Goal: Task Accomplishment & Management: Use online tool/utility

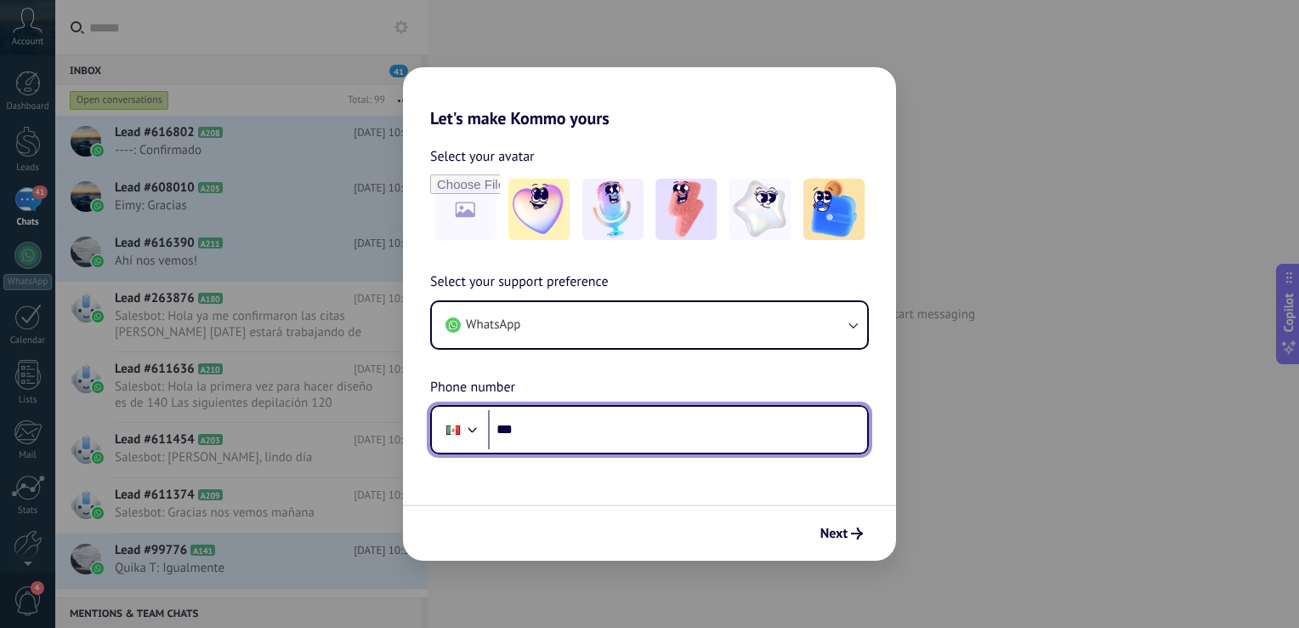
click at [571, 427] on input "***" at bounding box center [677, 429] width 379 height 39
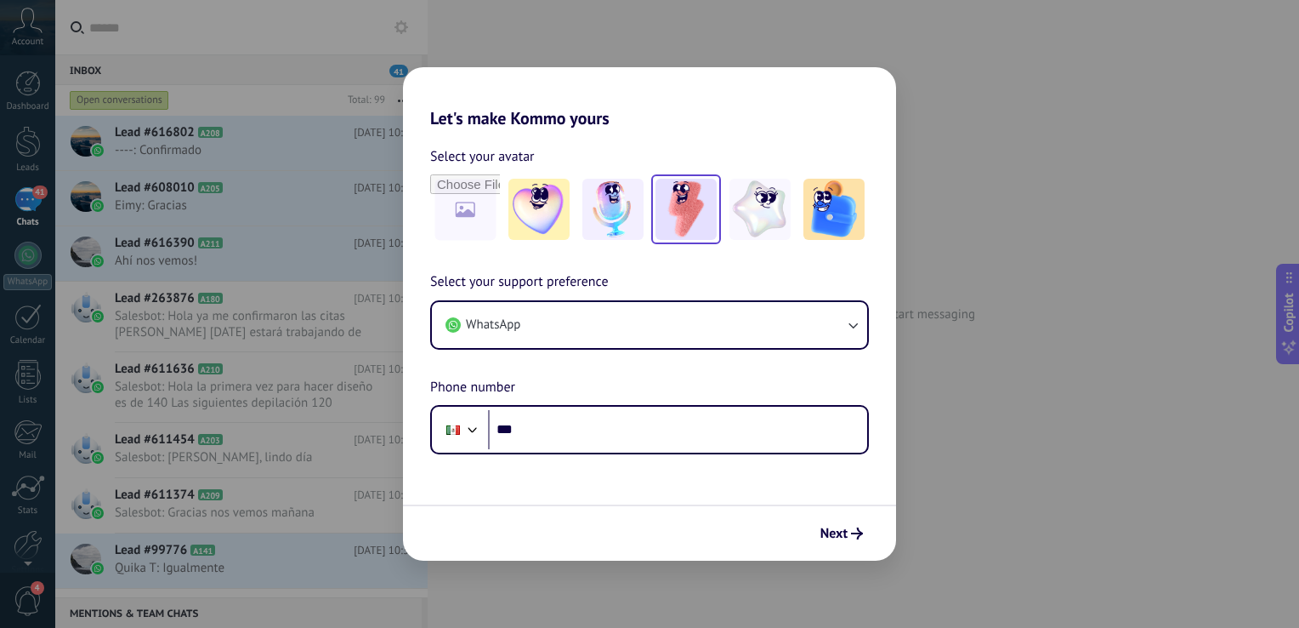
click at [712, 219] on img at bounding box center [686, 209] width 61 height 61
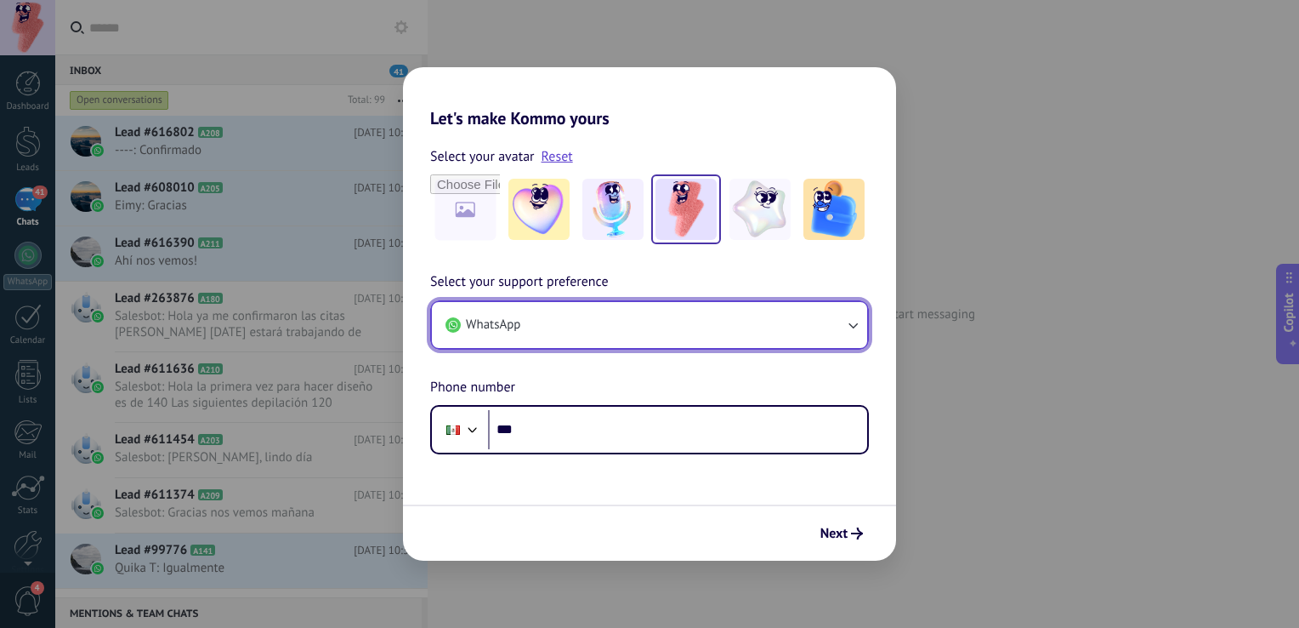
click at [593, 315] on button "WhatsApp" at bounding box center [649, 325] width 435 height 46
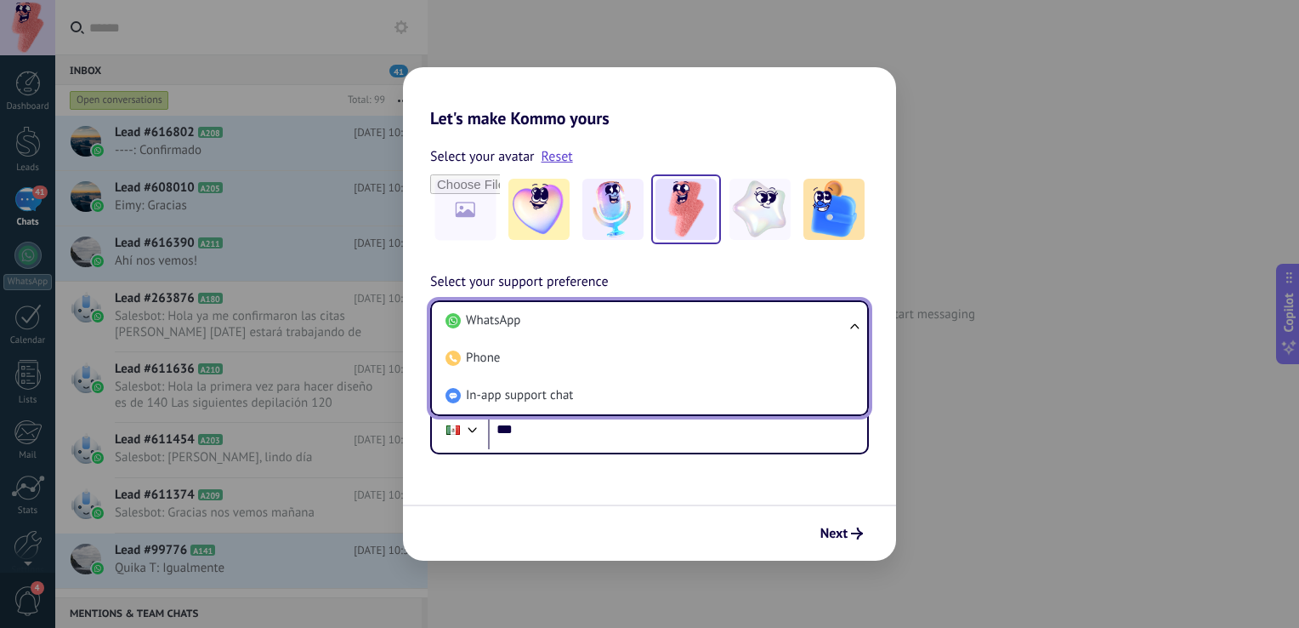
click at [593, 315] on li "WhatsApp" at bounding box center [646, 320] width 415 height 37
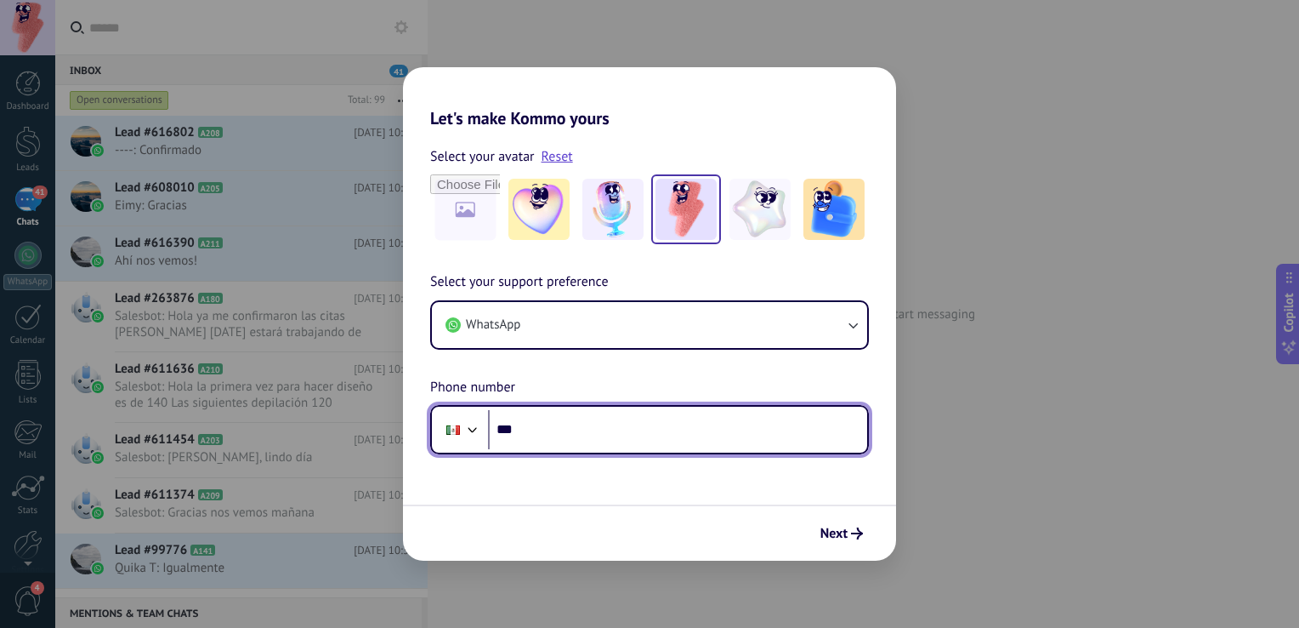
click at [568, 430] on input "***" at bounding box center [677, 429] width 379 height 39
type input "**********"
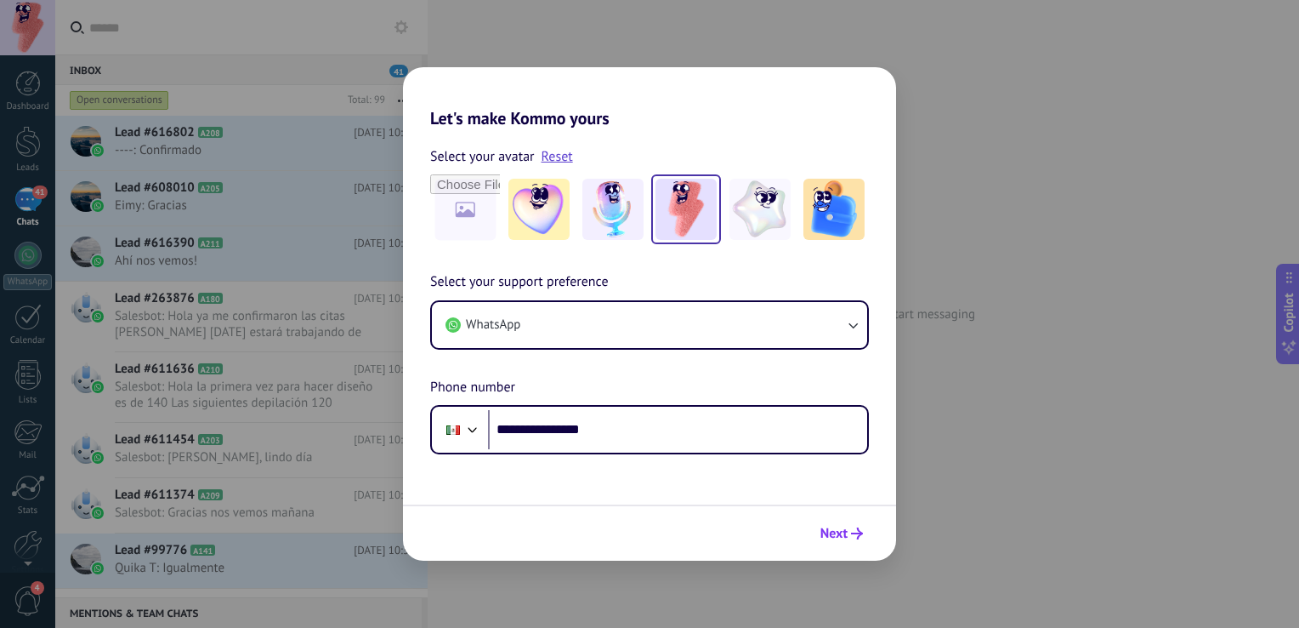
click at [867, 531] on button "Next" at bounding box center [842, 533] width 58 height 29
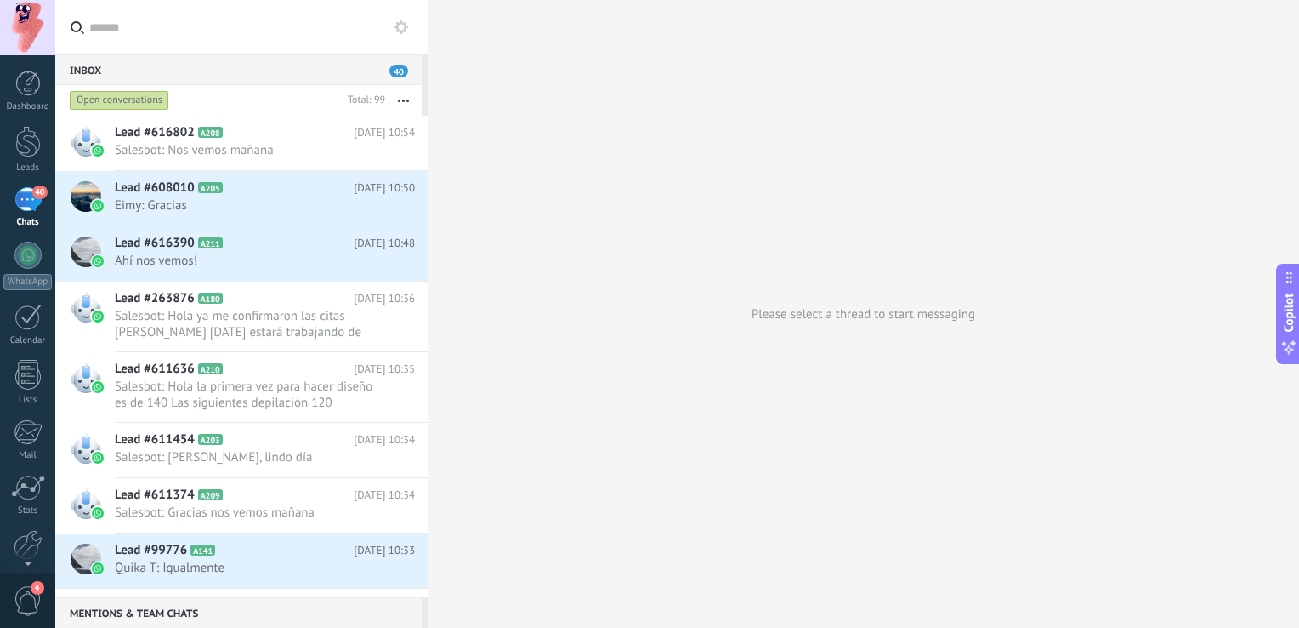
click at [41, 202] on link "40 Chats" at bounding box center [27, 207] width 55 height 41
click at [24, 162] on link "Leads" at bounding box center [27, 150] width 55 height 48
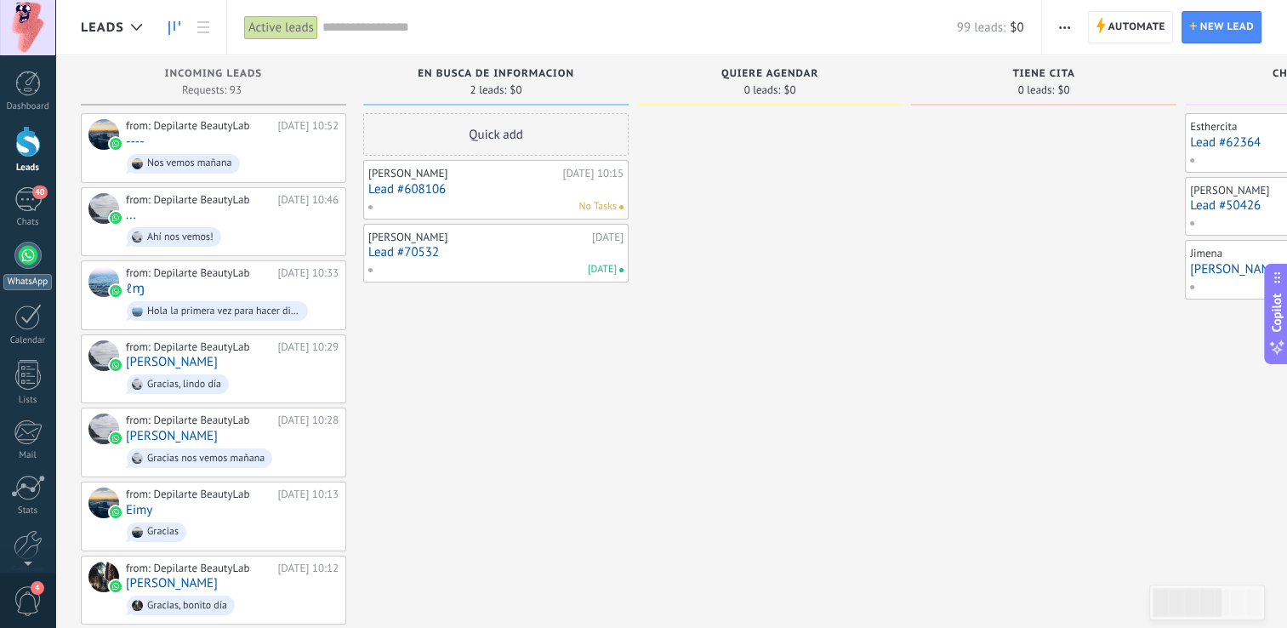
click at [14, 248] on link "WhatsApp" at bounding box center [27, 266] width 55 height 48
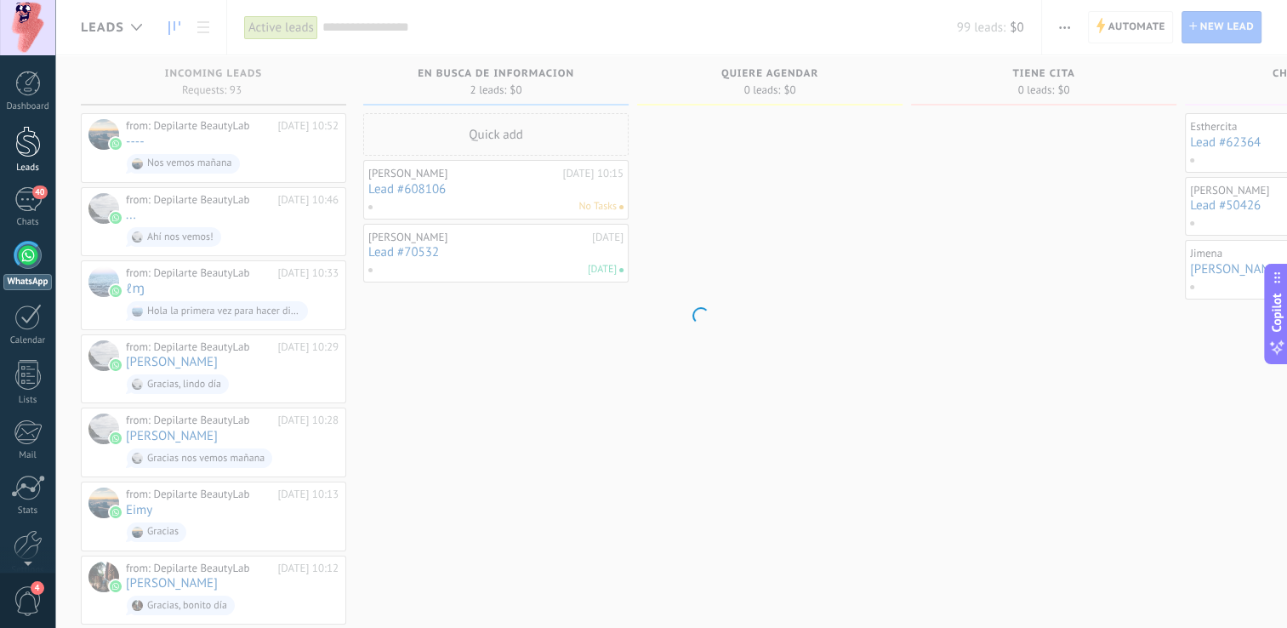
click at [18, 138] on div at bounding box center [28, 141] width 26 height 31
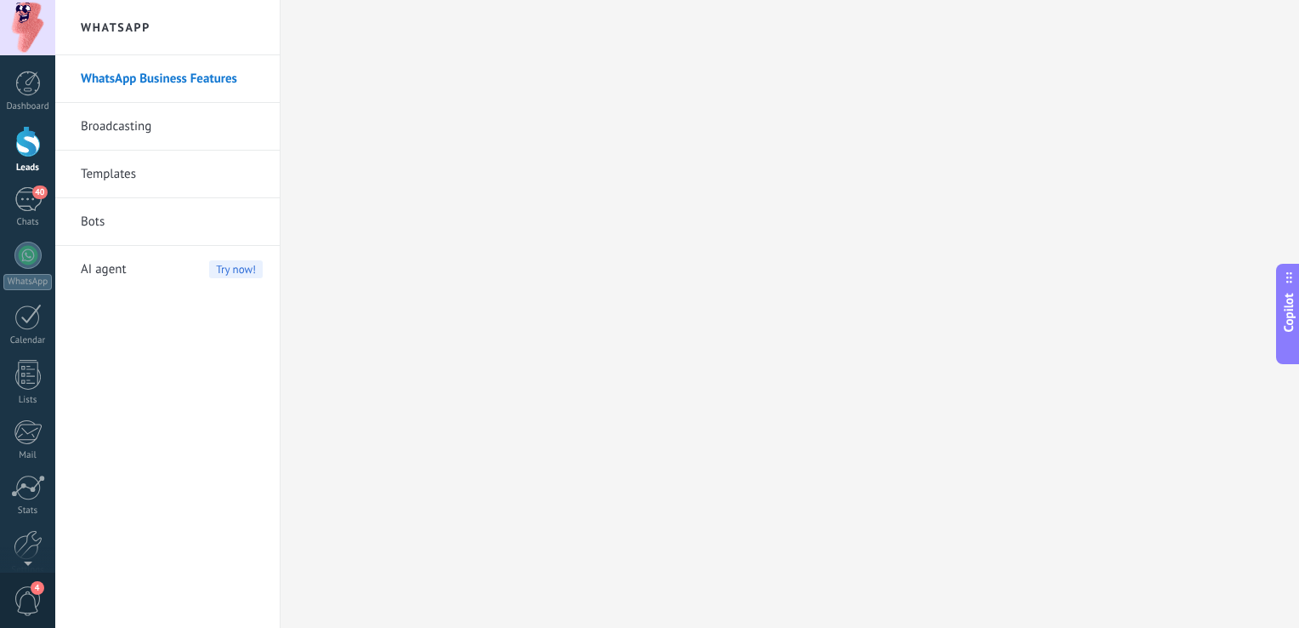
click at [26, 138] on div at bounding box center [28, 141] width 26 height 31
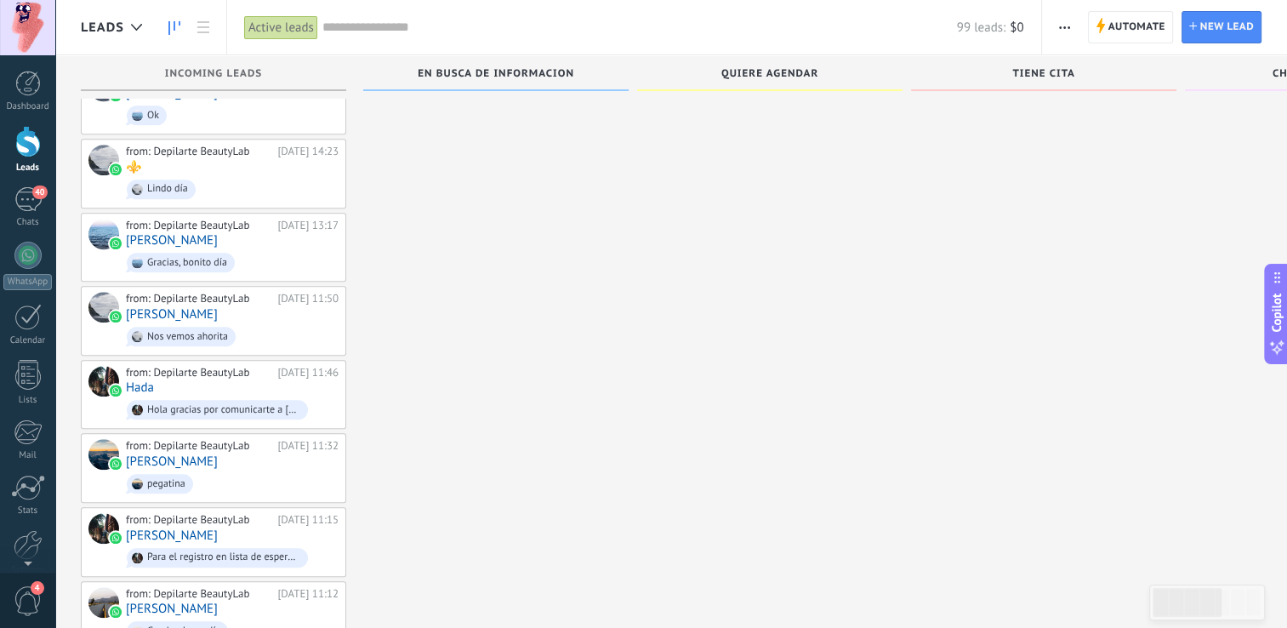
scroll to position [1570, 0]
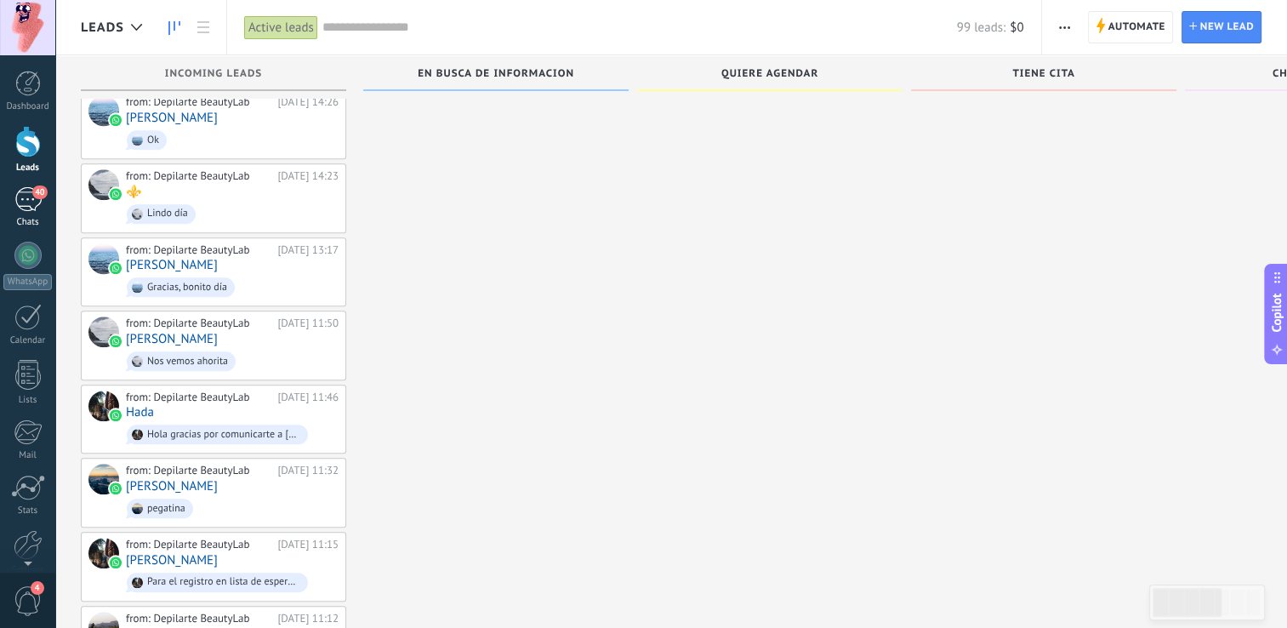
click at [43, 195] on span "40" at bounding box center [39, 192] width 14 height 14
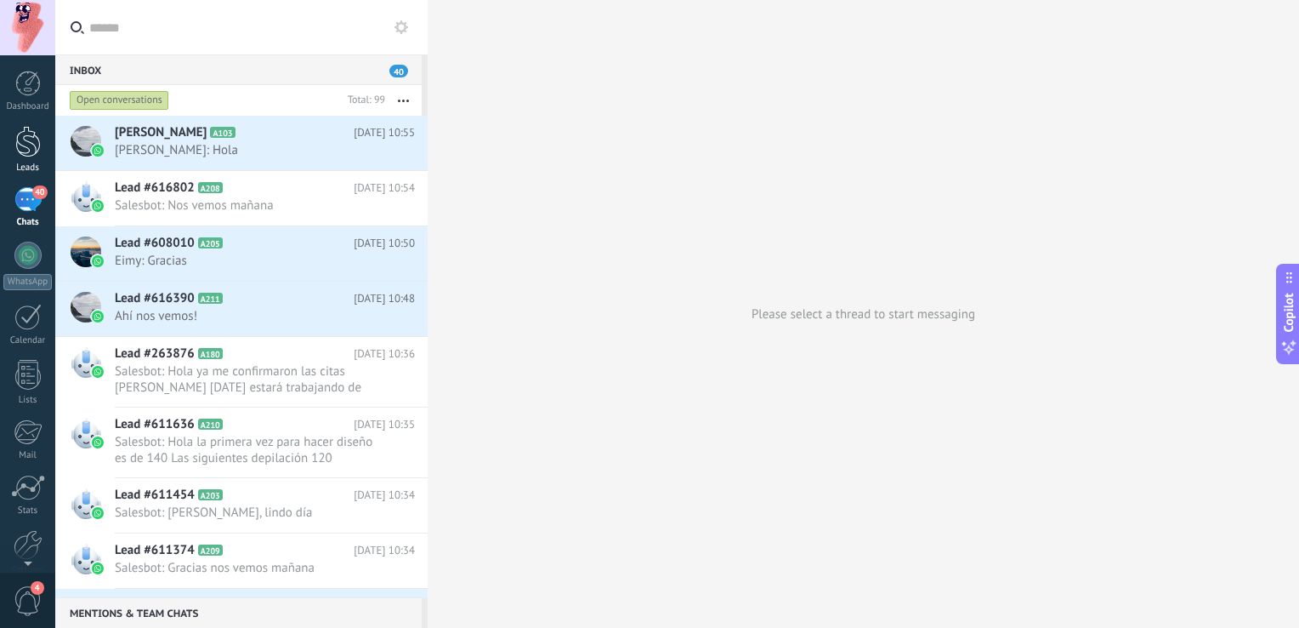
click at [25, 155] on div at bounding box center [28, 141] width 26 height 31
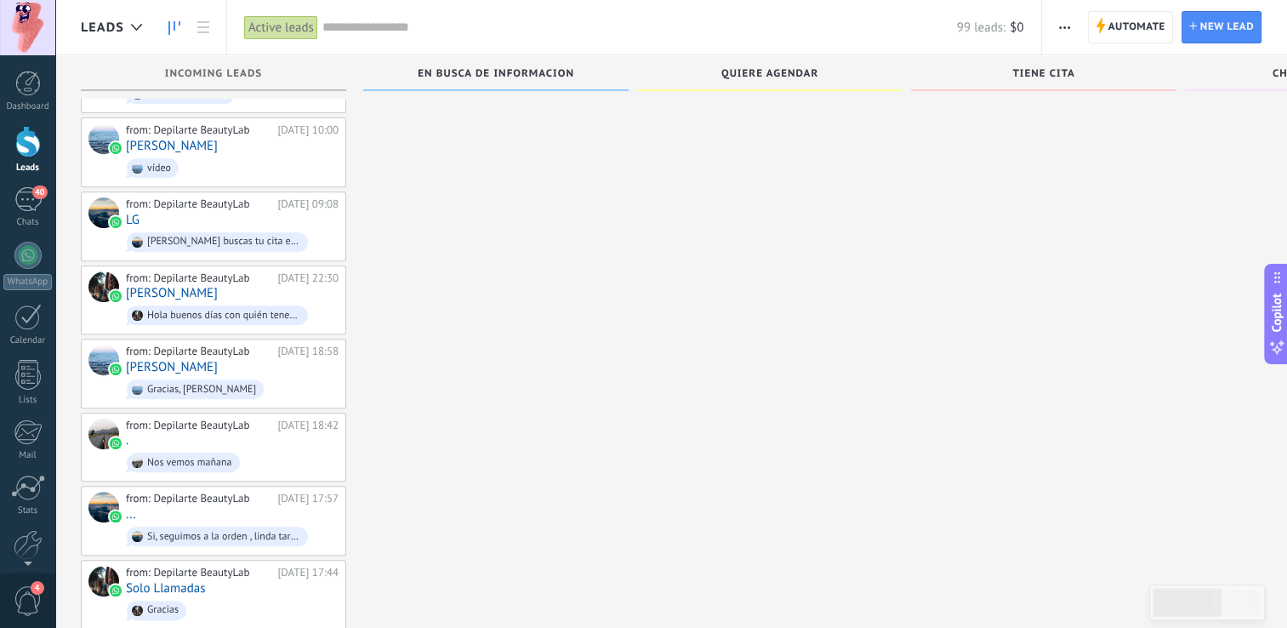
scroll to position [503, 0]
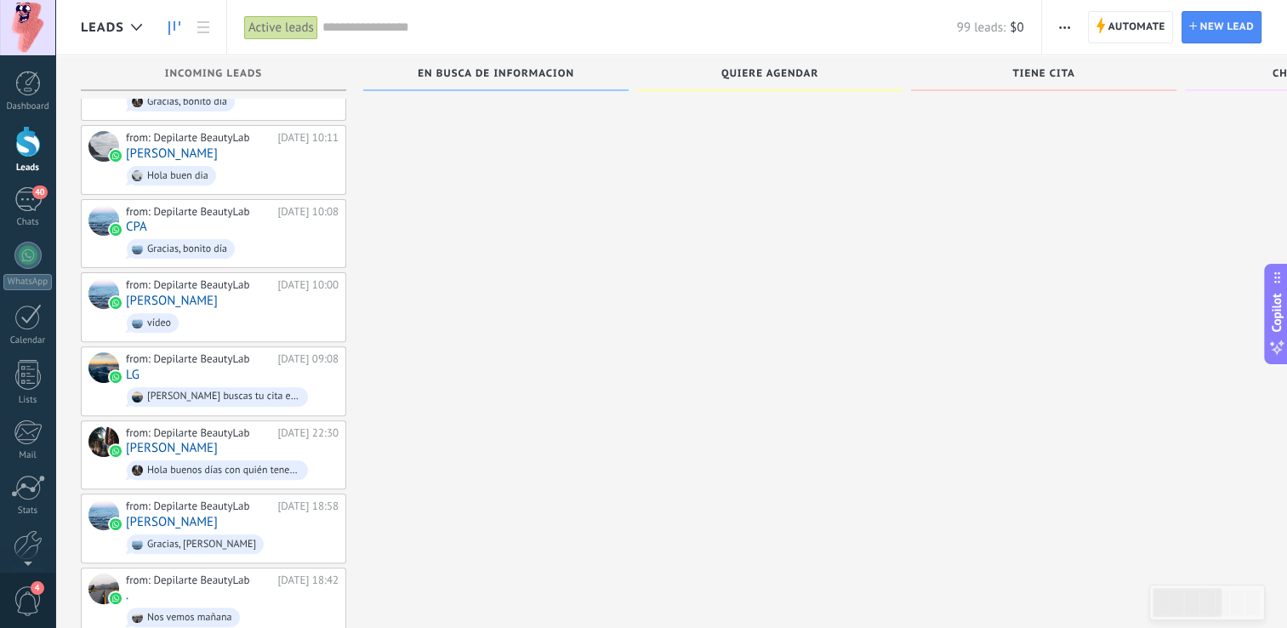
drag, startPoint x: 1197, startPoint y: 73, endPoint x: 1010, endPoint y: 100, distance: 189.1
click at [1001, 82] on div "Incoming leads En busca de informacion Quiere agendar Tiene cita Chat personal …" at bounding box center [1052, 76] width 1942 height 43
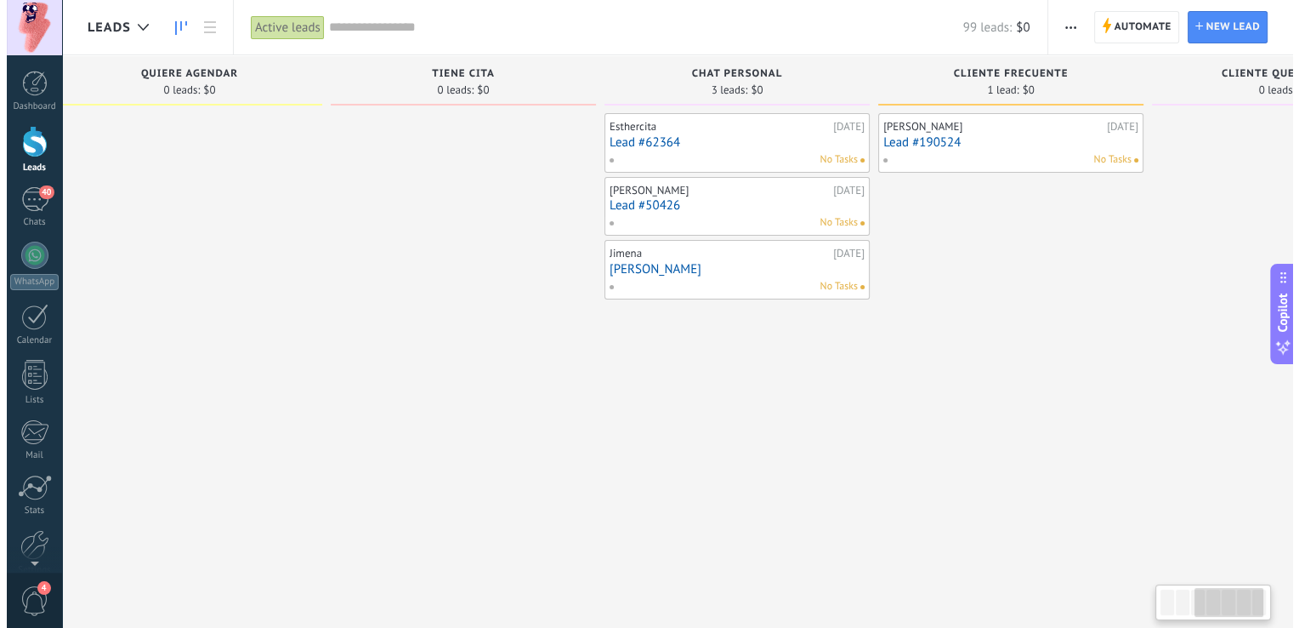
scroll to position [0, 646]
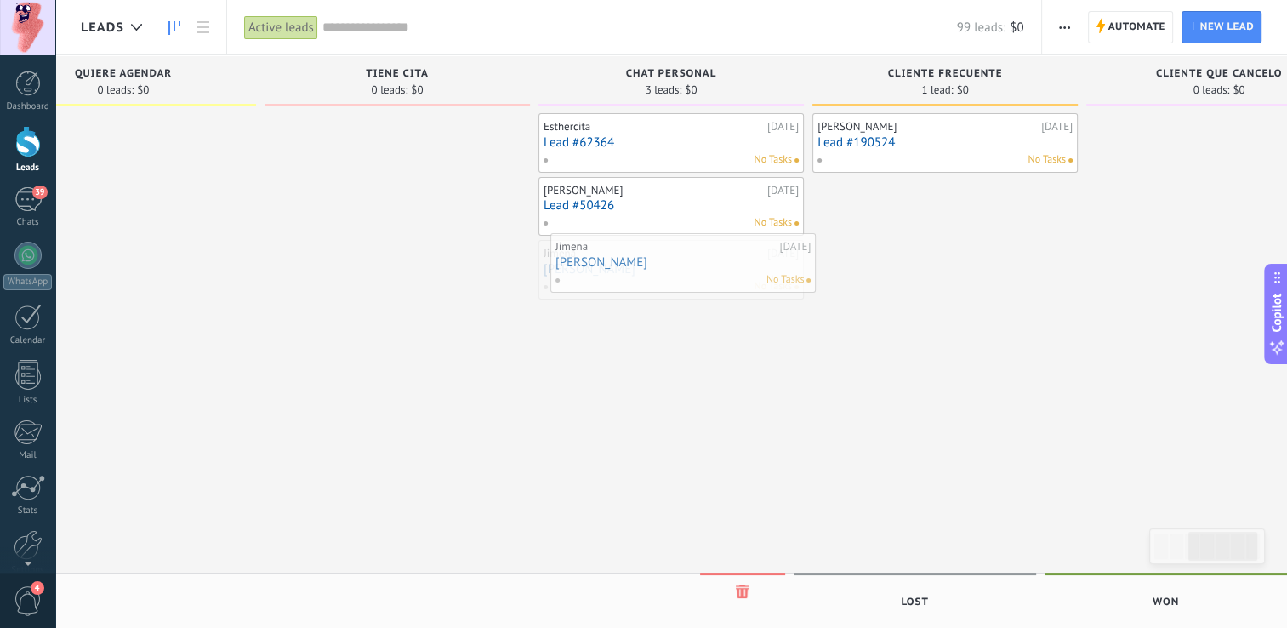
drag, startPoint x: 656, startPoint y: 284, endPoint x: 668, endPoint y: 277, distance: 14.5
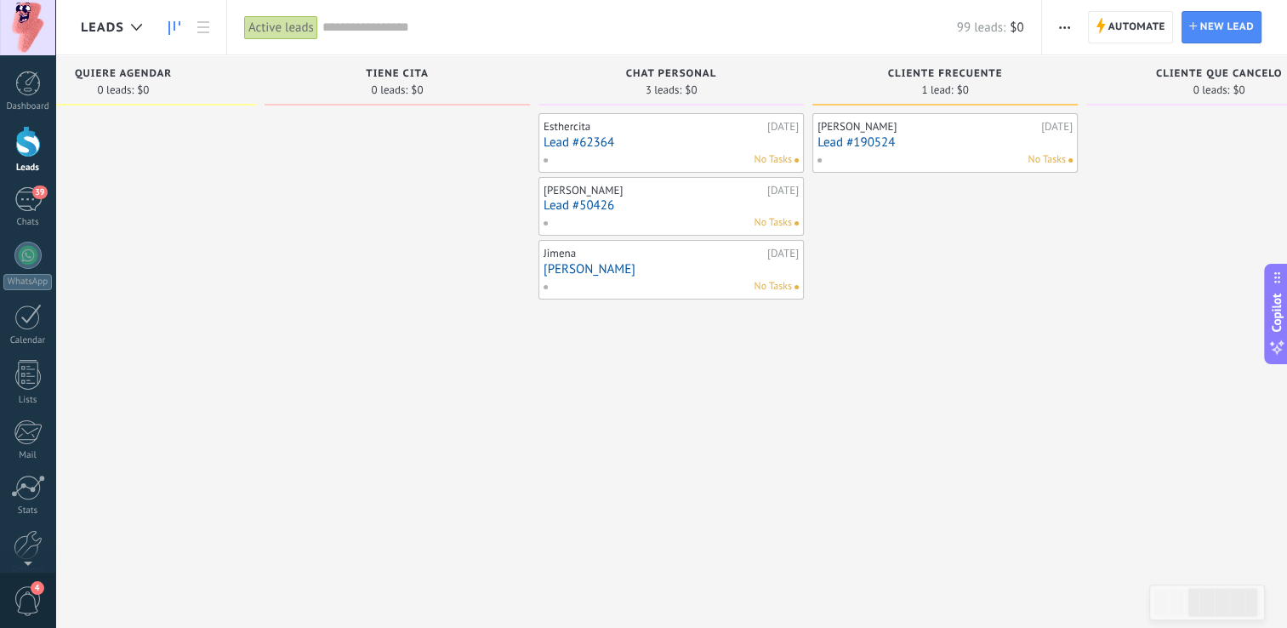
click at [668, 277] on div "Jimena 09.09.2025 Jimena Jefa No Tasks" at bounding box center [670, 269] width 255 height 49
click at [661, 275] on link "Jimena Jefa" at bounding box center [670, 269] width 255 height 14
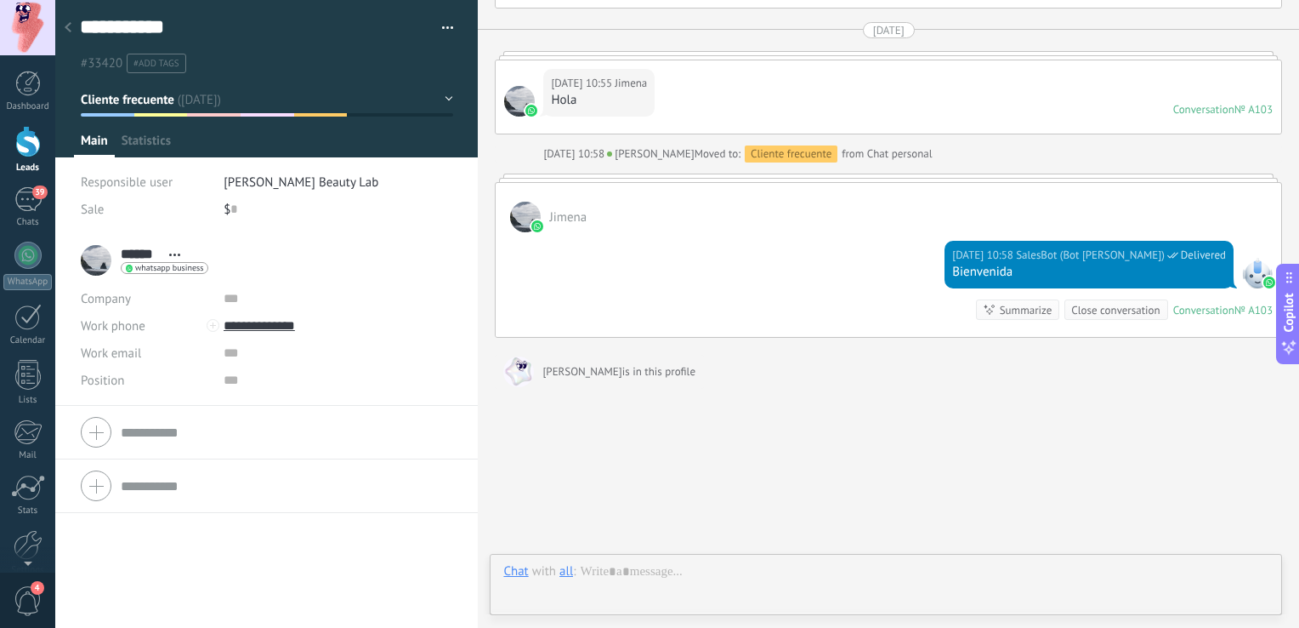
scroll to position [25, 0]
click at [306, 139] on span "Setup" at bounding box center [314, 145] width 31 height 25
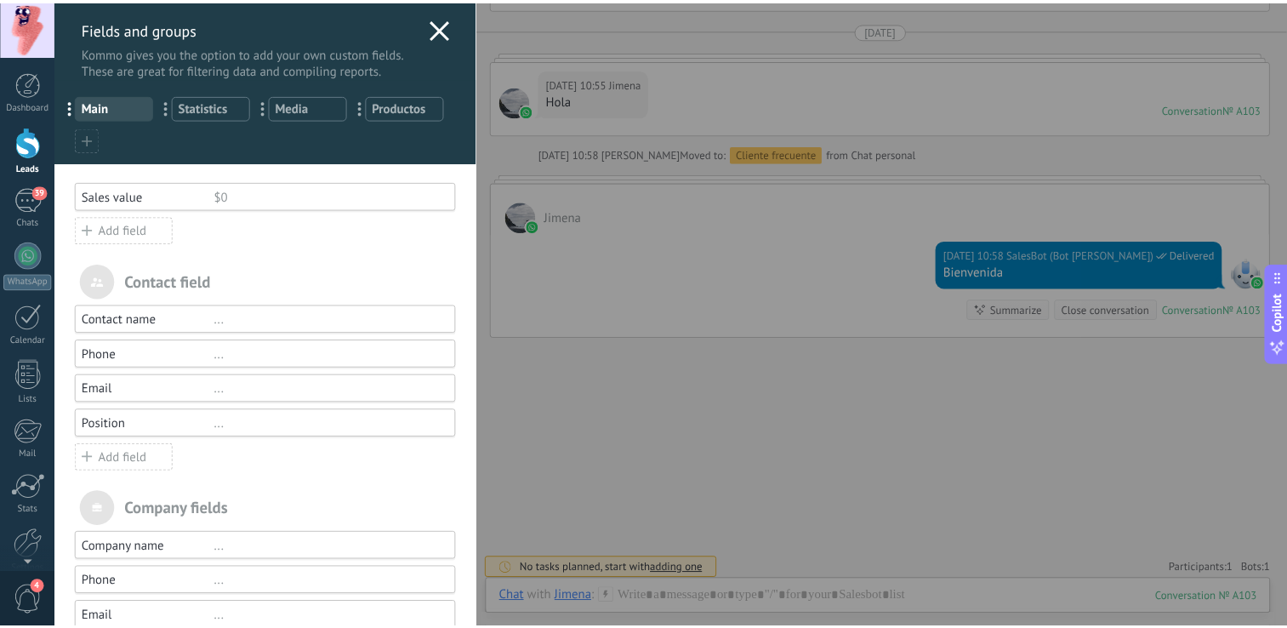
scroll to position [0, 0]
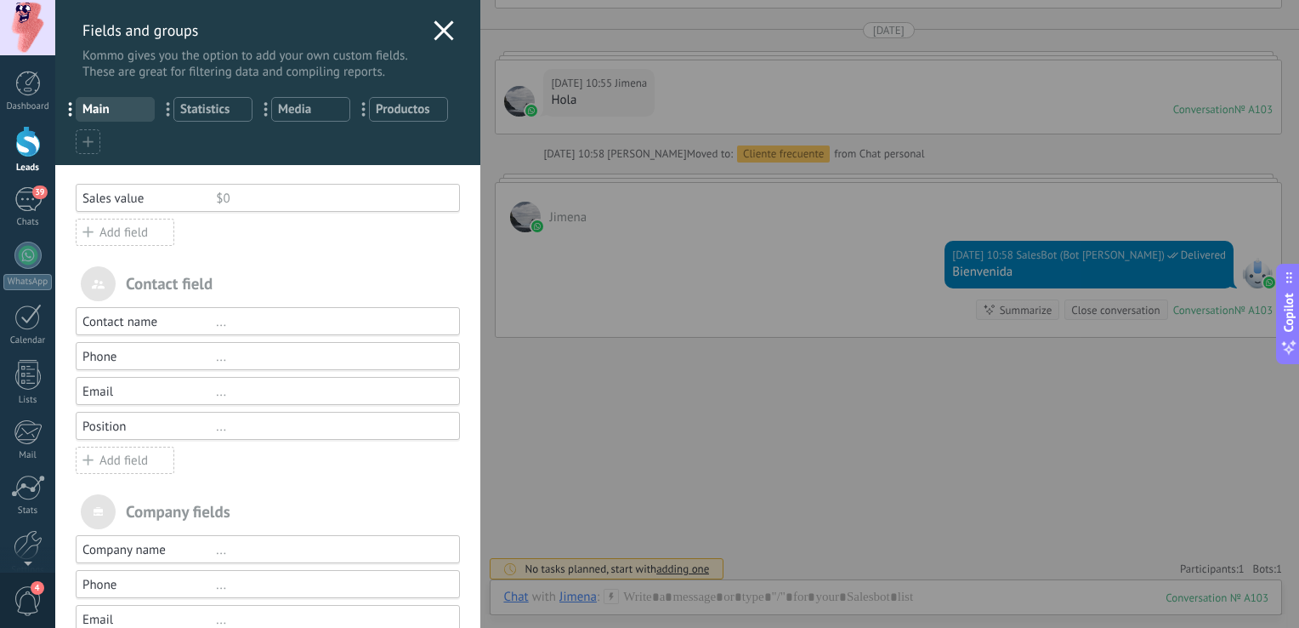
click at [435, 32] on icon at bounding box center [444, 30] width 20 height 20
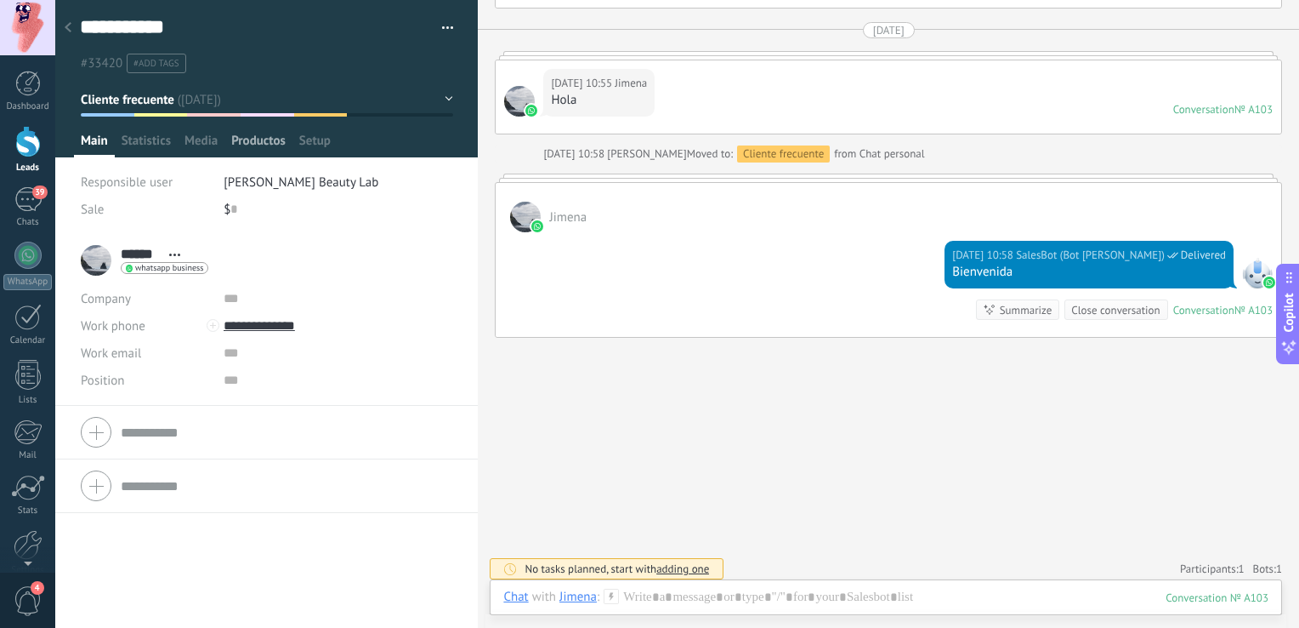
click at [270, 145] on span "Productos" at bounding box center [258, 145] width 54 height 25
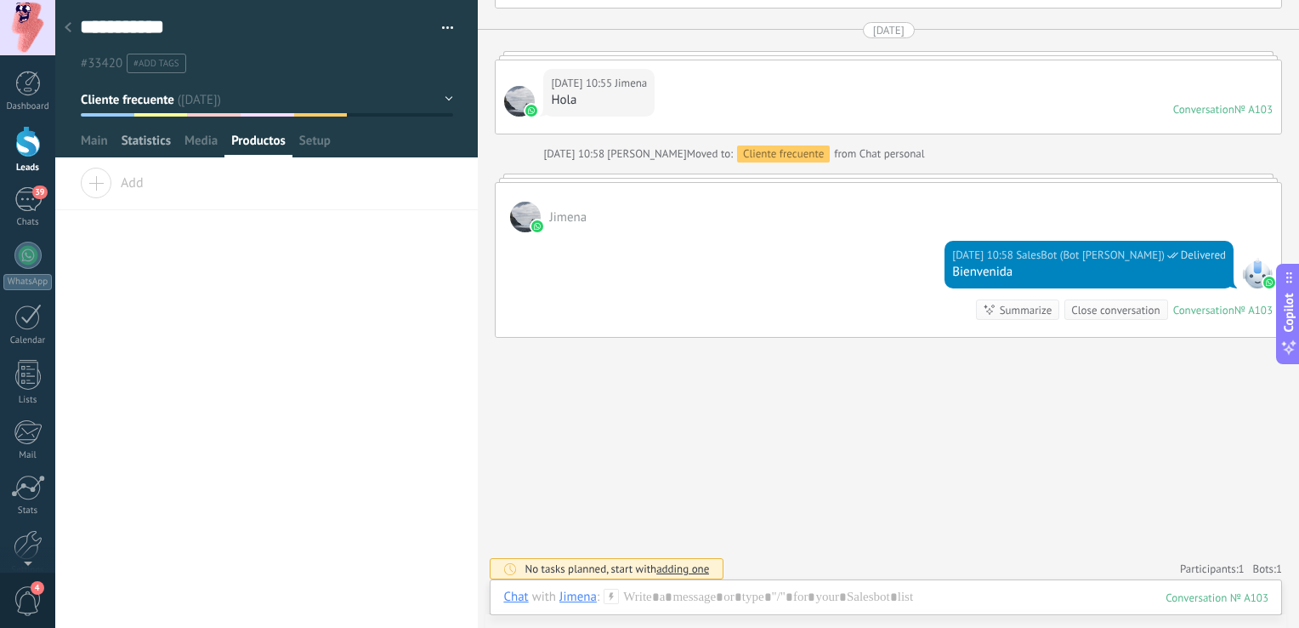
click at [158, 139] on span "Statistics" at bounding box center [146, 145] width 49 height 25
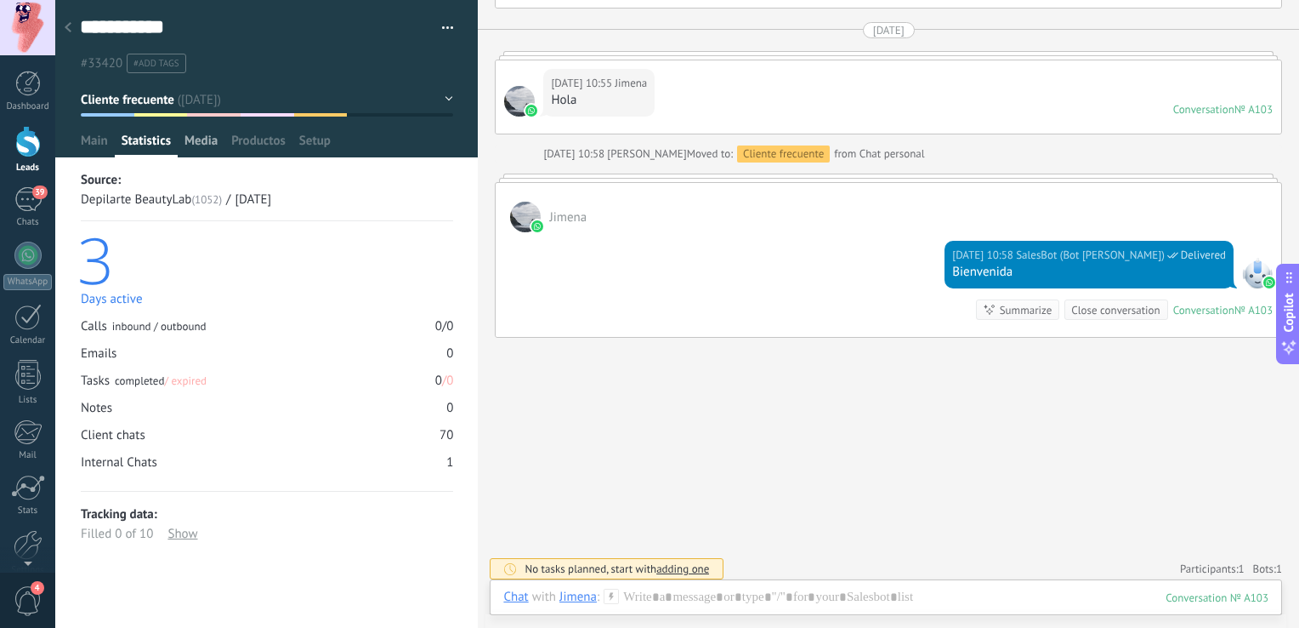
click at [199, 140] on span "Media" at bounding box center [201, 145] width 33 height 25
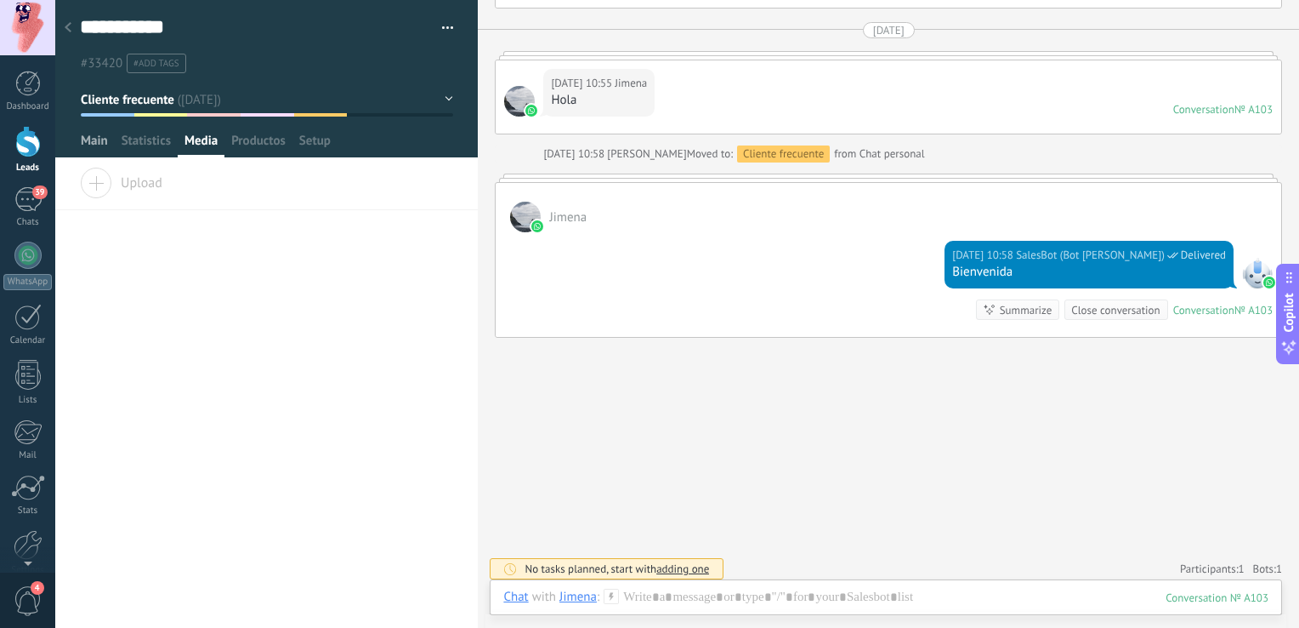
click at [87, 137] on span "Main" at bounding box center [94, 145] width 27 height 25
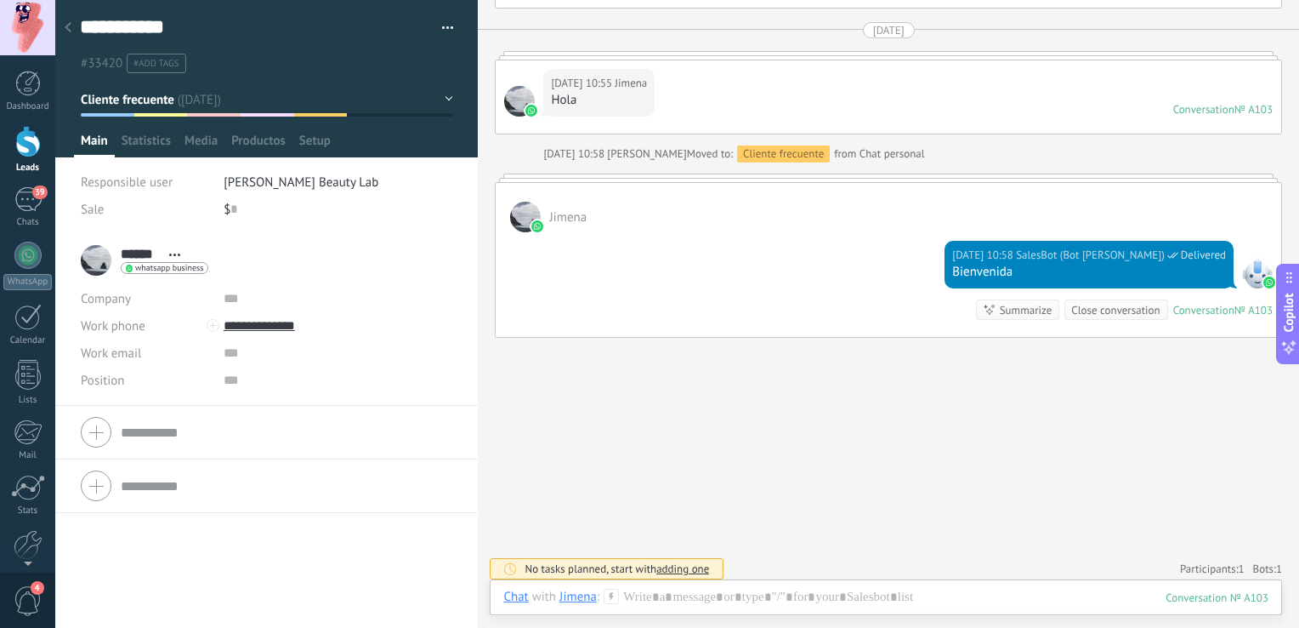
click at [449, 34] on div "Save and create Print Manage tags Export to Excel Delete lead" at bounding box center [441, 28] width 25 height 26
click at [71, 24] on use at bounding box center [68, 27] width 7 height 10
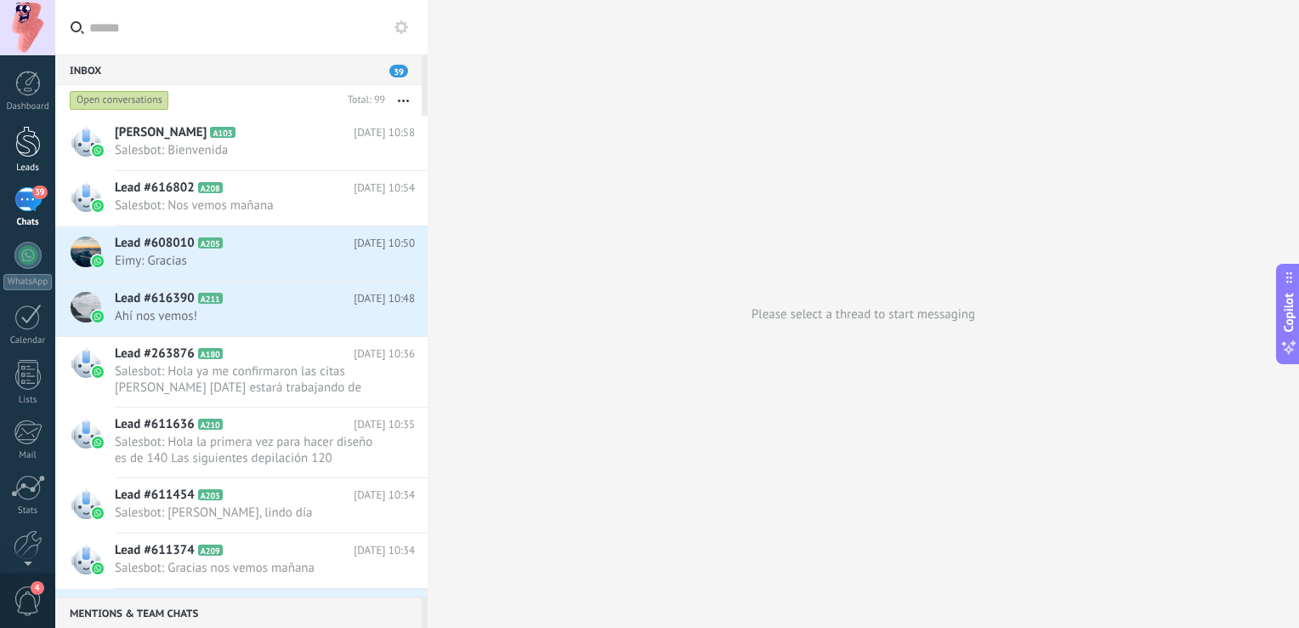
click at [23, 138] on div at bounding box center [28, 141] width 26 height 31
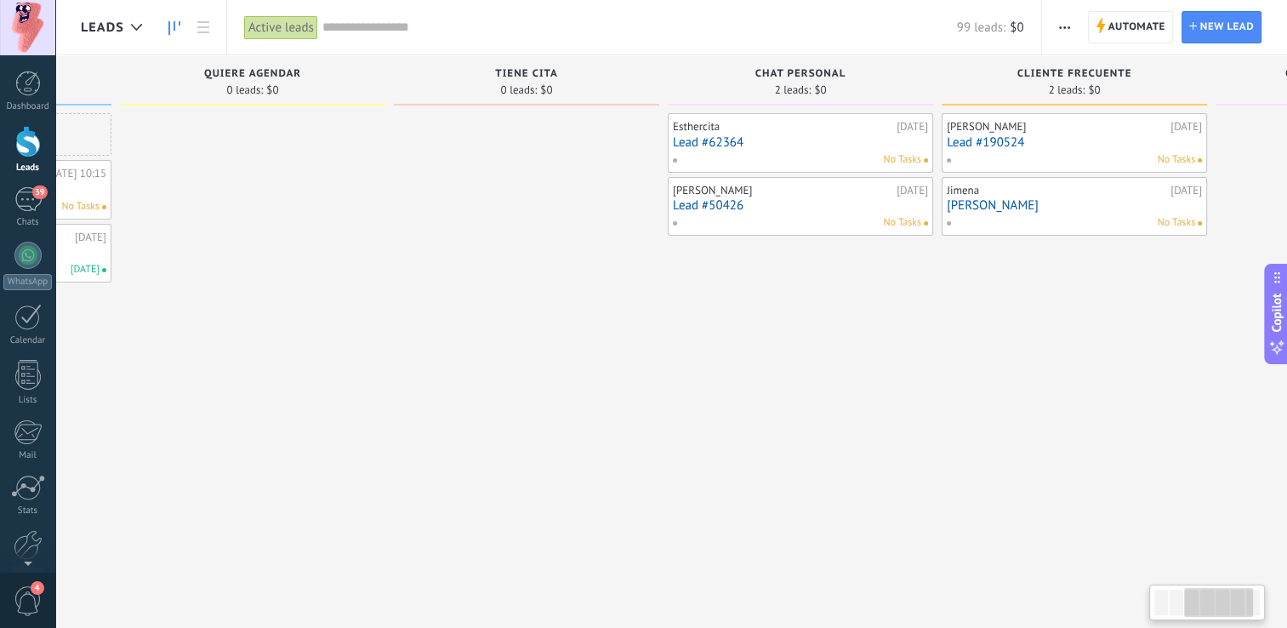
scroll to position [0, 736]
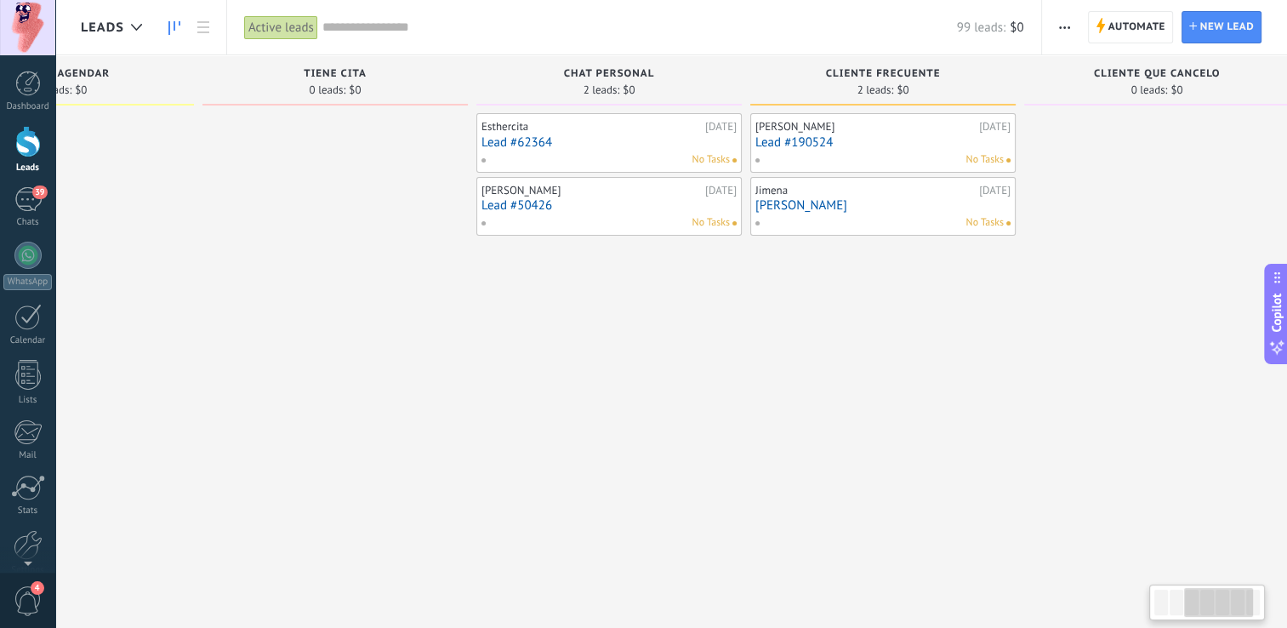
drag, startPoint x: 1188, startPoint y: 299, endPoint x: 437, endPoint y: 244, distance: 752.9
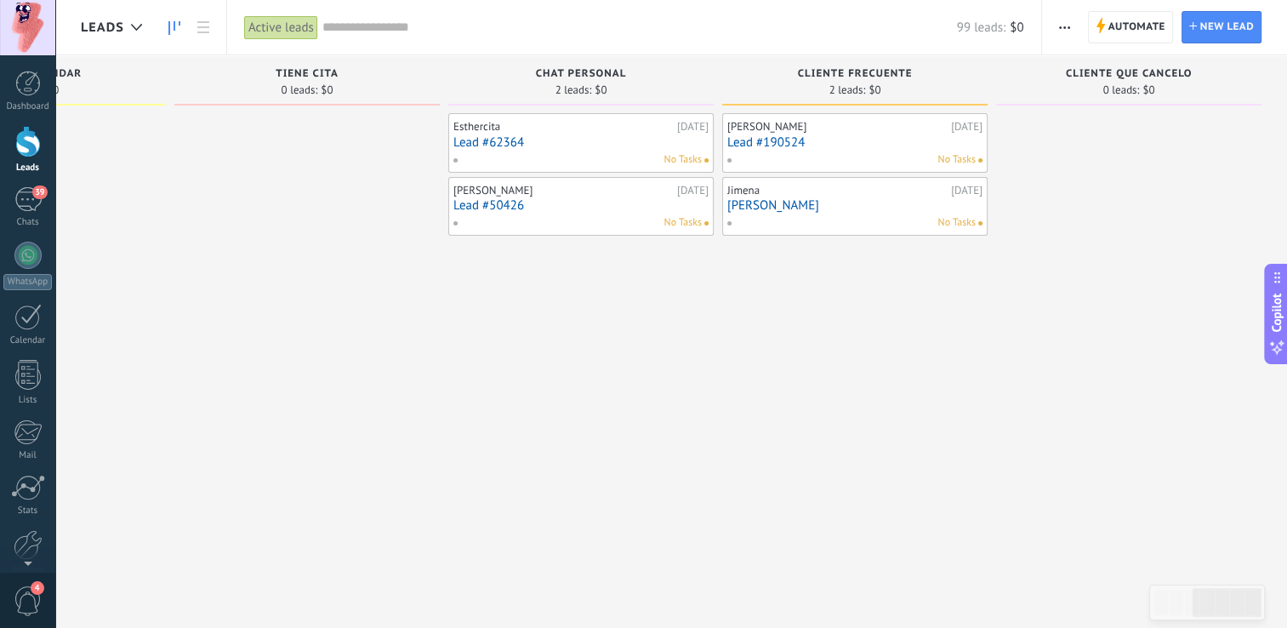
click at [848, 216] on div "No Tasks" at bounding box center [850, 222] width 249 height 15
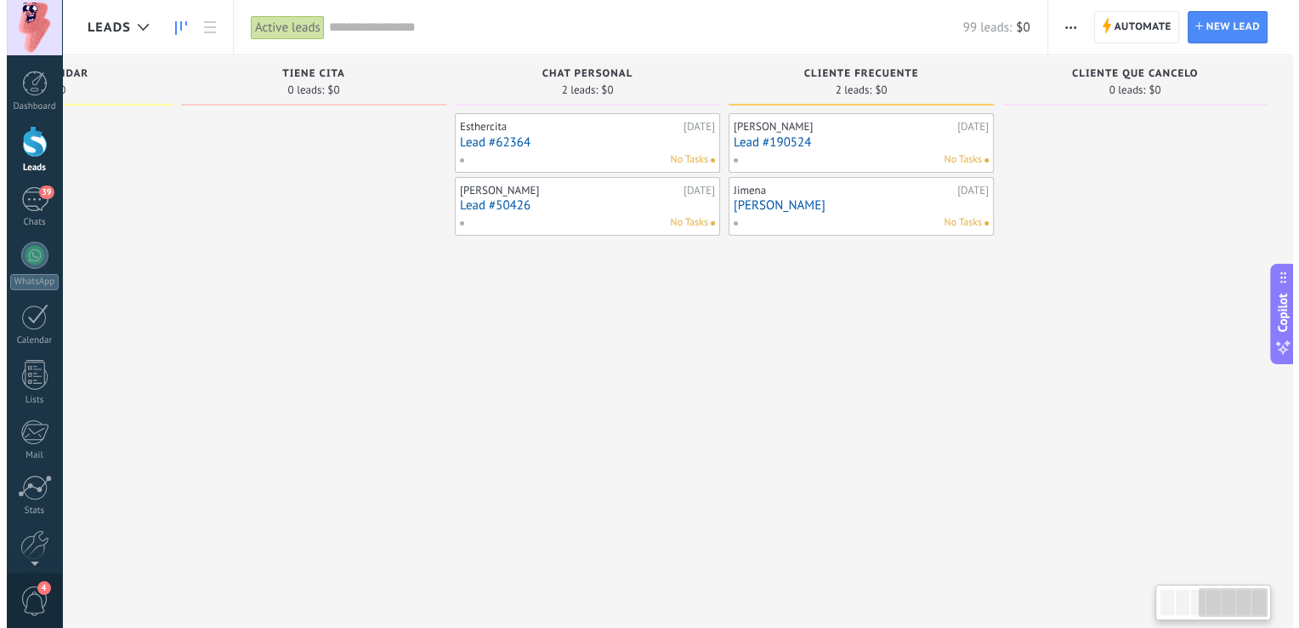
scroll to position [0, 735]
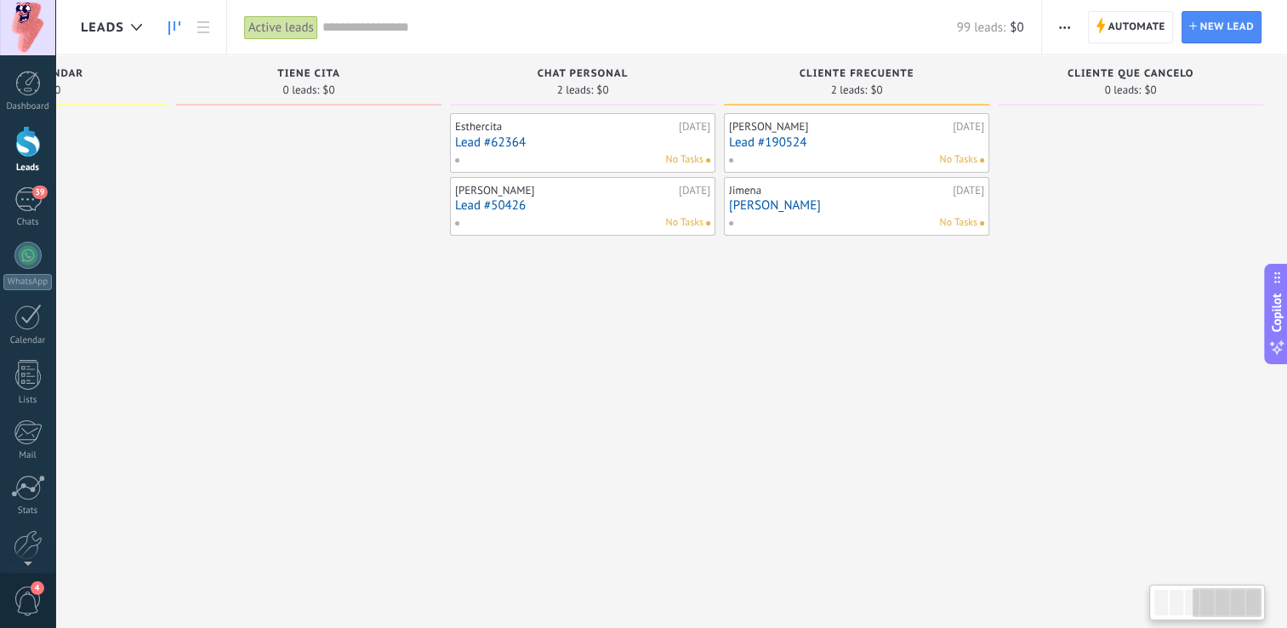
drag, startPoint x: 848, startPoint y: 216, endPoint x: 803, endPoint y: 247, distance: 54.5
click at [827, 198] on link "Jimena Jefa" at bounding box center [856, 205] width 255 height 14
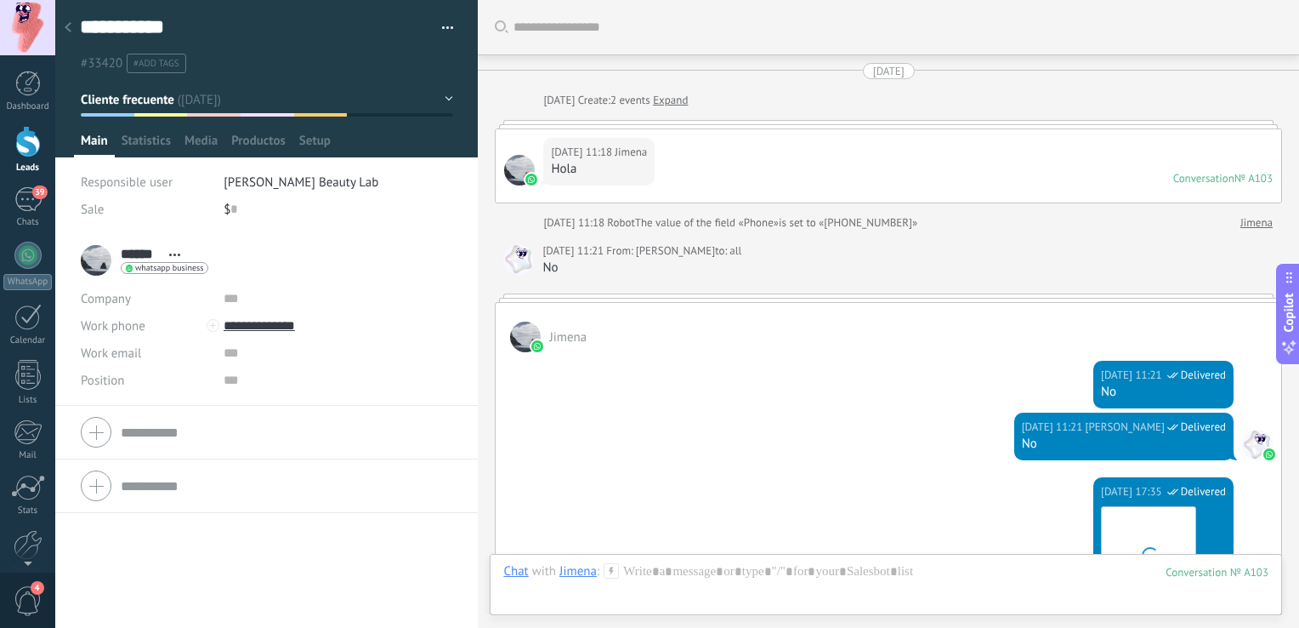
scroll to position [2624, 0]
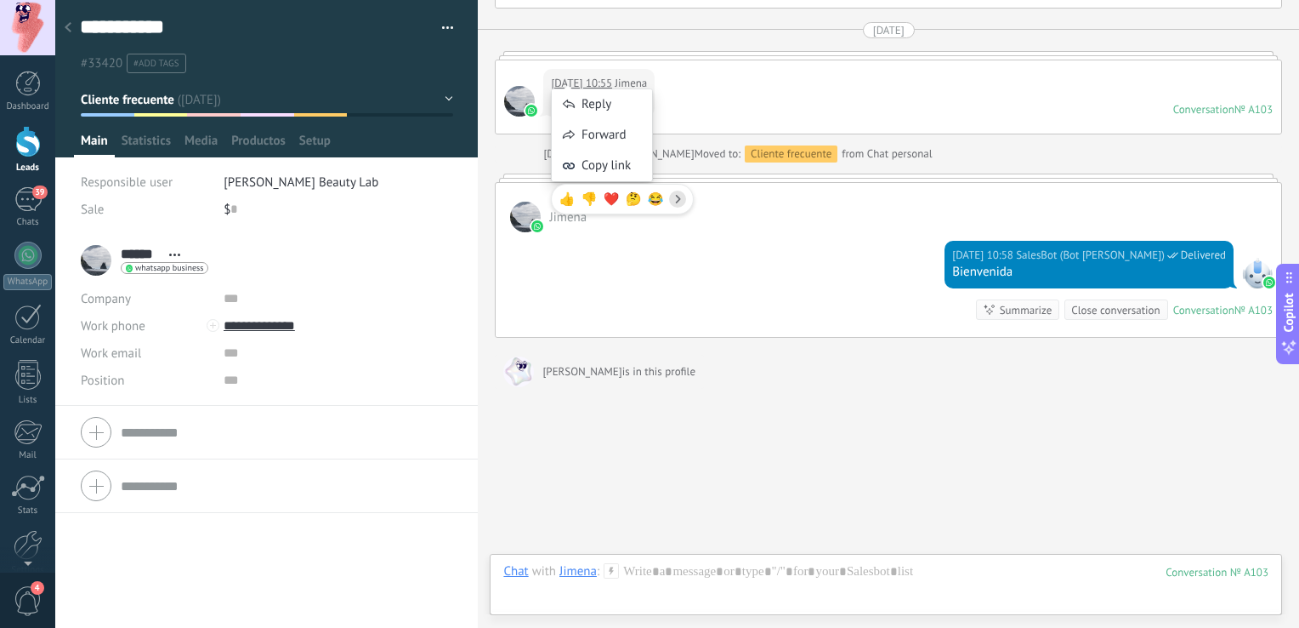
click at [66, 29] on use at bounding box center [68, 27] width 7 height 10
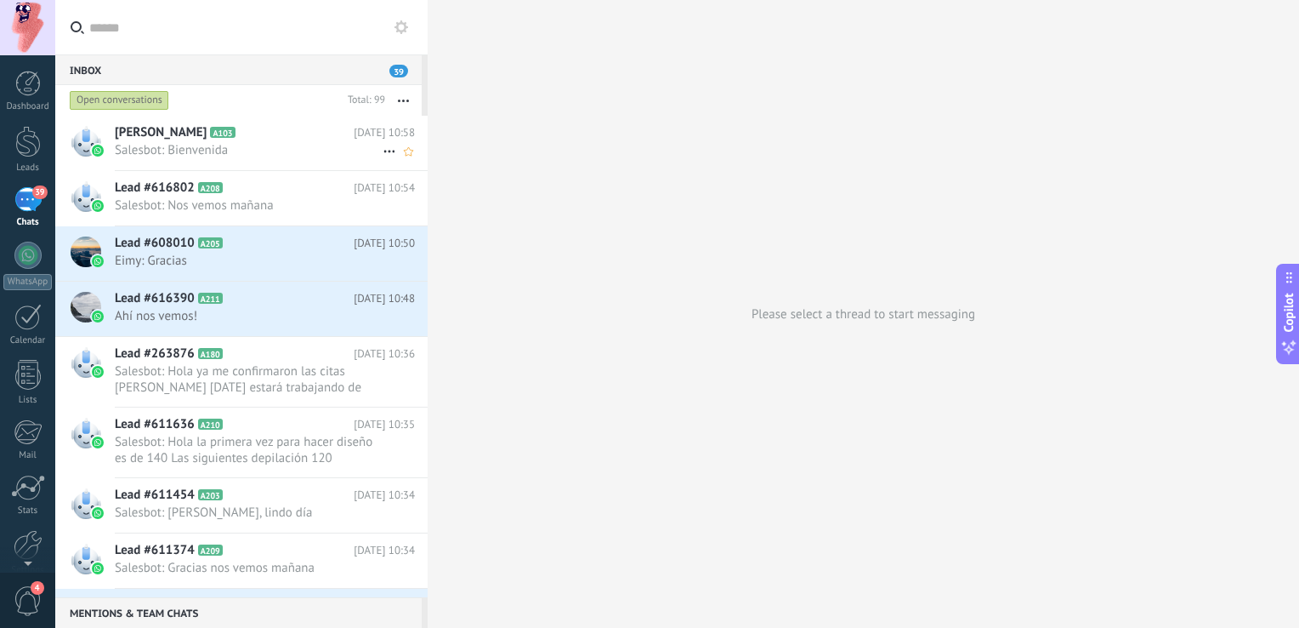
click at [247, 153] on span "Salesbot: Bienvenida" at bounding box center [249, 150] width 268 height 16
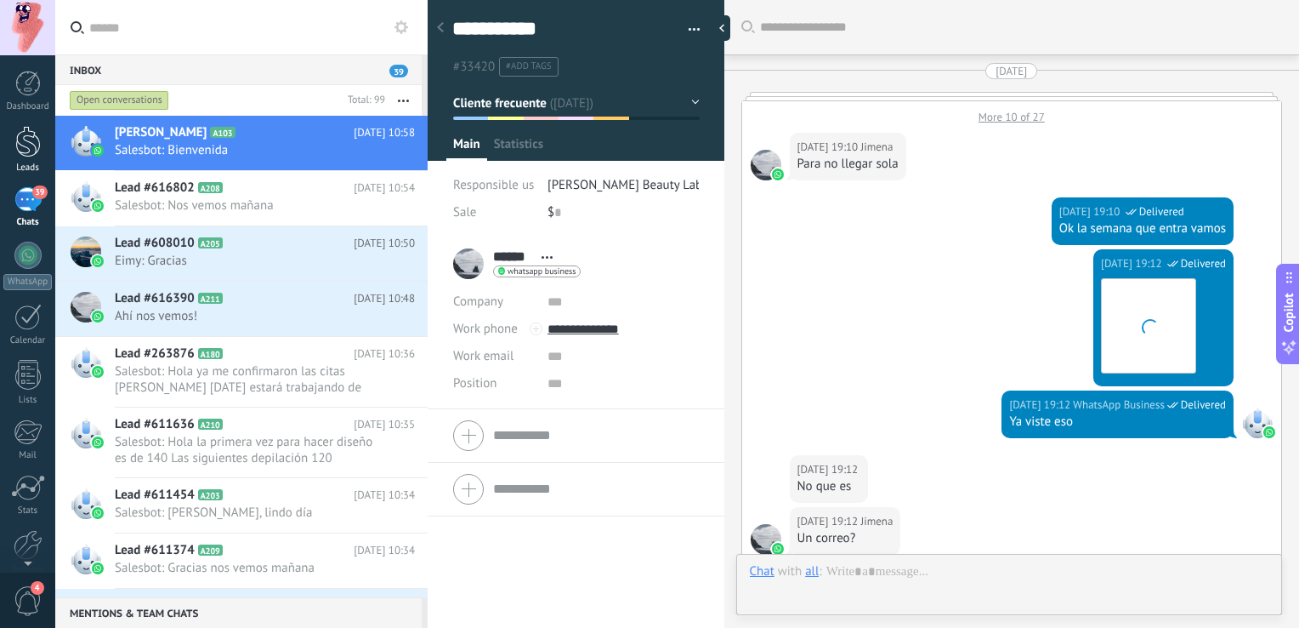
click at [9, 151] on link "Leads" at bounding box center [27, 150] width 55 height 48
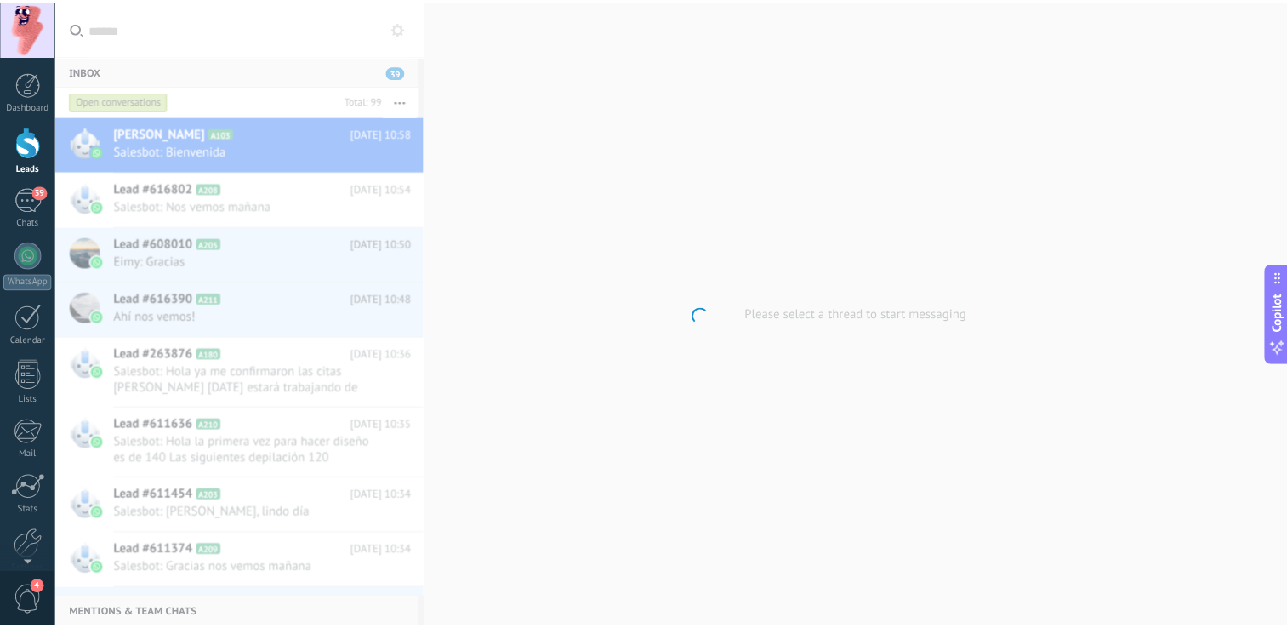
scroll to position [25, 0]
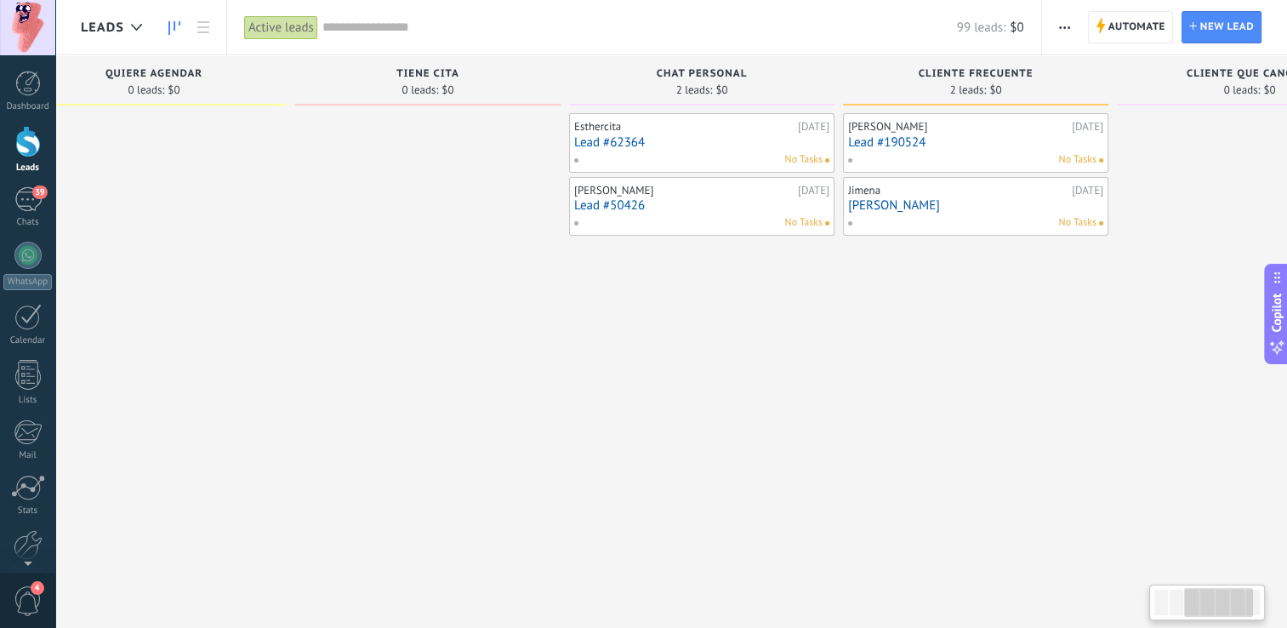
drag, startPoint x: 1176, startPoint y: 314, endPoint x: 568, endPoint y: 230, distance: 613.8
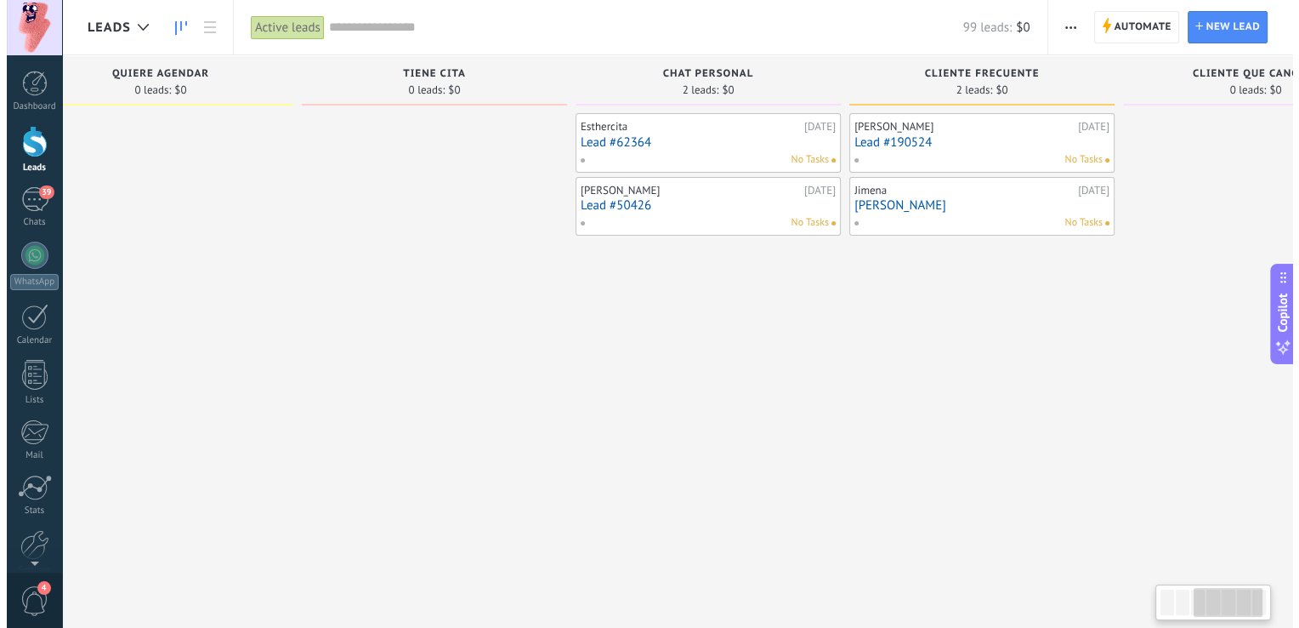
scroll to position [0, 622]
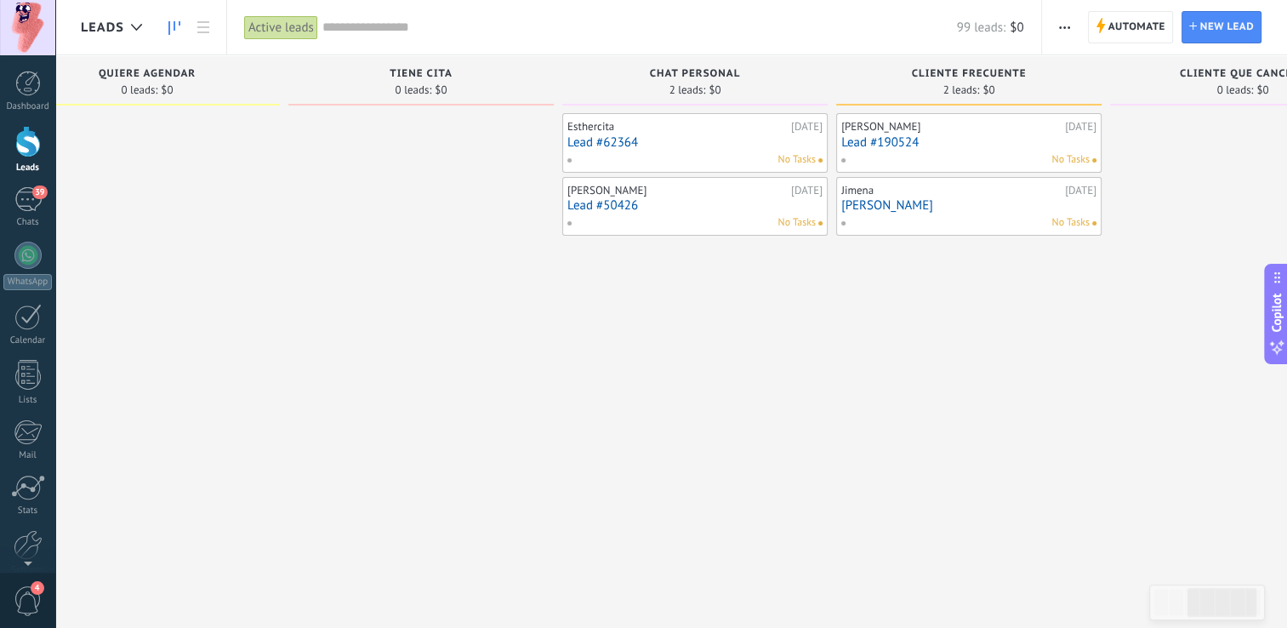
click at [922, 200] on link "Jimena Jefa" at bounding box center [968, 205] width 255 height 14
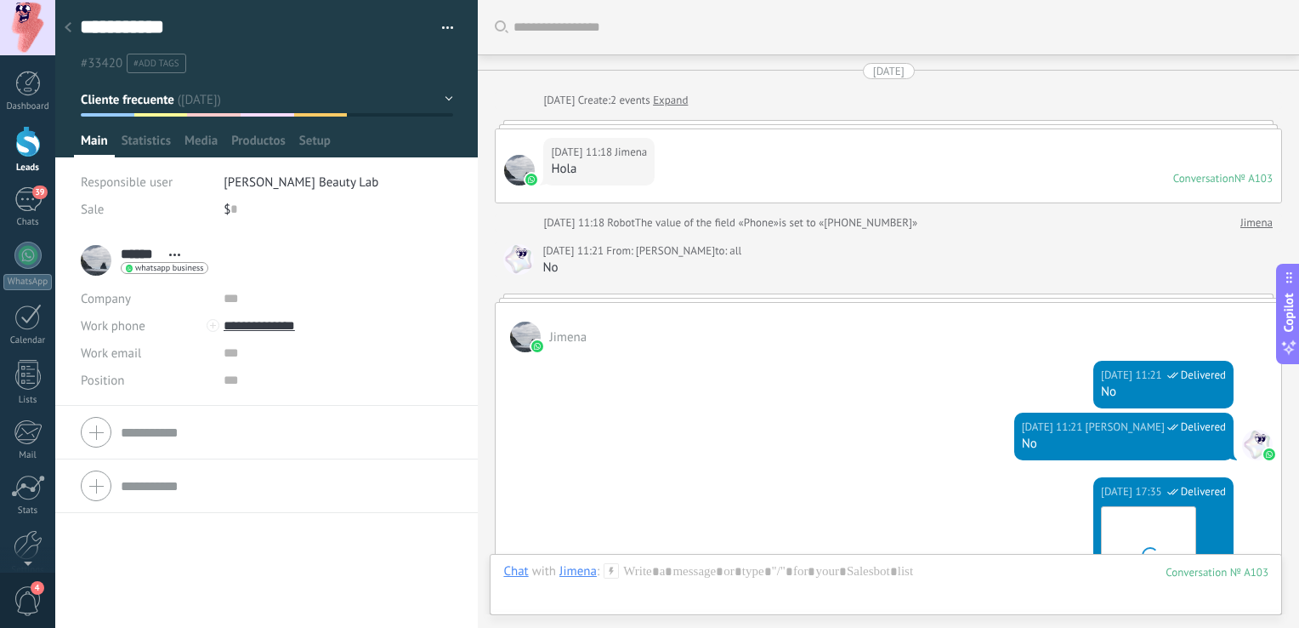
scroll to position [2624, 0]
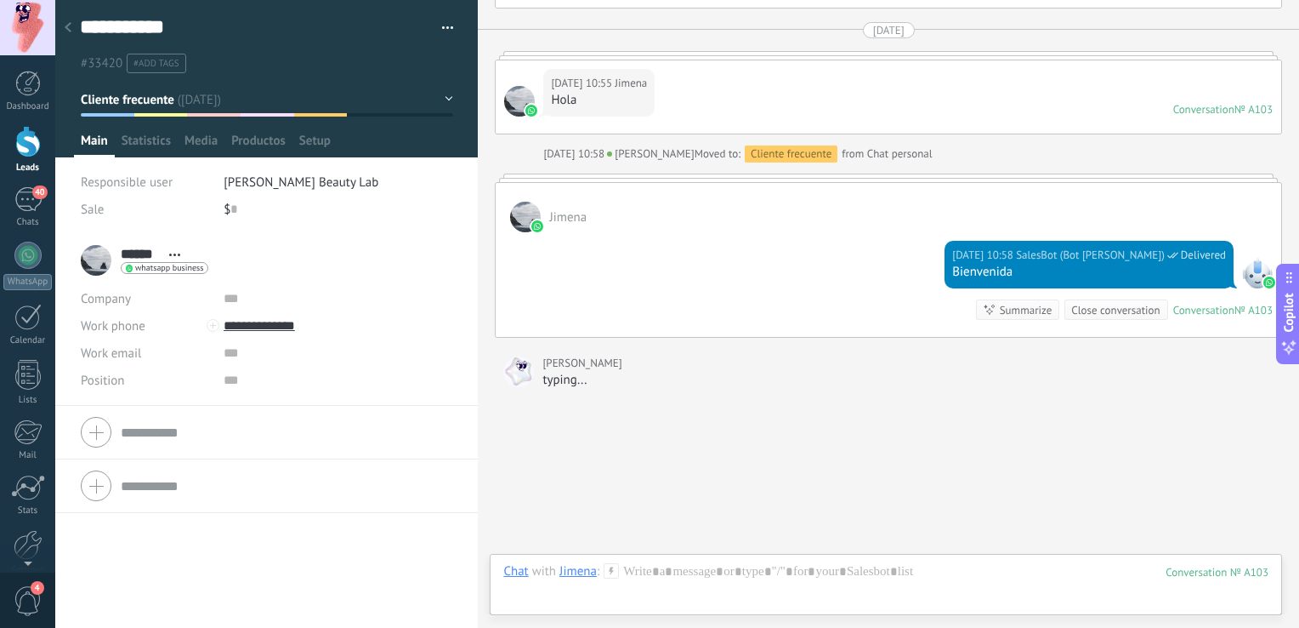
click at [442, 27] on button "button" at bounding box center [441, 28] width 25 height 26
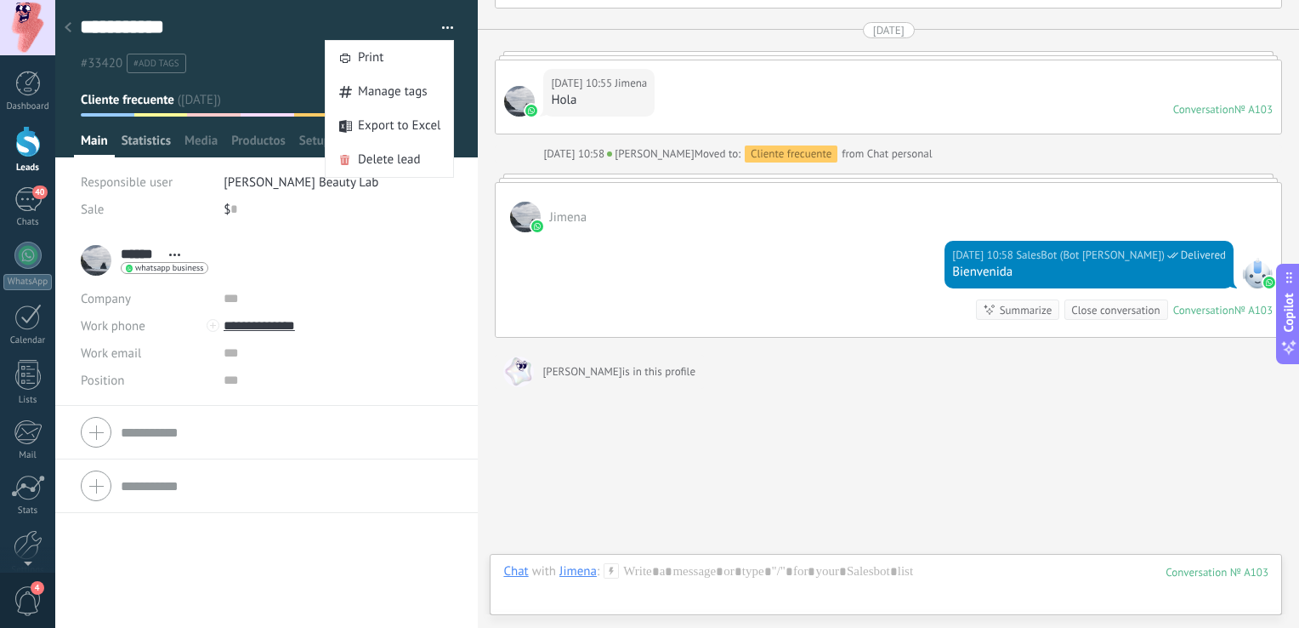
click at [147, 141] on span "Statistics" at bounding box center [146, 145] width 49 height 25
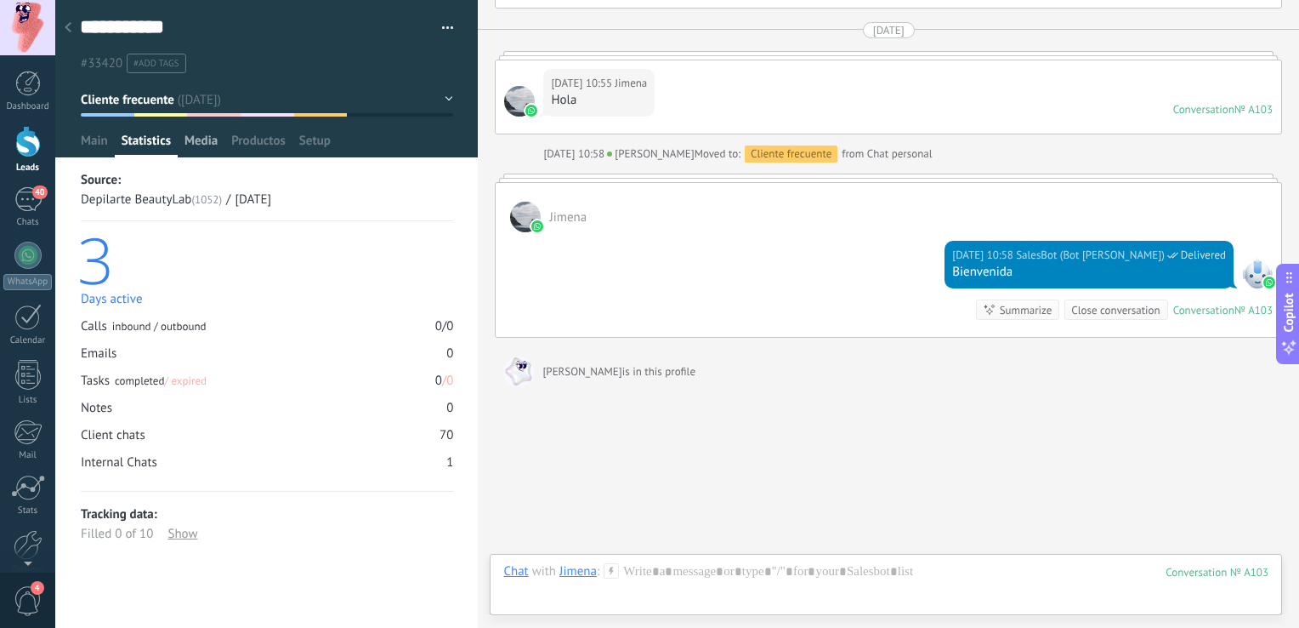
click at [194, 145] on span "Media" at bounding box center [201, 145] width 33 height 25
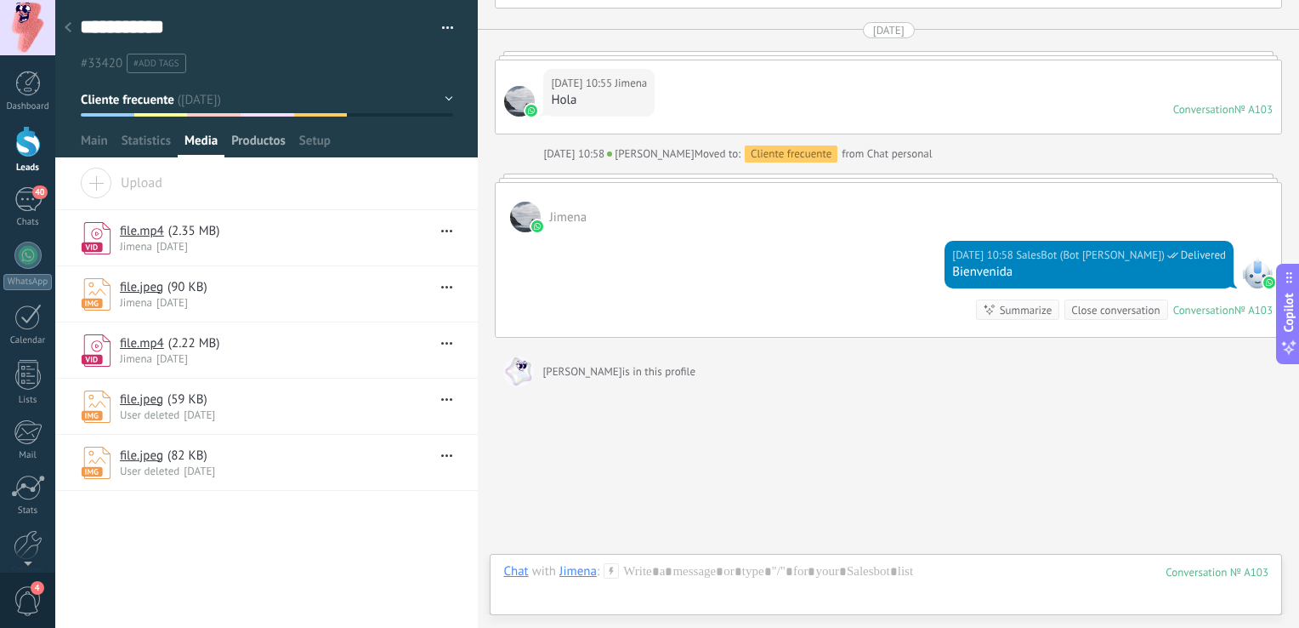
click at [238, 141] on span "Productos" at bounding box center [258, 145] width 54 height 25
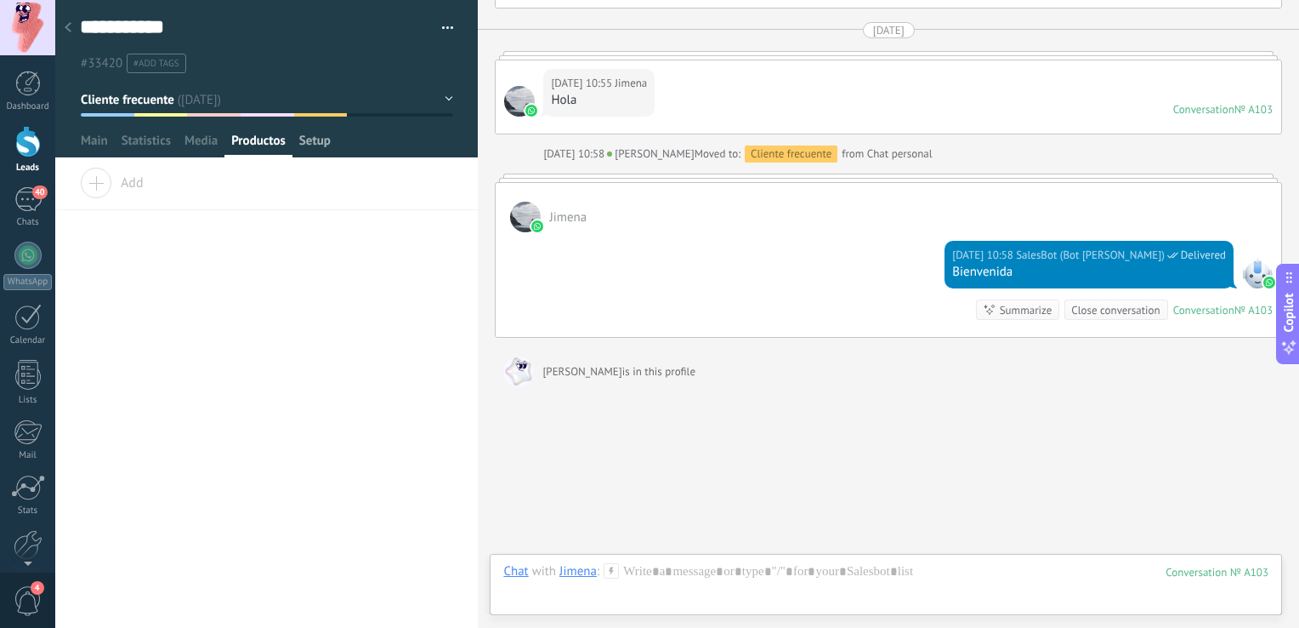
click at [315, 139] on span "Setup" at bounding box center [314, 145] width 31 height 25
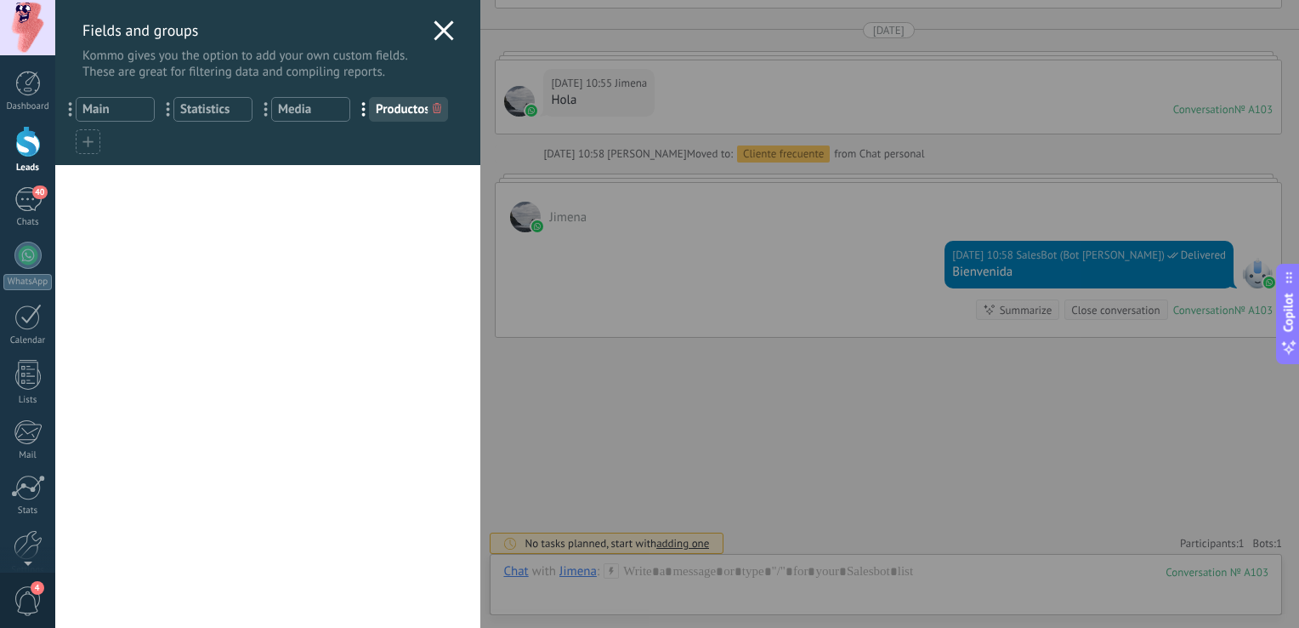
click at [440, 26] on icon at bounding box center [444, 30] width 20 height 20
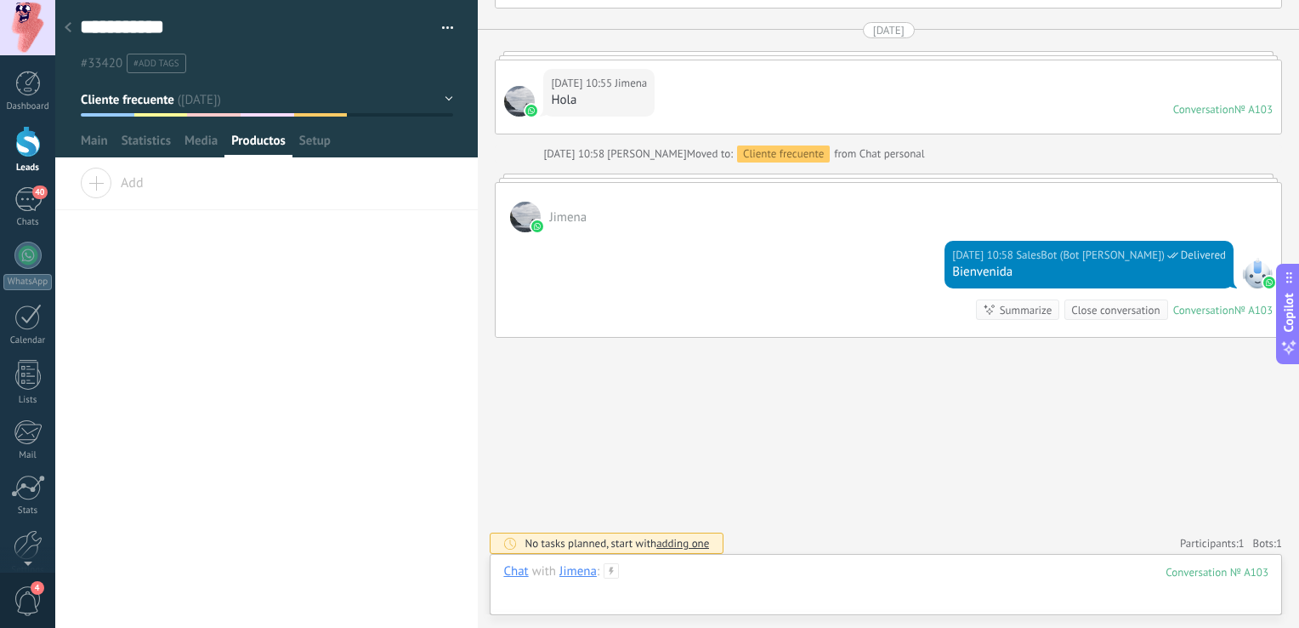
click at [733, 573] on div at bounding box center [885, 588] width 765 height 51
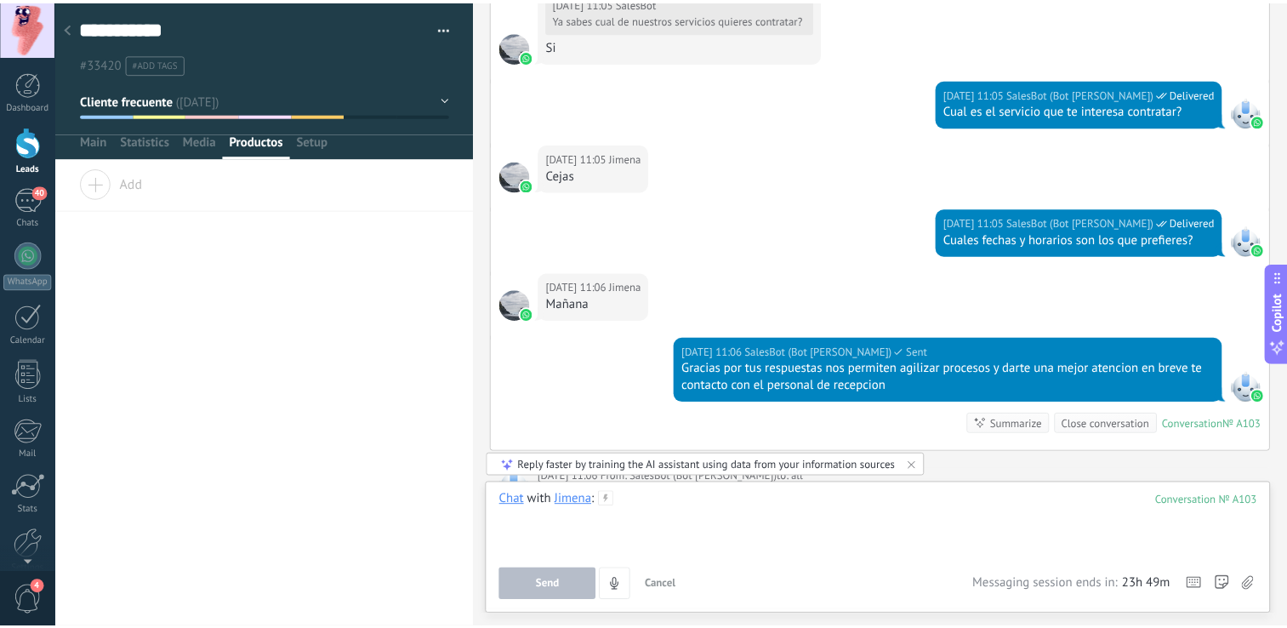
scroll to position [3260, 0]
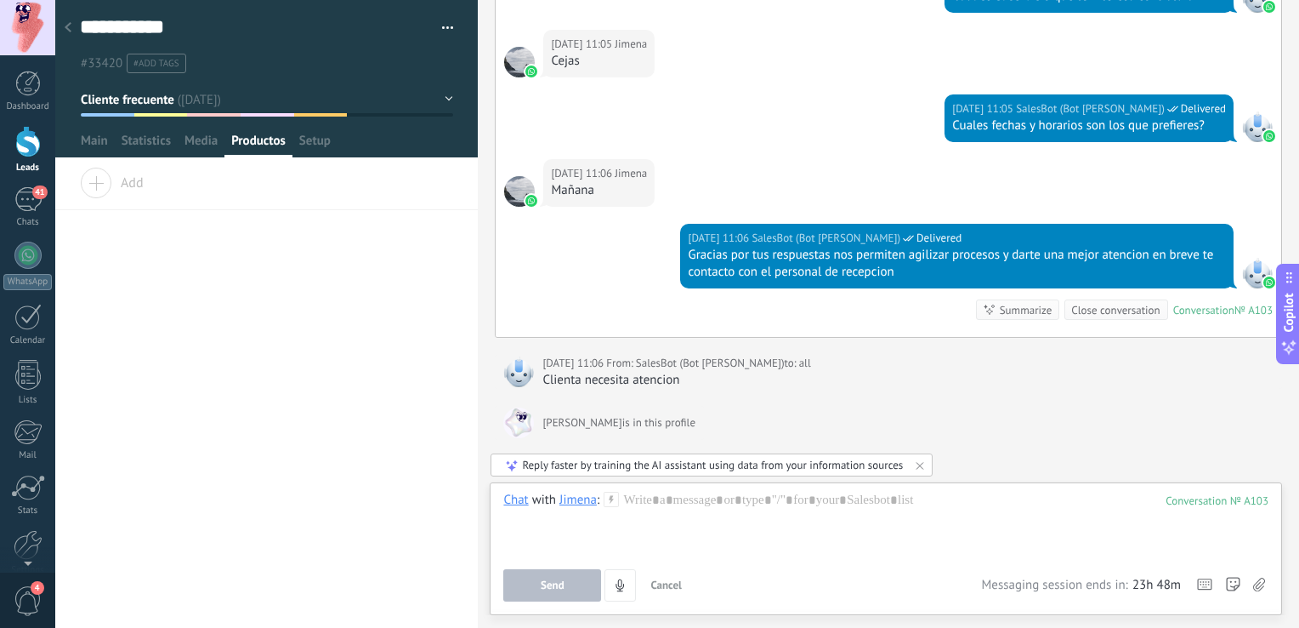
click at [32, 149] on div at bounding box center [28, 141] width 26 height 31
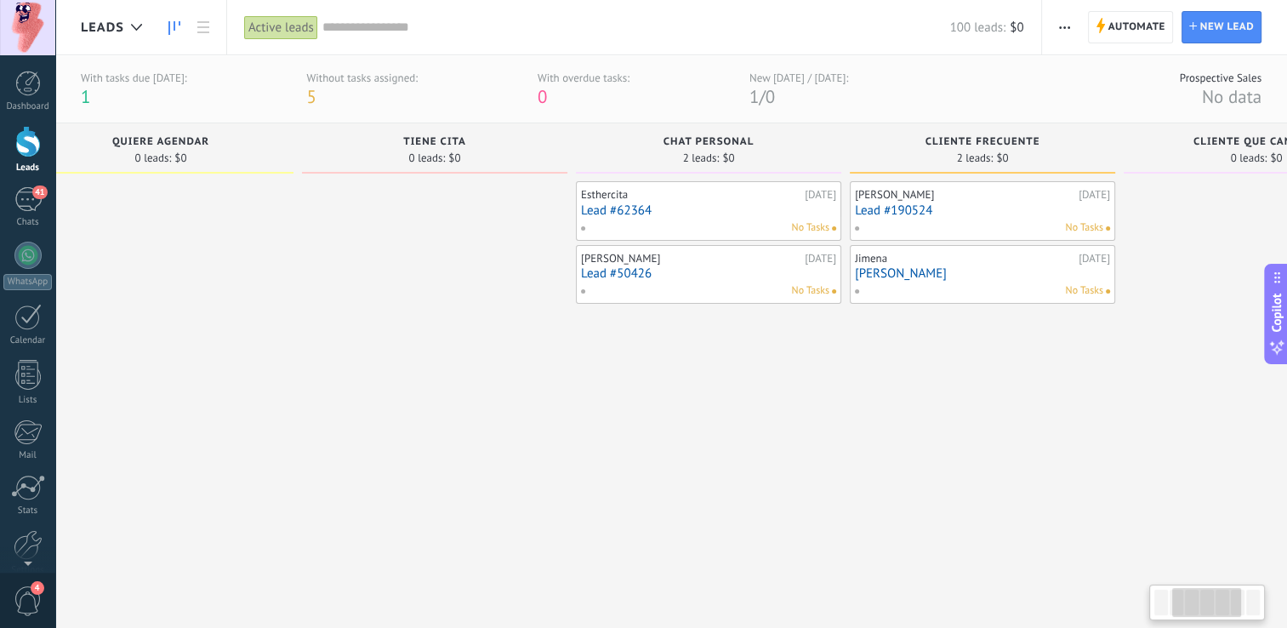
drag, startPoint x: 870, startPoint y: 389, endPoint x: 565, endPoint y: 400, distance: 305.5
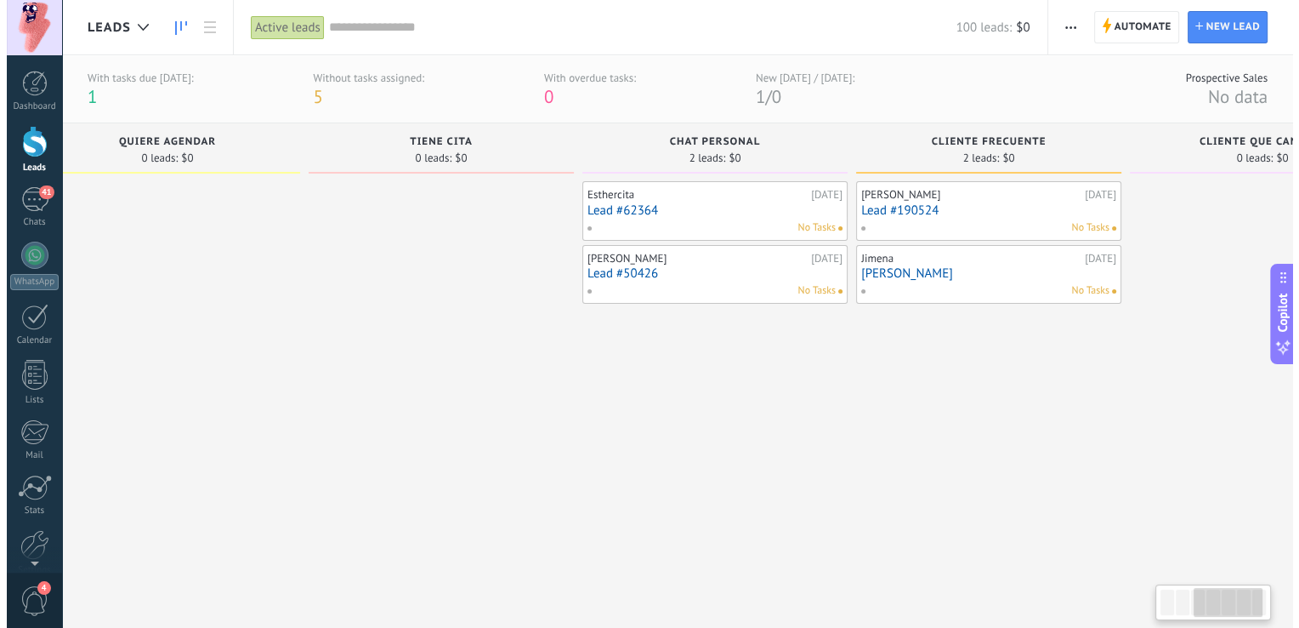
scroll to position [0, 622]
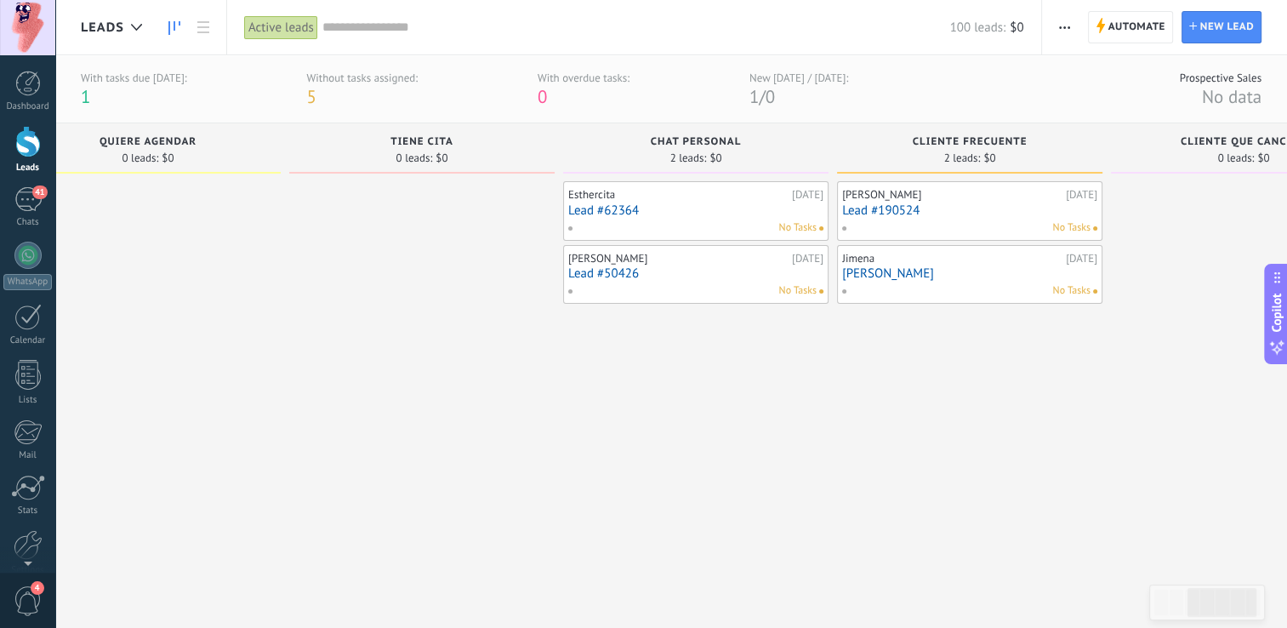
click at [880, 286] on div "No Tasks" at bounding box center [965, 290] width 249 height 15
click at [892, 276] on link "Jimena Jefa" at bounding box center [969, 273] width 255 height 14
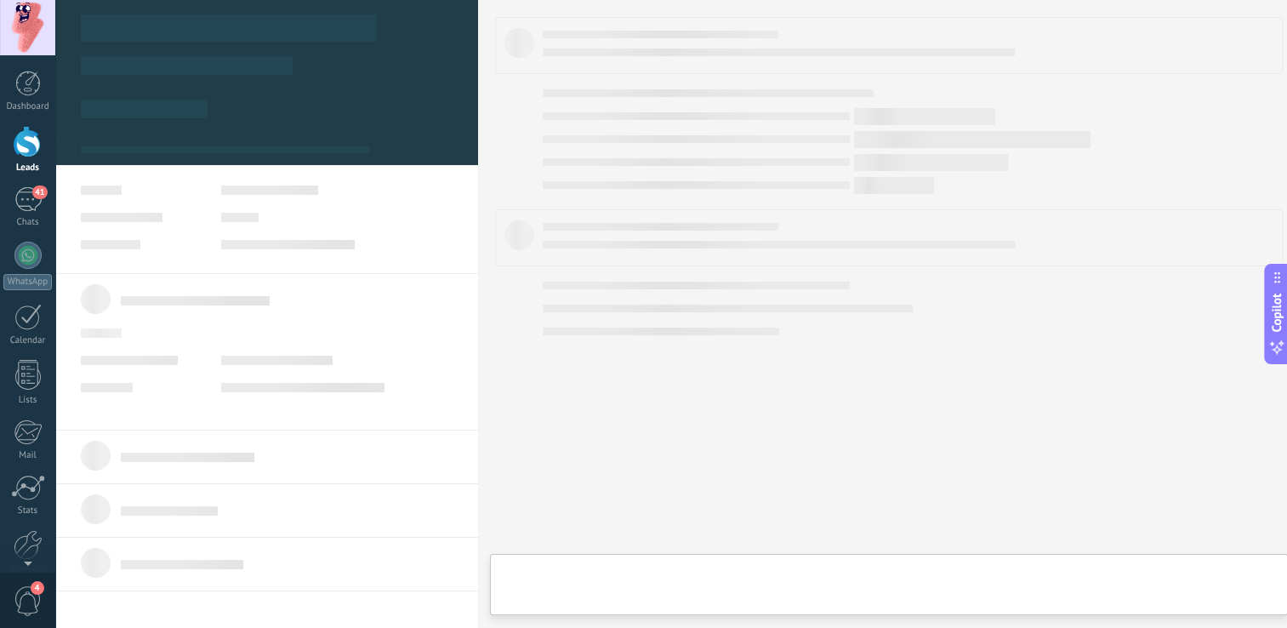
click at [892, 276] on body ".abccls-1,.abccls-2{fill-rule:evenodd}.abccls-2{fill:#fff} .abfcls-1{fill:none}…" at bounding box center [643, 314] width 1287 height 628
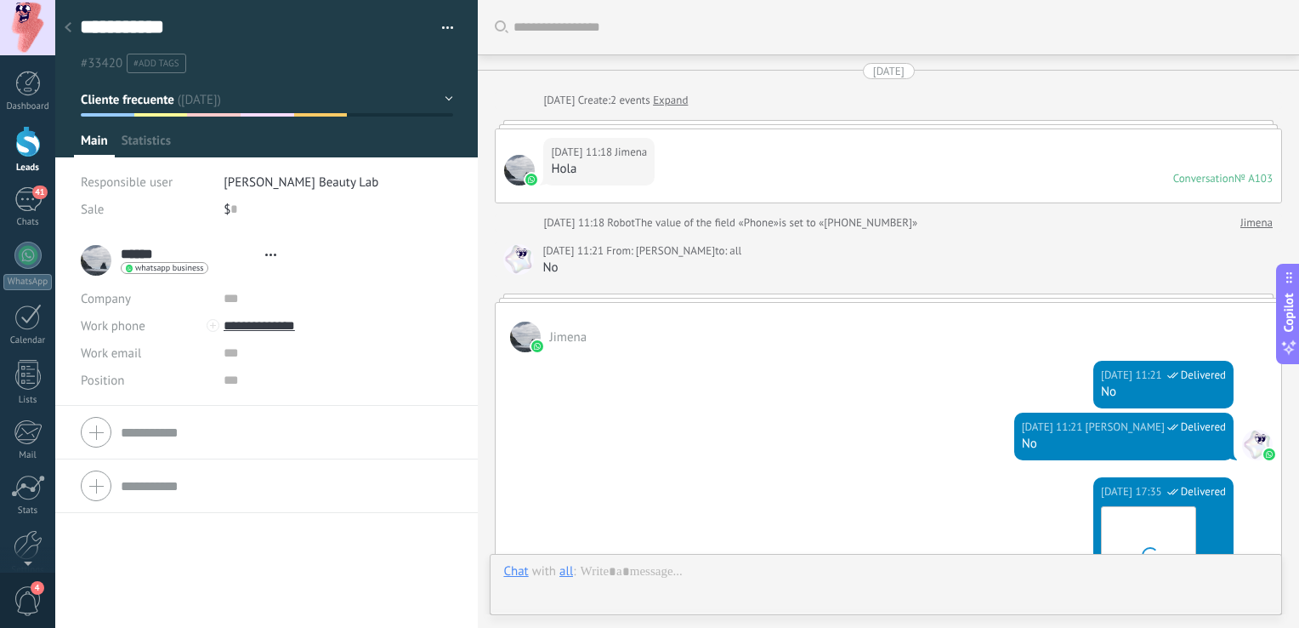
type textarea "**********"
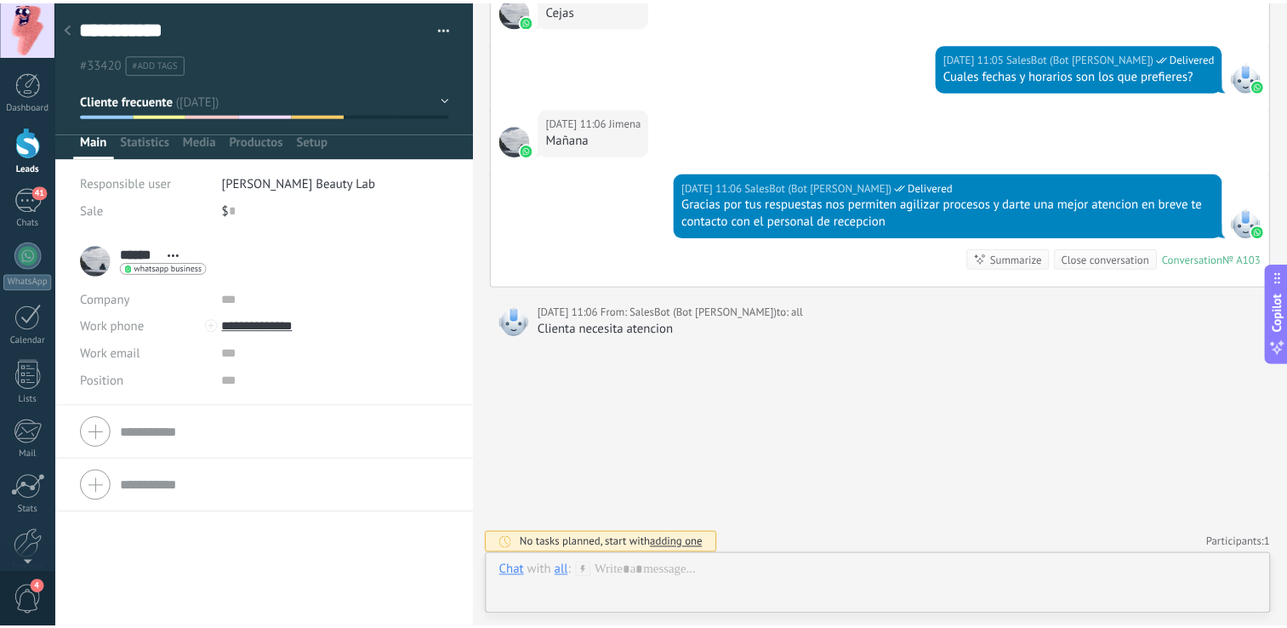
scroll to position [25, 0]
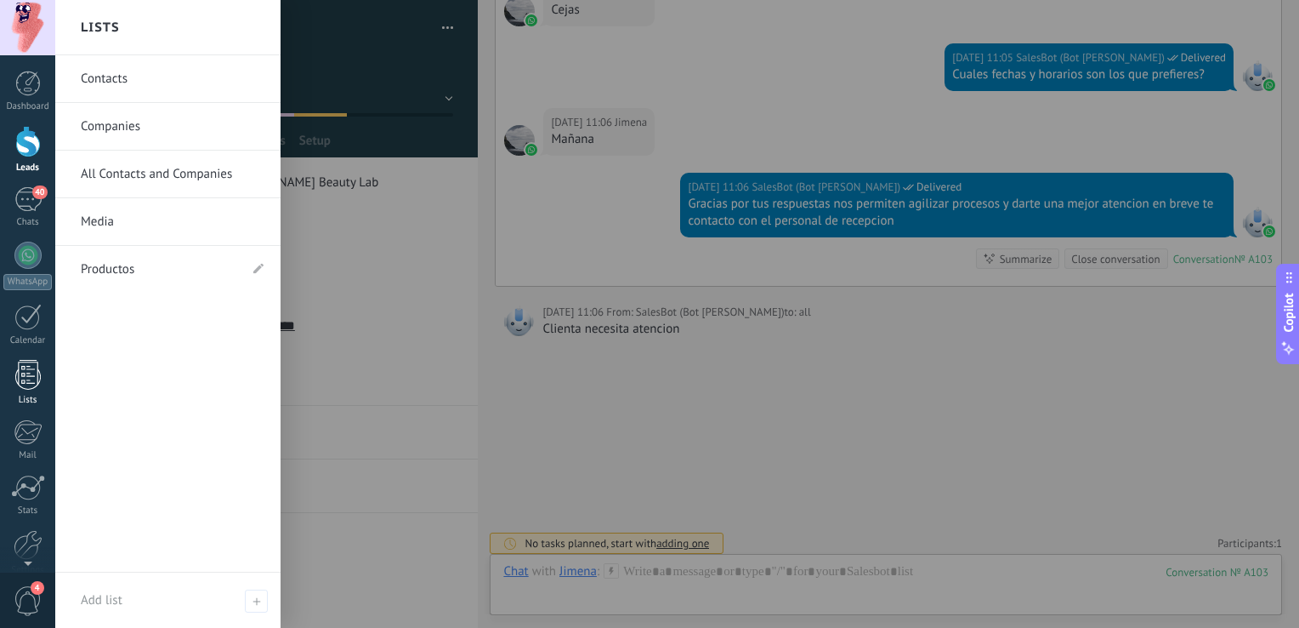
click at [26, 379] on div at bounding box center [28, 375] width 26 height 30
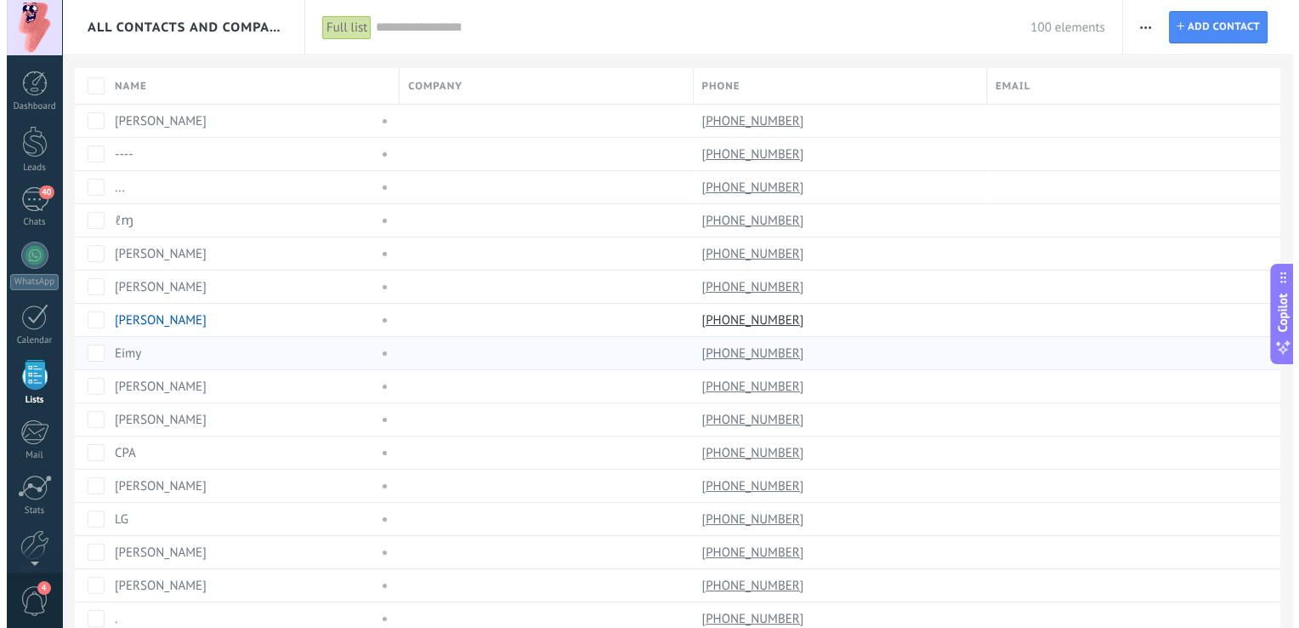
scroll to position [43, 0]
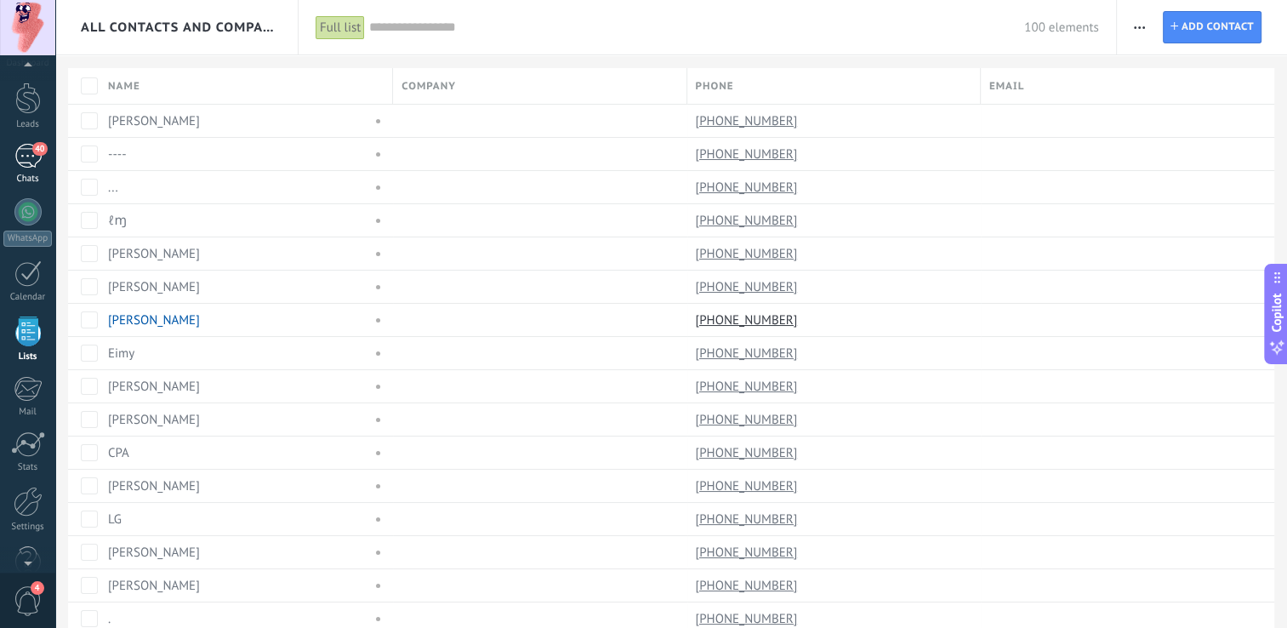
click at [17, 156] on div "40" at bounding box center [27, 156] width 27 height 25
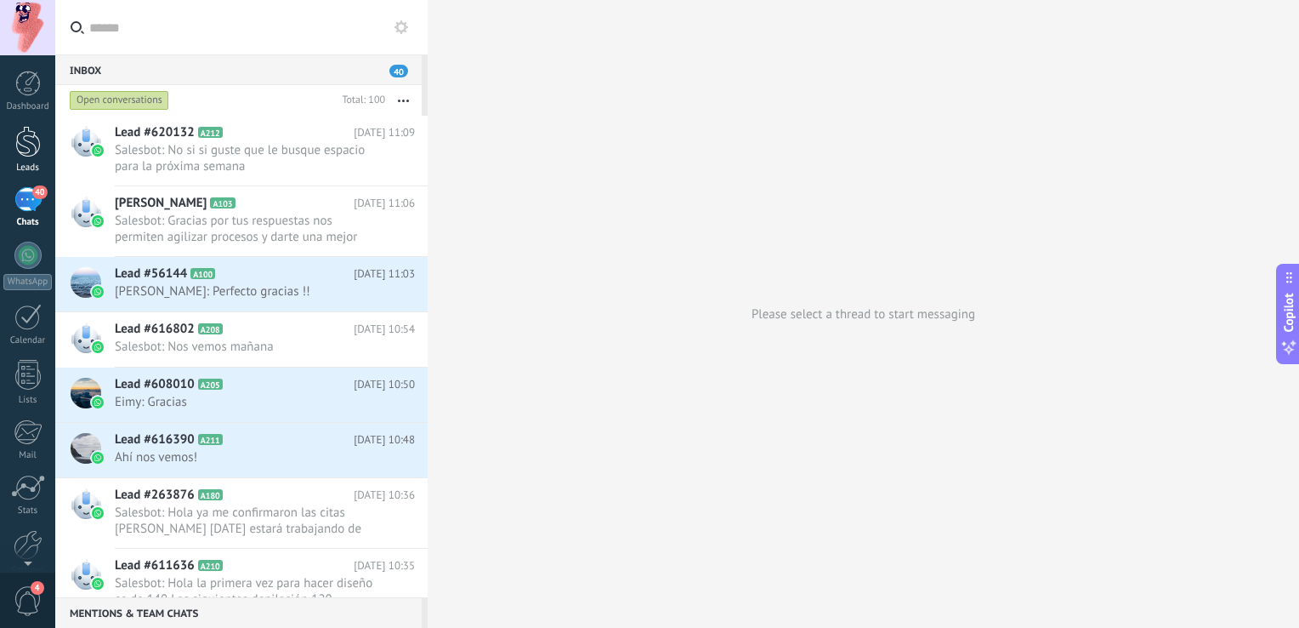
click at [24, 159] on link "Leads" at bounding box center [27, 150] width 55 height 48
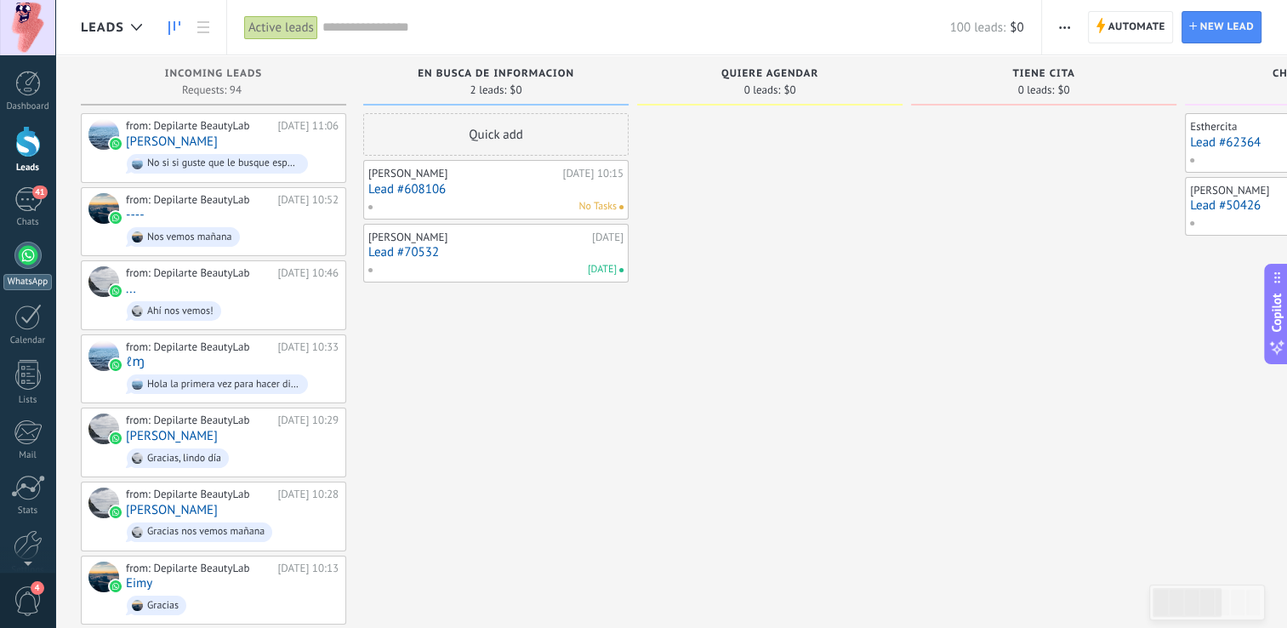
click at [20, 254] on div at bounding box center [27, 255] width 27 height 27
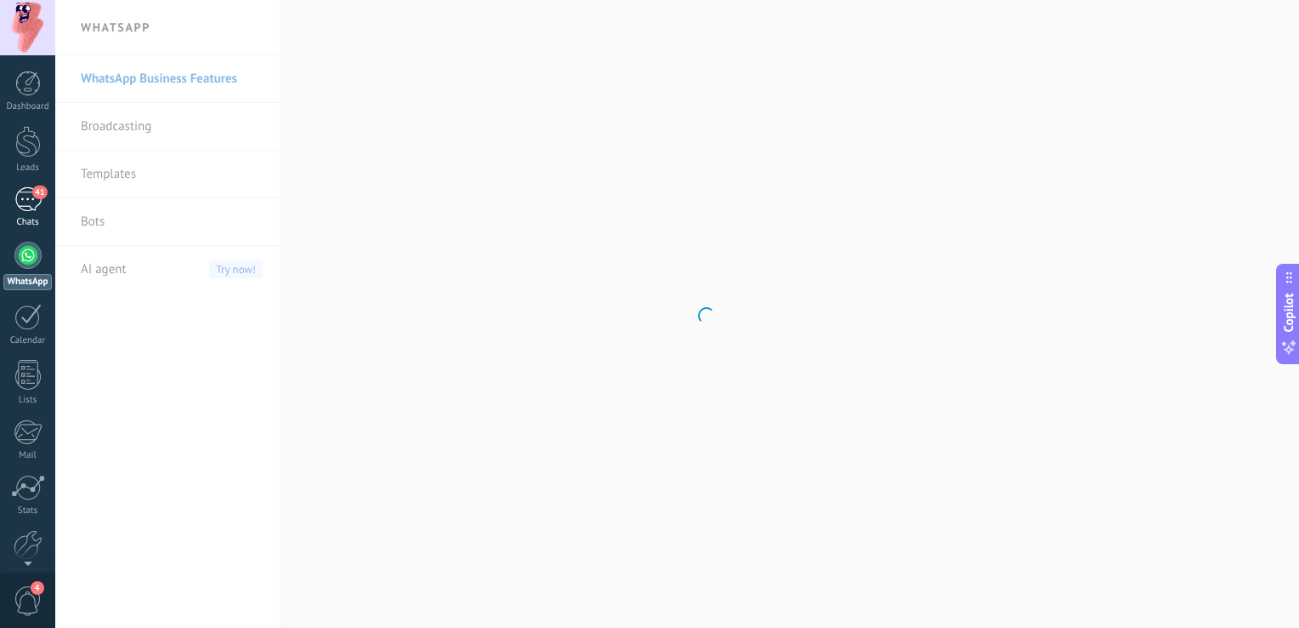
click at [19, 193] on div "41" at bounding box center [27, 199] width 27 height 25
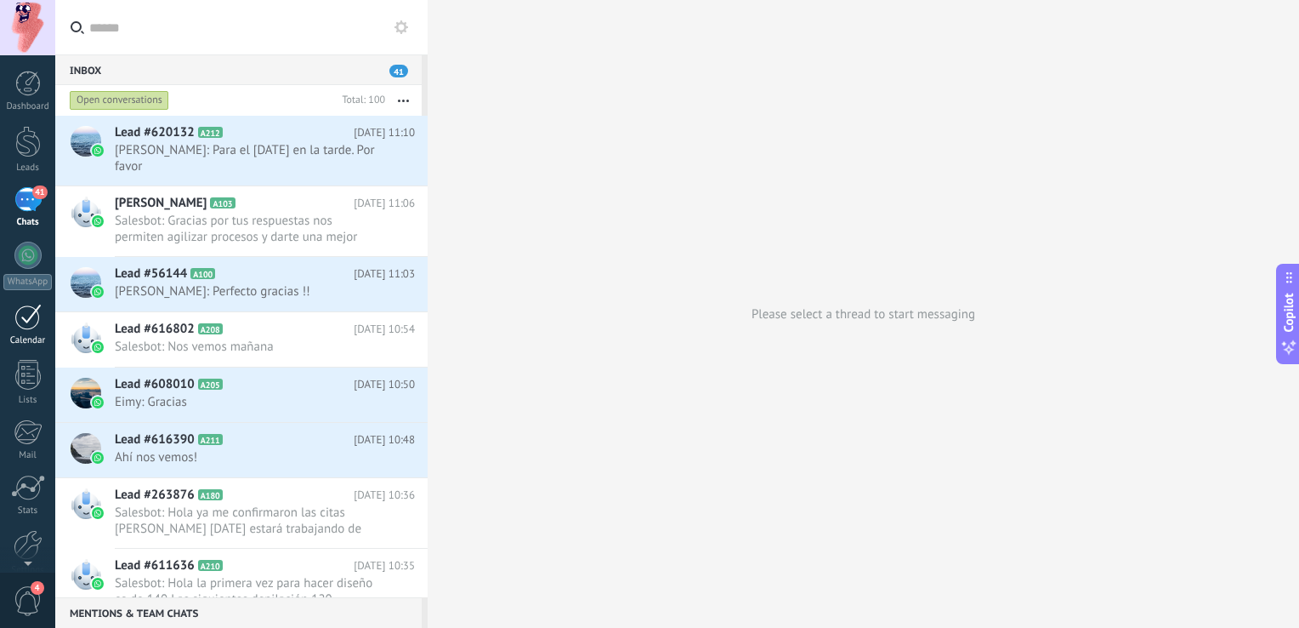
click at [20, 325] on div at bounding box center [27, 317] width 27 height 26
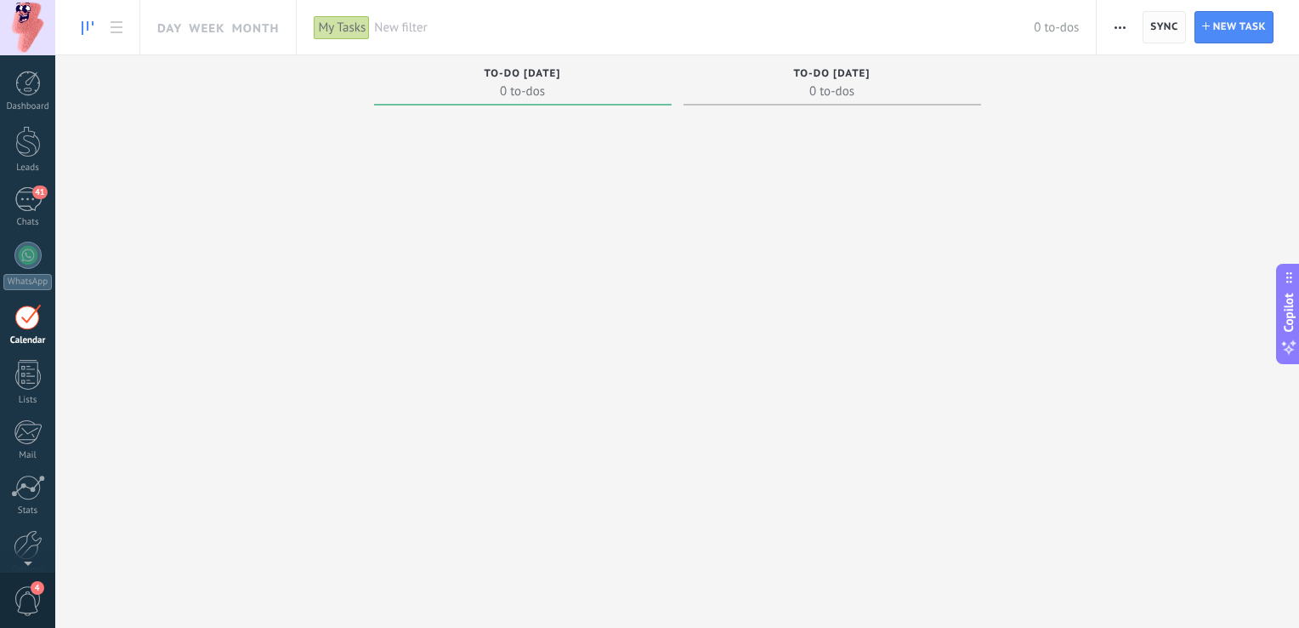
click at [1170, 23] on span "Sync" at bounding box center [1164, 27] width 27 height 10
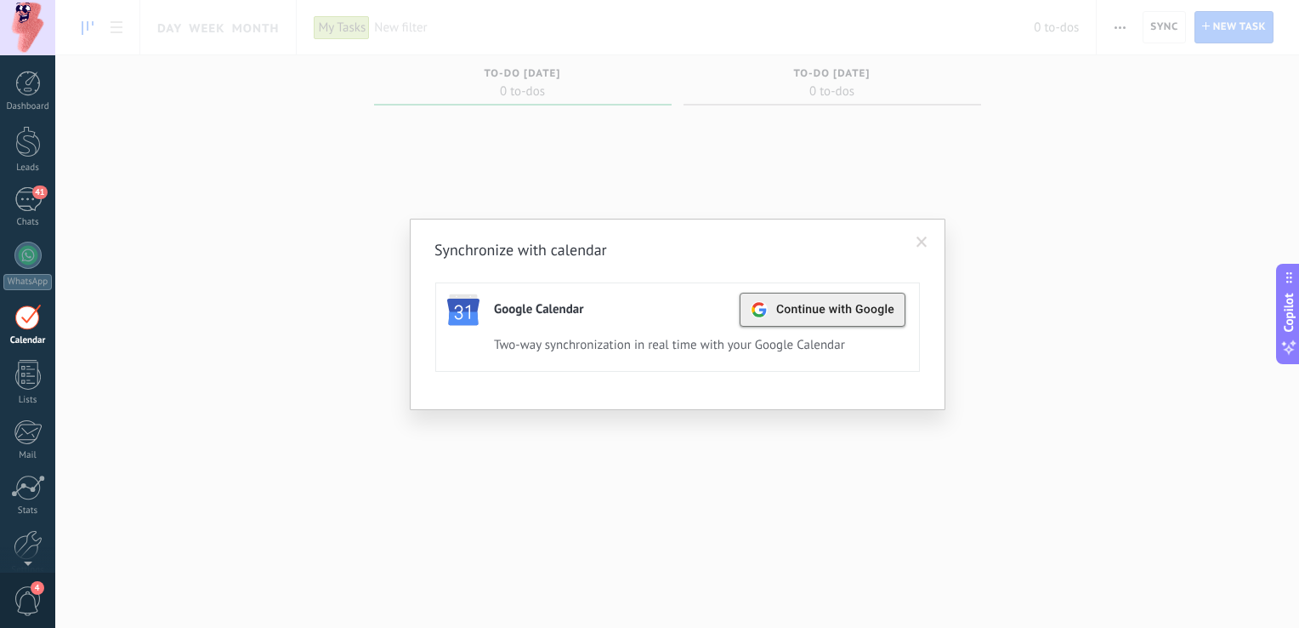
click at [811, 314] on span "Continue with Google" at bounding box center [835, 310] width 118 height 14
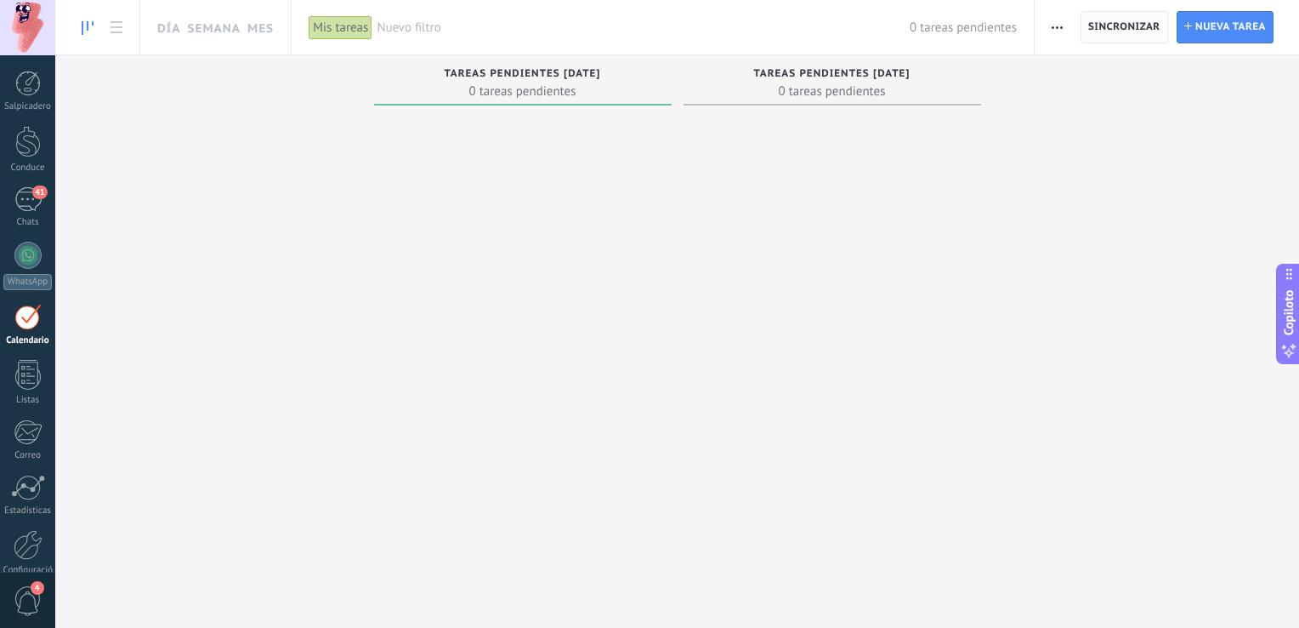
click at [1120, 30] on span "Sincronizar" at bounding box center [1124, 27] width 72 height 10
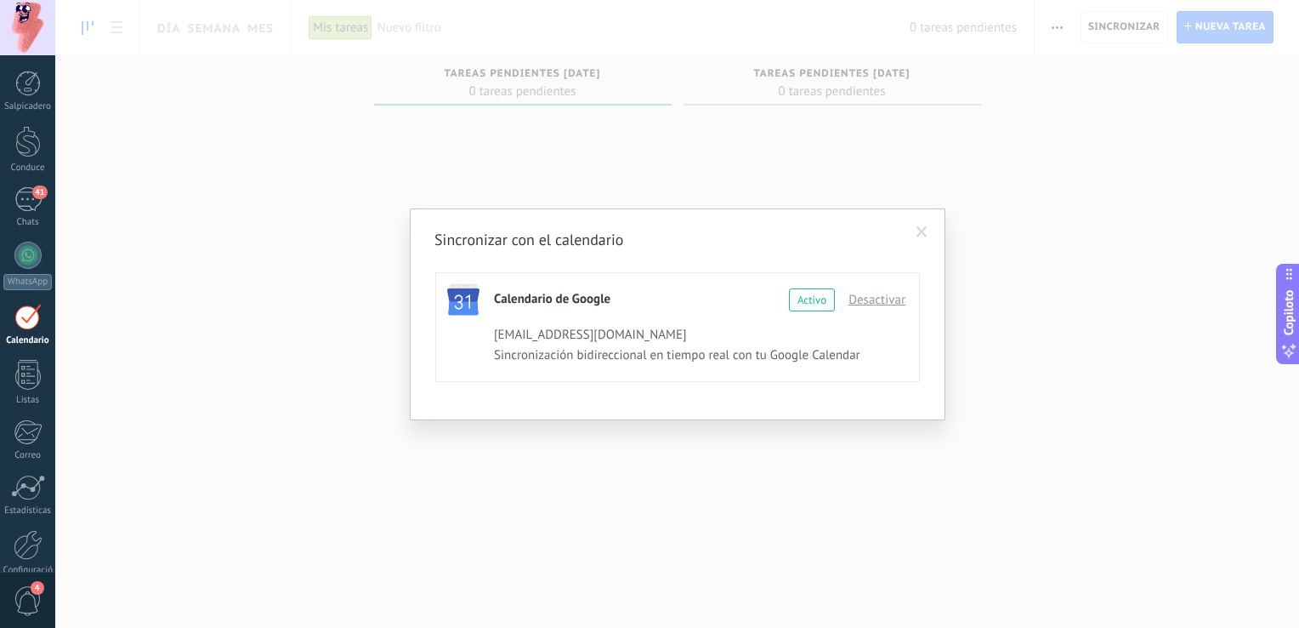
click at [1068, 304] on div "Sincronizar con el calendario Calendario de Google Continue with Google Activo …" at bounding box center [677, 314] width 1244 height 628
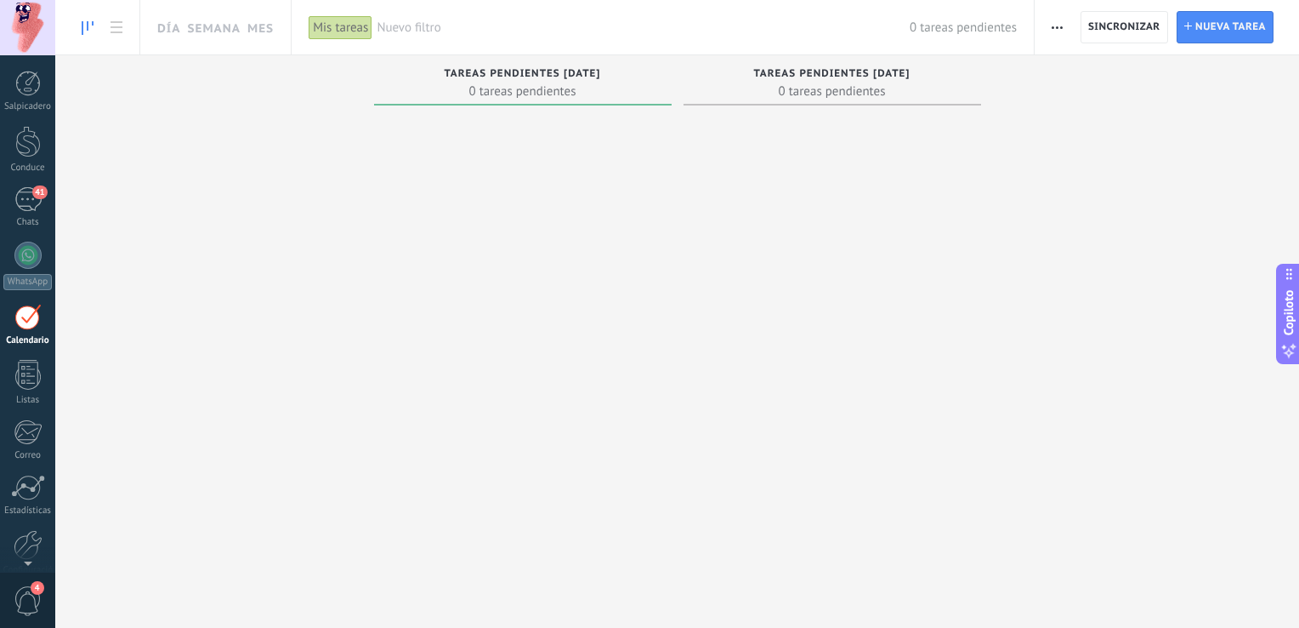
click at [34, 333] on link "Calendario" at bounding box center [27, 325] width 55 height 43
click at [1134, 28] on span "Sincronizar" at bounding box center [1124, 27] width 72 height 10
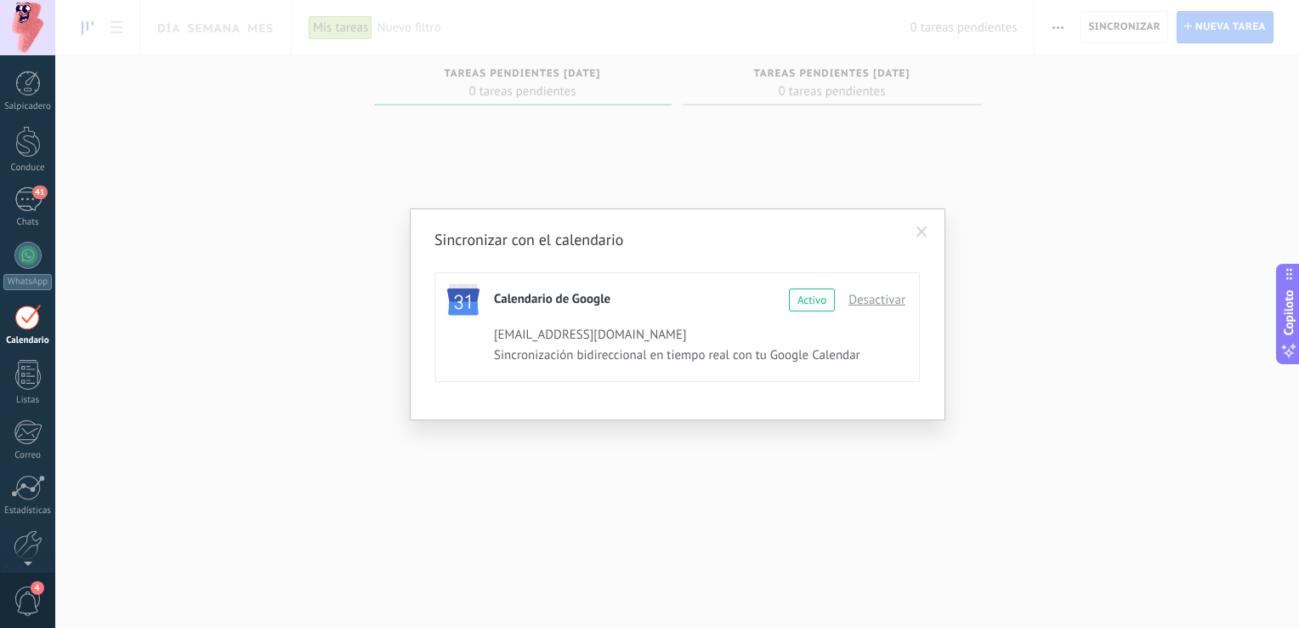
click at [980, 196] on div "Sincronizar con el calendario Calendario de Google Continue with Google Activo …" at bounding box center [677, 314] width 1244 height 628
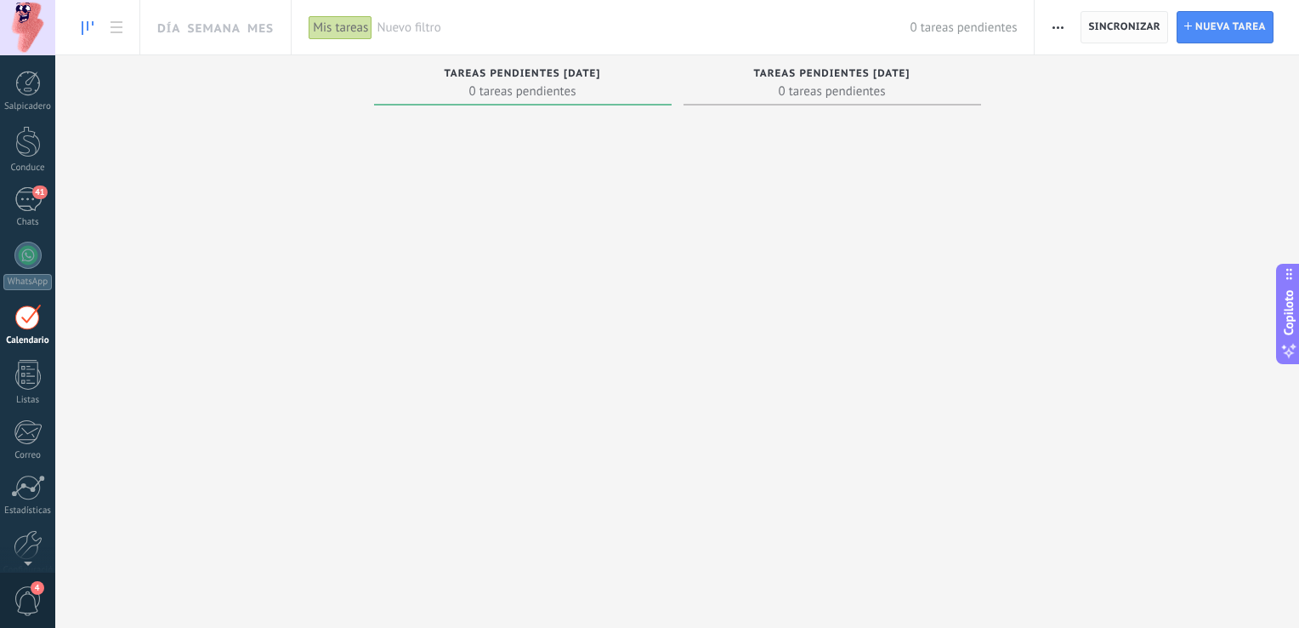
click at [1117, 37] on span "Sincronizar" at bounding box center [1124, 27] width 72 height 31
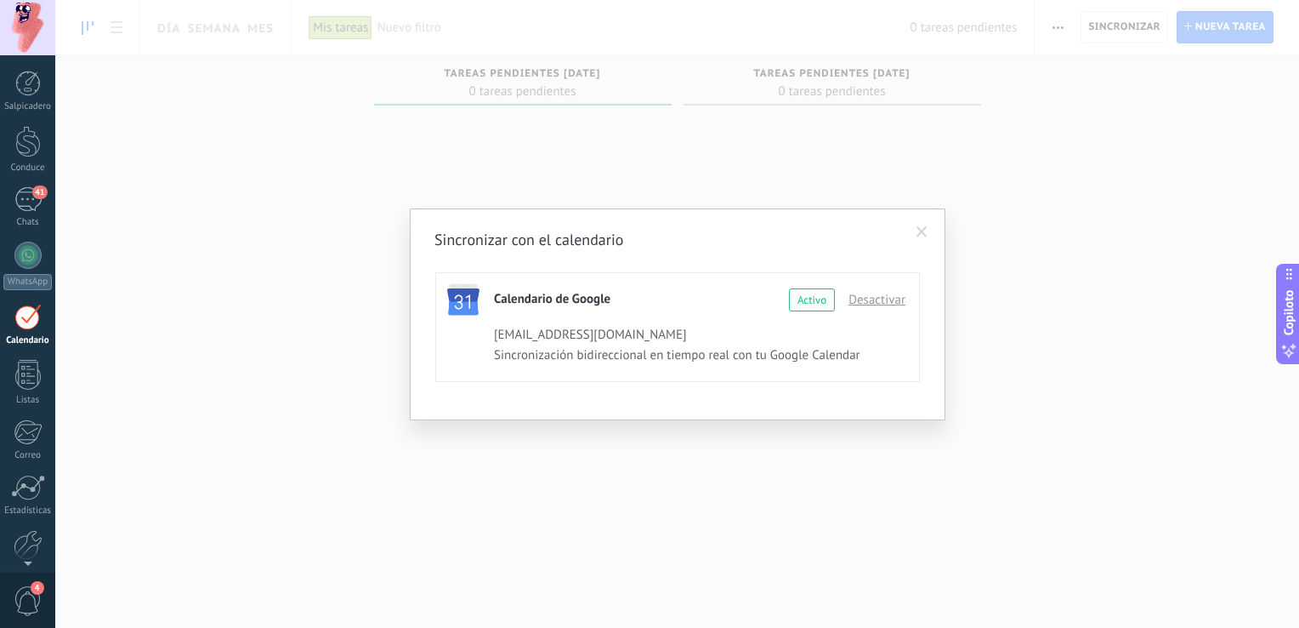
click at [204, 270] on div "Sincronizar con el calendario Calendario de Google Continue with Google Activo …" at bounding box center [677, 314] width 1244 height 628
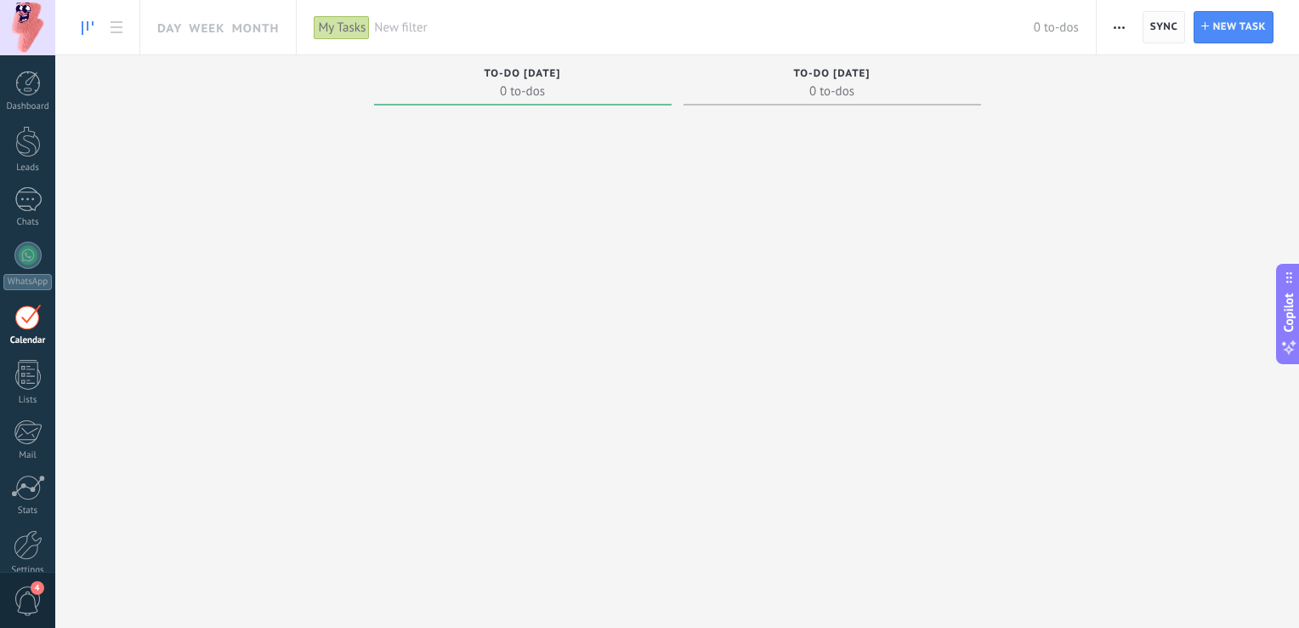
click at [1157, 29] on span "Sync" at bounding box center [1164, 27] width 27 height 10
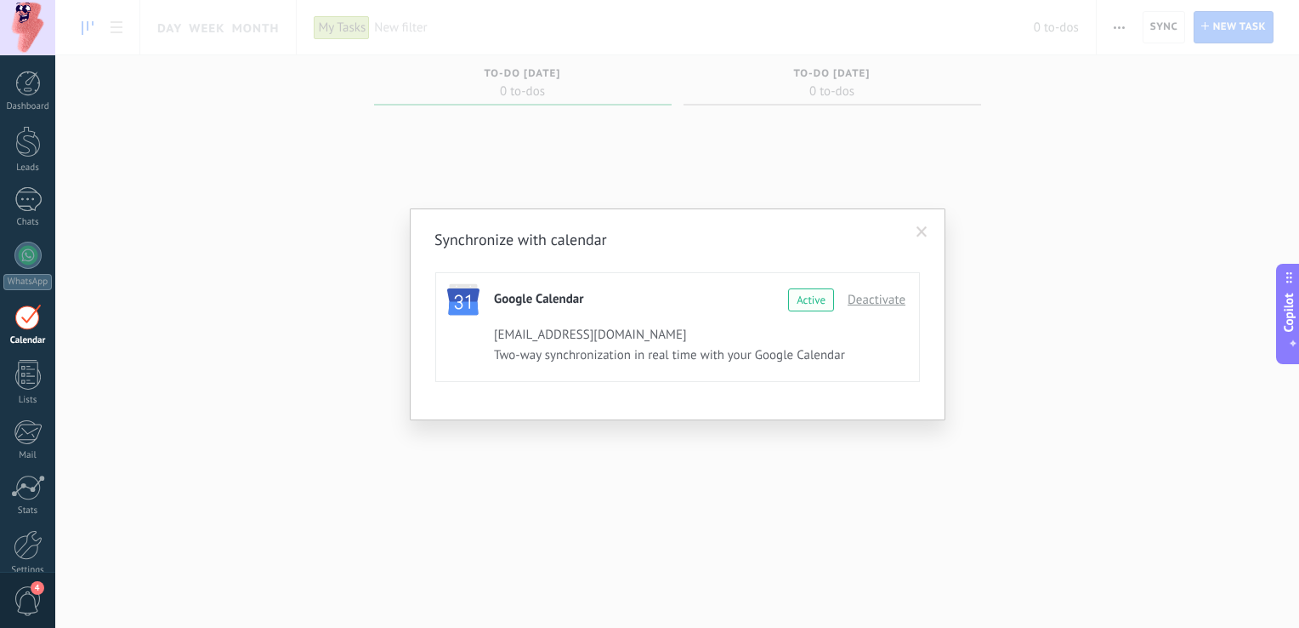
click at [1071, 169] on div "Synchronize with calendar Google Calendar Continue with Google Active Deactivat…" at bounding box center [677, 314] width 1244 height 628
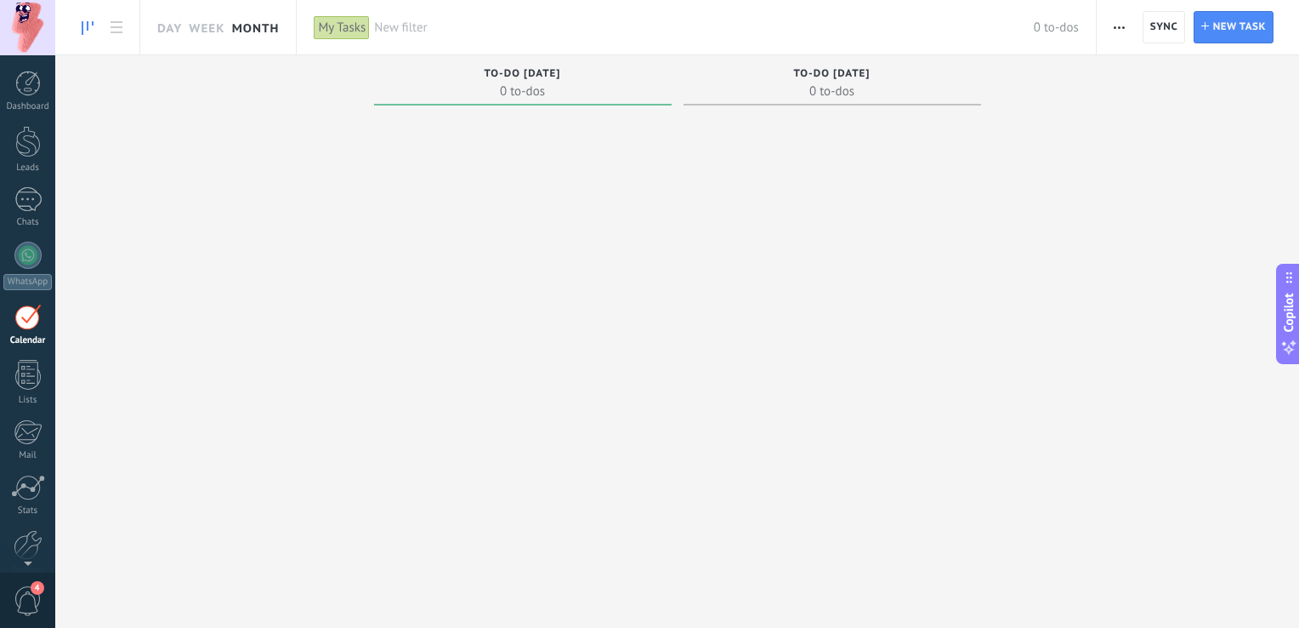
click at [244, 33] on link "Month" at bounding box center [256, 27] width 48 height 54
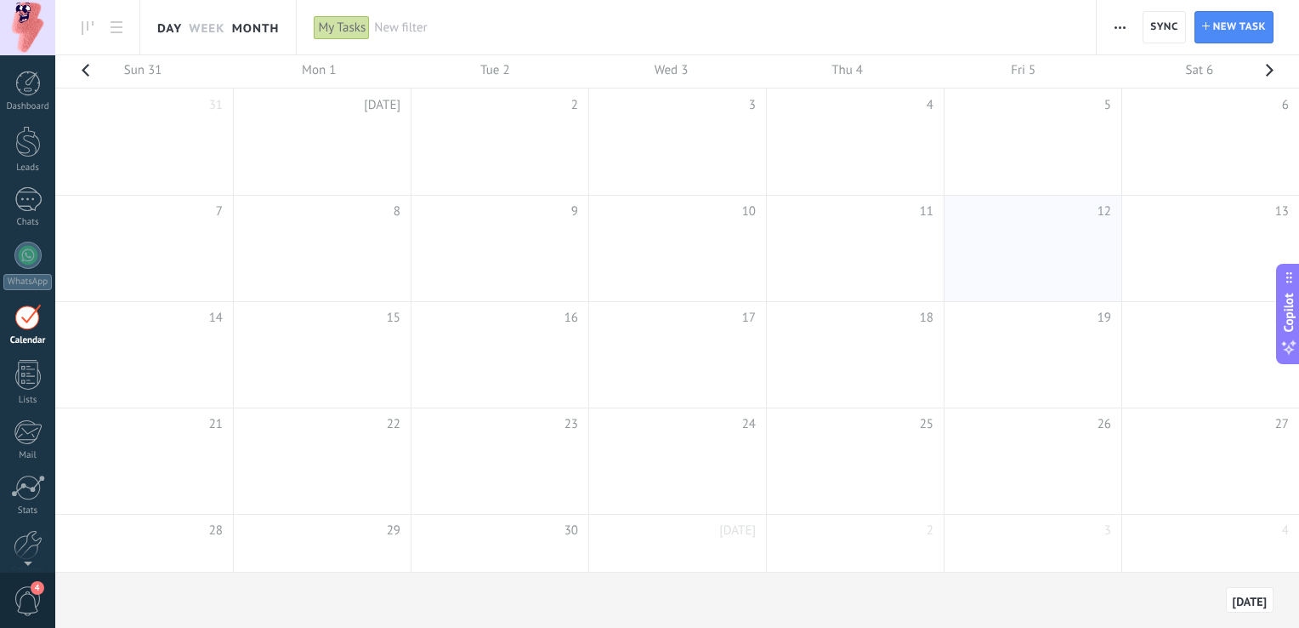
click at [170, 37] on link "Day" at bounding box center [169, 27] width 25 height 54
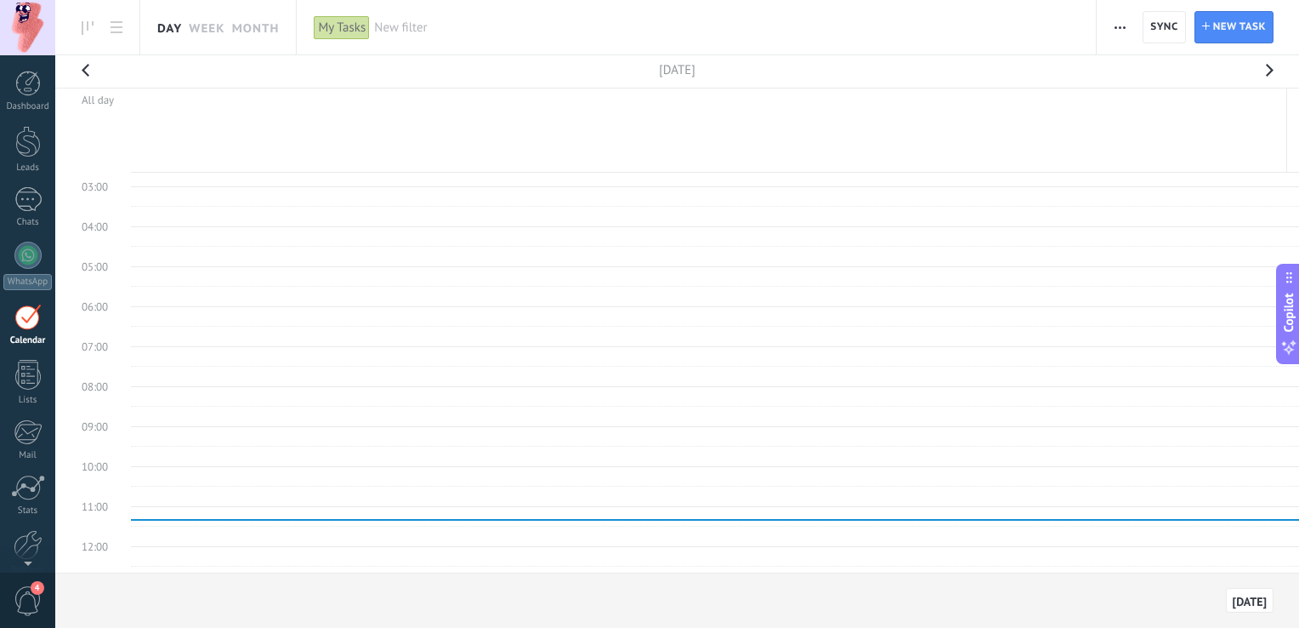
scroll to position [124, 0]
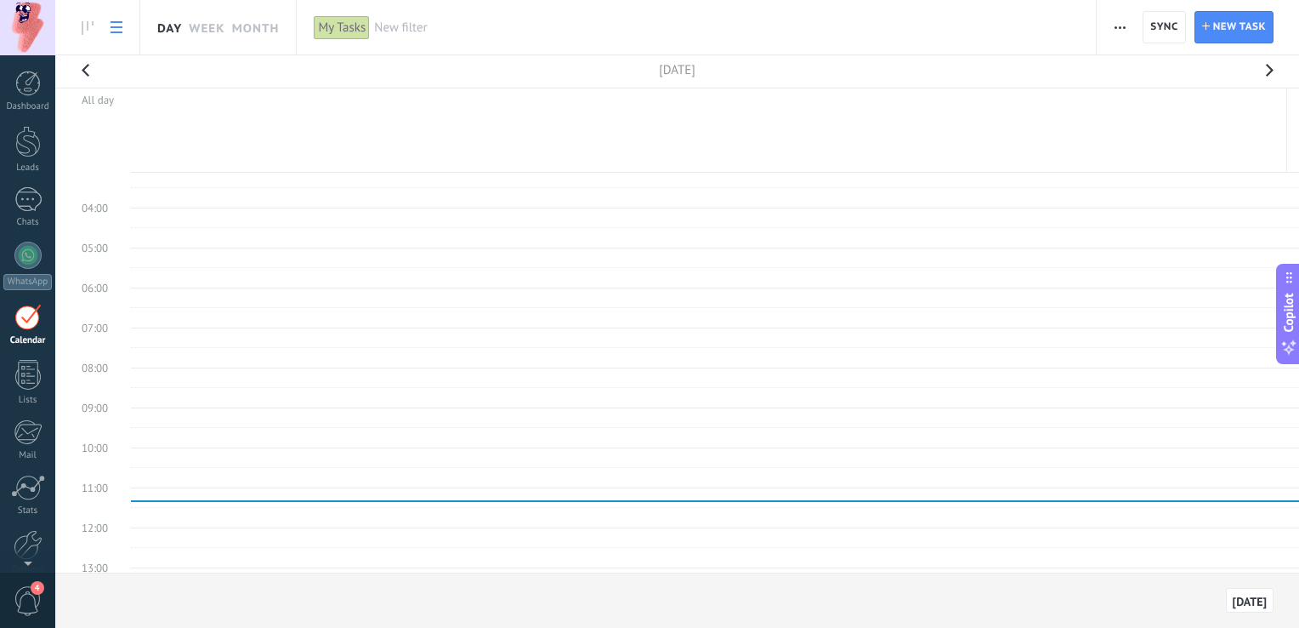
click at [122, 29] on link at bounding box center [116, 27] width 29 height 33
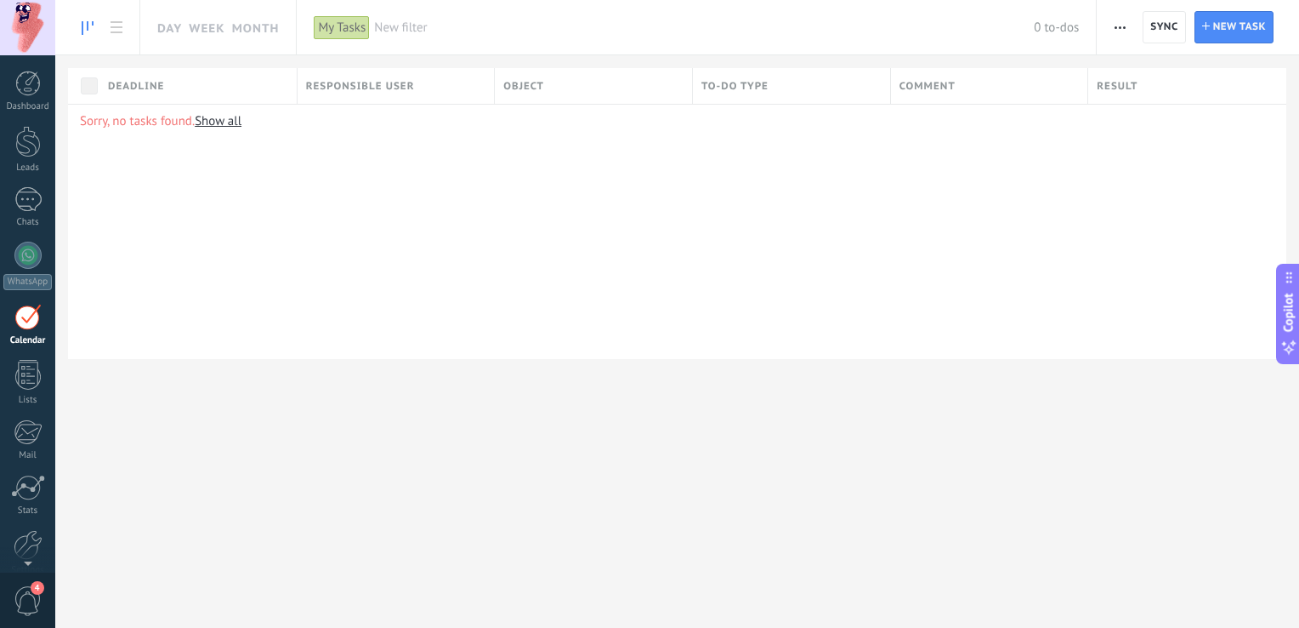
click at [90, 26] on icon at bounding box center [88, 28] width 12 height 14
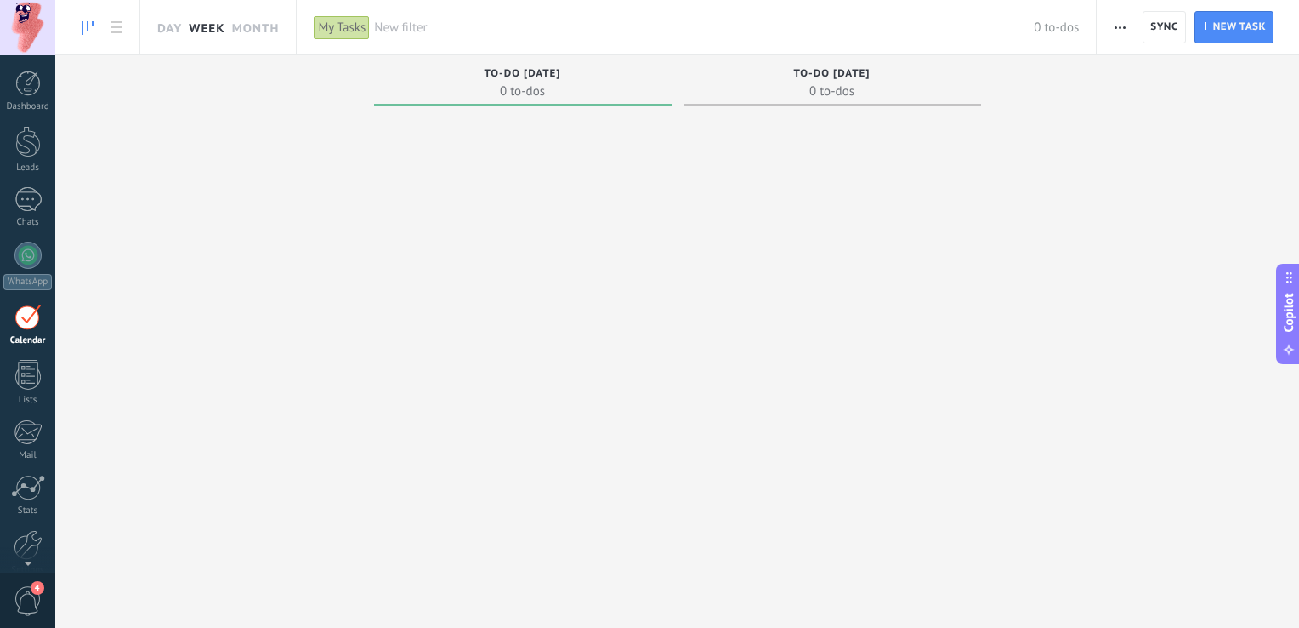
click at [211, 21] on link "Week" at bounding box center [207, 27] width 36 height 54
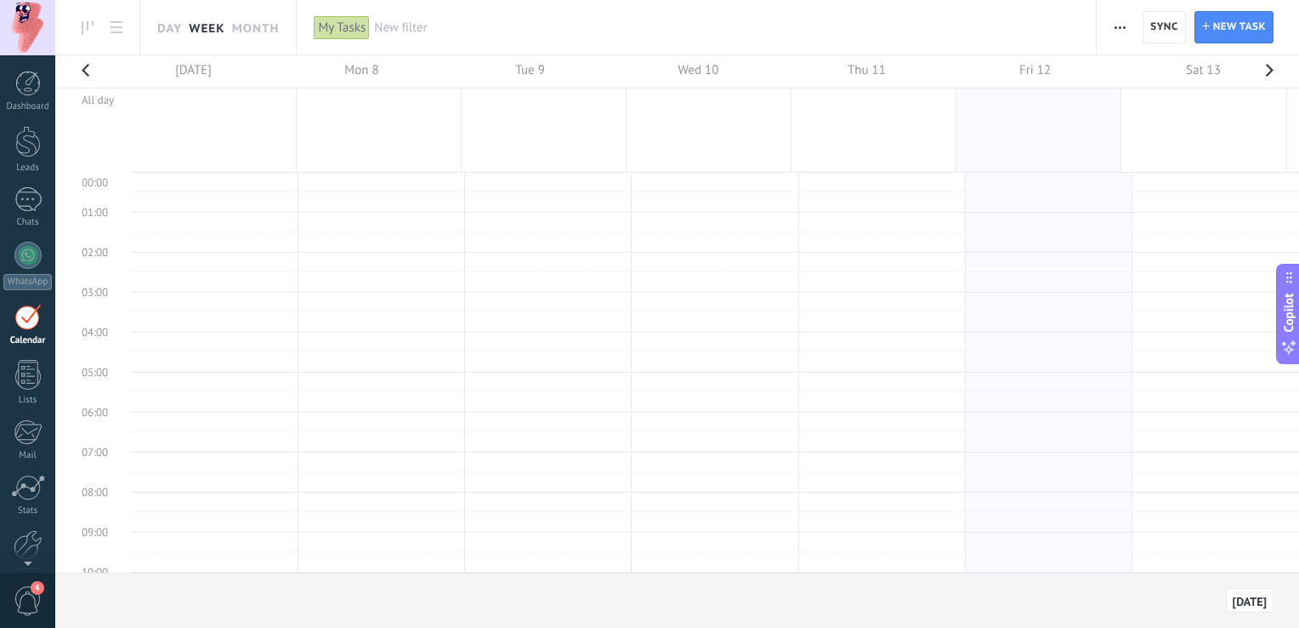
scroll to position [318, 0]
click at [269, 26] on link "Month" at bounding box center [256, 27] width 48 height 54
click at [173, 25] on link "Day" at bounding box center [169, 27] width 25 height 54
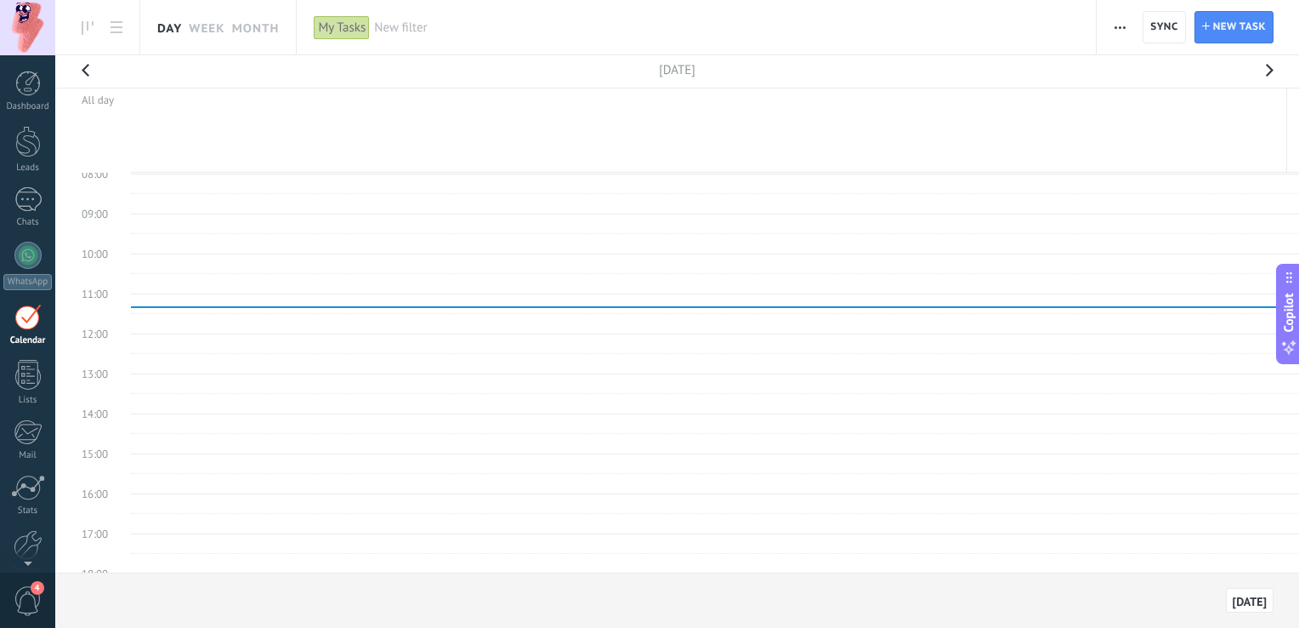
click at [1126, 26] on use "button" at bounding box center [1120, 27] width 11 height 3
click at [1157, 26] on span "Sync" at bounding box center [1164, 27] width 27 height 10
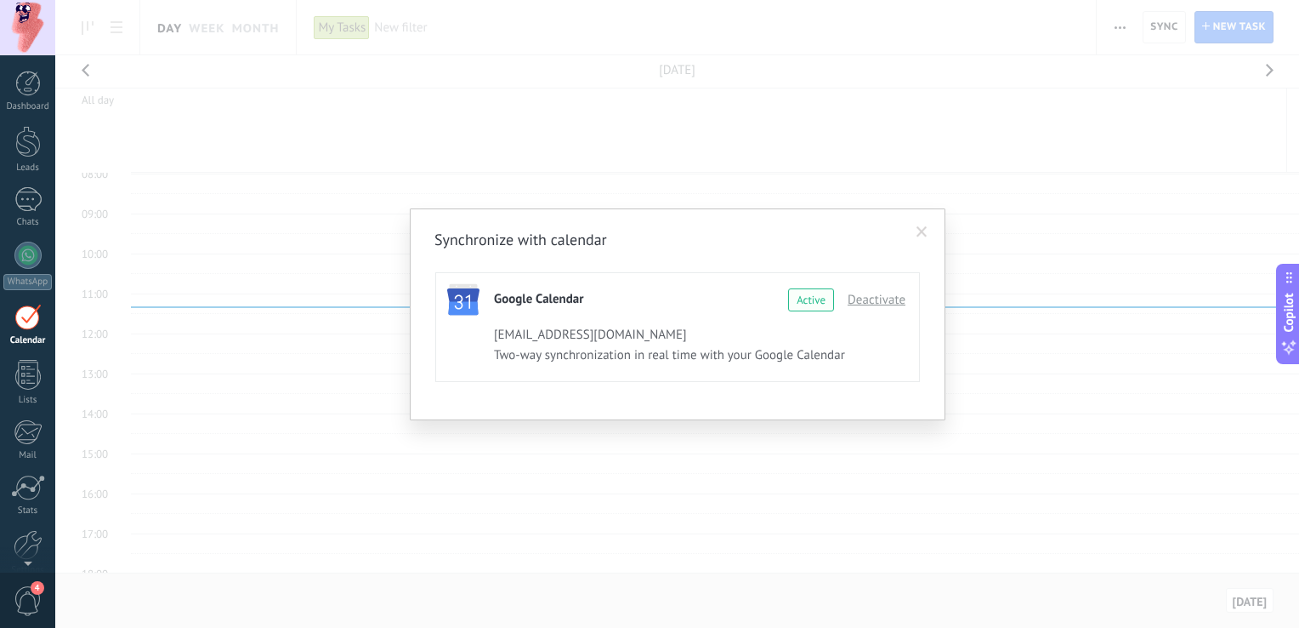
click at [923, 172] on div "Synchronize with calendar Google Calendar Continue with Google Active Deactivat…" at bounding box center [677, 314] width 1244 height 628
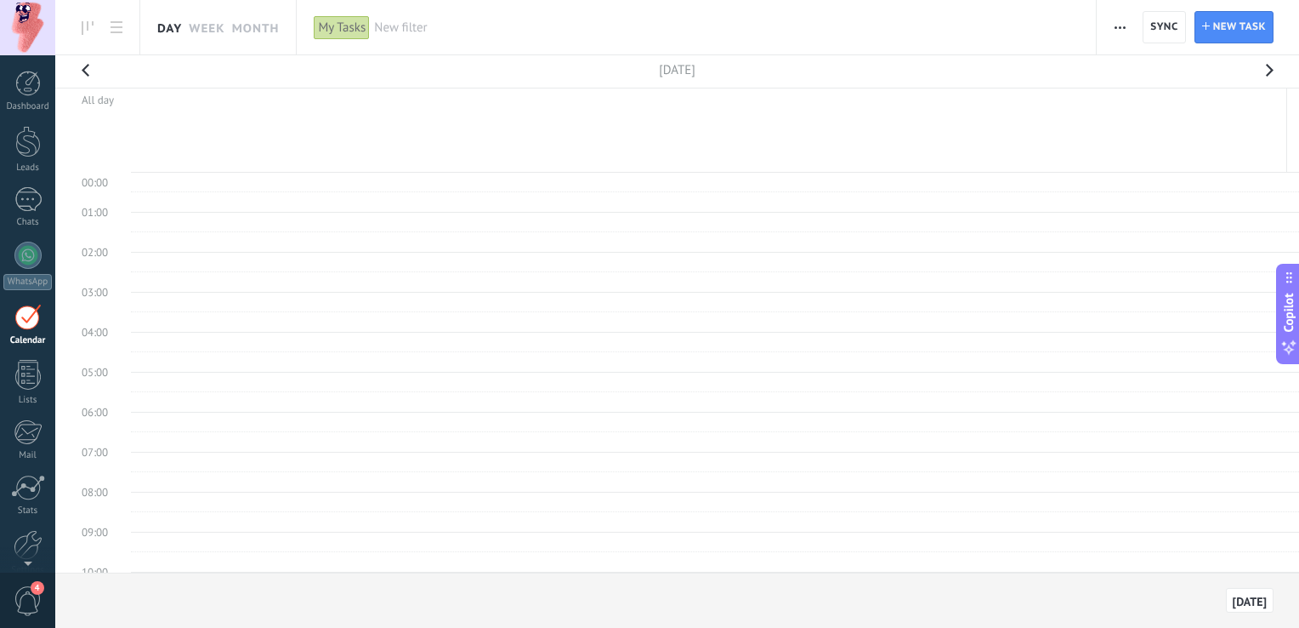
scroll to position [0, 0]
click at [190, 26] on link "Week" at bounding box center [207, 27] width 36 height 54
click at [174, 29] on link "Day" at bounding box center [169, 27] width 25 height 54
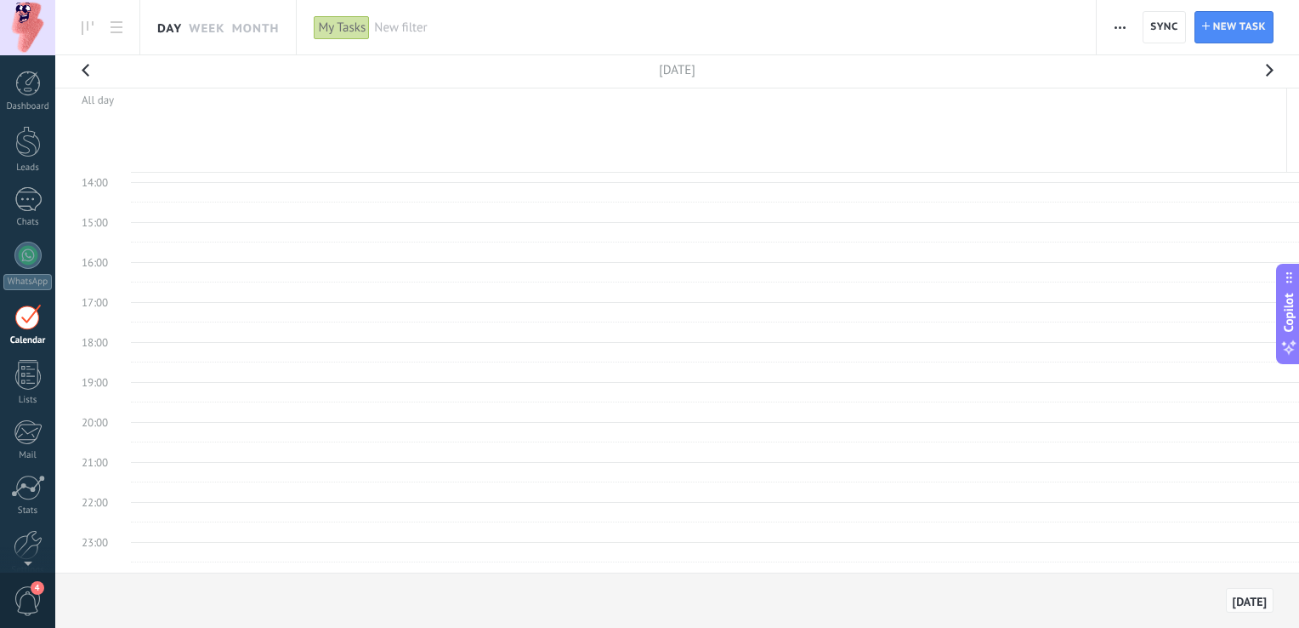
click at [1248, 606] on span "Today" at bounding box center [1250, 601] width 34 height 12
click at [1244, 597] on span "Today" at bounding box center [1250, 601] width 34 height 12
click at [698, 462] on td at bounding box center [715, 472] width 1168 height 20
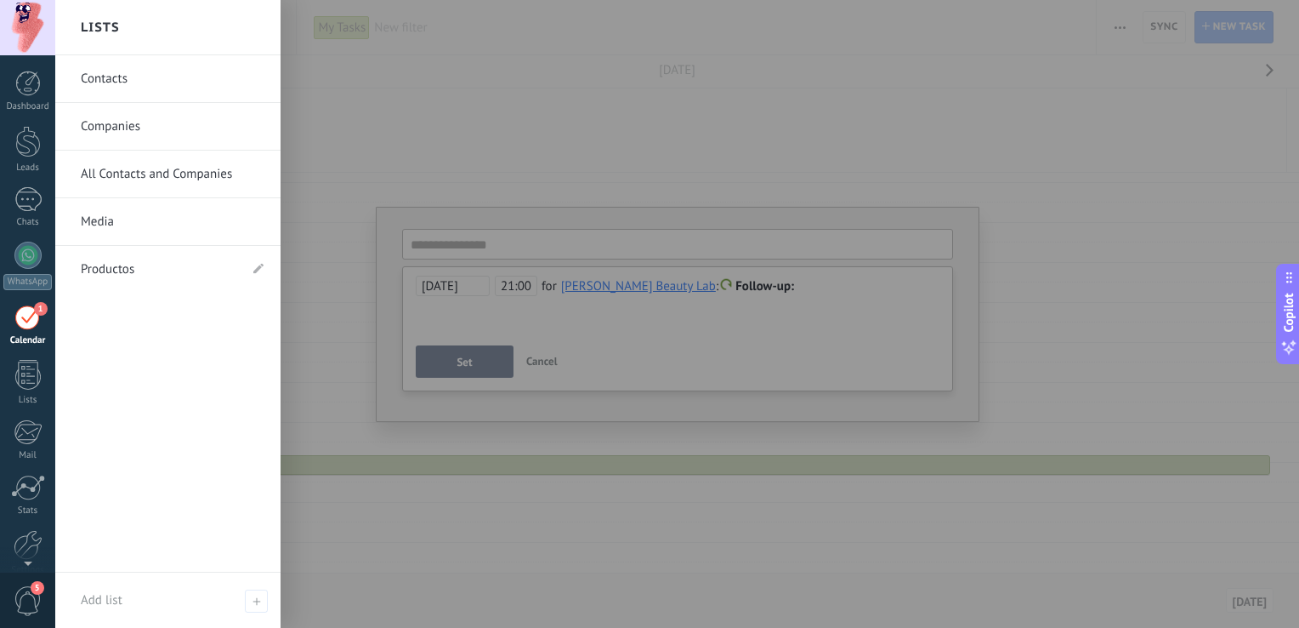
click at [30, 320] on div "1" at bounding box center [27, 317] width 27 height 26
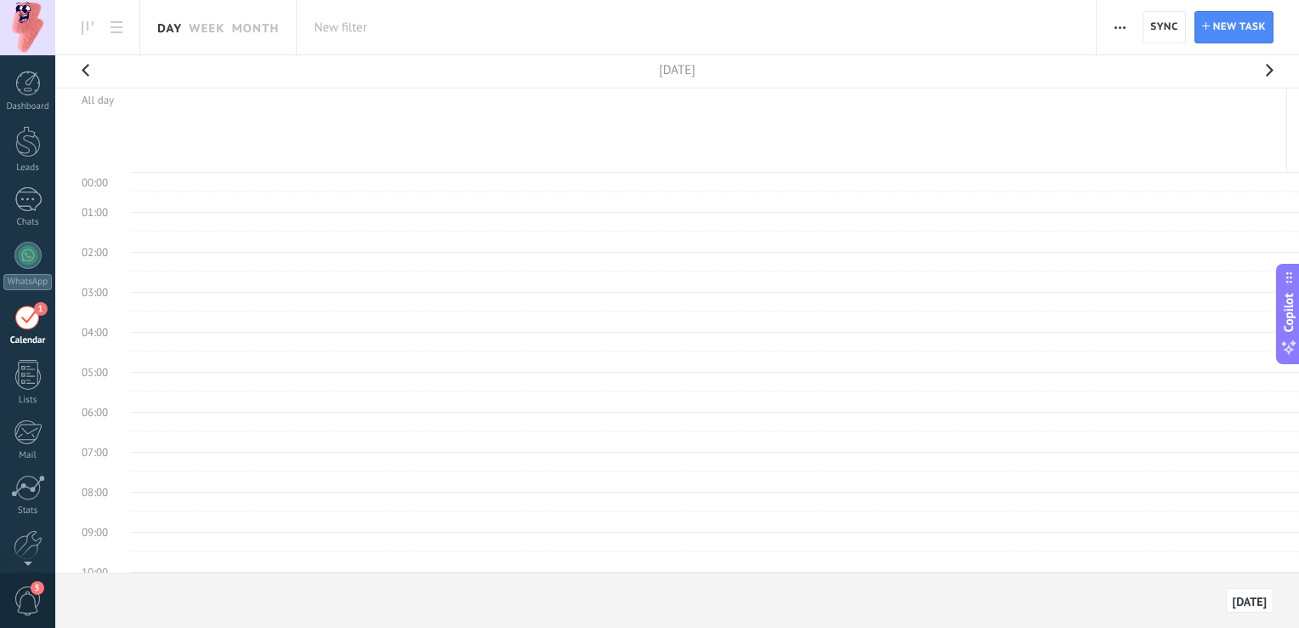
scroll to position [318, 0]
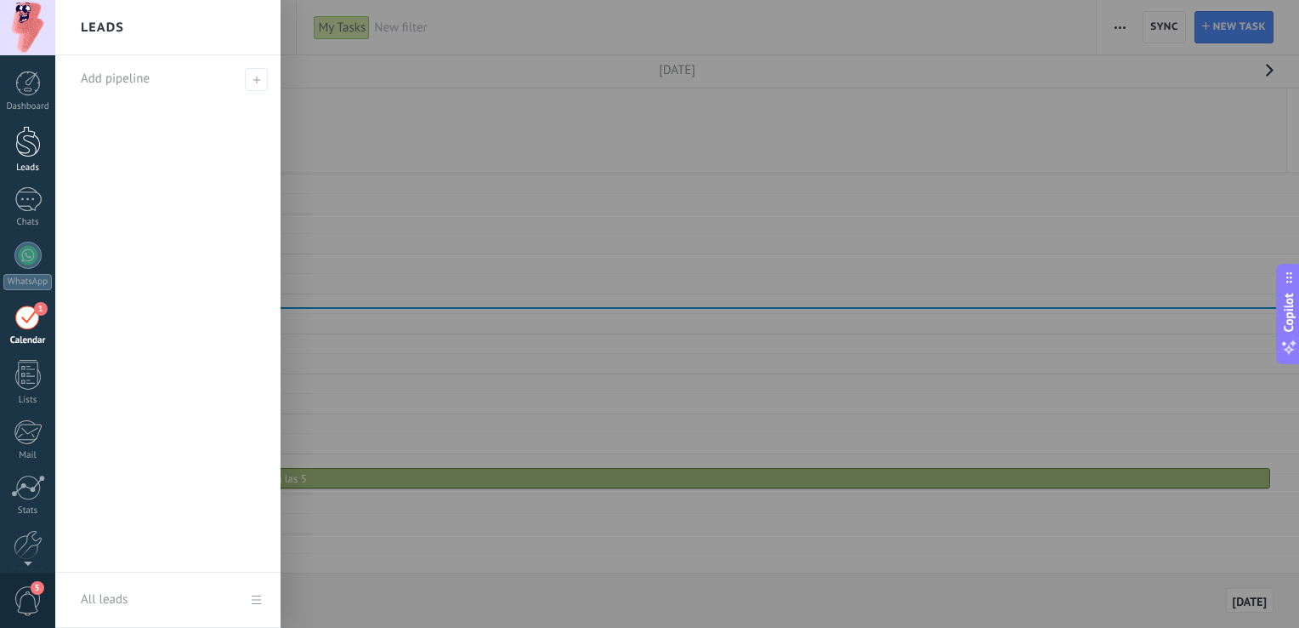
click at [23, 155] on div at bounding box center [28, 141] width 26 height 31
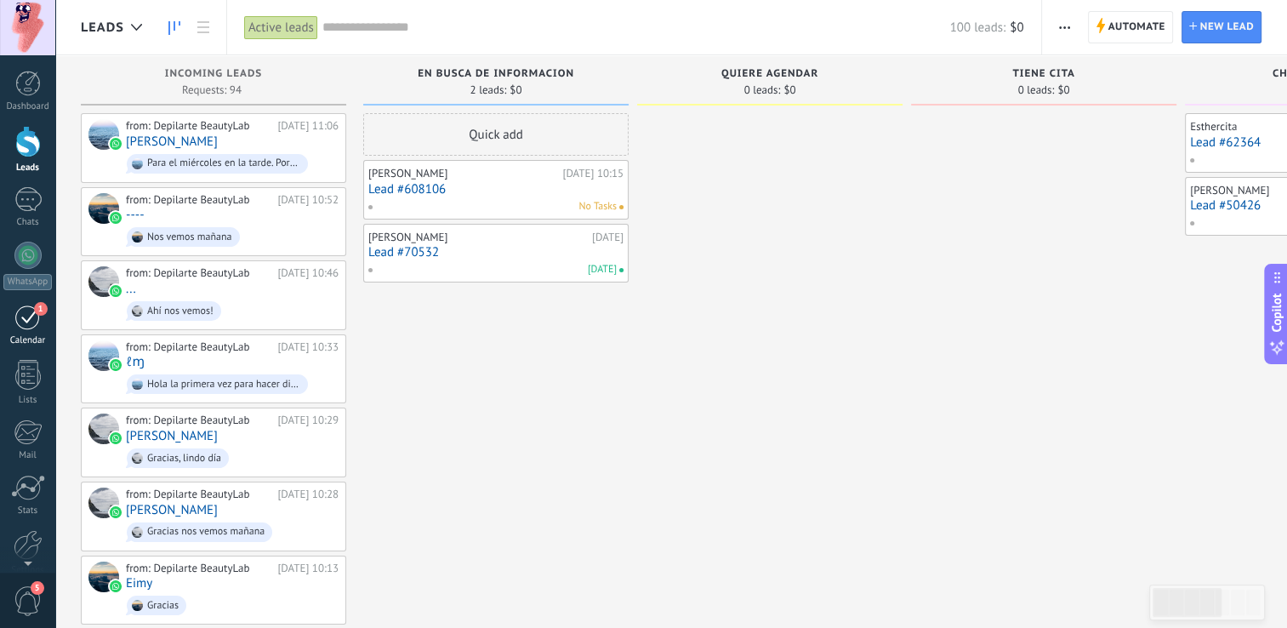
click at [31, 328] on div "1" at bounding box center [27, 317] width 27 height 26
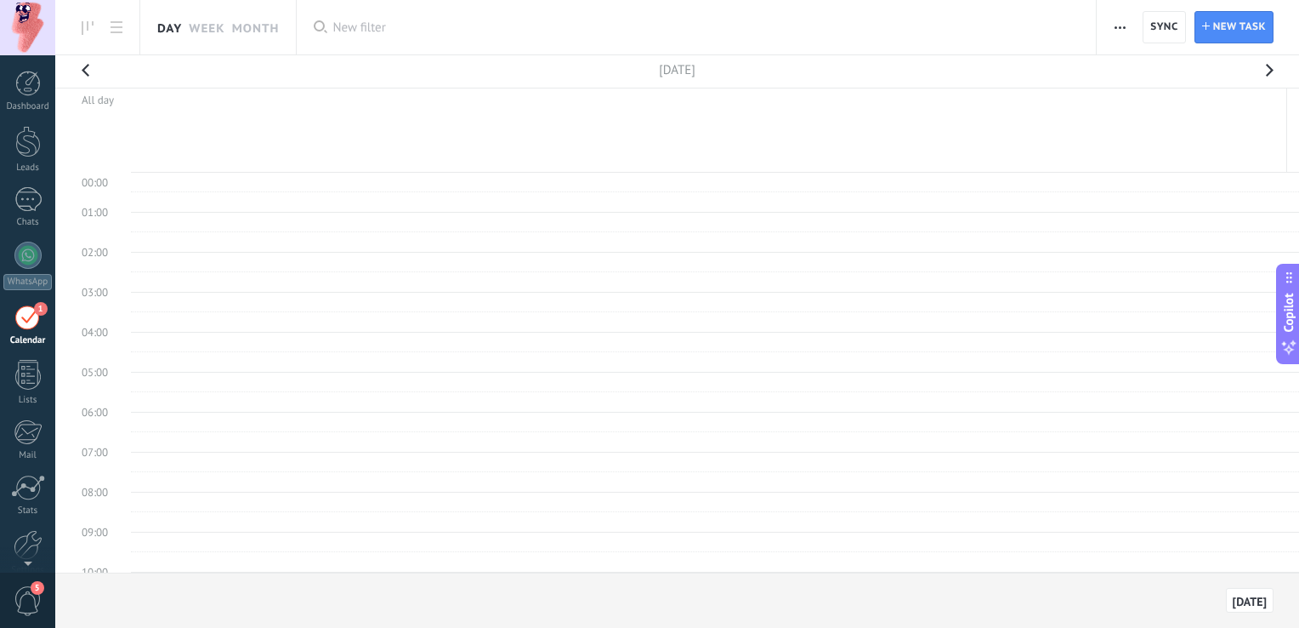
scroll to position [318, 0]
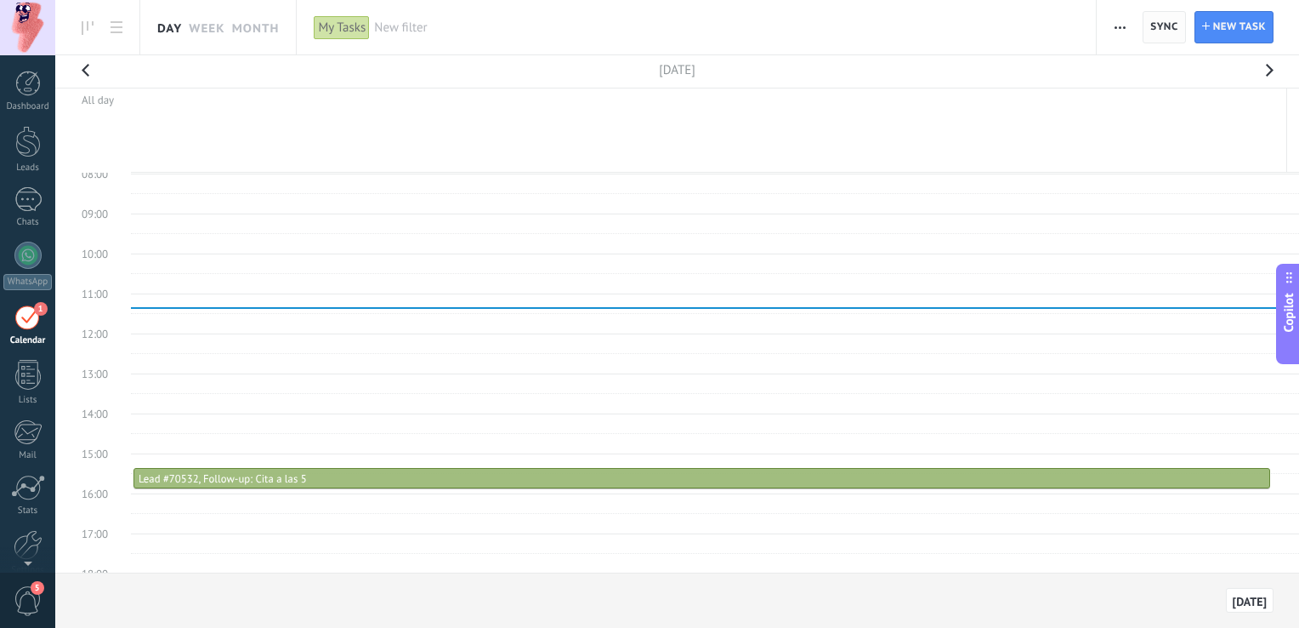
click at [1178, 26] on span "Sync" at bounding box center [1164, 27] width 27 height 10
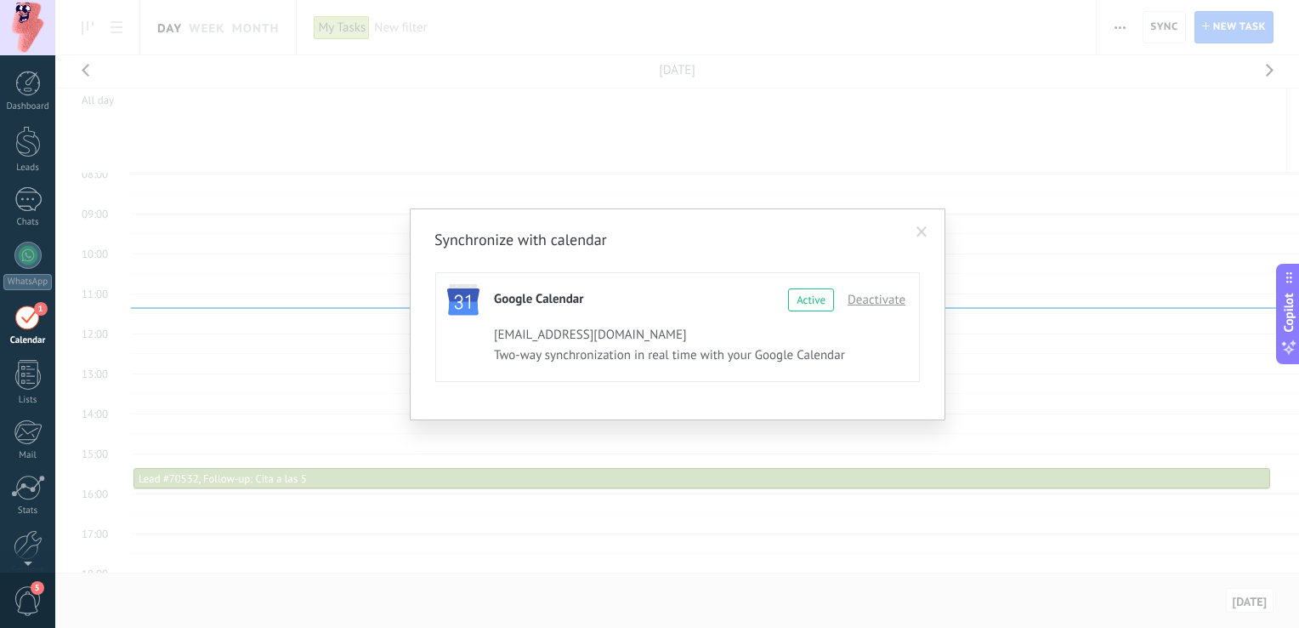
click at [265, 164] on div "Synchronize with calendar Google Calendar Continue with Google Active Deactivat…" at bounding box center [677, 314] width 1244 height 628
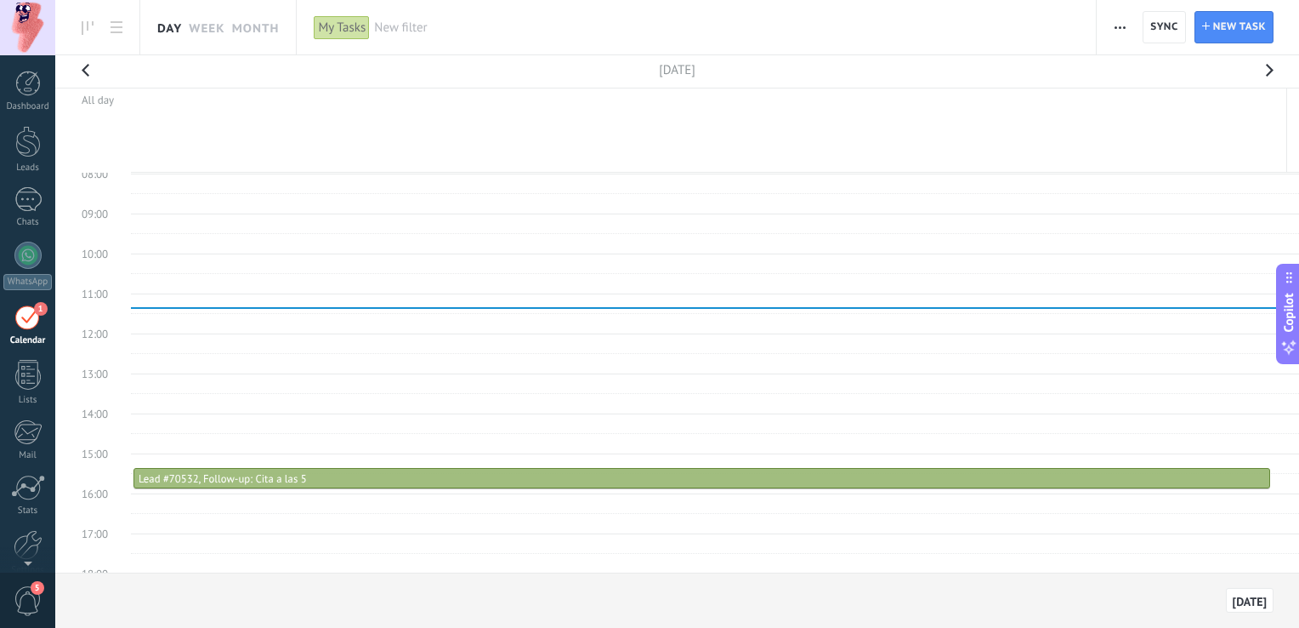
click at [117, 500] on td "16:00" at bounding box center [100, 503] width 61 height 20
click at [1239, 24] on span "New task" at bounding box center [1239, 27] width 53 height 31
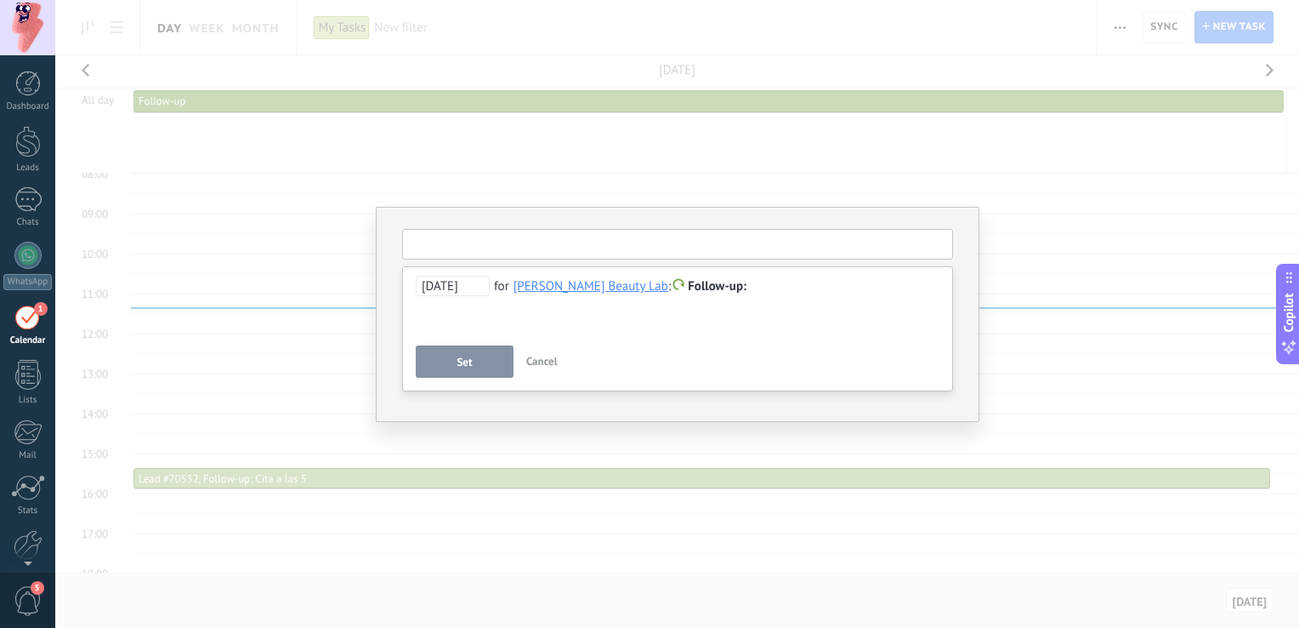
click at [503, 246] on input "text" at bounding box center [677, 244] width 551 height 31
click at [752, 285] on div at bounding box center [678, 286] width 525 height 20
click at [437, 355] on button "Set" at bounding box center [465, 361] width 98 height 32
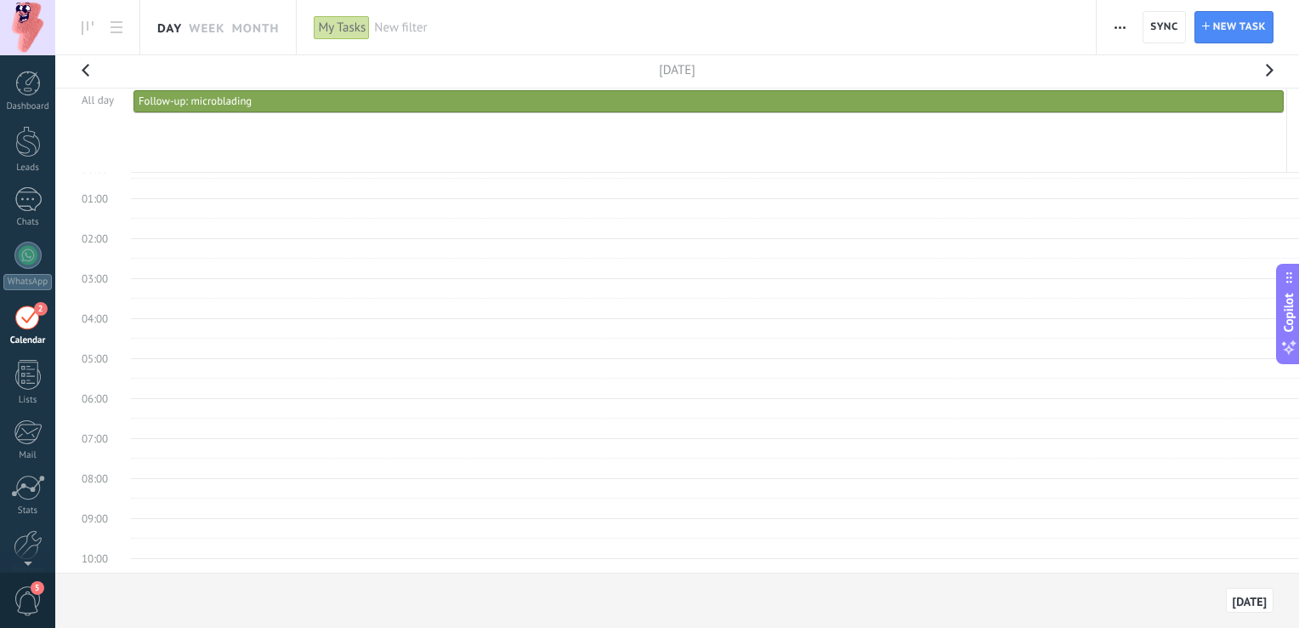
scroll to position [0, 0]
click at [330, 95] on div "Follow-up: microblading" at bounding box center [709, 101] width 1140 height 14
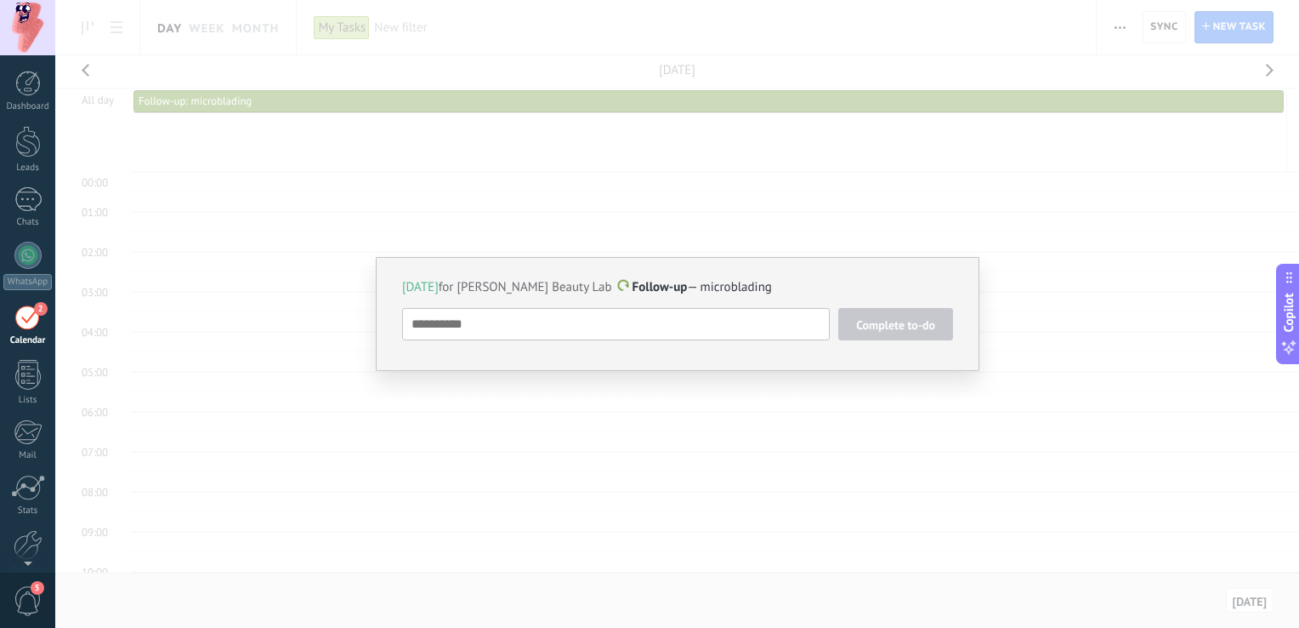
drag, startPoint x: 375, startPoint y: 149, endPoint x: 361, endPoint y: 128, distance: 25.0
click at [372, 147] on div "Today for Jimena Rios Beauty Lab Follow-up — microblading Complete to-do Follow…" at bounding box center [677, 314] width 1244 height 628
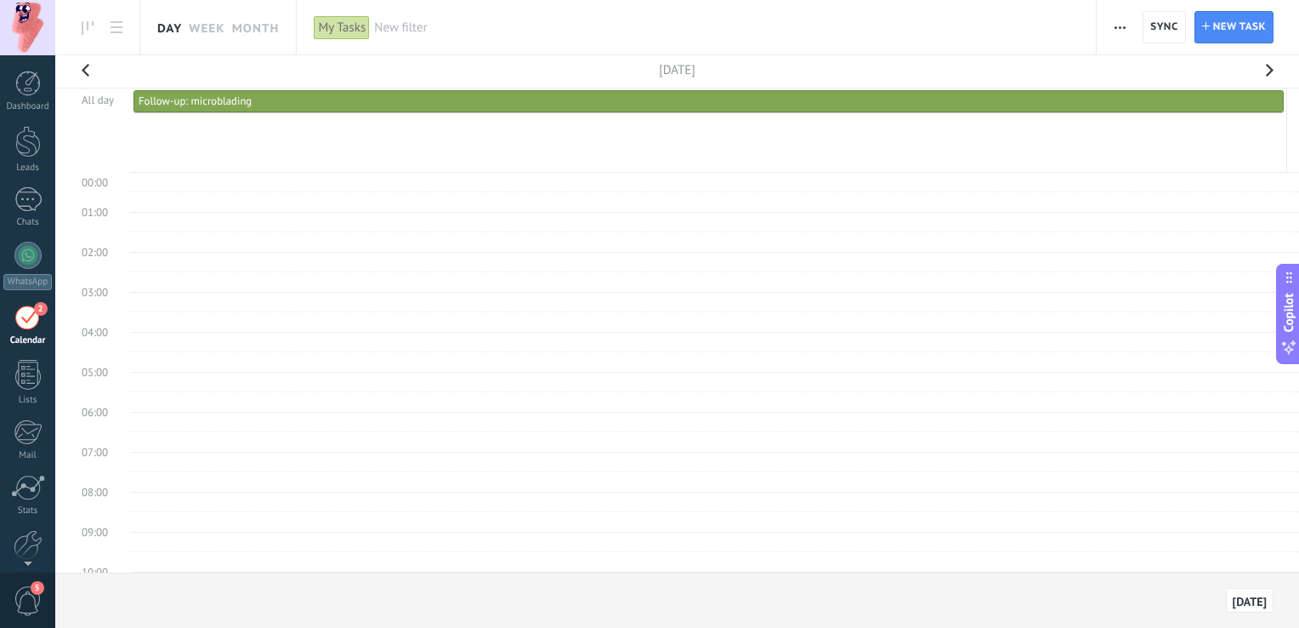
drag, startPoint x: 356, startPoint y: 101, endPoint x: 194, endPoint y: 175, distance: 178.5
click at [194, 175] on td at bounding box center [715, 183] width 1168 height 20
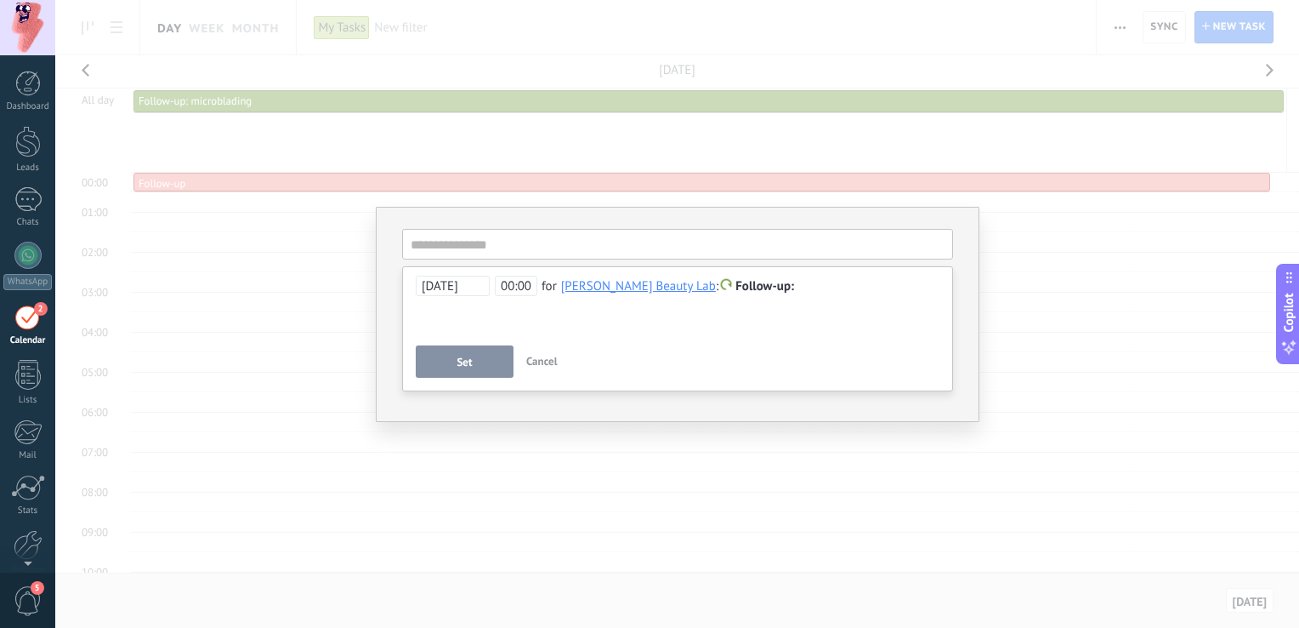
click at [541, 367] on span "Cancel" at bounding box center [541, 361] width 31 height 14
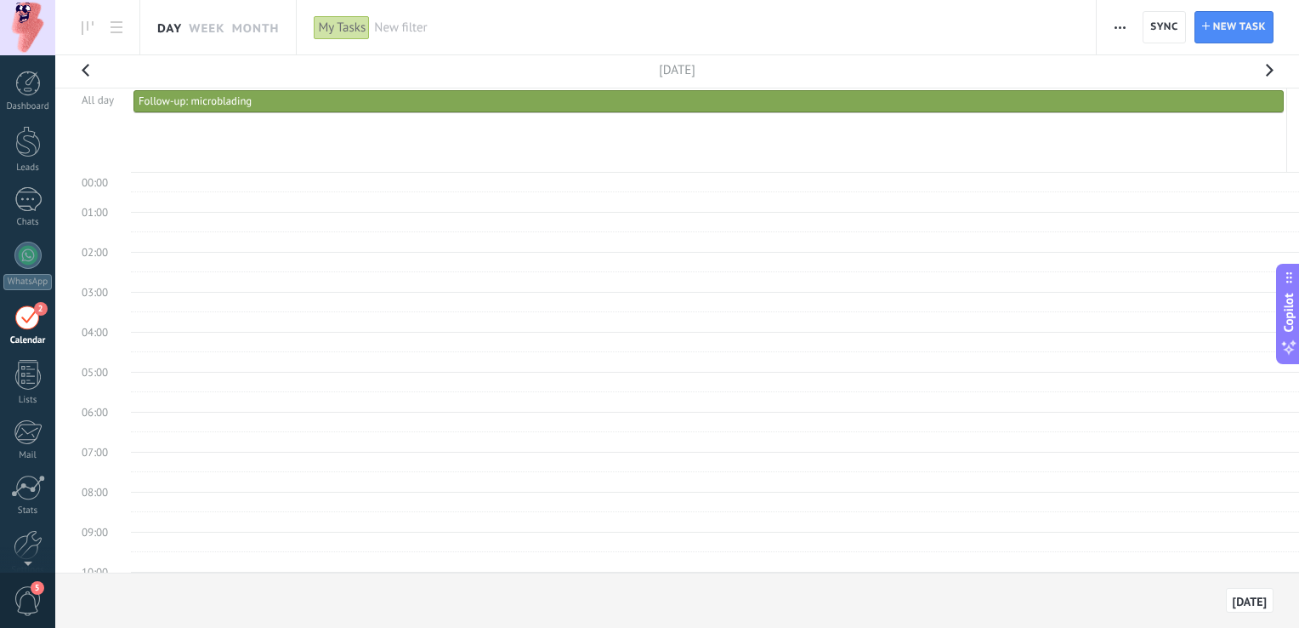
click at [216, 101] on span "Follow-up: microblading" at bounding box center [195, 101] width 113 height 14
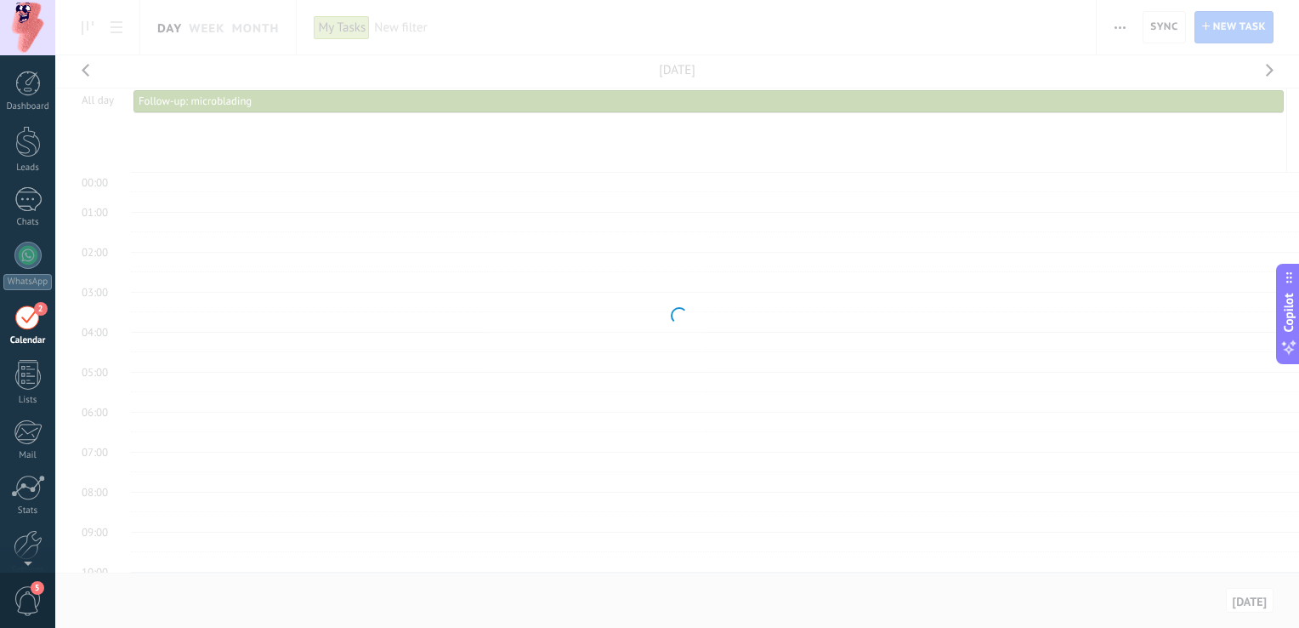
click at [216, 101] on div at bounding box center [677, 314] width 1244 height 628
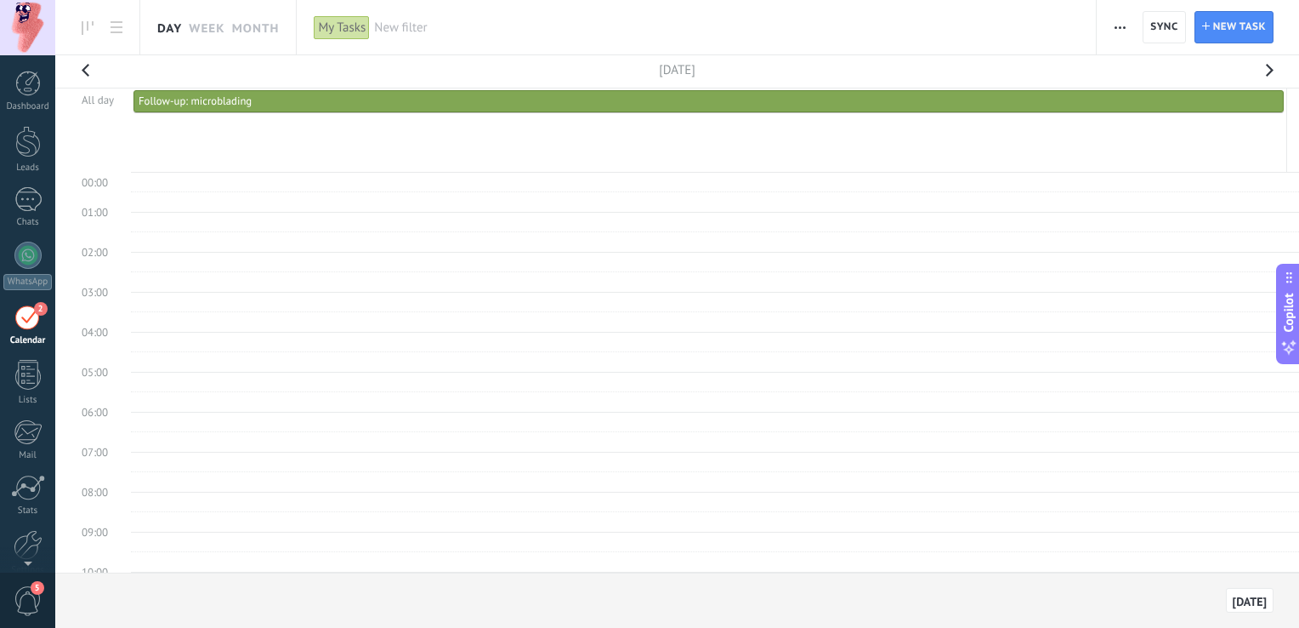
drag, startPoint x: 216, startPoint y: 101, endPoint x: 207, endPoint y: 110, distance: 12.0
click at [207, 110] on link "Follow-up: microblading" at bounding box center [709, 101] width 1151 height 22
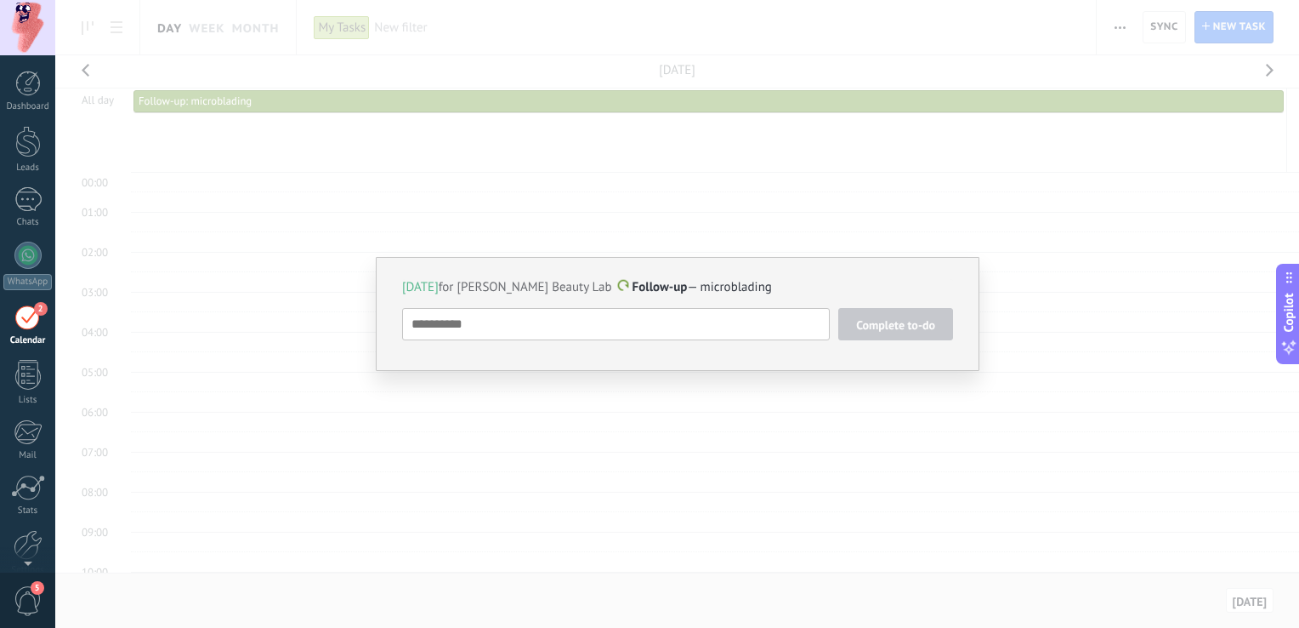
click at [759, 241] on div "Today for Jimena Rios Beauty Lab Follow-up — microblading Complete to-do Follow…" at bounding box center [677, 314] width 1244 height 628
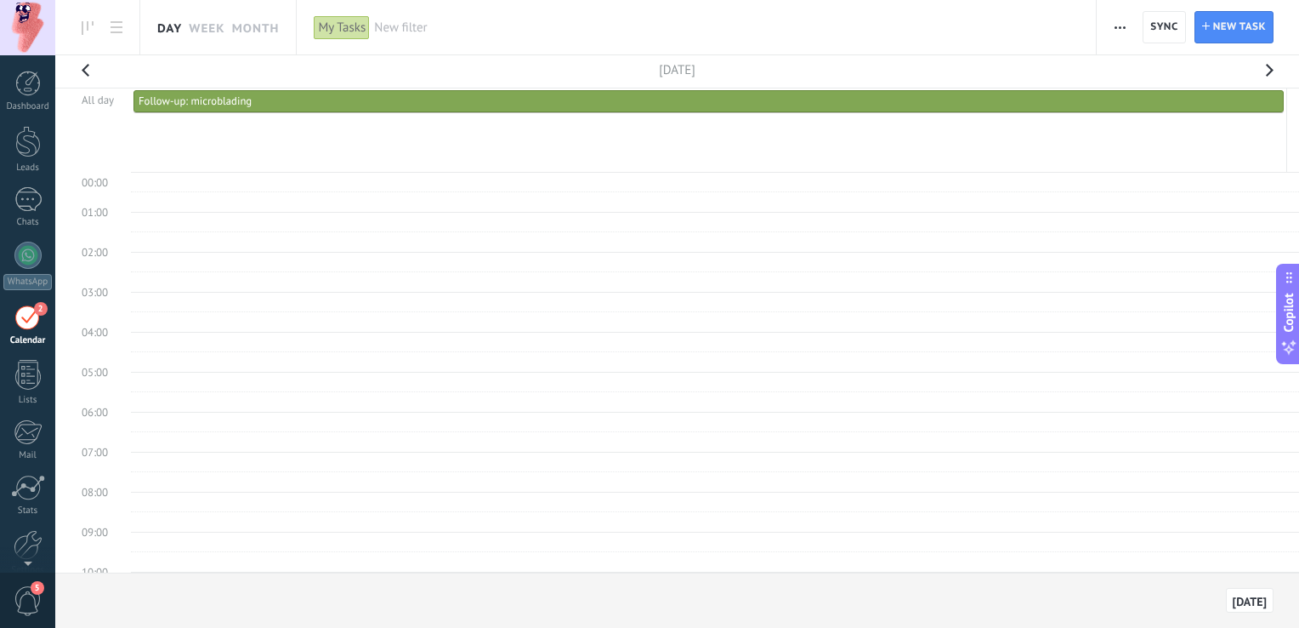
click at [335, 102] on div "Follow-up: microblading" at bounding box center [709, 101] width 1140 height 14
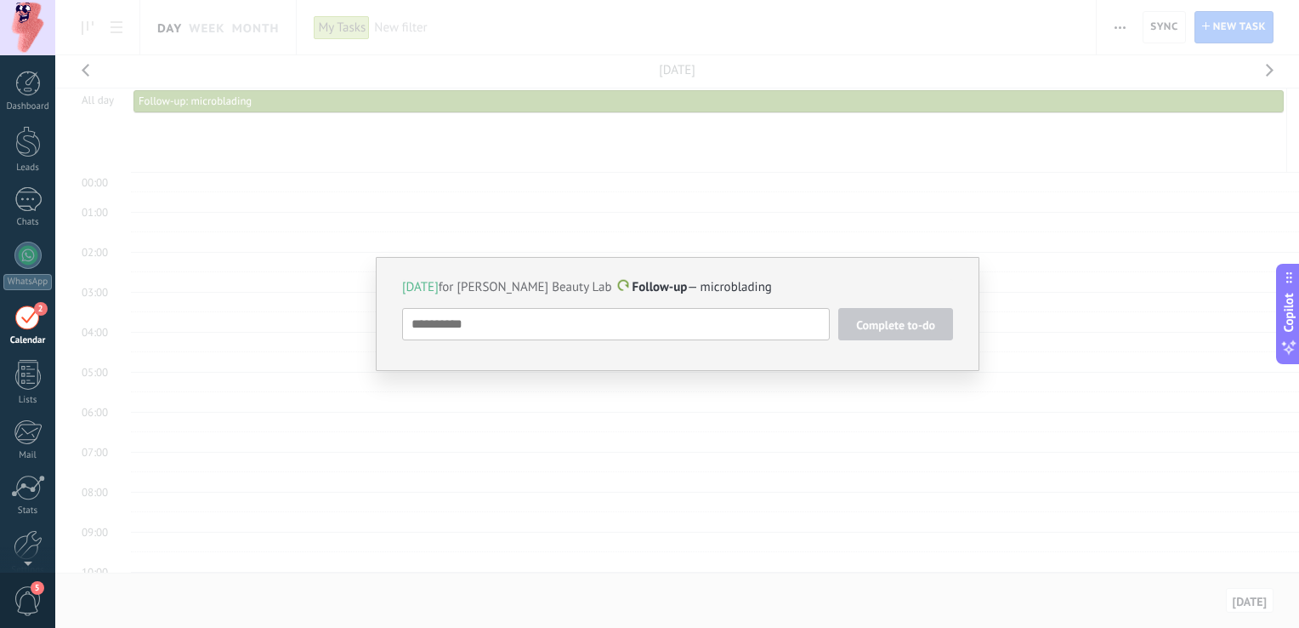
click at [393, 148] on div "Today for Jimena Rios Beauty Lab Follow-up — microblading Complete to-do Follow…" at bounding box center [677, 314] width 1244 height 628
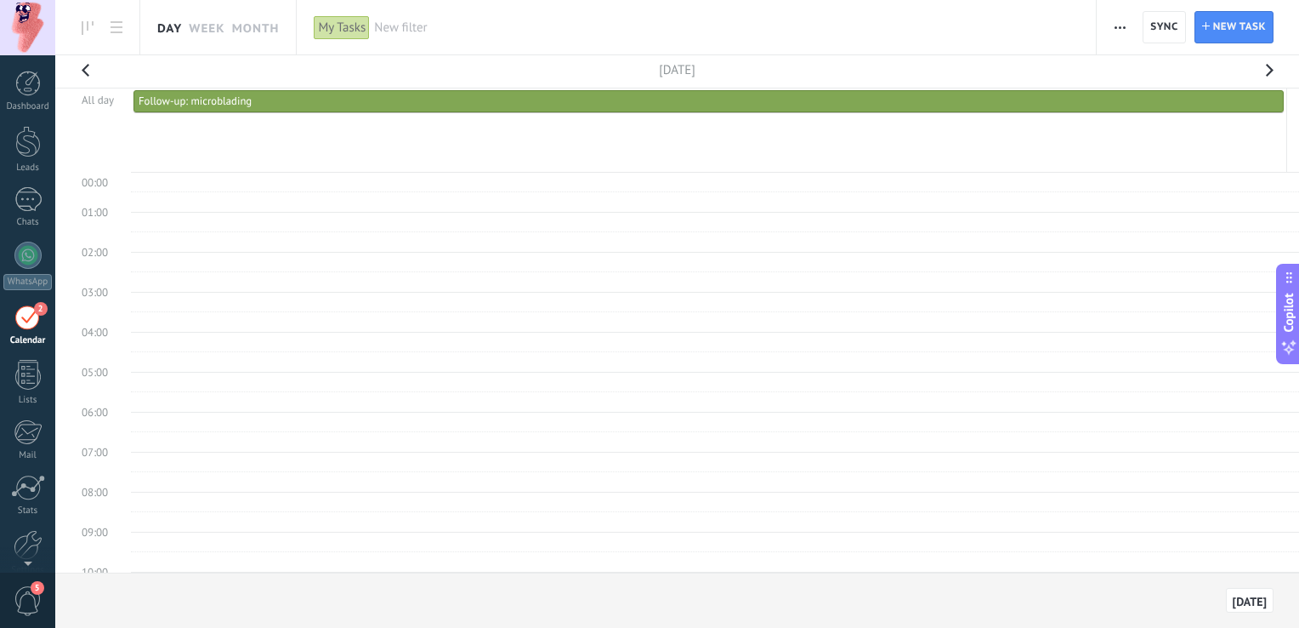
click at [208, 95] on span "Follow-up: microblading" at bounding box center [195, 101] width 113 height 14
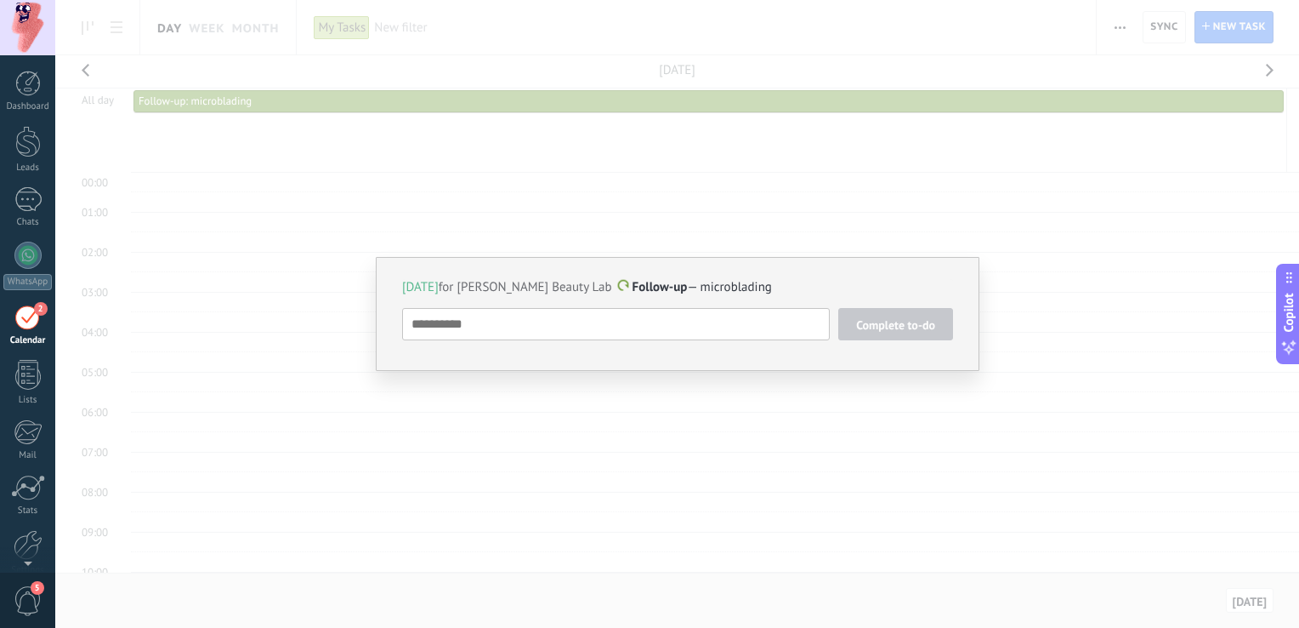
click at [636, 282] on span "Follow-up" at bounding box center [660, 287] width 55 height 16
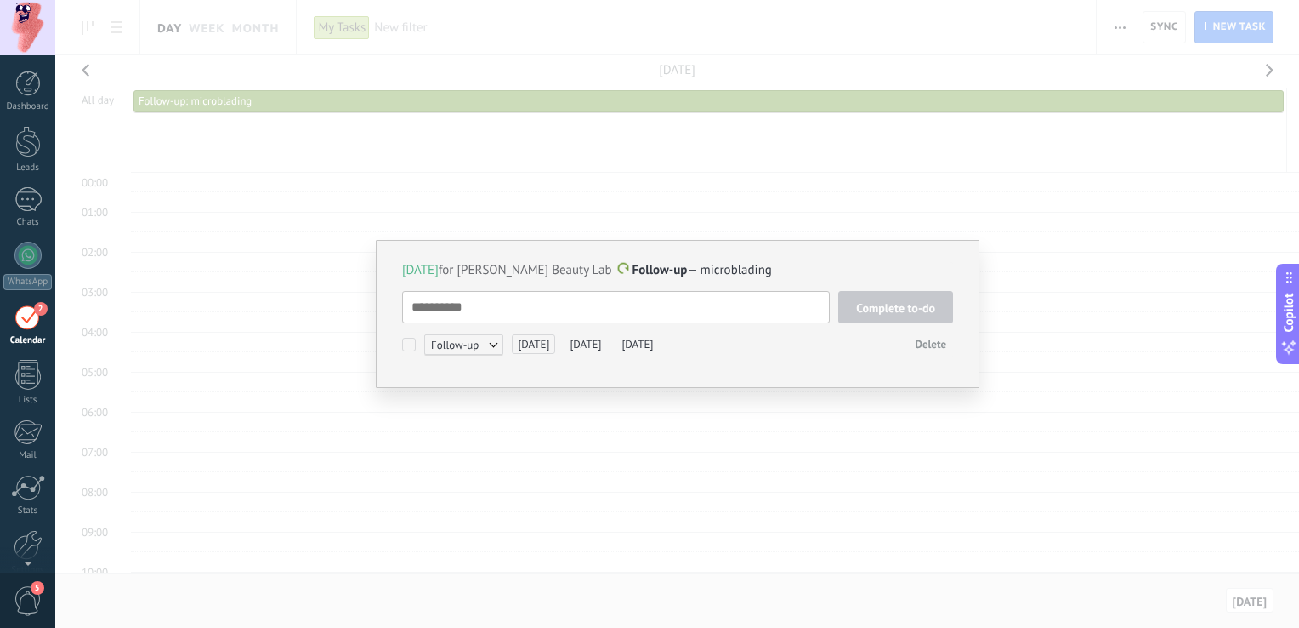
scroll to position [17, 0]
click at [431, 278] on span "Today" at bounding box center [420, 270] width 37 height 16
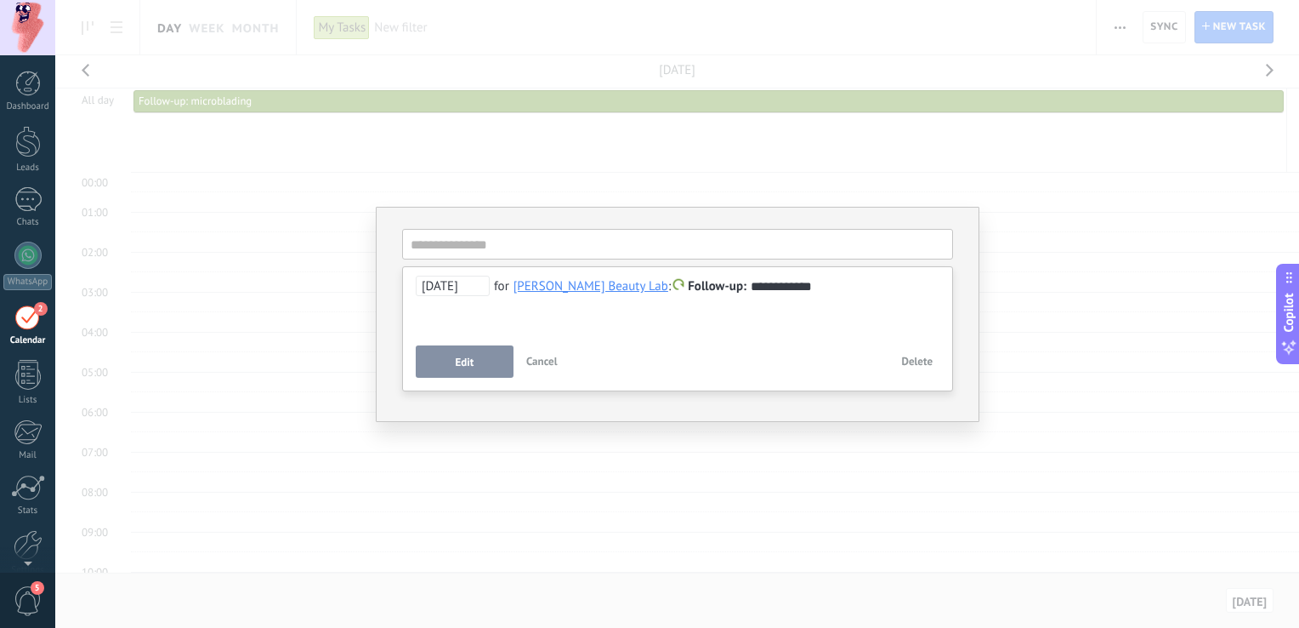
click at [445, 289] on span "Today" at bounding box center [453, 286] width 74 height 20
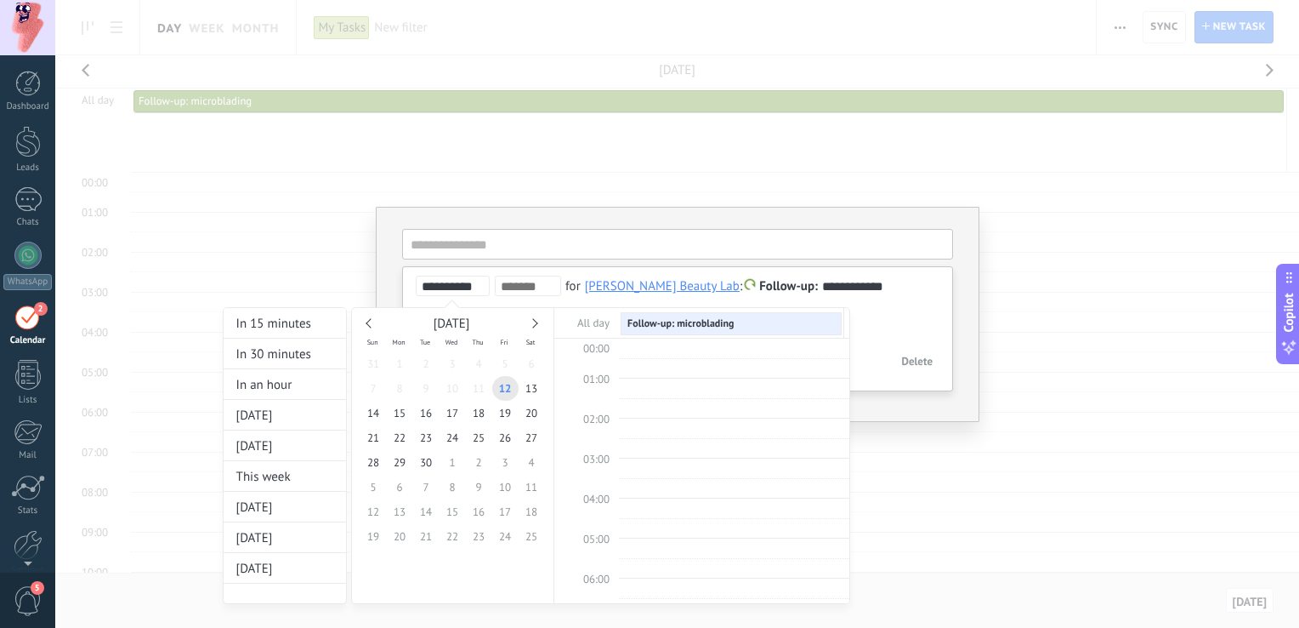
scroll to position [318, 0]
click at [613, 461] on td "11:00" at bounding box center [586, 470] width 65 height 20
click at [595, 458] on span "11:00" at bounding box center [596, 460] width 26 height 14
click at [599, 427] on td "10:00" at bounding box center [586, 430] width 65 height 20
click at [586, 455] on span "11:00" at bounding box center [596, 460] width 26 height 14
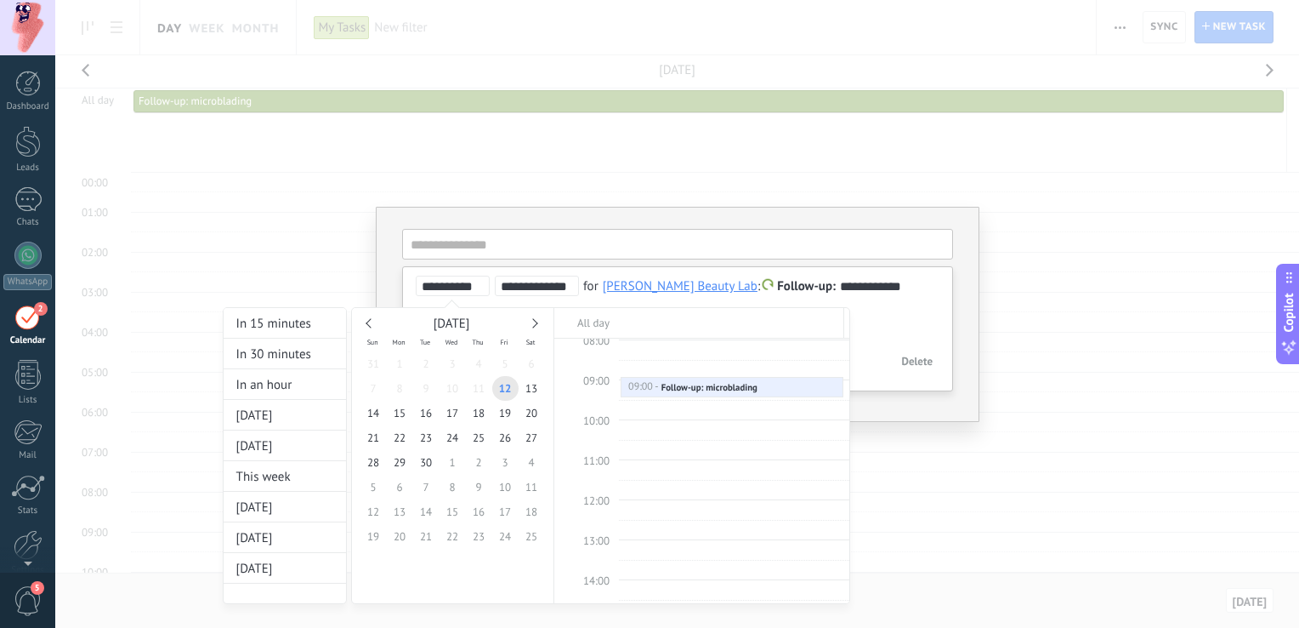
type input "**********"
click at [923, 331] on div at bounding box center [649, 314] width 1299 height 628
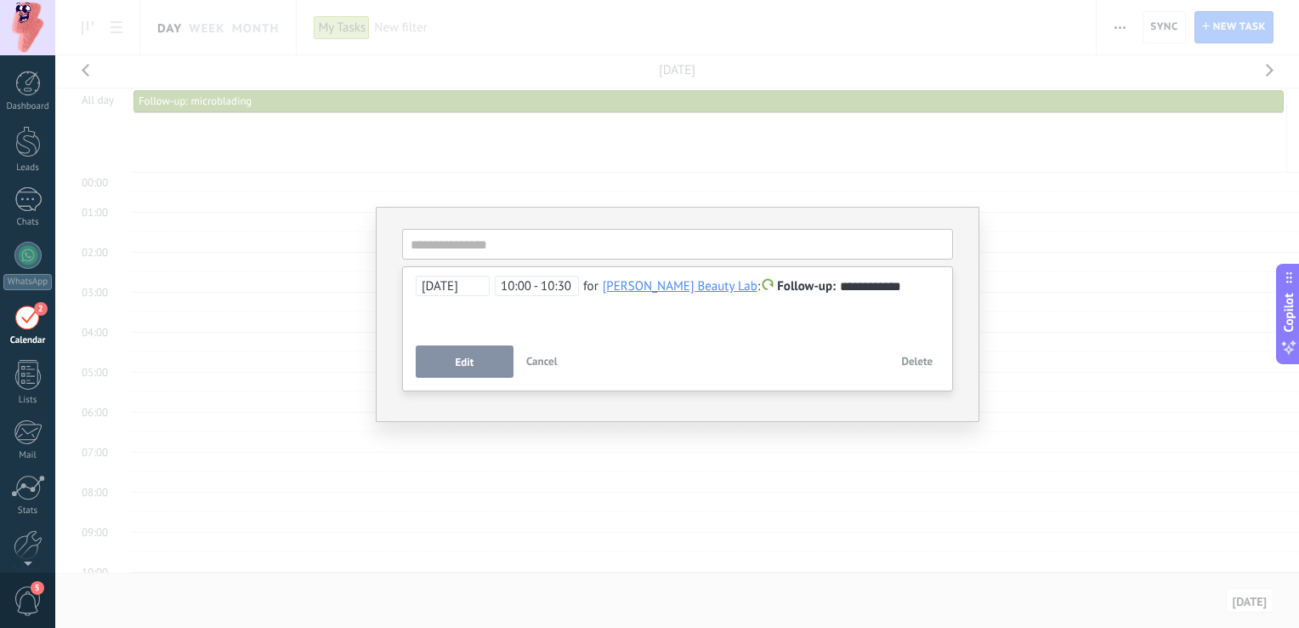
click at [490, 367] on button "Edit" at bounding box center [465, 361] width 98 height 32
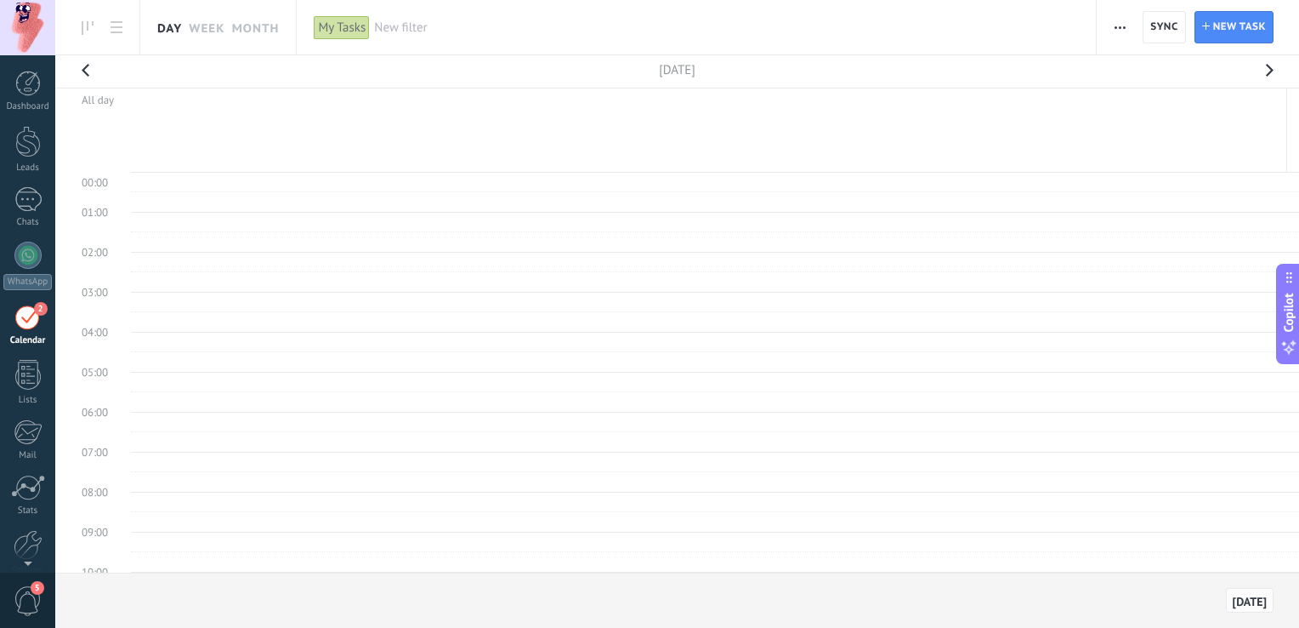
click at [1255, 604] on span "Today" at bounding box center [1250, 601] width 34 height 12
click at [22, 321] on div "2" at bounding box center [27, 317] width 27 height 26
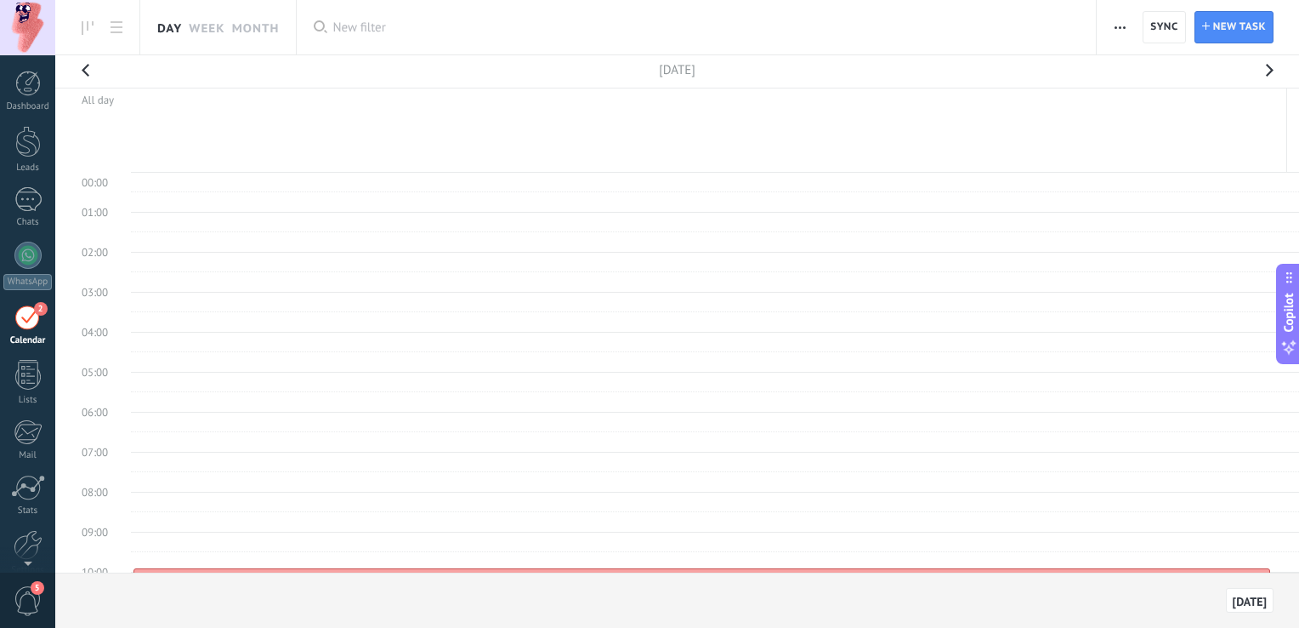
scroll to position [318, 0]
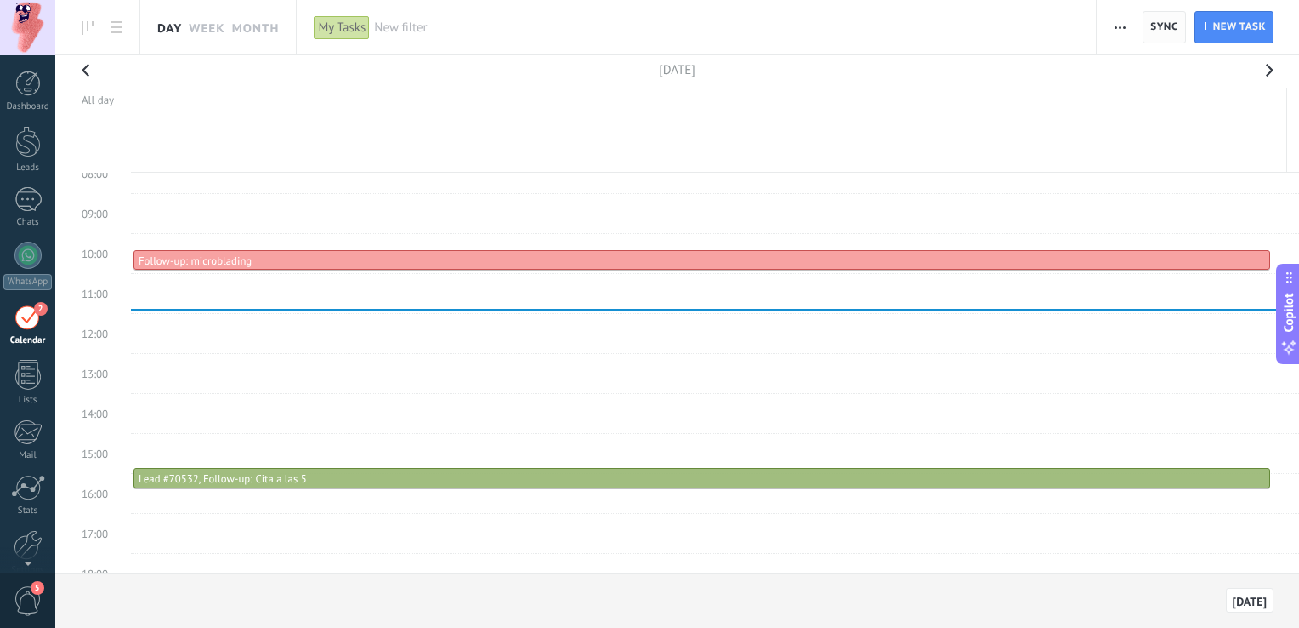
click at [1157, 28] on span "Sync" at bounding box center [1164, 27] width 27 height 10
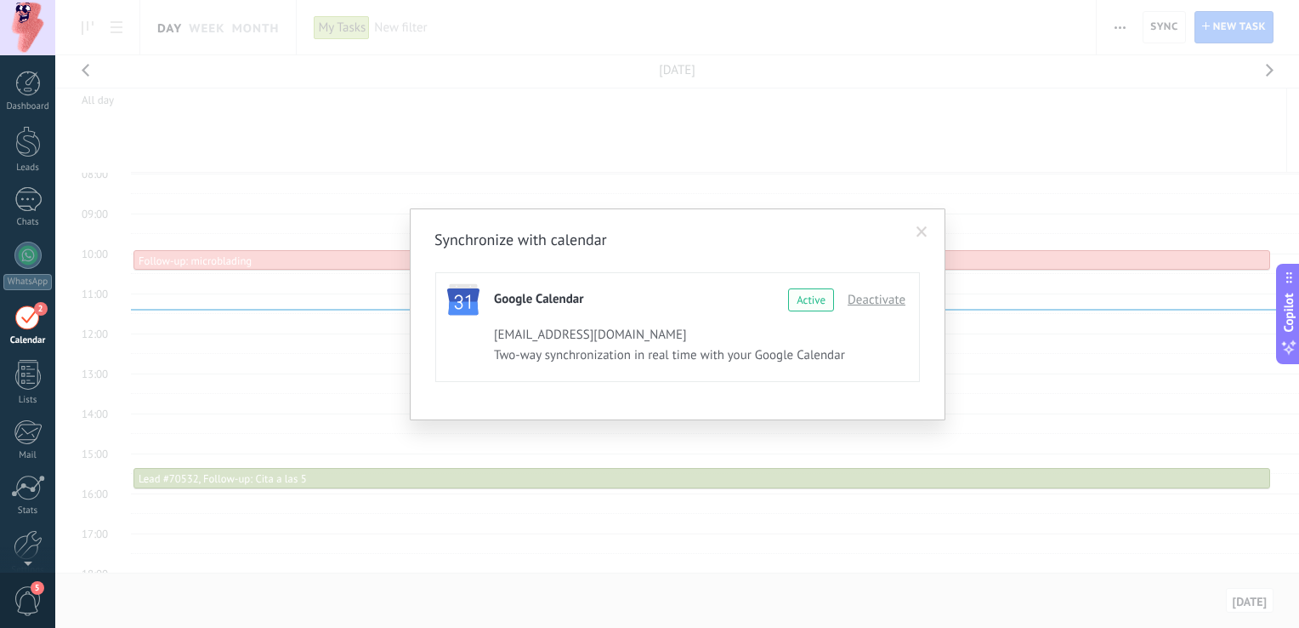
click at [927, 228] on span at bounding box center [922, 232] width 11 height 12
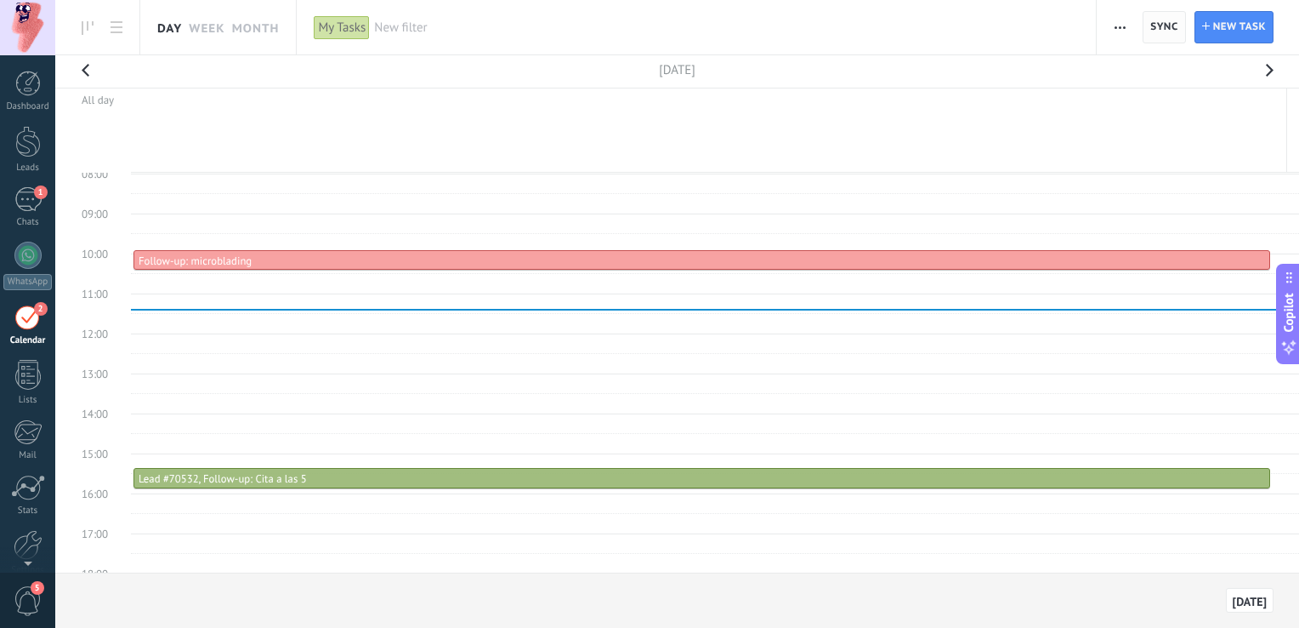
click at [1162, 31] on span "Sync" at bounding box center [1164, 27] width 27 height 10
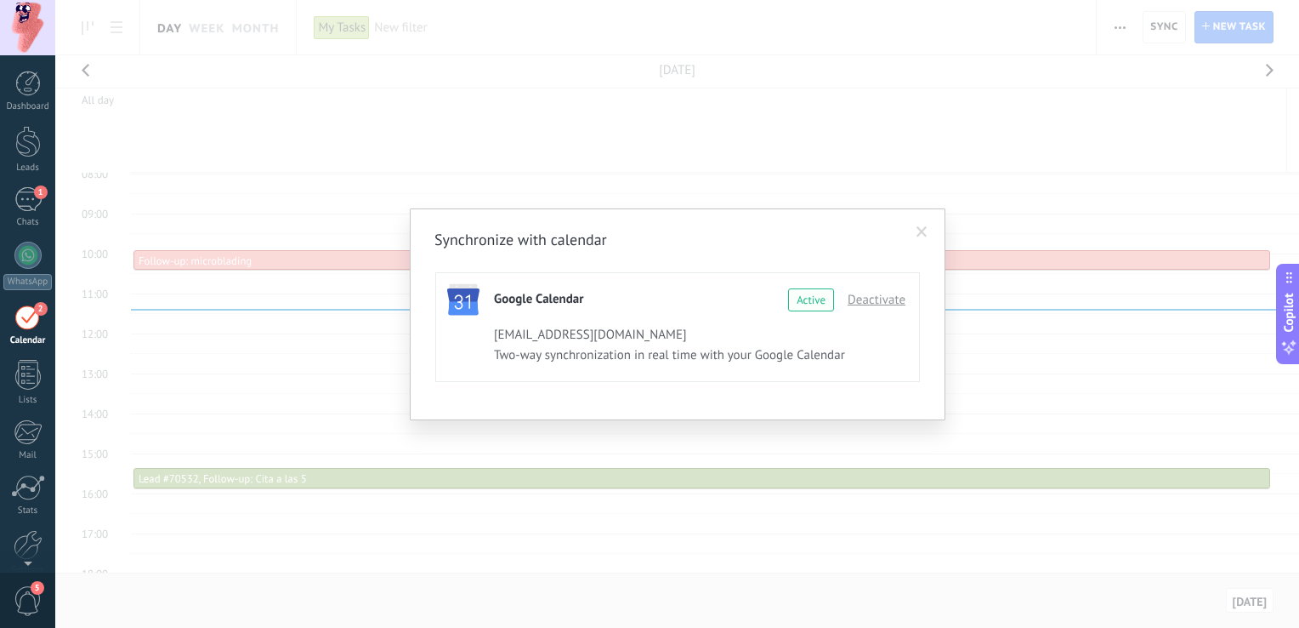
click at [905, 170] on div "Synchronize with calendar Google Calendar Continue with Google Active Deactivat…" at bounding box center [677, 314] width 1244 height 628
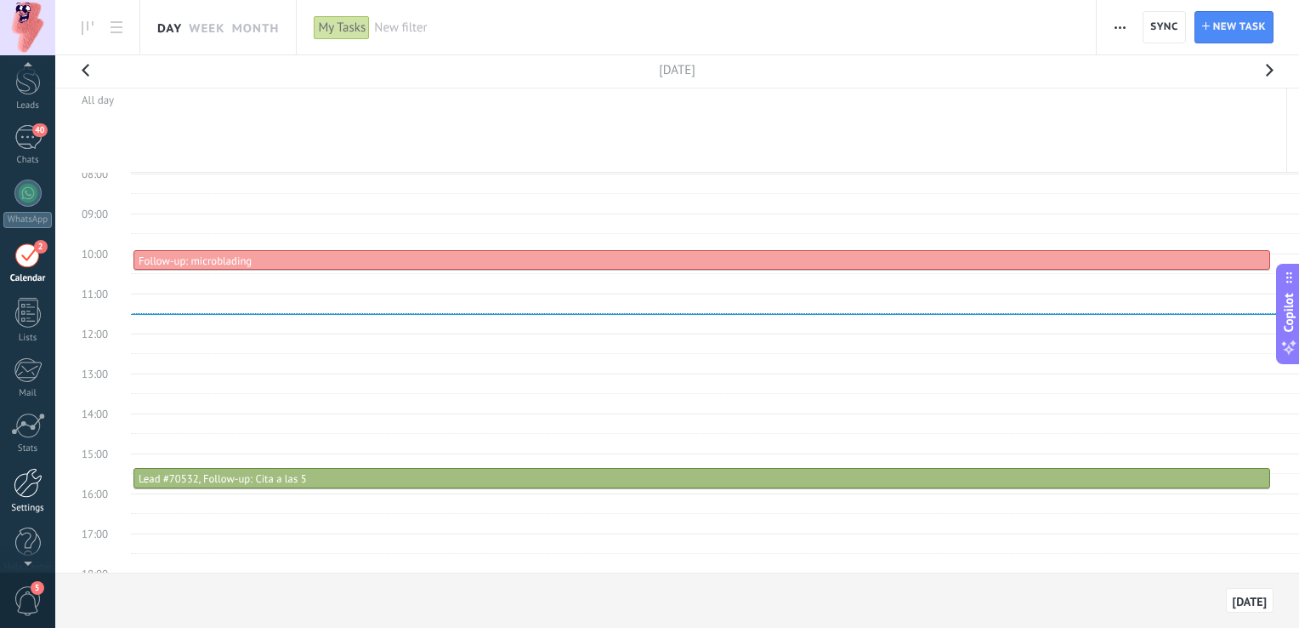
scroll to position [78, 0]
click at [24, 466] on div at bounding box center [28, 467] width 29 height 30
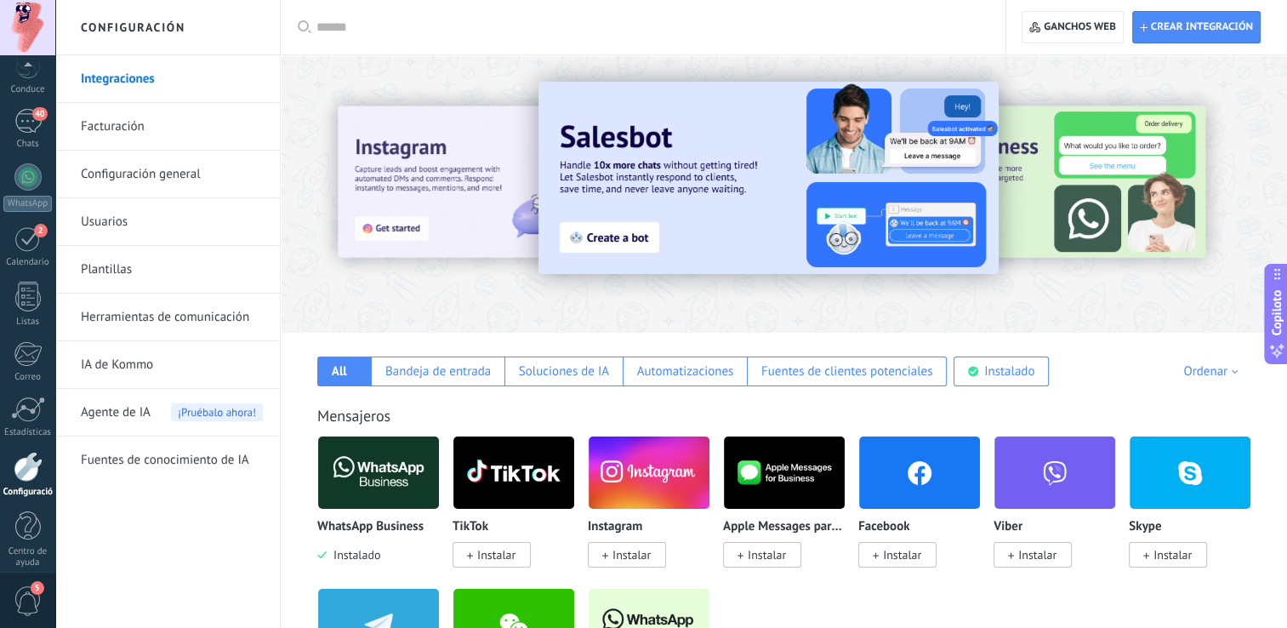
click at [156, 311] on link "Herramientas de comunicación" at bounding box center [172, 317] width 182 height 48
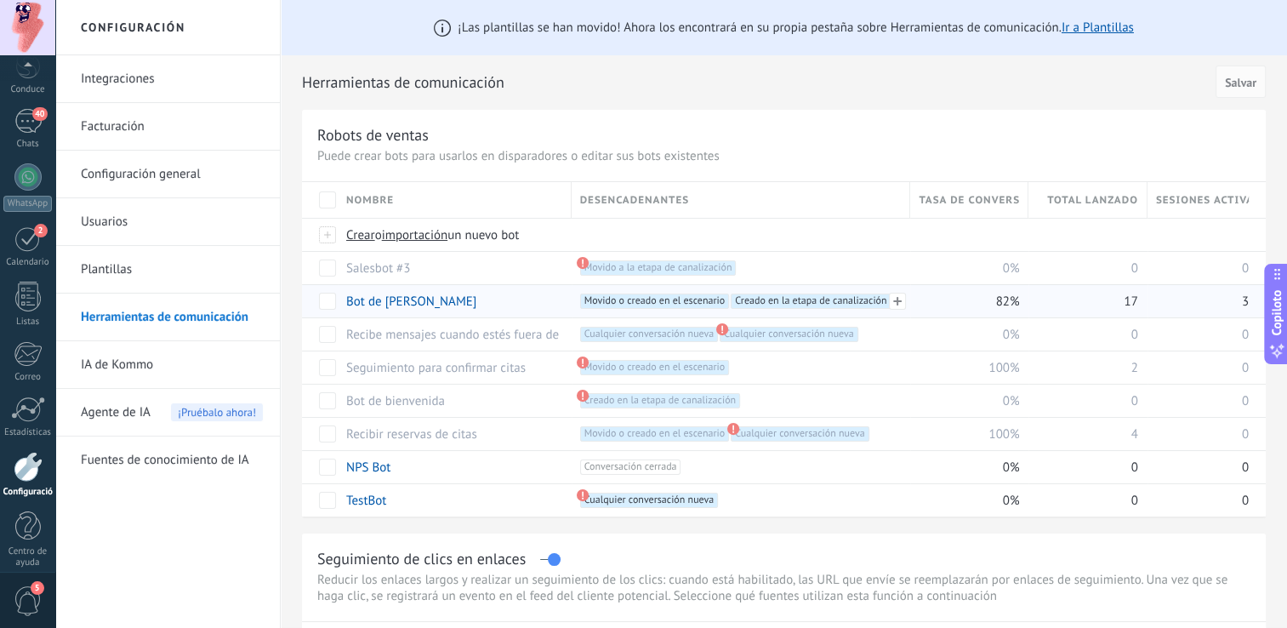
click at [612, 298] on span "Movido o creado en el escenario +1" at bounding box center [654, 300] width 149 height 15
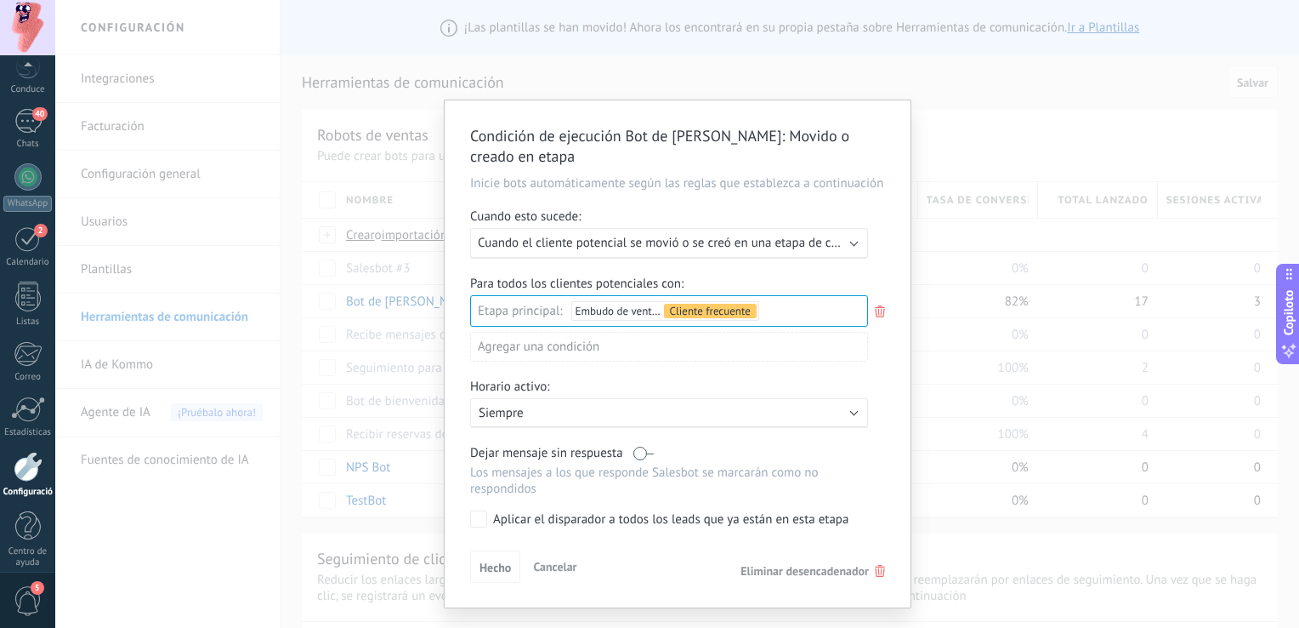
click at [543, 563] on span "Cancelar" at bounding box center [554, 566] width 43 height 15
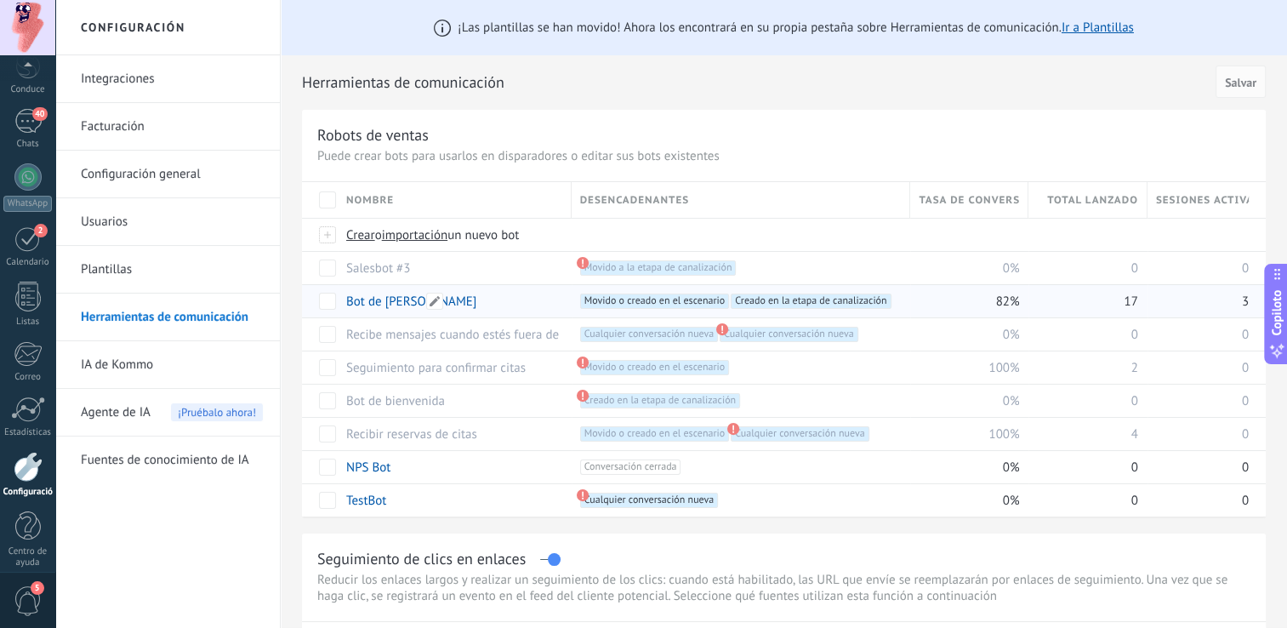
click at [396, 301] on link "Bot [PERSON_NAME]" at bounding box center [411, 301] width 130 height 16
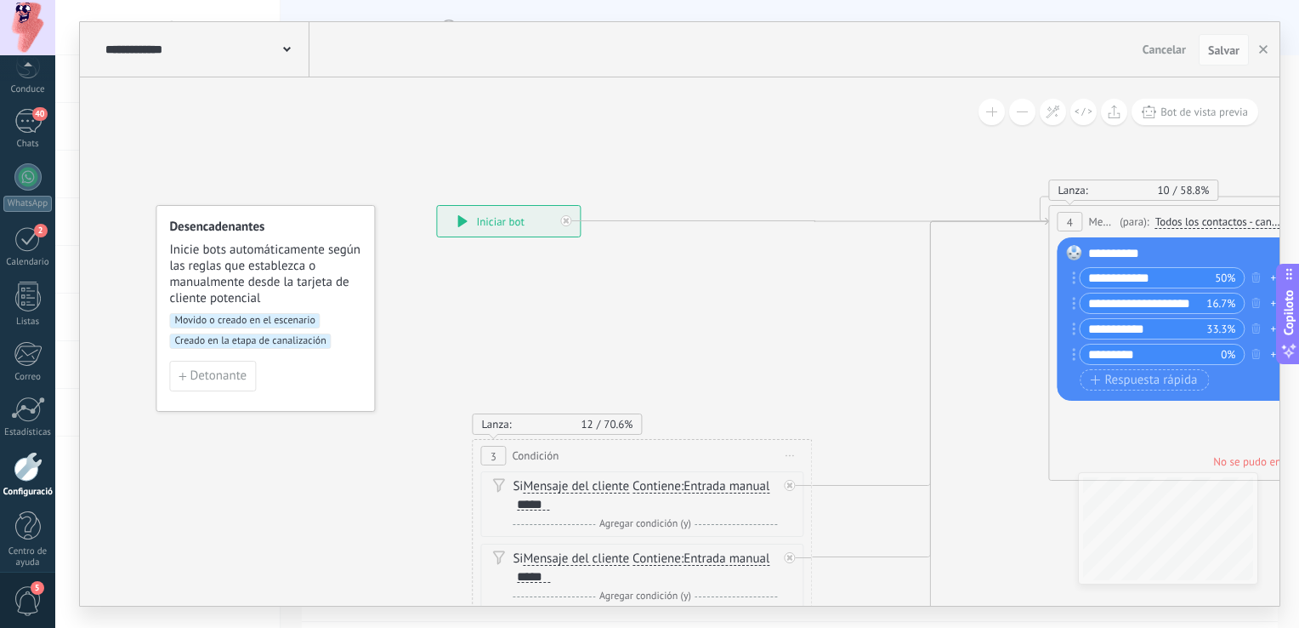
drag, startPoint x: 1017, startPoint y: 406, endPoint x: 897, endPoint y: 409, distance: 119.9
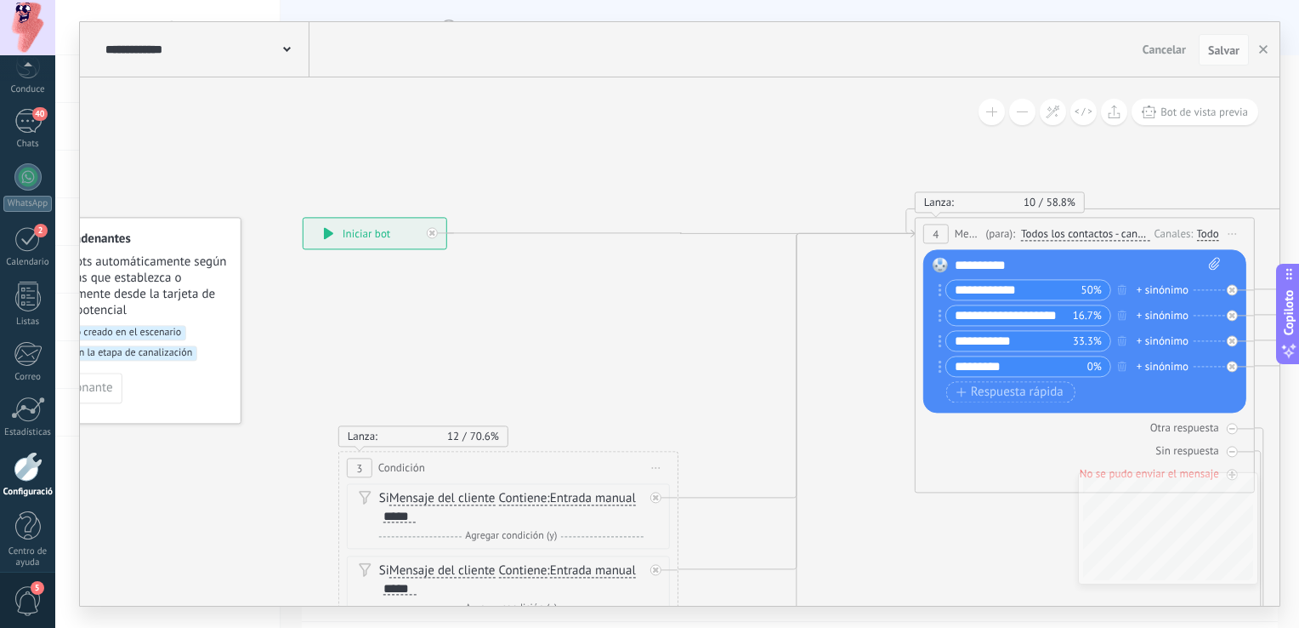
drag, startPoint x: 897, startPoint y: 409, endPoint x: 807, endPoint y: 429, distance: 92.2
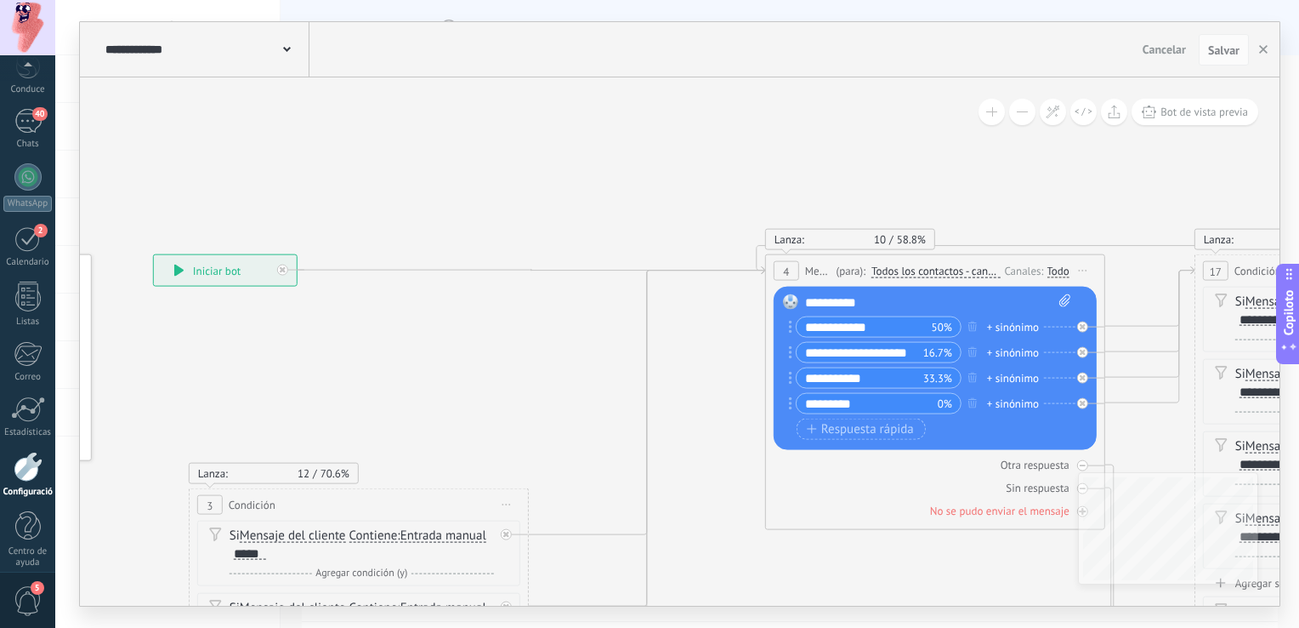
drag, startPoint x: 803, startPoint y: 381, endPoint x: 483, endPoint y: 336, distance: 322.9
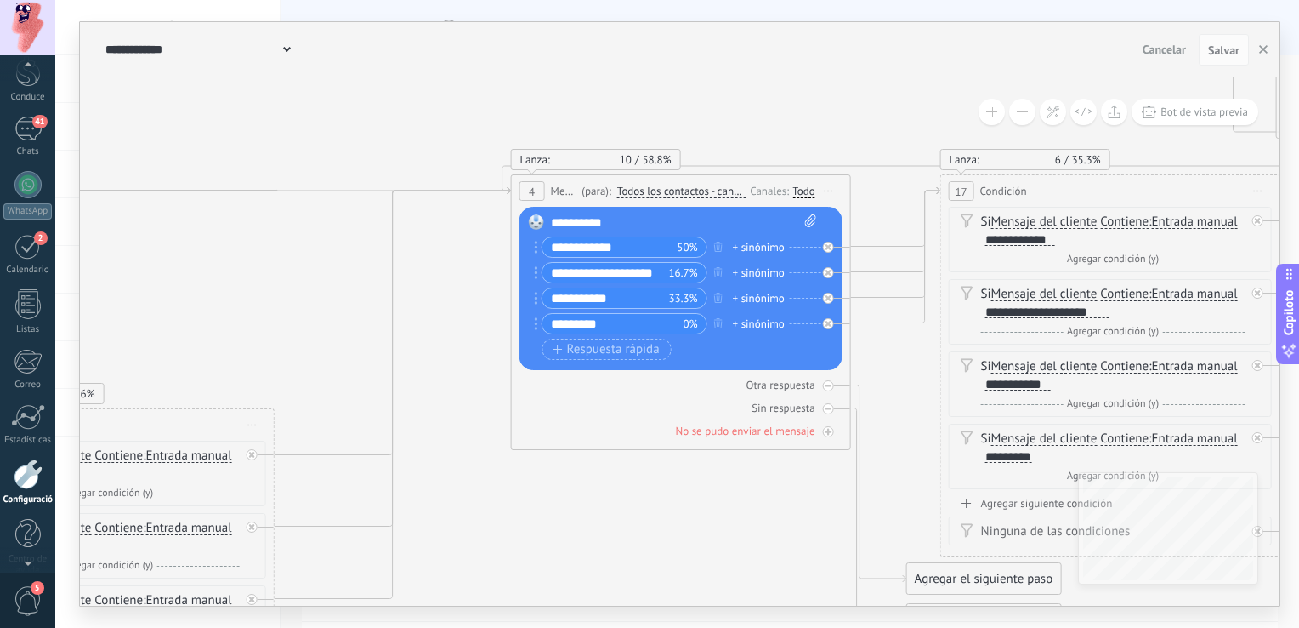
scroll to position [89, 0]
click at [164, 60] on div "**********" at bounding box center [205, 49] width 208 height 54
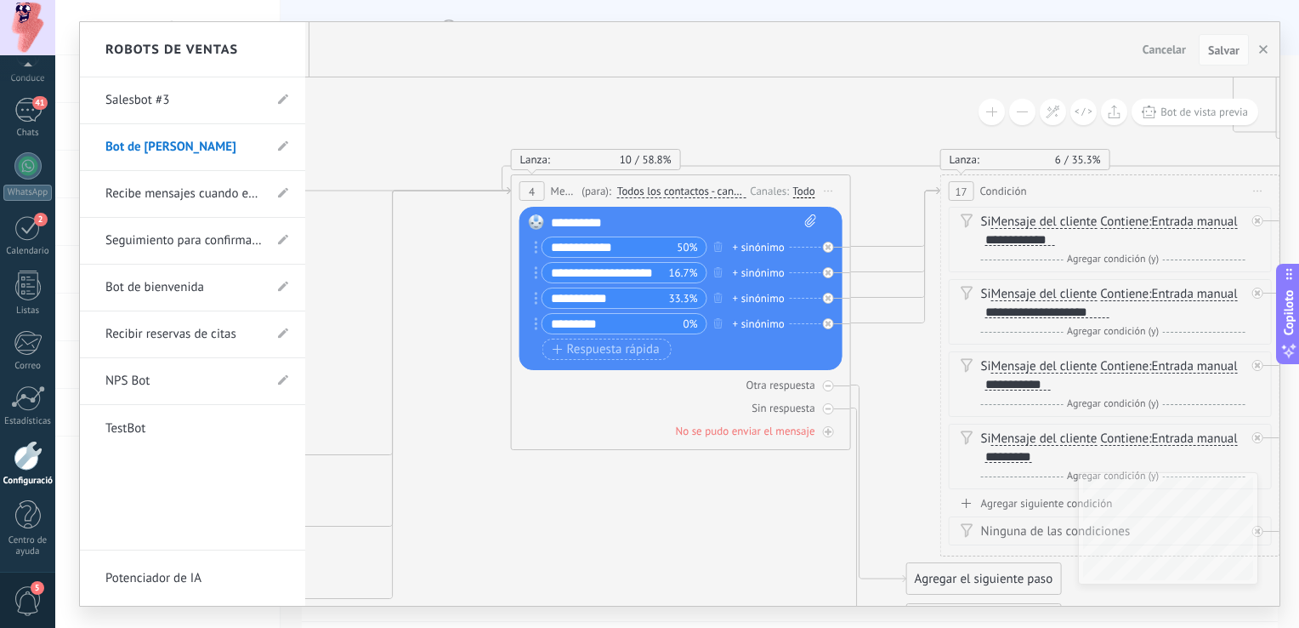
click at [185, 286] on link "Bot de bienvenida" at bounding box center [183, 288] width 157 height 48
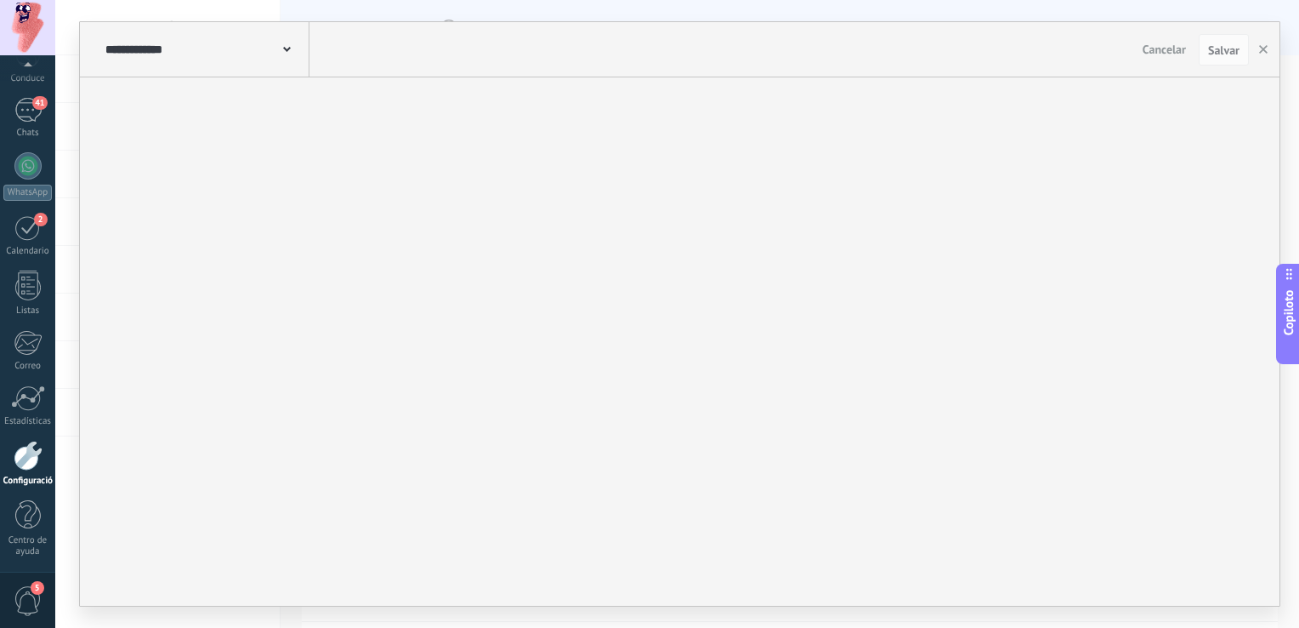
type input "**********"
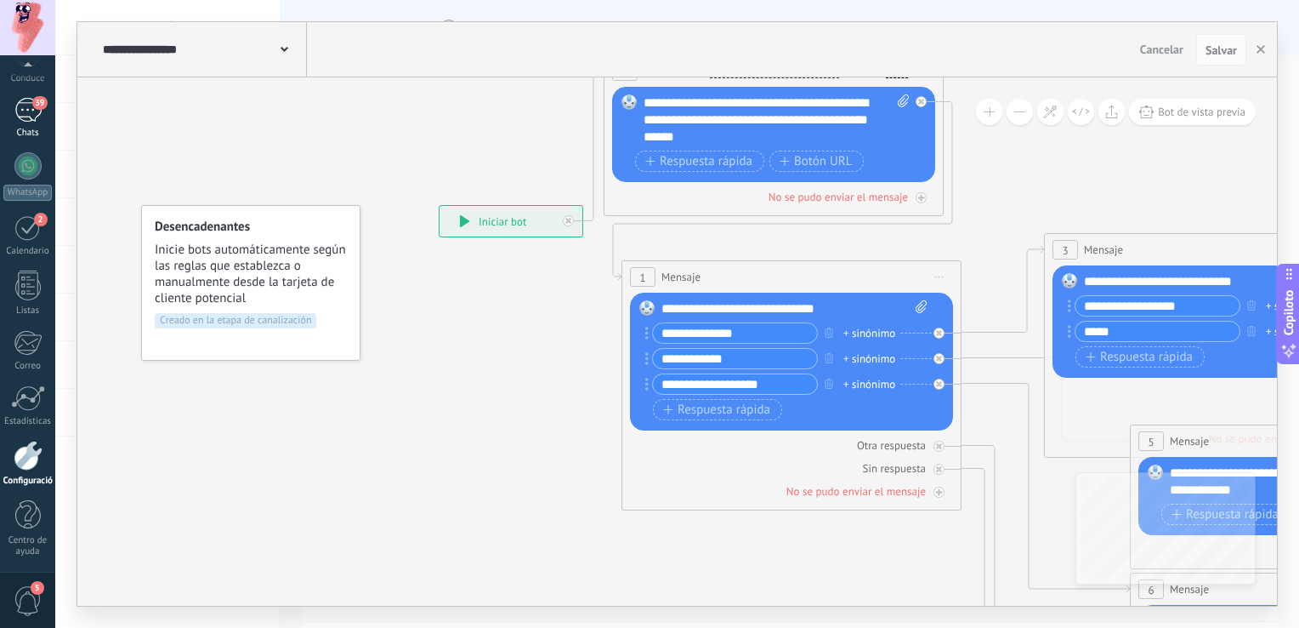
click at [27, 111] on div "39" at bounding box center [27, 110] width 27 height 25
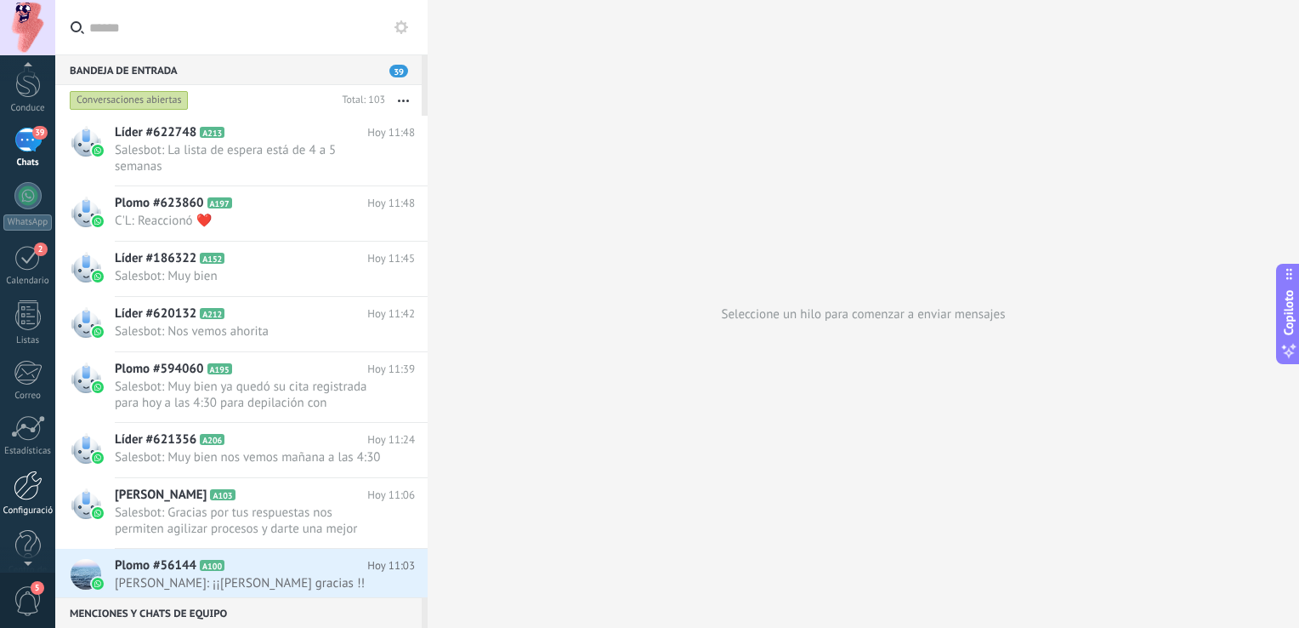
click at [32, 491] on div at bounding box center [28, 485] width 29 height 30
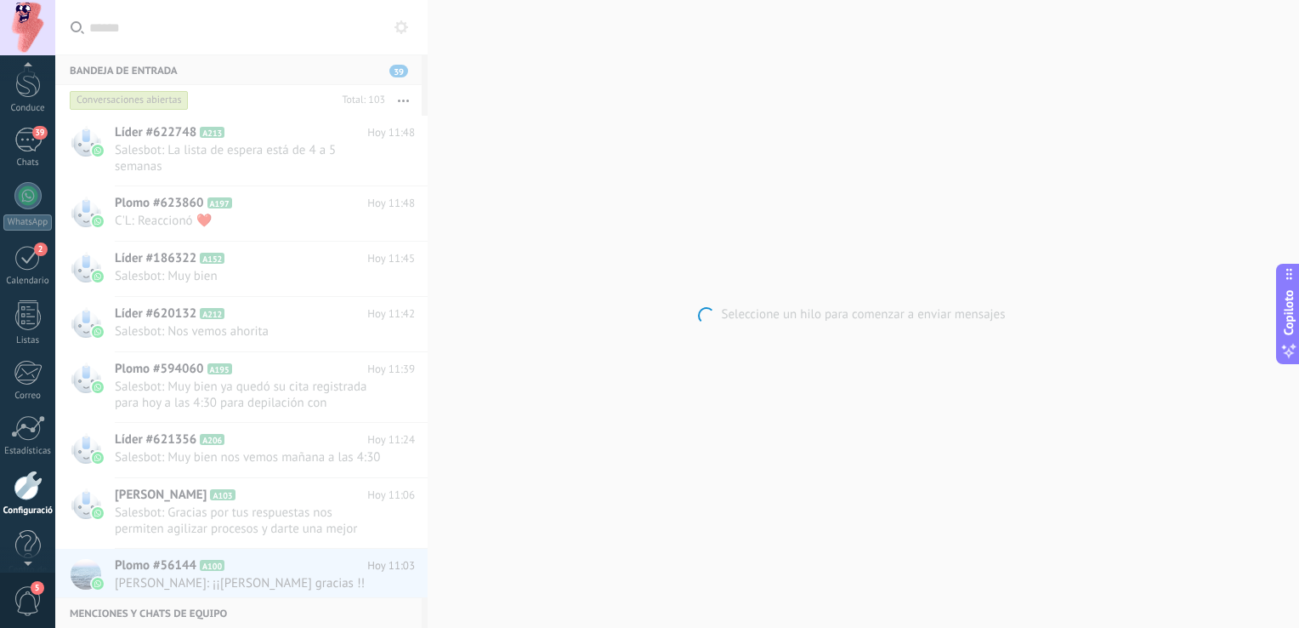
scroll to position [89, 0]
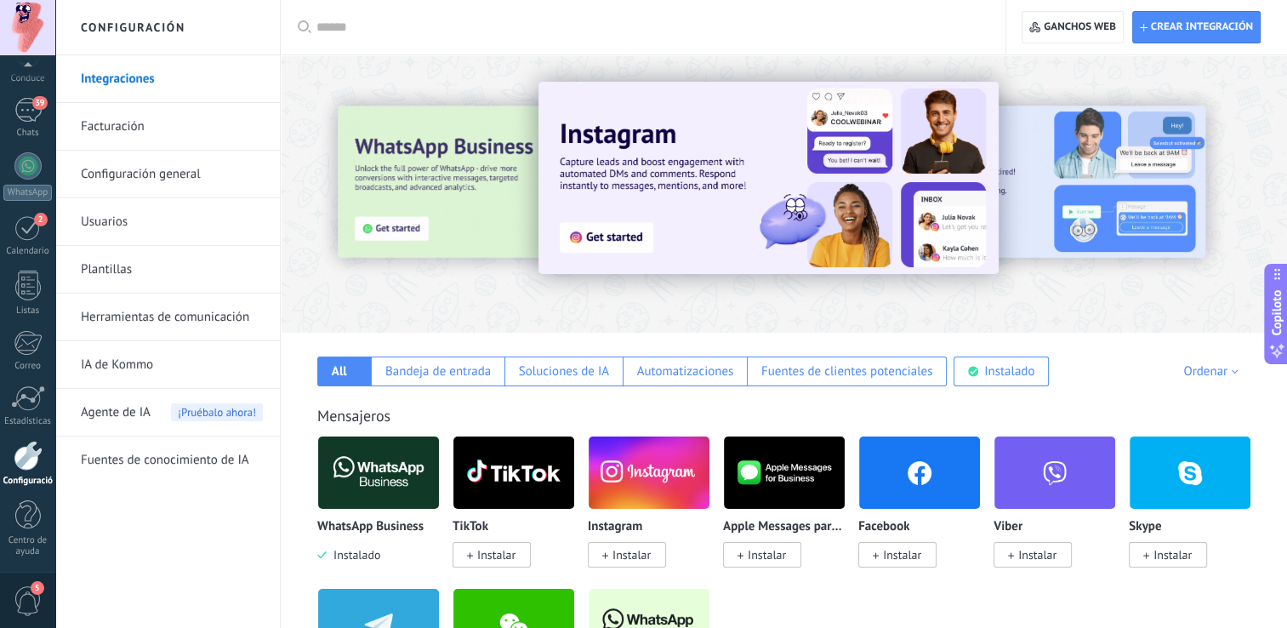
click at [161, 321] on link "Herramientas de comunicación" at bounding box center [172, 317] width 182 height 48
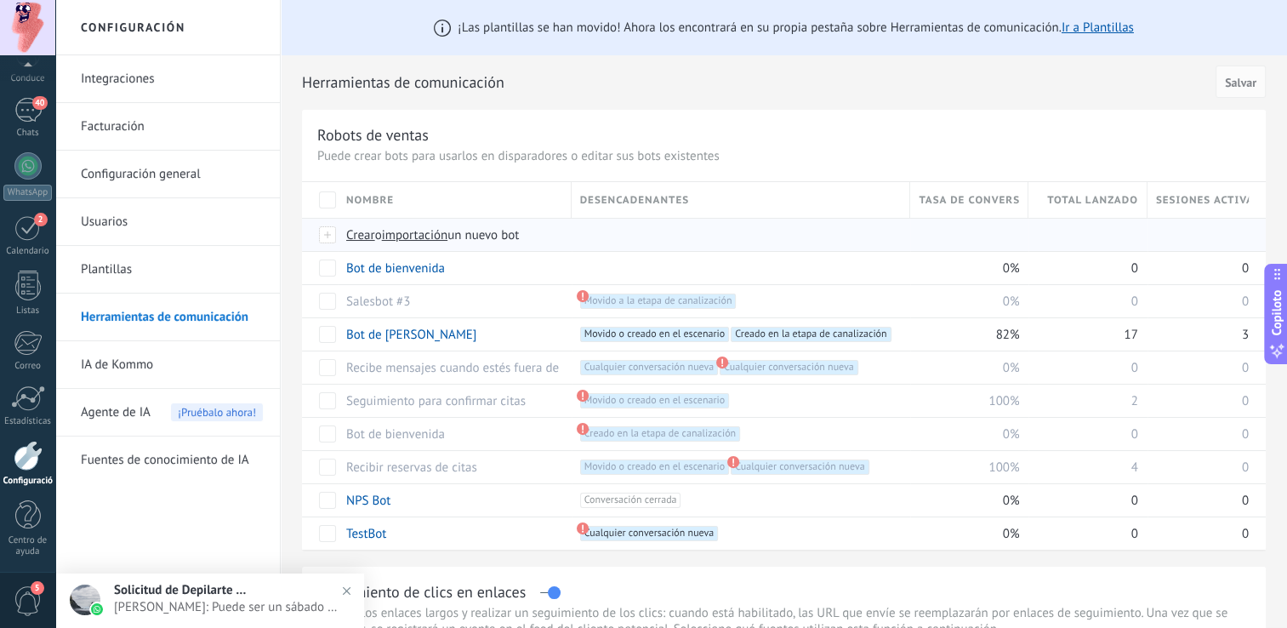
click at [327, 233] on div at bounding box center [328, 234] width 19 height 15
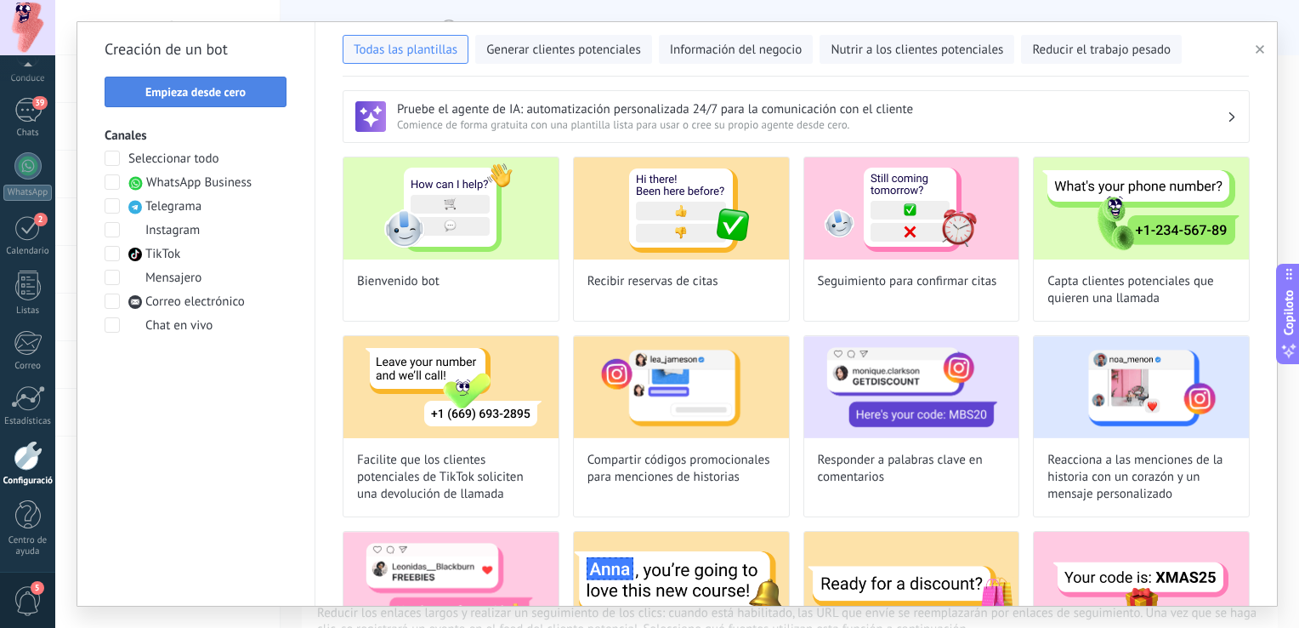
click at [222, 87] on span "Empieza desde cero" at bounding box center [195, 92] width 100 height 12
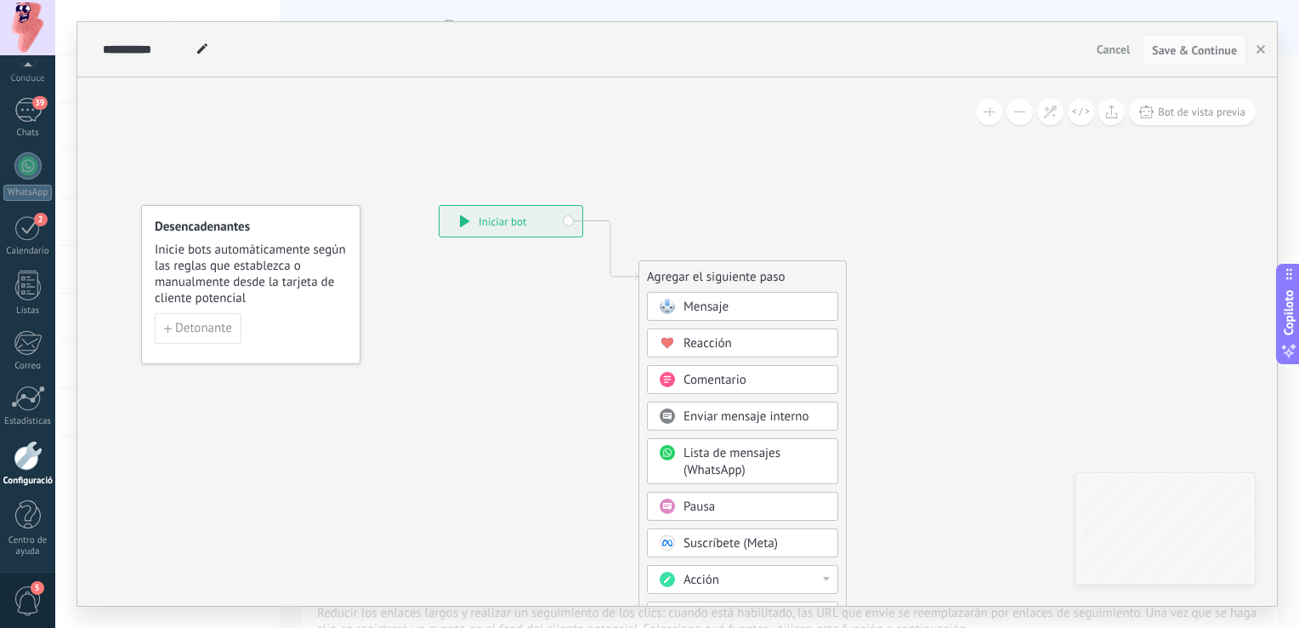
click at [729, 305] on div "Mensaje" at bounding box center [755, 306] width 143 height 17
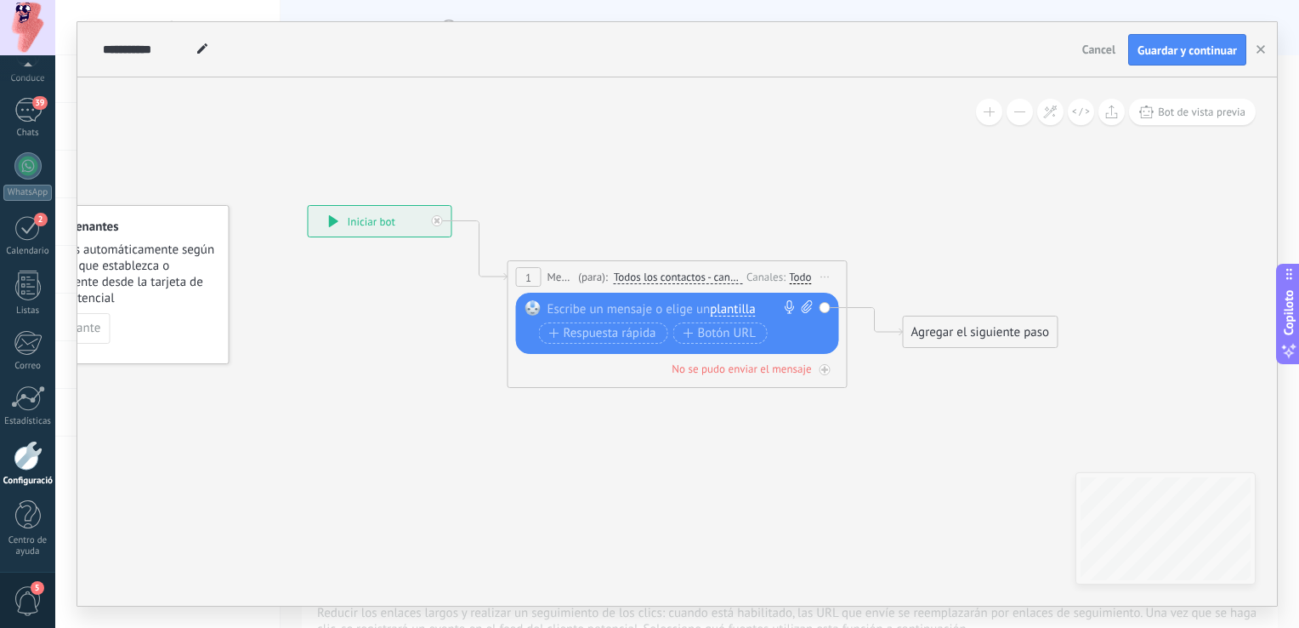
click at [616, 308] on div at bounding box center [674, 308] width 253 height 17
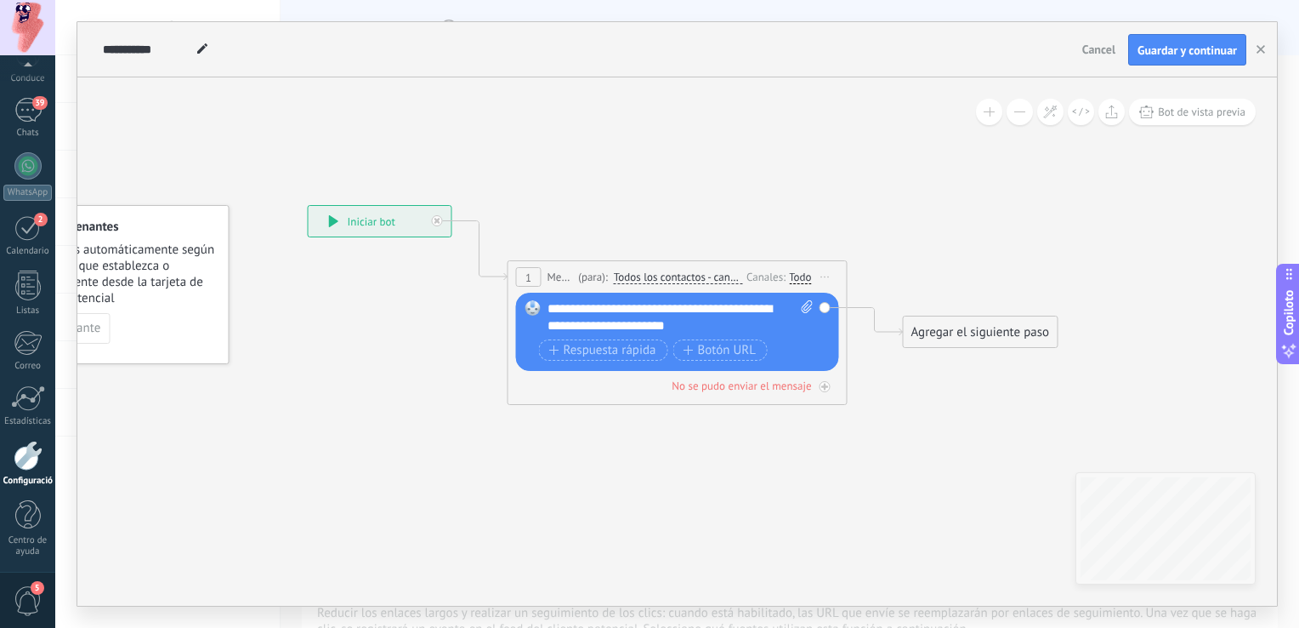
click at [884, 480] on icon at bounding box center [652, 284] width 1538 height 1009
click at [946, 333] on div "Agregar el siguiente paso" at bounding box center [981, 332] width 154 height 28
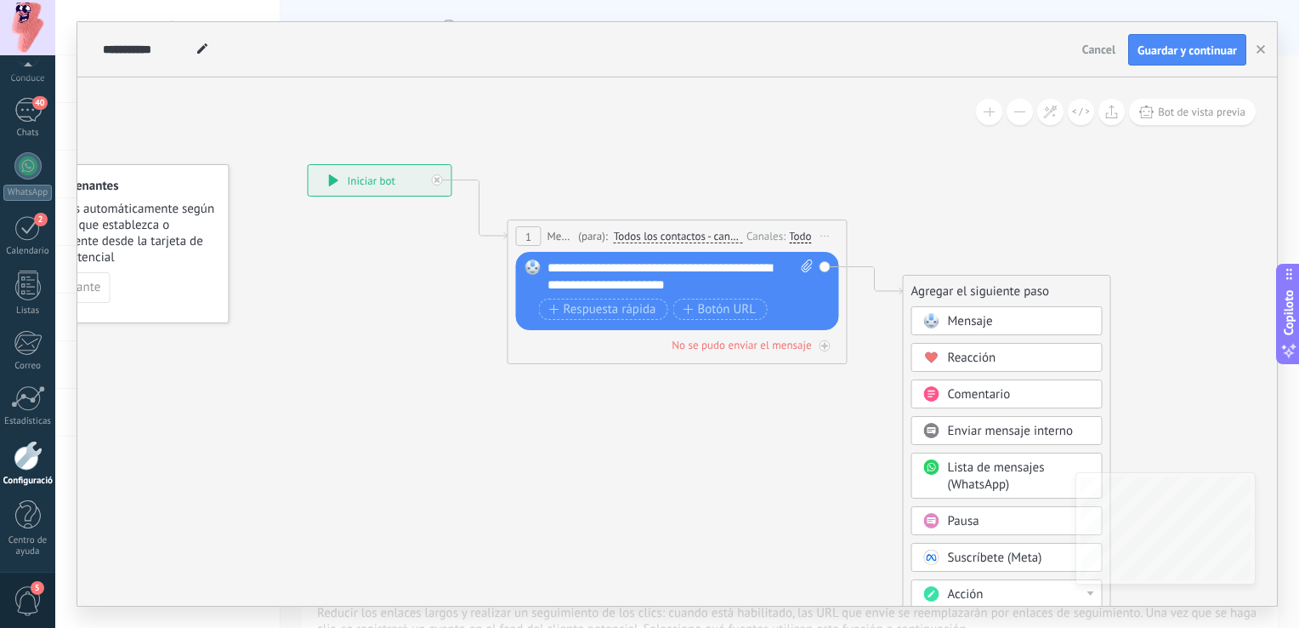
click at [997, 230] on icon at bounding box center [652, 243] width 1538 height 1009
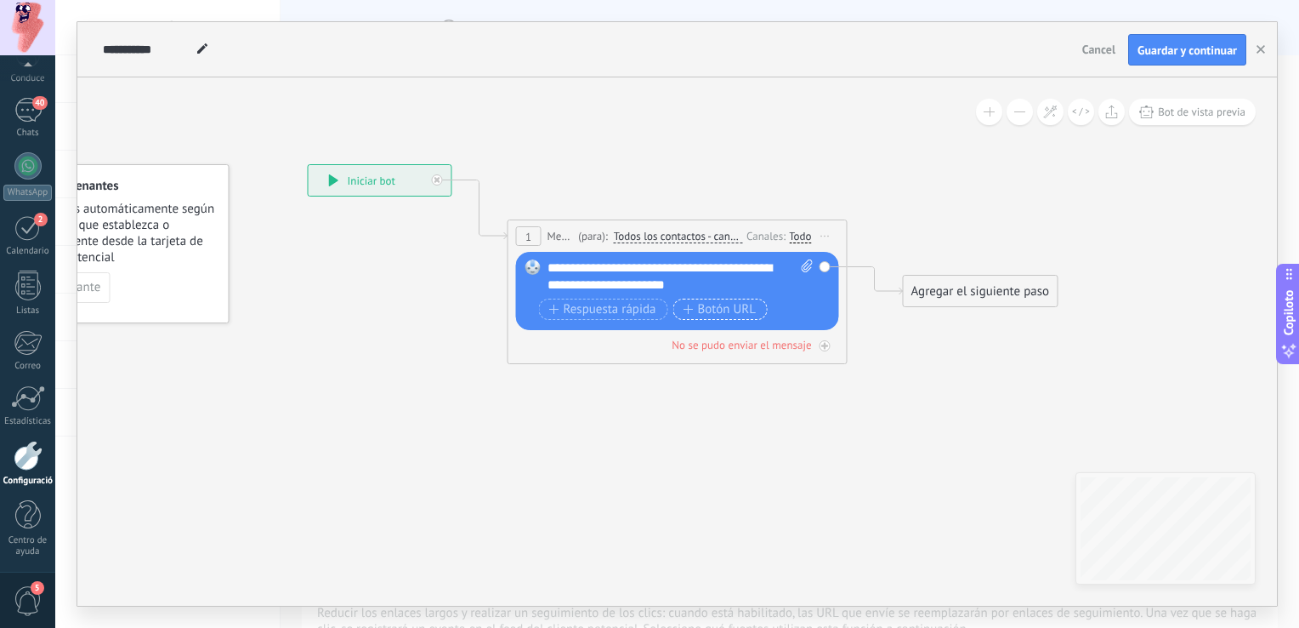
click at [698, 303] on font "Botón URL" at bounding box center [727, 310] width 58 height 14
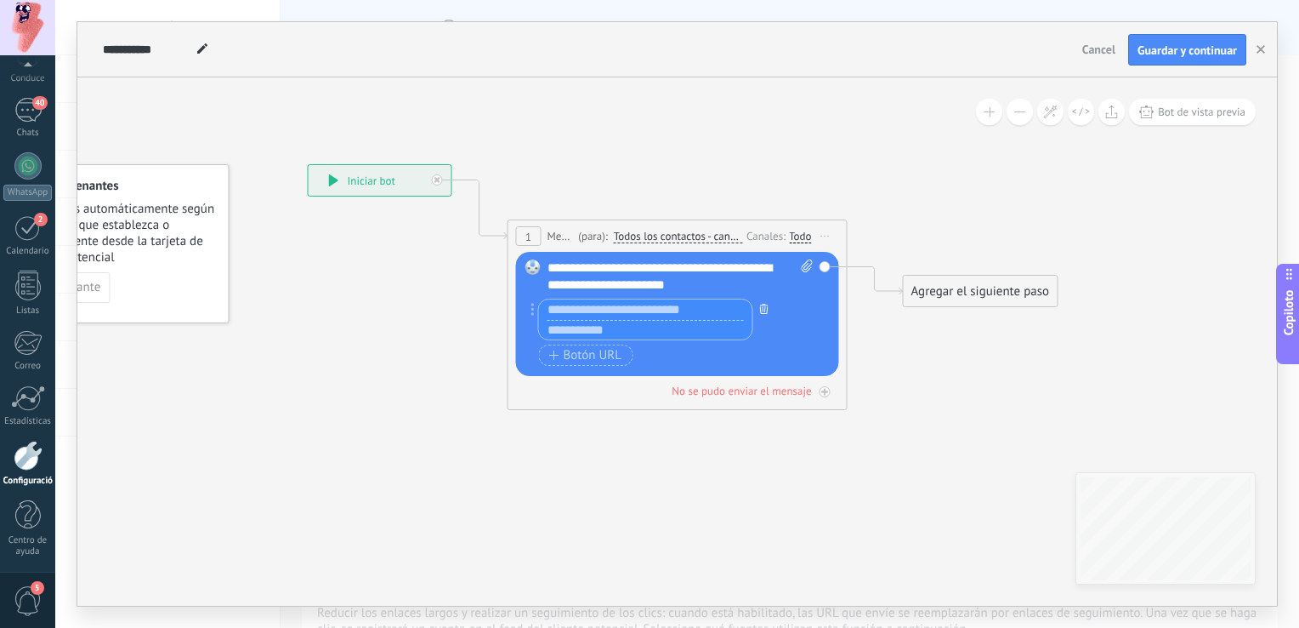
click at [764, 309] on icon "button" at bounding box center [764, 309] width 9 height 10
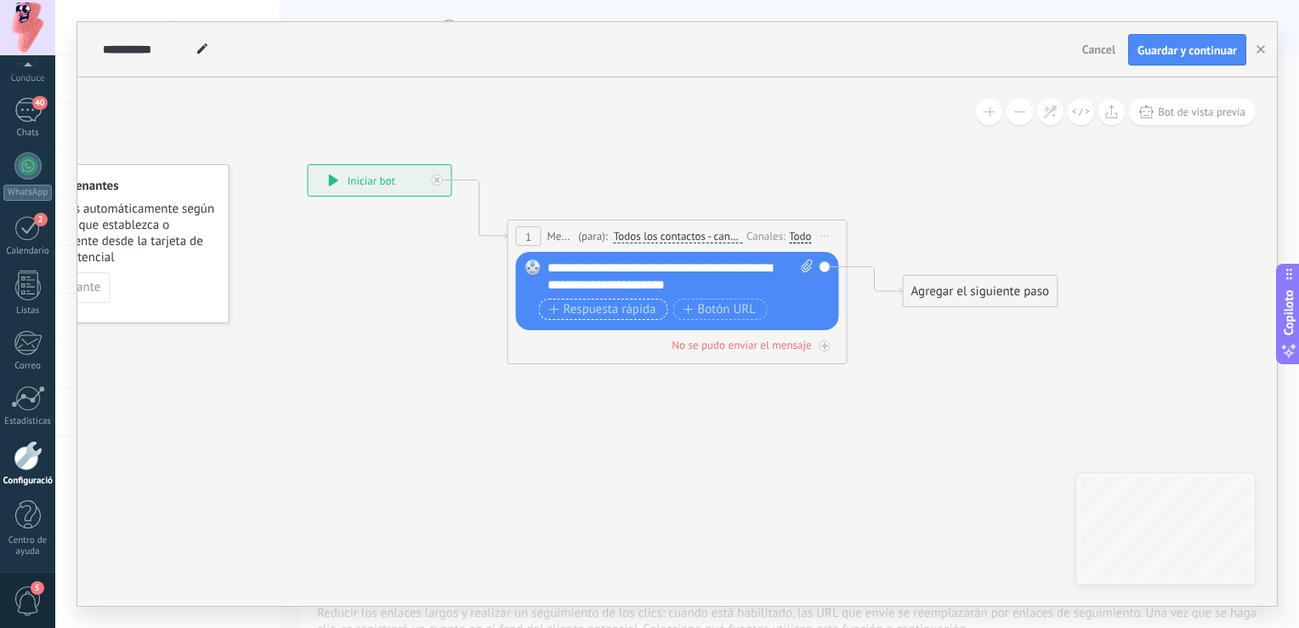
click at [595, 304] on font "Respuesta rápida" at bounding box center [610, 310] width 93 height 14
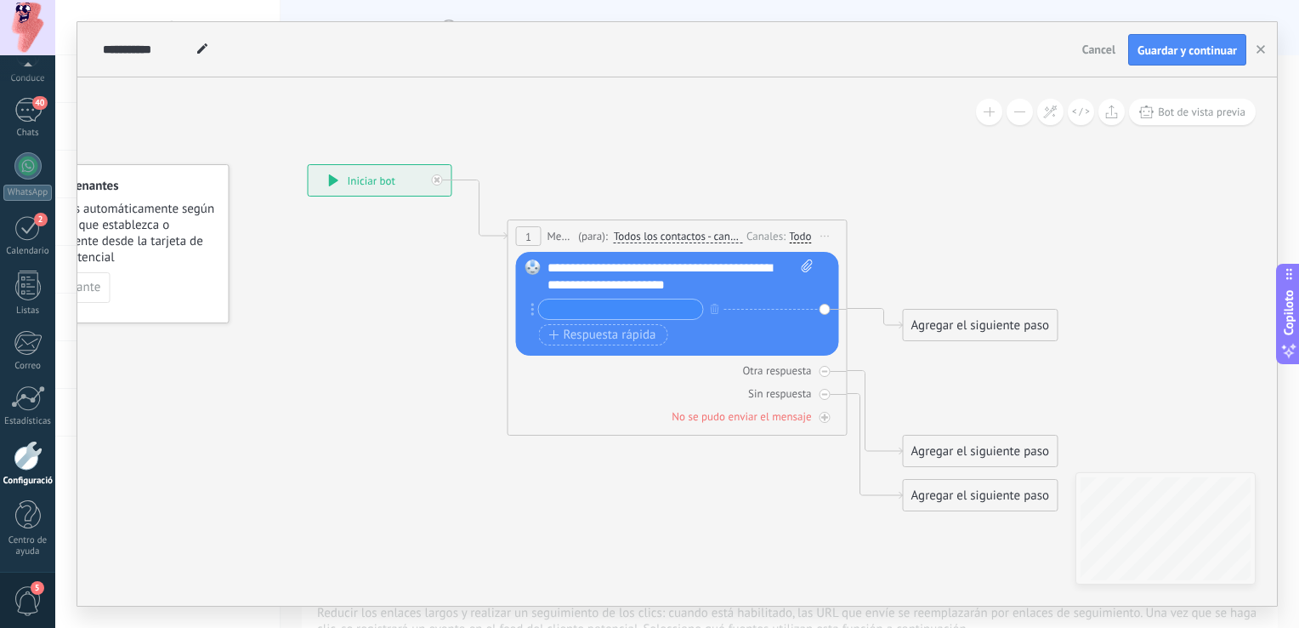
click at [649, 309] on input "text" at bounding box center [621, 309] width 164 height 20
type input "*"
type input "**********"
click at [587, 338] on font "Respuesta rápida" at bounding box center [610, 335] width 93 height 14
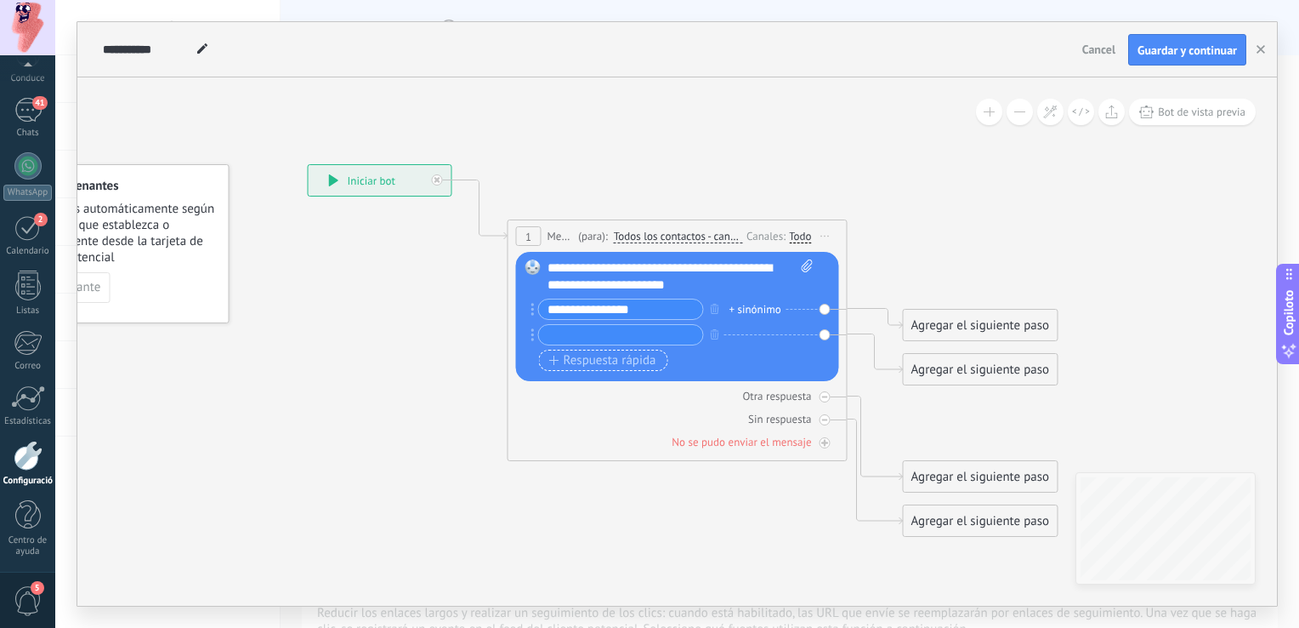
click at [587, 338] on input "text" at bounding box center [621, 335] width 164 height 20
type input "*"
type input "**********"
click at [618, 359] on font "Respuesta rápida" at bounding box center [610, 361] width 93 height 14
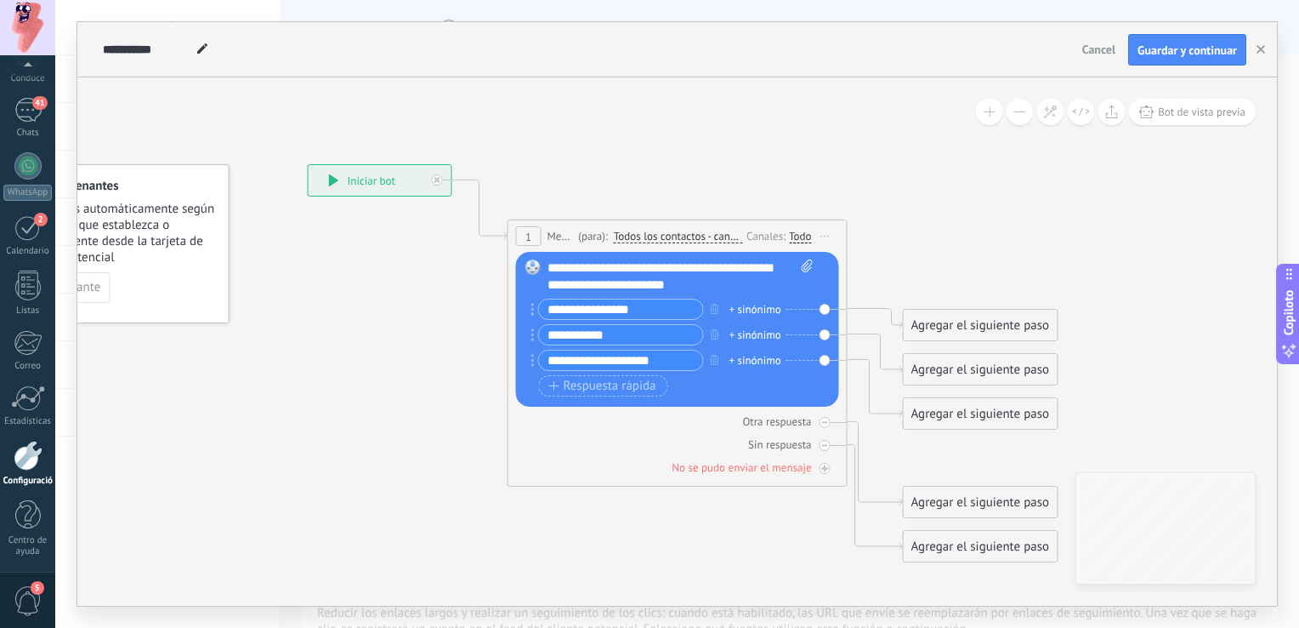
type input "**********"
click at [952, 321] on div "Agregar el siguiente paso" at bounding box center [981, 325] width 154 height 28
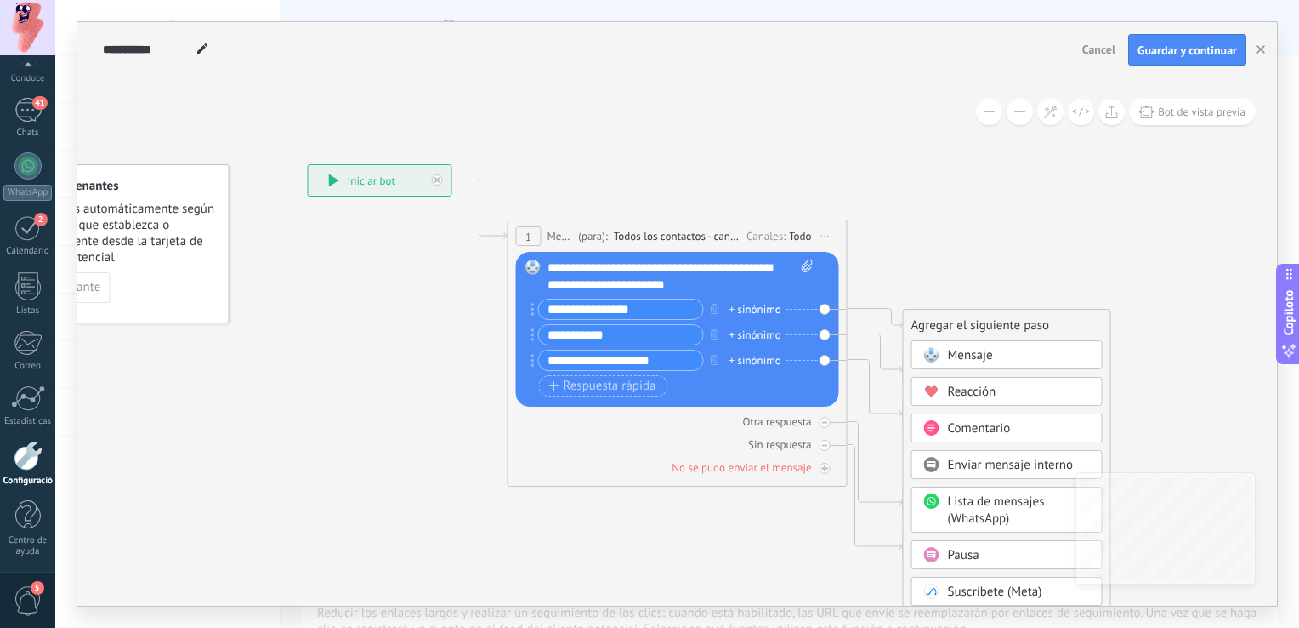
click at [976, 349] on span "Mensaje" at bounding box center [970, 355] width 45 height 16
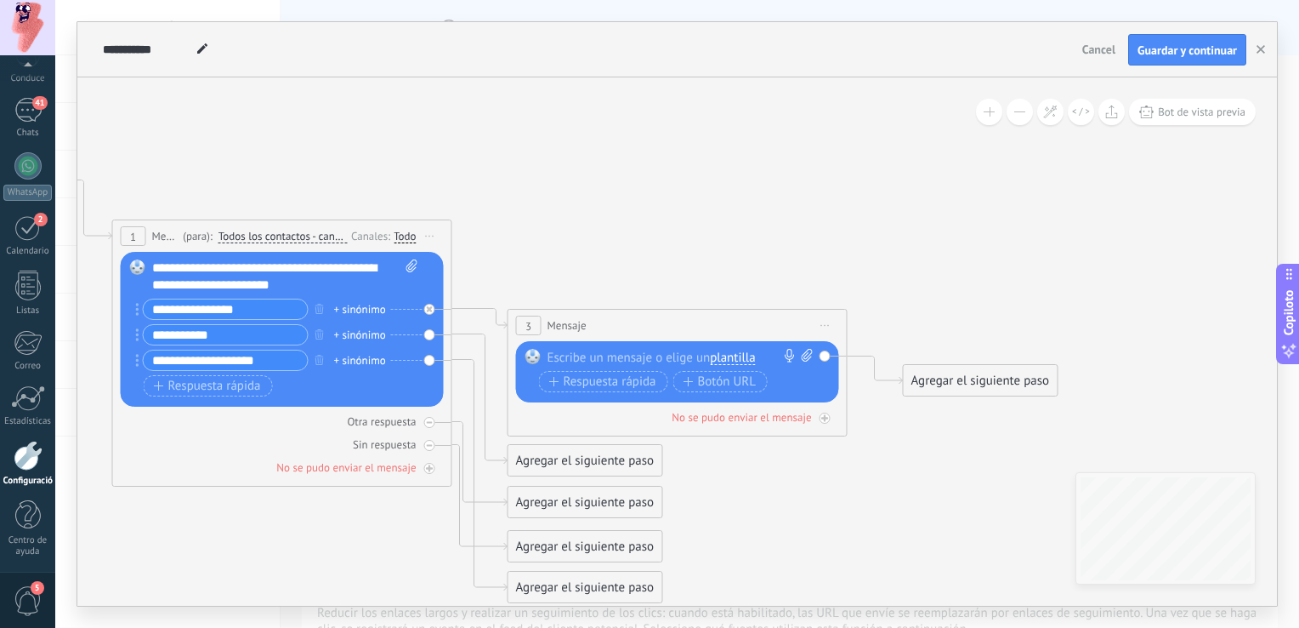
click at [827, 322] on span "Inicie la vista previa aquí Rebautizar Duplicado Borrar" at bounding box center [825, 325] width 27 height 25
click at [863, 434] on font "Borrar" at bounding box center [865, 437] width 34 height 16
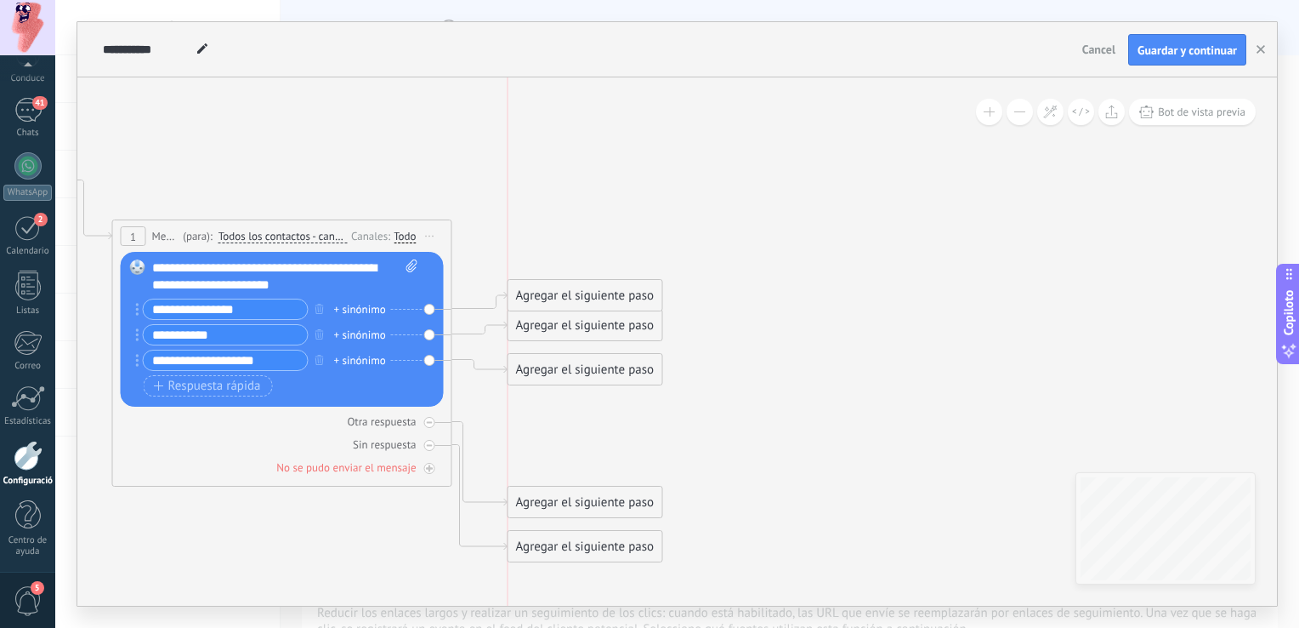
drag, startPoint x: 589, startPoint y: 409, endPoint x: 585, endPoint y: 293, distance: 116.6
click at [585, 293] on div "Agregar el siguiente paso" at bounding box center [586, 295] width 154 height 28
click at [581, 403] on div "Agregar el siguiente paso" at bounding box center [586, 410] width 154 height 28
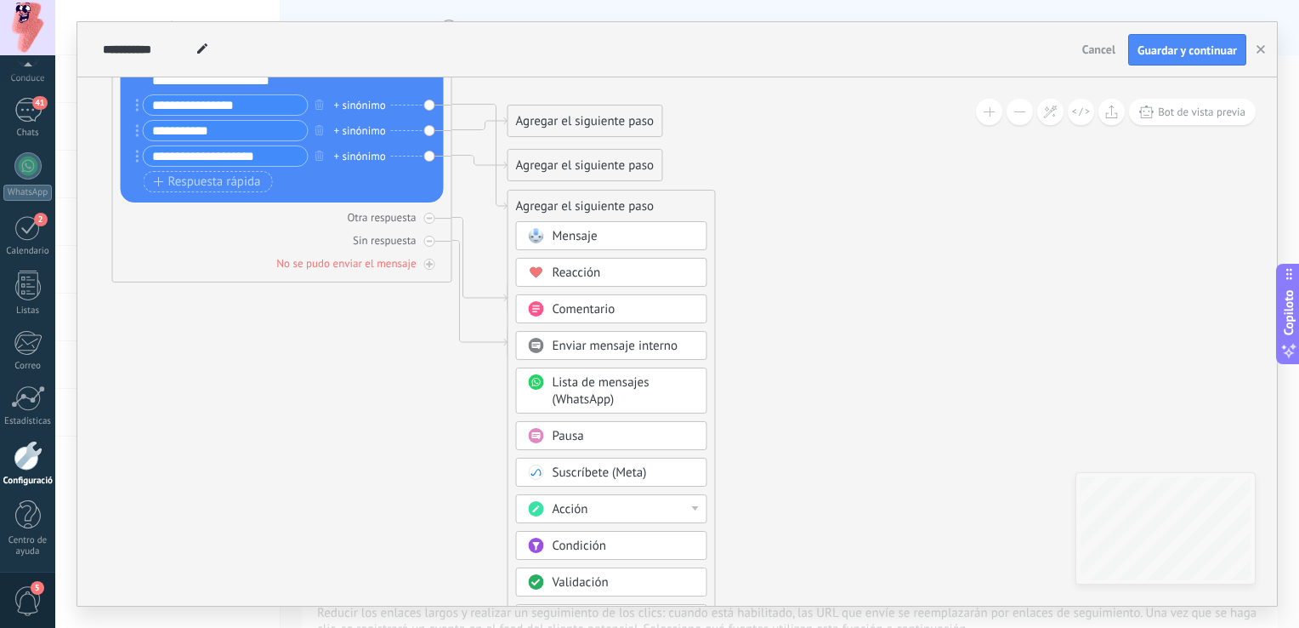
click at [616, 546] on div "Condición" at bounding box center [624, 545] width 143 height 17
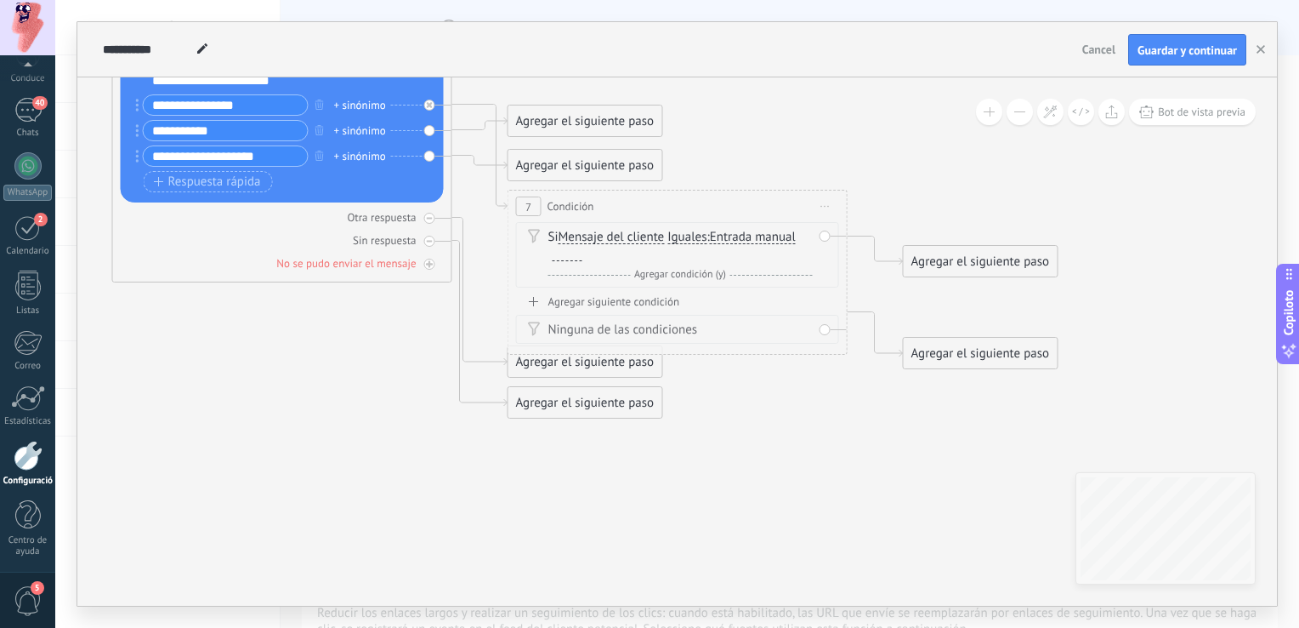
click at [575, 253] on div at bounding box center [568, 254] width 30 height 14
drag, startPoint x: 245, startPoint y: 102, endPoint x: 149, endPoint y: 108, distance: 96.3
click at [149, 108] on input "**********" at bounding box center [226, 105] width 164 height 20
click at [556, 256] on div at bounding box center [568, 254] width 30 height 14
paste div
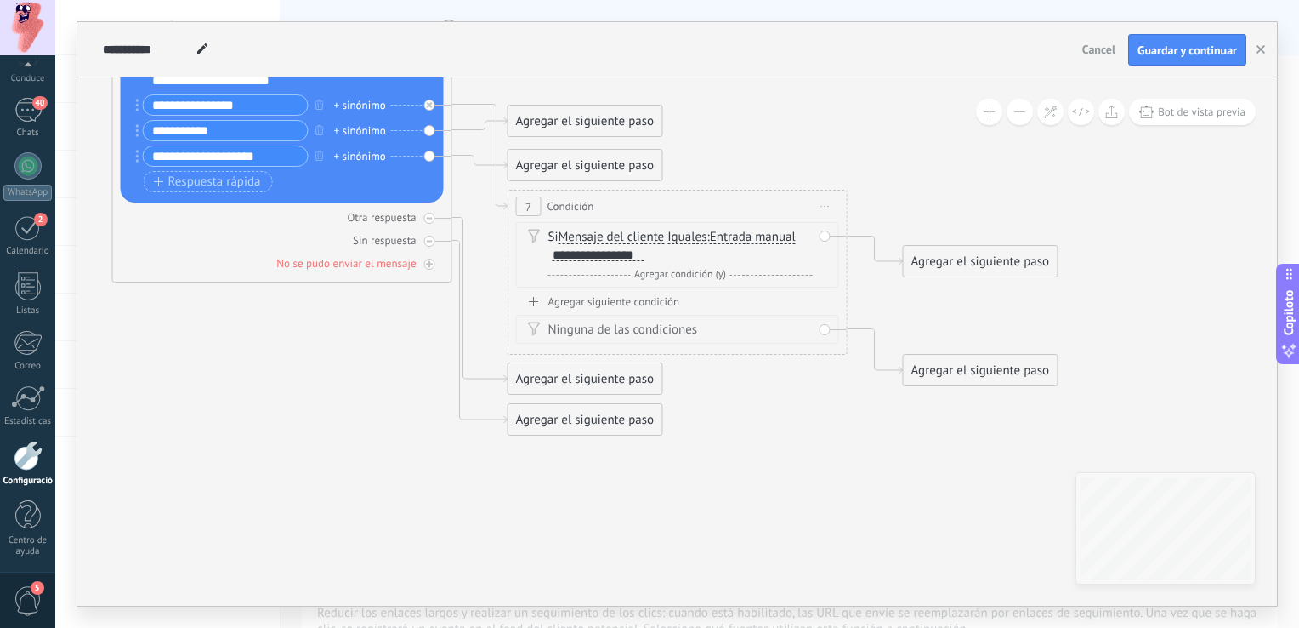
click at [595, 308] on font "Agregar siguiente condición" at bounding box center [614, 301] width 132 height 14
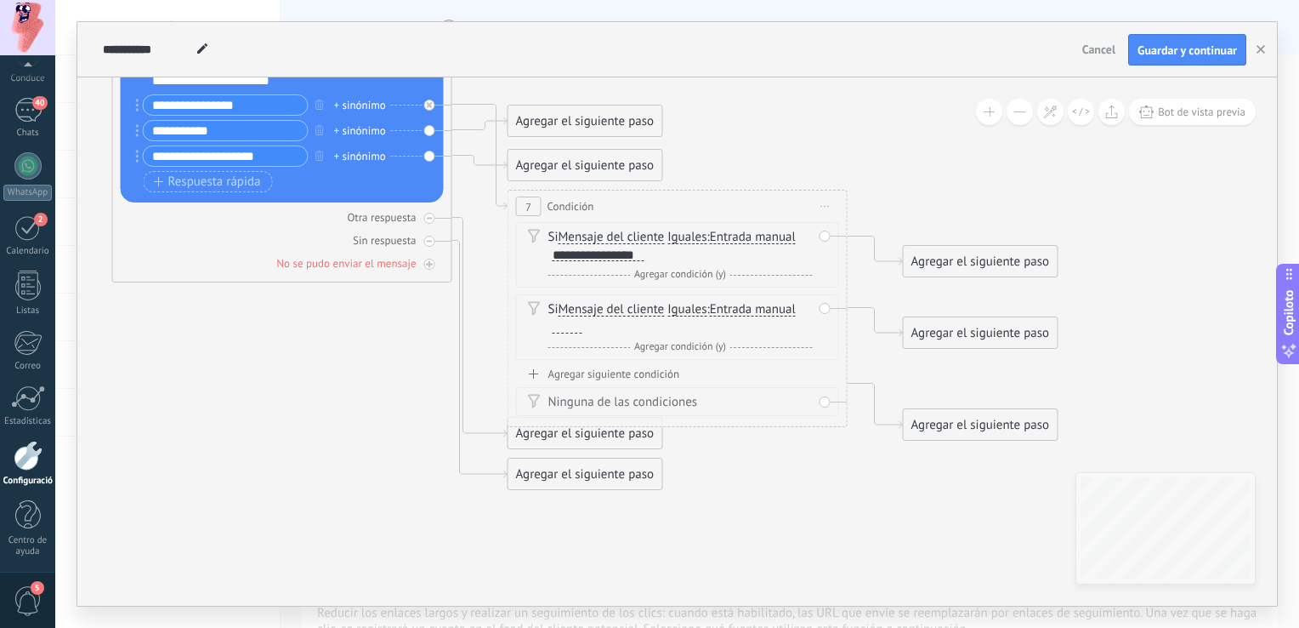
drag, startPoint x: 242, startPoint y: 134, endPoint x: 150, endPoint y: 138, distance: 91.9
click at [150, 138] on input "**********" at bounding box center [226, 131] width 164 height 20
click at [582, 330] on div "Si Mensaje del cliente Client message Client comment Client Active chat code Ac…" at bounding box center [680, 318] width 264 height 34
click at [571, 327] on div at bounding box center [568, 327] width 30 height 14
paste div
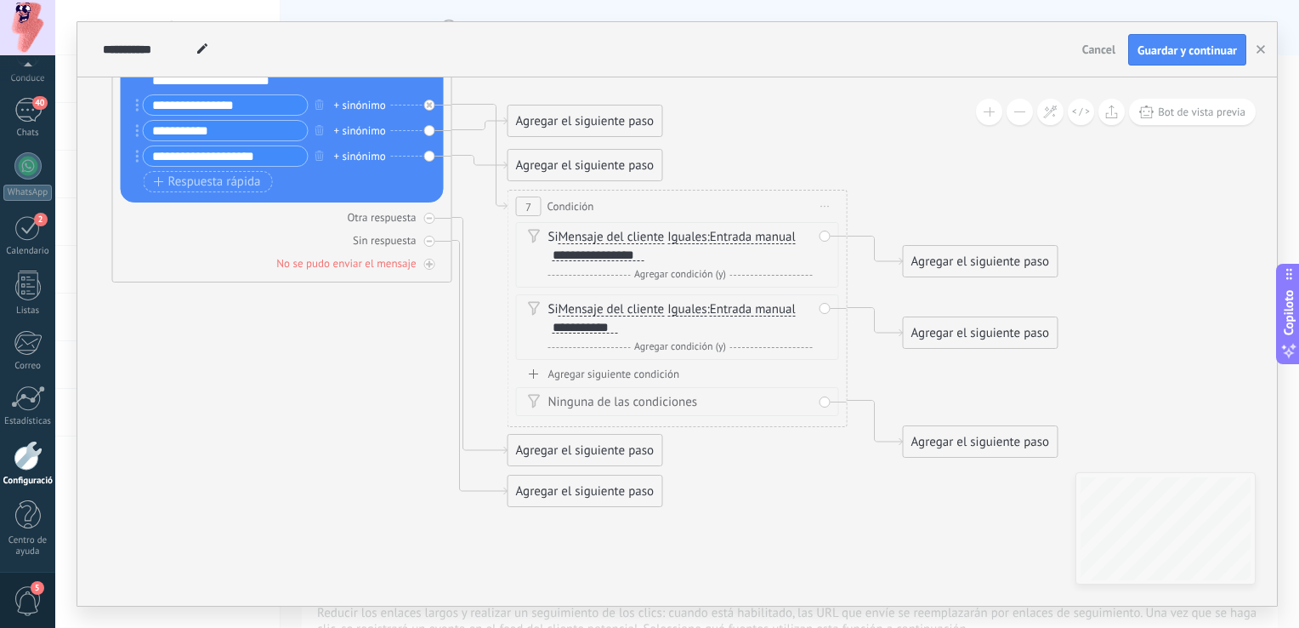
click at [592, 372] on font "Agregar siguiente condición" at bounding box center [614, 374] width 132 height 14
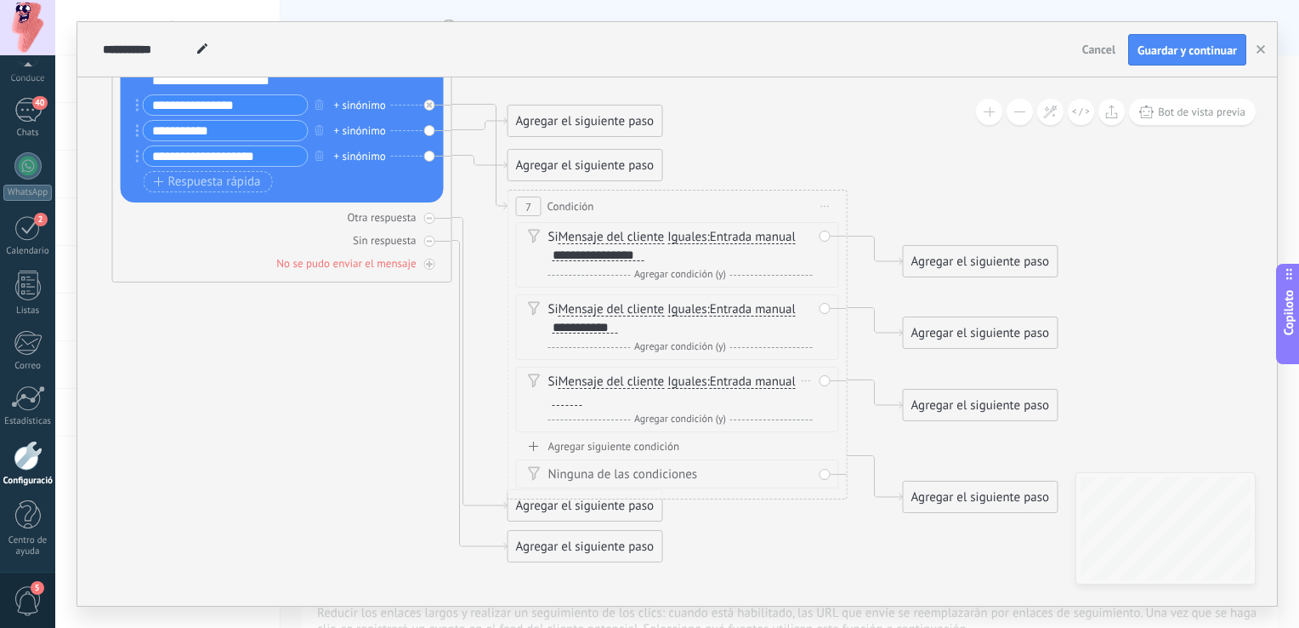
click at [571, 409] on div "Si Mensaje del cliente Client message Client comment Client Active chat code Ac…" at bounding box center [680, 400] width 264 height 54
click at [567, 393] on div at bounding box center [568, 399] width 30 height 14
paste div
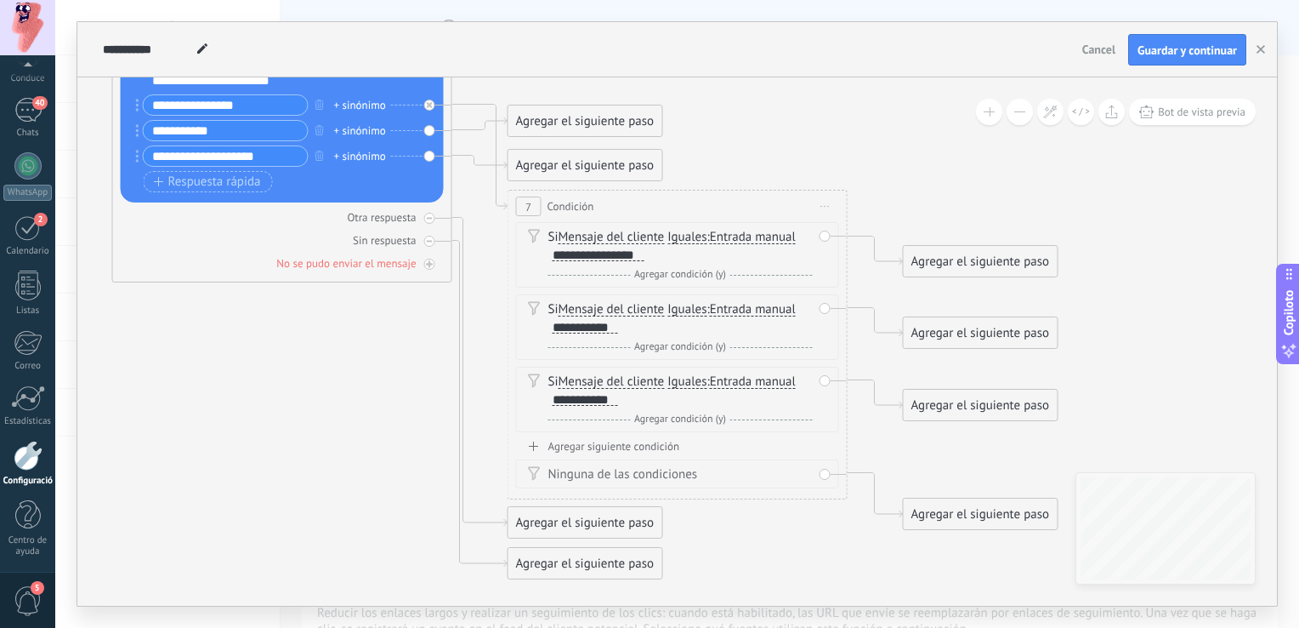
drag, startPoint x: 282, startPoint y: 158, endPoint x: 179, endPoint y: 166, distance: 103.2
click at [150, 155] on input "**********" at bounding box center [226, 156] width 164 height 20
click at [586, 402] on div "**********" at bounding box center [585, 400] width 65 height 14
click at [1001, 264] on div "Agregar el siguiente paso" at bounding box center [981, 261] width 154 height 28
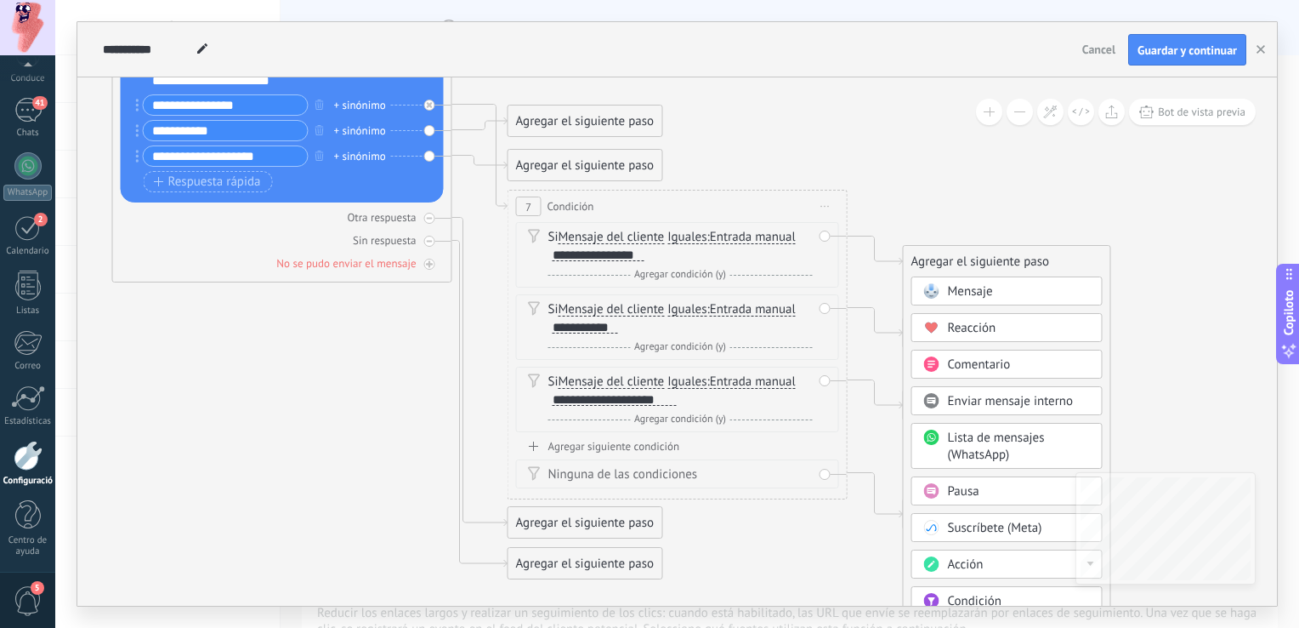
click at [1001, 264] on div "Agregar el siguiente paso" at bounding box center [1007, 261] width 207 height 28
click at [803, 236] on icon at bounding box center [807, 237] width 9 height 2
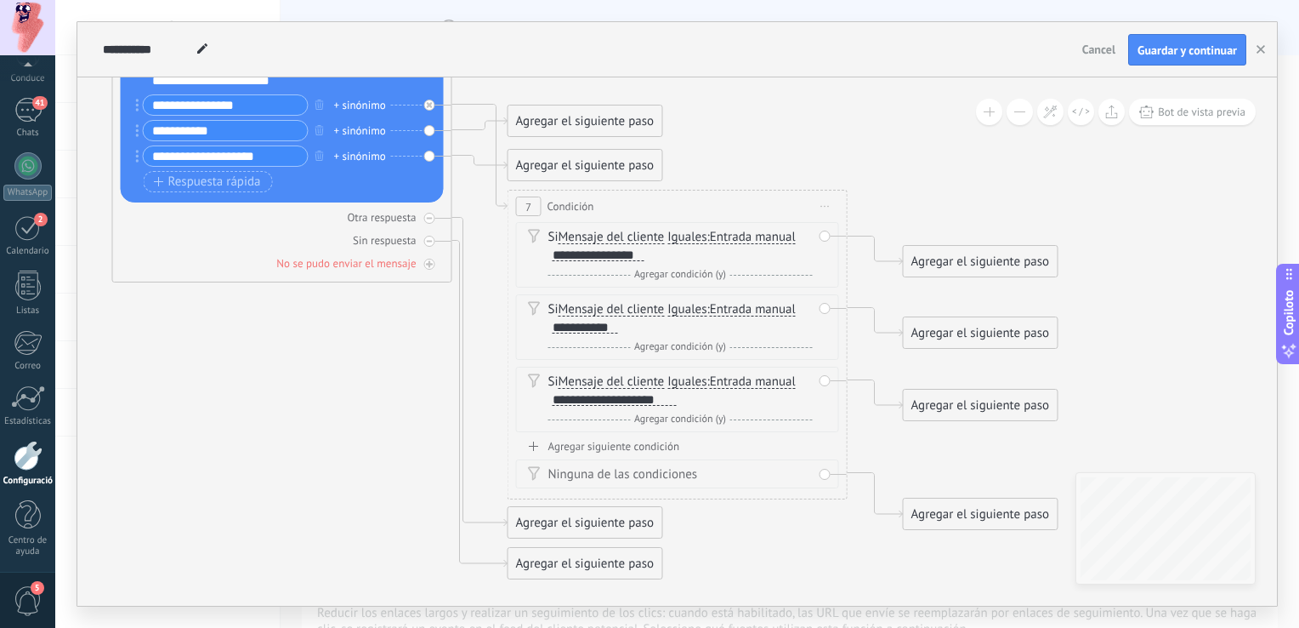
click at [1001, 261] on div "Agregar el siguiente paso" at bounding box center [981, 261] width 154 height 28
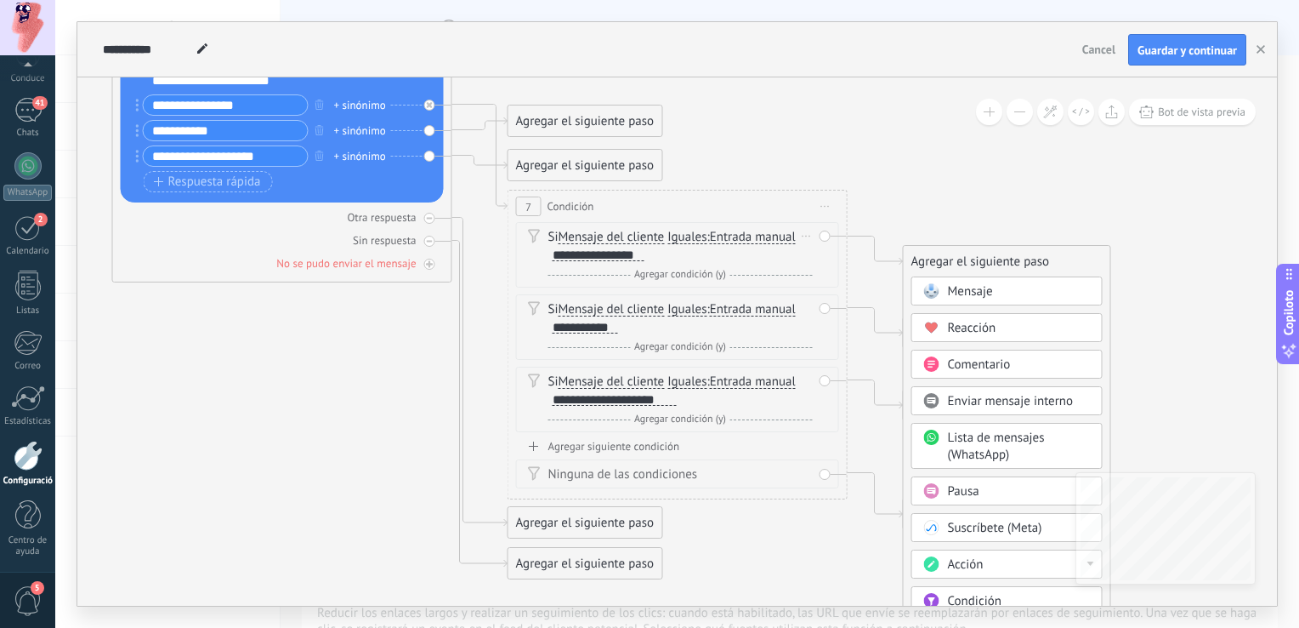
click at [752, 237] on span "Entrada manual" at bounding box center [753, 237] width 86 height 14
click at [752, 237] on button "Entrada manual" at bounding box center [808, 237] width 213 height 31
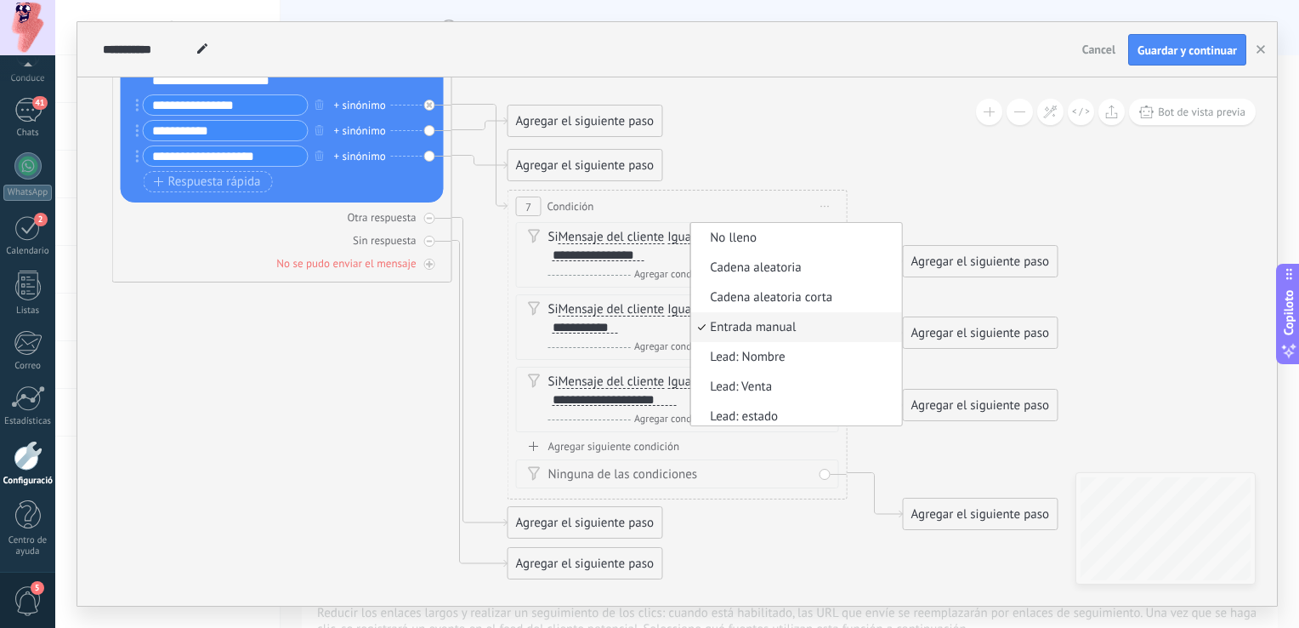
scroll to position [4, 0]
click at [789, 329] on span "Entrada manual" at bounding box center [794, 323] width 206 height 17
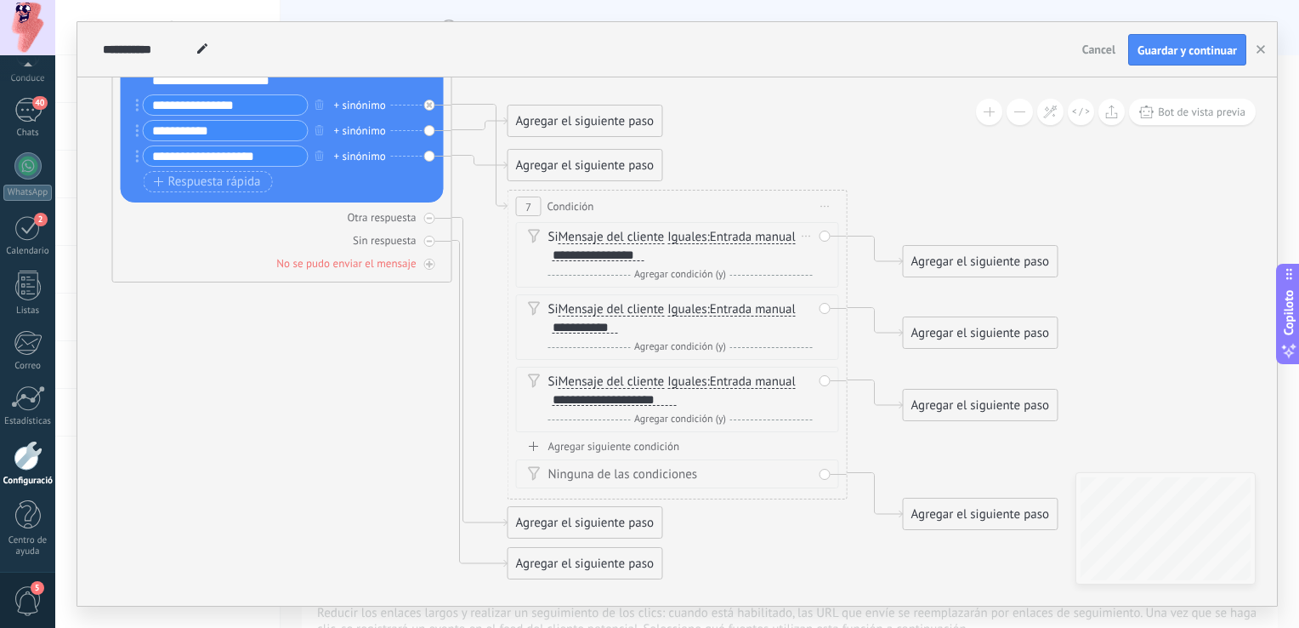
click at [684, 236] on span "Iguales" at bounding box center [687, 237] width 39 height 14
click at [684, 236] on button "Iguales" at bounding box center [765, 237] width 213 height 31
click at [706, 299] on span "Contiene" at bounding box center [752, 297] width 206 height 17
click at [693, 310] on span "Iguales" at bounding box center [687, 310] width 39 height 14
click at [693, 310] on button "Equals" at bounding box center [765, 309] width 213 height 31
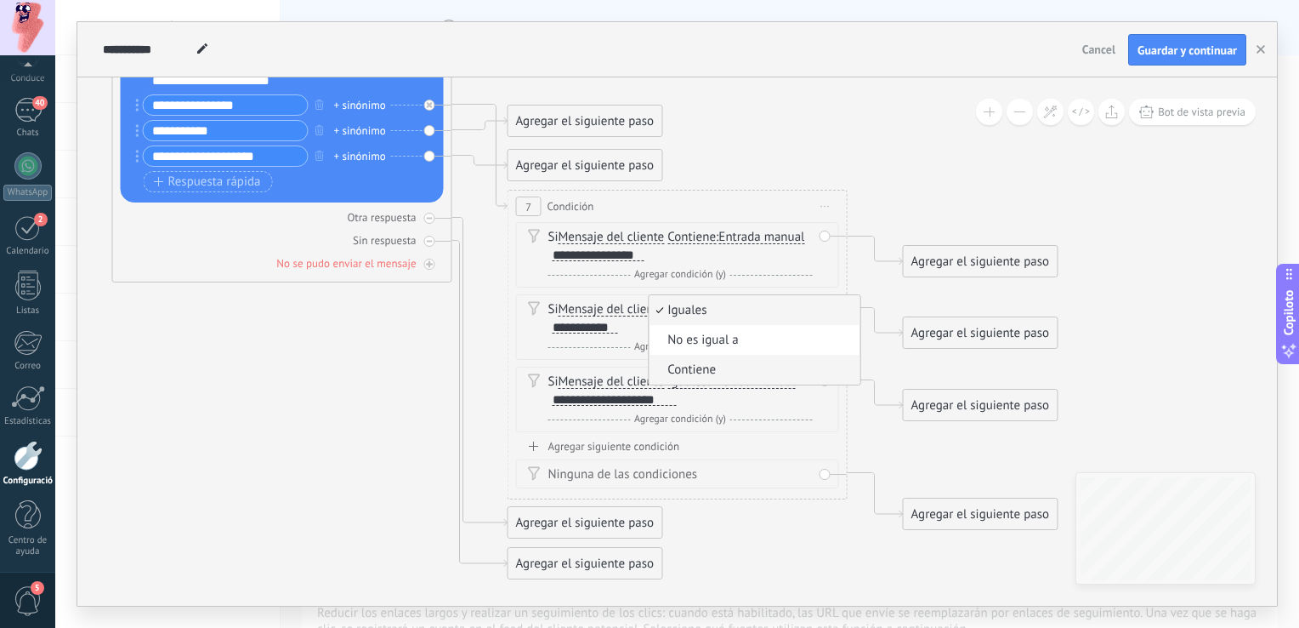
click at [704, 372] on span "Contiene" at bounding box center [752, 369] width 206 height 17
click at [691, 379] on span "Iguales" at bounding box center [687, 382] width 39 height 14
click at [691, 379] on button "Equals" at bounding box center [765, 382] width 213 height 31
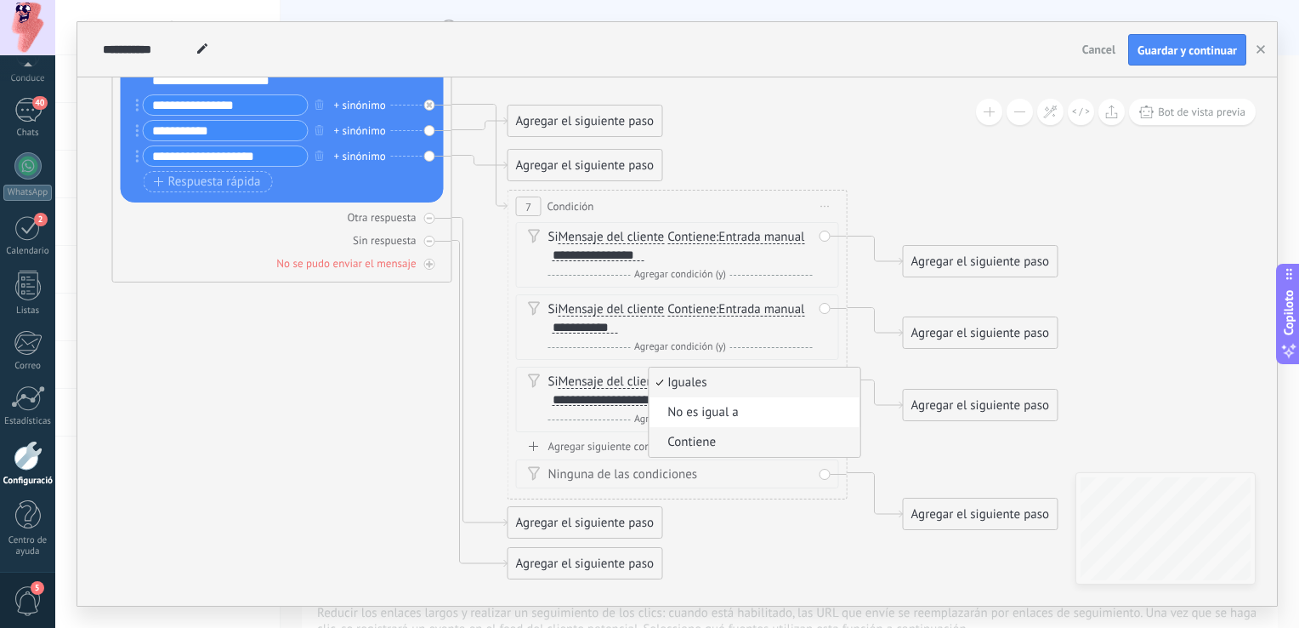
click at [710, 442] on span "Contiene" at bounding box center [752, 442] width 206 height 17
click at [988, 263] on div "Agregar el siguiente paso" at bounding box center [981, 261] width 154 height 28
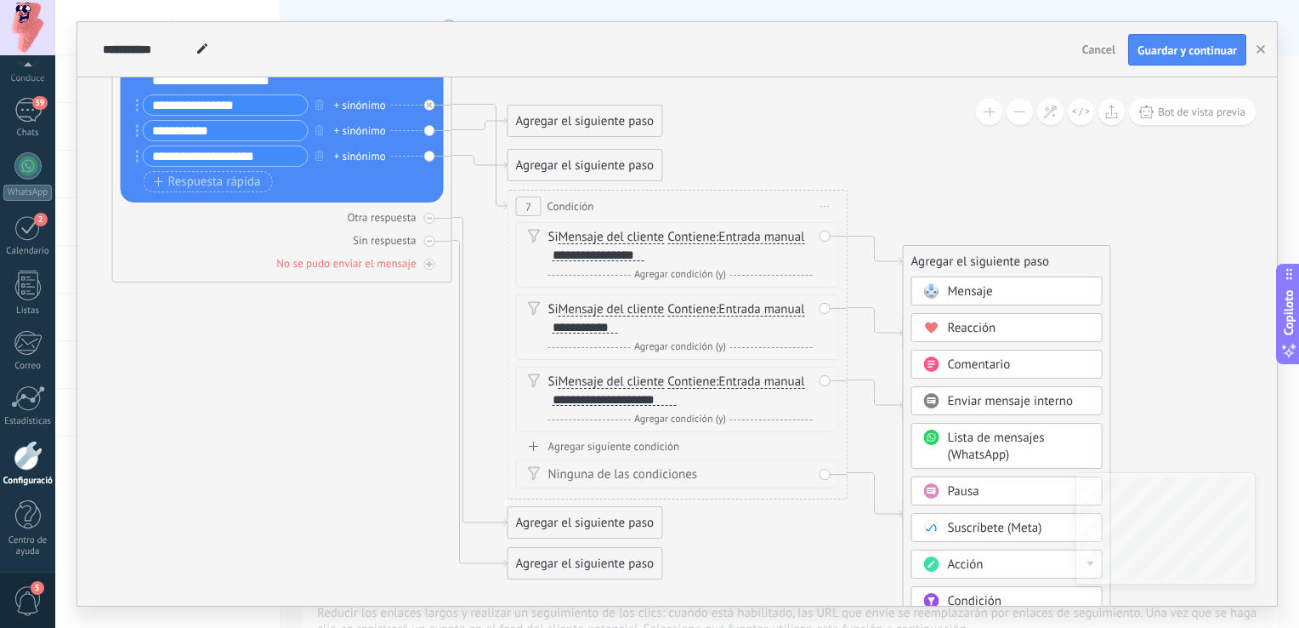
click at [987, 291] on span "Mensaje" at bounding box center [970, 291] width 45 height 16
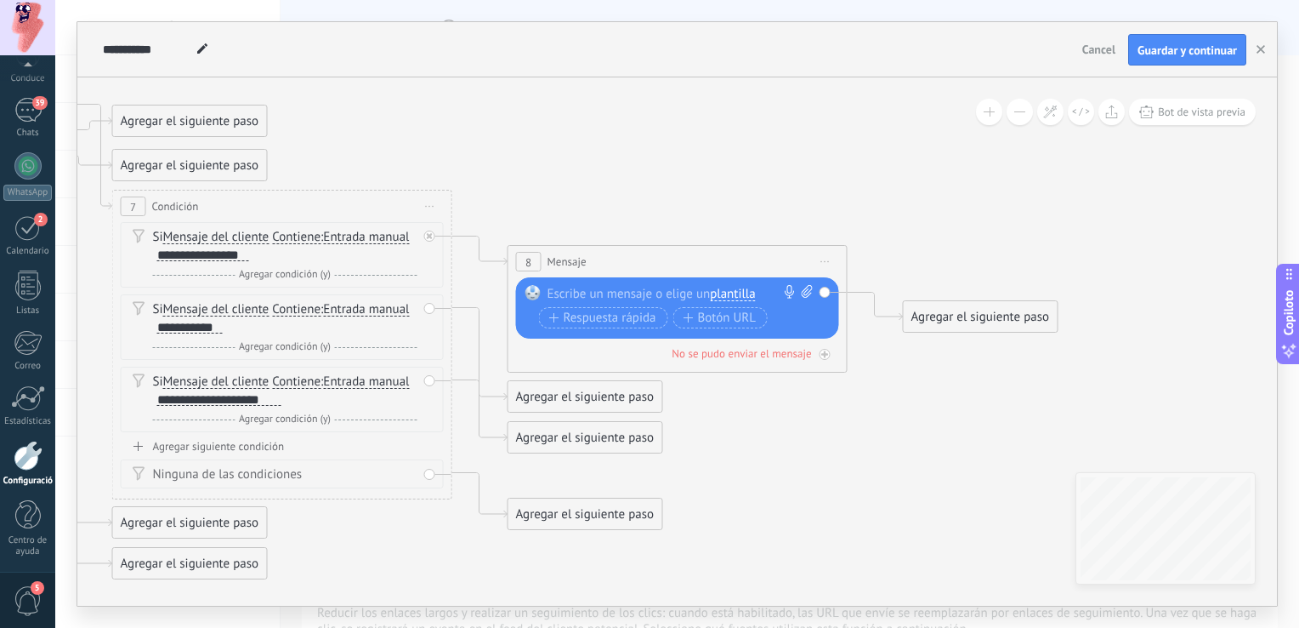
click at [616, 295] on div at bounding box center [674, 293] width 253 height 17
click at [602, 287] on div at bounding box center [674, 293] width 253 height 17
click at [606, 298] on div "***" at bounding box center [681, 293] width 267 height 17
click at [653, 283] on div "**********" at bounding box center [677, 307] width 323 height 61
click at [728, 291] on div "**********" at bounding box center [681, 293] width 267 height 17
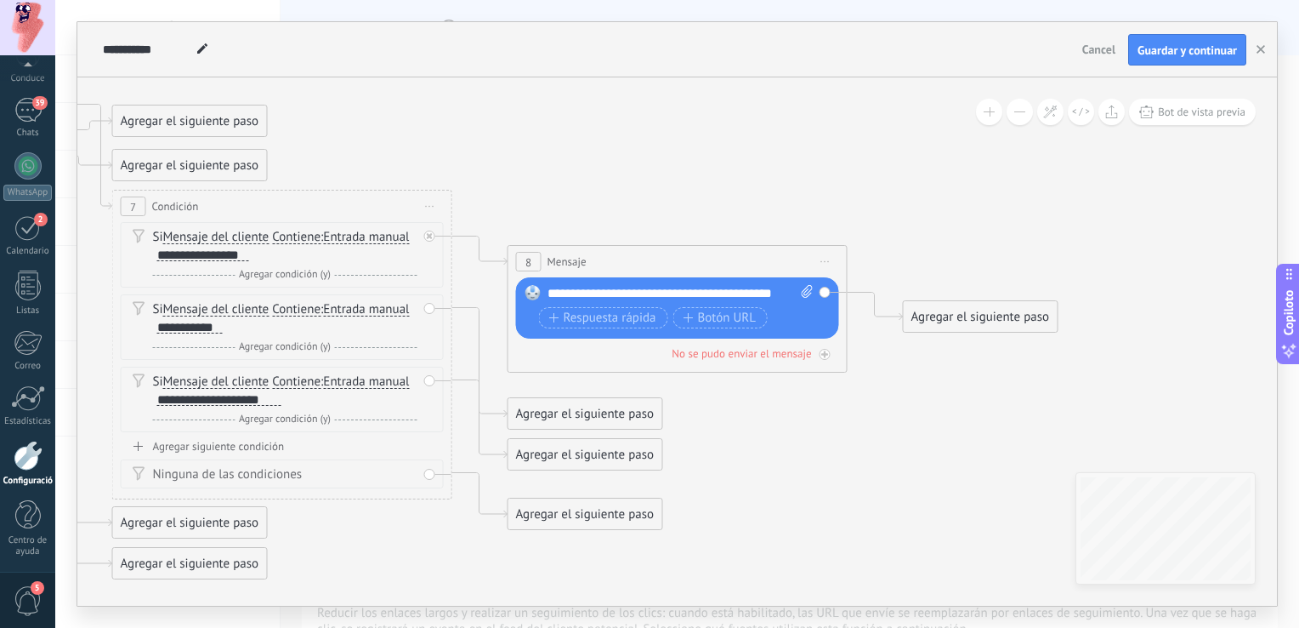
click at [984, 320] on div "Agregar el siguiente paso" at bounding box center [981, 317] width 154 height 28
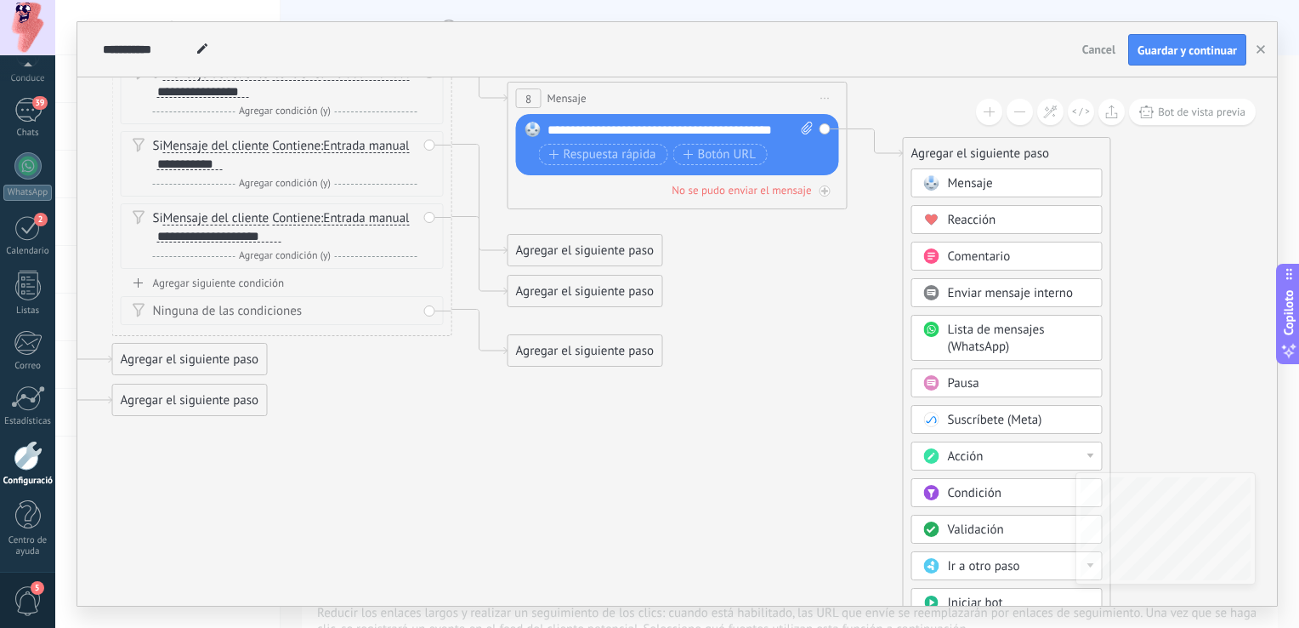
click at [976, 174] on div "Mensaje" at bounding box center [1007, 182] width 191 height 29
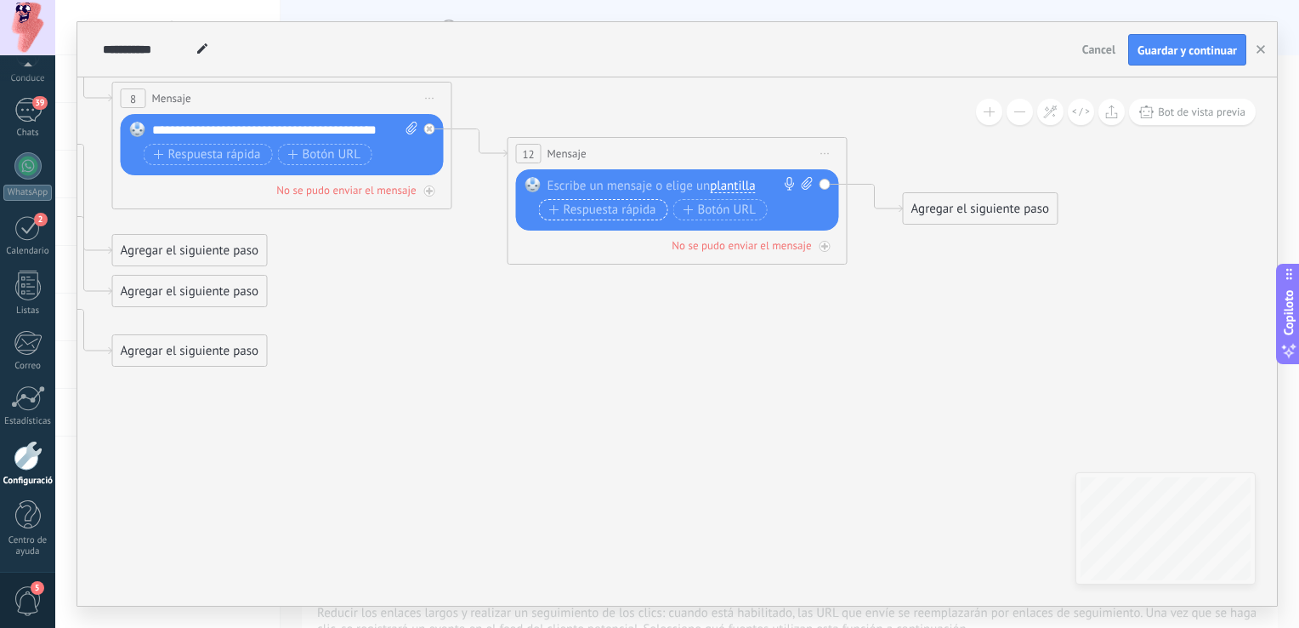
click at [574, 213] on font "Respuesta rápida" at bounding box center [610, 210] width 93 height 14
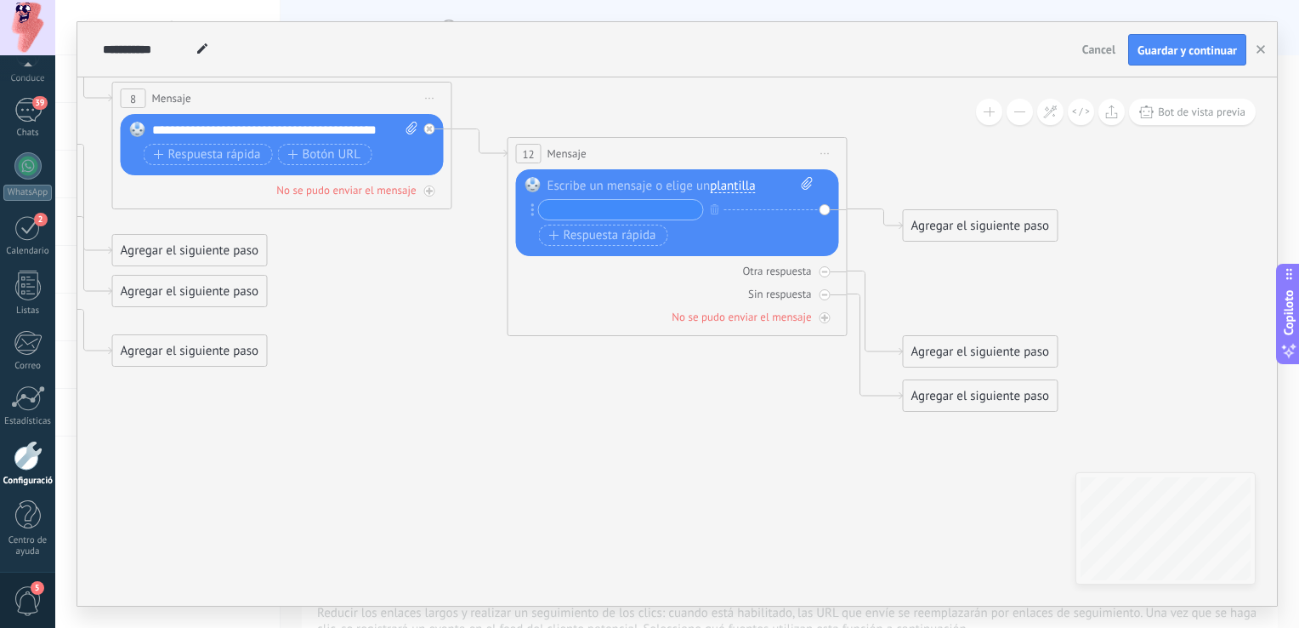
click at [593, 210] on input "text" at bounding box center [621, 210] width 164 height 20
type input "*"
type input "**********"
click at [586, 240] on font "Respuesta rápida" at bounding box center [610, 236] width 93 height 14
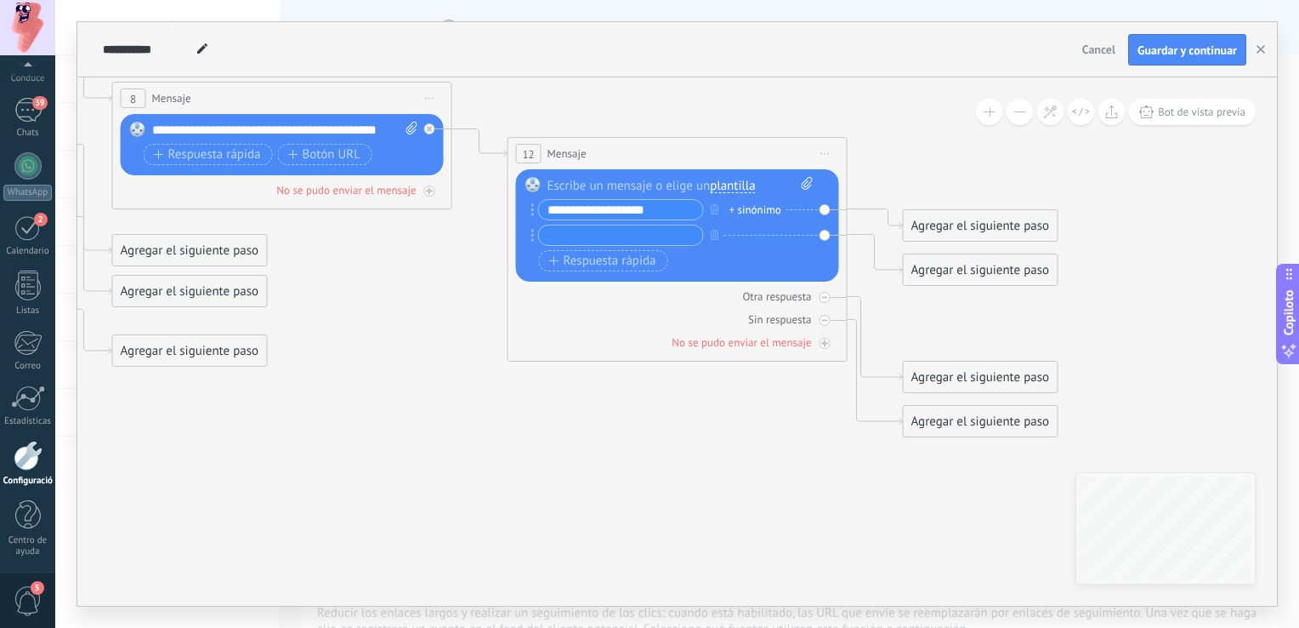
click at [584, 242] on input "text" at bounding box center [621, 235] width 164 height 20
type input "*"
type input "**********"
click at [603, 259] on font "Respuesta rápida" at bounding box center [610, 261] width 93 height 14
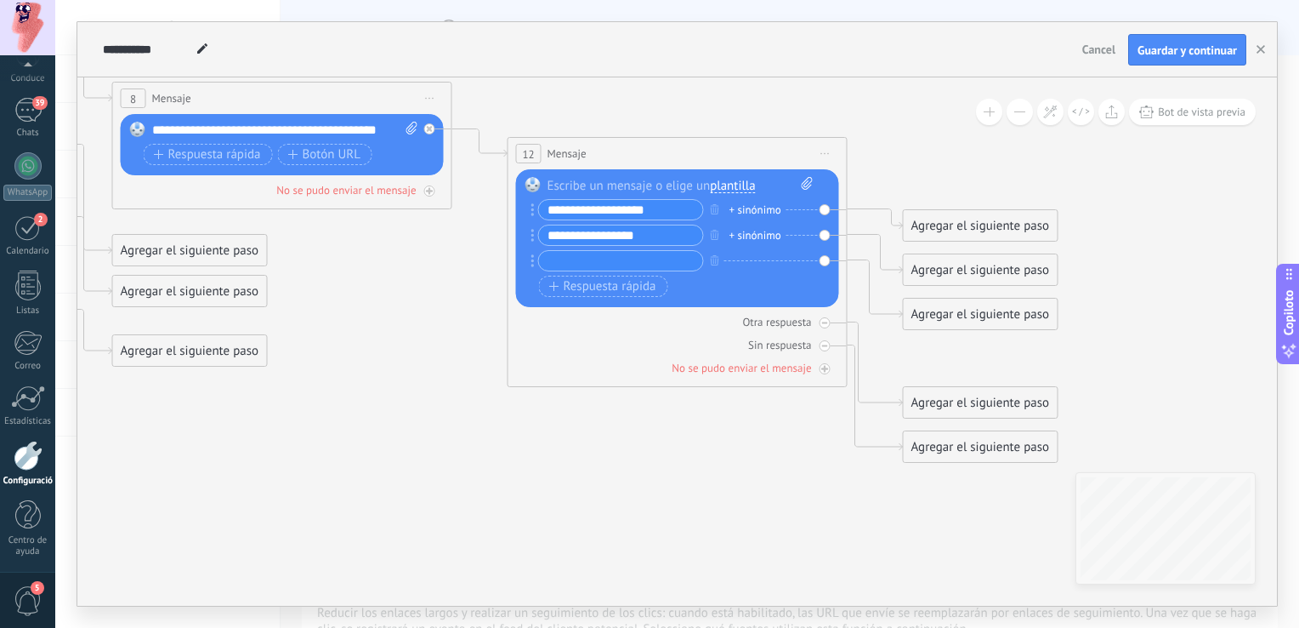
click at [604, 259] on input "text" at bounding box center [621, 261] width 164 height 20
type input "**********"
click at [595, 293] on font "Respuesta rápida" at bounding box center [610, 287] width 93 height 14
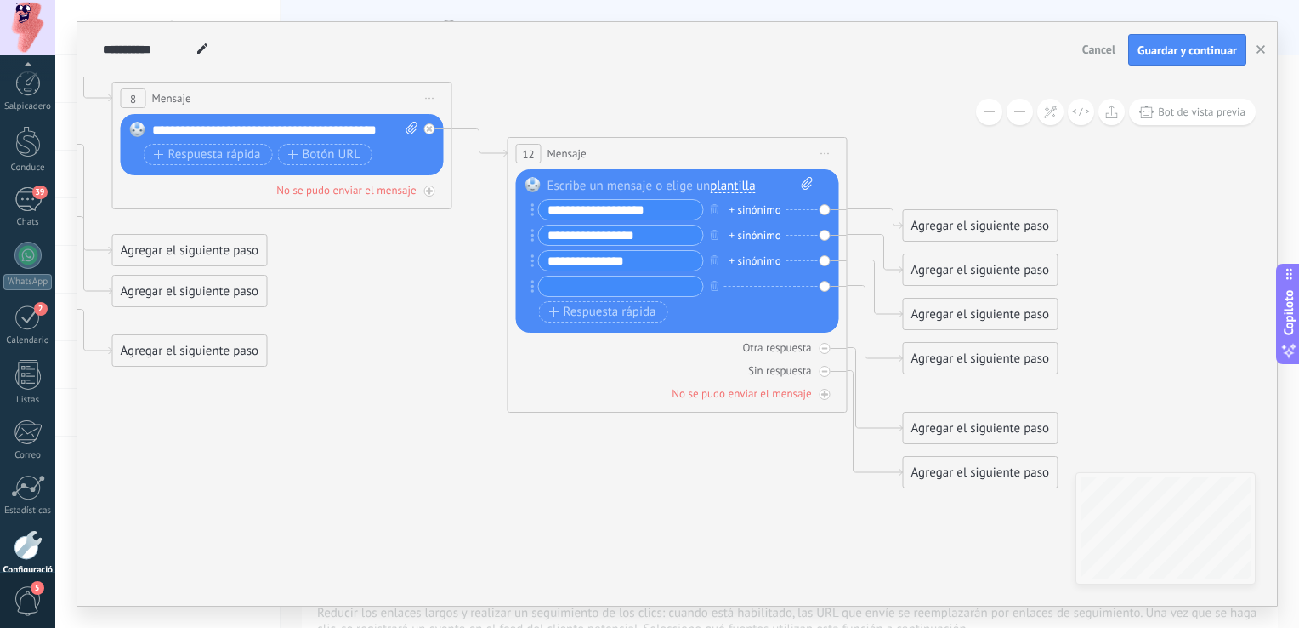
click at [594, 280] on input "text" at bounding box center [621, 286] width 164 height 20
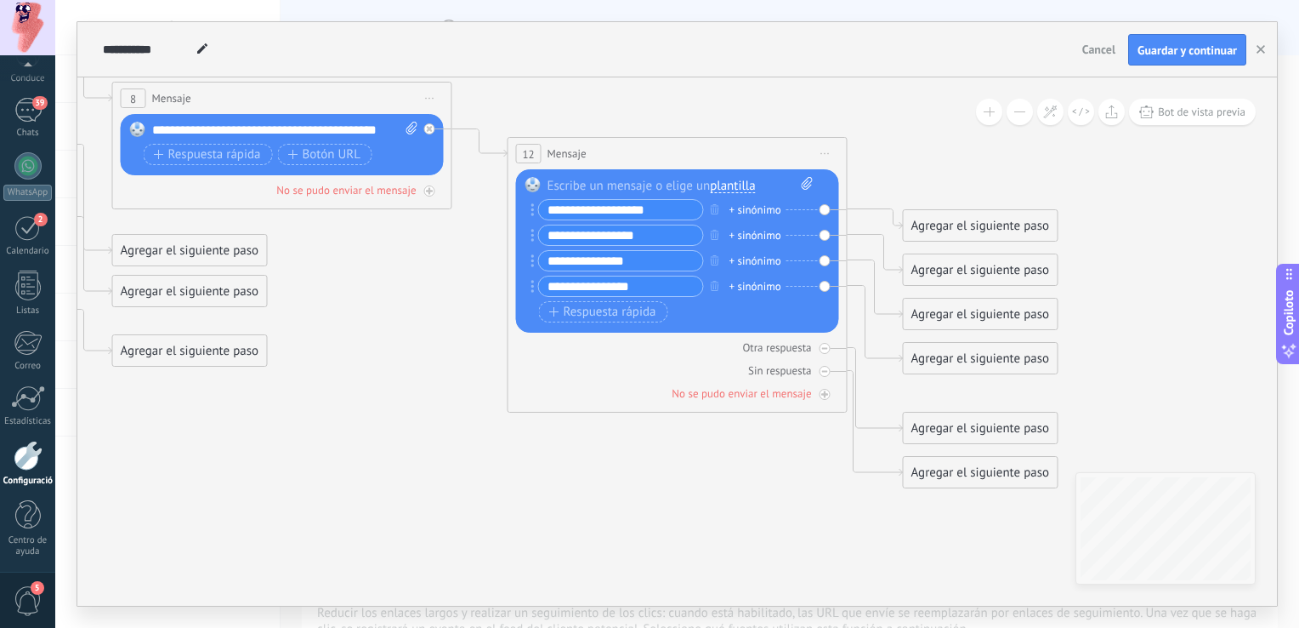
type input "**********"
click at [613, 315] on font "Respuesta rápida" at bounding box center [610, 312] width 93 height 14
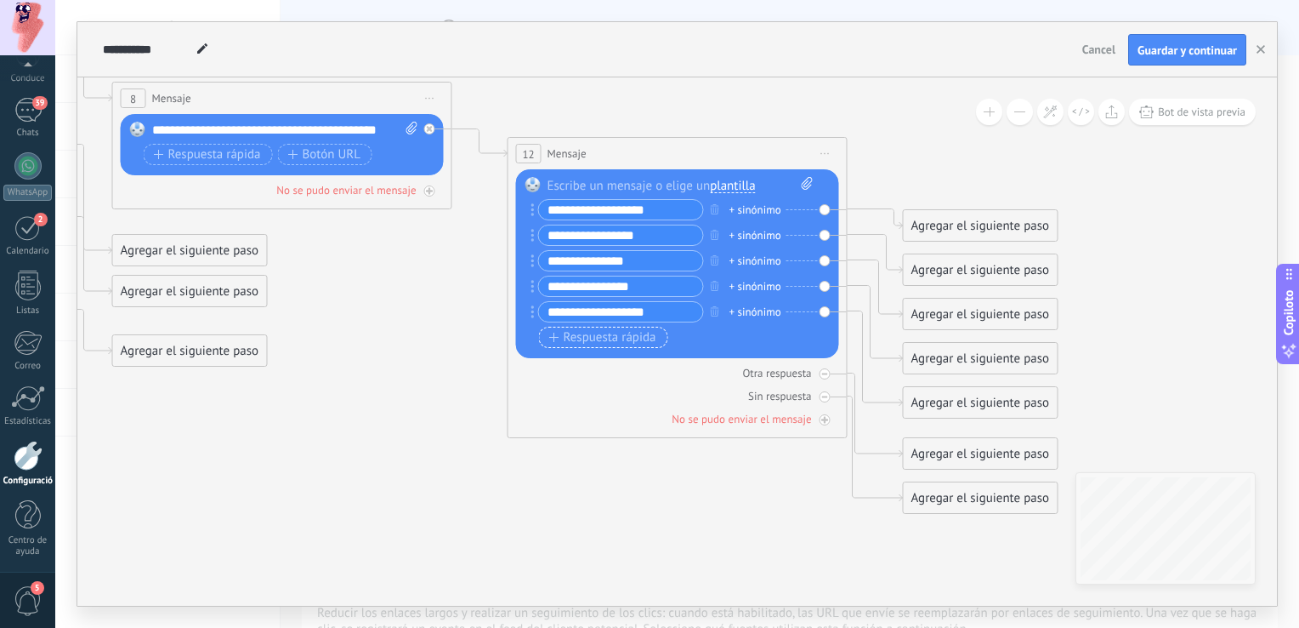
type input "**********"
click at [605, 335] on font "Respuesta rápida" at bounding box center [610, 338] width 93 height 14
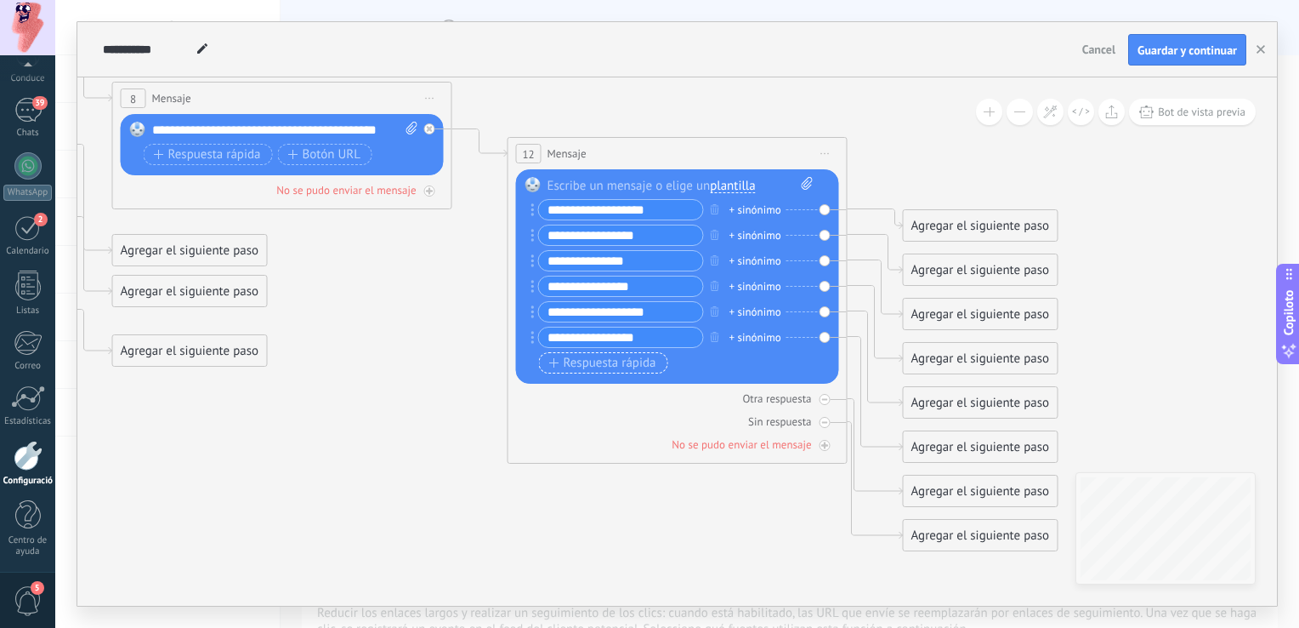
type input "**********"
click at [611, 369] on font "Respuesta rápida" at bounding box center [610, 363] width 93 height 14
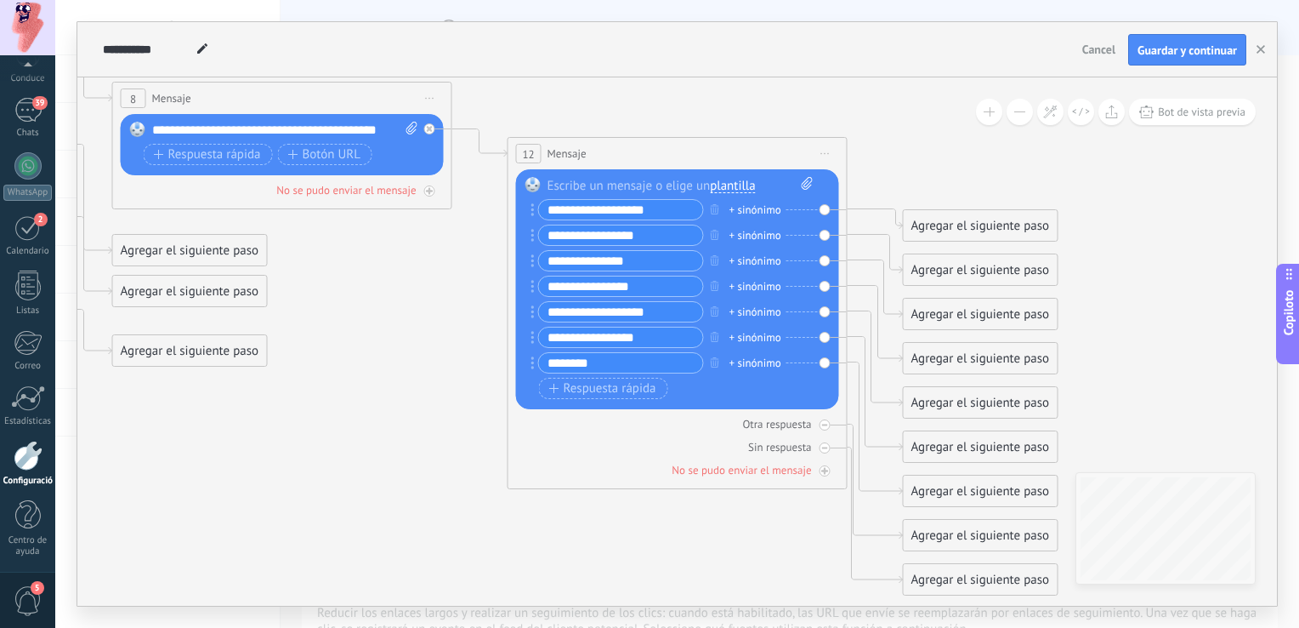
type input "********"
click at [986, 233] on div "Agregar el siguiente paso" at bounding box center [981, 226] width 154 height 28
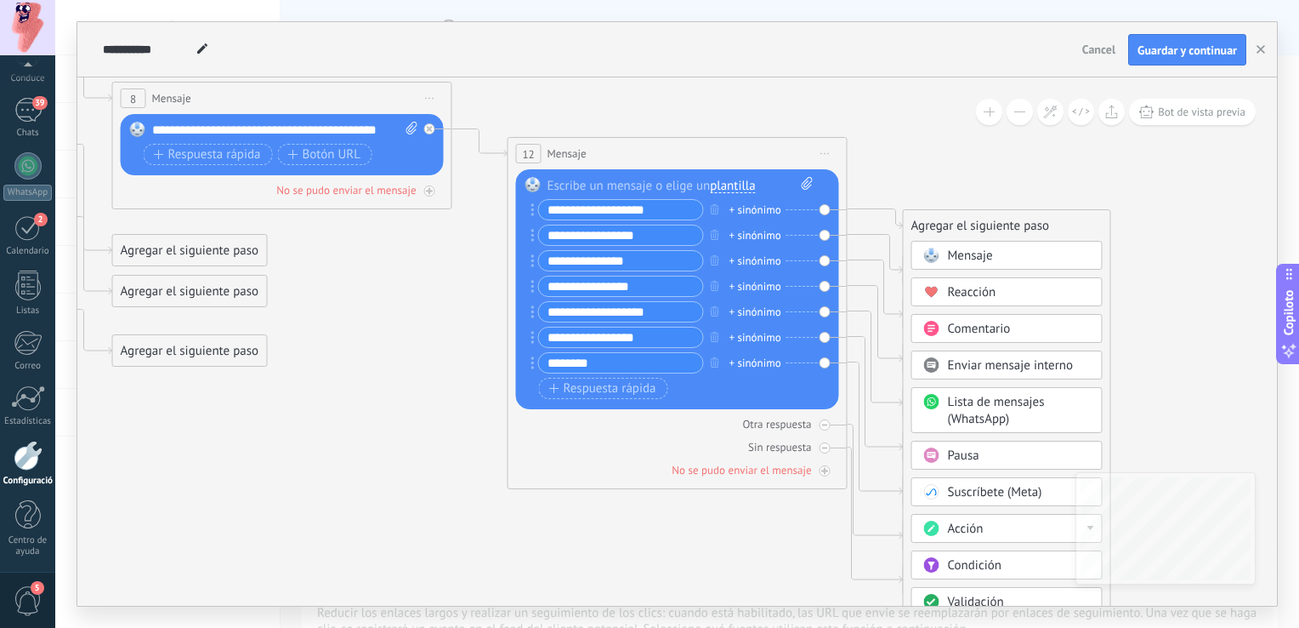
click at [948, 567] on span "Condición" at bounding box center [975, 565] width 54 height 16
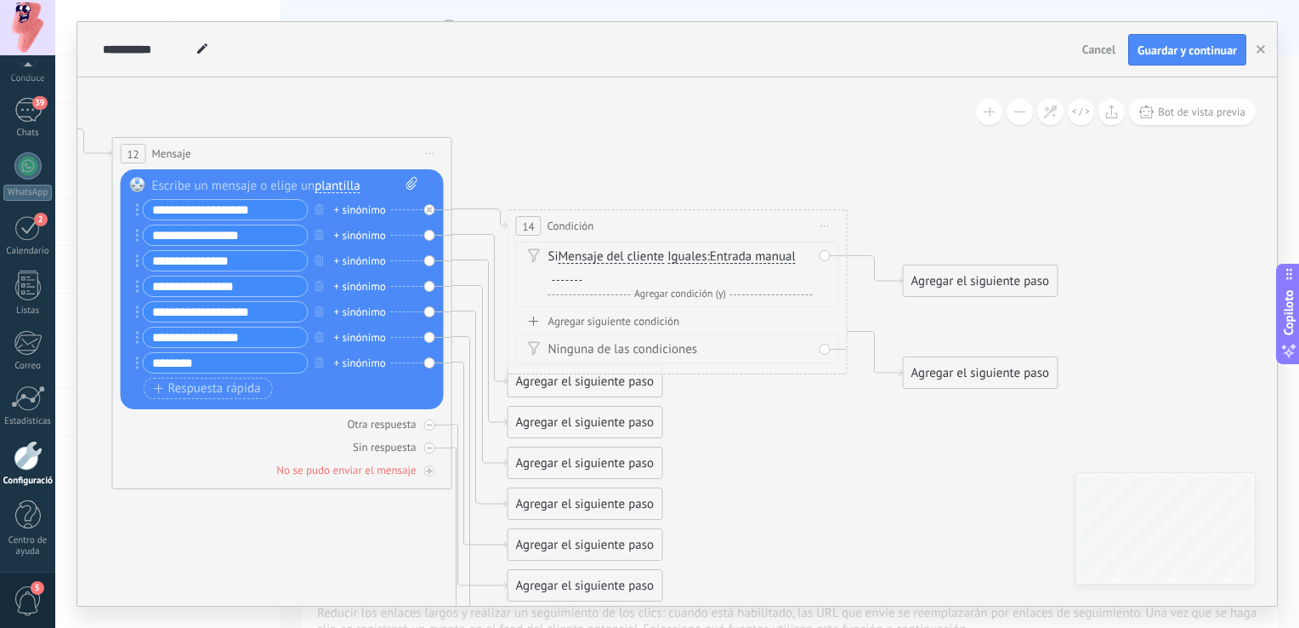
drag, startPoint x: 272, startPoint y: 212, endPoint x: 148, endPoint y: 209, distance: 124.2
click at [148, 209] on input "**********" at bounding box center [226, 210] width 164 height 20
click at [560, 270] on div at bounding box center [568, 274] width 30 height 14
paste div
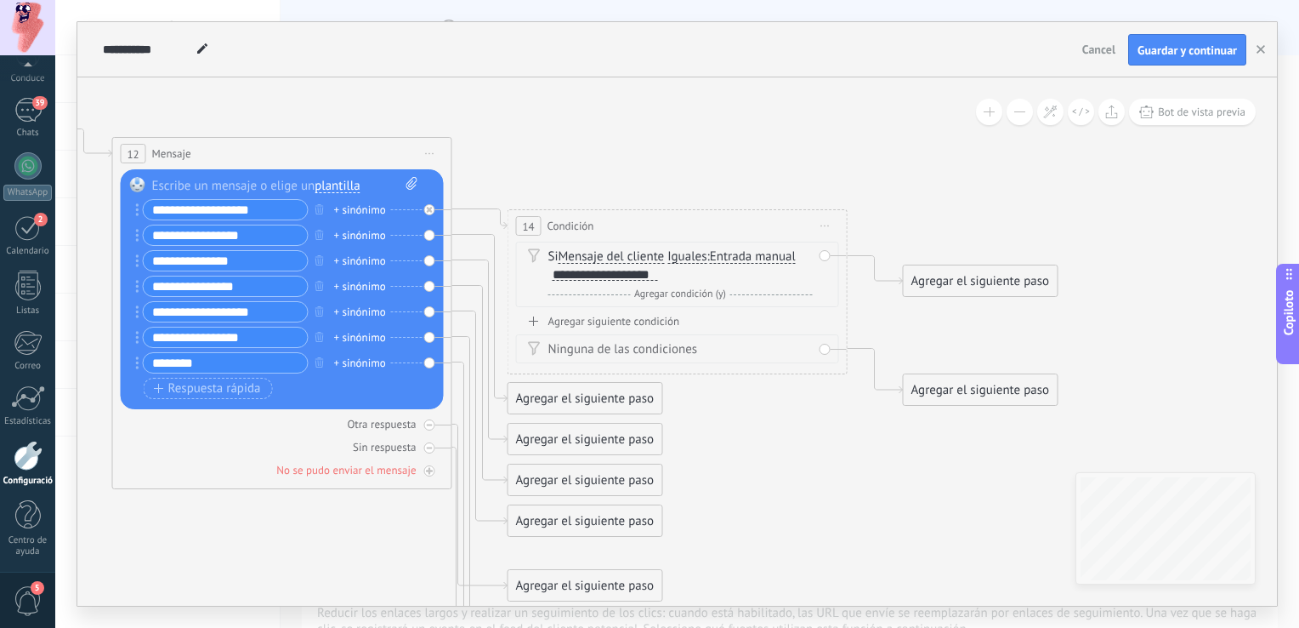
click at [703, 257] on span "Iguales" at bounding box center [687, 257] width 39 height 14
click at [703, 257] on button "Iguales" at bounding box center [765, 257] width 213 height 31
click at [711, 312] on span "Contiene" at bounding box center [752, 317] width 206 height 17
drag, startPoint x: 583, startPoint y: 406, endPoint x: 623, endPoint y: 303, distance: 110.4
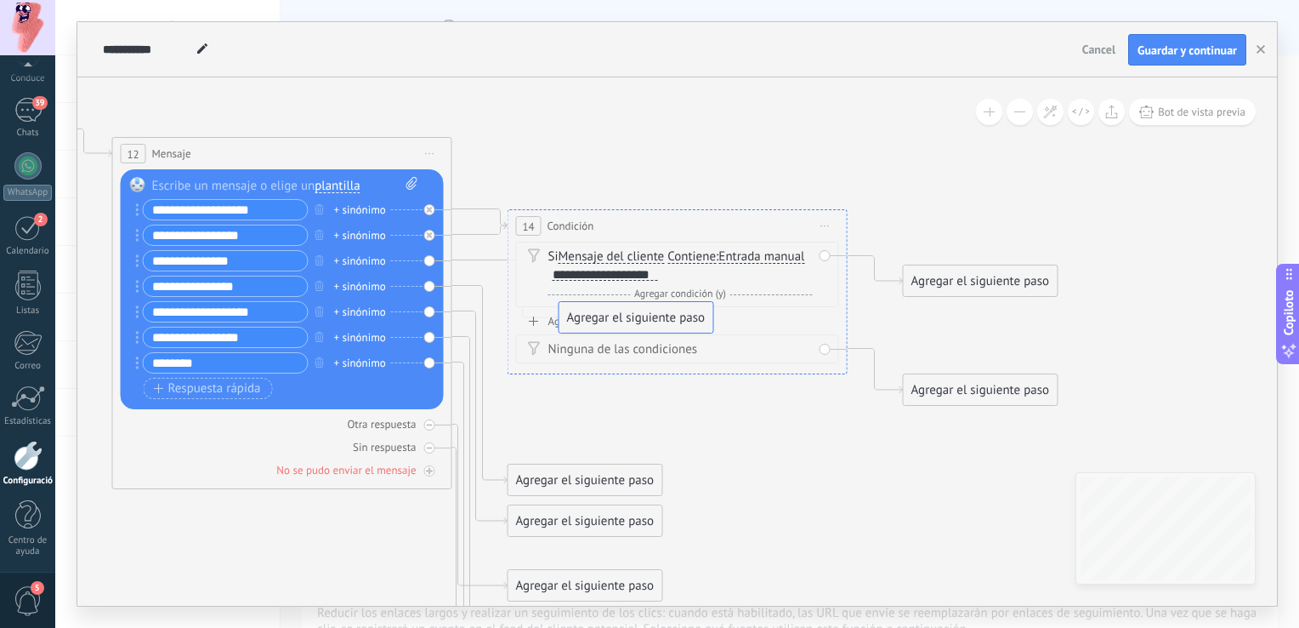
drag, startPoint x: 583, startPoint y: 442, endPoint x: 632, endPoint y: 321, distance: 130.4
drag, startPoint x: 601, startPoint y: 469, endPoint x: 641, endPoint y: 319, distance: 154.9
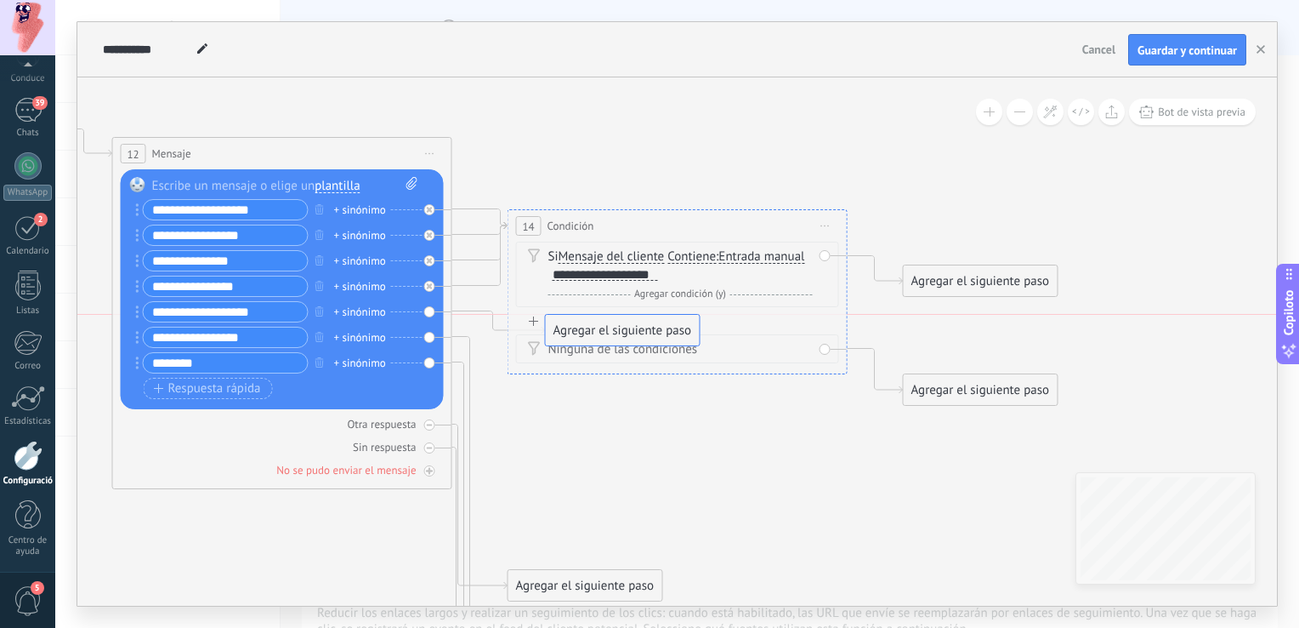
drag, startPoint x: 606, startPoint y: 509, endPoint x: 645, endPoint y: 313, distance: 200.1
drag, startPoint x: 589, startPoint y: 582, endPoint x: 623, endPoint y: 313, distance: 270.9
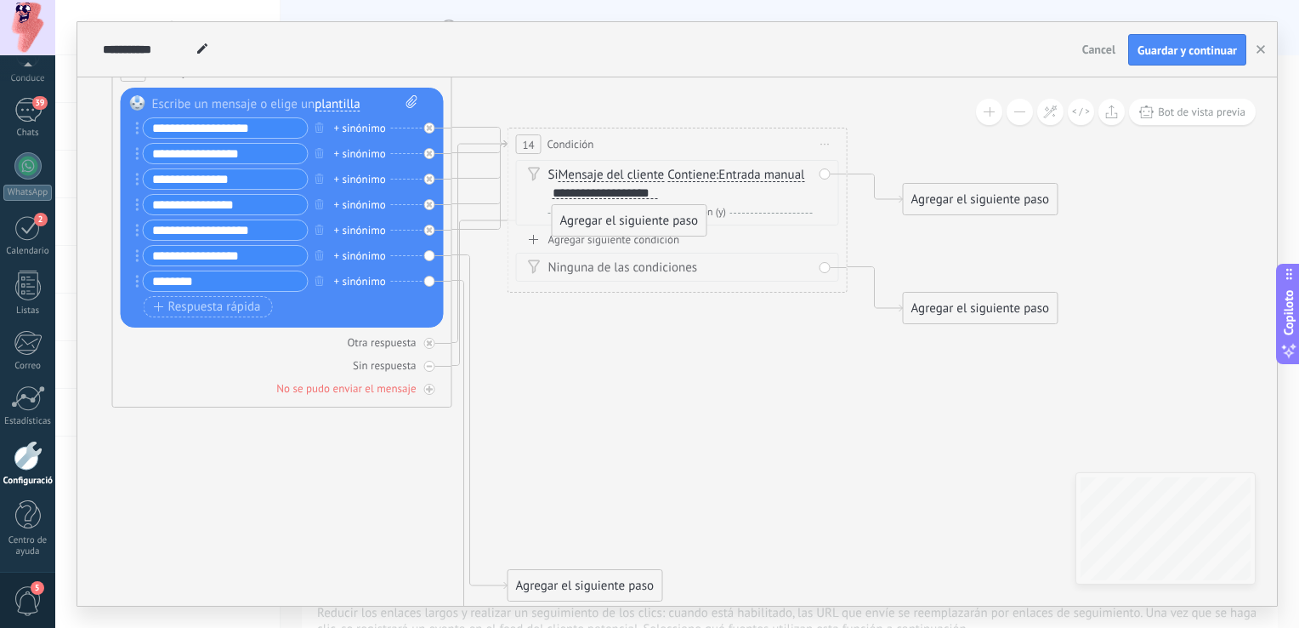
drag, startPoint x: 583, startPoint y: 547, endPoint x: 628, endPoint y: 223, distance: 327.1
click at [628, 223] on div "Agregar el siguiente paso" at bounding box center [630, 221] width 154 height 28
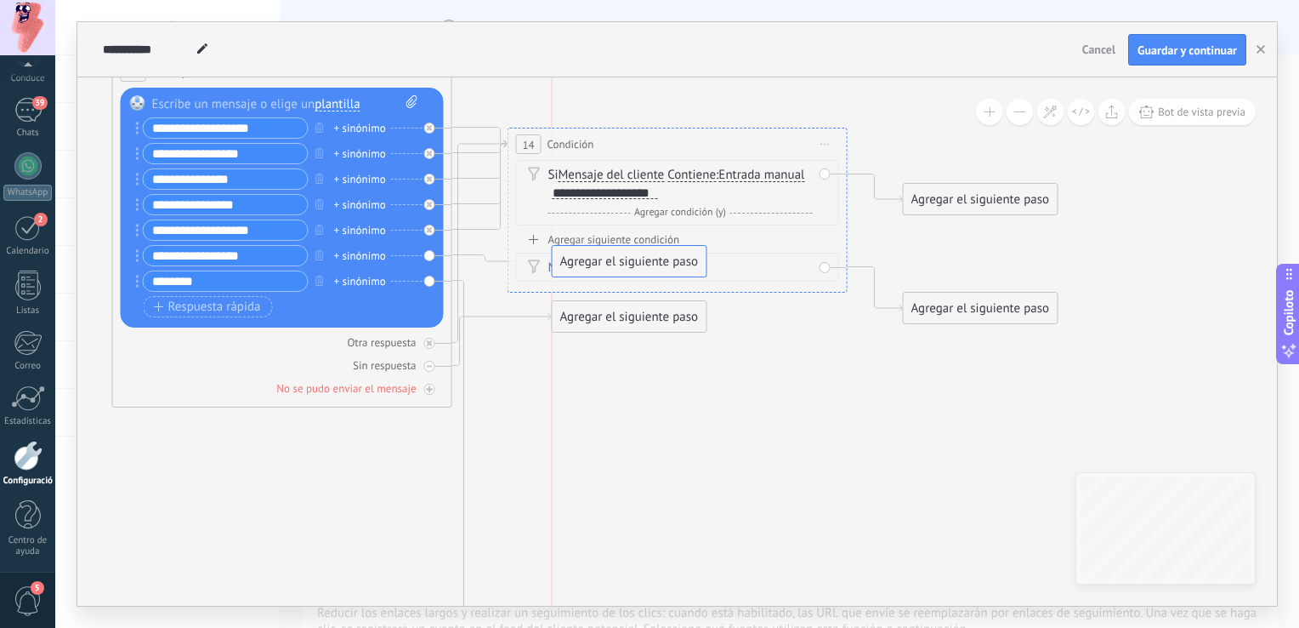
drag, startPoint x: 611, startPoint y: 577, endPoint x: 654, endPoint y: 253, distance: 326.9
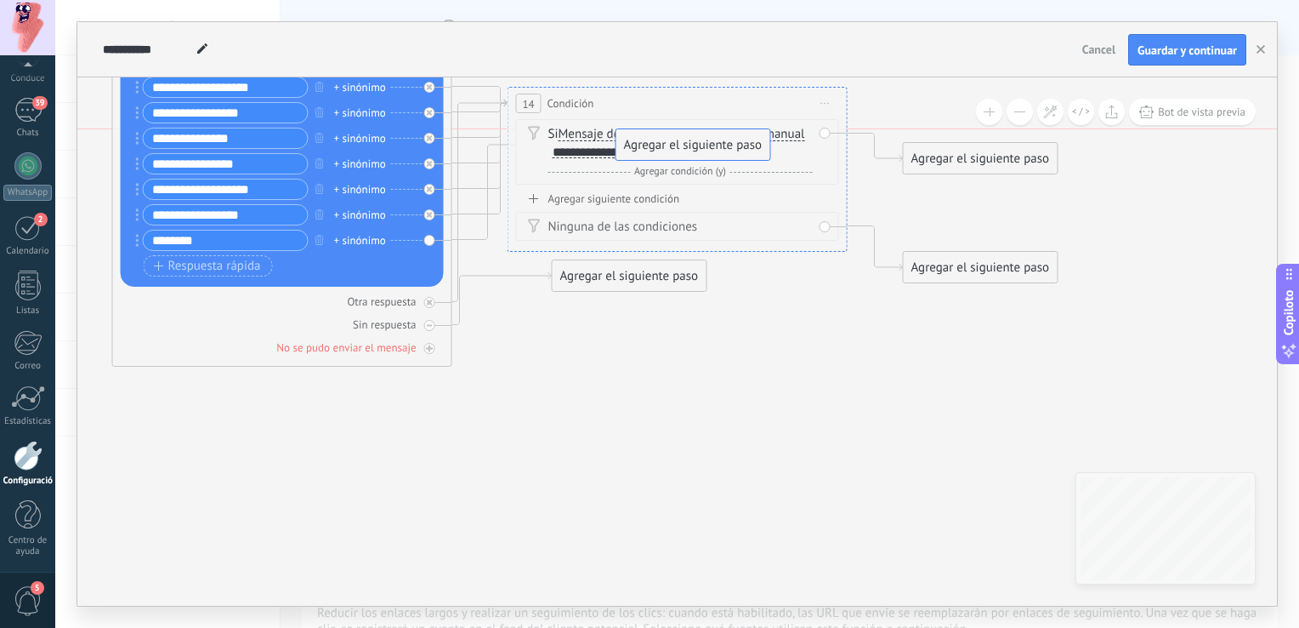
drag, startPoint x: 613, startPoint y: 583, endPoint x: 721, endPoint y: 148, distance: 448.6
click at [427, 303] on icon at bounding box center [430, 302] width 6 height 6
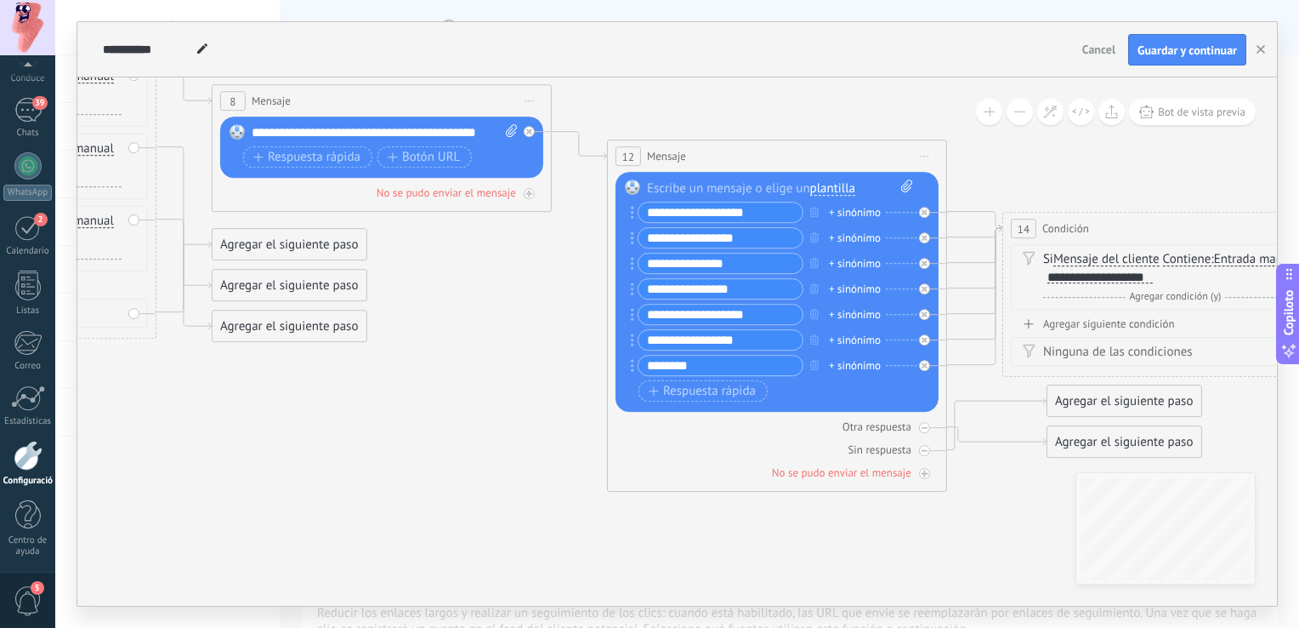
drag, startPoint x: 274, startPoint y: 472, endPoint x: 833, endPoint y: 587, distance: 571.2
click at [833, 587] on icon at bounding box center [356, 146] width 3120 height 1542
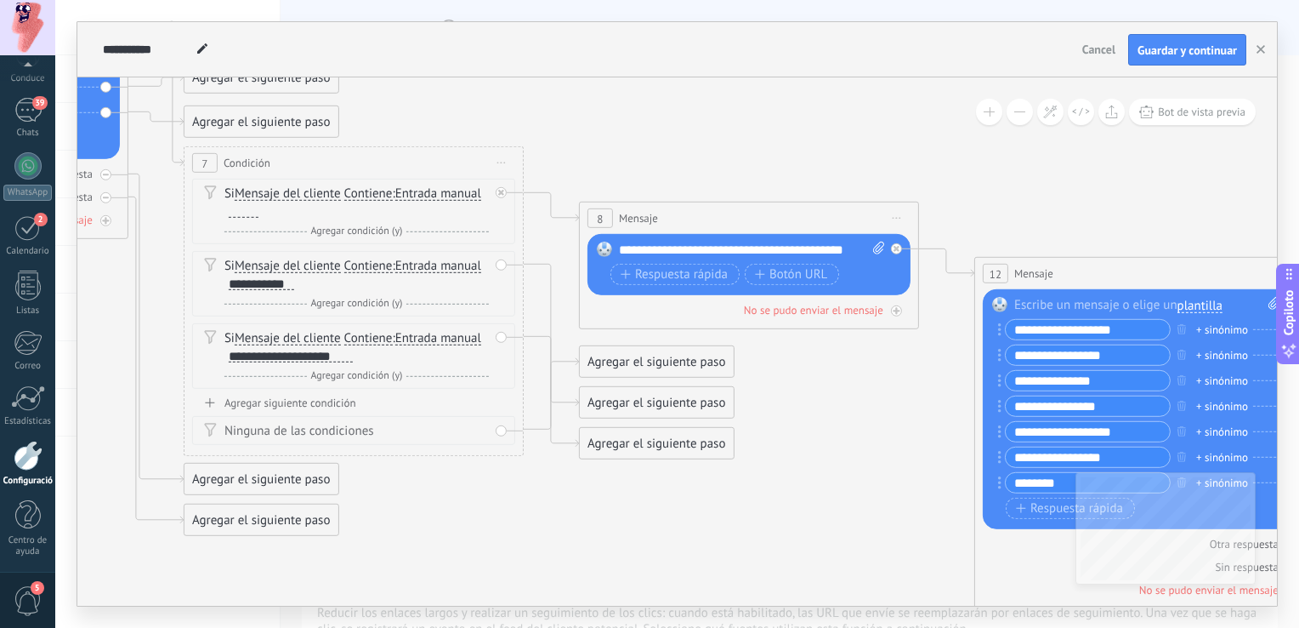
drag, startPoint x: 242, startPoint y: 465, endPoint x: 545, endPoint y: 593, distance: 328.5
click at [545, 593] on icon at bounding box center [723, 262] width 3120 height 1542
drag, startPoint x: 652, startPoint y: 367, endPoint x: 694, endPoint y: 288, distance: 88.6
drag, startPoint x: 651, startPoint y: 400, endPoint x: 694, endPoint y: 288, distance: 119.2
click at [500, 267] on icon at bounding box center [501, 265] width 6 height 6
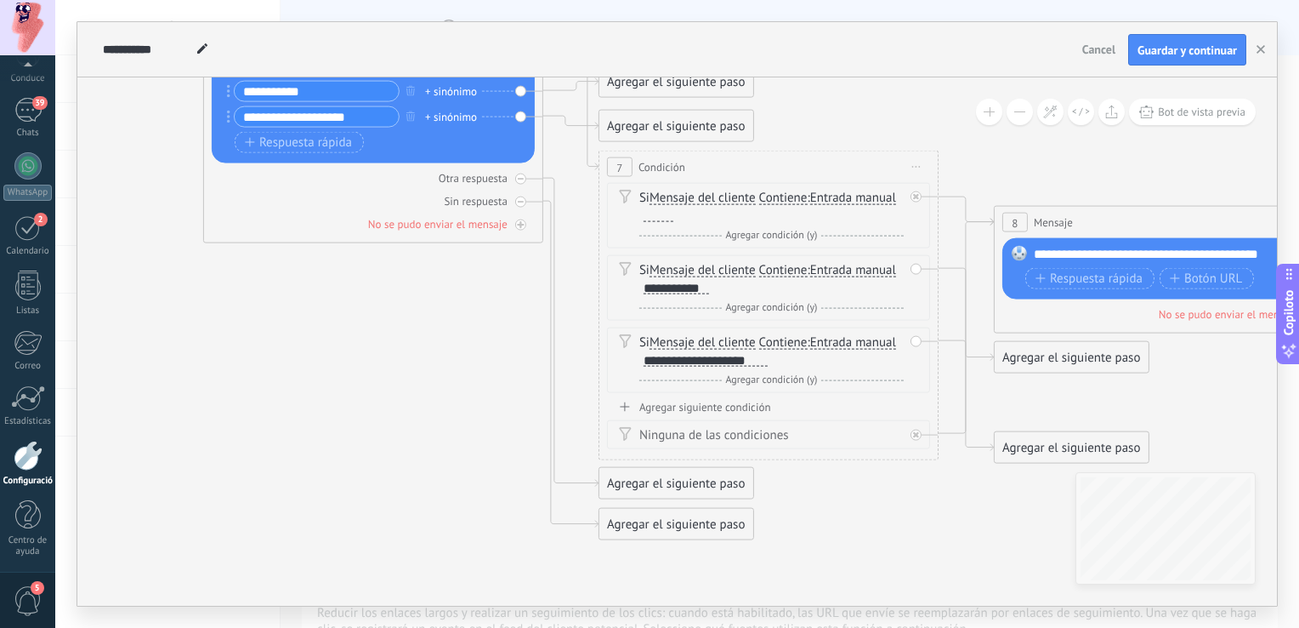
drag, startPoint x: 458, startPoint y: 526, endPoint x: 872, endPoint y: 530, distance: 415.0
click at [872, 530] on icon at bounding box center [1138, 267] width 3120 height 1542
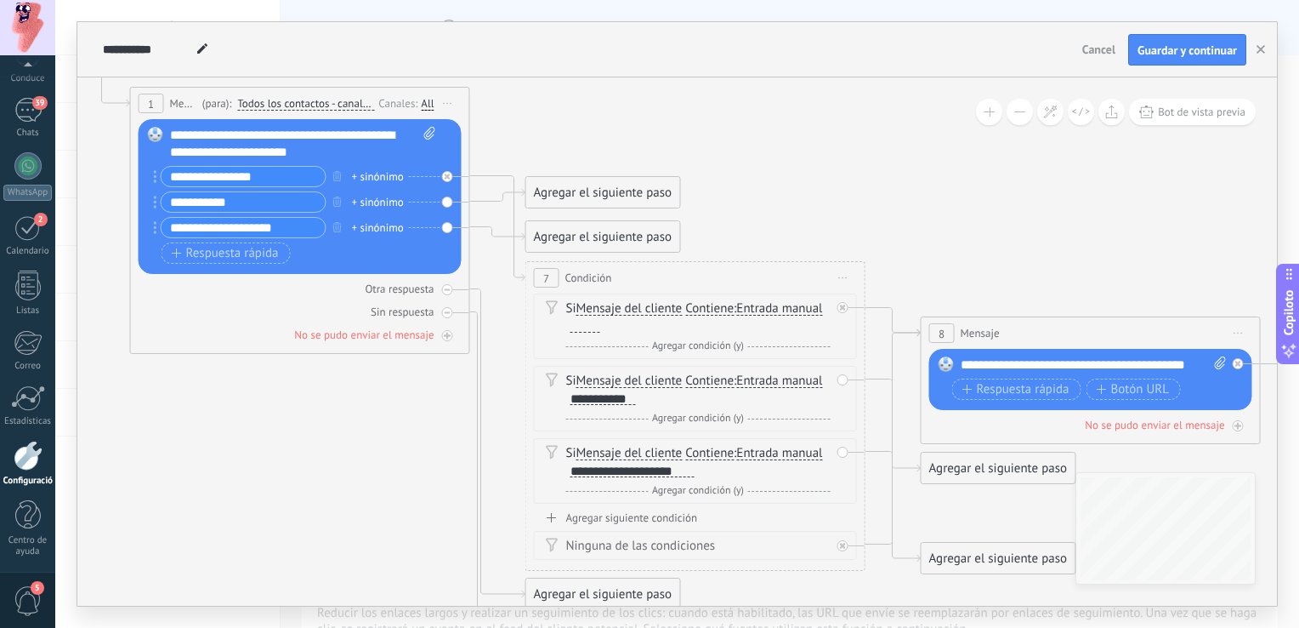
drag, startPoint x: 445, startPoint y: 395, endPoint x: 371, endPoint y: 506, distance: 133.0
click at [371, 506] on icon at bounding box center [1065, 377] width 3120 height 1542
drag, startPoint x: 279, startPoint y: 172, endPoint x: 164, endPoint y: 175, distance: 114.9
click at [165, 175] on input "**********" at bounding box center [244, 177] width 164 height 20
click at [571, 327] on div at bounding box center [586, 326] width 30 height 14
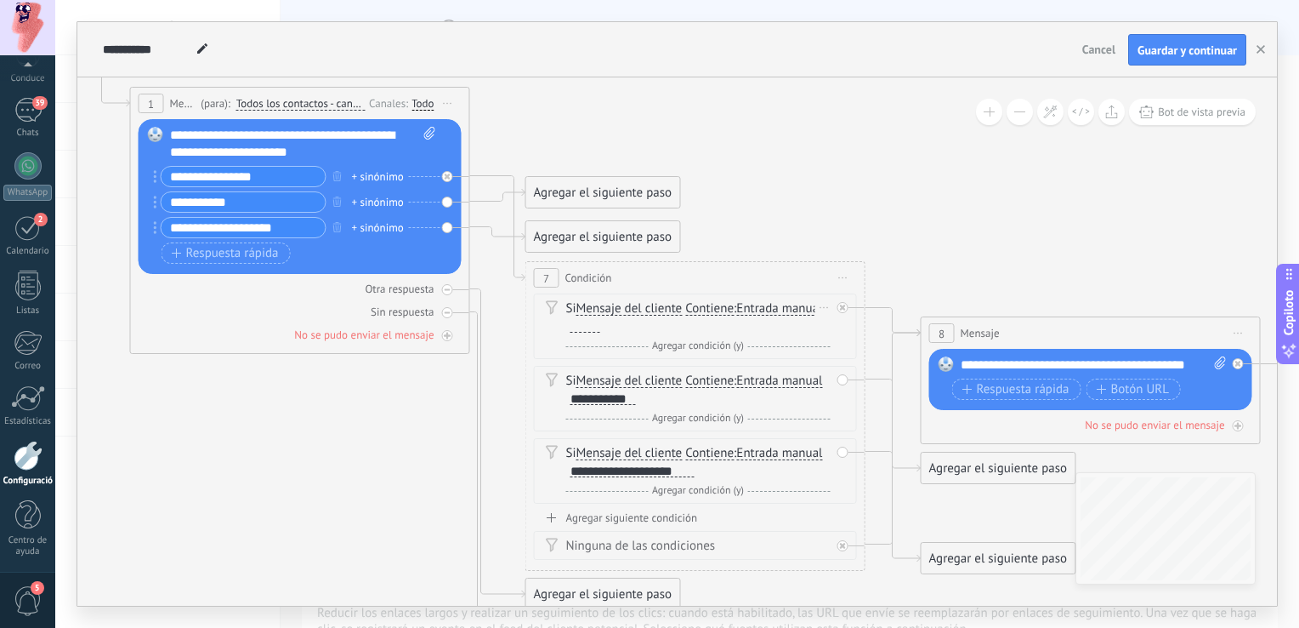
paste div
click at [795, 188] on icon at bounding box center [1065, 377] width 3120 height 1542
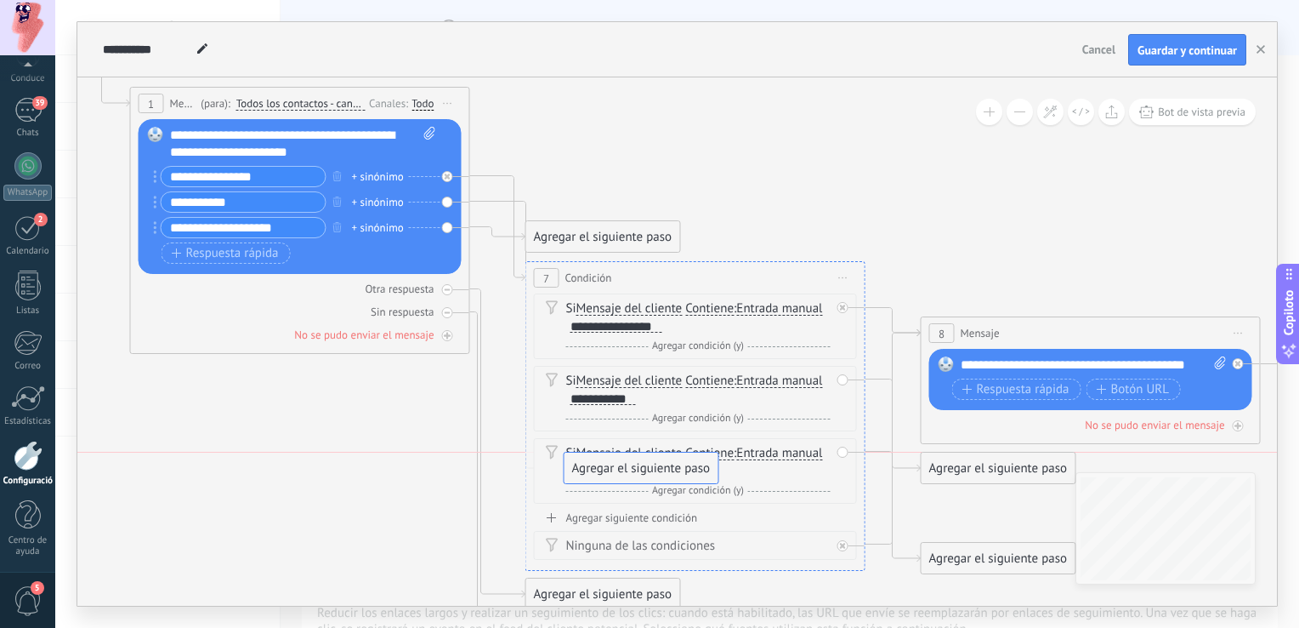
drag, startPoint x: 554, startPoint y: 190, endPoint x: 593, endPoint y: 473, distance: 285.8
drag, startPoint x: 610, startPoint y: 243, endPoint x: 646, endPoint y: 454, distance: 214.0
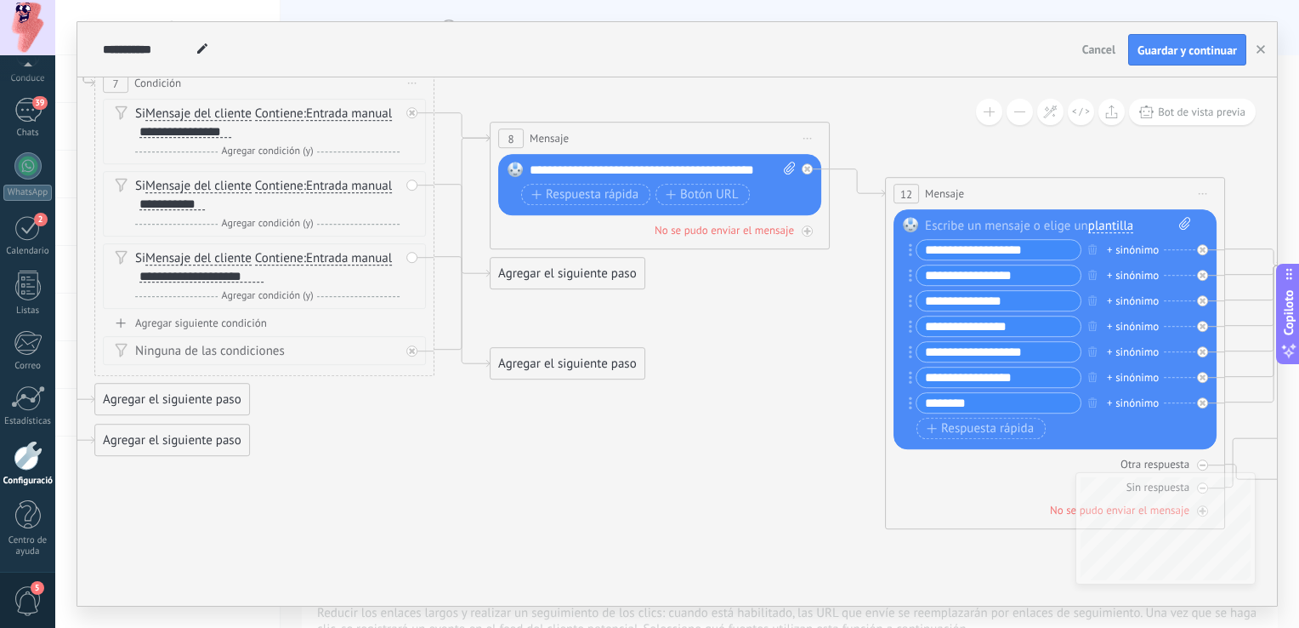
drag, startPoint x: 1027, startPoint y: 204, endPoint x: 593, endPoint y: 2, distance: 479.4
click at [593, 2] on div "**********" at bounding box center [677, 314] width 1244 height 628
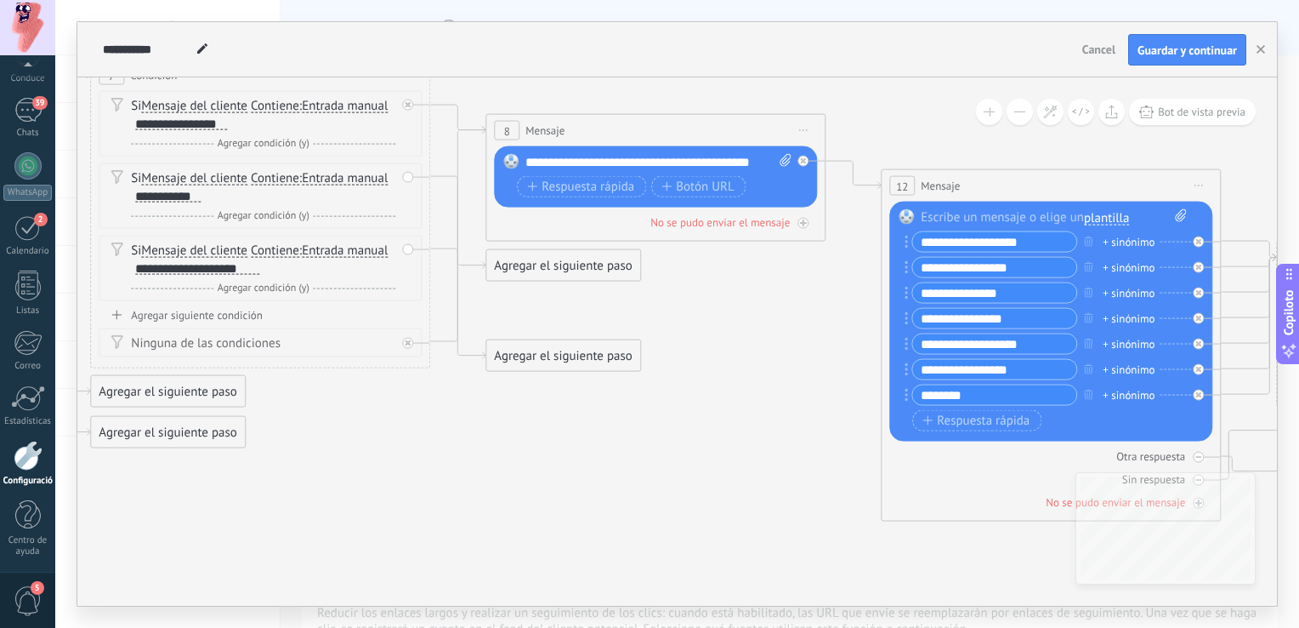
click at [803, 386] on icon at bounding box center [630, 175] width 3120 height 1542
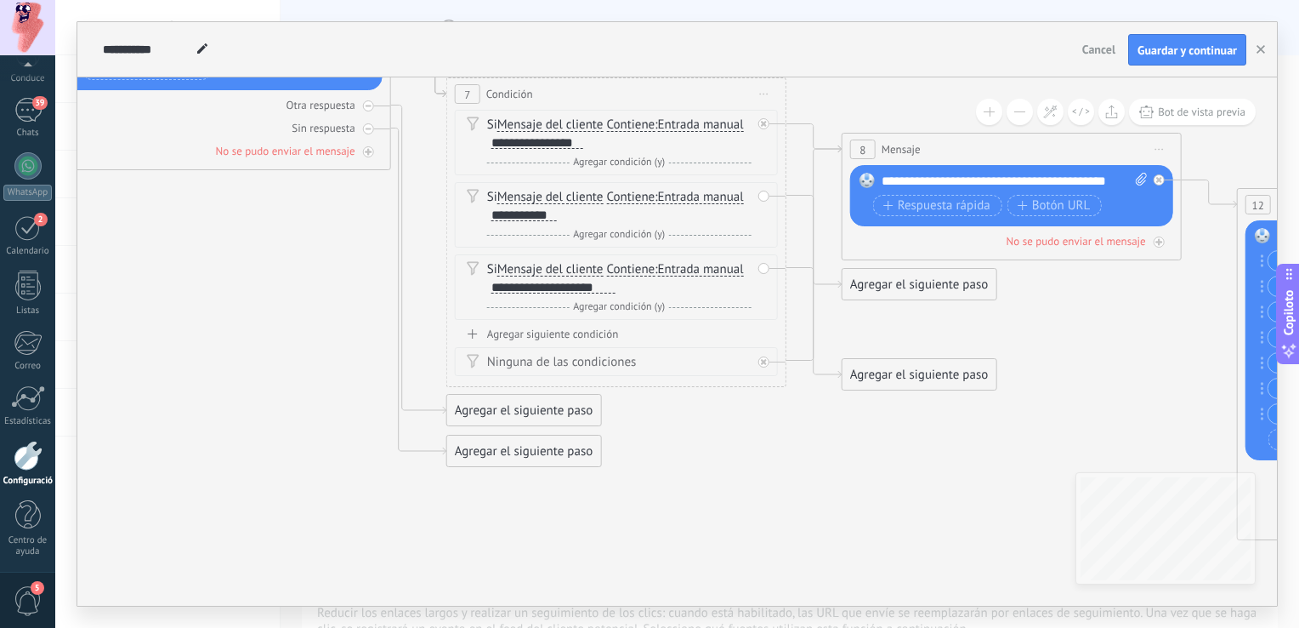
drag, startPoint x: 483, startPoint y: 461, endPoint x: 738, endPoint y: 490, distance: 256.7
click at [756, 490] on icon at bounding box center [986, 194] width 3120 height 1542
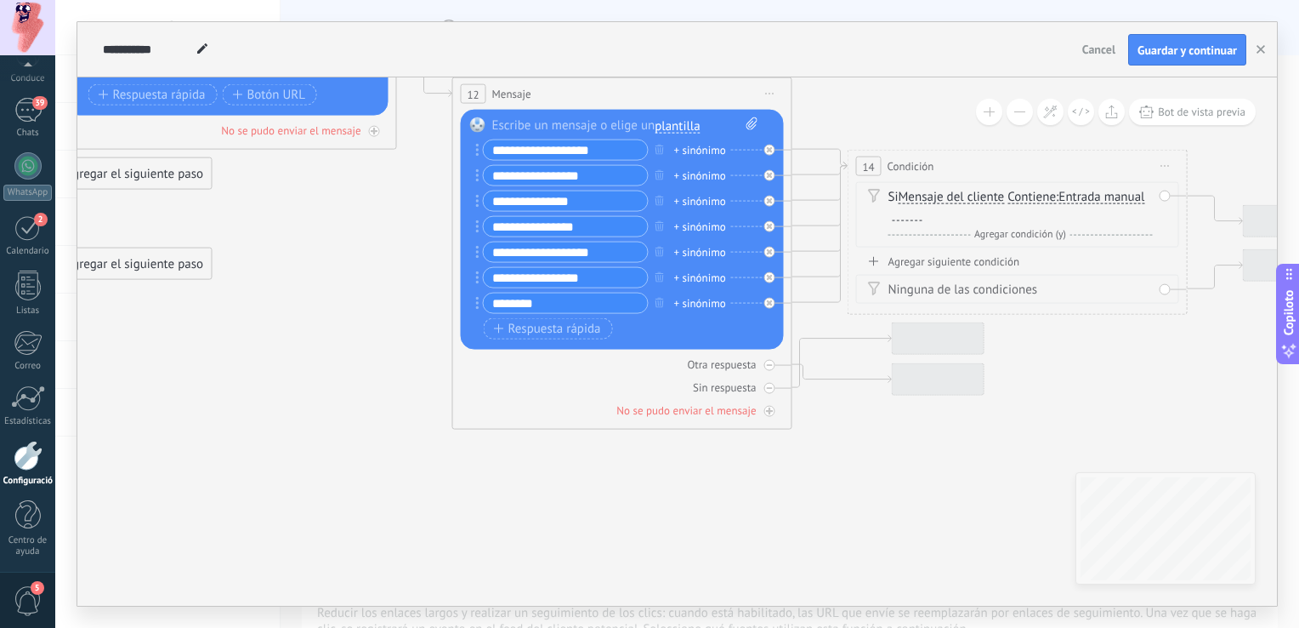
drag, startPoint x: 922, startPoint y: 505, endPoint x: 136, endPoint y: 391, distance: 794.0
click at [136, 391] on icon at bounding box center [201, 83] width 3120 height 1542
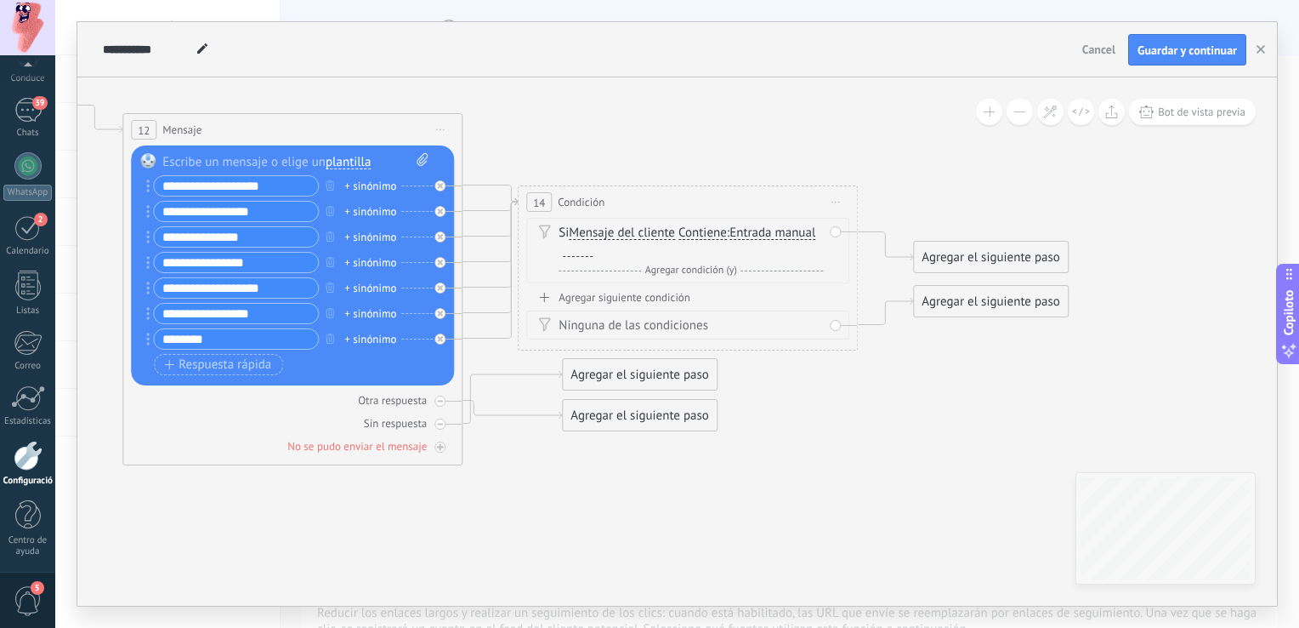
drag, startPoint x: 915, startPoint y: 485, endPoint x: 580, endPoint y: 512, distance: 336.2
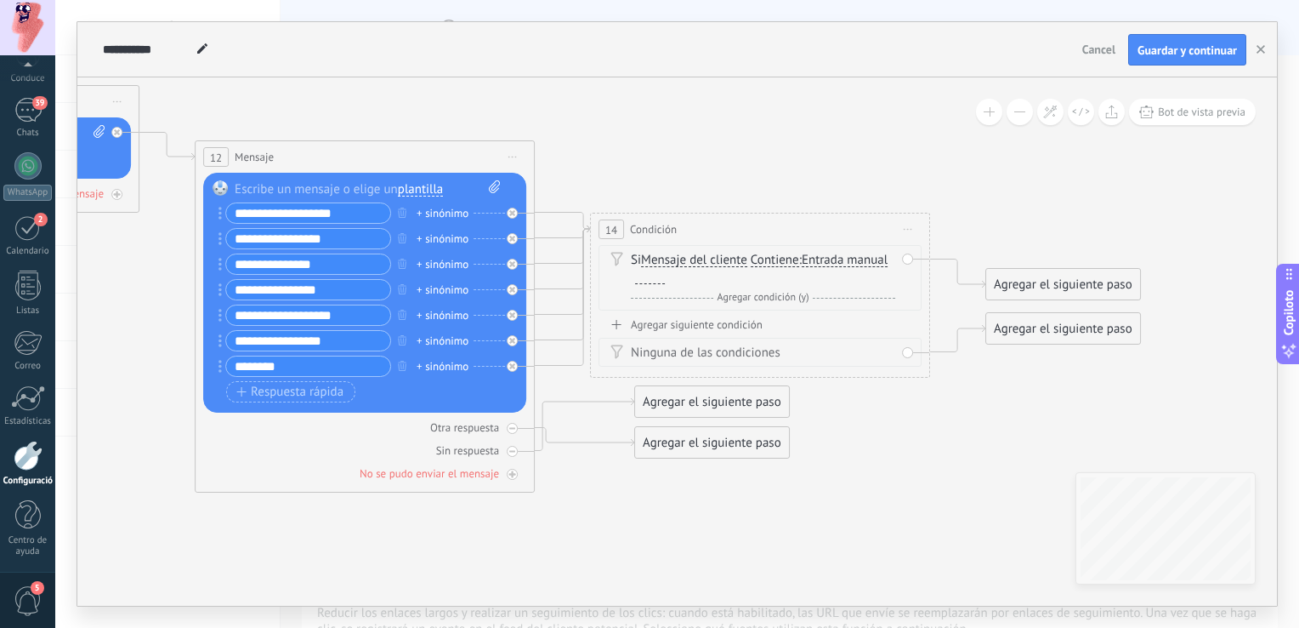
drag, startPoint x: 617, startPoint y: 509, endPoint x: 692, endPoint y: 536, distance: 79.6
drag, startPoint x: 347, startPoint y: 219, endPoint x: 231, endPoint y: 214, distance: 115.7
click at [231, 214] on input "**********" at bounding box center [308, 213] width 164 height 20
click at [653, 280] on div at bounding box center [650, 277] width 30 height 14
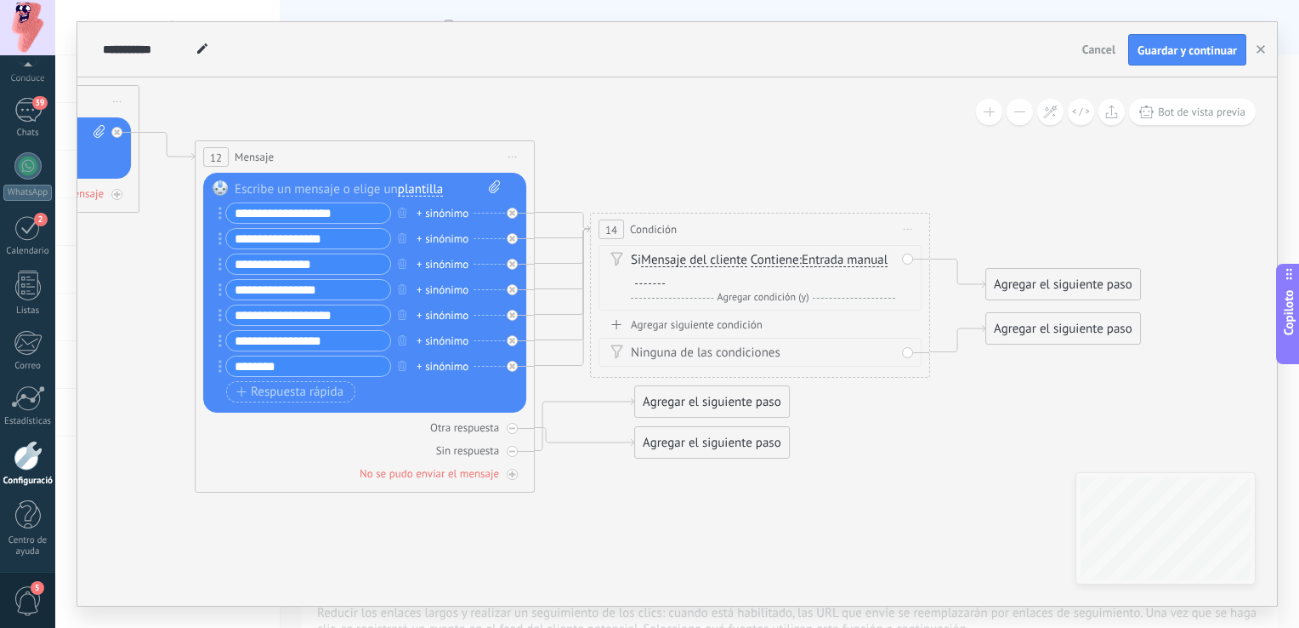
paste div
click at [708, 320] on font "Agregar siguiente condición" at bounding box center [697, 324] width 132 height 14
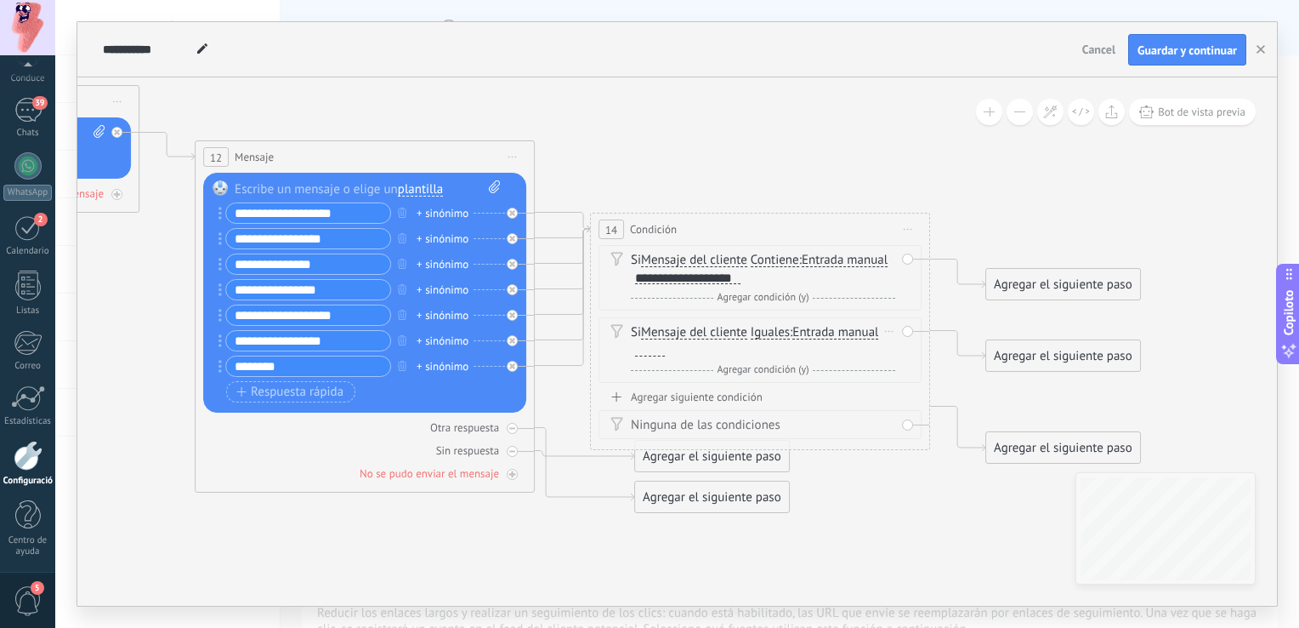
click at [780, 332] on span "Iguales" at bounding box center [770, 333] width 39 height 14
click at [780, 332] on button "Equals" at bounding box center [848, 332] width 213 height 31
click at [798, 388] on span "Contiene" at bounding box center [835, 392] width 206 height 17
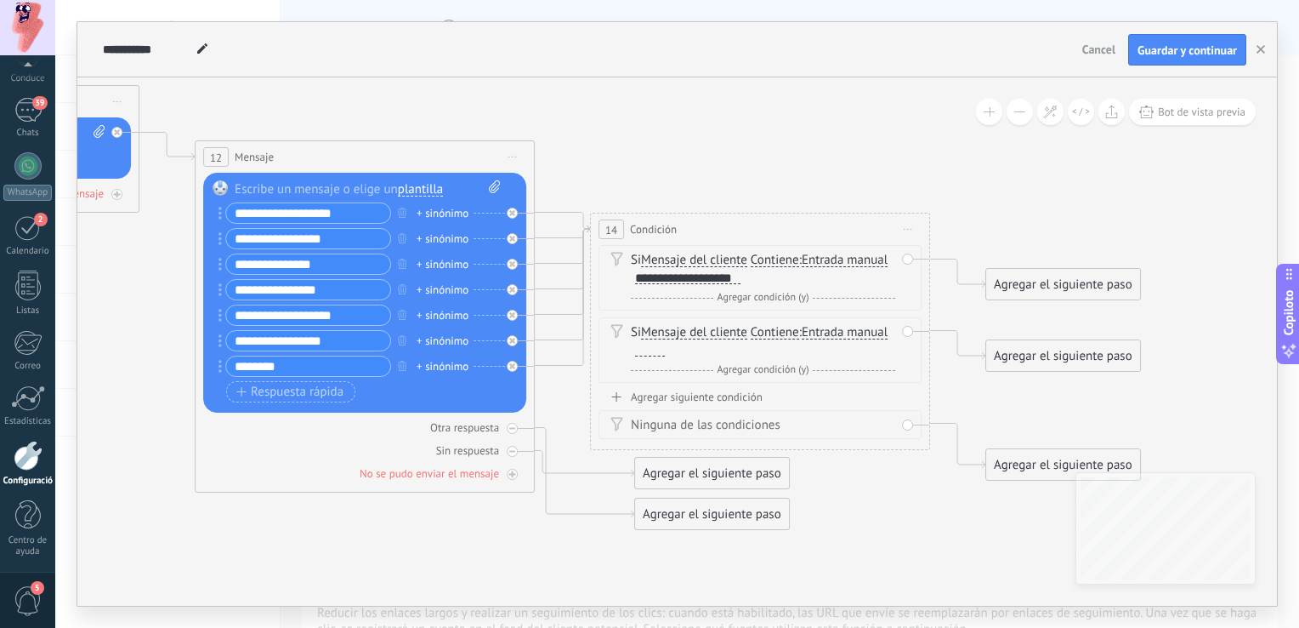
drag, startPoint x: 364, startPoint y: 235, endPoint x: 227, endPoint y: 238, distance: 137.0
click at [227, 238] on input "**********" at bounding box center [308, 239] width 164 height 20
click at [651, 350] on div at bounding box center [650, 350] width 30 height 14
paste div
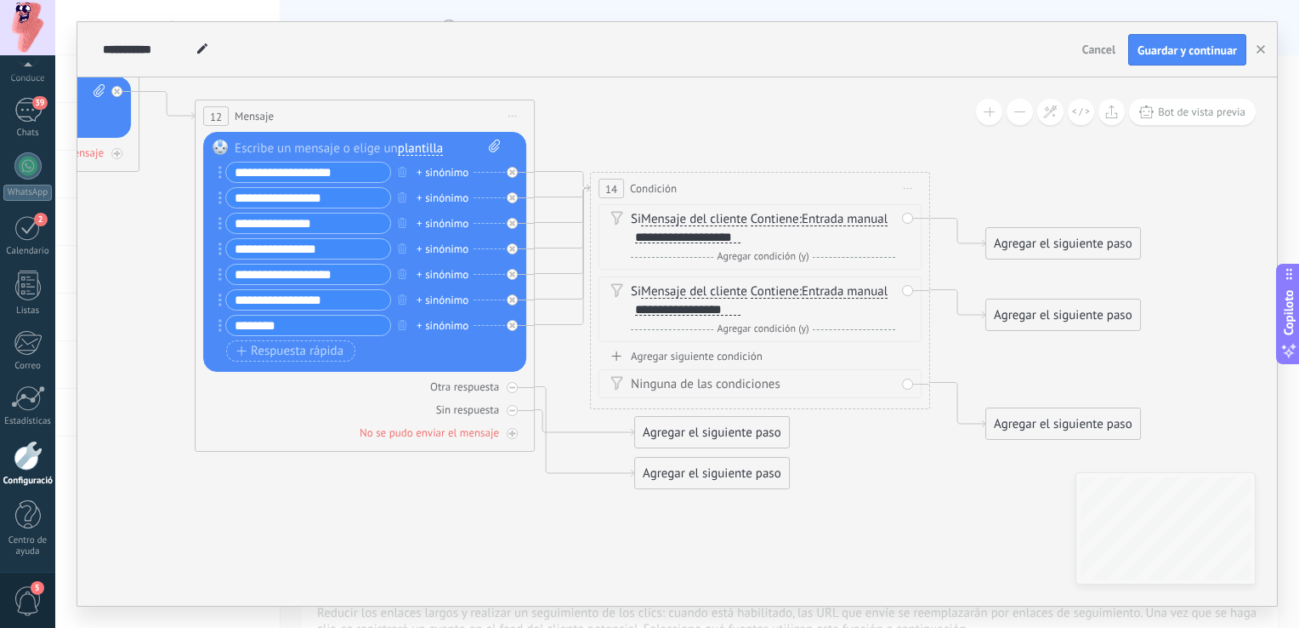
click at [674, 359] on font "Agregar siguiente condición" at bounding box center [697, 356] width 132 height 14
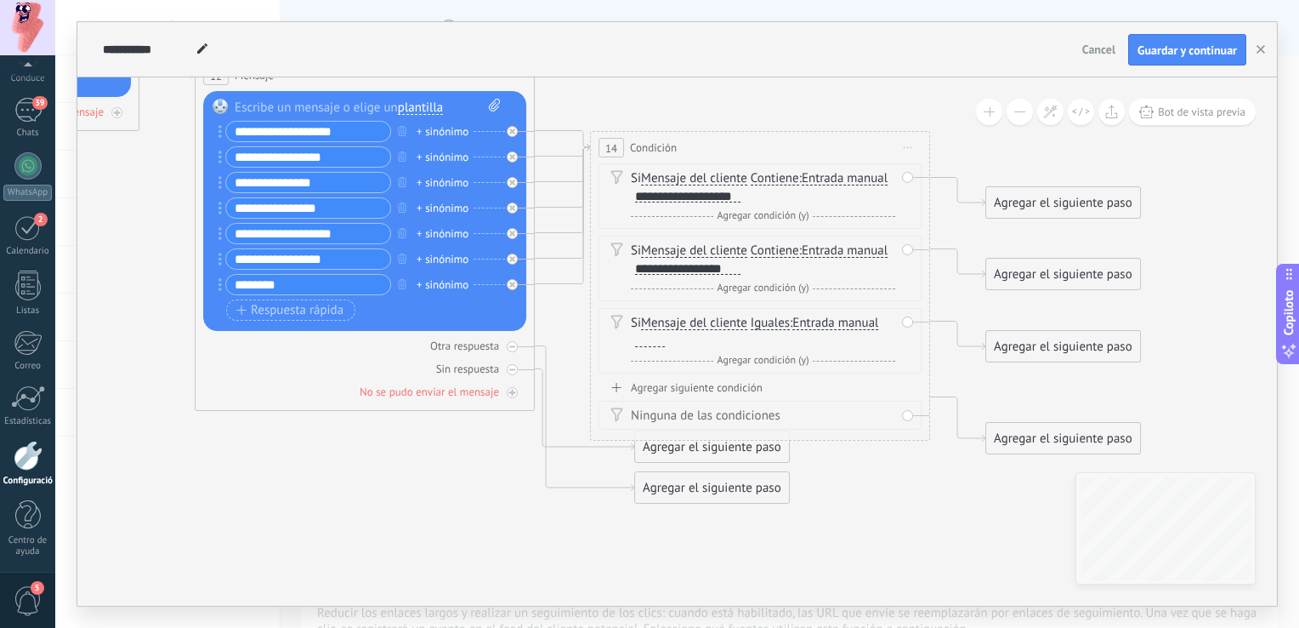
drag, startPoint x: 333, startPoint y: 186, endPoint x: 225, endPoint y: 193, distance: 108.2
click at [226, 193] on div "**********" at bounding box center [363, 210] width 274 height 179
click at [651, 338] on div at bounding box center [650, 340] width 30 height 14
paste div
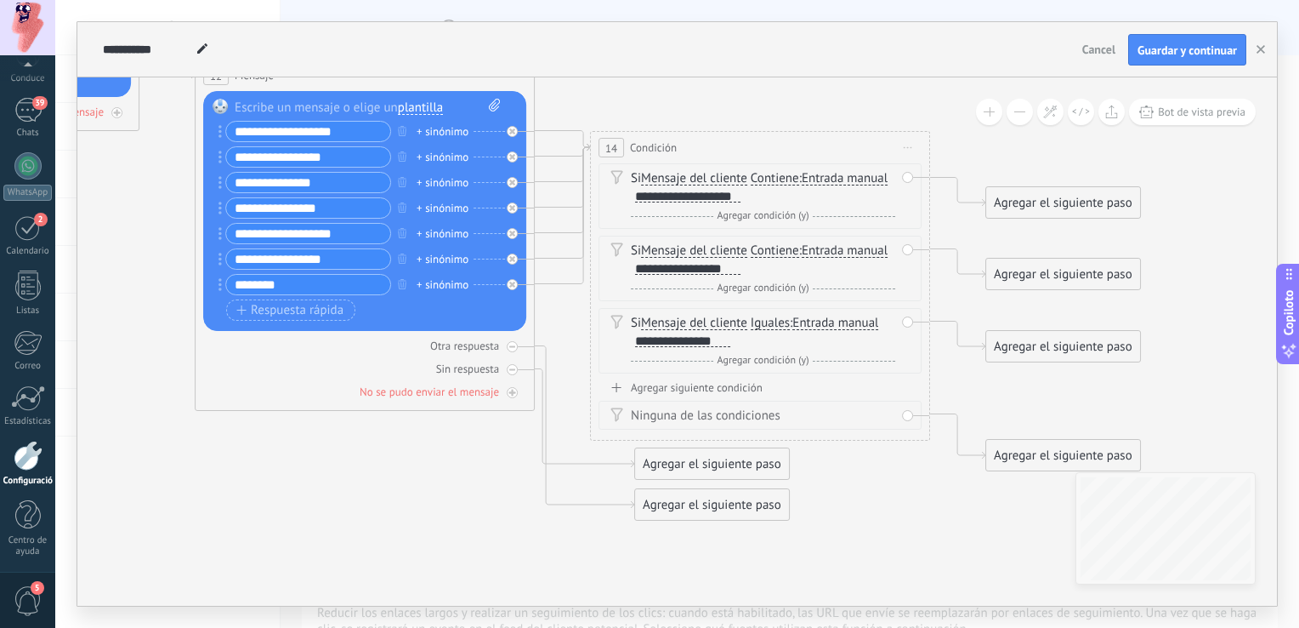
click at [665, 384] on font "Agregar siguiente condición" at bounding box center [697, 387] width 132 height 14
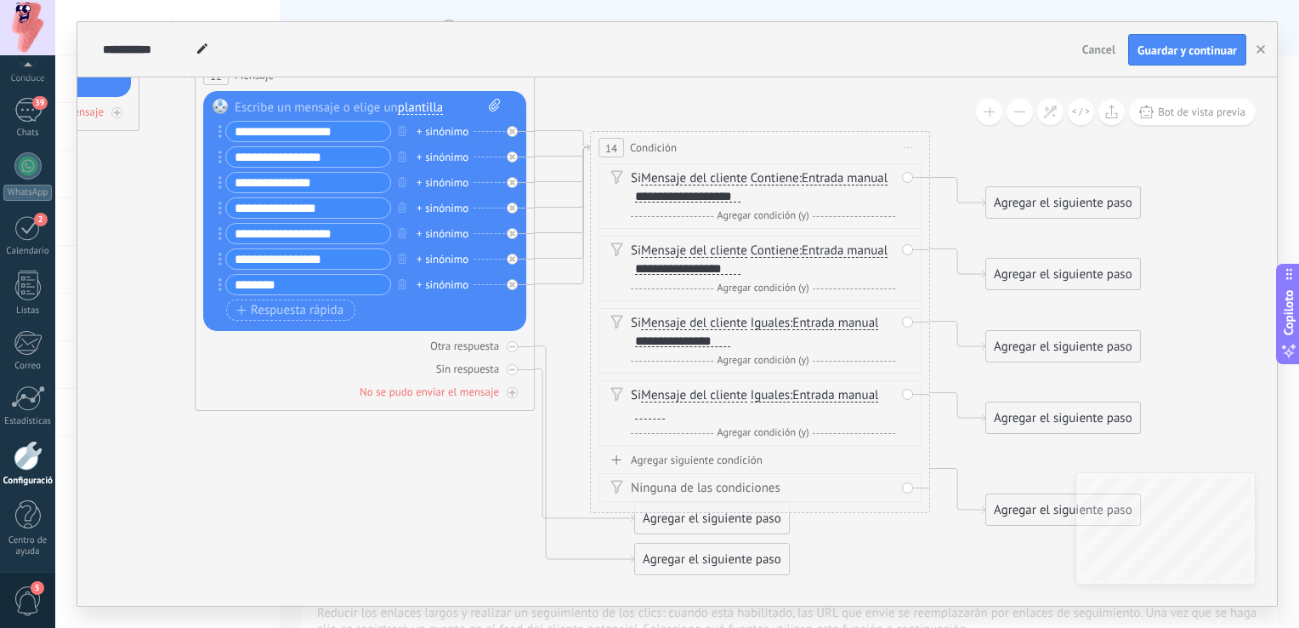
drag, startPoint x: 338, startPoint y: 209, endPoint x: 233, endPoint y: 216, distance: 104.8
click at [233, 216] on input "**********" at bounding box center [308, 208] width 164 height 20
click at [655, 408] on div at bounding box center [650, 413] width 30 height 14
paste div
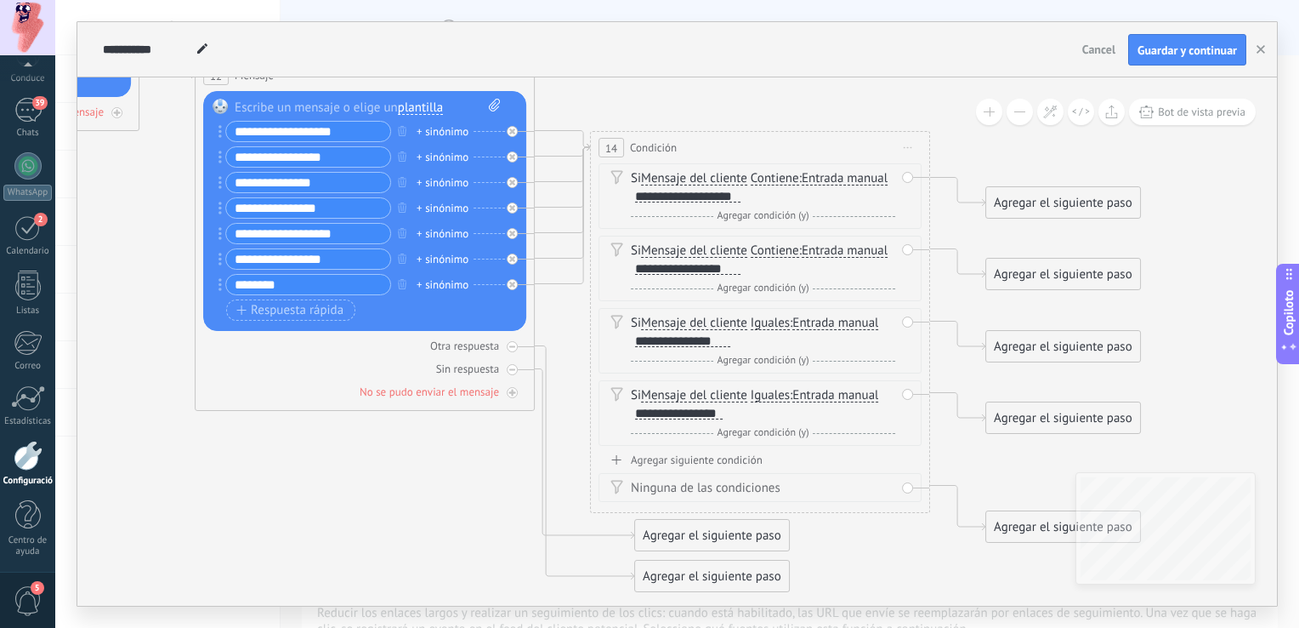
click at [645, 463] on font "Agregar siguiente condición" at bounding box center [697, 459] width 132 height 14
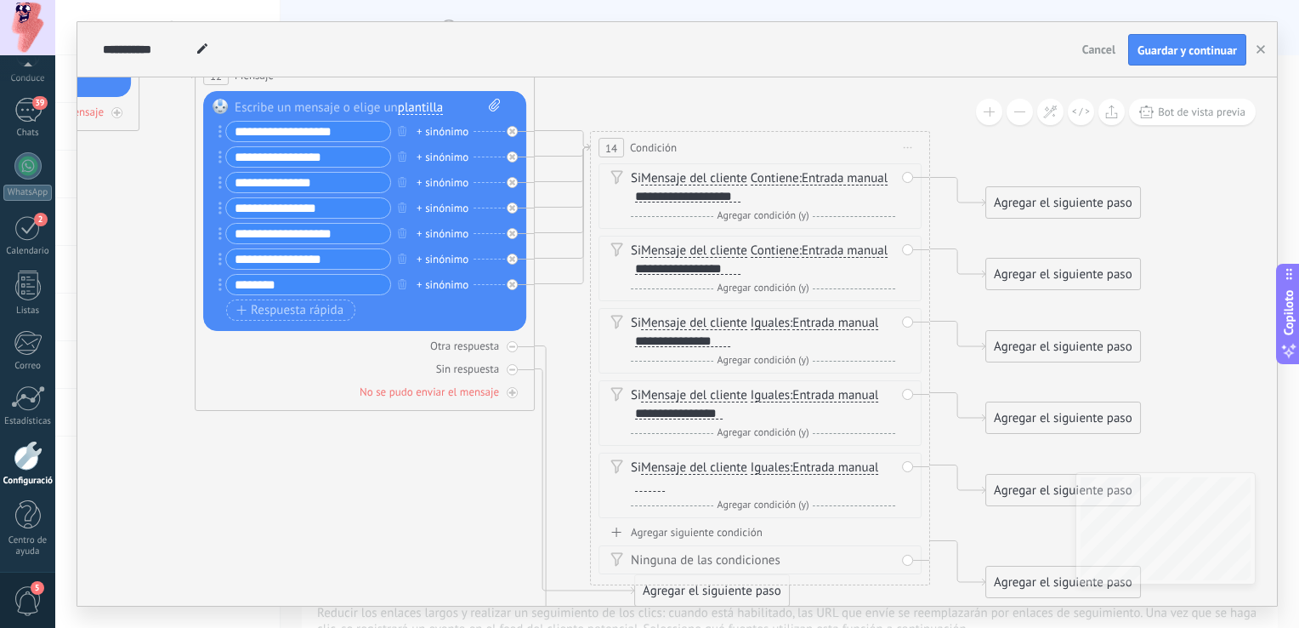
drag, startPoint x: 347, startPoint y: 234, endPoint x: 223, endPoint y: 227, distance: 124.3
click at [223, 227] on div "**********" at bounding box center [305, 233] width 173 height 21
click at [648, 484] on div at bounding box center [650, 485] width 30 height 14
paste div
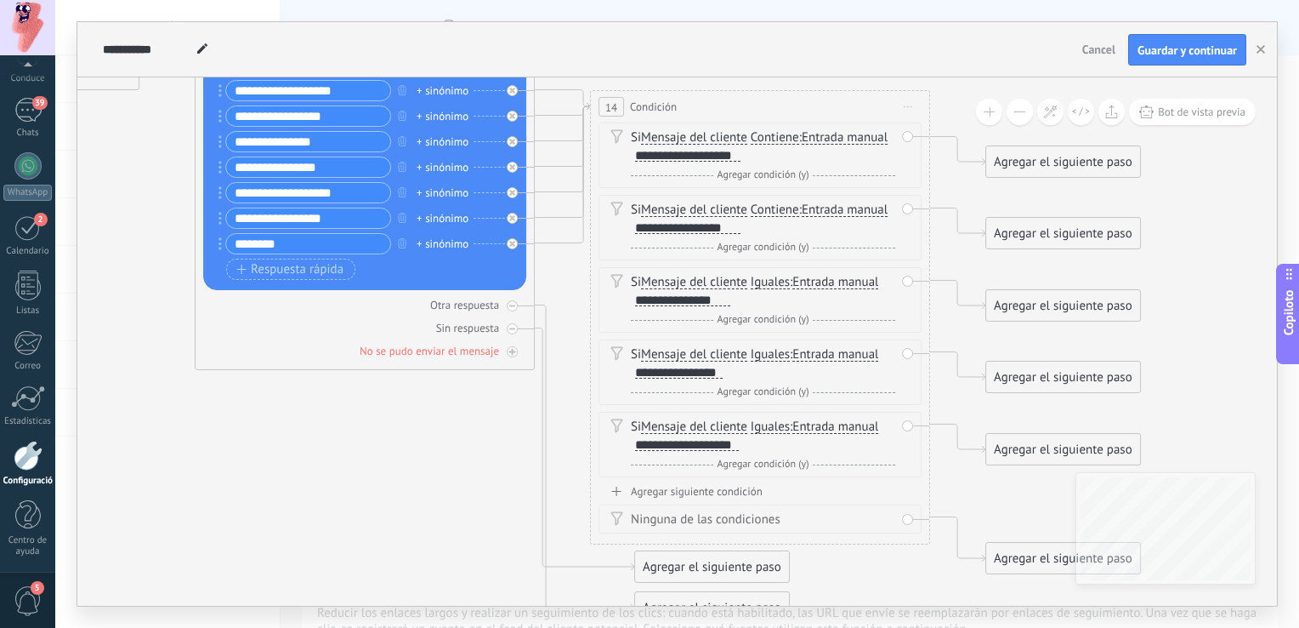
click at [688, 492] on font "Agregar siguiente condición" at bounding box center [697, 491] width 132 height 14
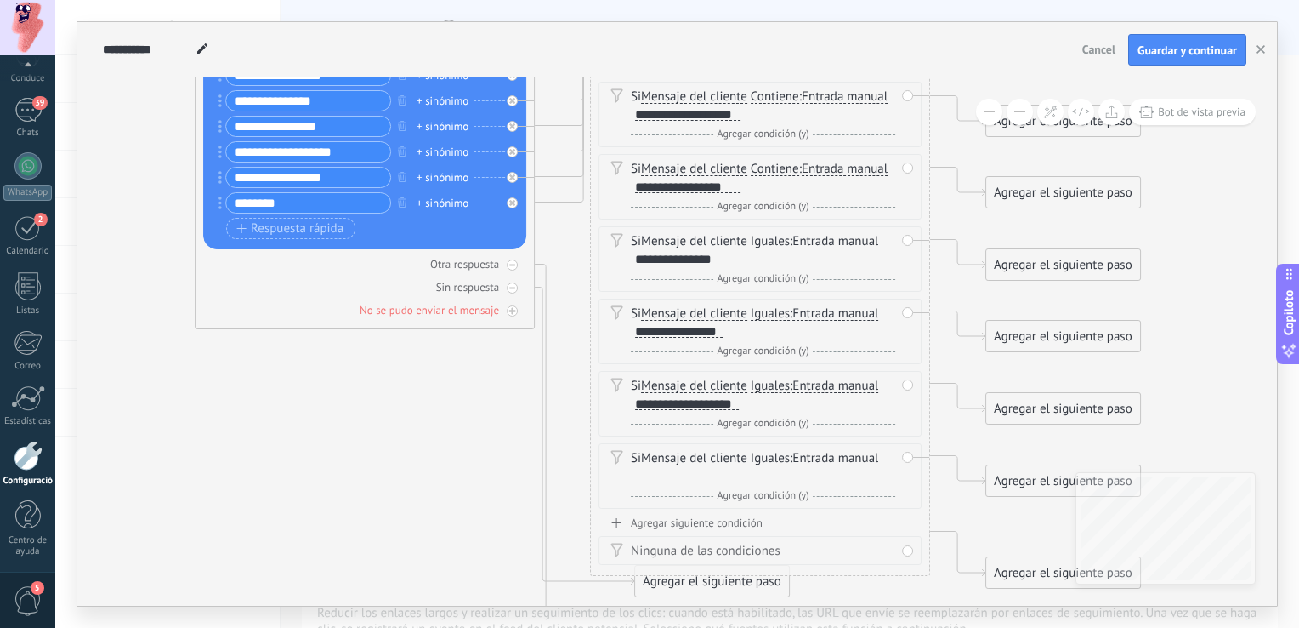
drag, startPoint x: 296, startPoint y: 211, endPoint x: 212, endPoint y: 195, distance: 85.7
click at [212, 195] on div "Reemplazar Eliminar Convertir a mensaje de voz Arrastre la imagen aquí para adj…" at bounding box center [364, 129] width 323 height 240
drag, startPoint x: 347, startPoint y: 181, endPoint x: 228, endPoint y: 173, distance: 119.3
click at [228, 173] on input "**********" at bounding box center [308, 178] width 164 height 20
click at [651, 478] on div at bounding box center [650, 476] width 30 height 14
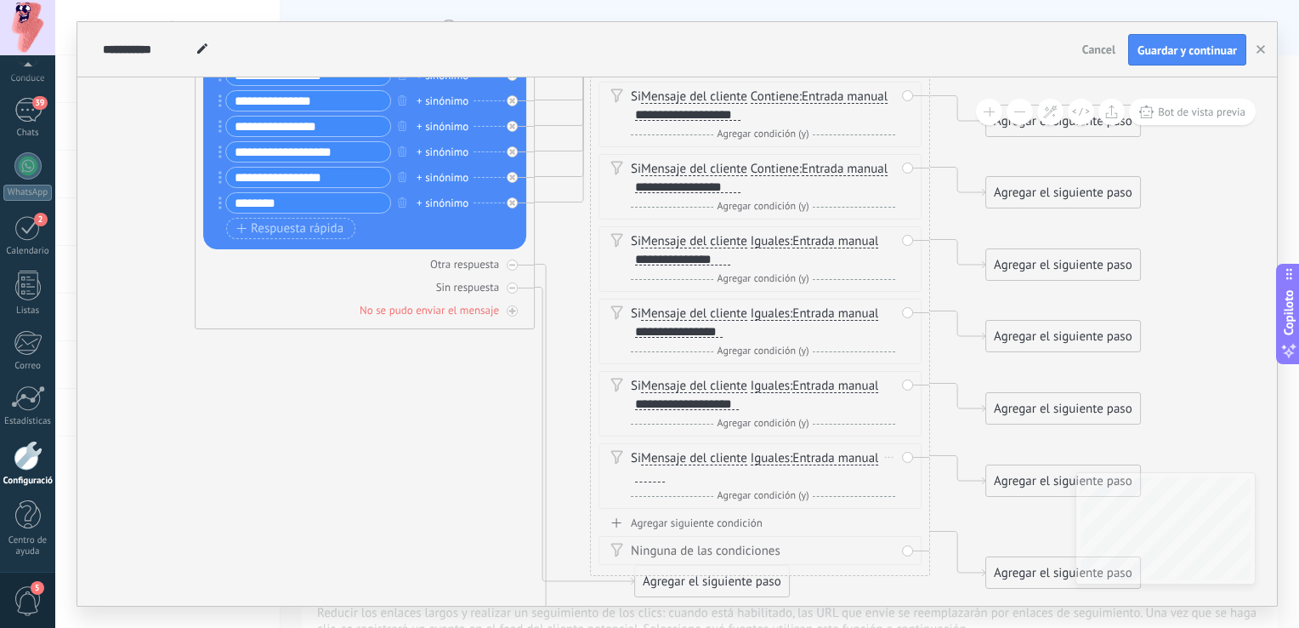
paste div
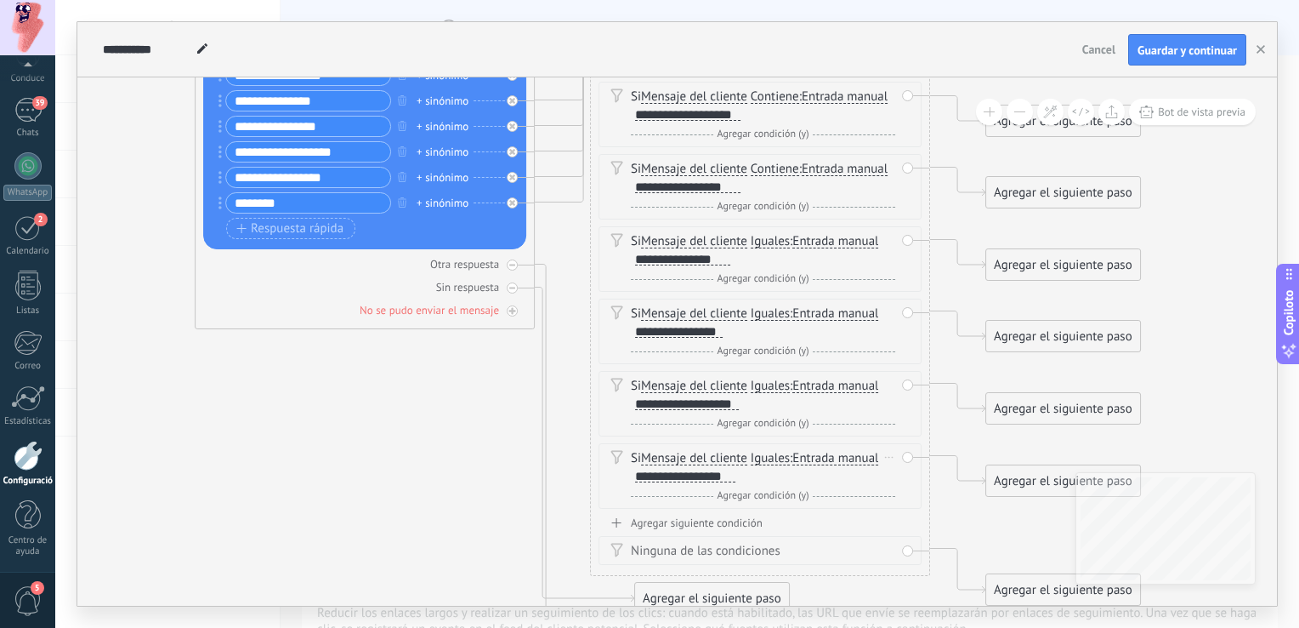
scroll to position [1, 0]
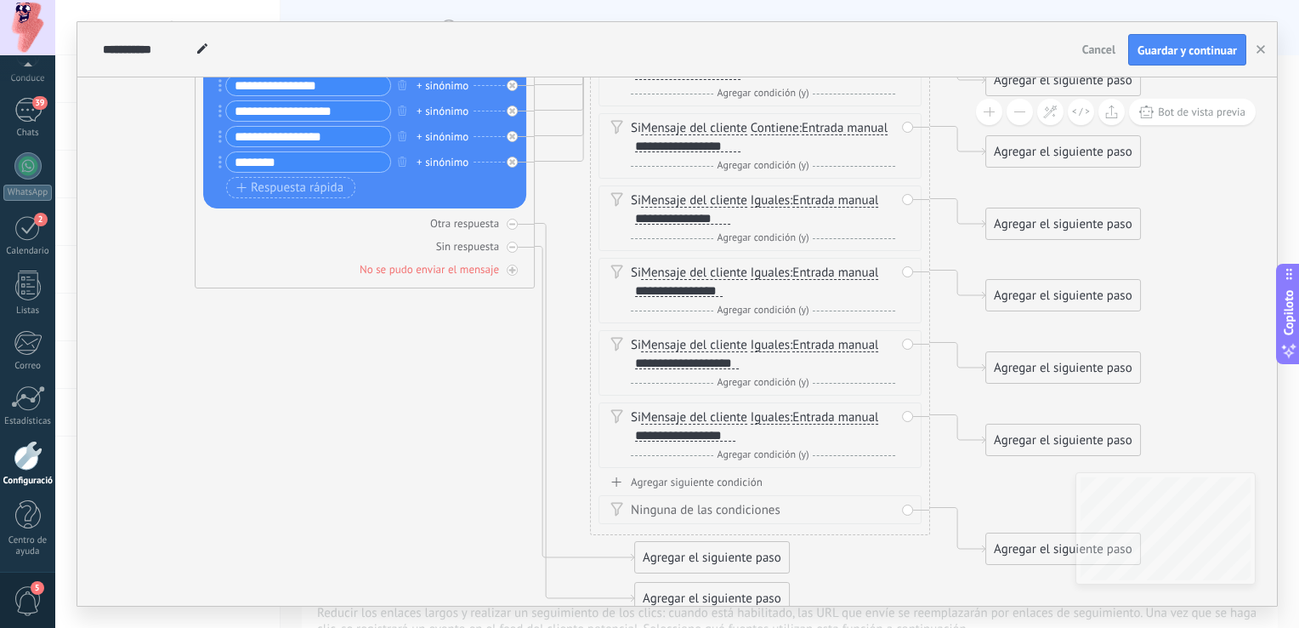
click at [660, 478] on font "Agregar siguiente condición" at bounding box center [697, 482] width 132 height 14
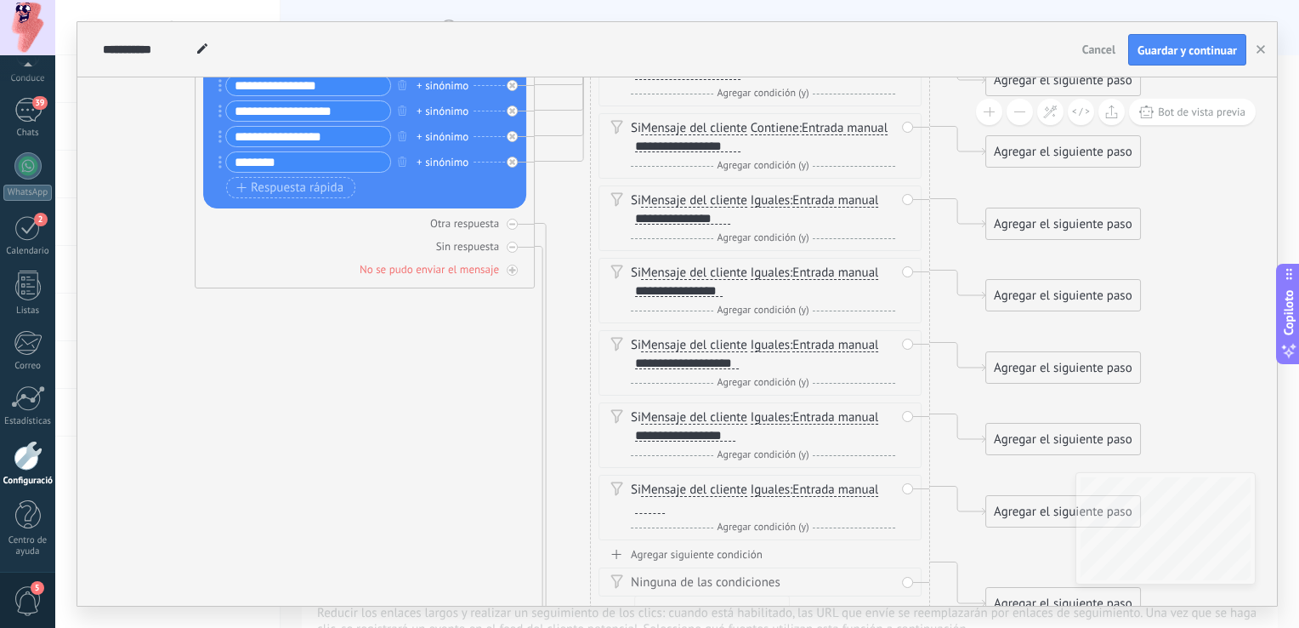
drag, startPoint x: 303, startPoint y: 164, endPoint x: 221, endPoint y: 162, distance: 81.7
click at [221, 162] on div "********" at bounding box center [305, 161] width 173 height 21
click at [643, 501] on div at bounding box center [650, 507] width 30 height 14
paste div
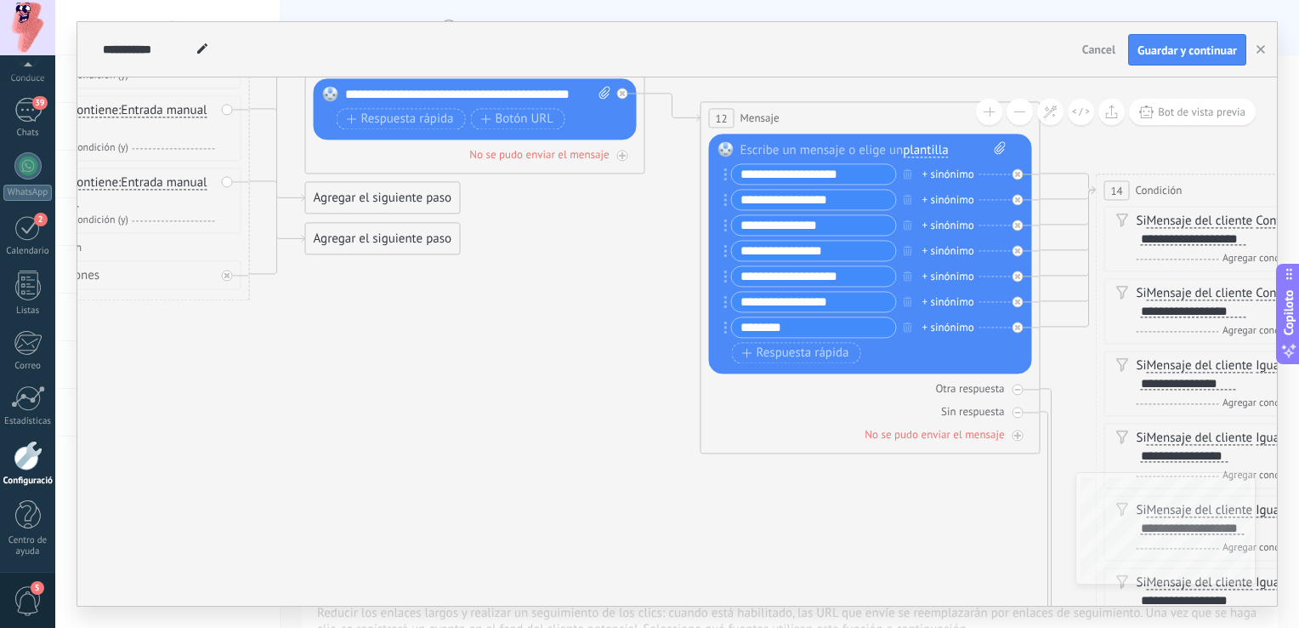
drag, startPoint x: 447, startPoint y: 404, endPoint x: 952, endPoint y: 570, distance: 531.7
click at [952, 570] on icon at bounding box center [449, 298] width 3120 height 1923
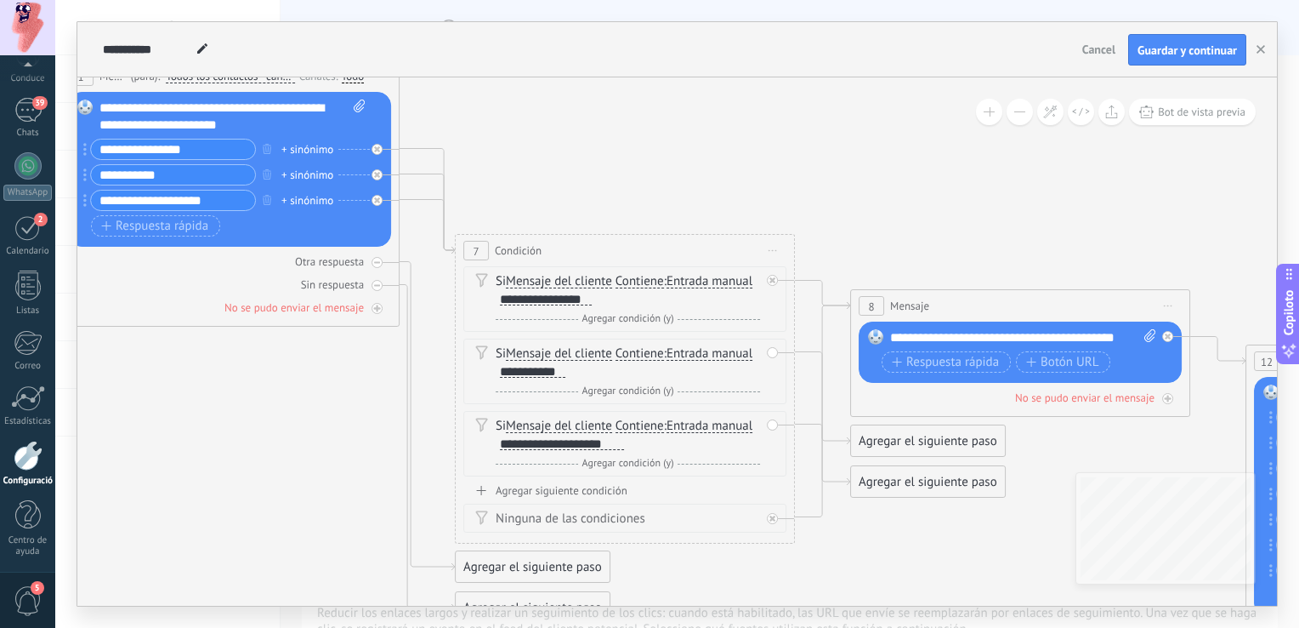
drag, startPoint x: 466, startPoint y: 376, endPoint x: 988, endPoint y: 580, distance: 560.6
click at [988, 580] on icon at bounding box center [994, 540] width 3120 height 1923
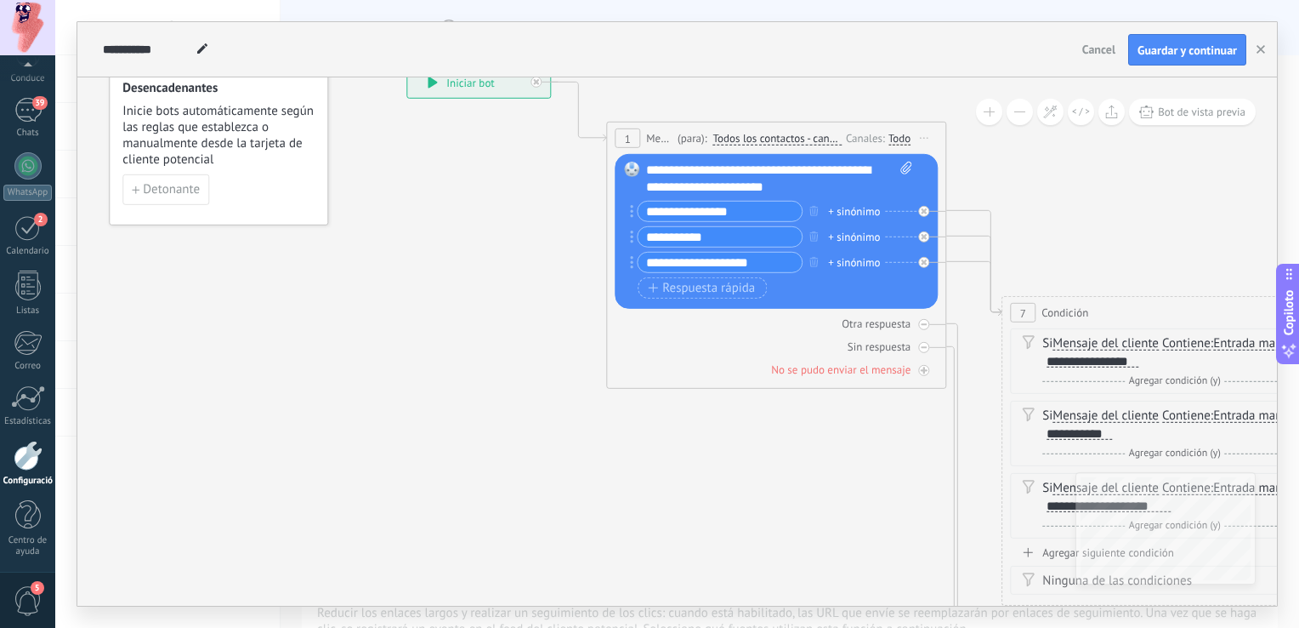
drag, startPoint x: 320, startPoint y: 400, endPoint x: 859, endPoint y: 461, distance: 542.6
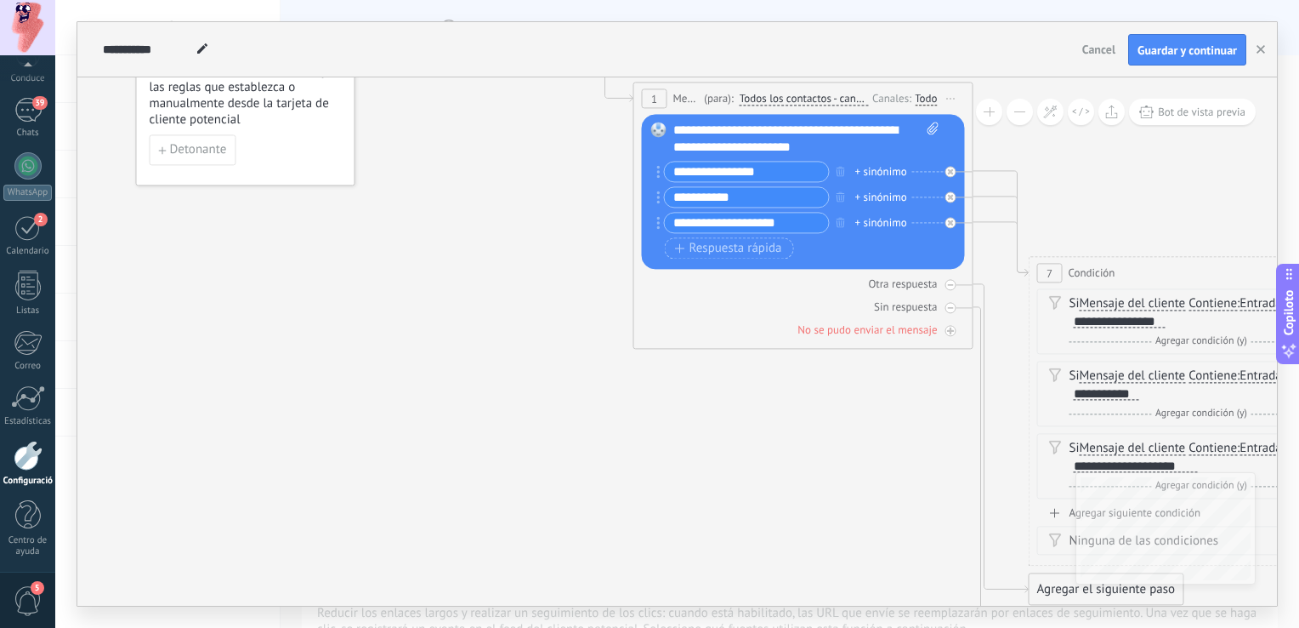
drag, startPoint x: 336, startPoint y: 325, endPoint x: 279, endPoint y: 229, distance: 111.7
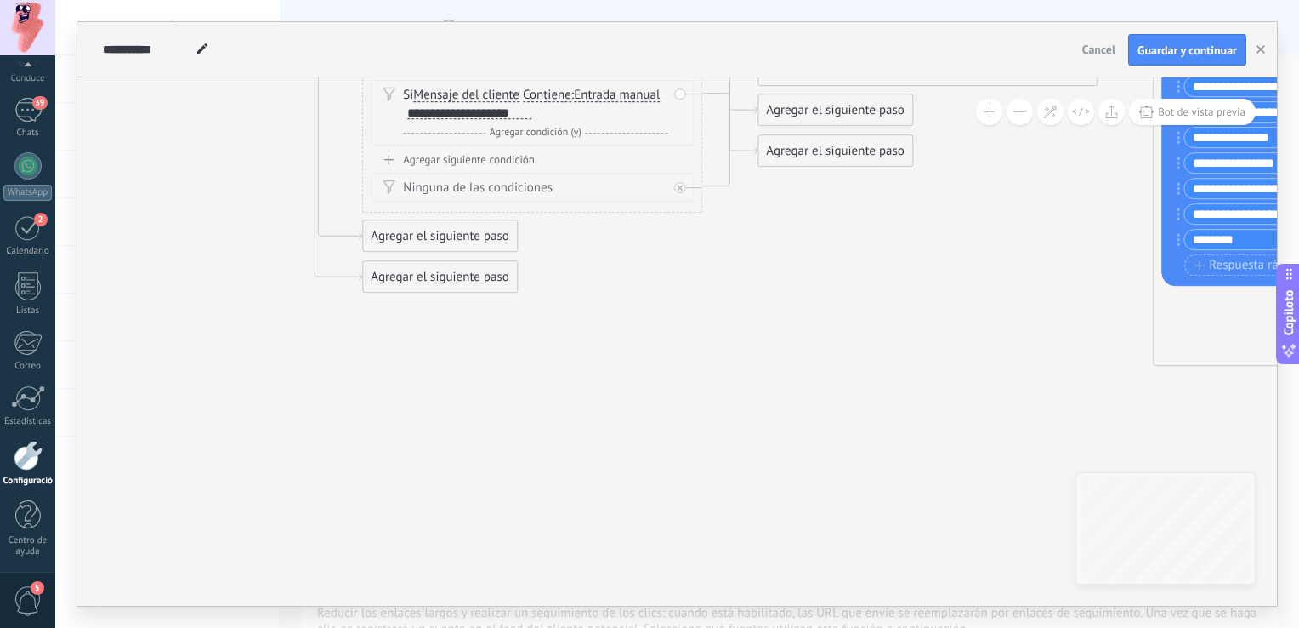
drag, startPoint x: 755, startPoint y: 451, endPoint x: 325, endPoint y: 184, distance: 506.4
click at [182, 151] on icon at bounding box center [902, 210] width 3120 height 1923
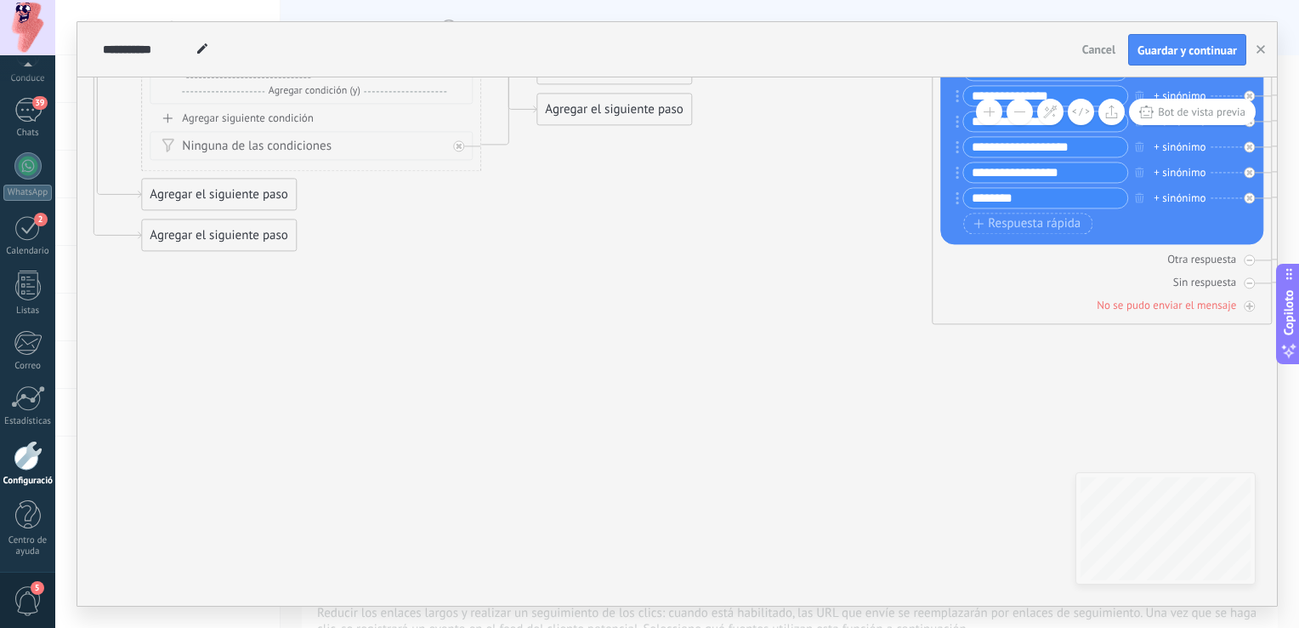
drag, startPoint x: 959, startPoint y: 384, endPoint x: 361, endPoint y: 266, distance: 610.1
click at [348, 269] on icon at bounding box center [681, 168] width 3120 height 1923
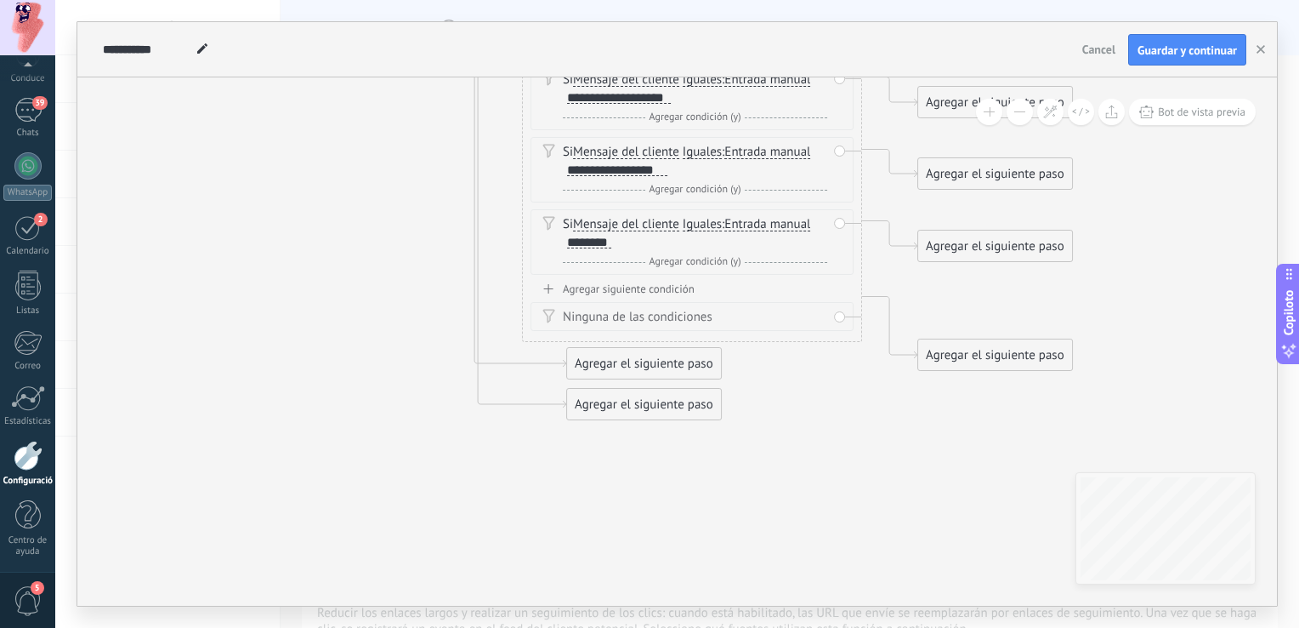
drag, startPoint x: 779, startPoint y: 418, endPoint x: 344, endPoint y: 167, distance: 502.9
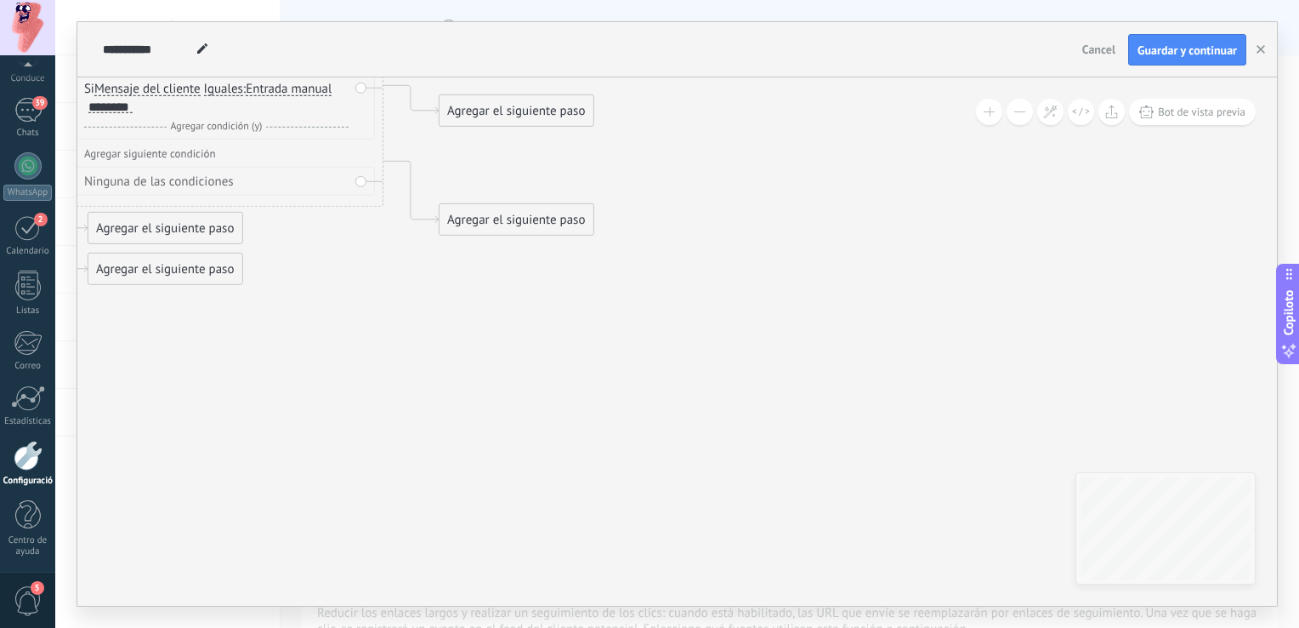
drag, startPoint x: 921, startPoint y: 482, endPoint x: 537, endPoint y: 344, distance: 407.5
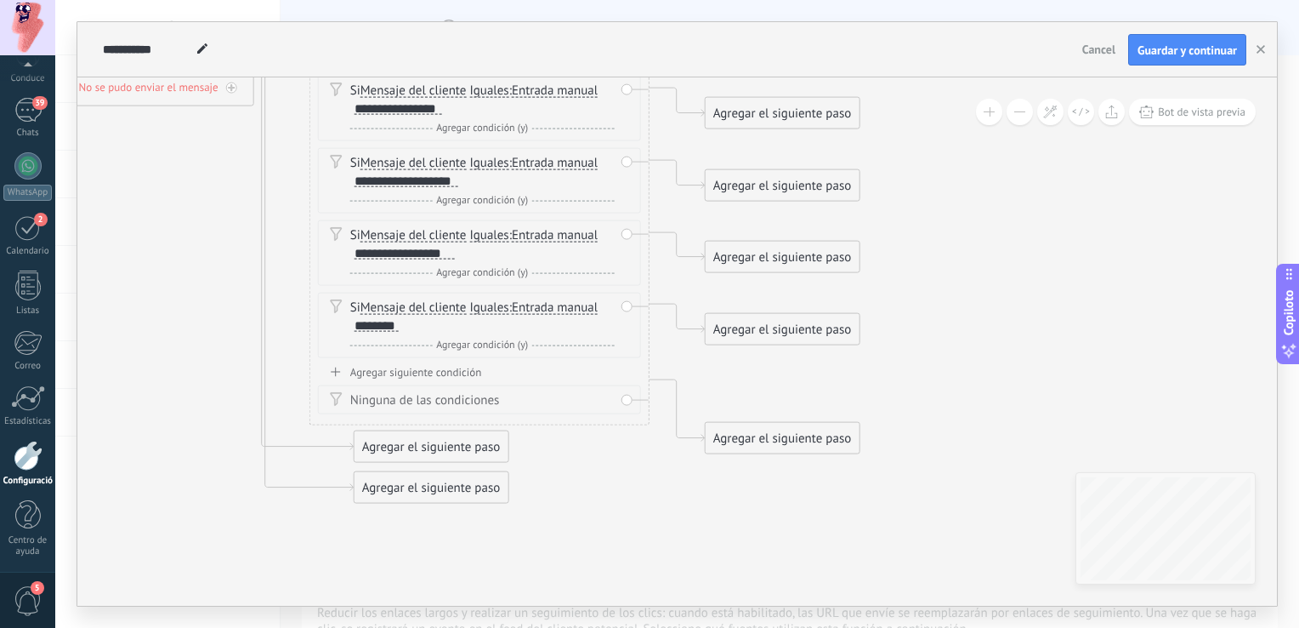
drag, startPoint x: 710, startPoint y: 366, endPoint x: 927, endPoint y: 540, distance: 278.2
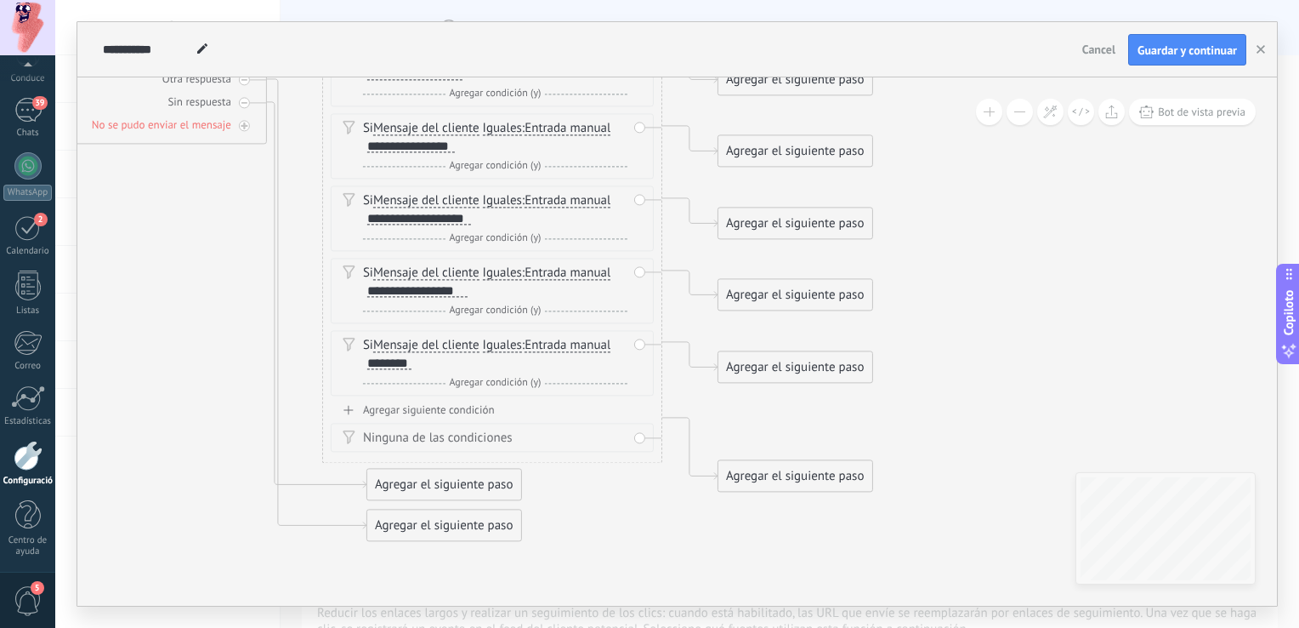
drag, startPoint x: 986, startPoint y: 371, endPoint x: 1110, endPoint y: 416, distance: 131.3
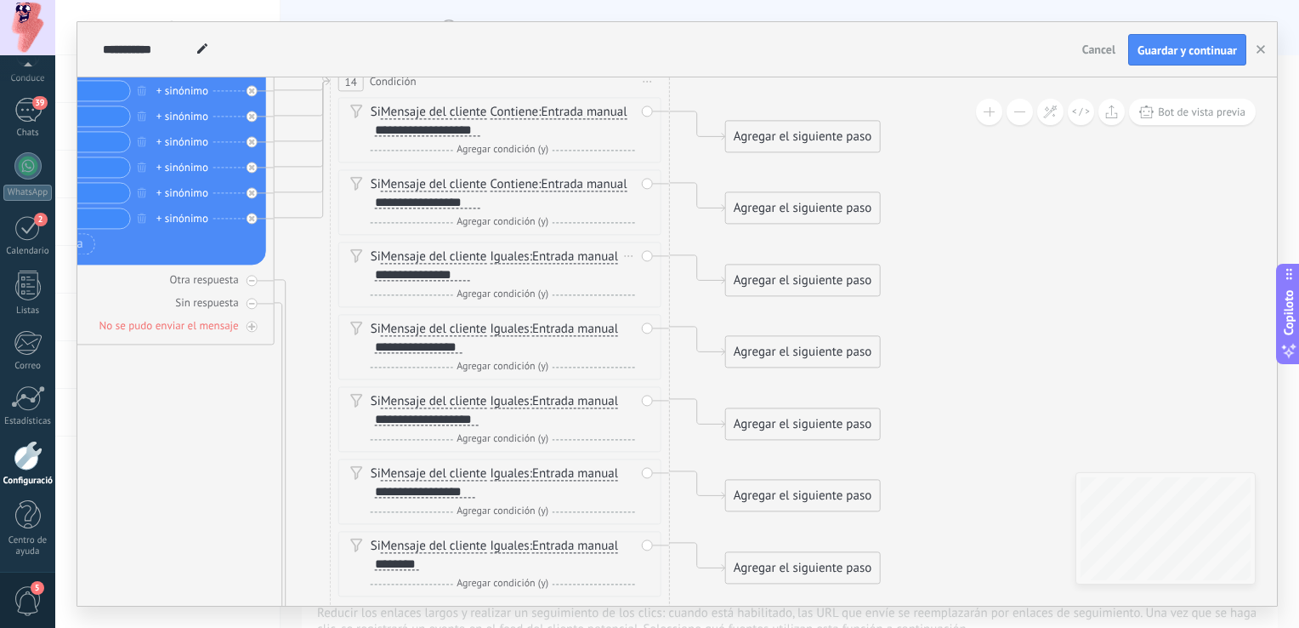
click at [514, 253] on span "Iguales" at bounding box center [509, 258] width 39 height 14
click at [514, 253] on button "Equals" at bounding box center [587, 257] width 213 height 31
click at [537, 315] on span "Contiene" at bounding box center [574, 318] width 206 height 17
click at [518, 331] on span "Iguales" at bounding box center [509, 330] width 39 height 14
click at [518, 331] on button "Equals" at bounding box center [587, 330] width 213 height 31
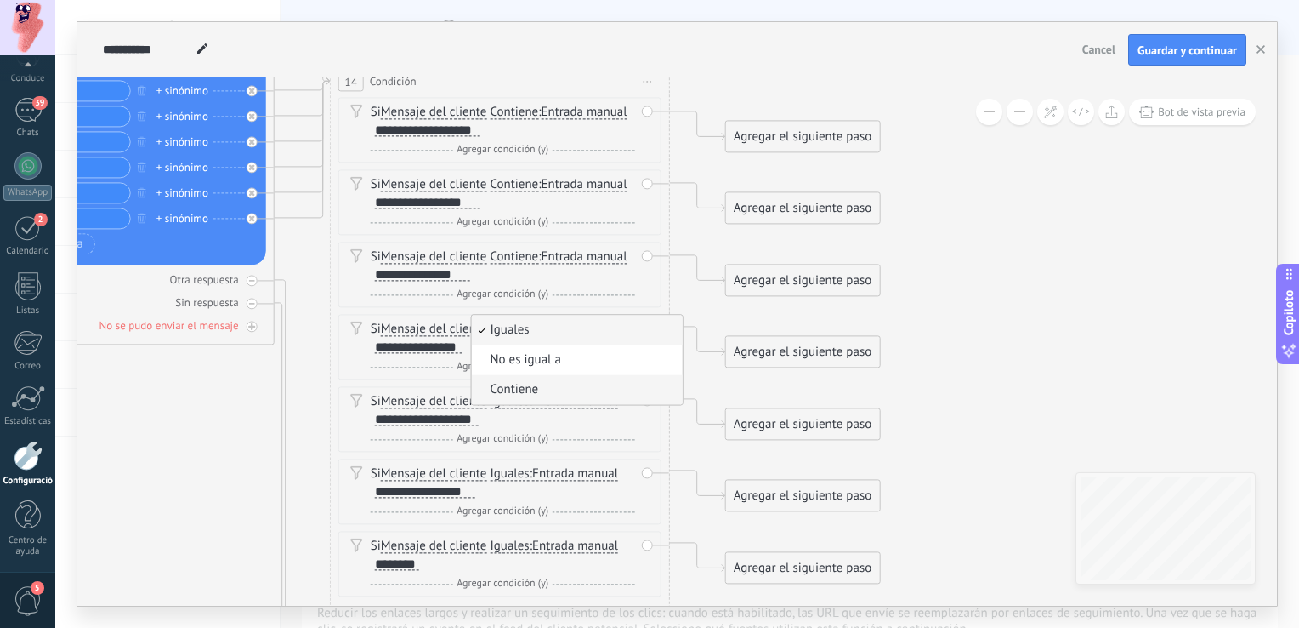
click at [537, 389] on span "Contiene" at bounding box center [574, 390] width 206 height 17
click at [516, 403] on span "Iguales" at bounding box center [509, 402] width 39 height 14
click at [516, 403] on button "Equals" at bounding box center [587, 402] width 213 height 31
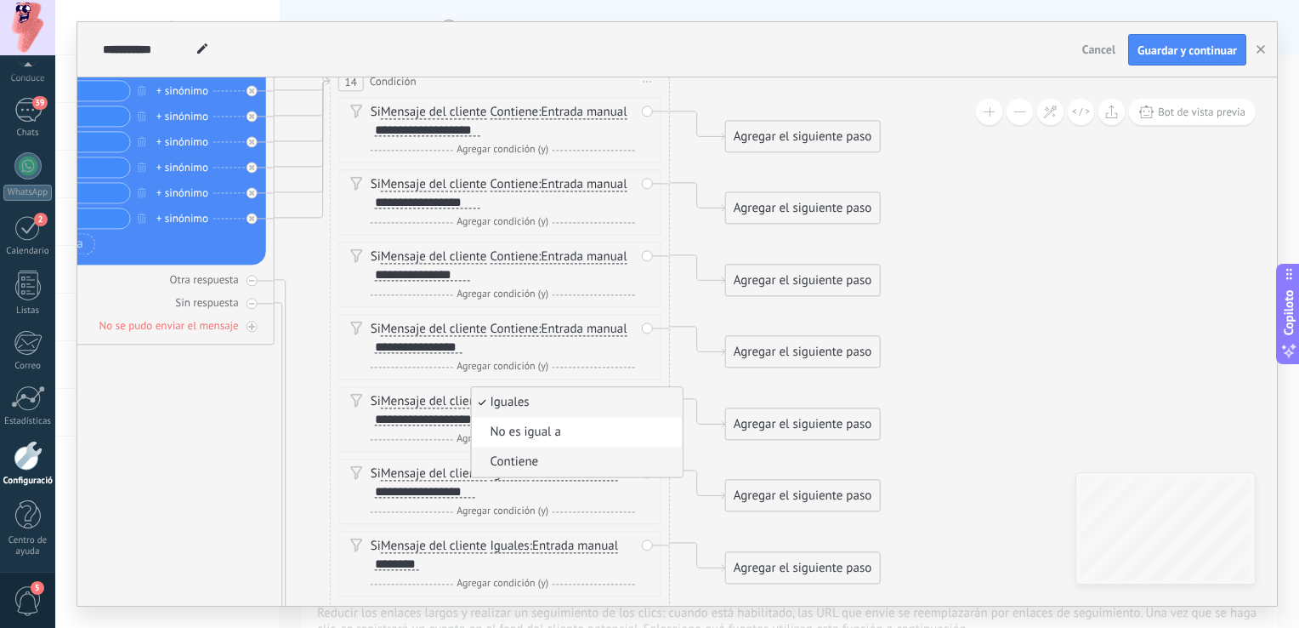
click at [525, 457] on span "Contiene" at bounding box center [574, 462] width 206 height 17
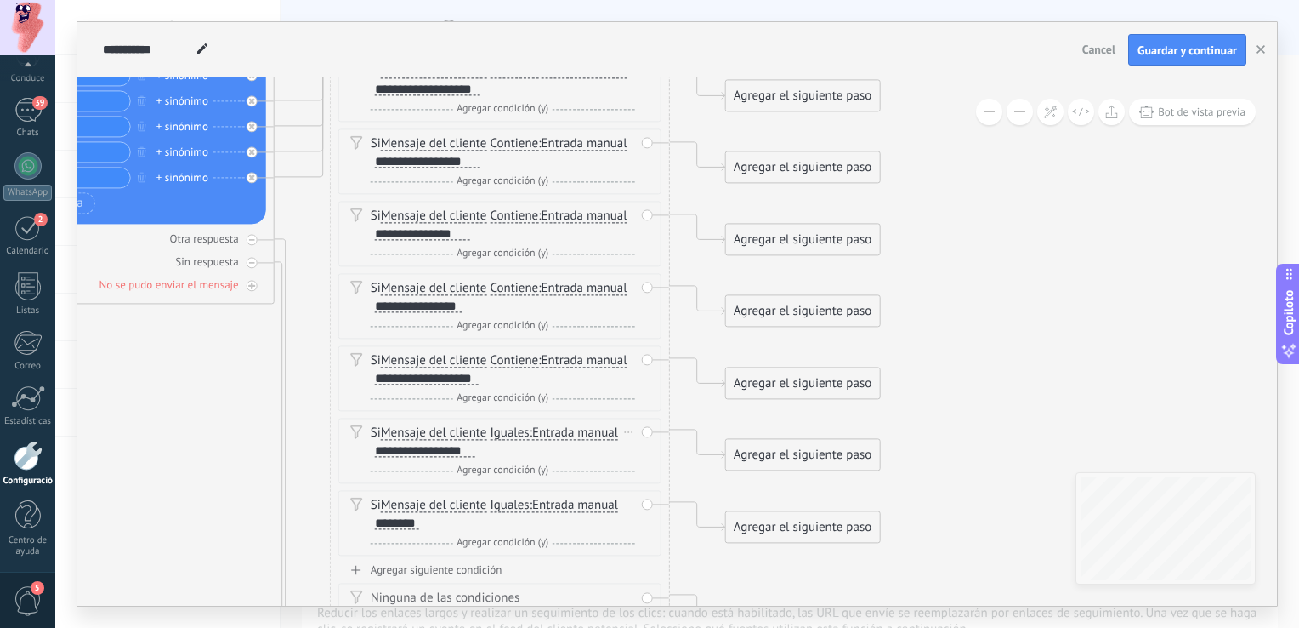
click at [516, 433] on span "Iguales" at bounding box center [509, 434] width 39 height 14
click at [516, 433] on button "Equals" at bounding box center [587, 433] width 213 height 31
click at [532, 486] on span "Contiene" at bounding box center [574, 494] width 206 height 17
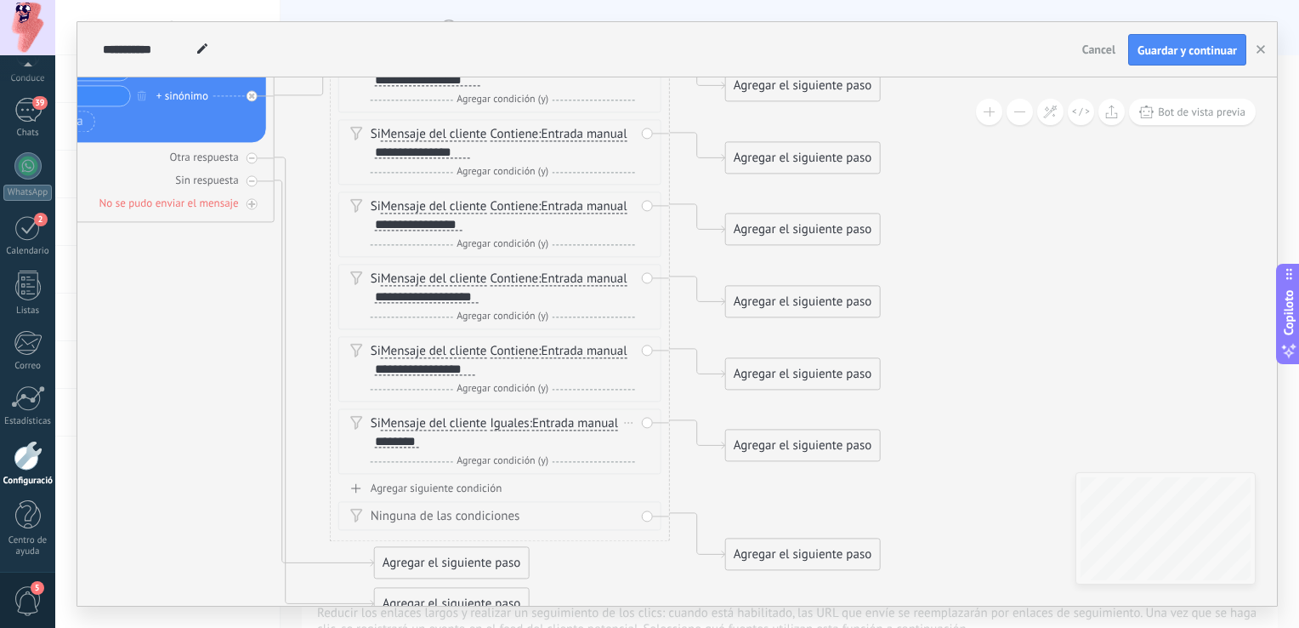
click at [508, 426] on span "Iguales" at bounding box center [509, 425] width 39 height 14
click at [508, 426] on button "Equals" at bounding box center [587, 424] width 213 height 31
click at [529, 478] on span "Contiene" at bounding box center [574, 484] width 206 height 17
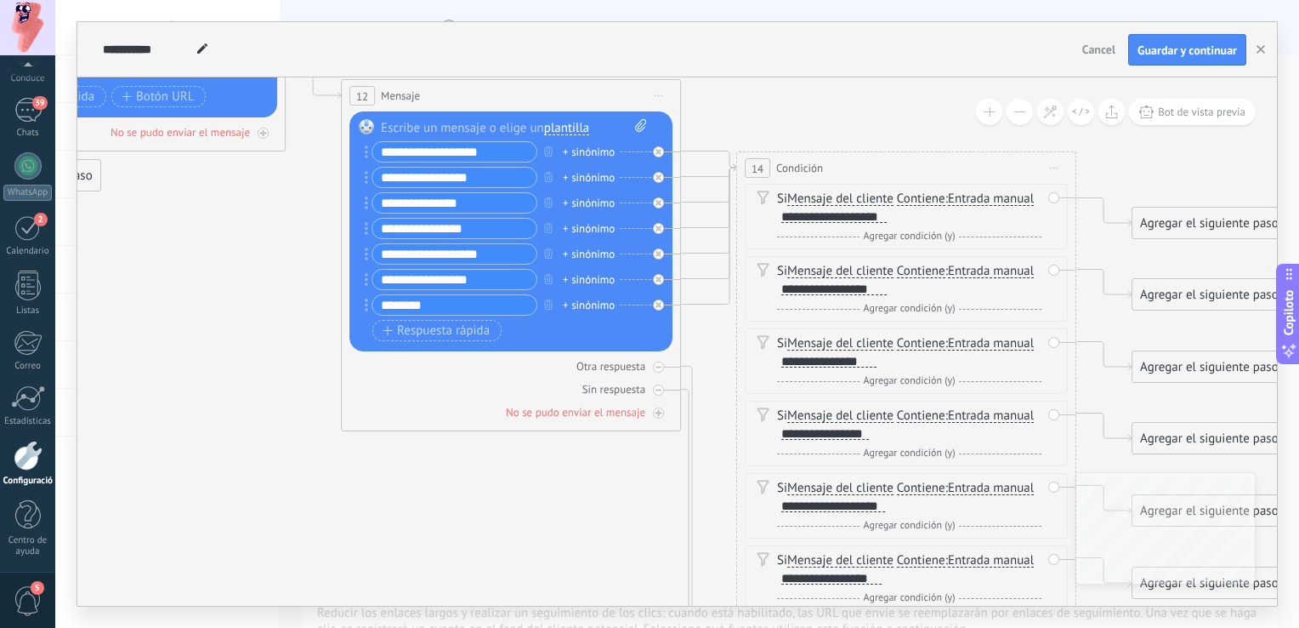
drag, startPoint x: 516, startPoint y: 107, endPoint x: 1008, endPoint y: 110, distance: 491.5
click at [1077, 68] on div "**********" at bounding box center [677, 313] width 1200 height 583
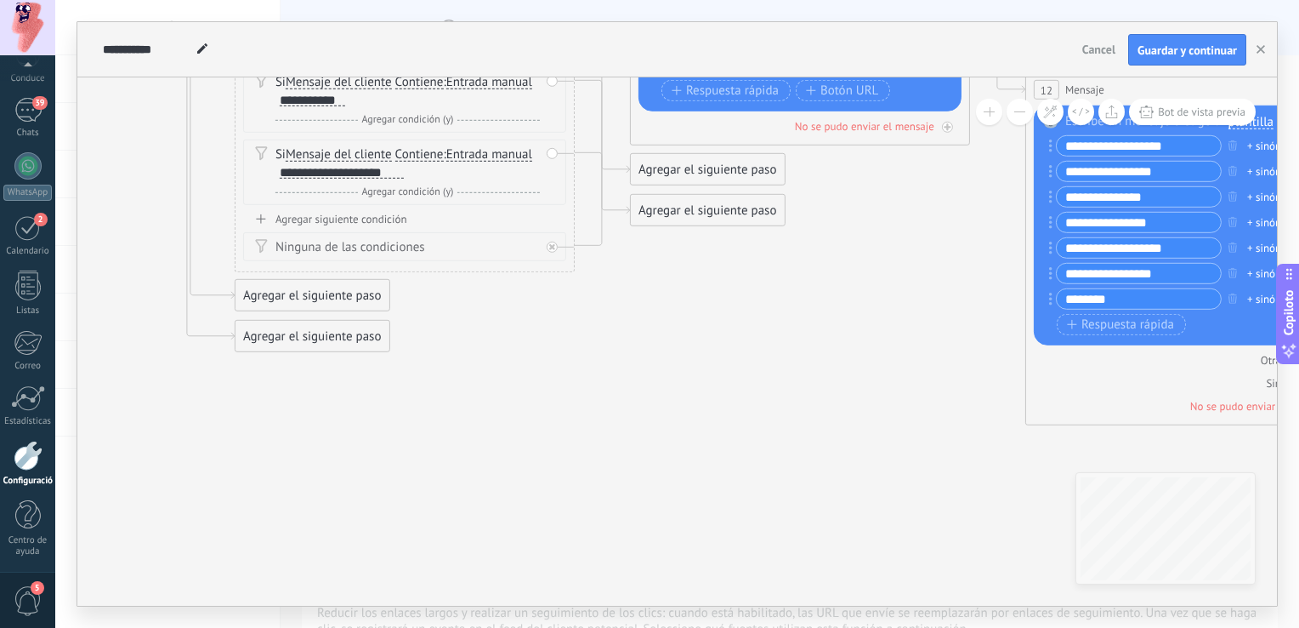
drag, startPoint x: 328, startPoint y: 221, endPoint x: 859, endPoint y: 257, distance: 531.8
click at [859, 257] on icon at bounding box center [774, 269] width 3120 height 1923
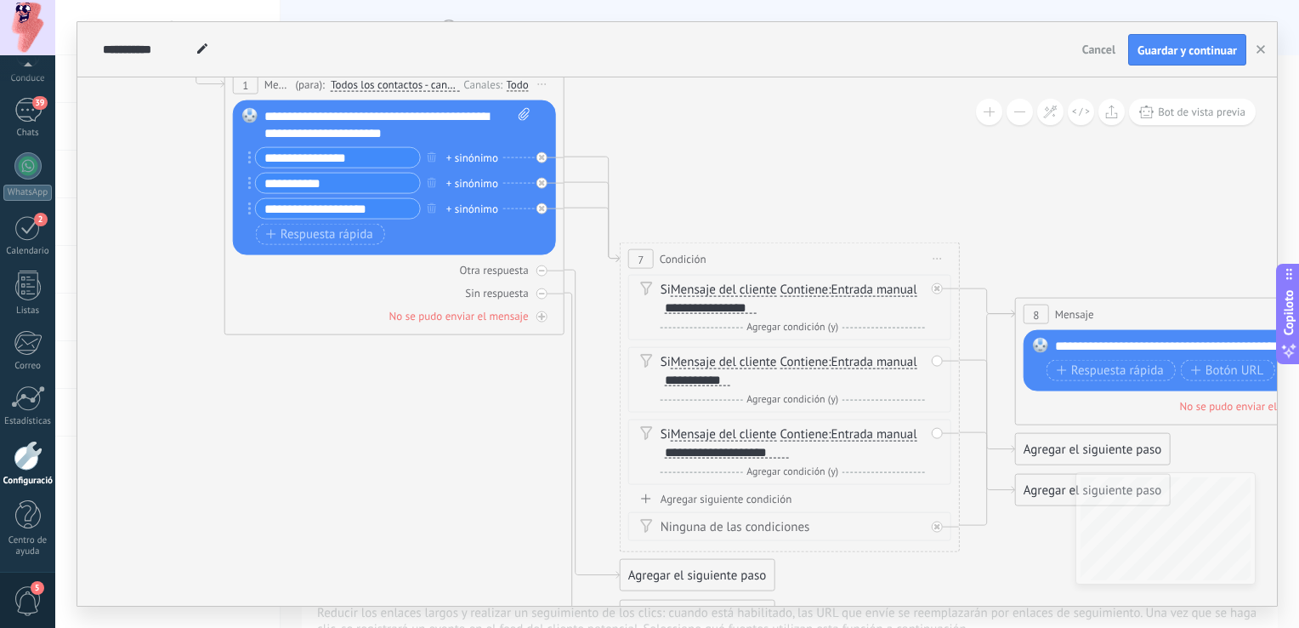
drag, startPoint x: 293, startPoint y: 383, endPoint x: 511, endPoint y: 391, distance: 218.7
click at [511, 391] on icon at bounding box center [1159, 549] width 3120 height 1923
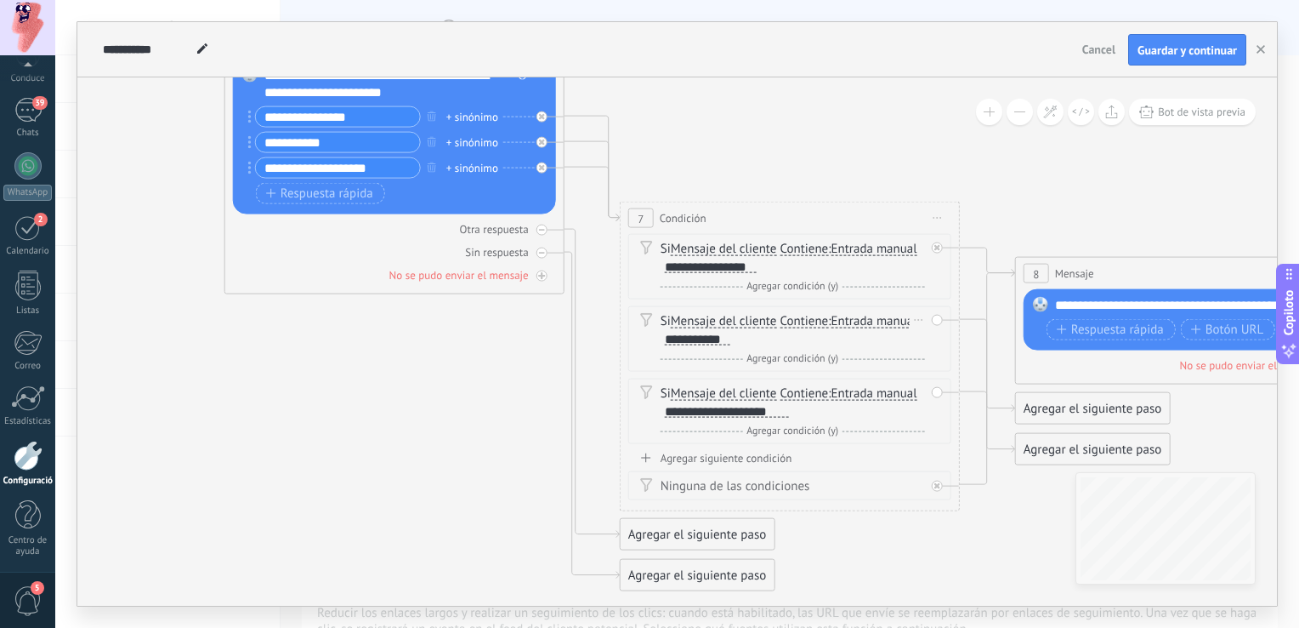
drag, startPoint x: 932, startPoint y: 358, endPoint x: 803, endPoint y: 349, distance: 129.6
click at [803, 346] on div "Si Mensaje del cliente Client message Client comment Client Active chat code Ac…" at bounding box center [789, 338] width 323 height 65
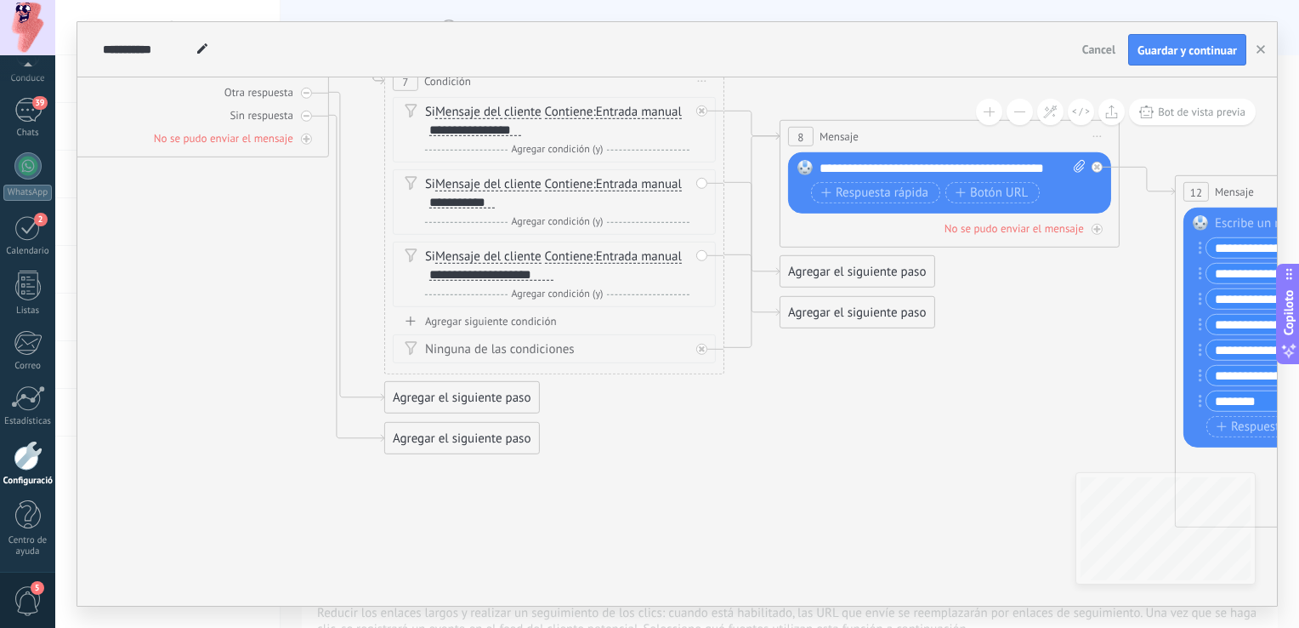
drag, startPoint x: 389, startPoint y: 413, endPoint x: 190, endPoint y: 319, distance: 220.2
click at [190, 319] on icon at bounding box center [924, 371] width 3120 height 1923
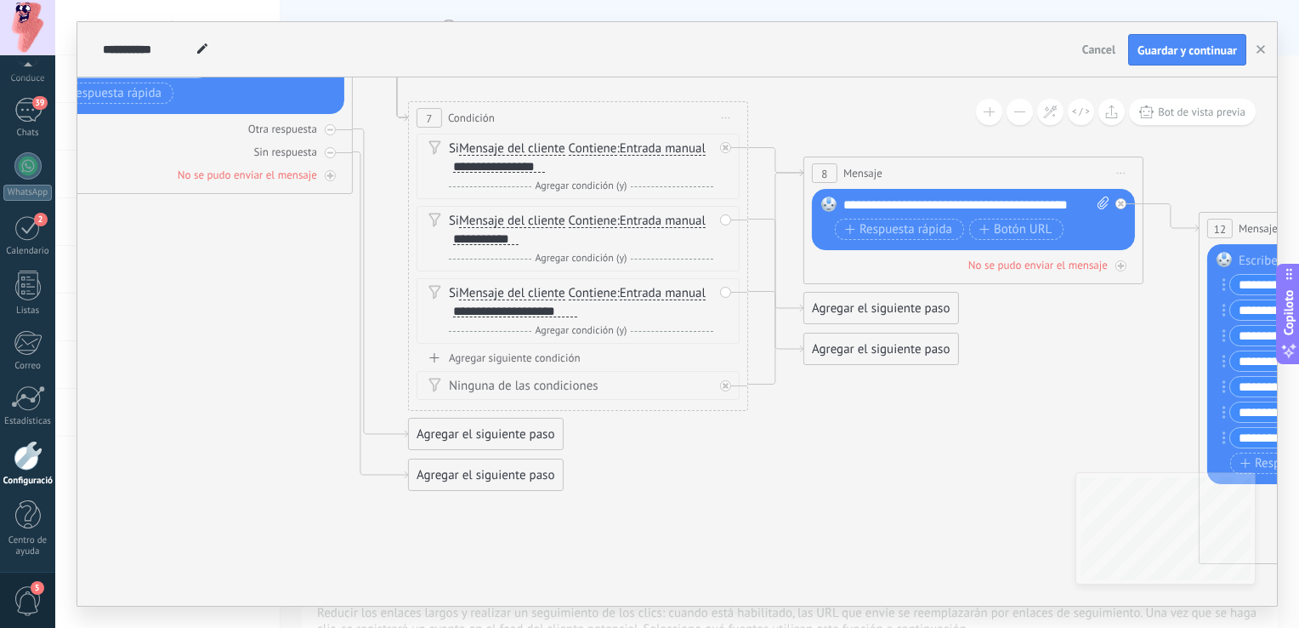
drag, startPoint x: 207, startPoint y: 265, endPoint x: 276, endPoint y: 306, distance: 79.3
click at [271, 309] on icon at bounding box center [948, 407] width 3120 height 1923
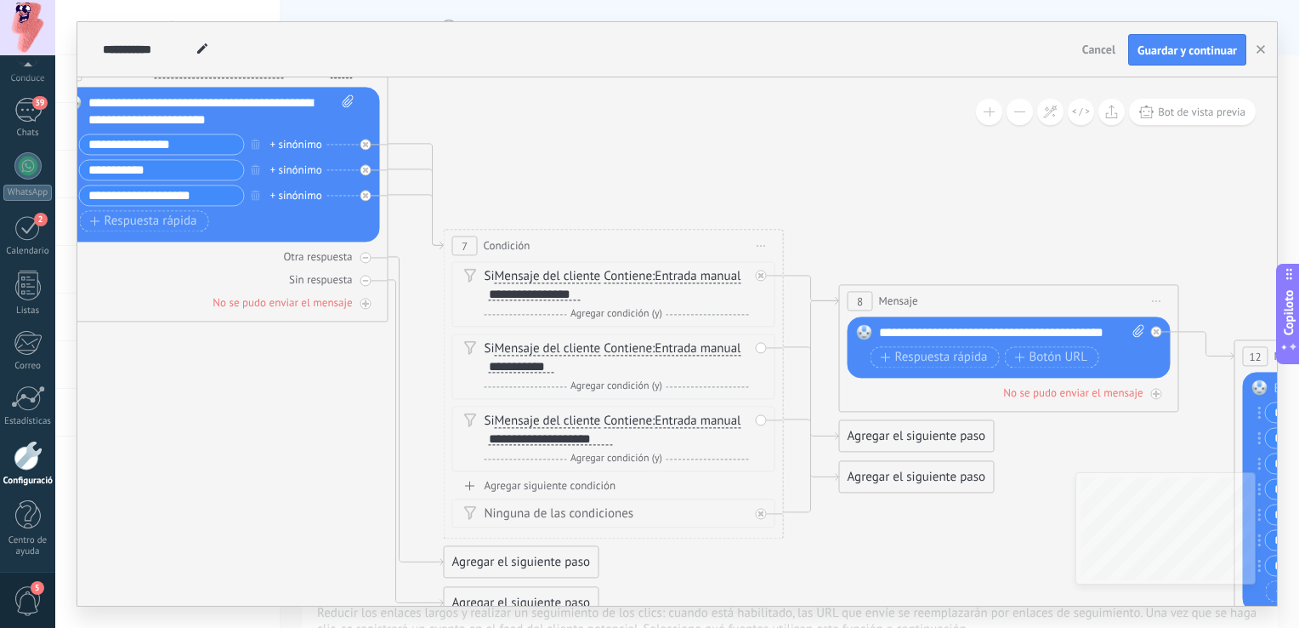
drag, startPoint x: 239, startPoint y: 331, endPoint x: 273, endPoint y: 458, distance: 131.2
click at [273, 458] on icon at bounding box center [983, 536] width 3120 height 1923
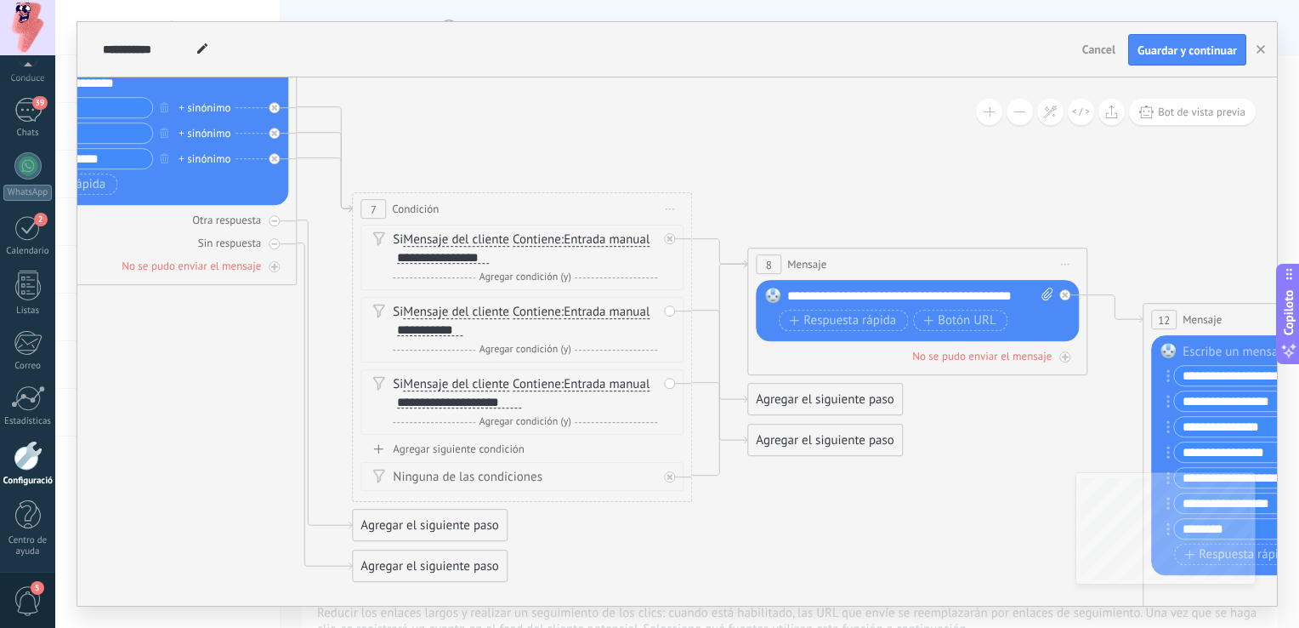
drag, startPoint x: 923, startPoint y: 570, endPoint x: 750, endPoint y: 497, distance: 187.5
click at [798, 517] on icon at bounding box center [892, 499] width 3120 height 1923
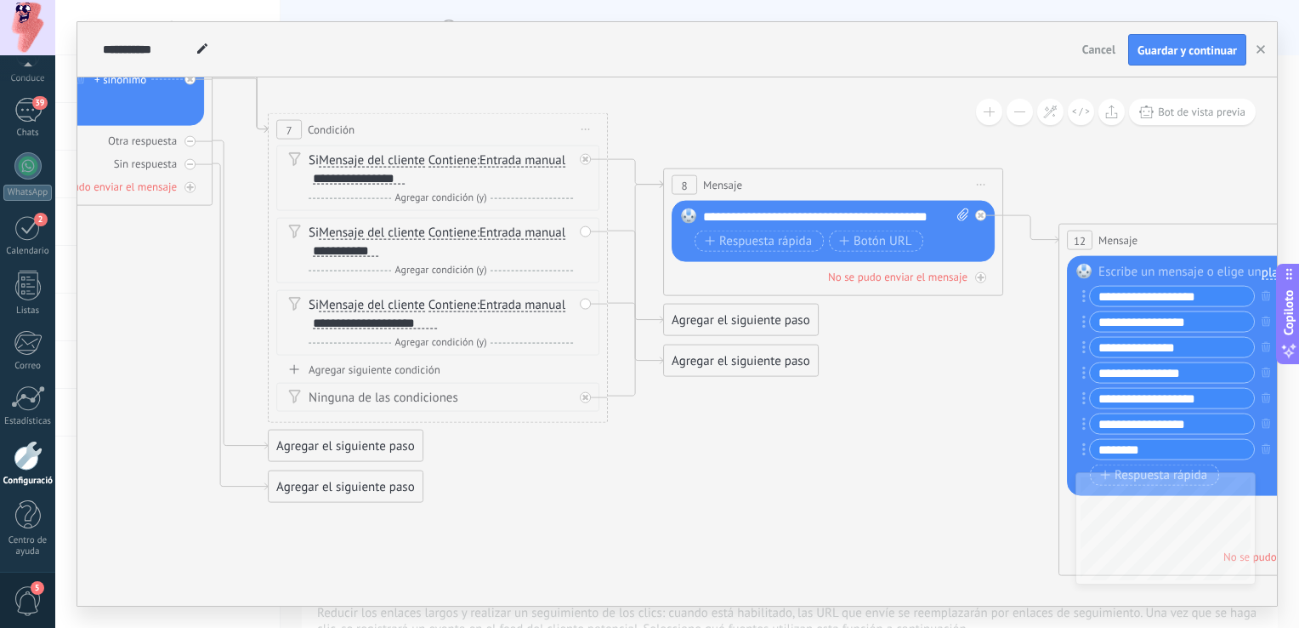
drag, startPoint x: 812, startPoint y: 502, endPoint x: 763, endPoint y: 435, distance: 82.7
click at [760, 439] on icon at bounding box center [807, 419] width 3120 height 1923
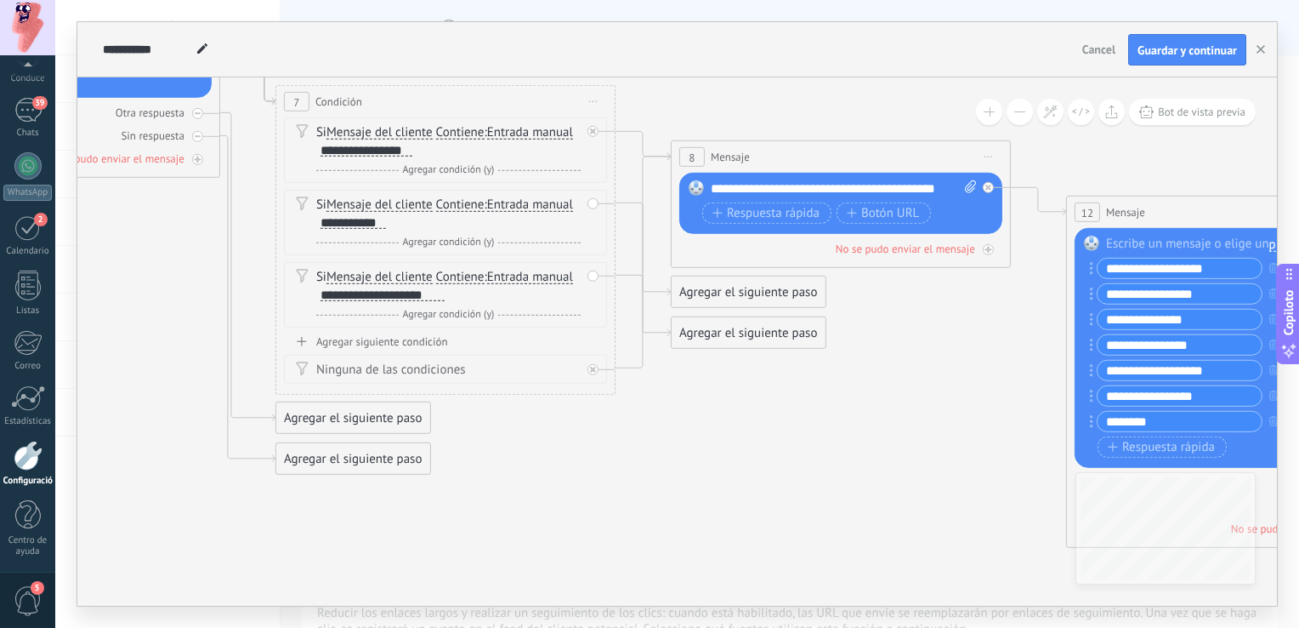
drag, startPoint x: 902, startPoint y: 384, endPoint x: 912, endPoint y: 353, distance: 32.0
click at [912, 353] on icon at bounding box center [815, 391] width 3120 height 1923
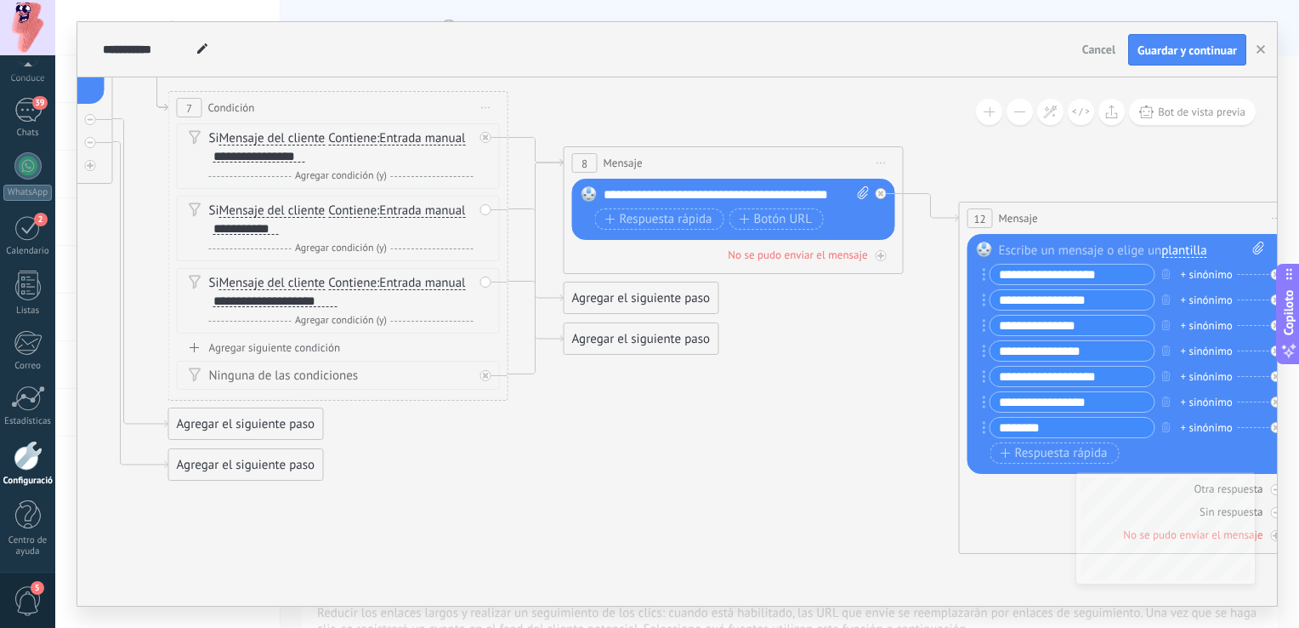
drag, startPoint x: 818, startPoint y: 440, endPoint x: 769, endPoint y: 444, distance: 49.4
click at [769, 444] on icon at bounding box center [708, 397] width 3120 height 1923
click at [677, 306] on div "Agregar el siguiente paso" at bounding box center [642, 298] width 154 height 28
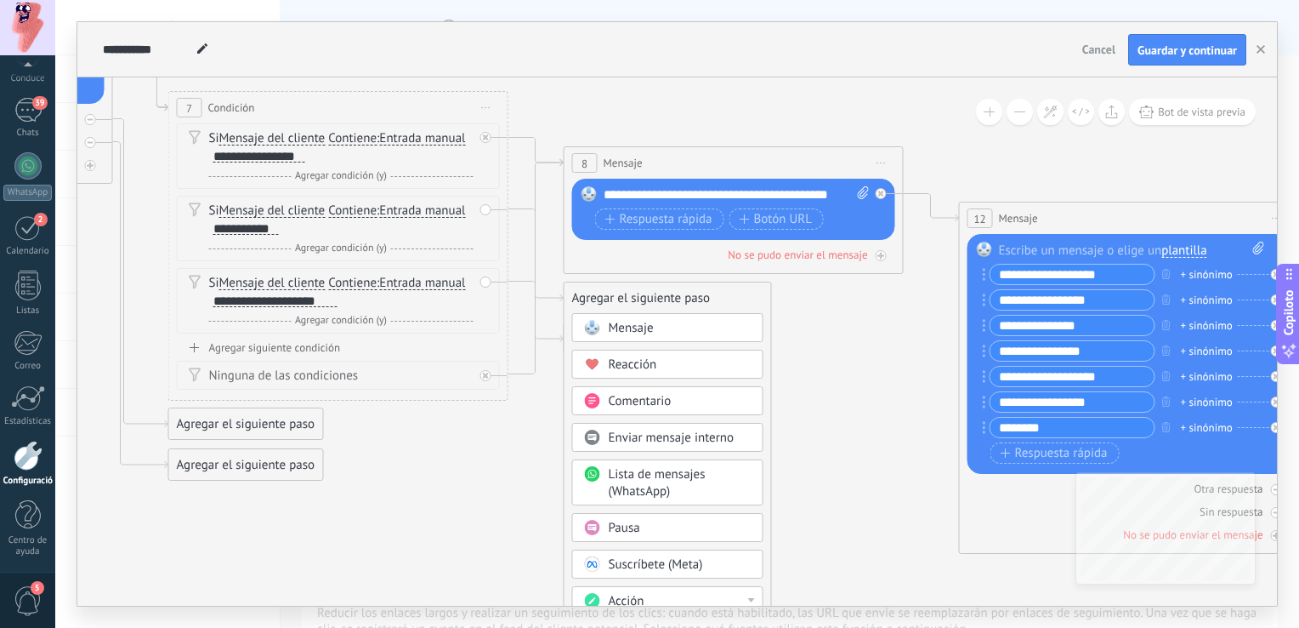
click at [636, 333] on span "Mensaje" at bounding box center [631, 328] width 45 height 16
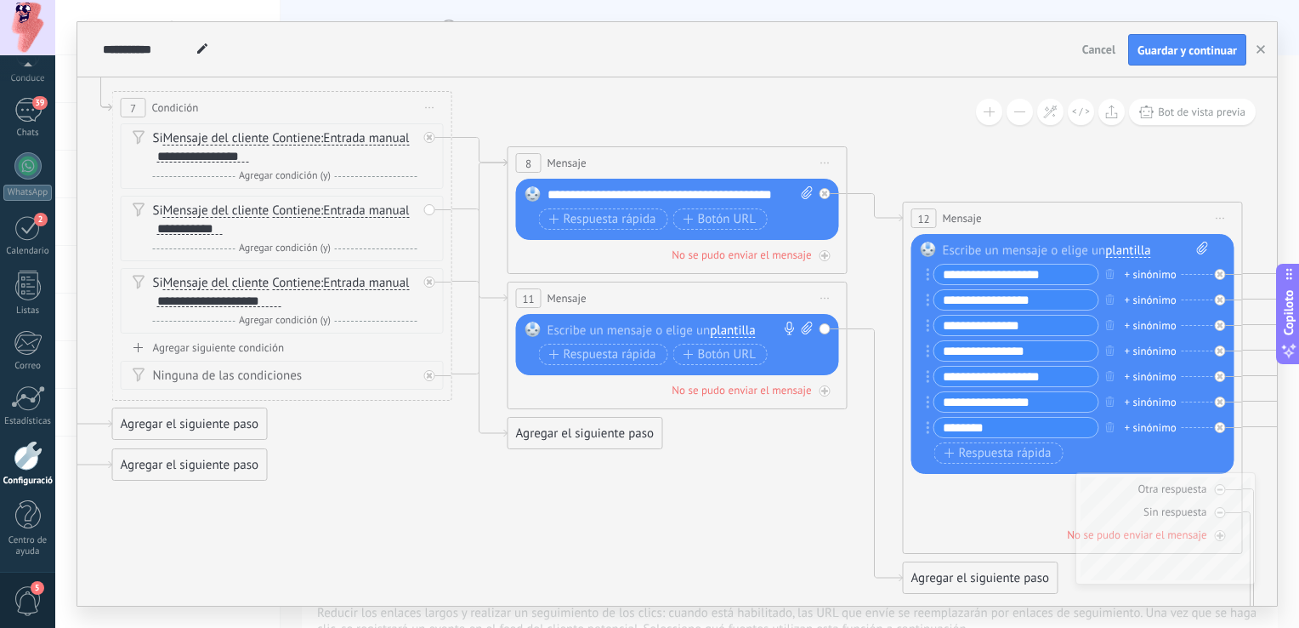
click at [833, 299] on span "Inicie la vista previa aquí Rebautizar Duplicado Borrar" at bounding box center [825, 298] width 27 height 25
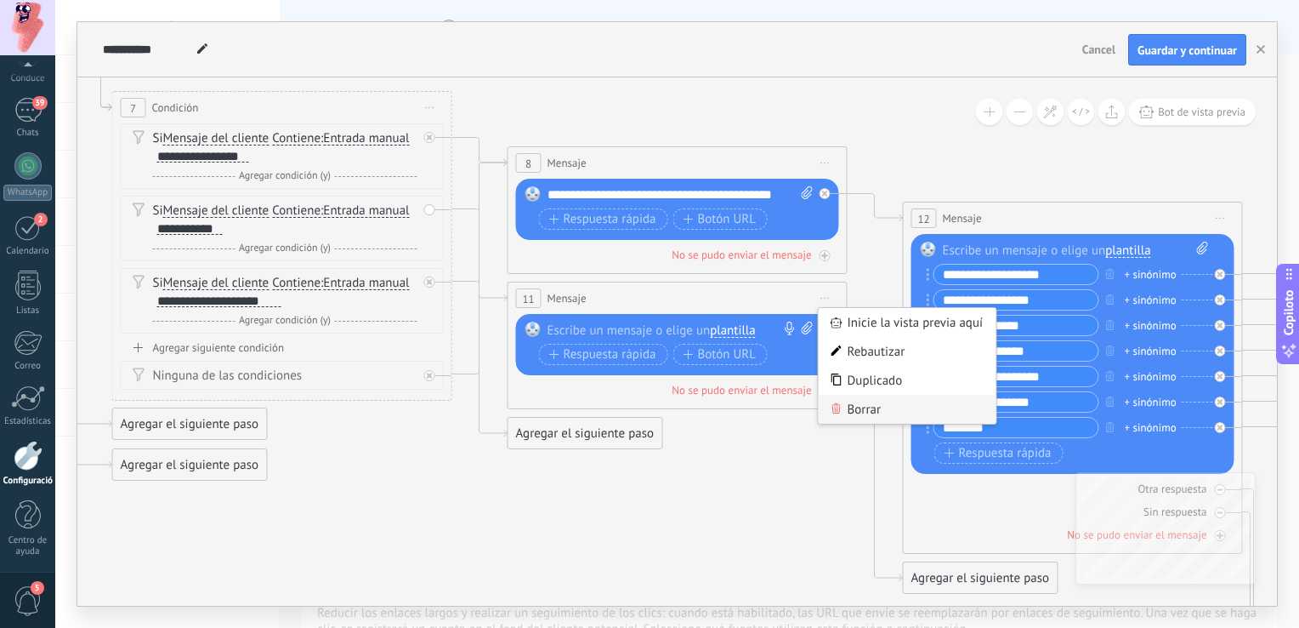
click at [878, 408] on font "Borrar" at bounding box center [865, 409] width 34 height 16
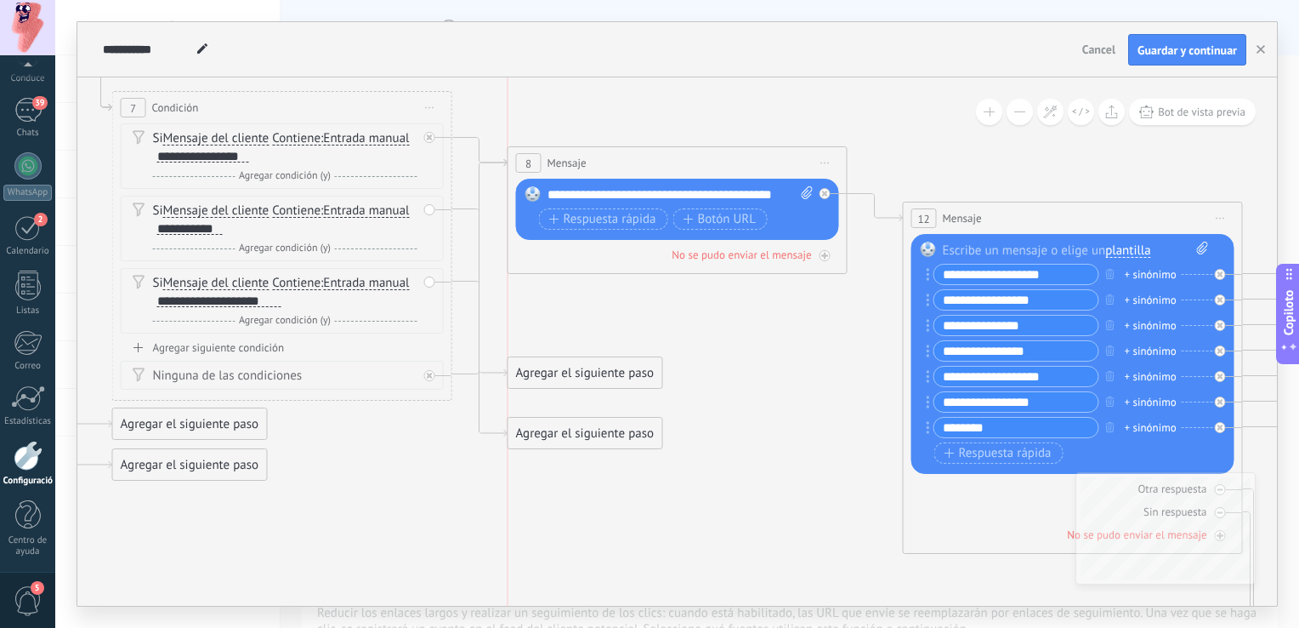
drag, startPoint x: 605, startPoint y: 292, endPoint x: 608, endPoint y: 367, distance: 75.8
click at [608, 367] on div "Agregar el siguiente paso" at bounding box center [586, 373] width 154 height 28
drag, startPoint x: 590, startPoint y: 434, endPoint x: 624, endPoint y: 321, distance: 118.1
click at [624, 321] on div "Agregar el siguiente paso" at bounding box center [620, 320] width 154 height 28
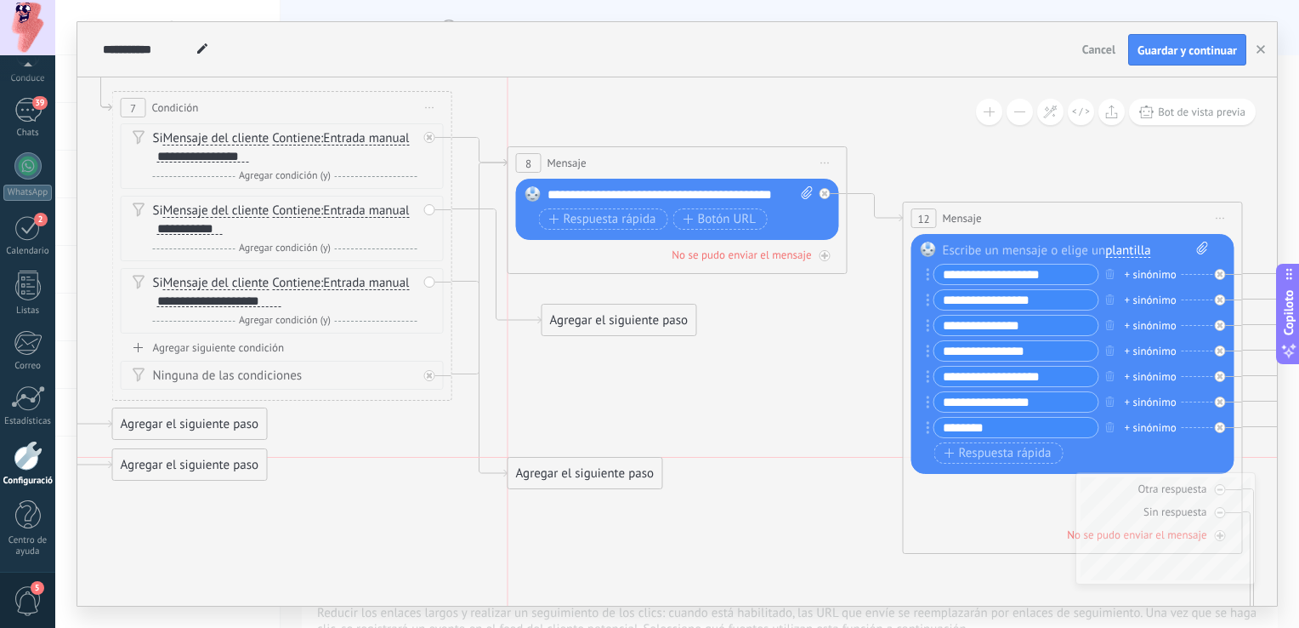
drag, startPoint x: 565, startPoint y: 384, endPoint x: 563, endPoint y: 486, distance: 102.1
click at [563, 486] on div "Agregar el siguiente paso" at bounding box center [586, 473] width 154 height 28
drag, startPoint x: 617, startPoint y: 315, endPoint x: 606, endPoint y: 366, distance: 52.2
click at [606, 366] on div "Agregar el siguiente paso" at bounding box center [608, 363] width 154 height 28
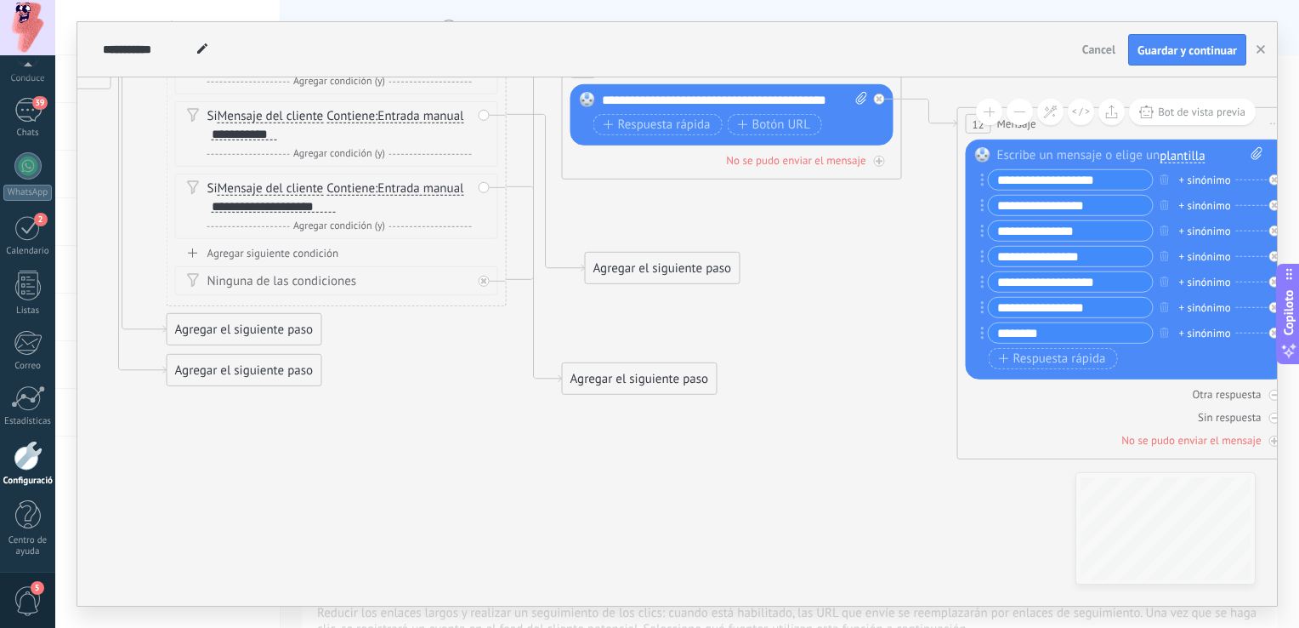
drag, startPoint x: 592, startPoint y: 491, endPoint x: 646, endPoint y: 389, distance: 115.7
click at [646, 392] on icon at bounding box center [706, 295] width 3120 height 1907
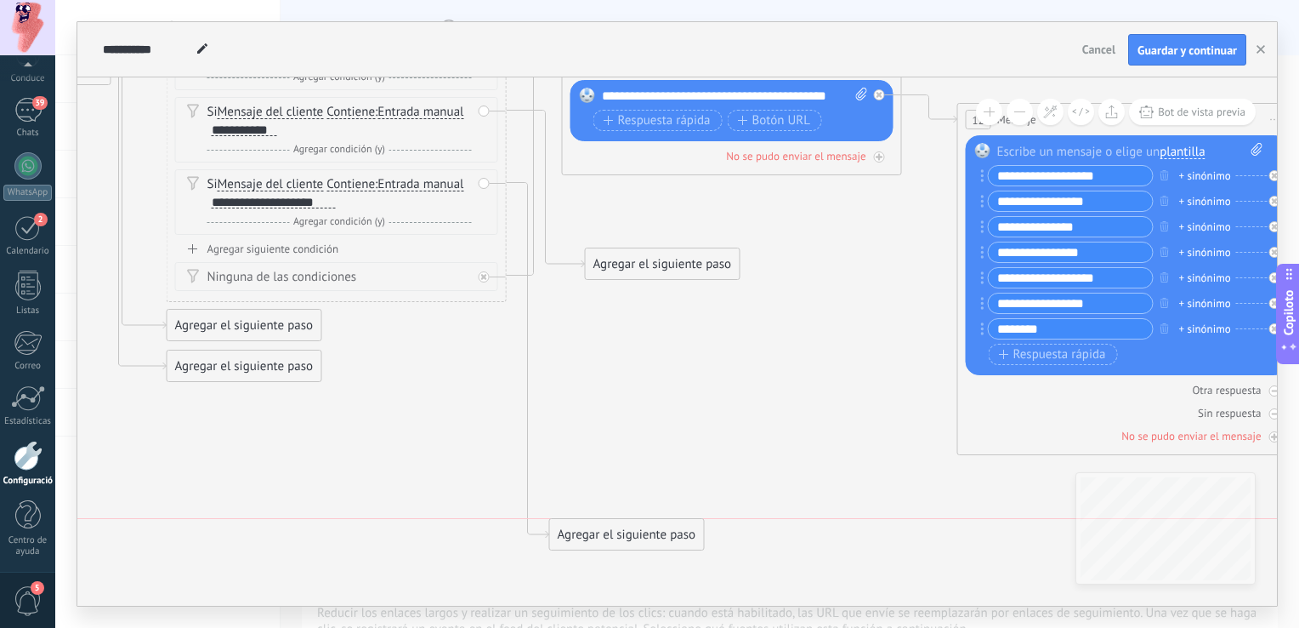
drag, startPoint x: 646, startPoint y: 377, endPoint x: 634, endPoint y: 538, distance: 162.1
click at [634, 539] on div "Agregar el siguiente paso" at bounding box center [627, 534] width 154 height 28
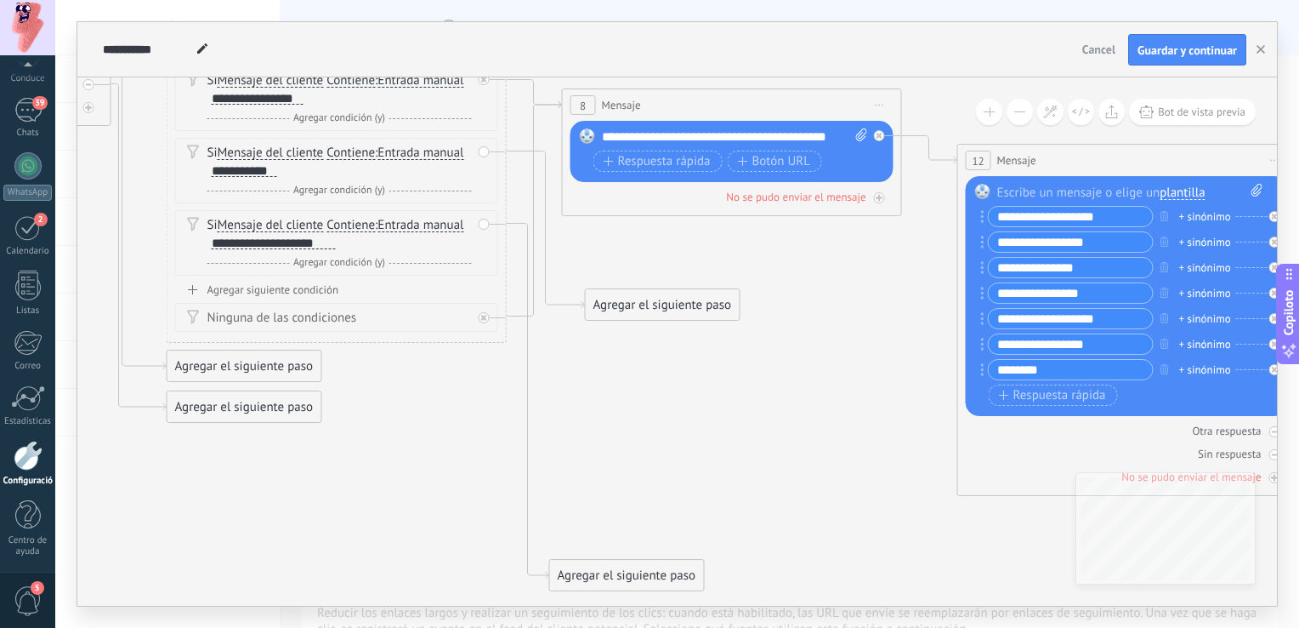
click at [679, 306] on div "Agregar el siguiente paso" at bounding box center [663, 305] width 154 height 28
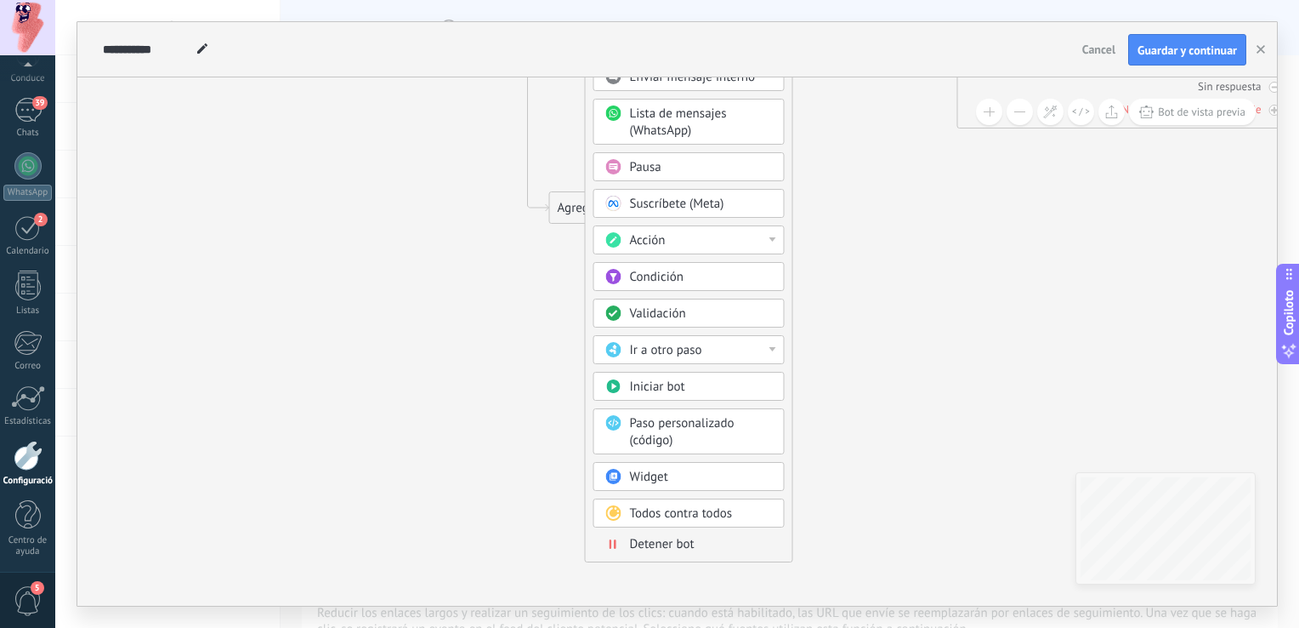
click at [693, 380] on div "Iniciar bot" at bounding box center [701, 386] width 143 height 17
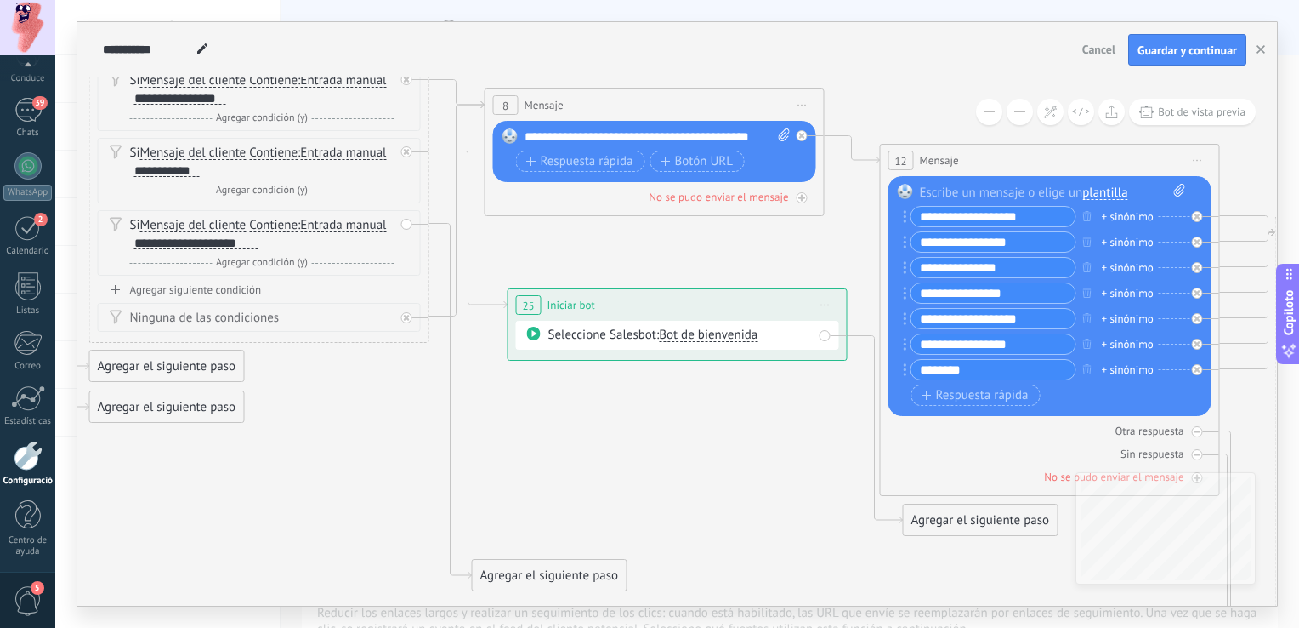
drag, startPoint x: 668, startPoint y: 350, endPoint x: 668, endPoint y: 389, distance: 39.1
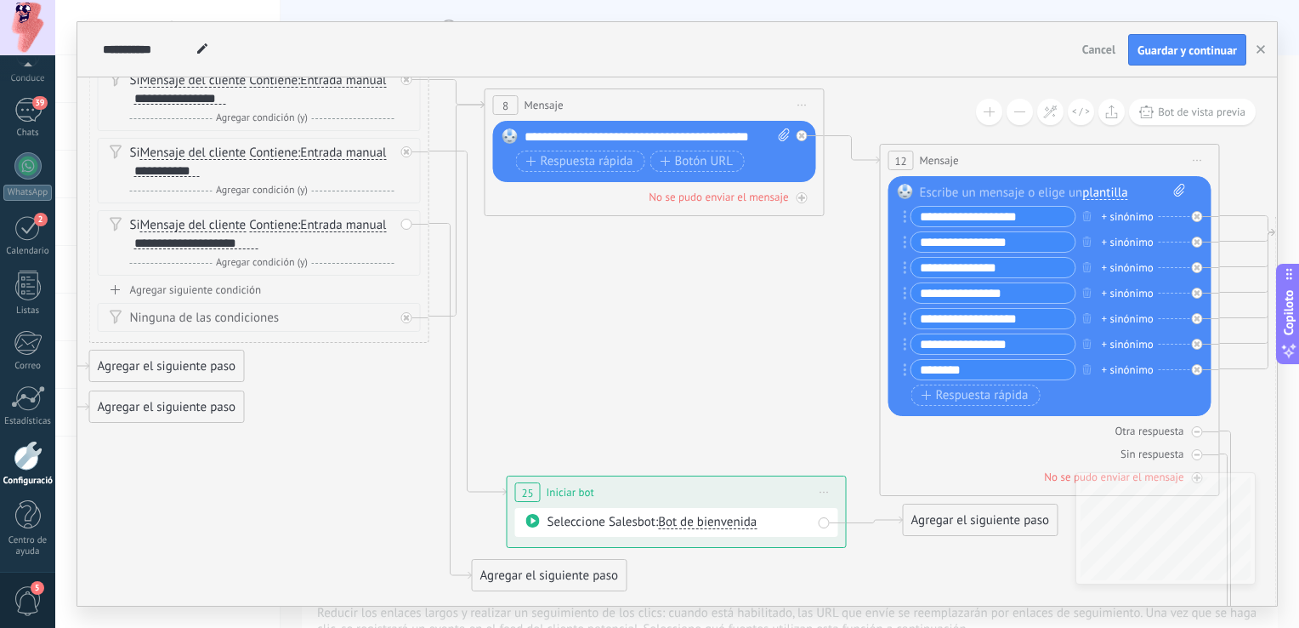
drag, startPoint x: 703, startPoint y: 310, endPoint x: 702, endPoint y: 497, distance: 187.1
click at [702, 497] on div "25 Iniciar bot ********* Start preview here Rename Duplicate Delete" at bounding box center [677, 491] width 338 height 31
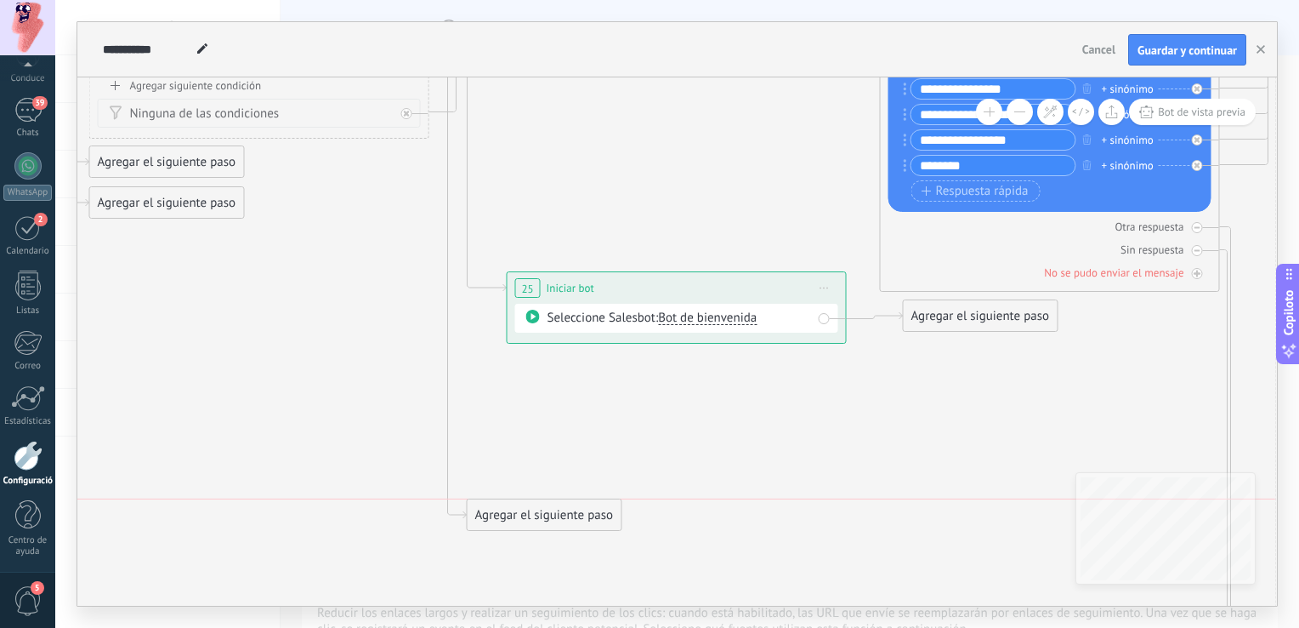
drag, startPoint x: 529, startPoint y: 380, endPoint x: 524, endPoint y: 546, distance: 165.9
click at [959, 321] on div "Agregar el siguiente paso" at bounding box center [981, 316] width 154 height 28
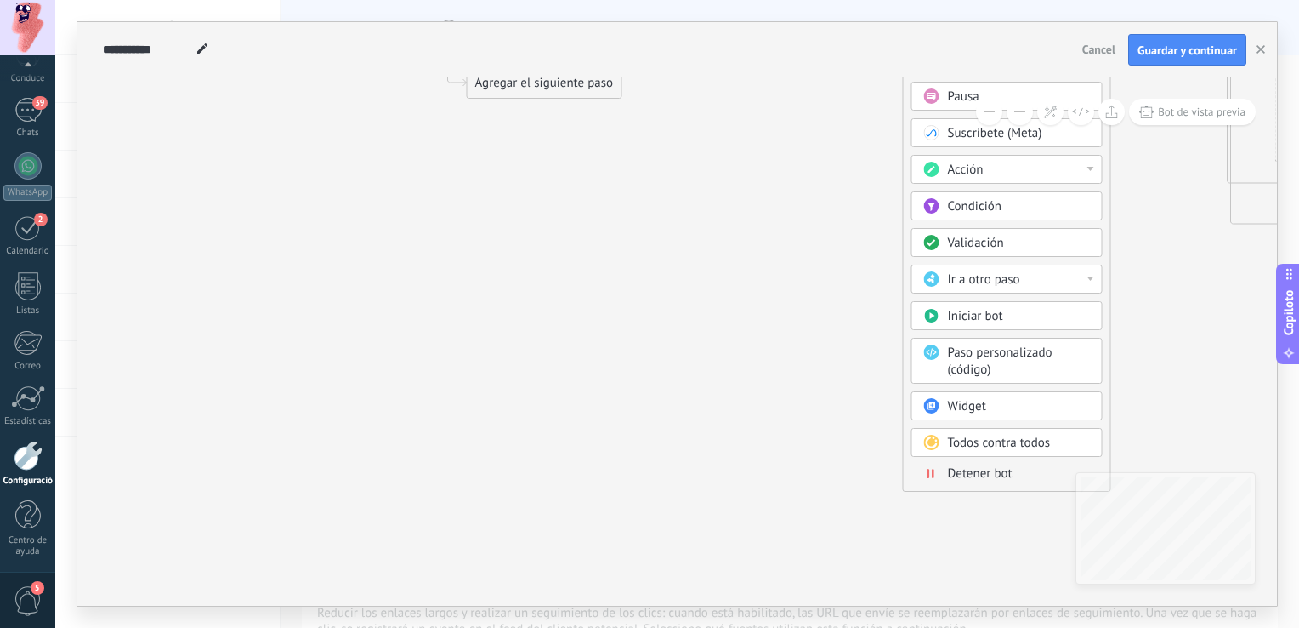
click at [988, 477] on div "Detener bot" at bounding box center [1019, 473] width 143 height 17
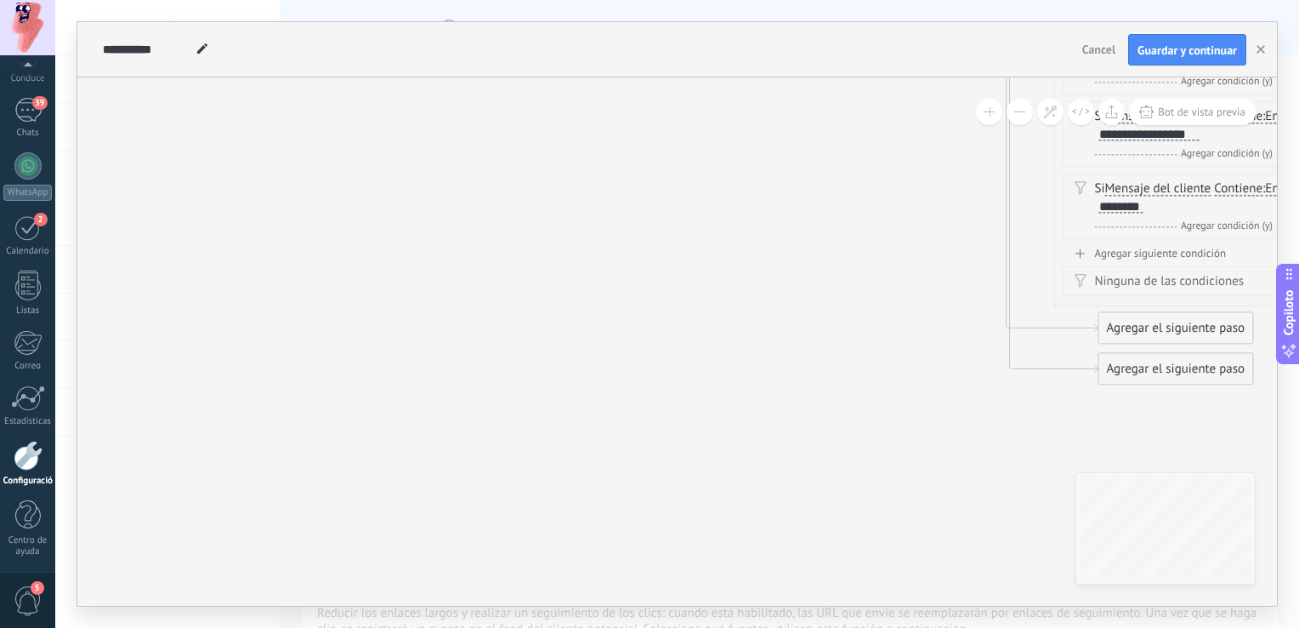
drag, startPoint x: 600, startPoint y: 371, endPoint x: 832, endPoint y: 525, distance: 278.5
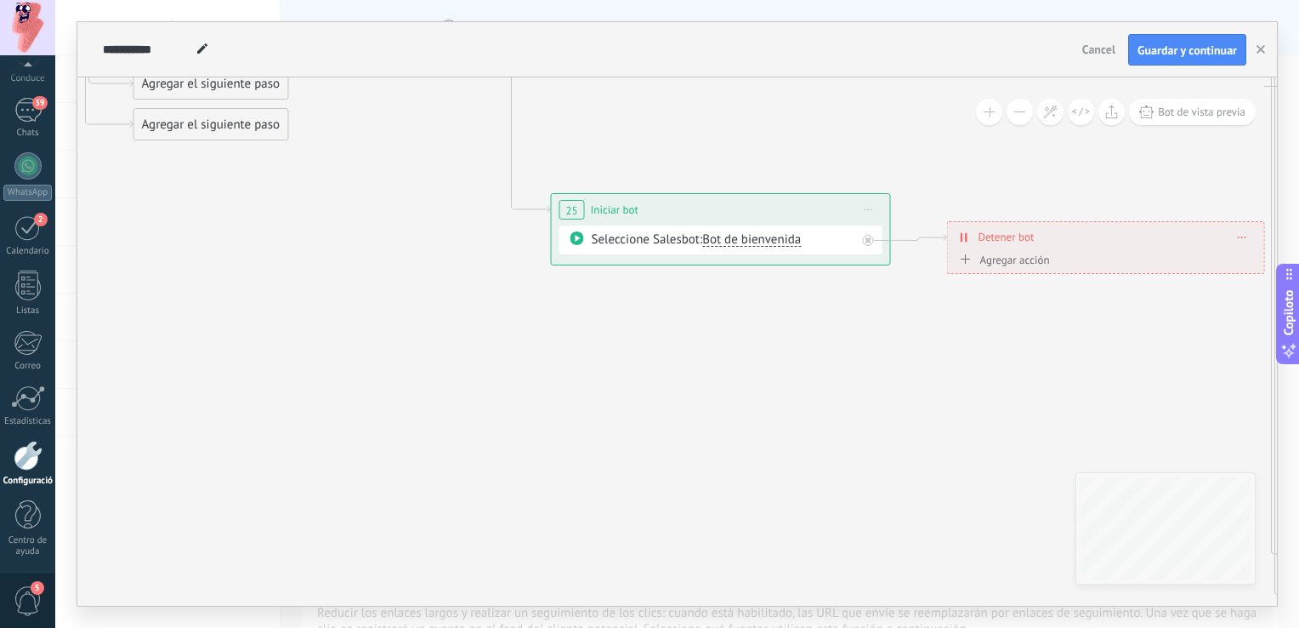
drag, startPoint x: 472, startPoint y: 255, endPoint x: 646, endPoint y: 428, distance: 245.3
click at [646, 428] on icon at bounding box center [673, 66] width 3120 height 1940
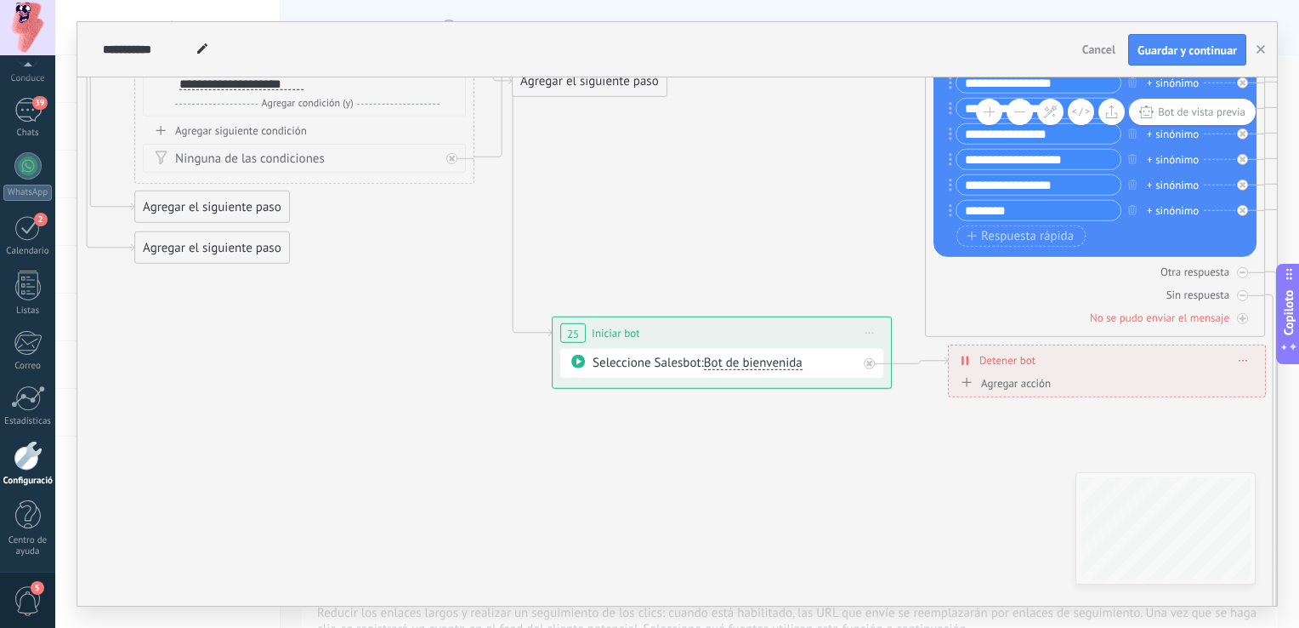
click at [749, 505] on icon at bounding box center [674, 189] width 3120 height 1940
drag, startPoint x: 1103, startPoint y: 376, endPoint x: 1069, endPoint y: 416, distance: 52.5
drag, startPoint x: 1078, startPoint y: 376, endPoint x: 991, endPoint y: 433, distance: 104.5
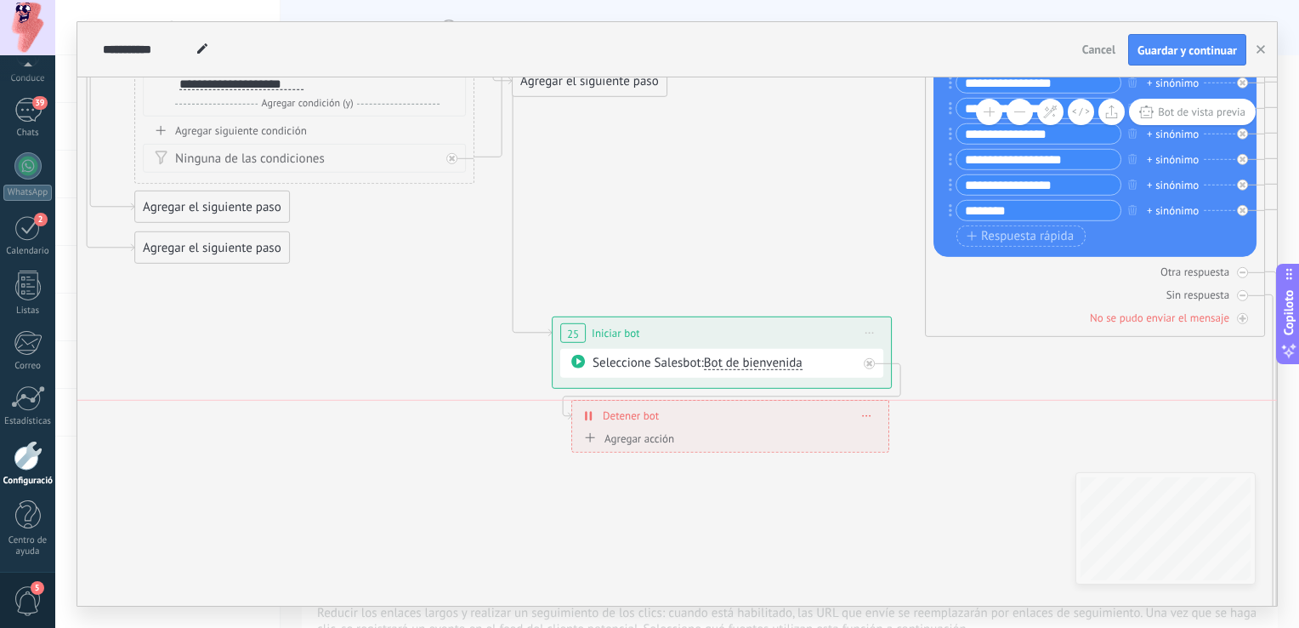
drag, startPoint x: 1117, startPoint y: 369, endPoint x: 741, endPoint y: 429, distance: 380.7
click at [741, 429] on div "Detener bot ******** [GEOGRAPHIC_DATA]" at bounding box center [730, 416] width 316 height 30
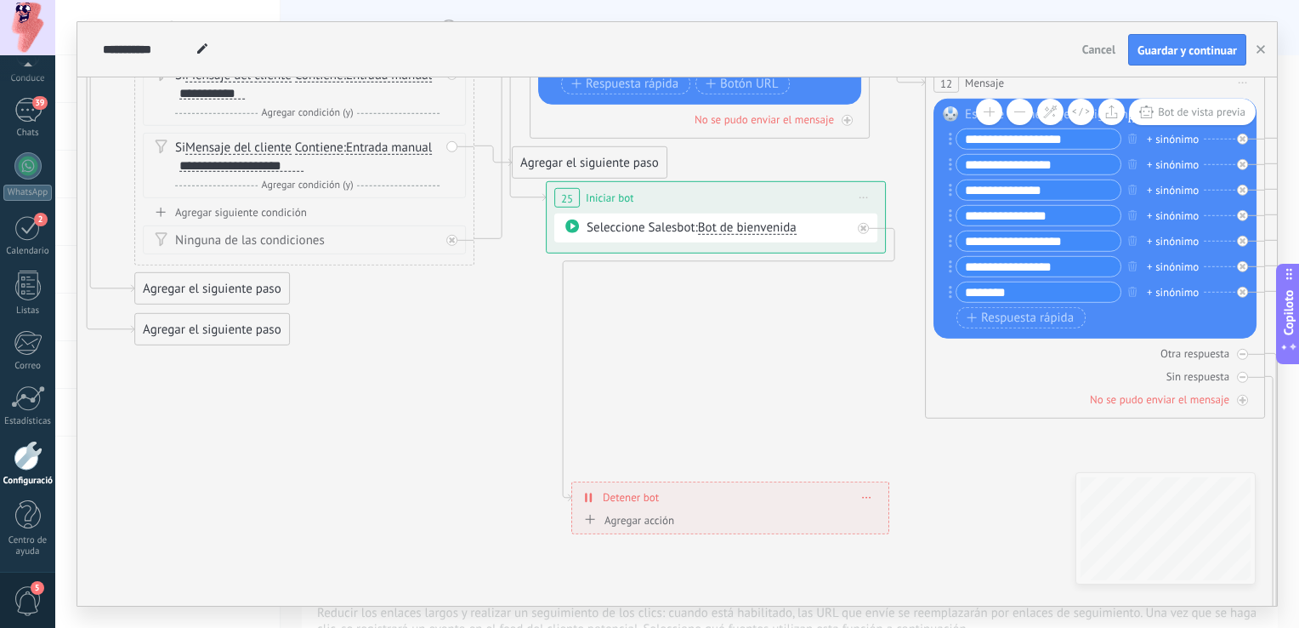
drag, startPoint x: 718, startPoint y: 408, endPoint x: 712, endPoint y: 192, distance: 216.1
click at [712, 192] on div "25 Iniciar bot ********* Start preview here Rename Duplicate [GEOGRAPHIC_DATA]" at bounding box center [716, 197] width 338 height 31
drag, startPoint x: 536, startPoint y: 162, endPoint x: 611, endPoint y: 526, distance: 371.8
click at [415, 540] on div "Agregar el siguiente paso" at bounding box center [469, 547] width 154 height 28
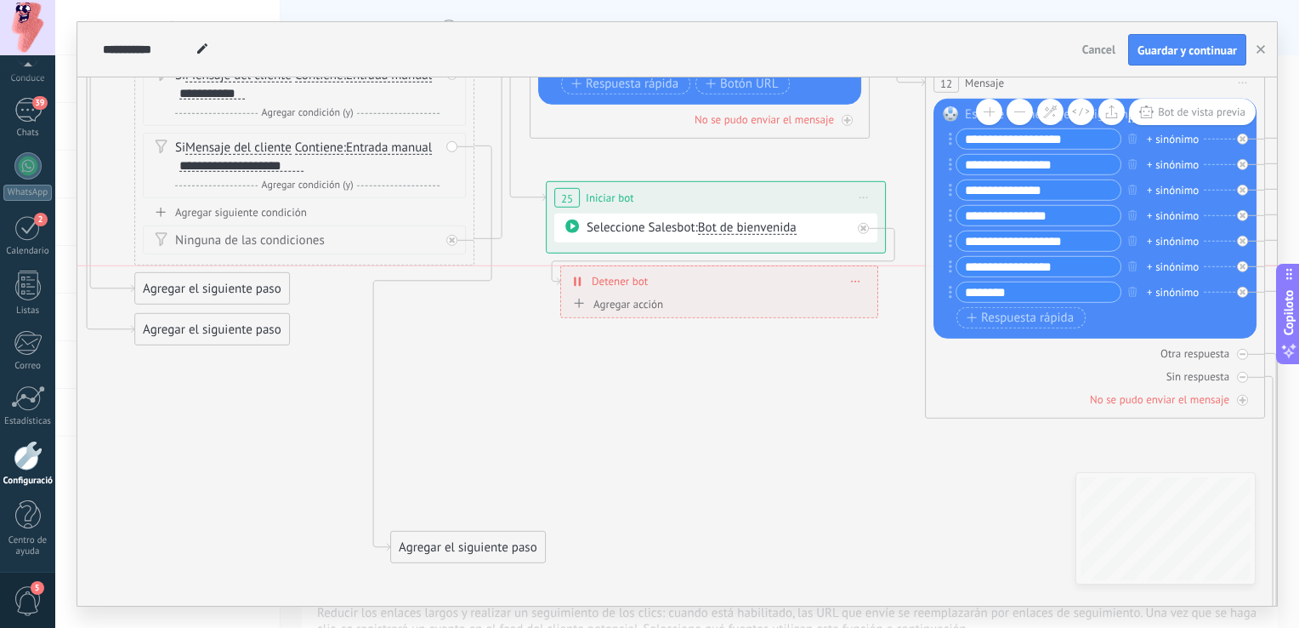
drag, startPoint x: 760, startPoint y: 502, endPoint x: 750, endPoint y: 282, distance: 219.6
click at [750, 282] on div "Detener bot ******** [GEOGRAPHIC_DATA]" at bounding box center [719, 281] width 316 height 30
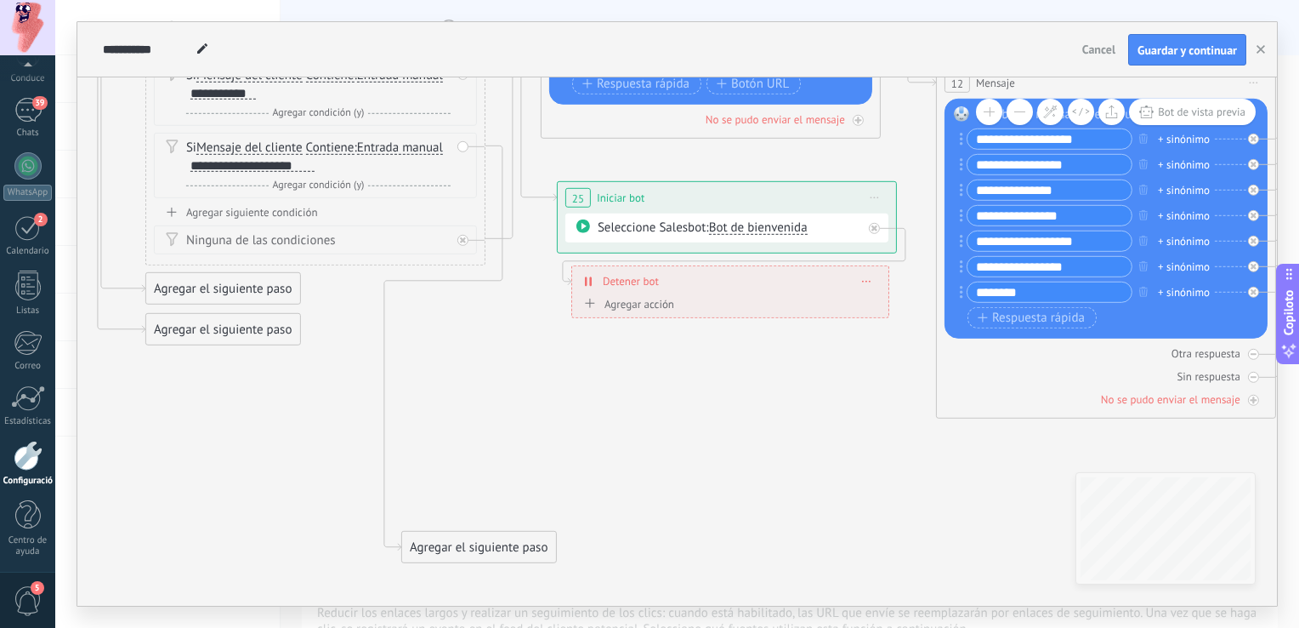
drag, startPoint x: 440, startPoint y: 545, endPoint x: 442, endPoint y: 359, distance: 186.3
click at [442, 359] on icon at bounding box center [685, 271] width 3120 height 1940
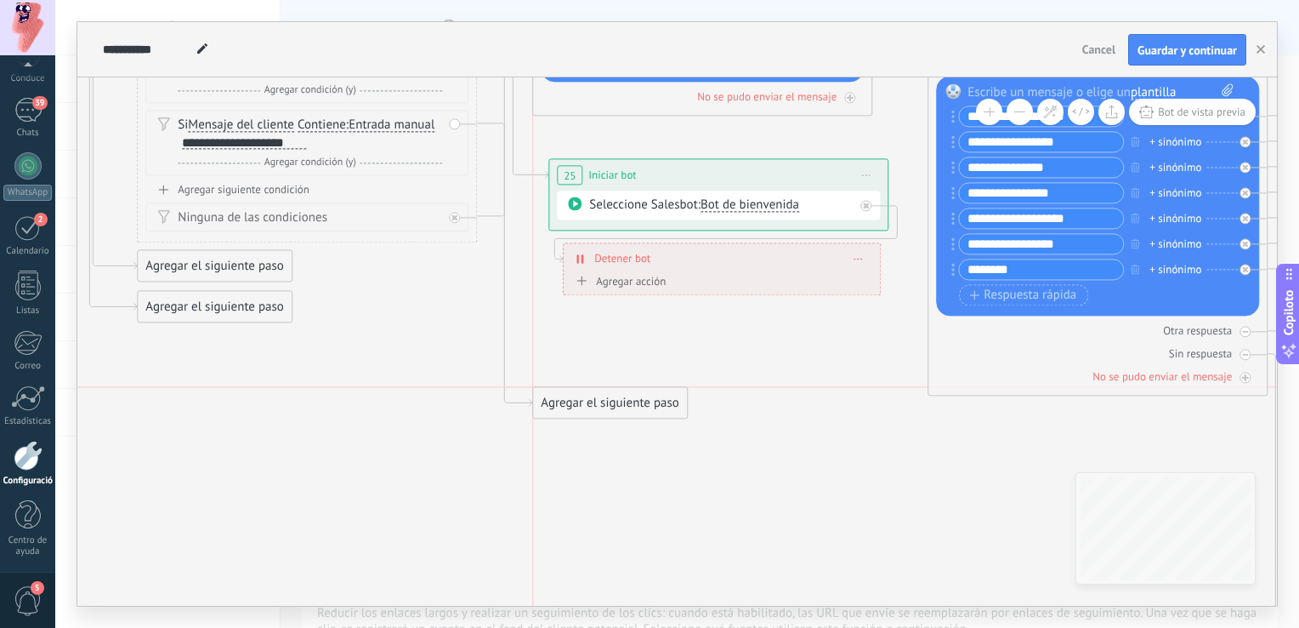
drag, startPoint x: 520, startPoint y: 524, endPoint x: 639, endPoint y: 410, distance: 164.8
click at [639, 410] on div "Agregar el siguiente paso" at bounding box center [610, 403] width 154 height 28
click at [602, 404] on div "Agregar el siguiente paso" at bounding box center [610, 403] width 154 height 28
click at [618, 434] on span "Mensaje" at bounding box center [599, 433] width 45 height 16
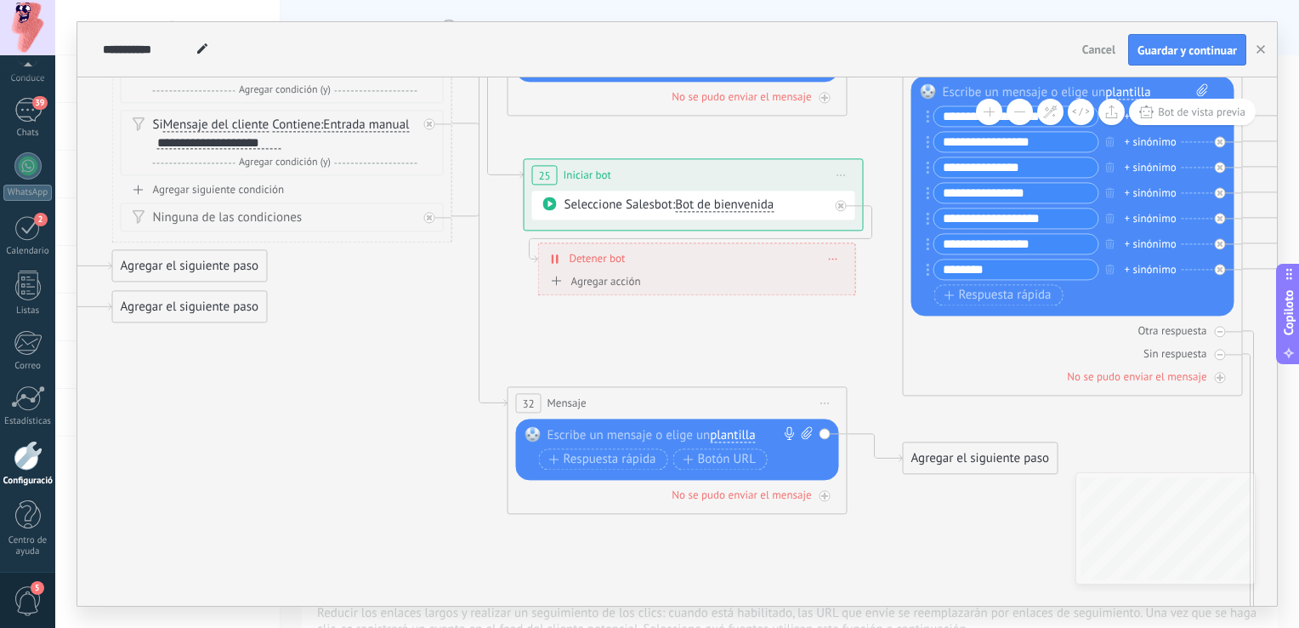
click at [602, 427] on div at bounding box center [674, 435] width 253 height 17
click at [617, 433] on div "*********" at bounding box center [681, 435] width 267 height 17
drag, startPoint x: 630, startPoint y: 431, endPoint x: 505, endPoint y: 430, distance: 125.0
click at [619, 430] on div "**********" at bounding box center [681, 435] width 267 height 17
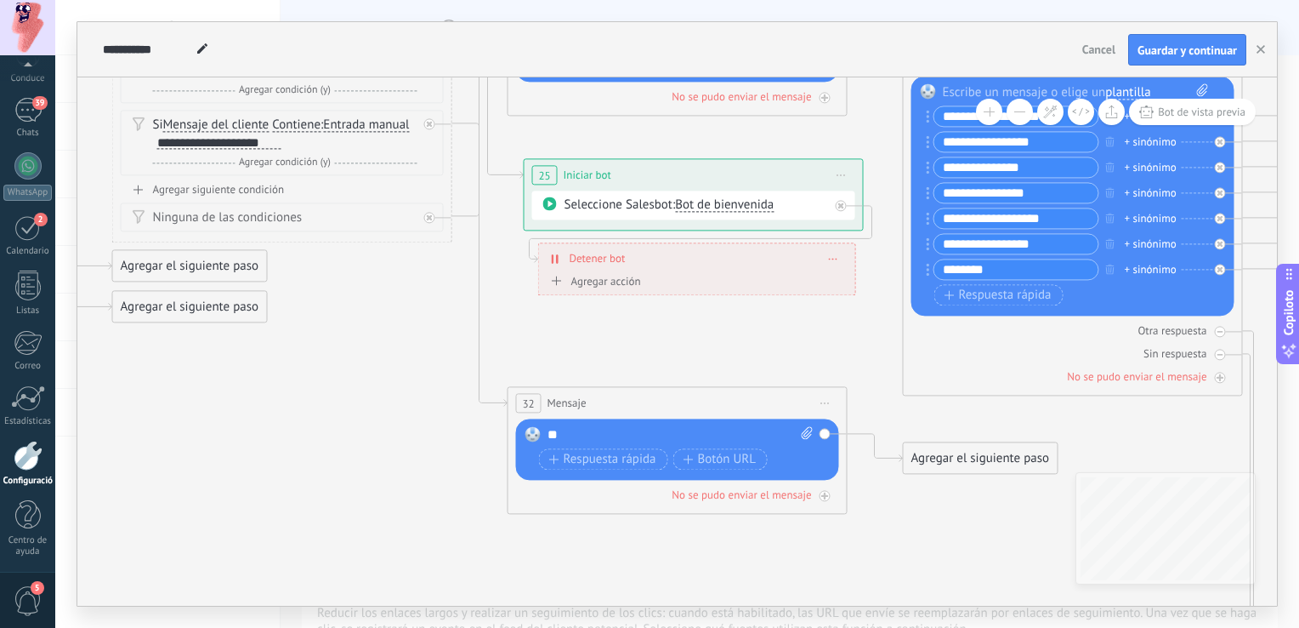
click at [619, 430] on div "**" at bounding box center [681, 435] width 267 height 17
drag, startPoint x: 742, startPoint y: 498, endPoint x: 698, endPoint y: 543, distance: 63.1
click at [698, 543] on icon at bounding box center [652, 249] width 3120 height 1940
click at [658, 422] on div "**********" at bounding box center [677, 450] width 323 height 61
click at [653, 437] on div "**********" at bounding box center [681, 436] width 267 height 17
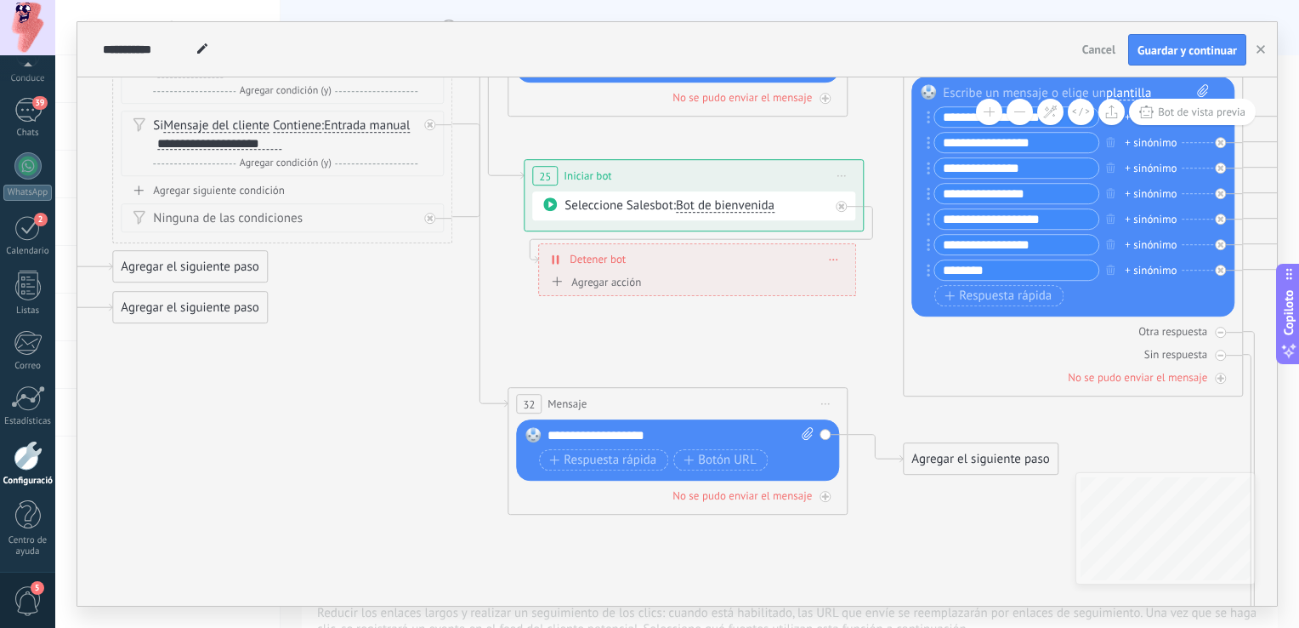
click at [662, 436] on div "**********" at bounding box center [681, 436] width 267 height 17
click at [548, 430] on div "**********" at bounding box center [681, 436] width 267 height 17
click at [1193, 49] on span "Guardar y continuar" at bounding box center [1187, 50] width 99 height 12
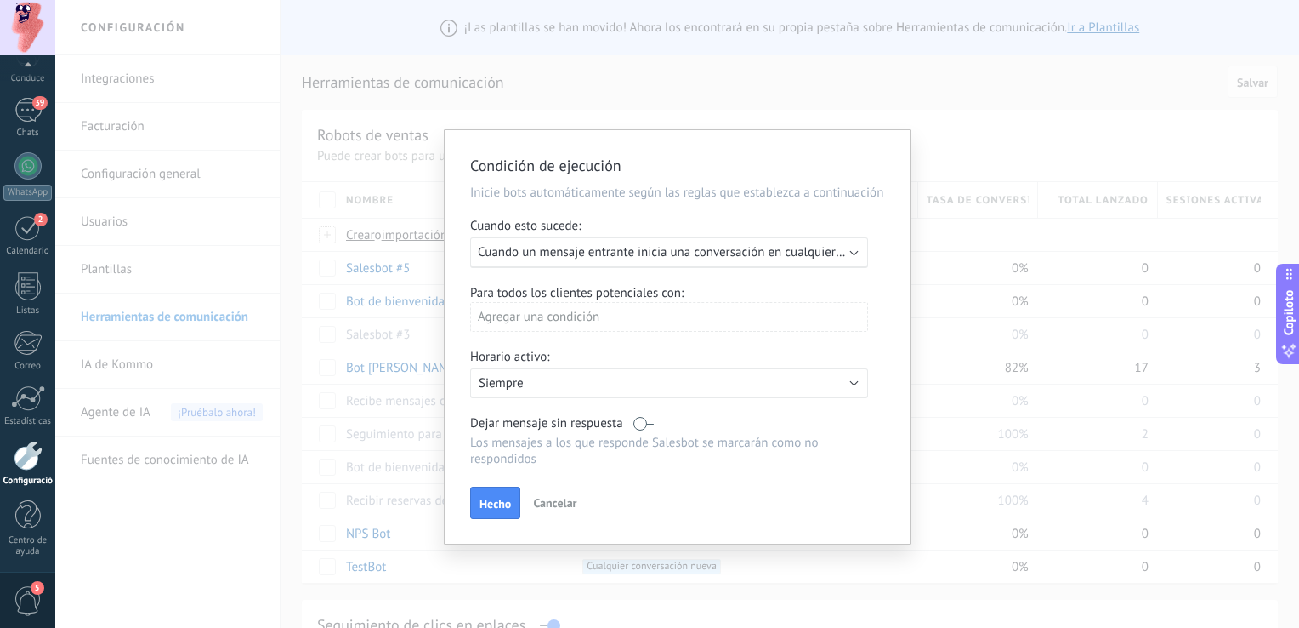
click at [678, 380] on p "Siempre" at bounding box center [628, 383] width 298 height 16
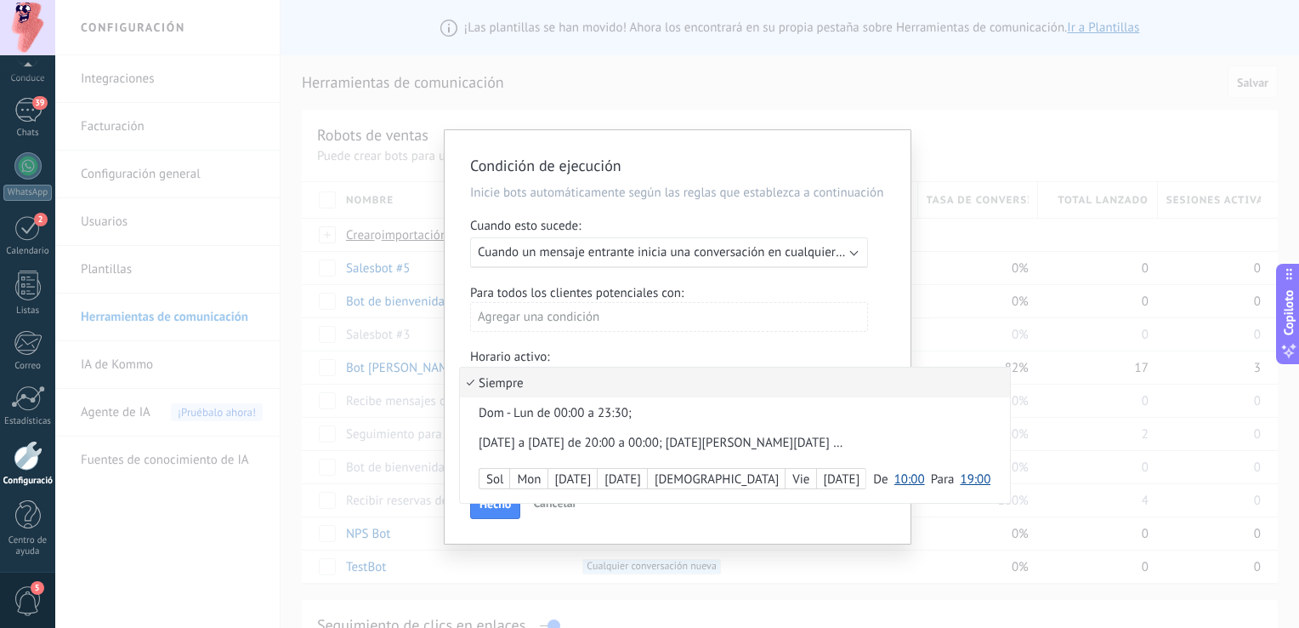
click at [678, 380] on li "Siempre" at bounding box center [735, 382] width 550 height 30
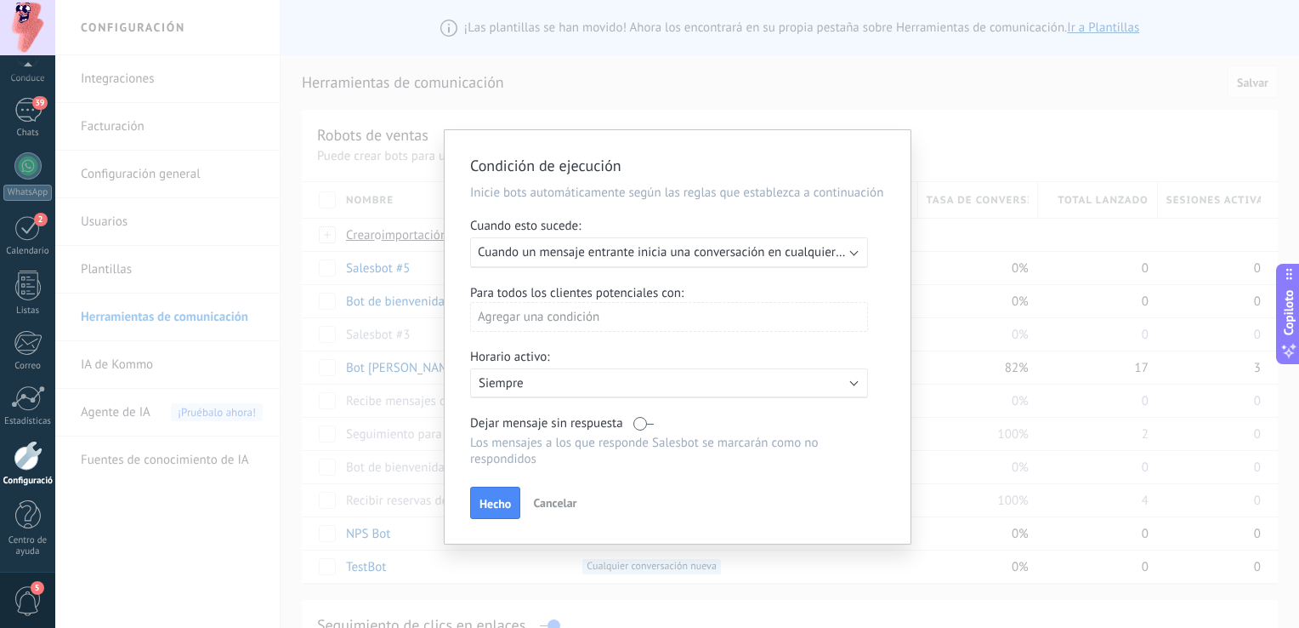
click at [852, 254] on div "Execute: Cuando un mensaje entrante inicia una conversación en cualquier canal" at bounding box center [669, 252] width 398 height 31
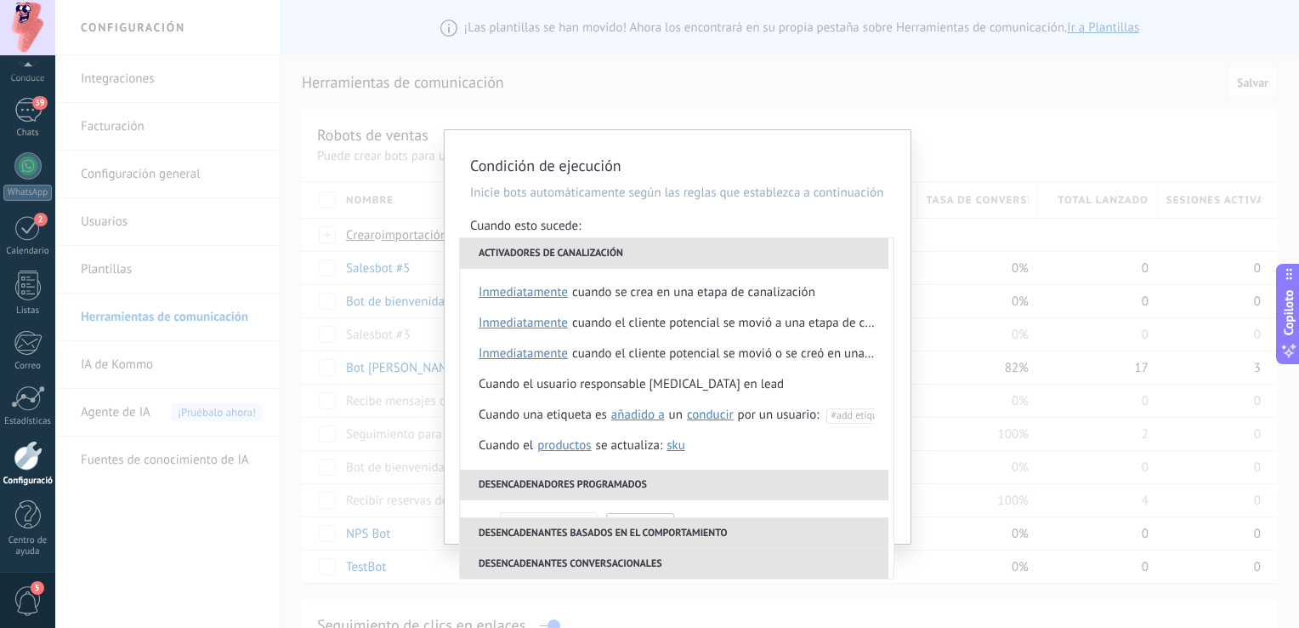
click at [772, 141] on div "Condición de ejecución Inicie bots automáticamente según las reglas que estable…" at bounding box center [678, 336] width 466 height 413
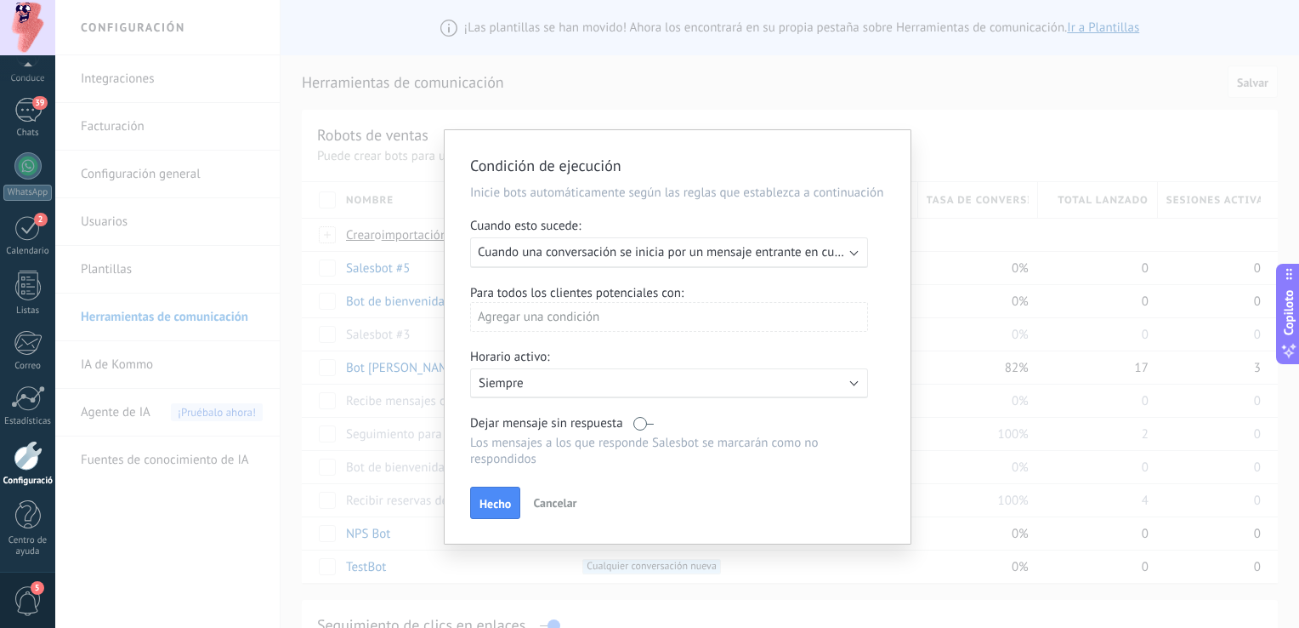
click at [548, 497] on span "Cancelar" at bounding box center [554, 502] width 43 height 15
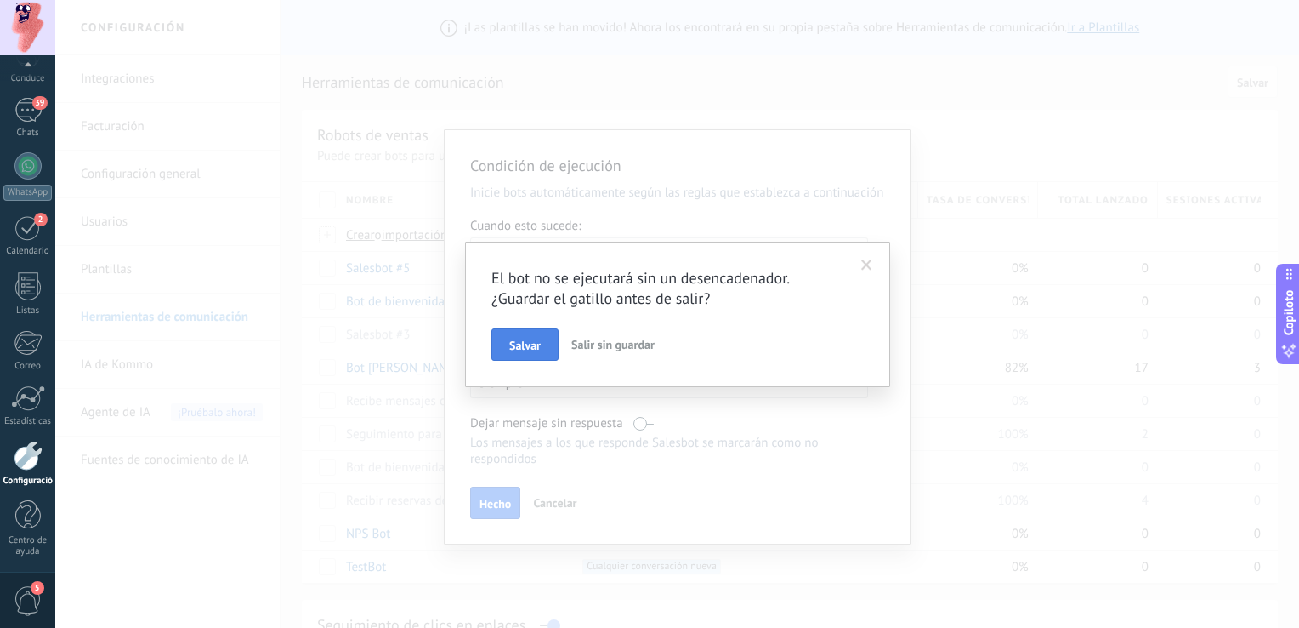
click at [543, 350] on button "Salvar" at bounding box center [525, 344] width 67 height 32
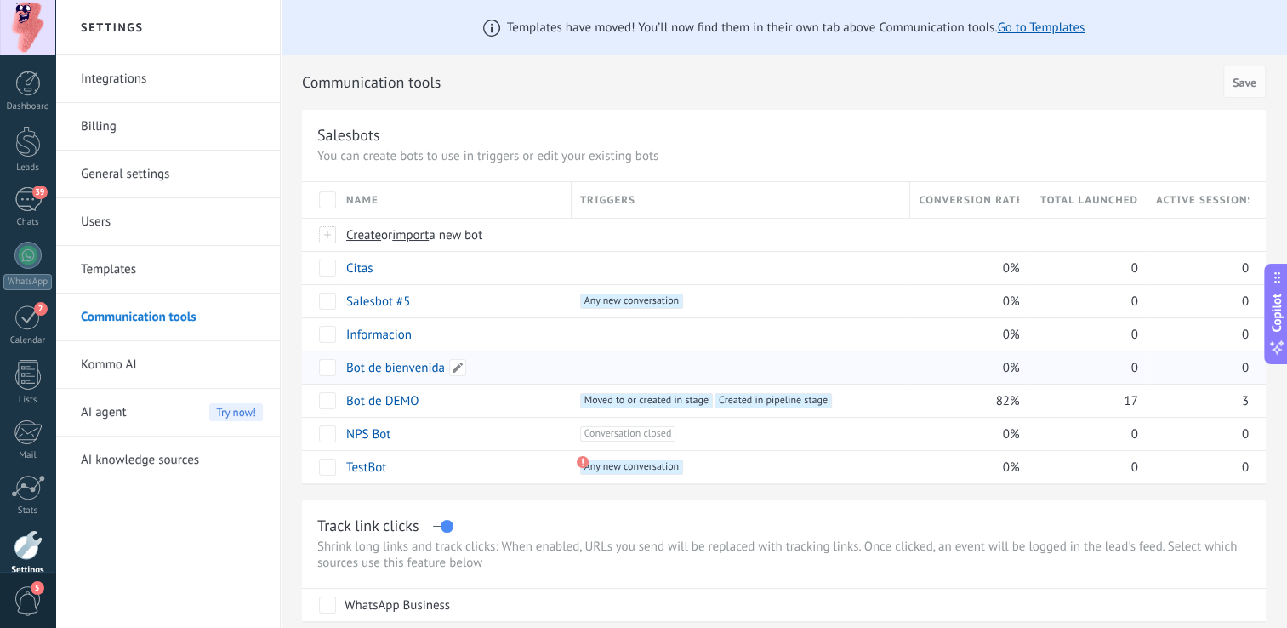
click at [401, 368] on link "Bot de bienvenida" at bounding box center [395, 368] width 99 height 16
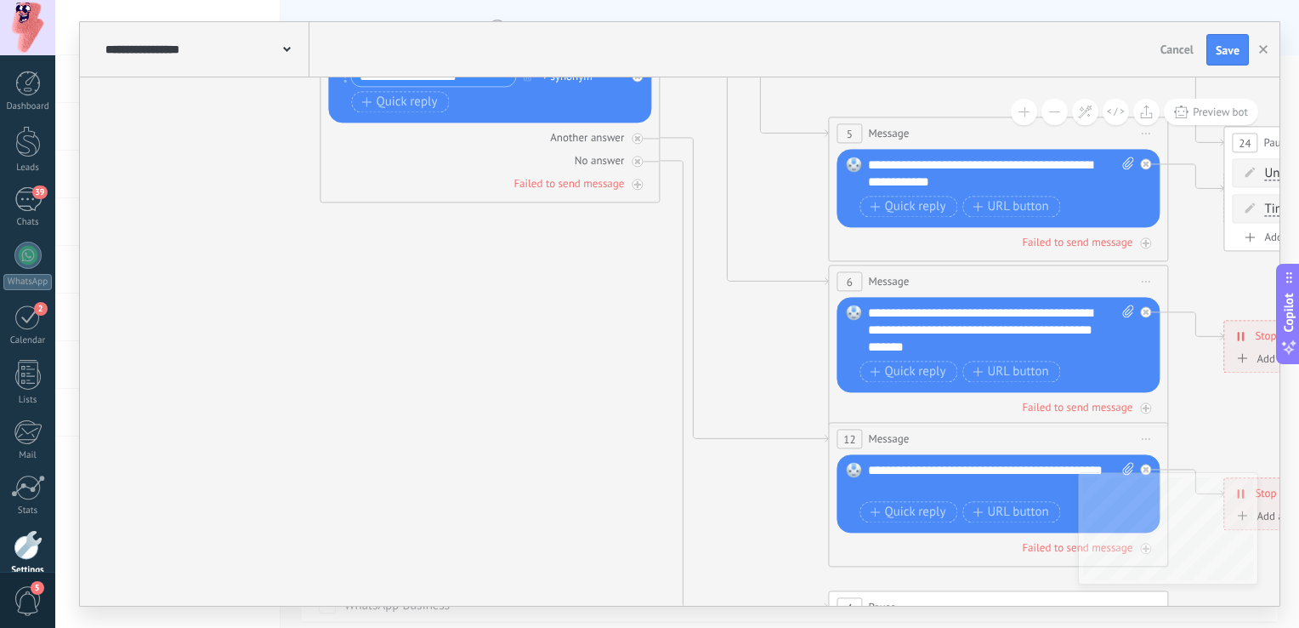
drag, startPoint x: 890, startPoint y: 537, endPoint x: 571, endPoint y: 192, distance: 470.0
click at [571, 192] on icon at bounding box center [1037, 331] width 2651 height 1717
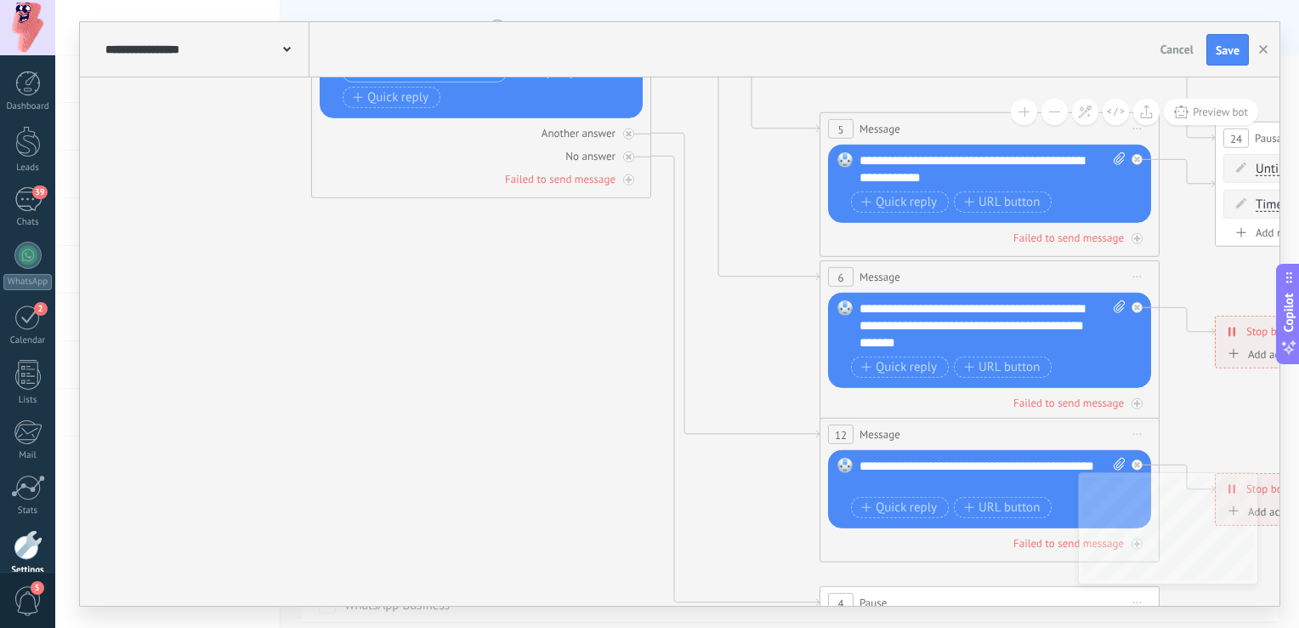
drag, startPoint x: 602, startPoint y: 332, endPoint x: 612, endPoint y: 397, distance: 66.3
click at [612, 397] on icon at bounding box center [1028, 326] width 2651 height 1717
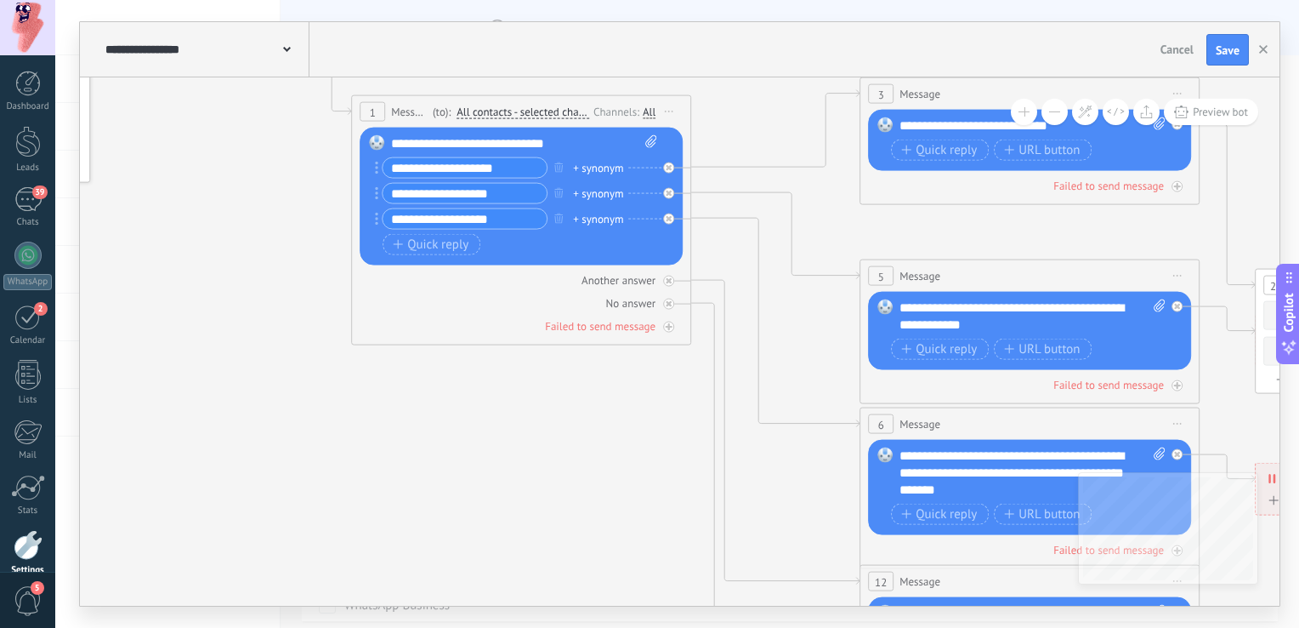
drag, startPoint x: 573, startPoint y: 304, endPoint x: 612, endPoint y: 428, distance: 130.2
click at [612, 428] on icon at bounding box center [1068, 473] width 2651 height 1717
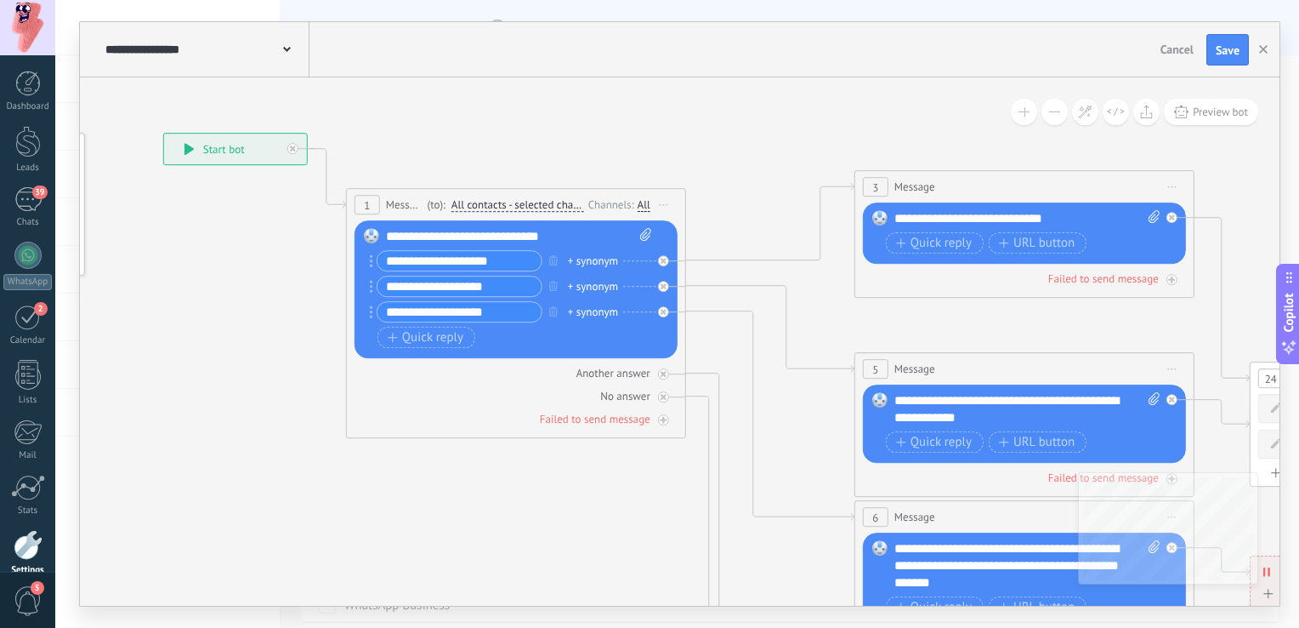
drag, startPoint x: 283, startPoint y: 372, endPoint x: 274, endPoint y: 455, distance: 83.9
click at [274, 455] on icon at bounding box center [1063, 566] width 2651 height 1717
click at [293, 60] on div "**********" at bounding box center [205, 49] width 208 height 54
click at [277, 39] on div "**********" at bounding box center [205, 49] width 208 height 54
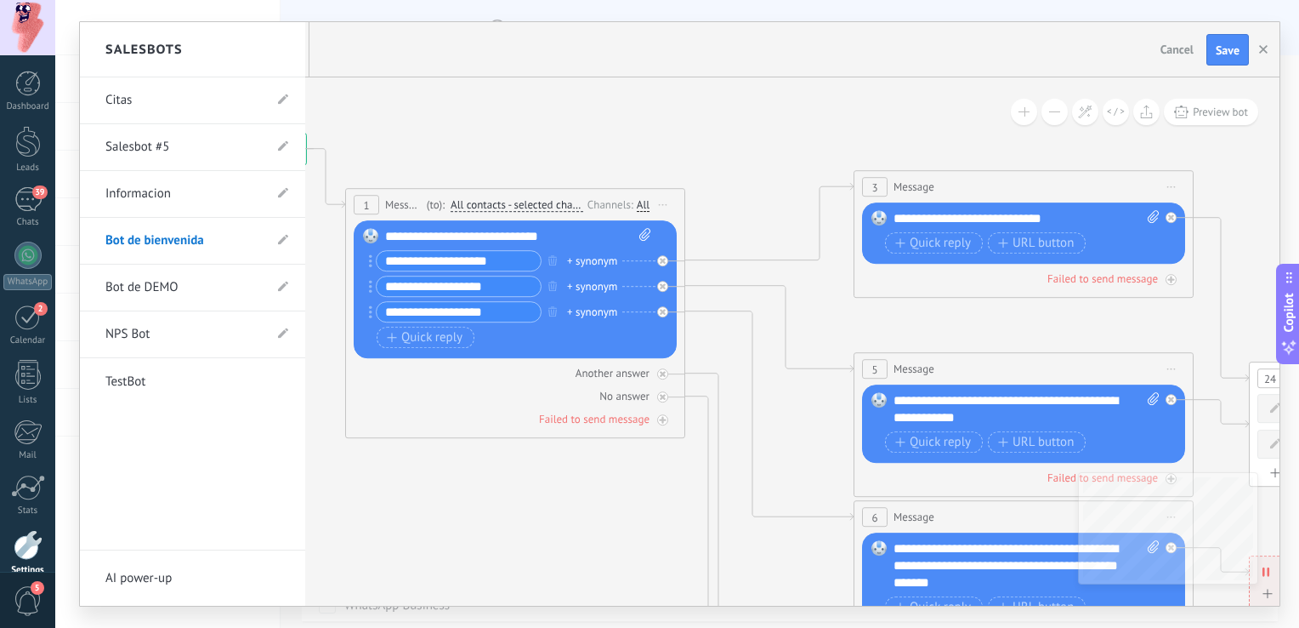
click at [185, 151] on link "Salesbot #5" at bounding box center [183, 147] width 157 height 48
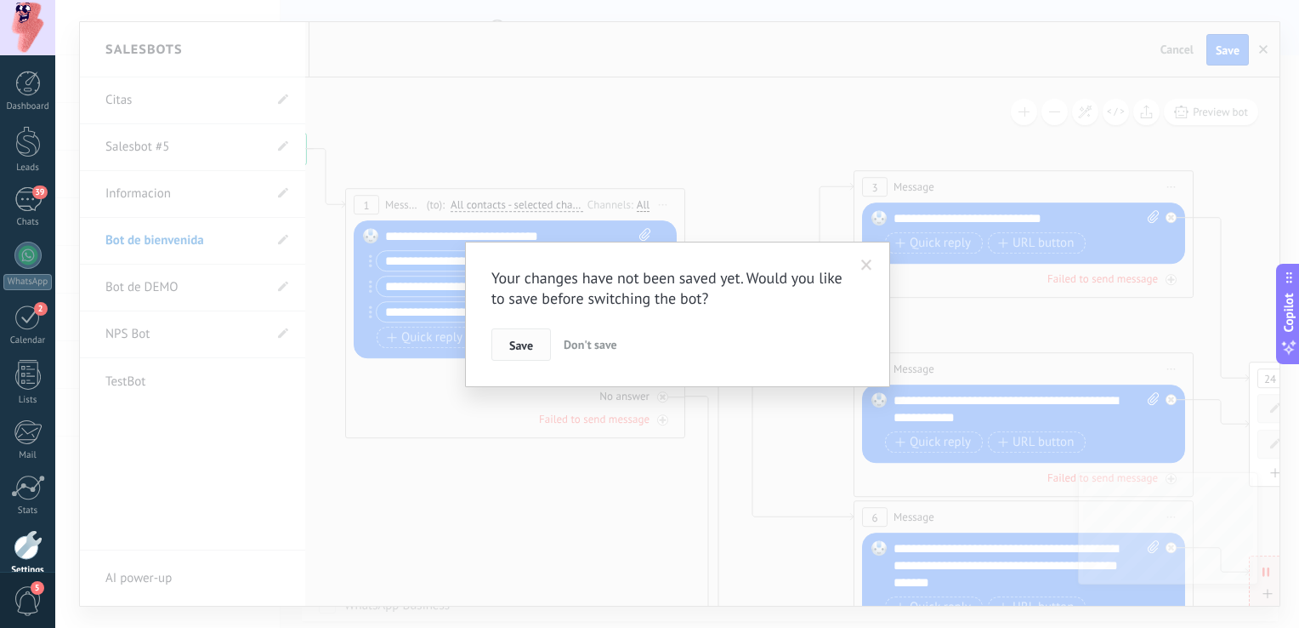
click at [524, 353] on button "Save" at bounding box center [522, 344] width 60 height 32
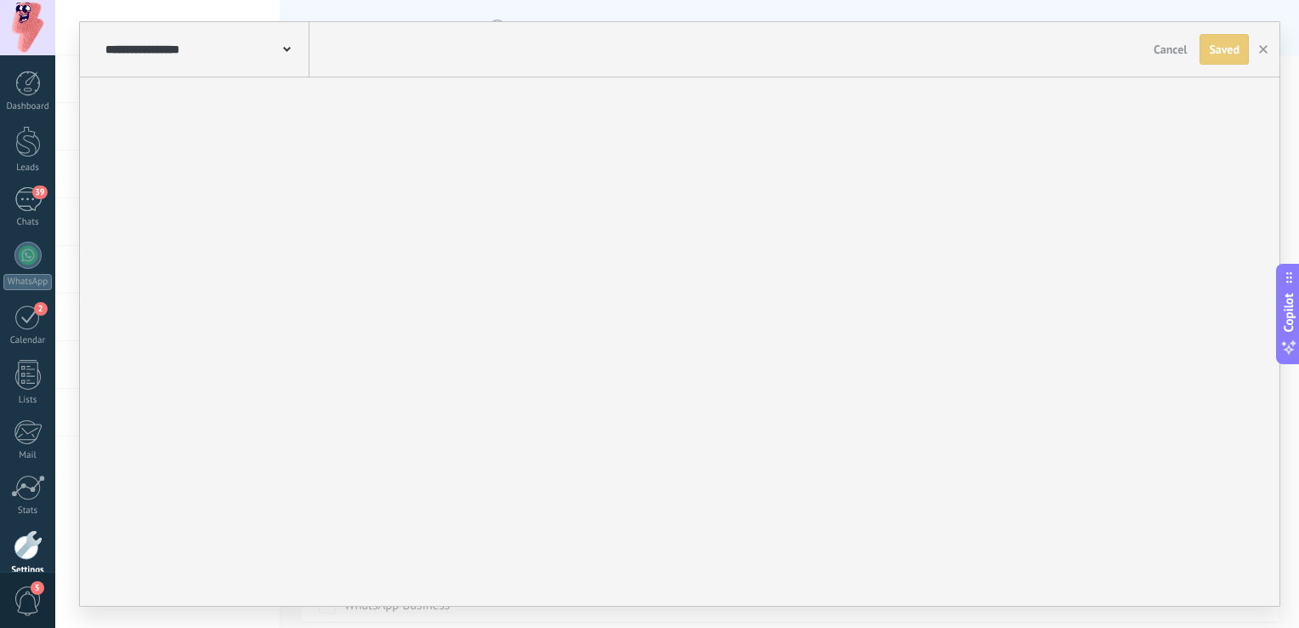
type input "**********"
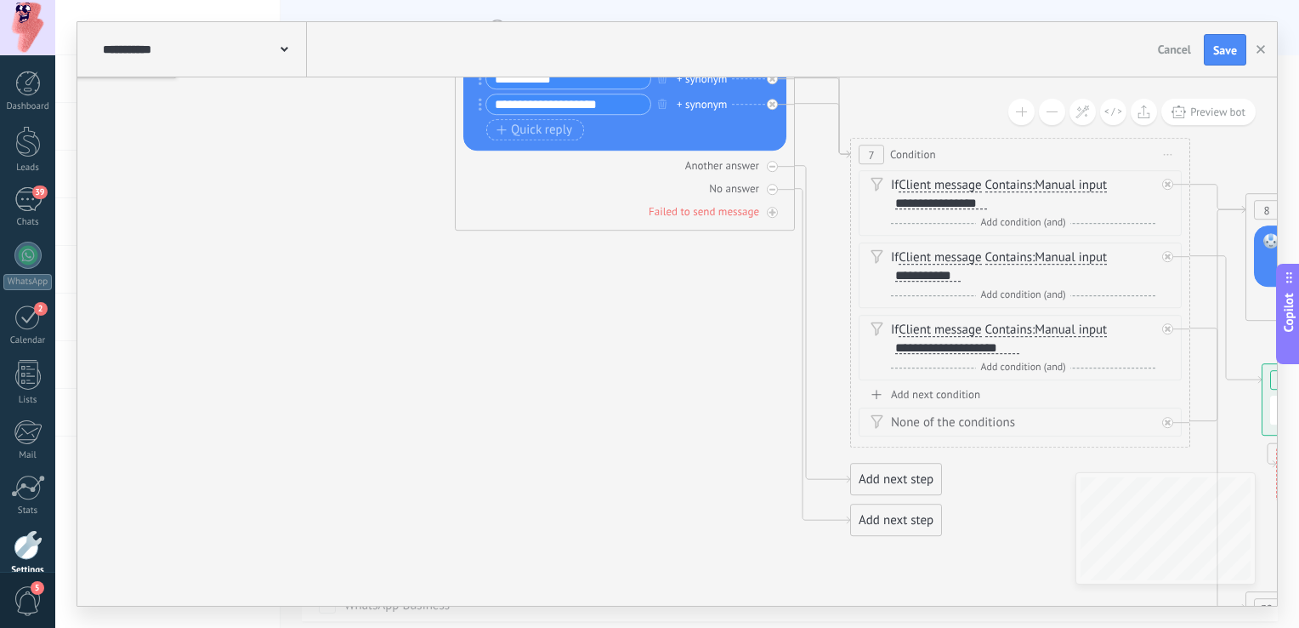
drag, startPoint x: 542, startPoint y: 455, endPoint x: 229, endPoint y: 104, distance: 470.4
click at [230, 103] on icon at bounding box center [1316, 458] width 2972 height 1948
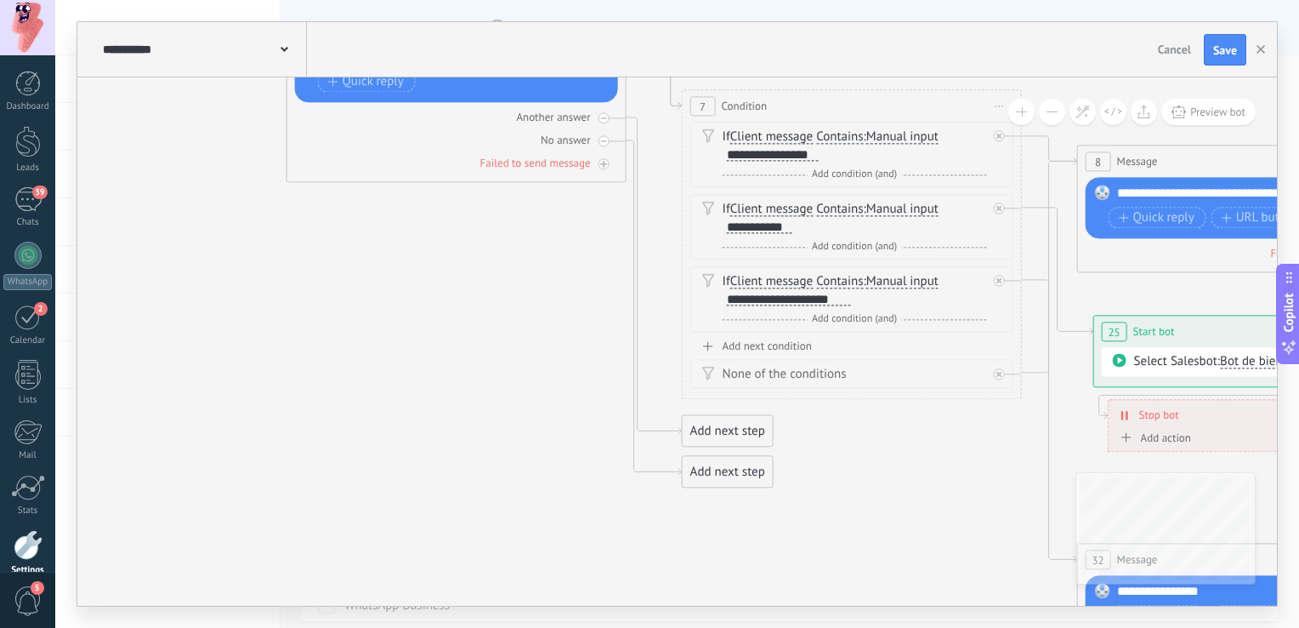
drag, startPoint x: 582, startPoint y: 505, endPoint x: 524, endPoint y: 522, distance: 60.3
click at [524, 522] on icon at bounding box center [1148, 409] width 2972 height 1948
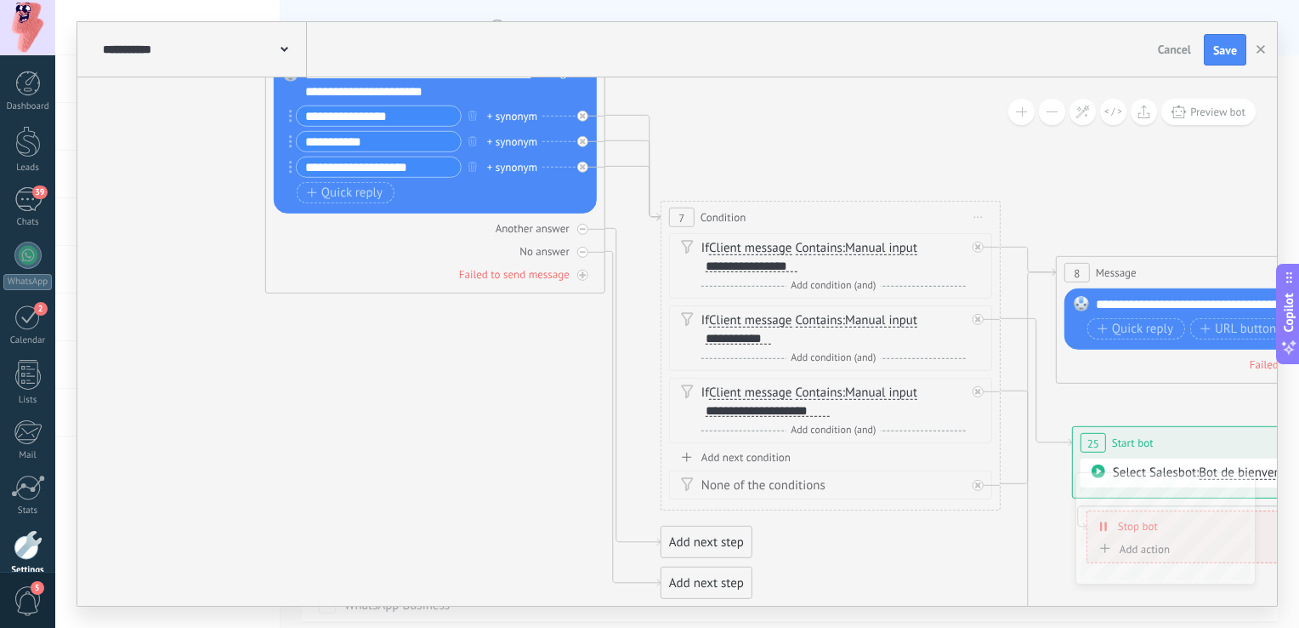
drag, startPoint x: 507, startPoint y: 426, endPoint x: 501, endPoint y: 543, distance: 116.7
click at [501, 543] on icon at bounding box center [1126, 520] width 2972 height 1948
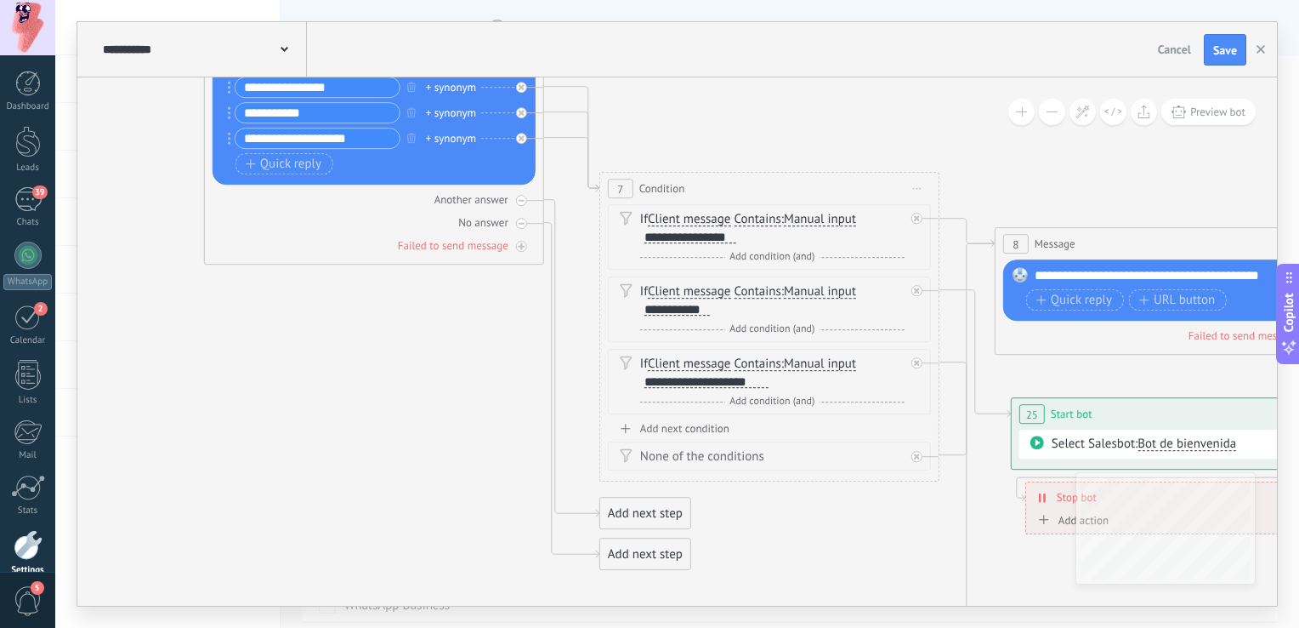
drag, startPoint x: 523, startPoint y: 416, endPoint x: 381, endPoint y: 293, distance: 187.5
click at [429, 335] on icon at bounding box center [1065, 492] width 2972 height 1948
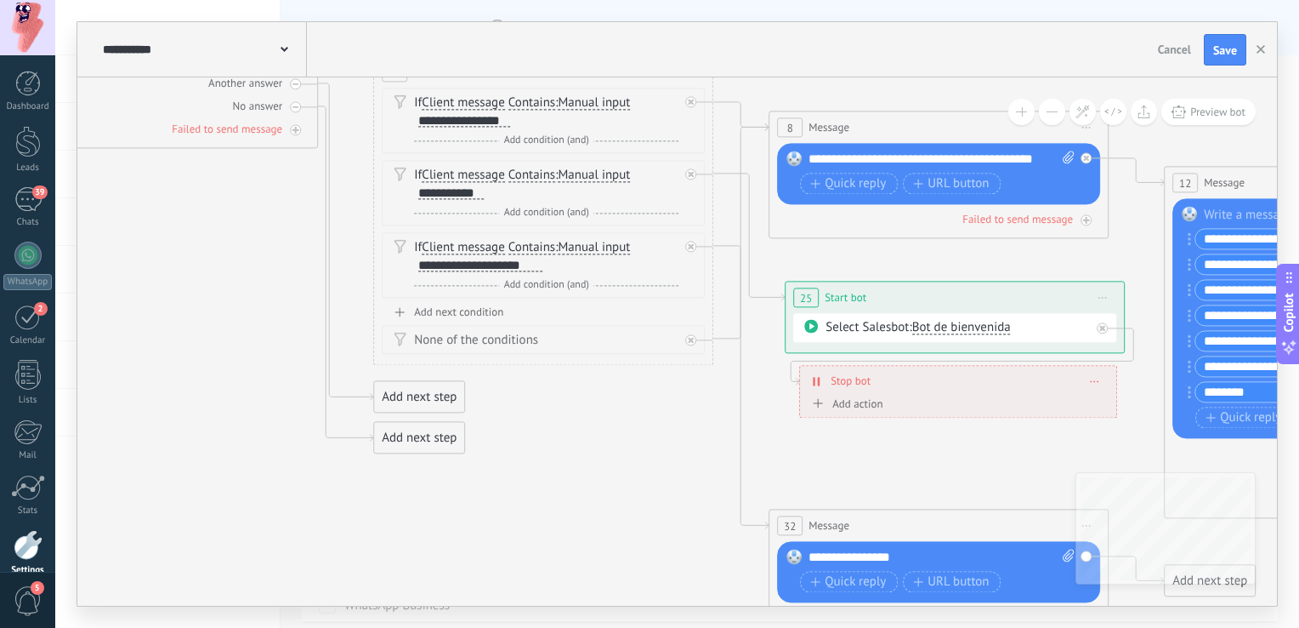
drag, startPoint x: 742, startPoint y: 440, endPoint x: 599, endPoint y: 470, distance: 145.9
click at [599, 470] on icon at bounding box center [839, 375] width 2972 height 1948
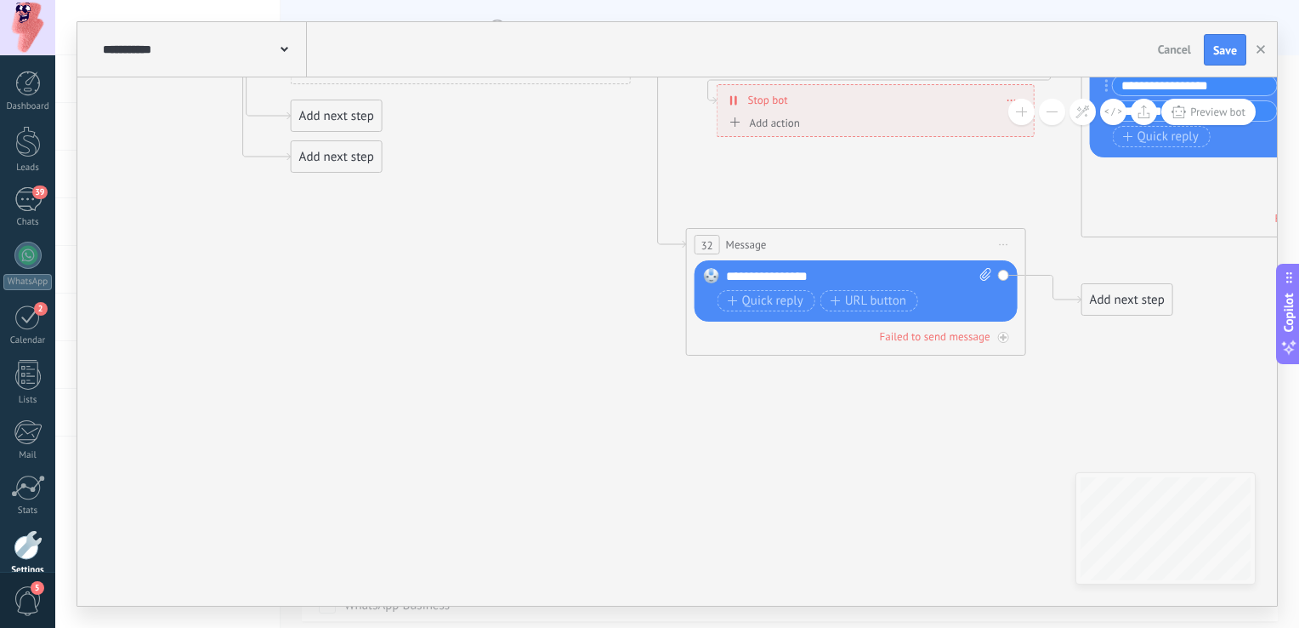
drag, startPoint x: 610, startPoint y: 464, endPoint x: 527, endPoint y: 143, distance: 331.9
click at [527, 143] on icon at bounding box center [756, 94] width 2972 height 1948
click at [874, 279] on div "**********" at bounding box center [859, 276] width 267 height 17
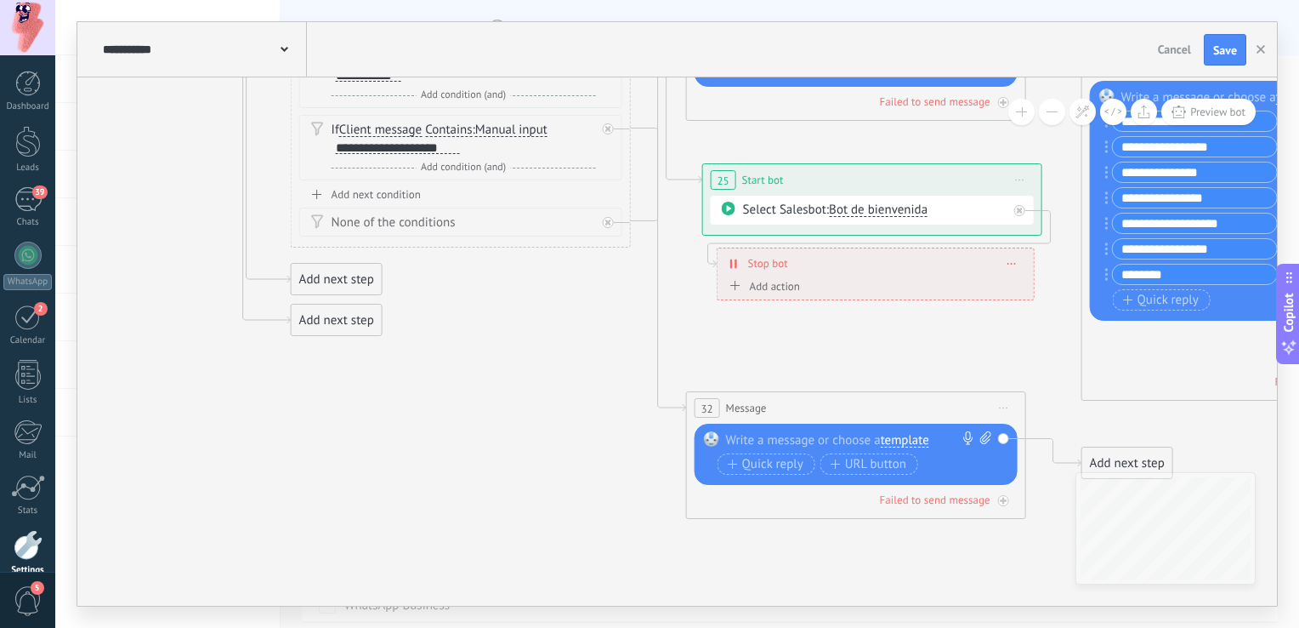
click at [810, 441] on div at bounding box center [852, 439] width 253 height 17
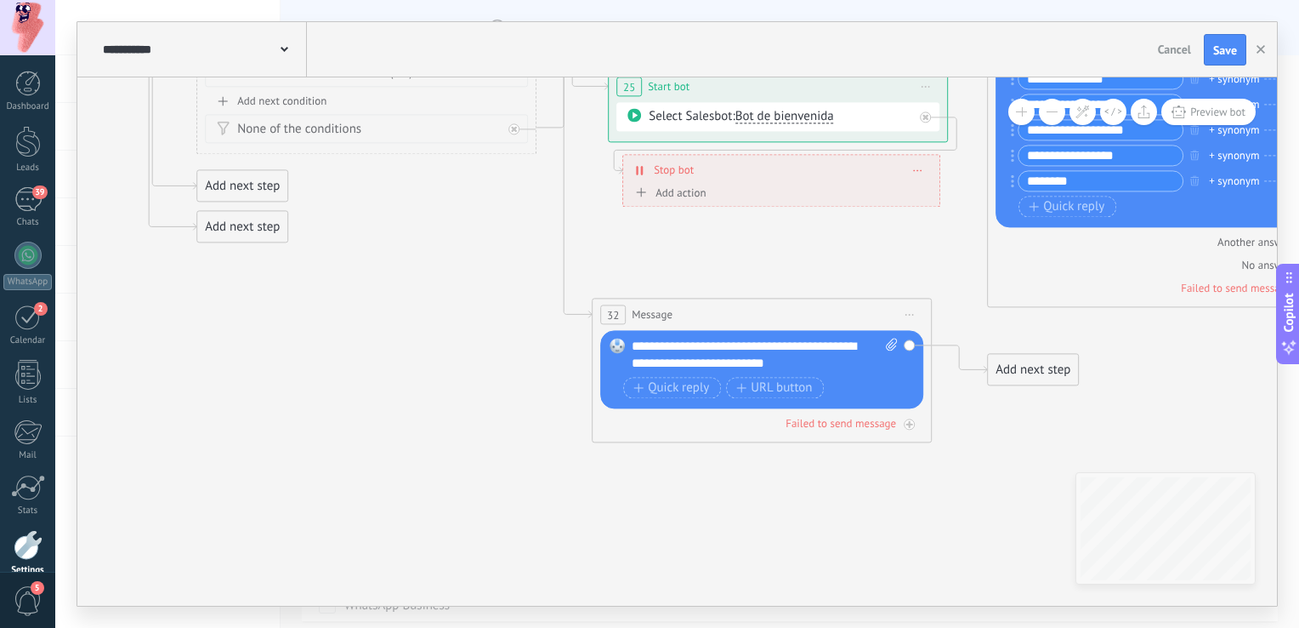
drag, startPoint x: 614, startPoint y: 526, endPoint x: 520, endPoint y: 422, distance: 139.7
click at [511, 426] on icon at bounding box center [736, 164] width 3120 height 1948
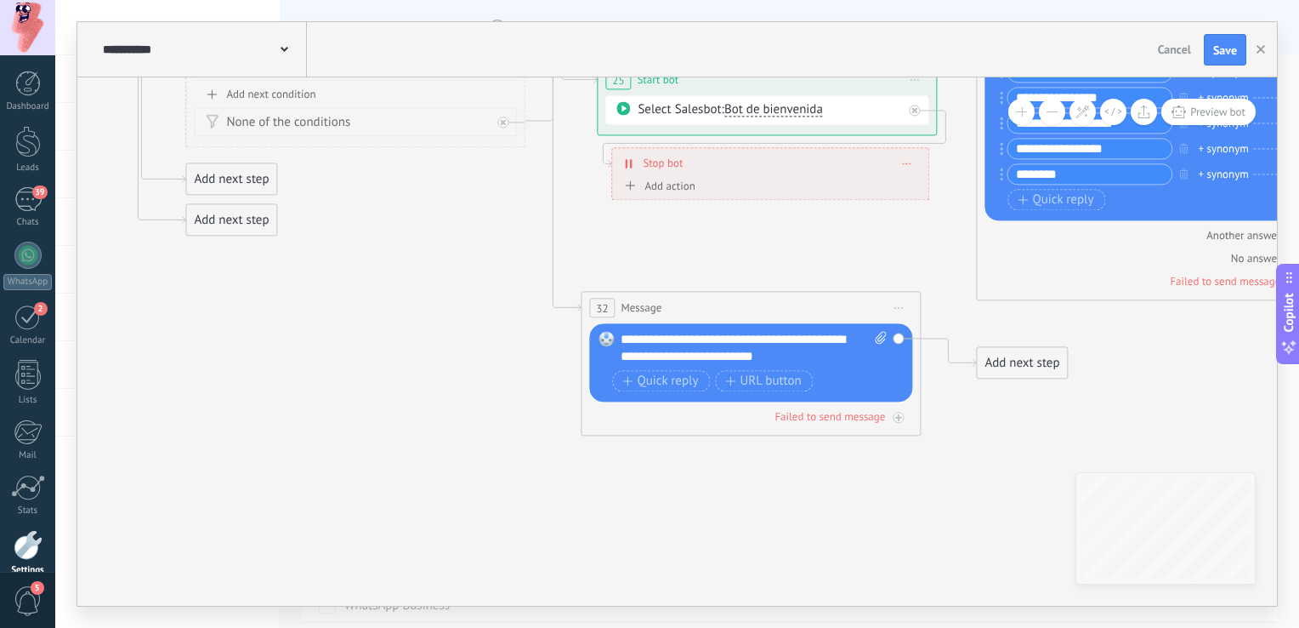
click at [1027, 369] on div "Add next step" at bounding box center [1022, 364] width 90 height 28
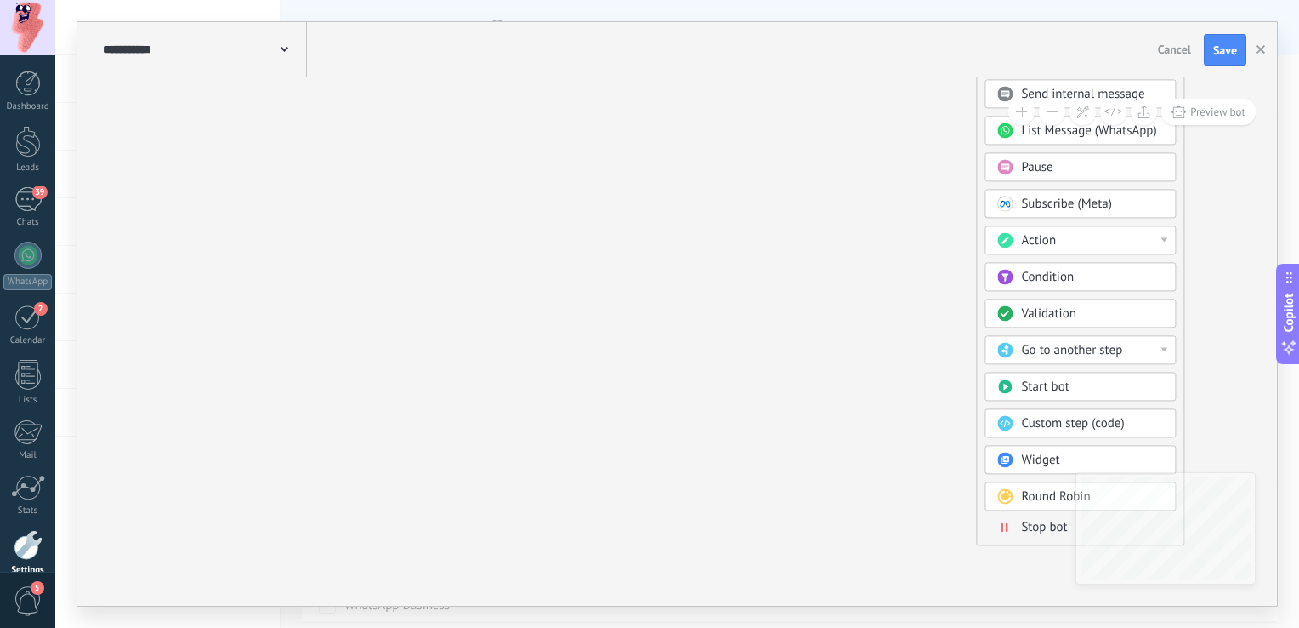
click at [1035, 520] on span "Stop bot" at bounding box center [1044, 528] width 46 height 16
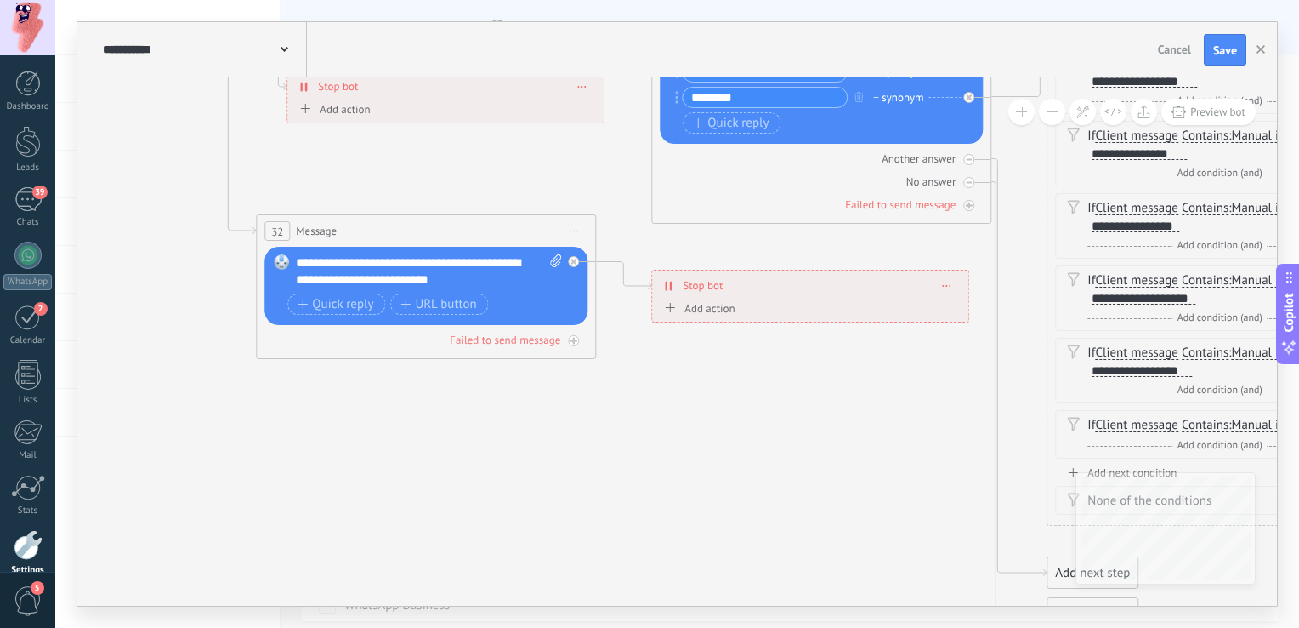
drag, startPoint x: 474, startPoint y: 433, endPoint x: 671, endPoint y: 469, distance: 200.5
click at [671, 469] on icon at bounding box center [400, 80] width 3120 height 1948
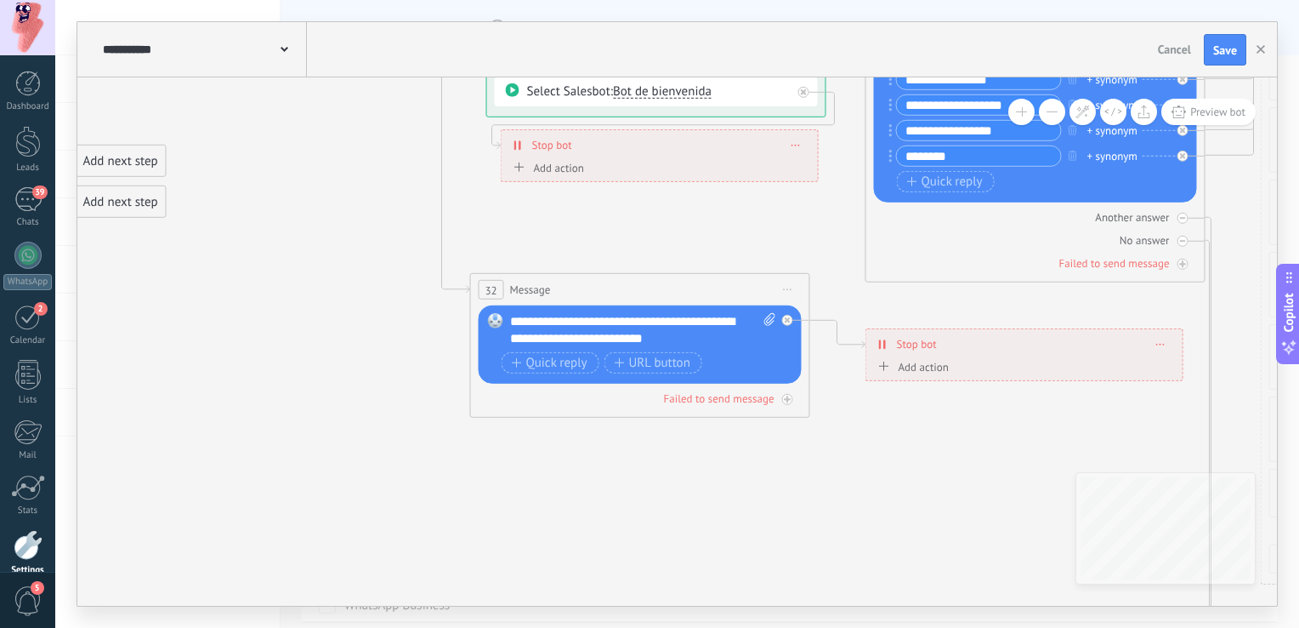
drag, startPoint x: 301, startPoint y: 419, endPoint x: 408, endPoint y: 464, distance: 116.2
click at [408, 464] on icon at bounding box center [614, 139] width 3120 height 1948
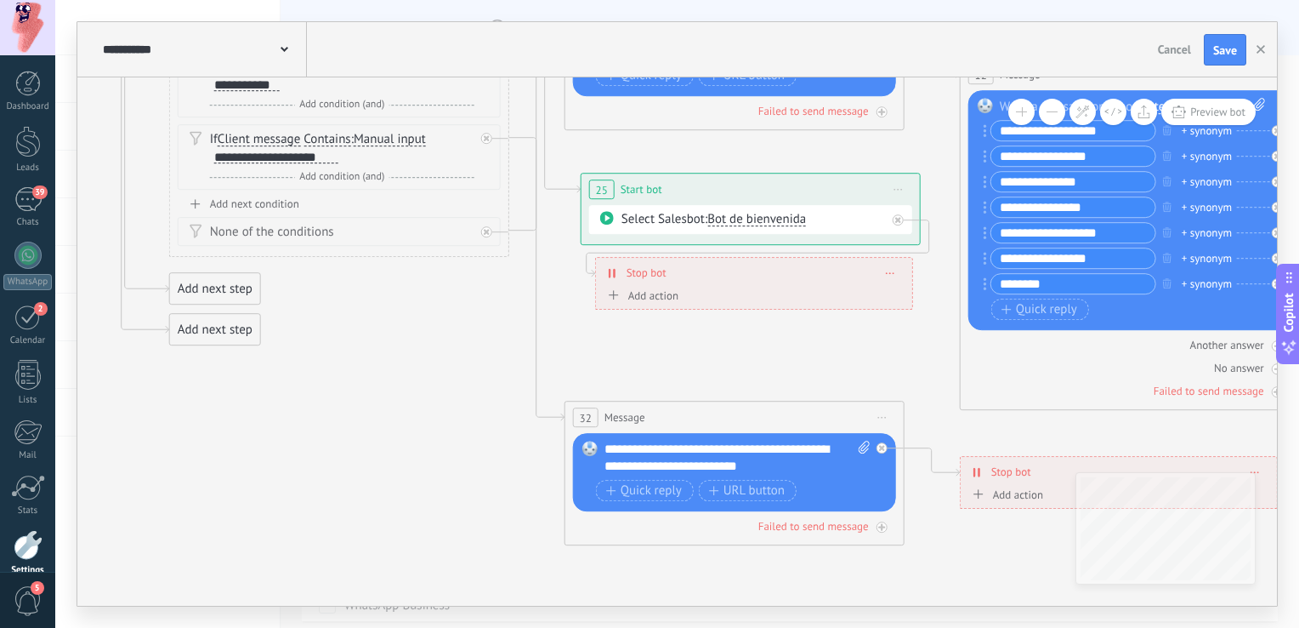
drag, startPoint x: 277, startPoint y: 494, endPoint x: 372, endPoint y: 499, distance: 94.5
click at [372, 499] on icon at bounding box center [709, 267] width 3120 height 1948
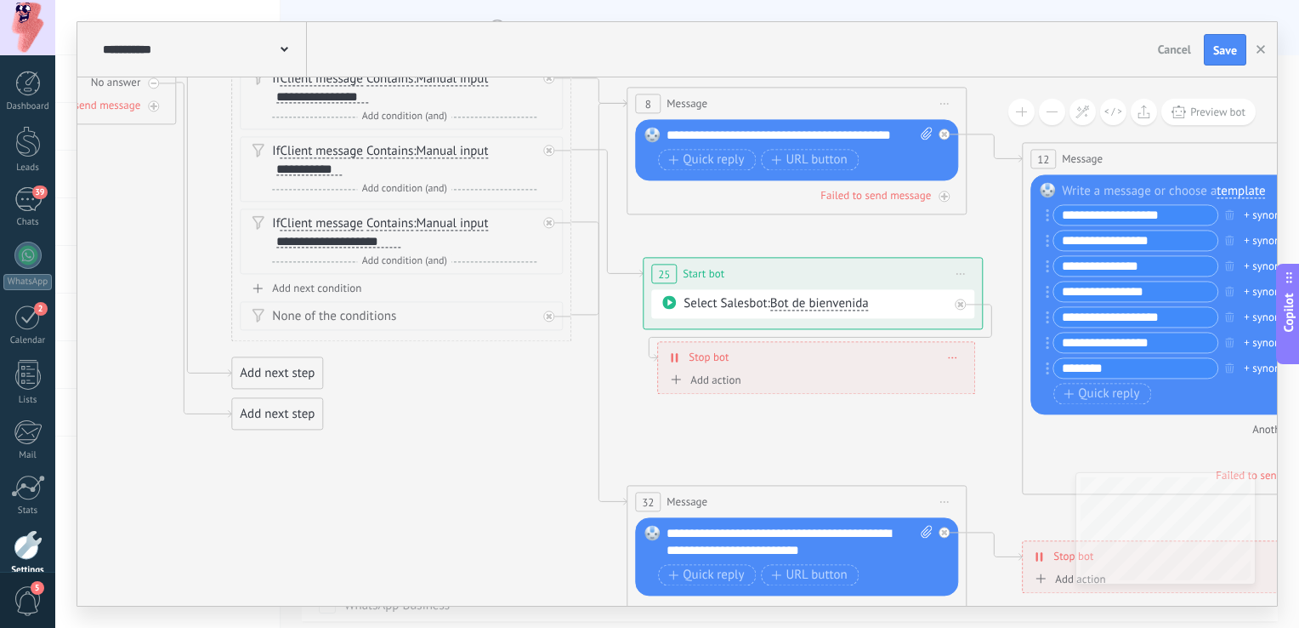
drag, startPoint x: 421, startPoint y: 518, endPoint x: 483, endPoint y: 480, distance: 72.9
click at [483, 480] on icon at bounding box center [771, 352] width 3120 height 1948
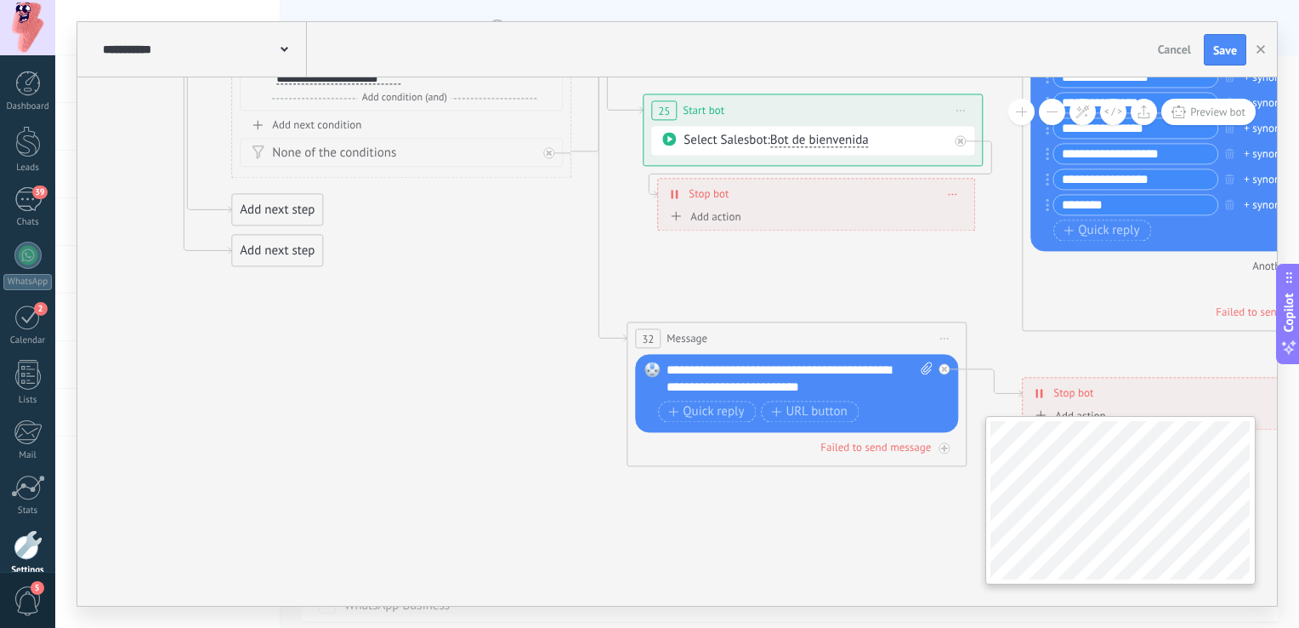
click at [1015, 525] on div "**********" at bounding box center [677, 341] width 1200 height 528
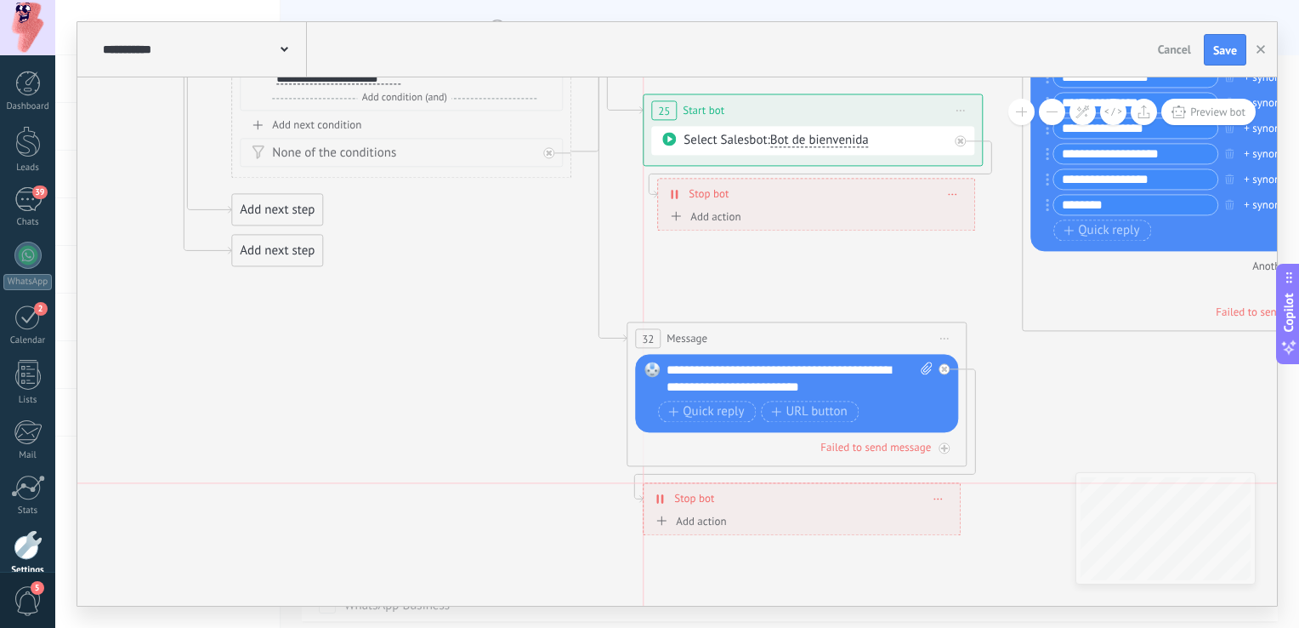
drag, startPoint x: 1158, startPoint y: 395, endPoint x: 782, endPoint y: 503, distance: 391.1
click at [782, 503] on div "Stop bot ******** Delete" at bounding box center [802, 499] width 316 height 30
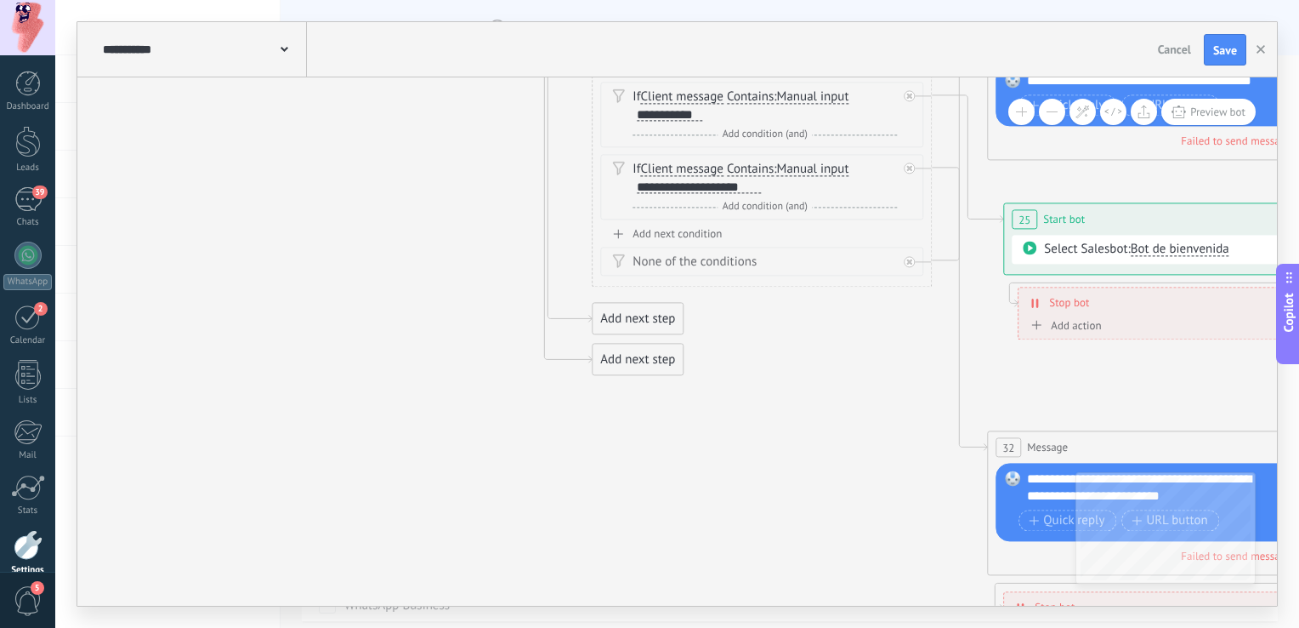
click at [1112, 558] on div "**********" at bounding box center [677, 341] width 1200 height 528
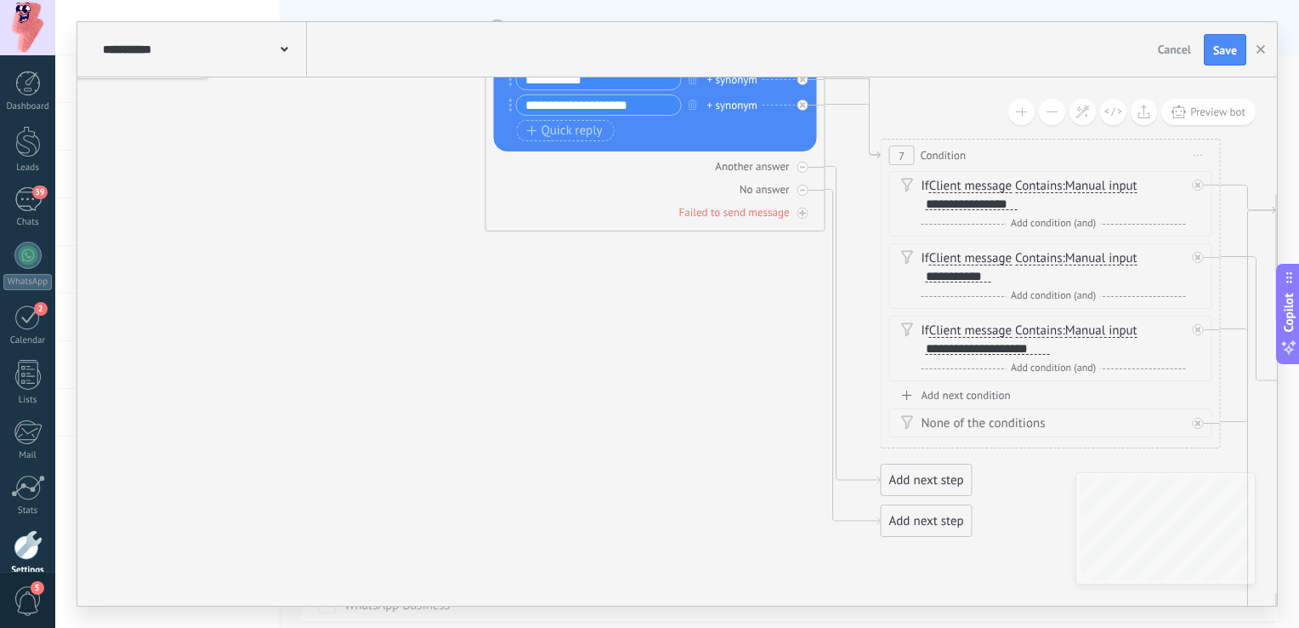
drag, startPoint x: 571, startPoint y: 332, endPoint x: 630, endPoint y: 554, distance: 229.8
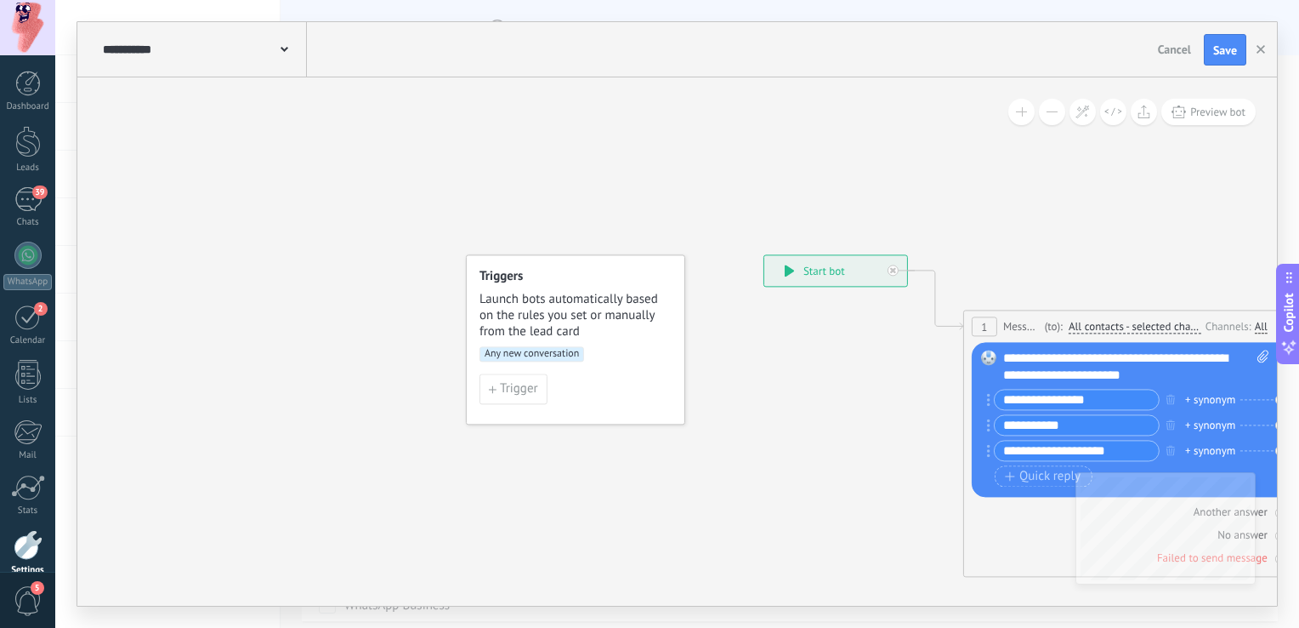
drag, startPoint x: 439, startPoint y: 378, endPoint x: 791, endPoint y: 556, distance: 394.8
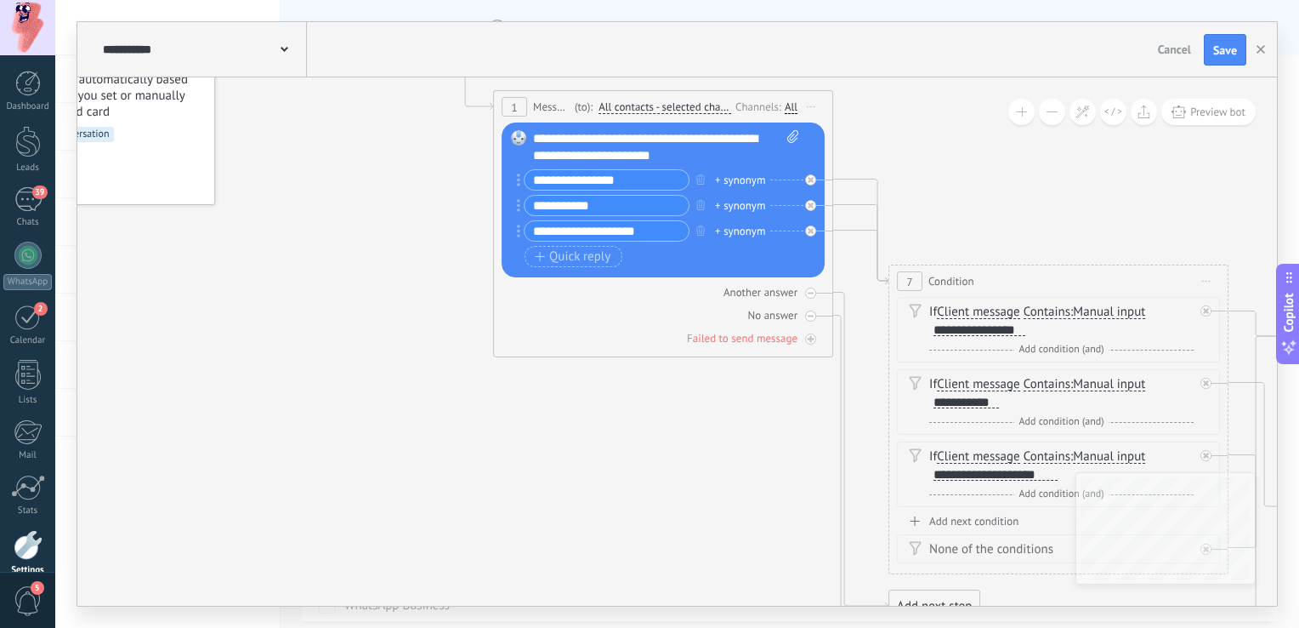
drag, startPoint x: 786, startPoint y: 519, endPoint x: 315, endPoint y: 298, distance: 520.4
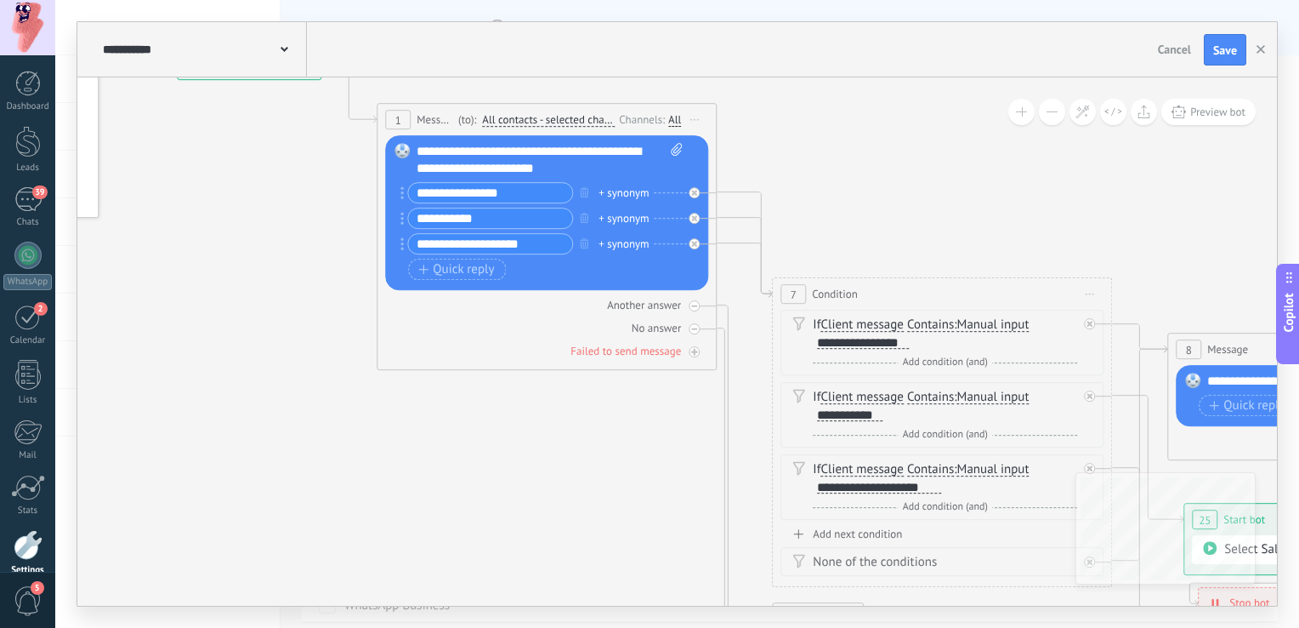
drag, startPoint x: 774, startPoint y: 501, endPoint x: 632, endPoint y: 514, distance: 142.7
click at [632, 514] on icon at bounding box center [1312, 597] width 3120 height 1948
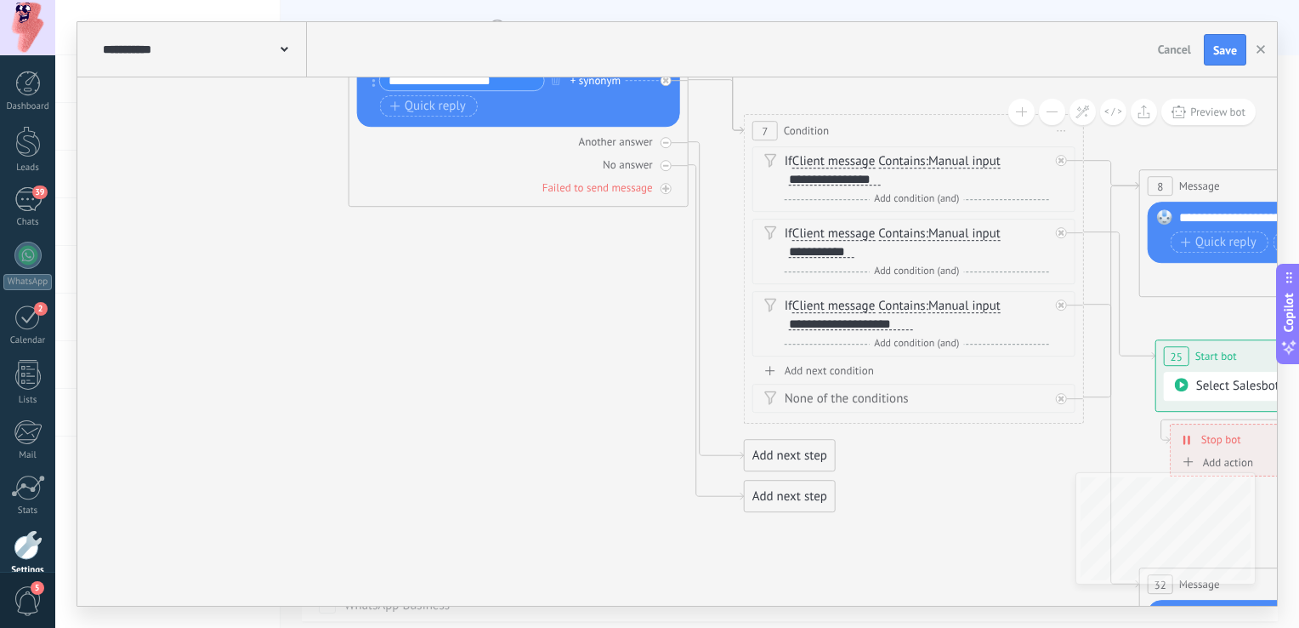
click at [789, 459] on div "Add next step" at bounding box center [790, 456] width 90 height 28
click at [812, 481] on span "Message" at bounding box center [812, 486] width 47 height 16
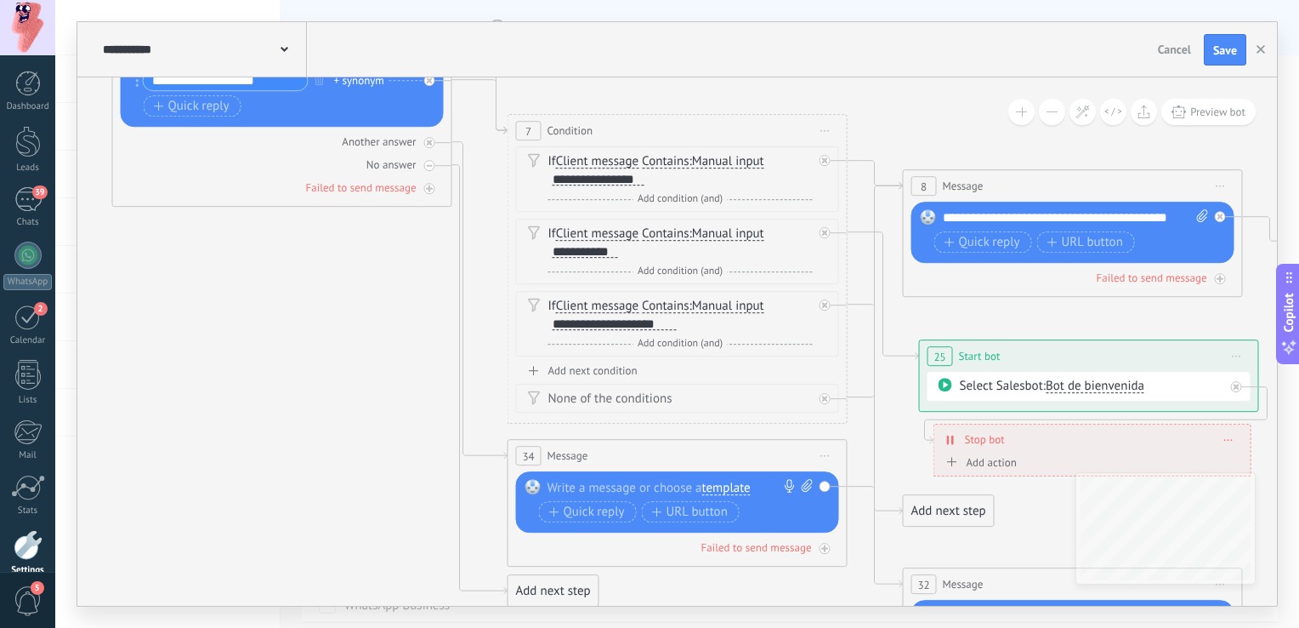
click at [622, 486] on div at bounding box center [674, 488] width 253 height 17
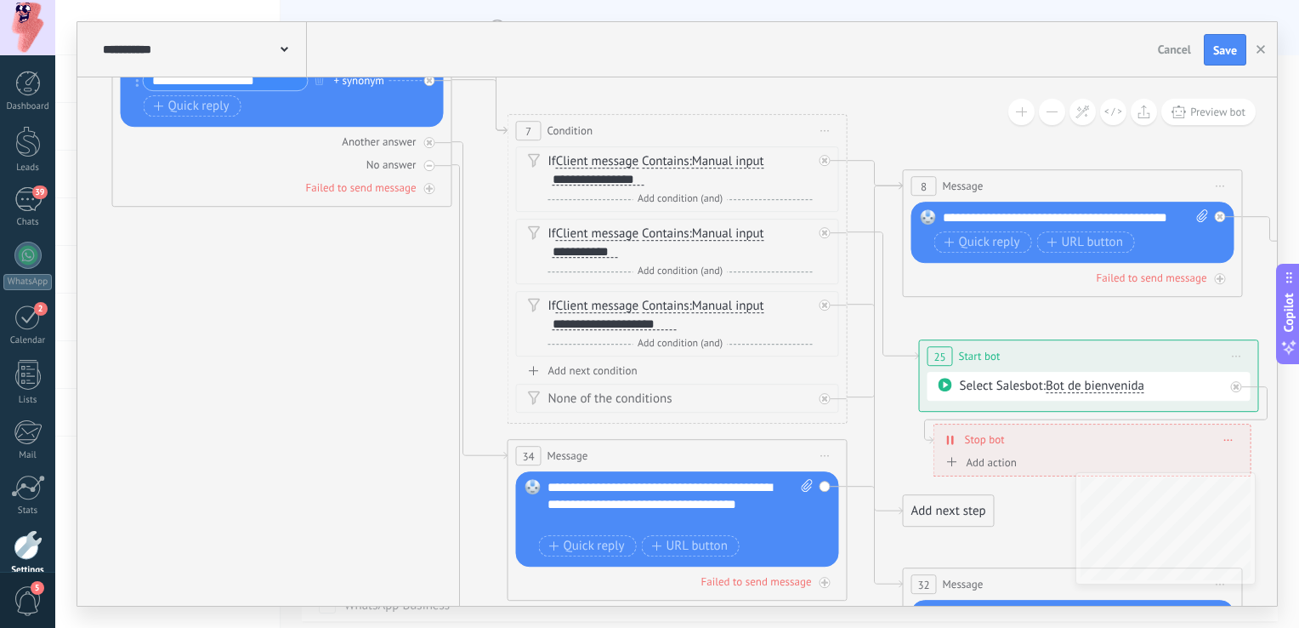
click at [364, 392] on icon at bounding box center [1047, 418] width 3120 height 1916
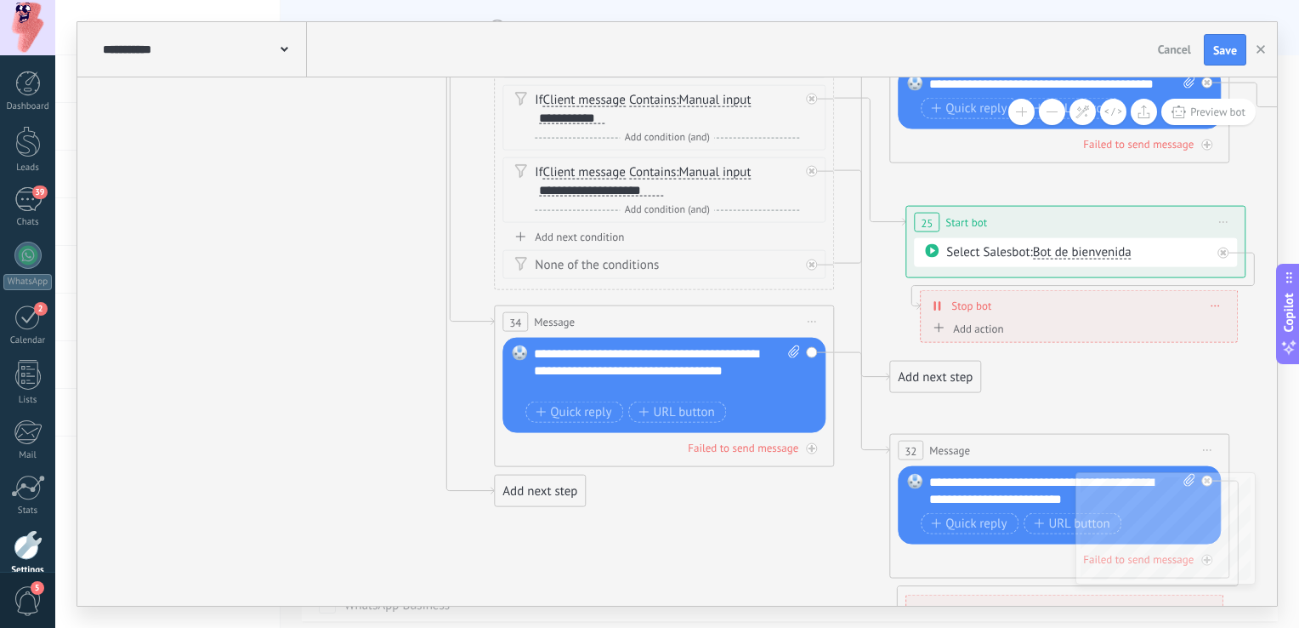
drag, startPoint x: 762, startPoint y: 533, endPoint x: 741, endPoint y: 479, distance: 58.4
click at [741, 481] on icon at bounding box center [1034, 284] width 3120 height 1916
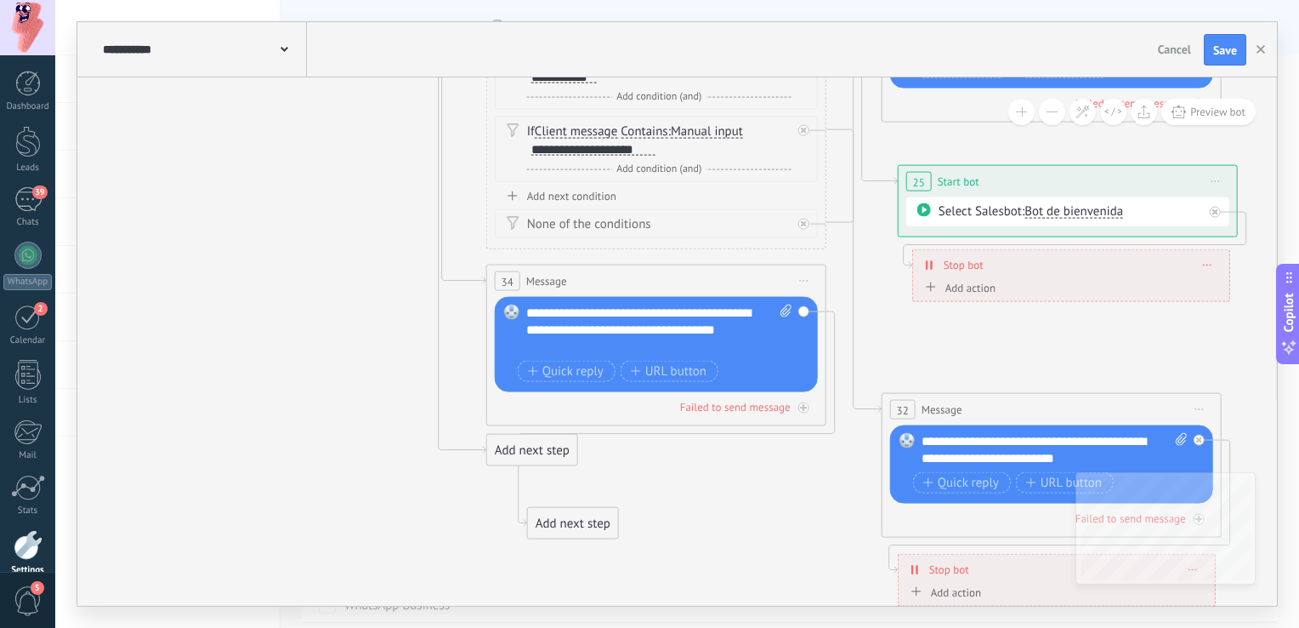
drag, startPoint x: 936, startPoint y: 334, endPoint x: 582, endPoint y: 520, distance: 400.5
click at [582, 521] on div "Add next step" at bounding box center [573, 523] width 90 height 28
drag, startPoint x: 509, startPoint y: 448, endPoint x: 469, endPoint y: 553, distance: 111.7
click at [422, 609] on div "**********" at bounding box center [677, 314] width 1244 height 628
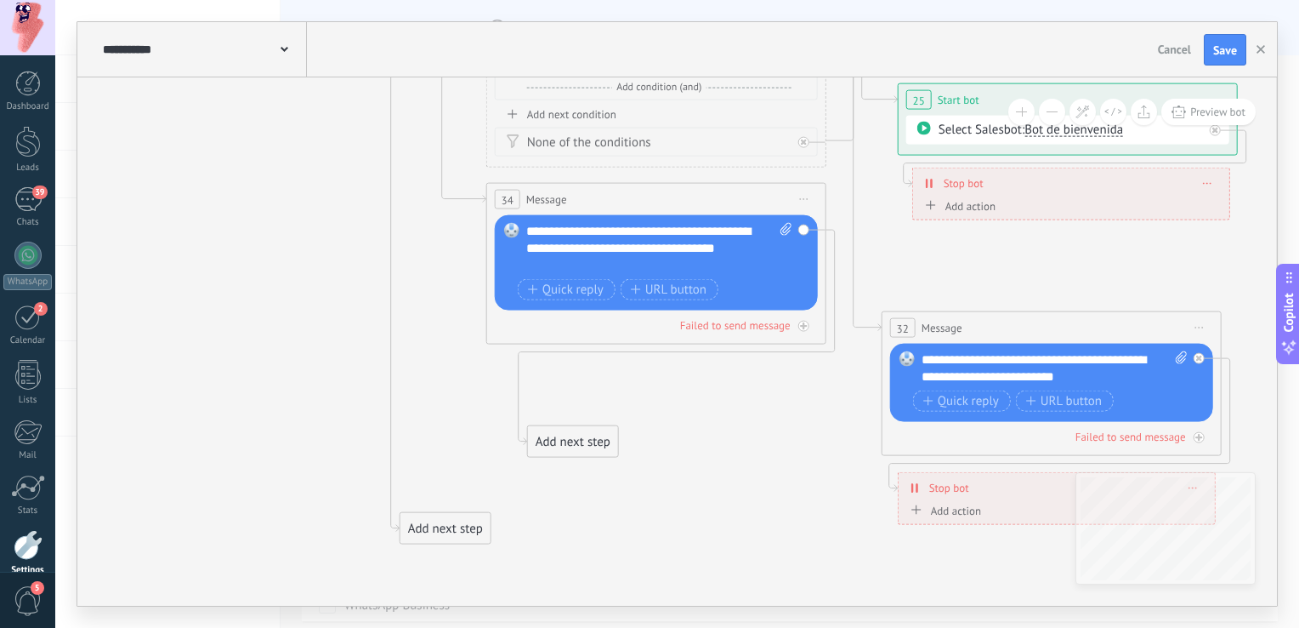
click at [574, 437] on div "Add next step" at bounding box center [573, 442] width 90 height 28
click at [628, 401] on icon at bounding box center [1026, 161] width 3120 height 1916
drag, startPoint x: 570, startPoint y: 434, endPoint x: 207, endPoint y: 199, distance: 431.7
click at [207, 199] on div "Add next step" at bounding box center [210, 201] width 90 height 28
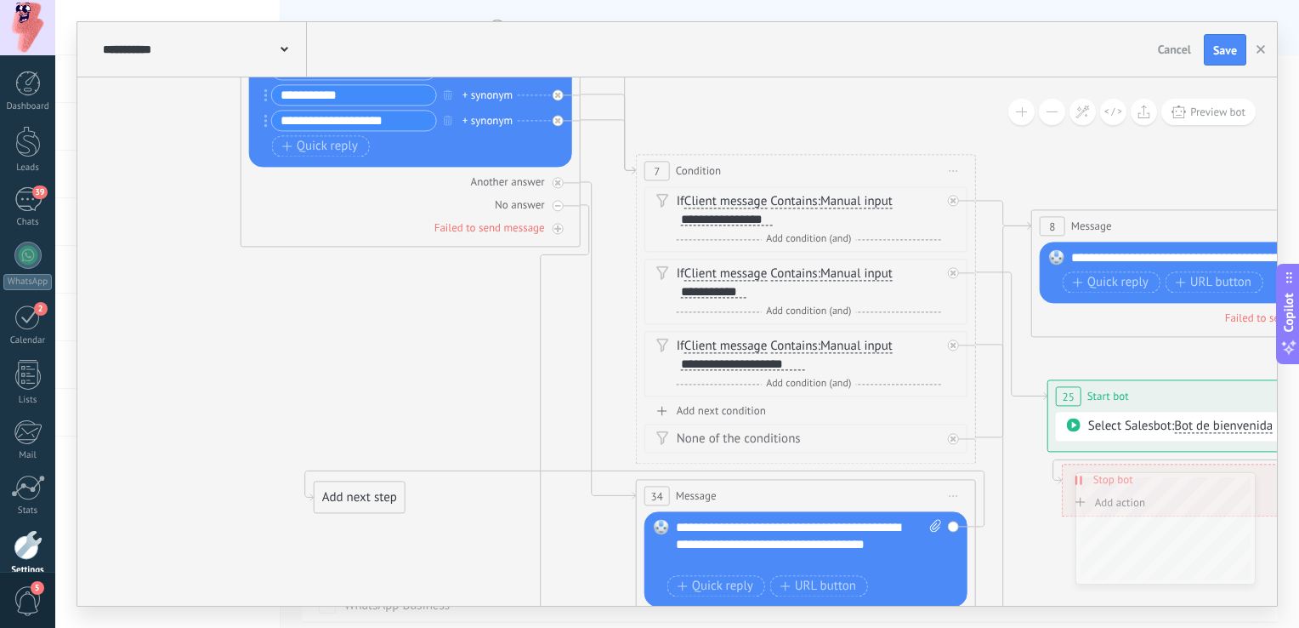
drag, startPoint x: 265, startPoint y: 341, endPoint x: 412, endPoint y: 560, distance: 263.0
click at [412, 560] on icon at bounding box center [1176, 458] width 3120 height 1916
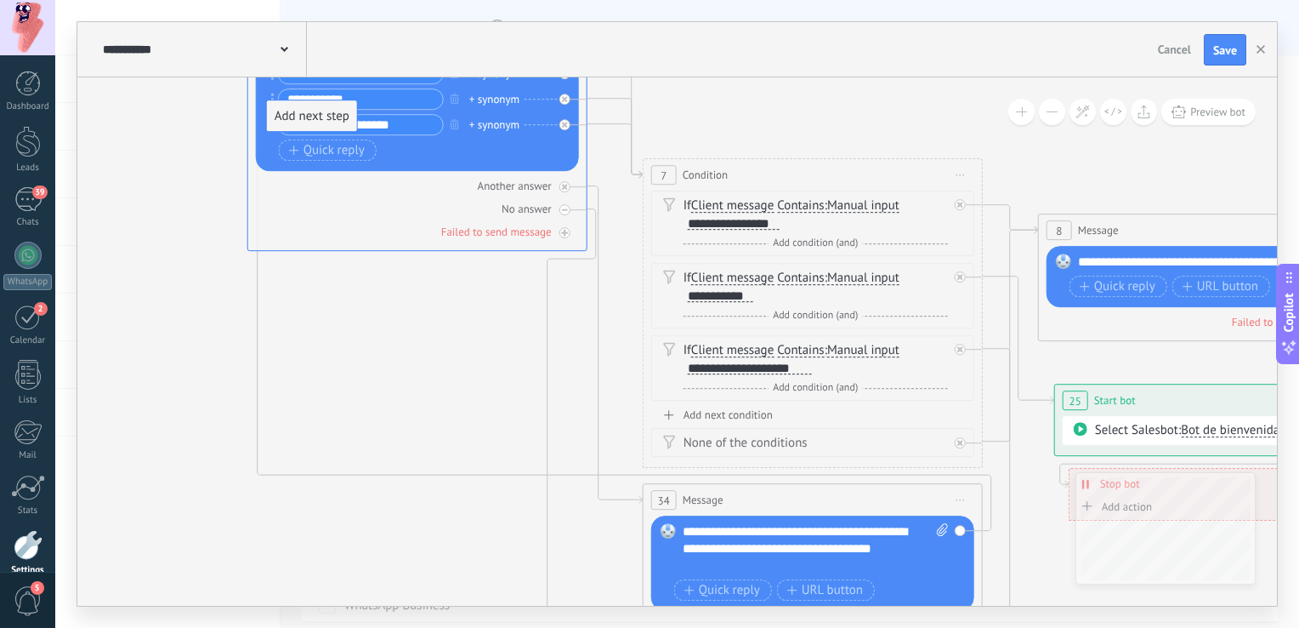
drag, startPoint x: 364, startPoint y: 499, endPoint x: 310, endPoint y: 115, distance: 388.2
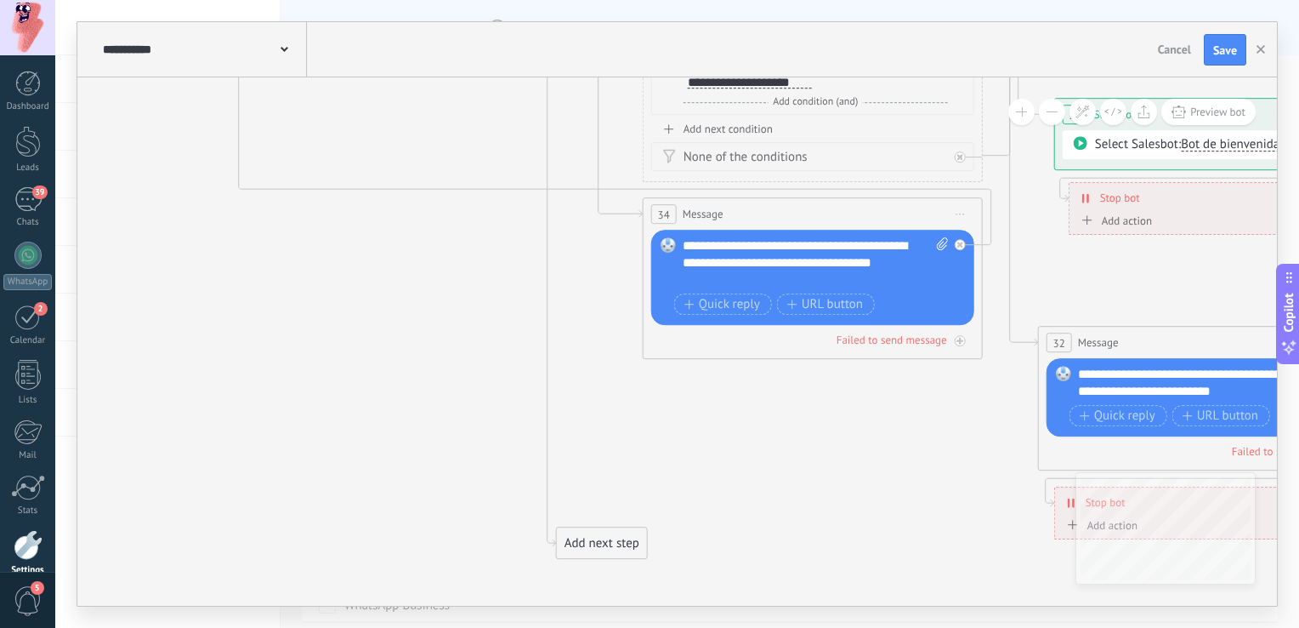
click at [628, 536] on div "Add next step" at bounding box center [602, 544] width 90 height 28
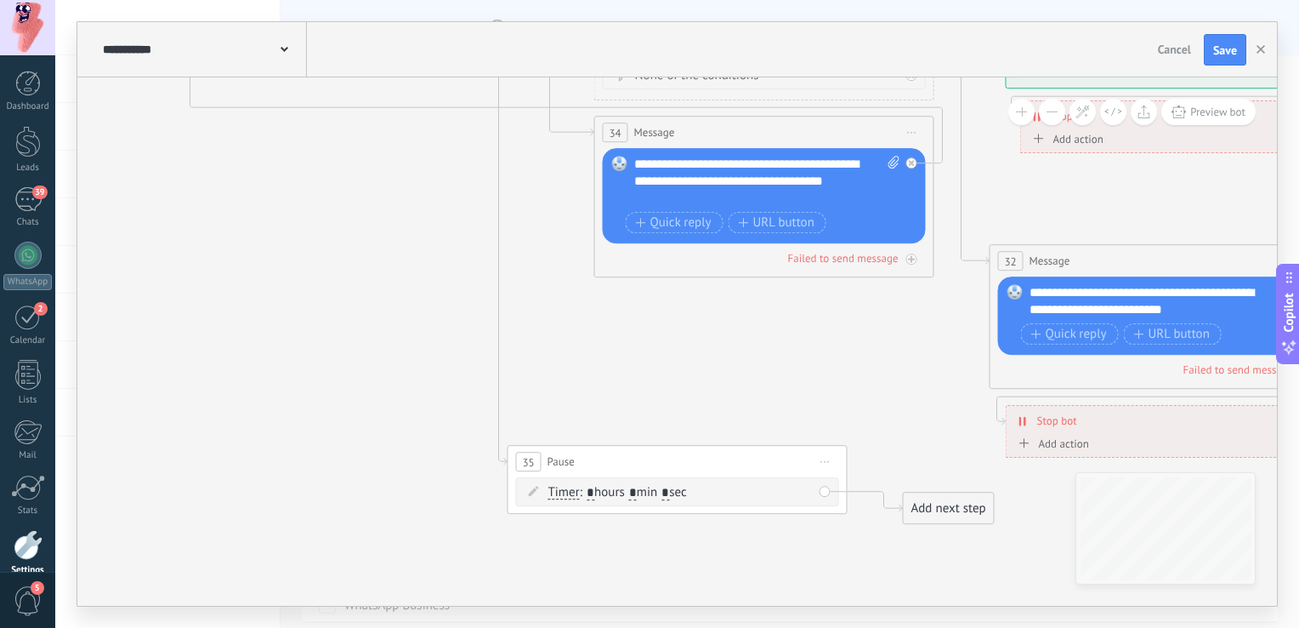
click at [637, 492] on input "*" at bounding box center [633, 493] width 8 height 14
type input "*"
type input "**"
click at [932, 505] on div "Add next step" at bounding box center [949, 509] width 90 height 28
click at [952, 535] on span "Message" at bounding box center [971, 539] width 47 height 16
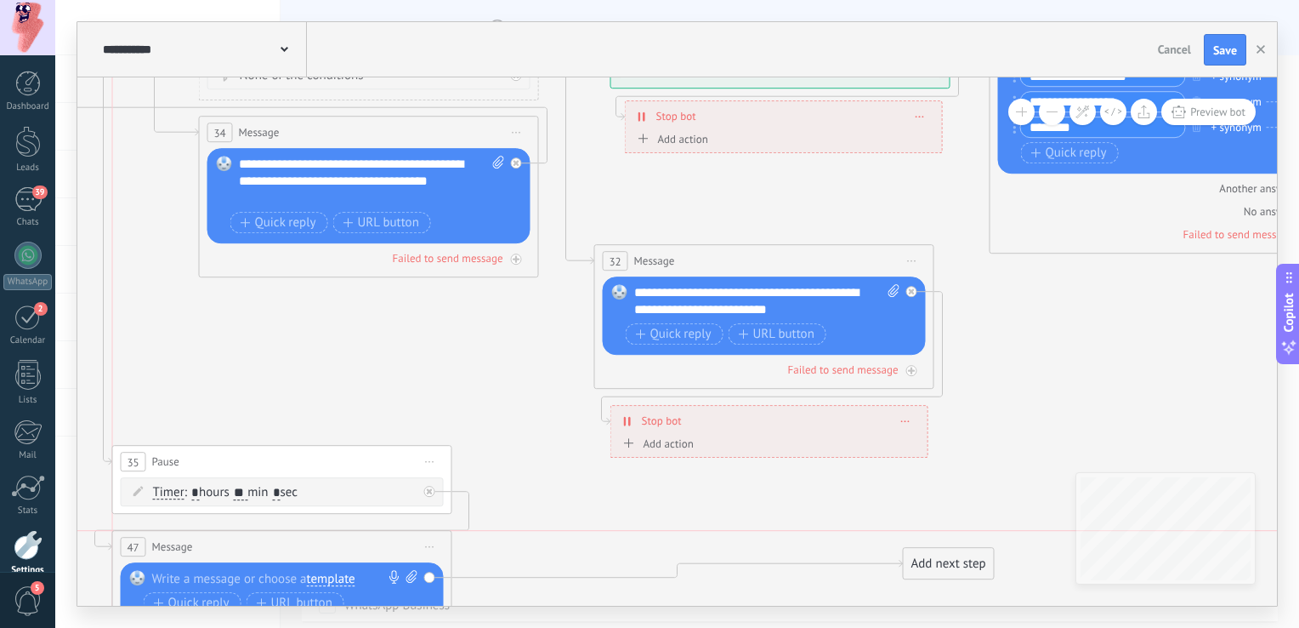
drag, startPoint x: 616, startPoint y: 509, endPoint x: 222, endPoint y: 553, distance: 396.2
click at [222, 553] on div "47 Message ******* (to): All contacts - selected channels All contacts - select…" at bounding box center [282, 546] width 338 height 31
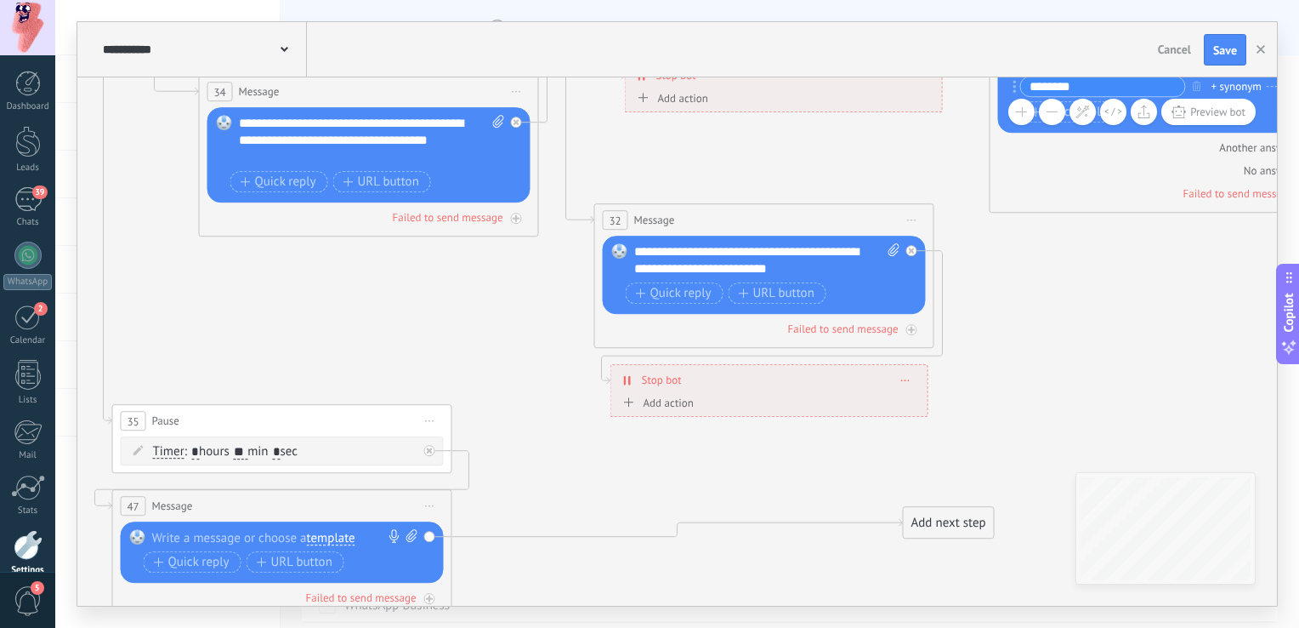
click at [211, 543] on div at bounding box center [278, 538] width 253 height 17
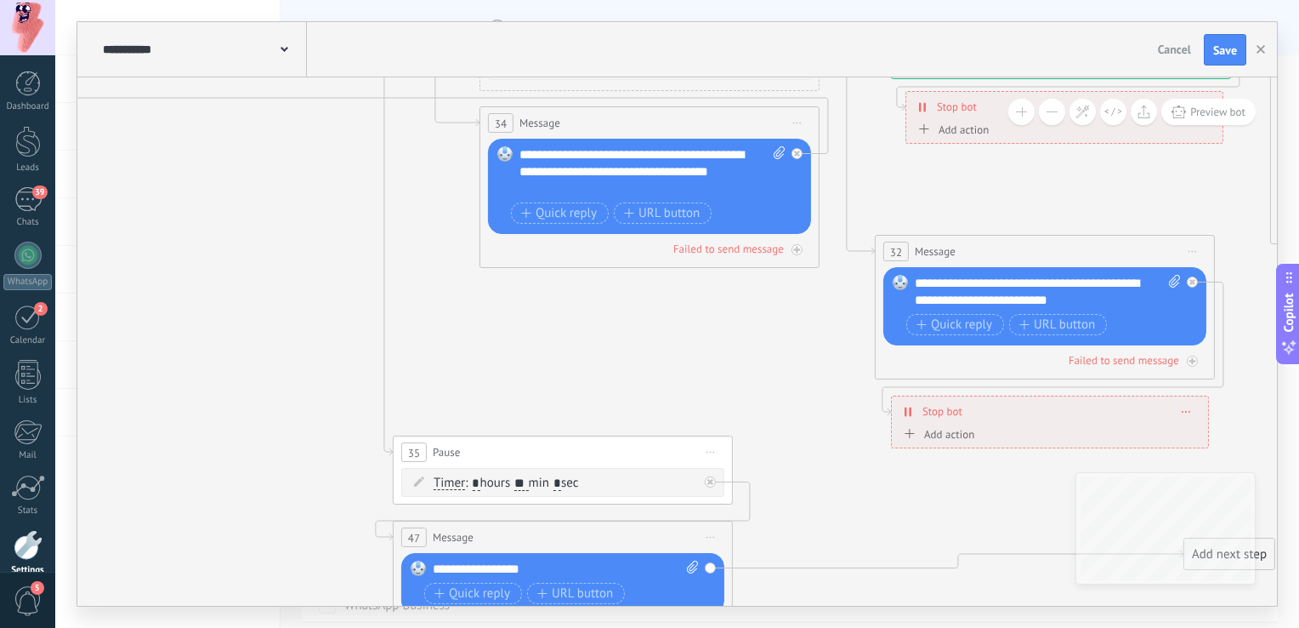
drag, startPoint x: 448, startPoint y: 310, endPoint x: 757, endPoint y: 337, distance: 309.9
click at [755, 338] on icon at bounding box center [1019, 101] width 3120 height 1948
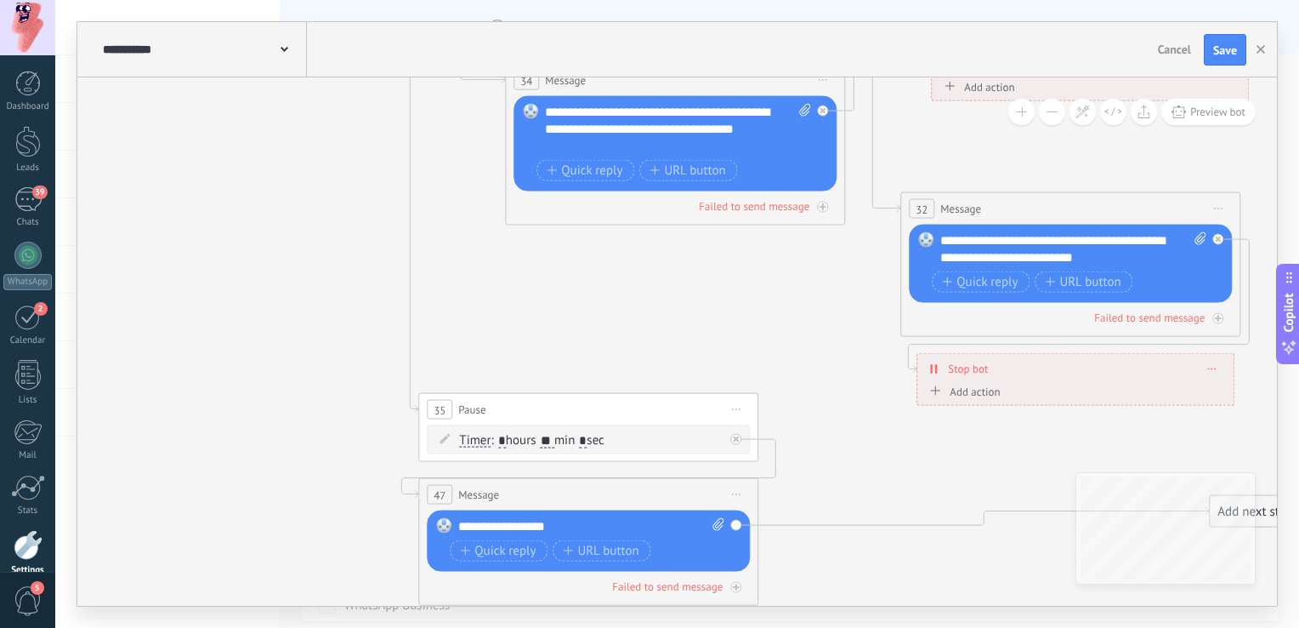
click at [578, 523] on div "**********" at bounding box center [591, 526] width 267 height 17
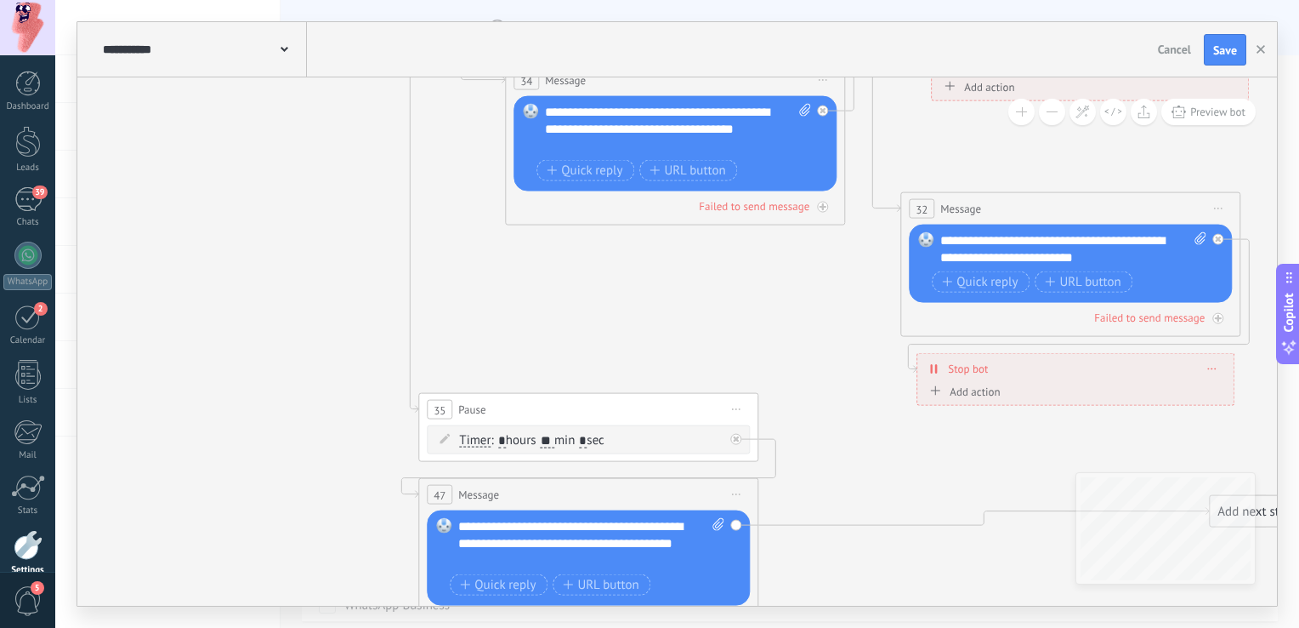
click at [578, 554] on div "**********" at bounding box center [591, 543] width 267 height 51
click at [577, 560] on div "**********" at bounding box center [591, 543] width 267 height 51
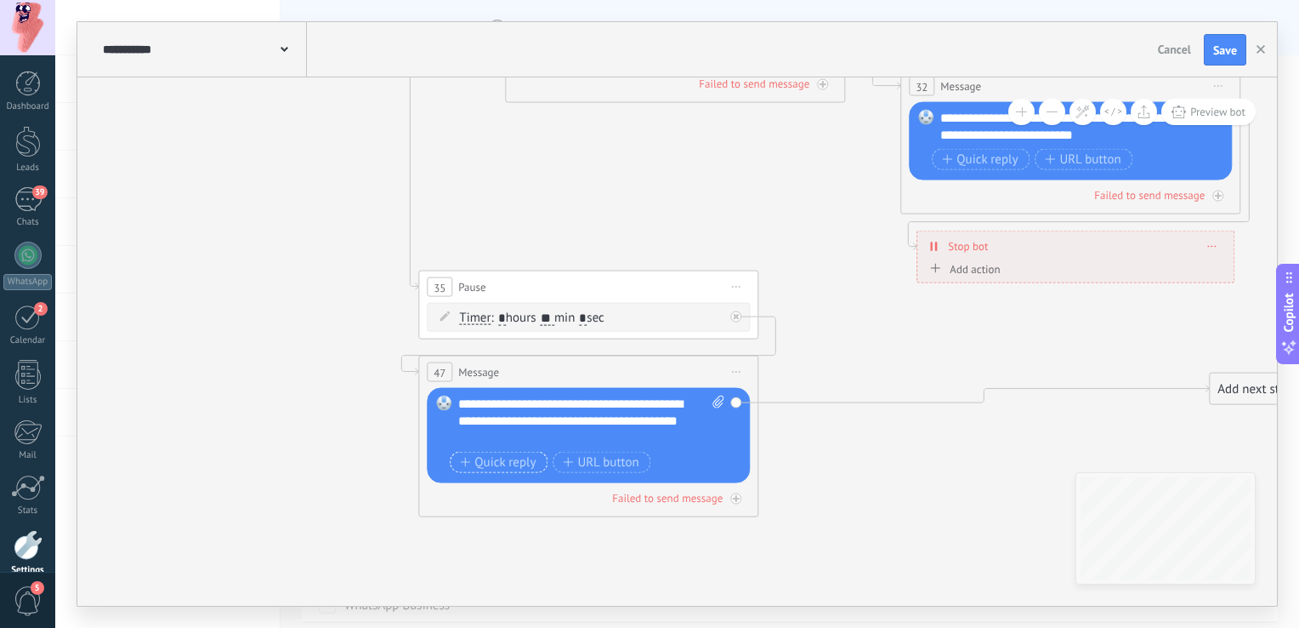
click at [490, 463] on span "Quick reply" at bounding box center [498, 463] width 76 height 14
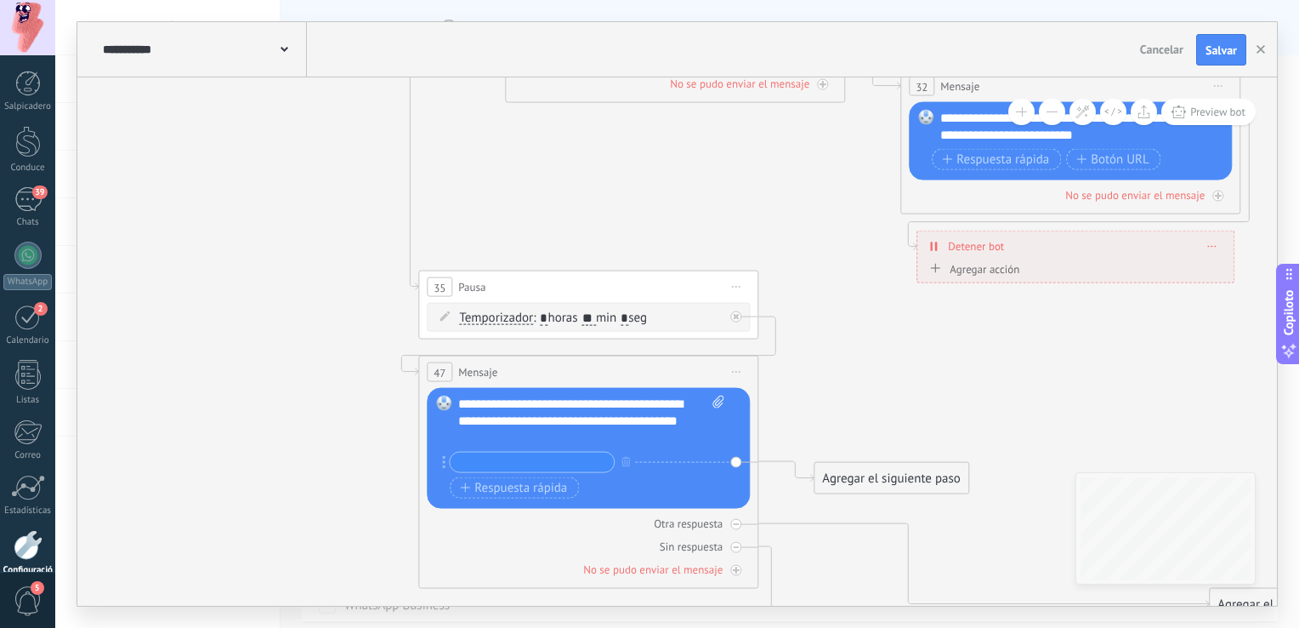
click at [507, 467] on input "text" at bounding box center [532, 462] width 164 height 20
type input "**"
click at [524, 484] on font "Respuesta rápida" at bounding box center [521, 488] width 93 height 14
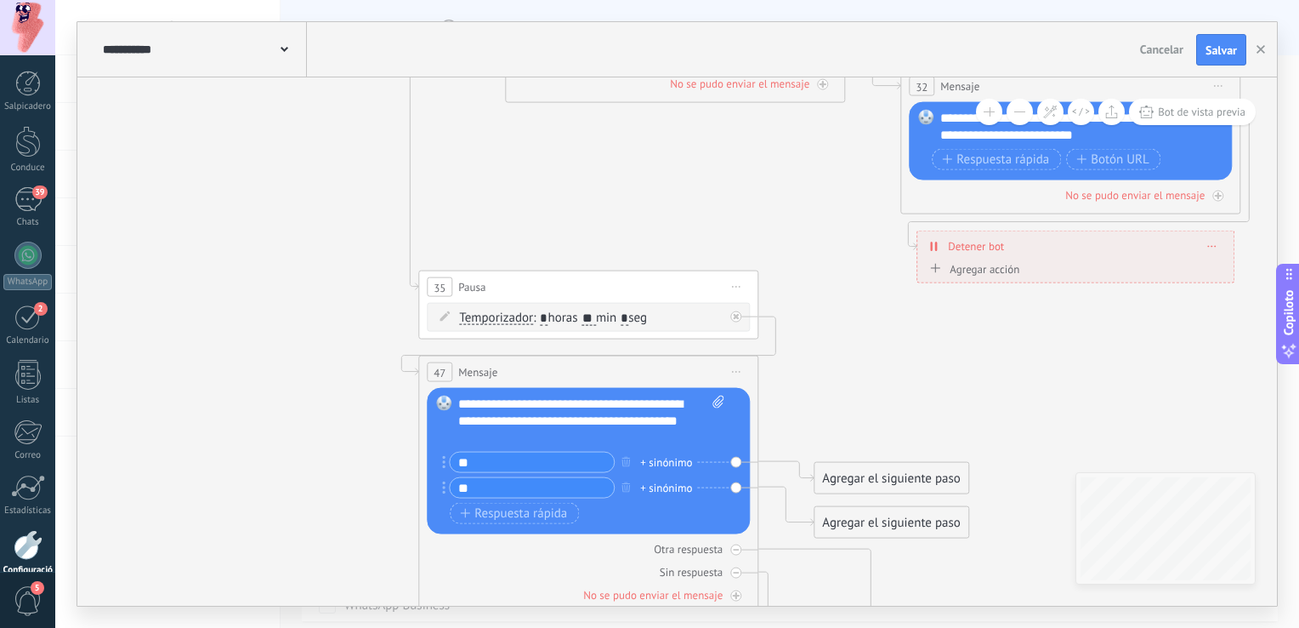
type input "*"
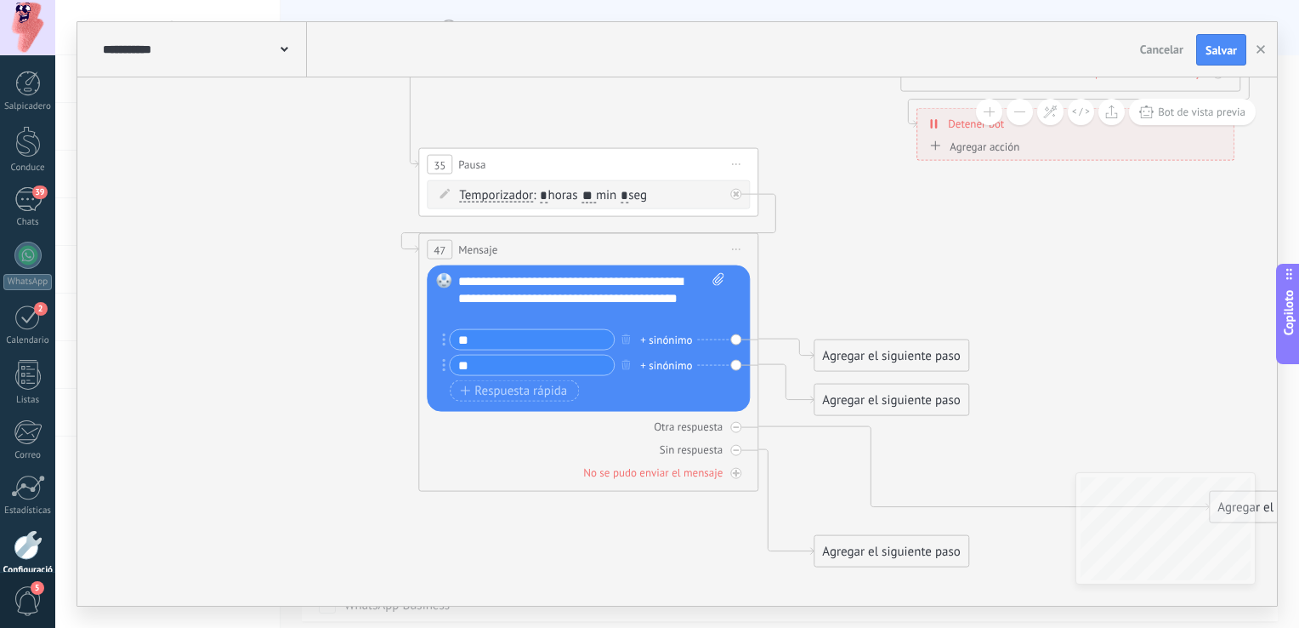
type input "**"
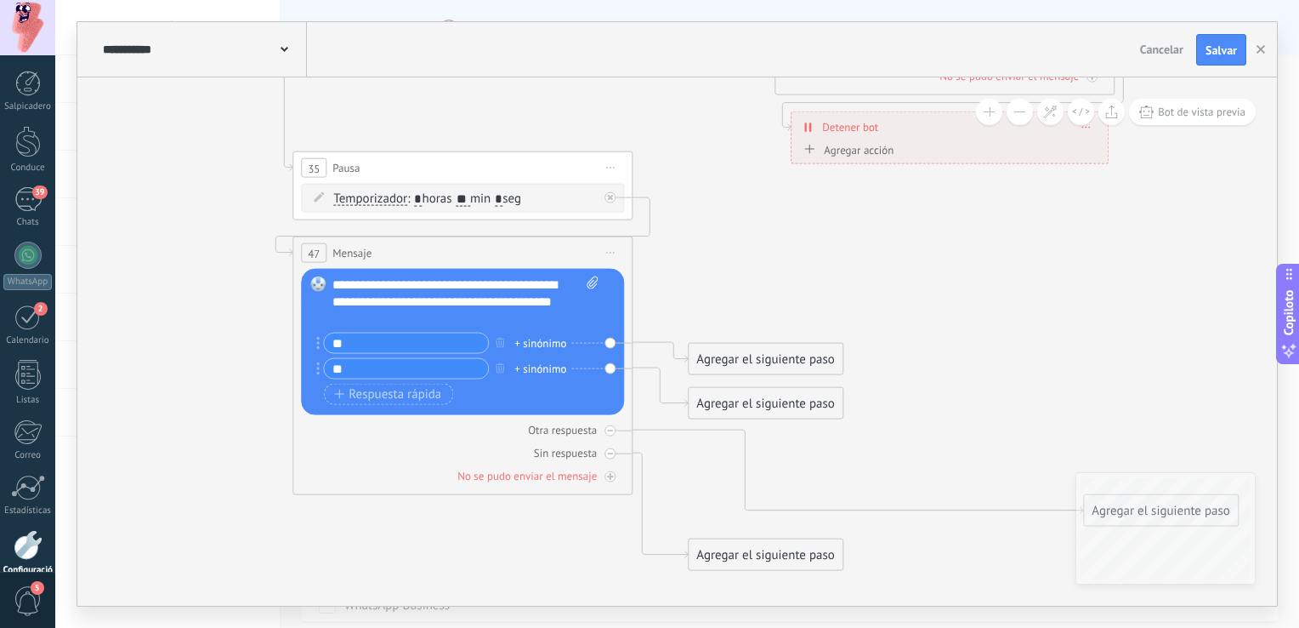
drag, startPoint x: 990, startPoint y: 454, endPoint x: 850, endPoint y: 454, distance: 139.5
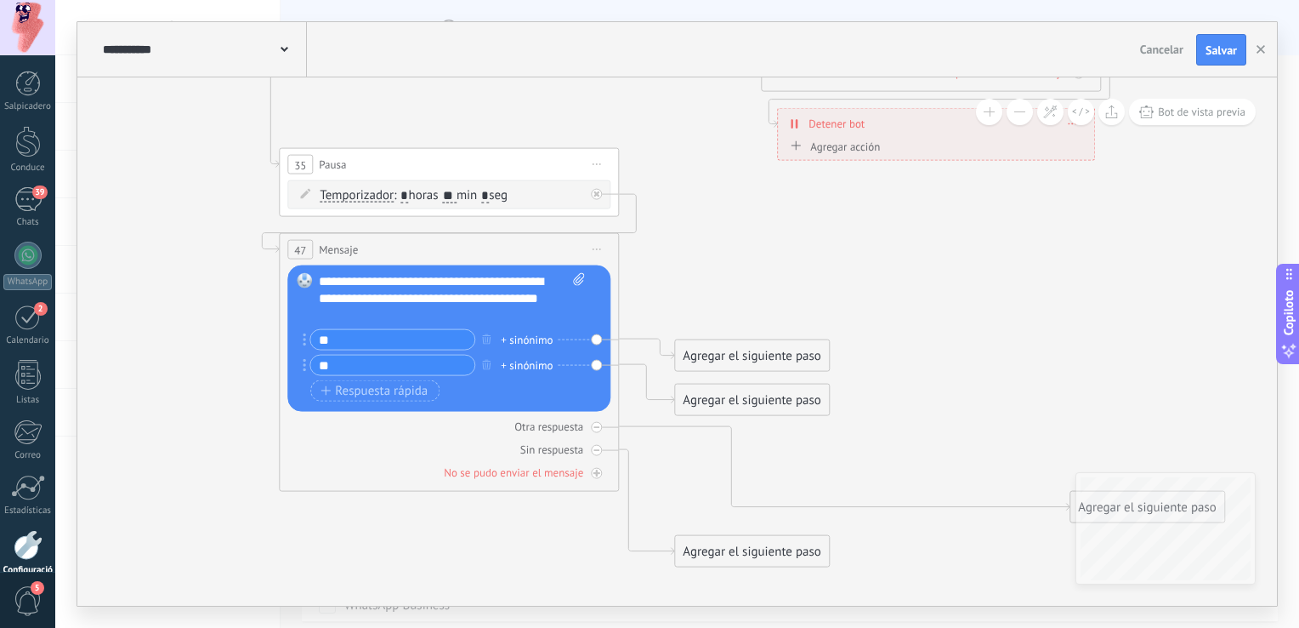
click at [750, 360] on div "Agregar el siguiente paso" at bounding box center [752, 356] width 154 height 28
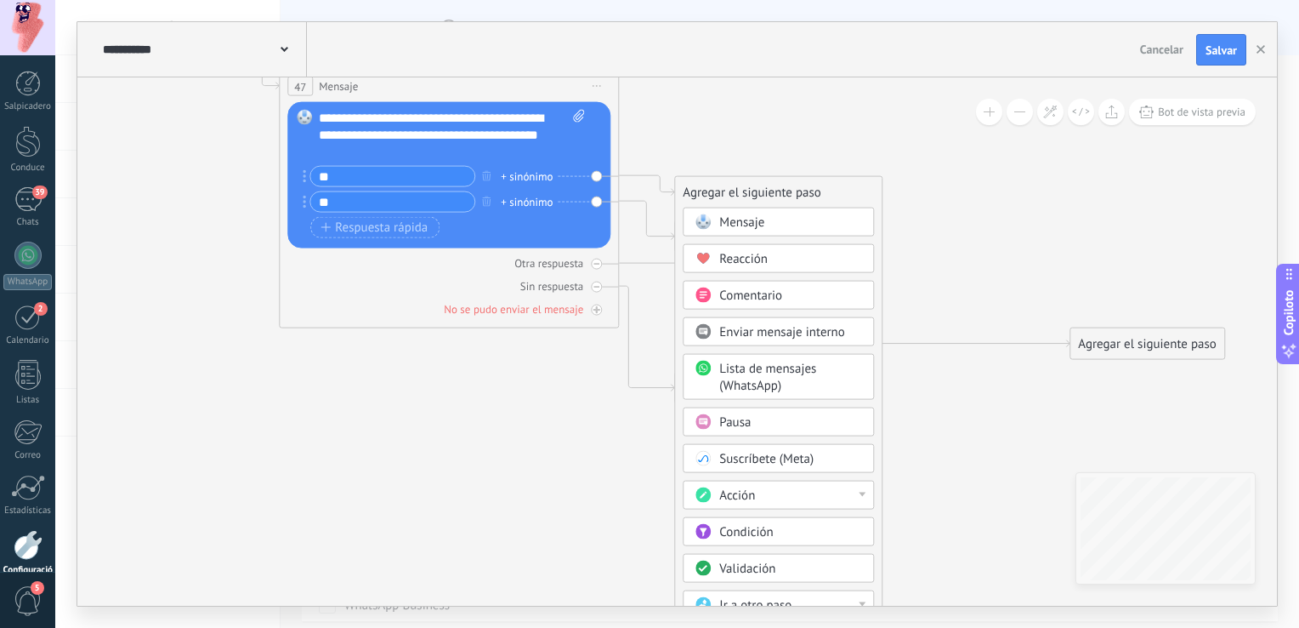
click at [769, 525] on span "Condición" at bounding box center [746, 532] width 54 height 16
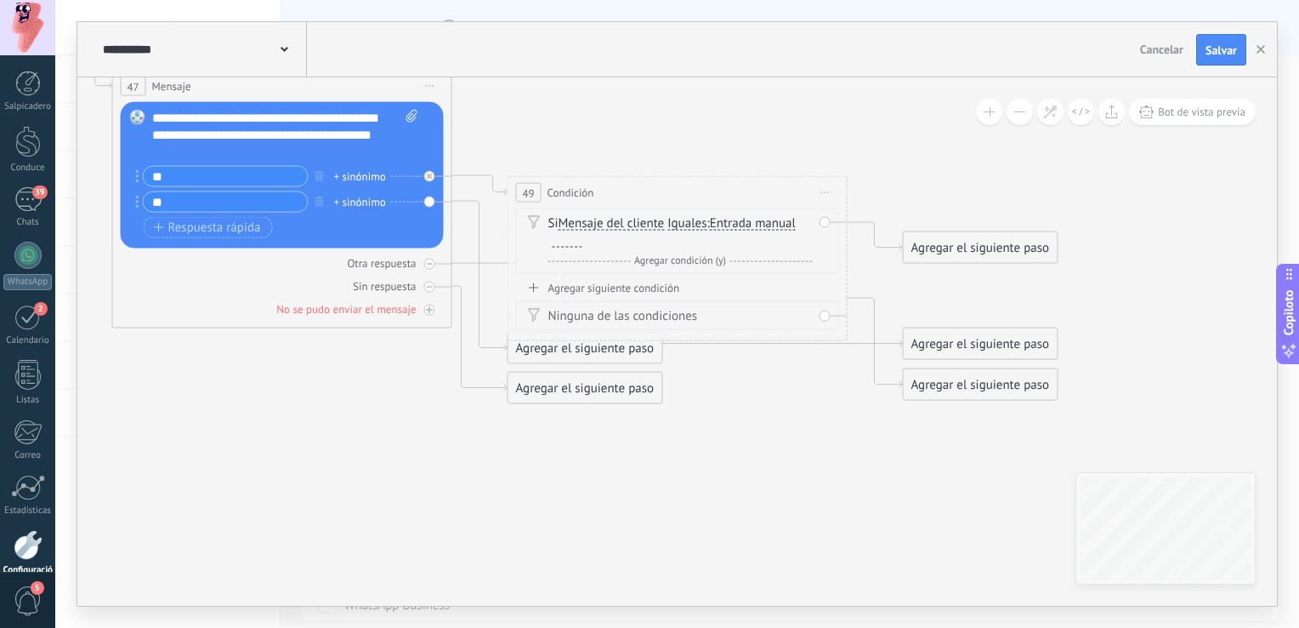
drag, startPoint x: 211, startPoint y: 182, endPoint x: 145, endPoint y: 178, distance: 65.6
click at [146, 178] on input "**" at bounding box center [226, 177] width 164 height 20
click at [566, 239] on div at bounding box center [568, 241] width 30 height 14
paste div
click at [600, 286] on font "Agregar siguiente condición" at bounding box center [614, 288] width 132 height 14
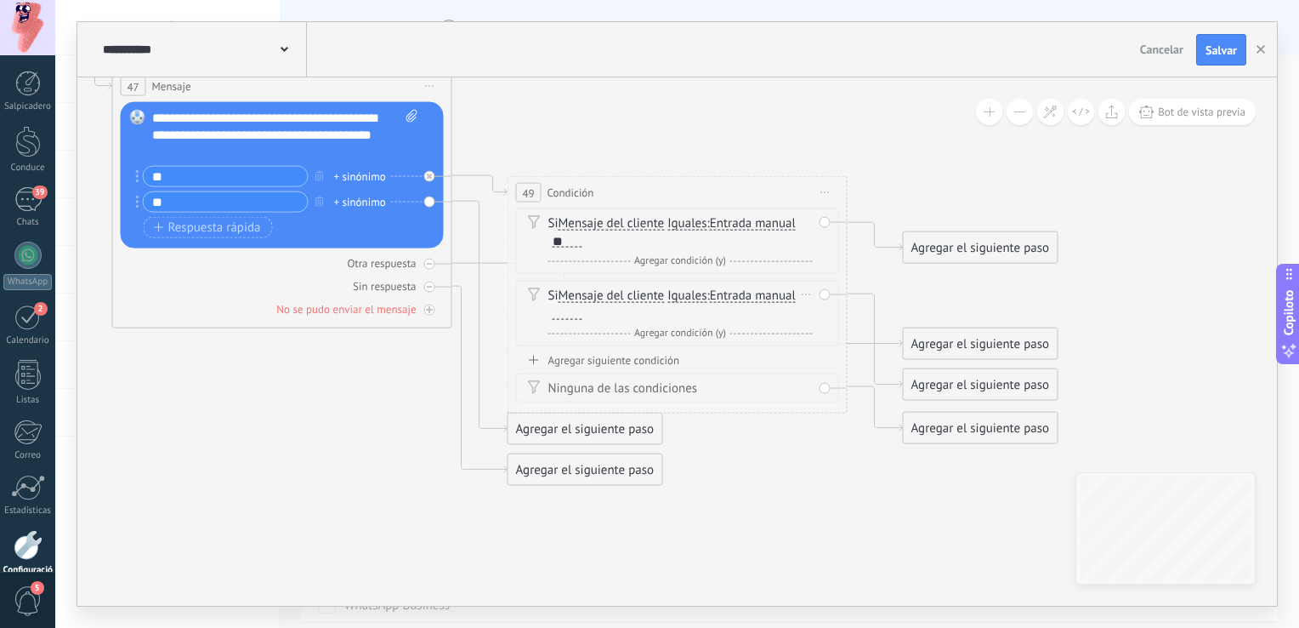
click at [565, 315] on div at bounding box center [568, 313] width 30 height 14
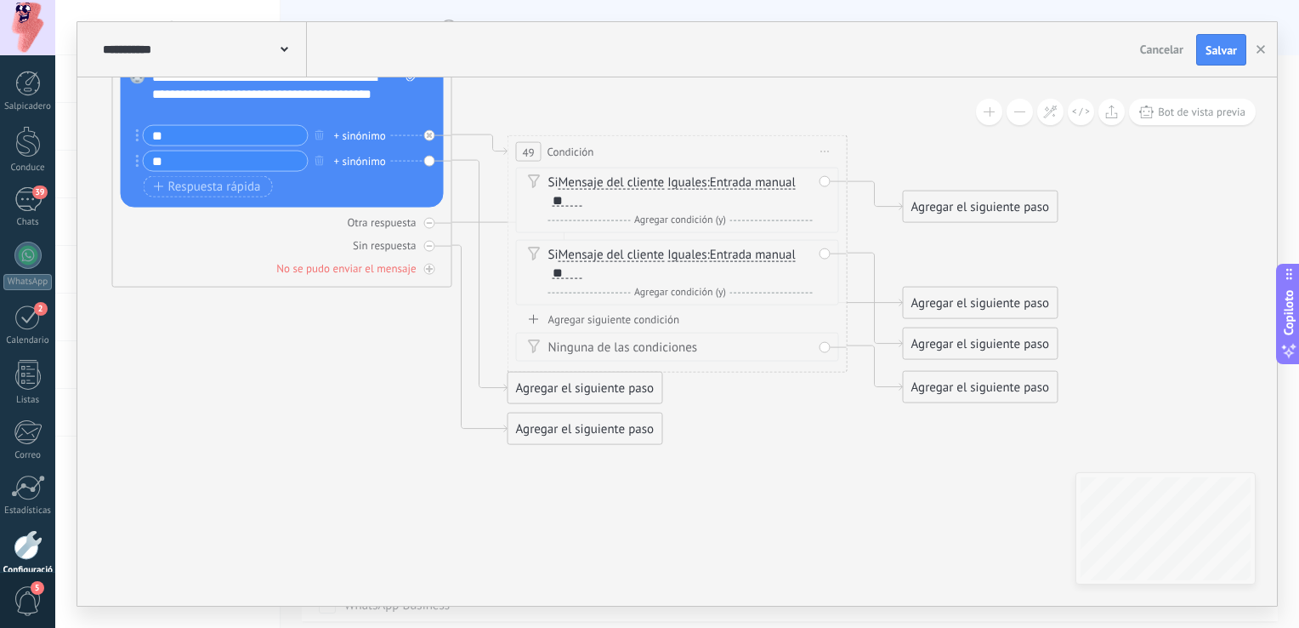
click at [617, 384] on div "Agregar el siguiente paso" at bounding box center [586, 388] width 154 height 28
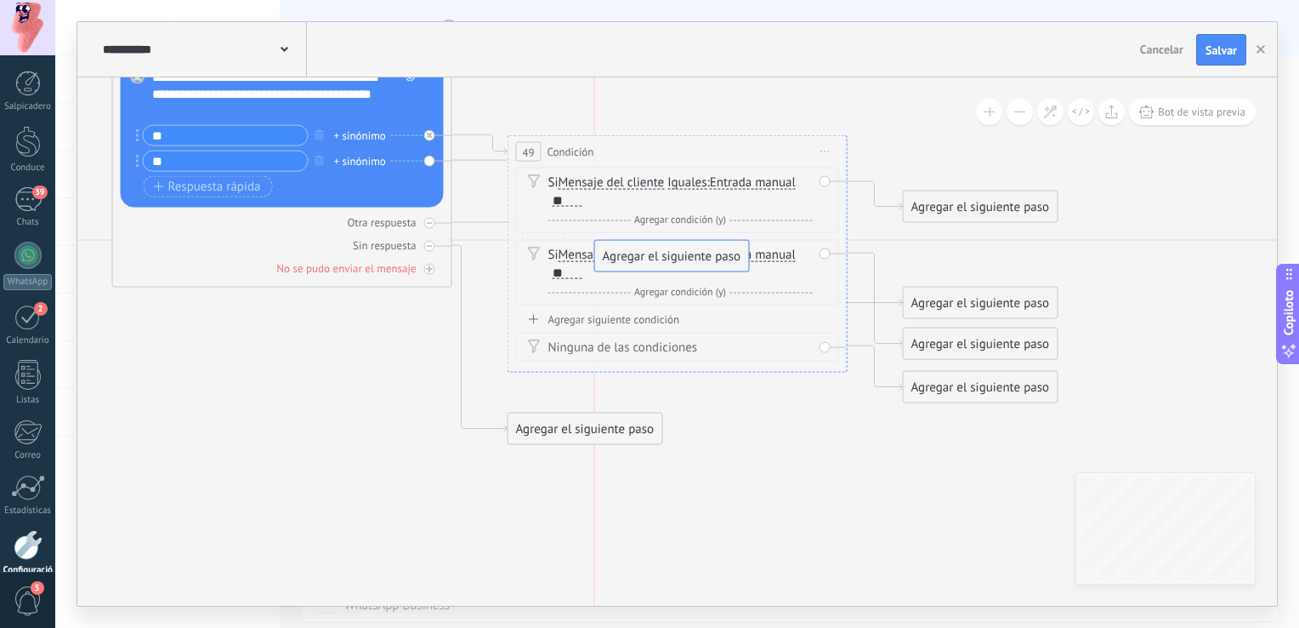
drag, startPoint x: 556, startPoint y: 390, endPoint x: 637, endPoint y: 260, distance: 153.1
drag, startPoint x: 969, startPoint y: 303, endPoint x: 1027, endPoint y: 444, distance: 152.5
click at [1027, 446] on div "Agregar el siguiente paso" at bounding box center [1041, 449] width 154 height 28
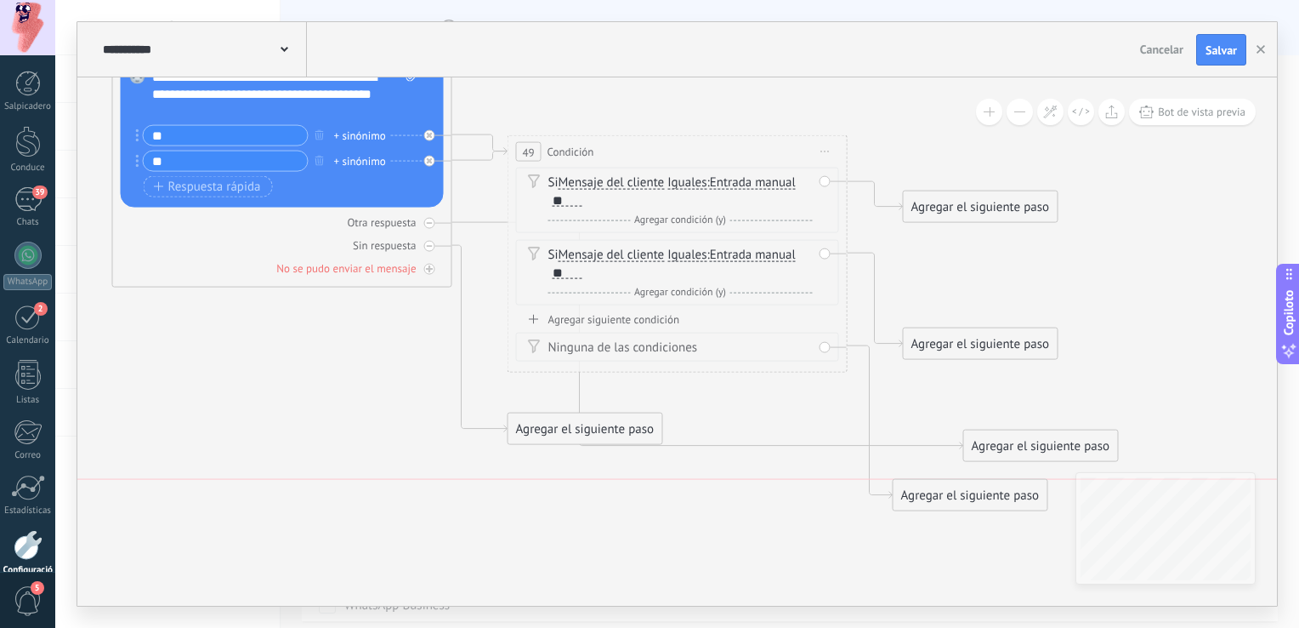
drag, startPoint x: 963, startPoint y: 376, endPoint x: 952, endPoint y: 488, distance: 112.7
click at [952, 488] on div "Agregar el siguiente paso" at bounding box center [971, 495] width 154 height 28
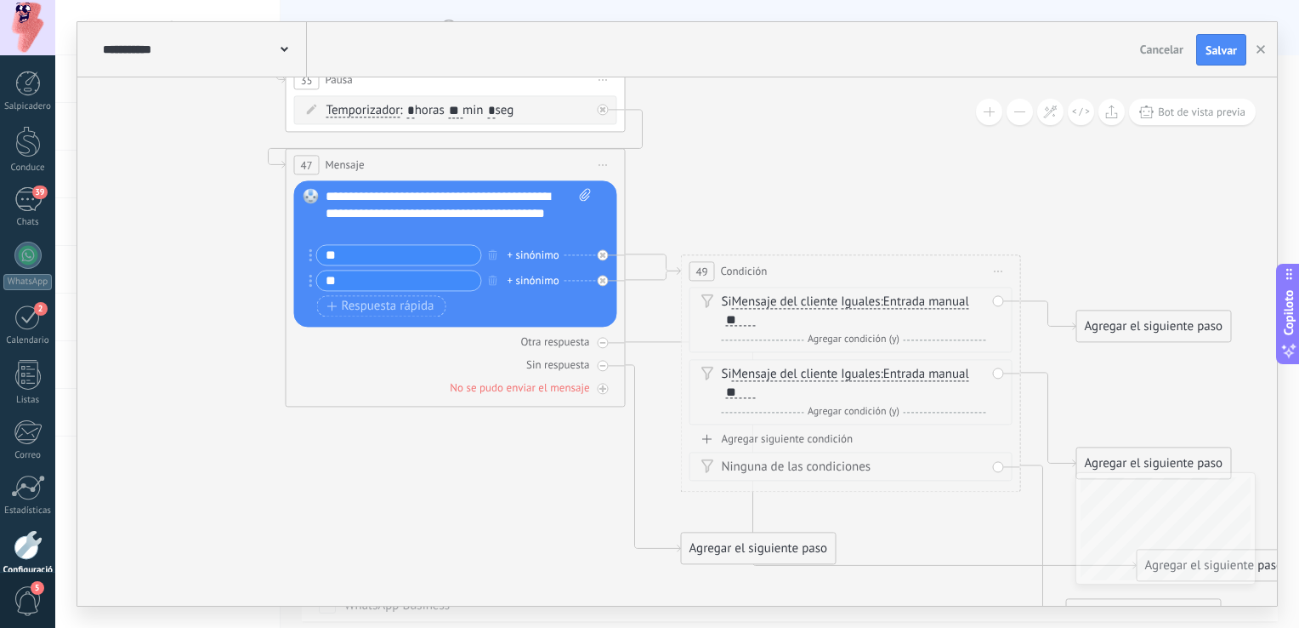
drag, startPoint x: 765, startPoint y: 171, endPoint x: 957, endPoint y: 213, distance: 195.8
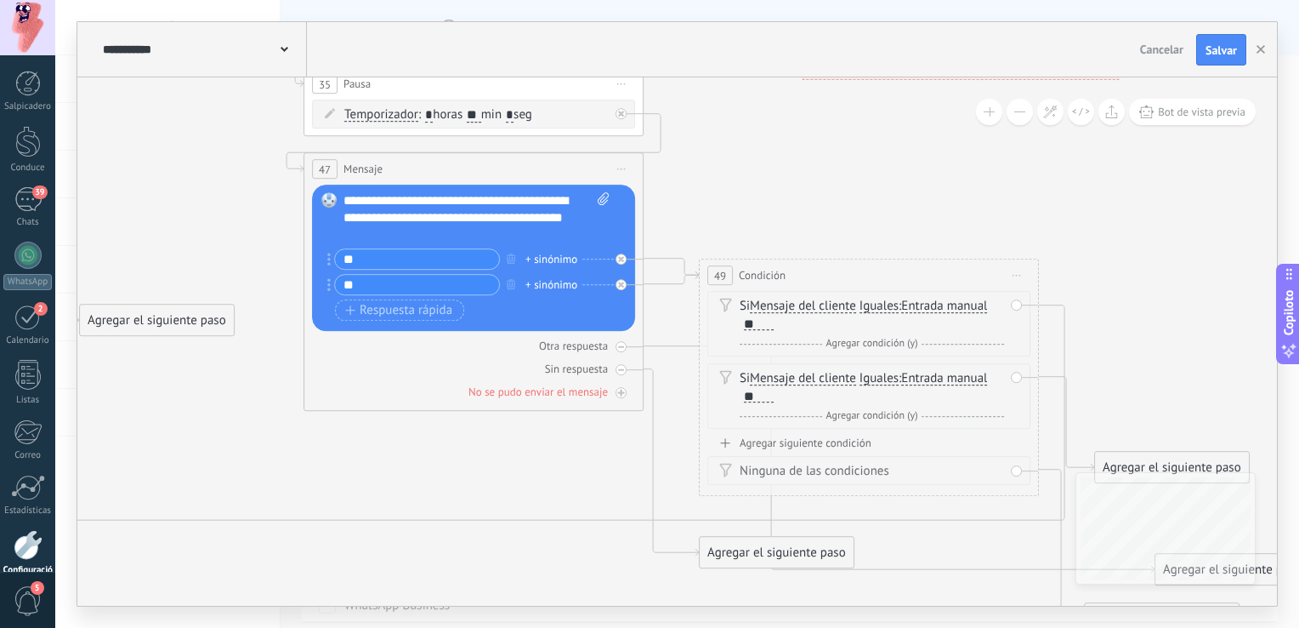
drag, startPoint x: 1153, startPoint y: 333, endPoint x: 134, endPoint y: 315, distance: 1018.9
click at [134, 315] on div "Agregar el siguiente paso" at bounding box center [157, 321] width 154 height 28
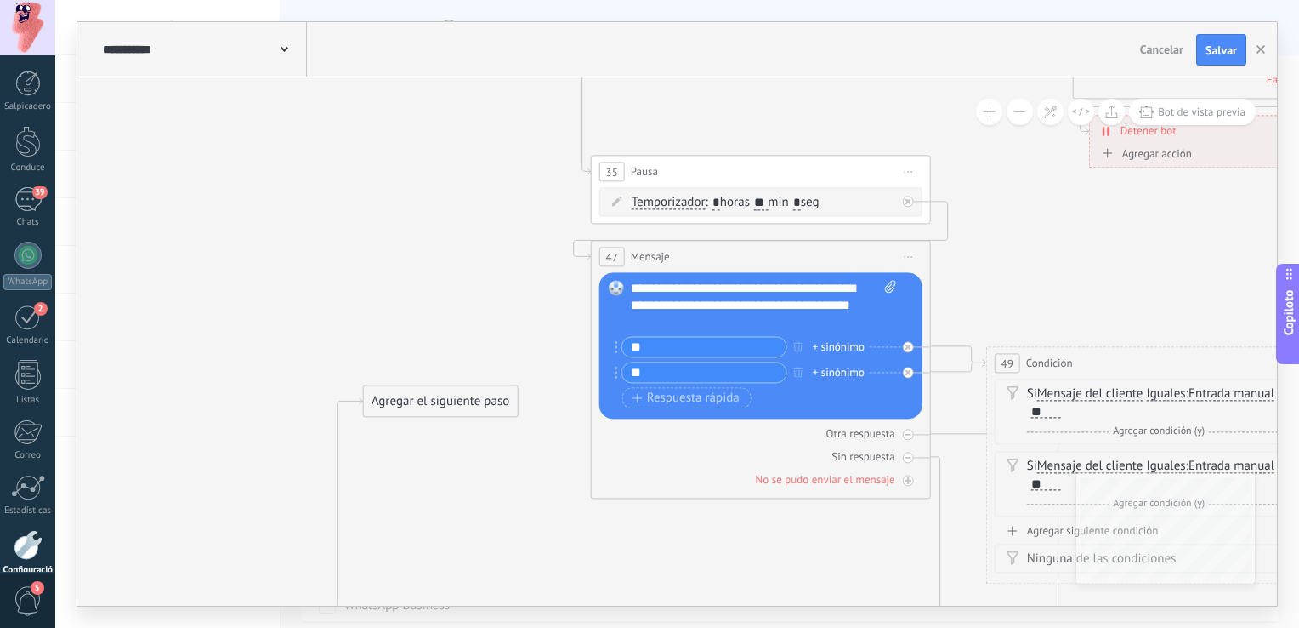
drag, startPoint x: 228, startPoint y: 272, endPoint x: 514, endPoint y: 439, distance: 331.5
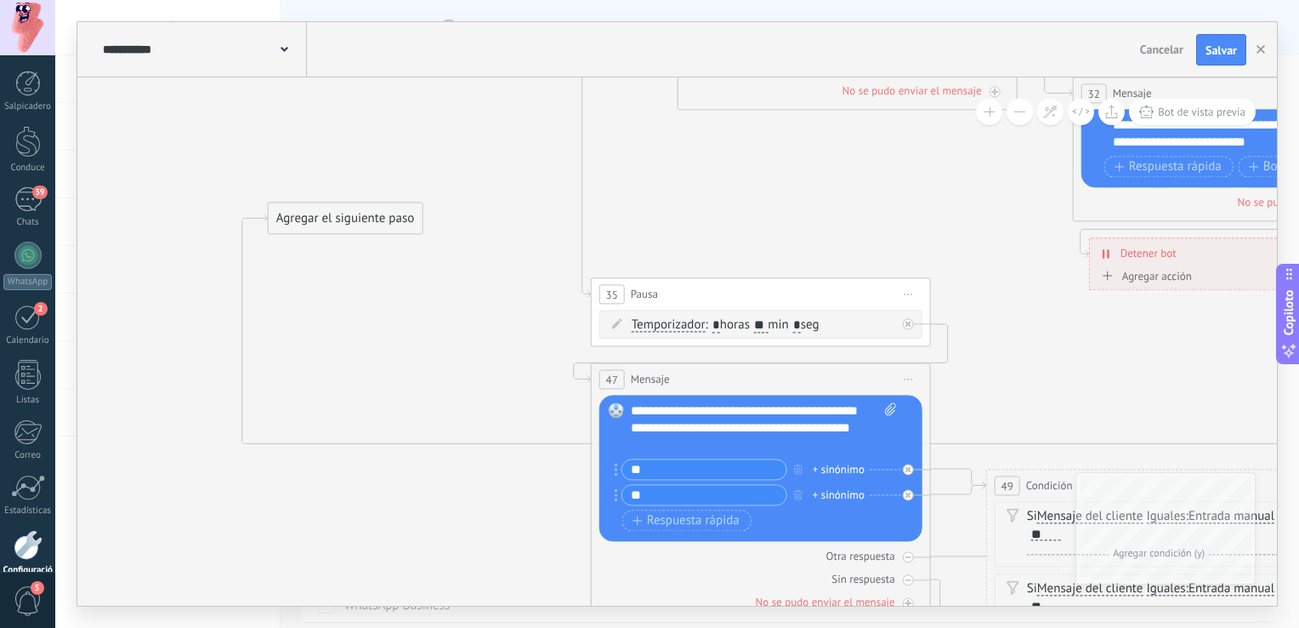
drag, startPoint x: 429, startPoint y: 516, endPoint x: 333, endPoint y: 199, distance: 331.2
click at [333, 205] on div "Agregar el siguiente paso" at bounding box center [346, 219] width 154 height 28
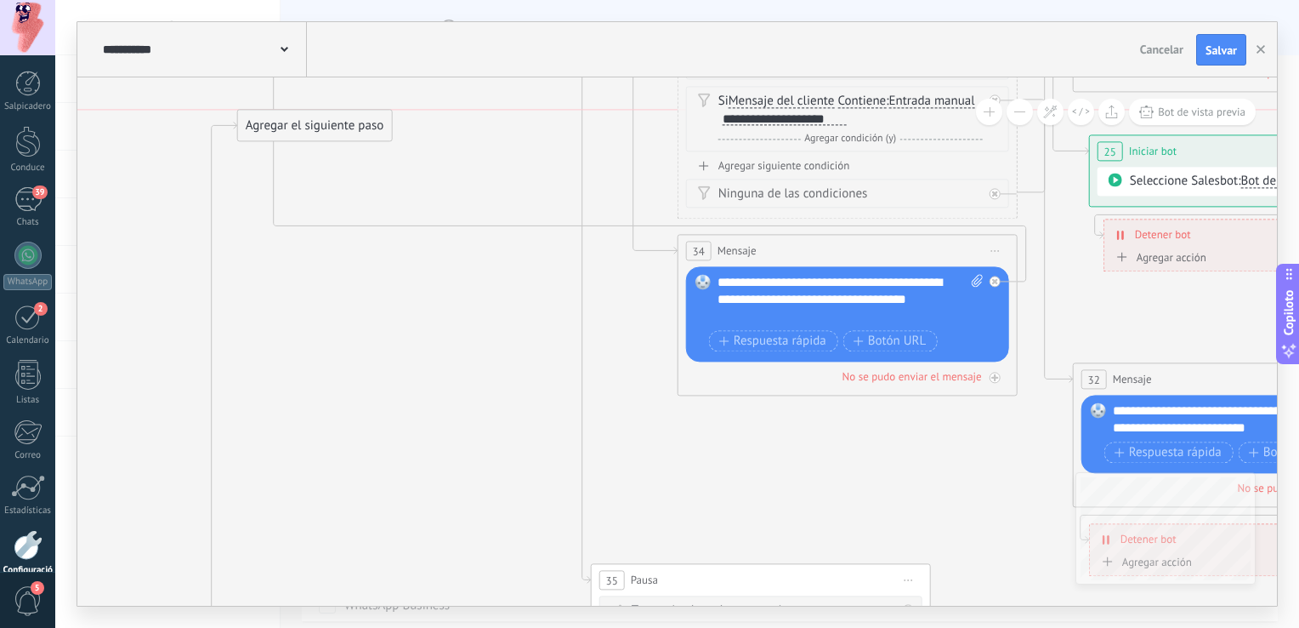
drag, startPoint x: 346, startPoint y: 494, endPoint x: 316, endPoint y: 128, distance: 367.7
click at [316, 128] on div "Agregar el siguiente paso" at bounding box center [315, 126] width 154 height 28
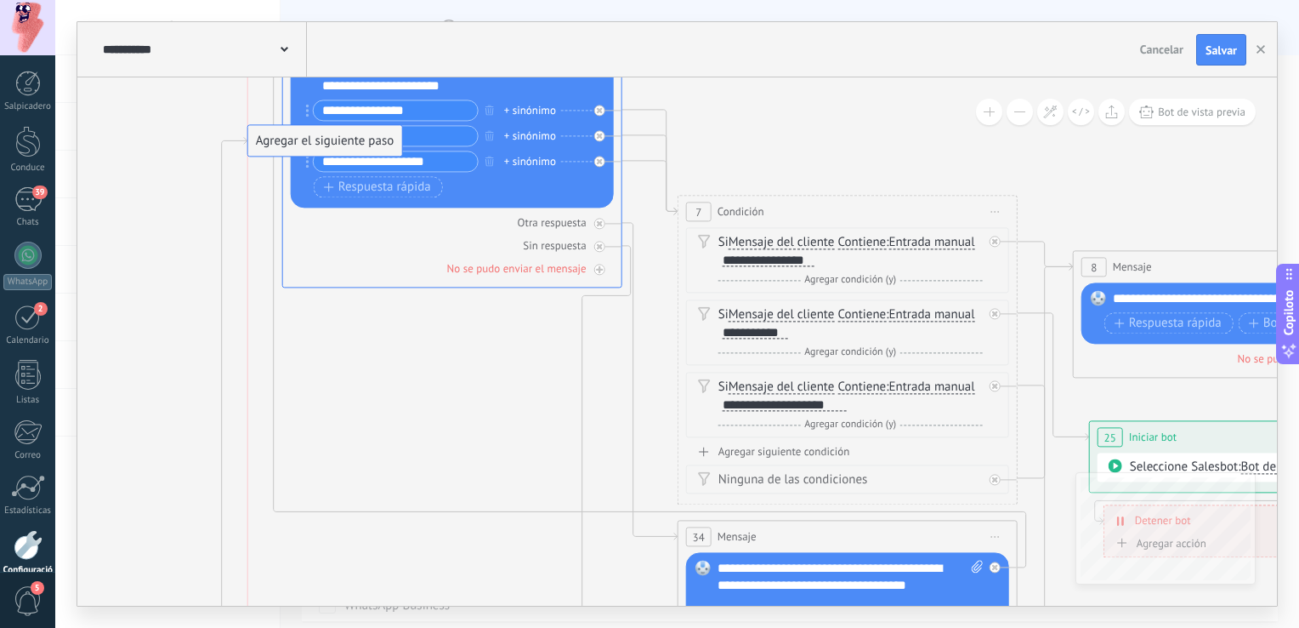
drag, startPoint x: 327, startPoint y: 407, endPoint x: 340, endPoint y: 138, distance: 269.9
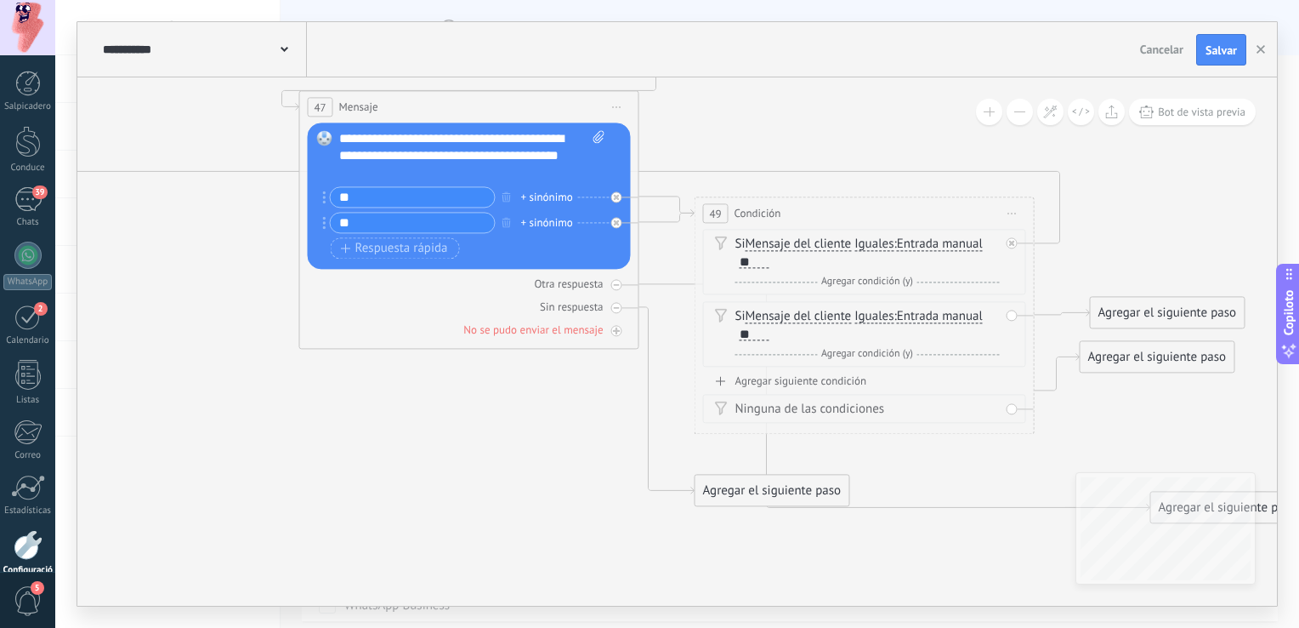
drag, startPoint x: 845, startPoint y: 496, endPoint x: 437, endPoint y: 374, distance: 425.9
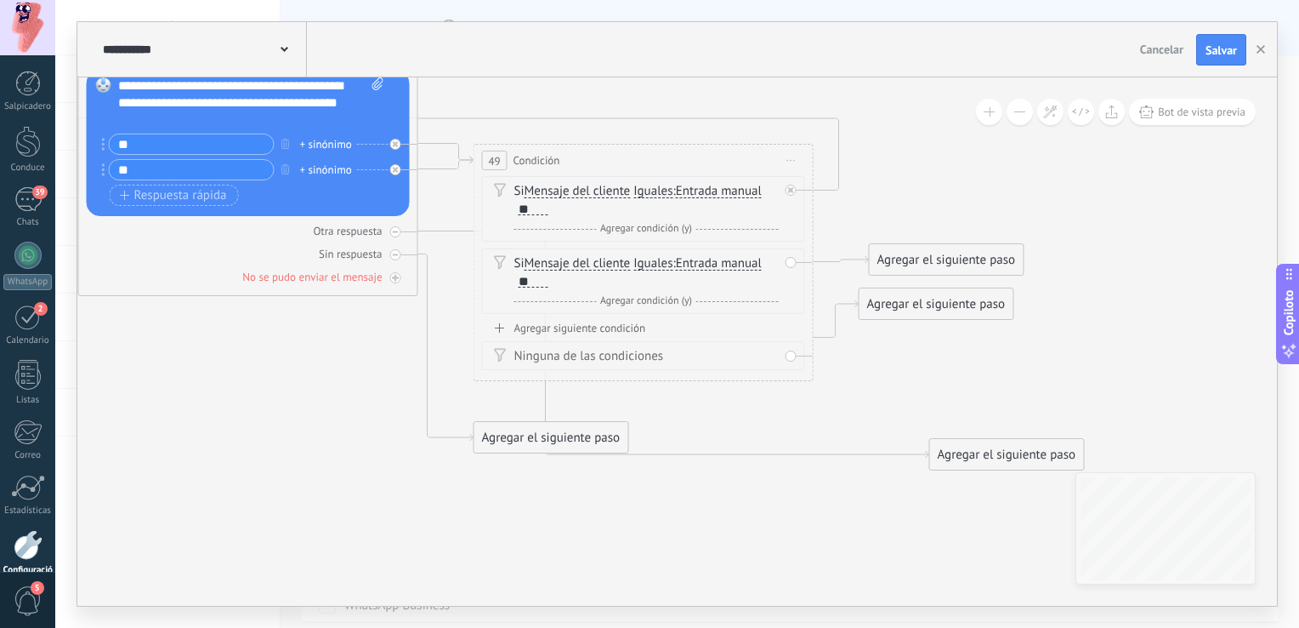
drag, startPoint x: 864, startPoint y: 519, endPoint x: 748, endPoint y: 527, distance: 116.0
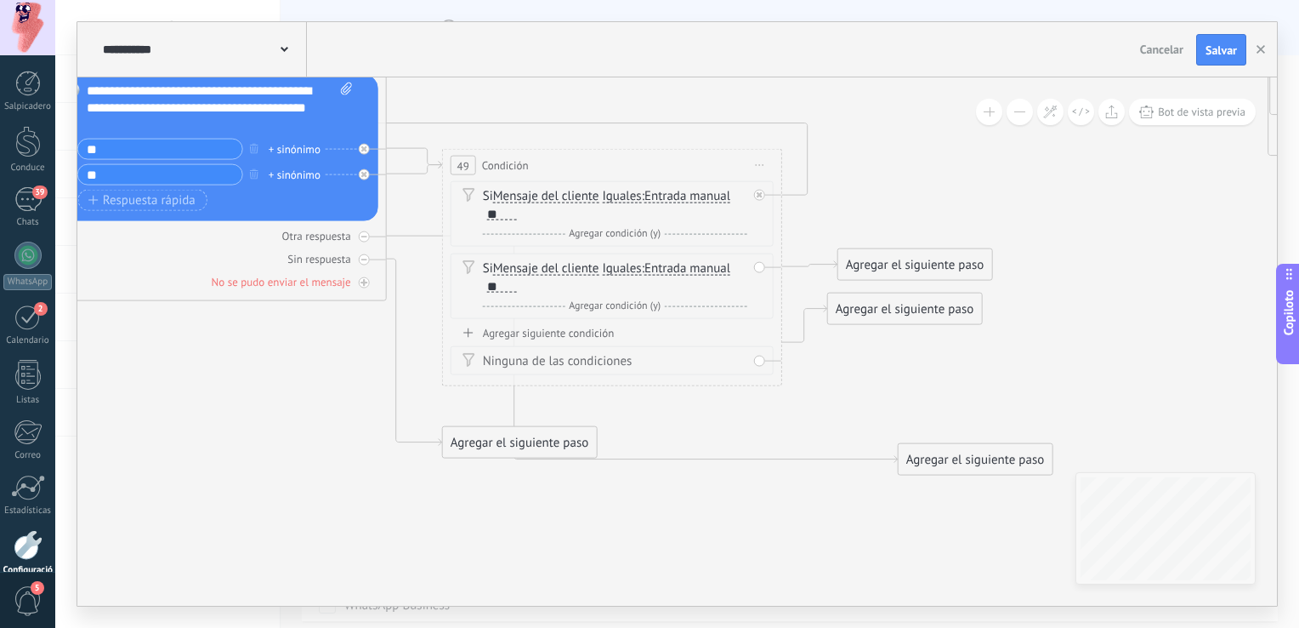
click at [919, 265] on div "Agregar el siguiente paso" at bounding box center [915, 265] width 154 height 28
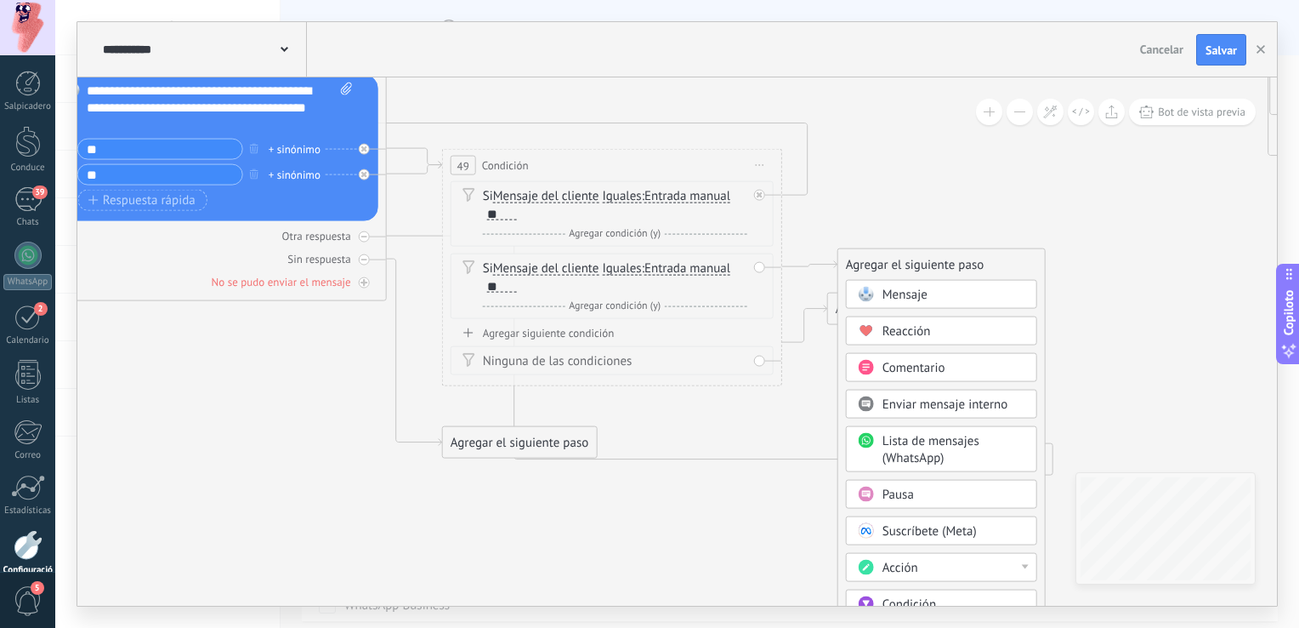
click at [941, 297] on div "Mensaje" at bounding box center [954, 295] width 143 height 17
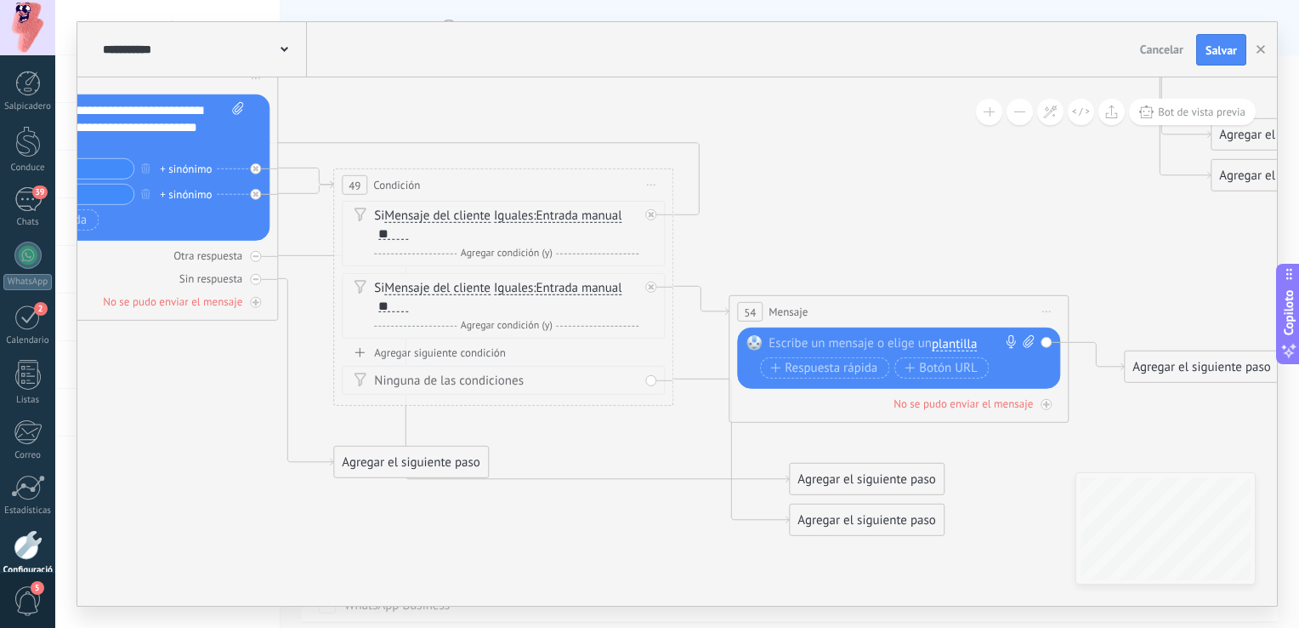
drag, startPoint x: 663, startPoint y: 202, endPoint x: 883, endPoint y: 223, distance: 220.3
click at [507, 212] on span "Iguales" at bounding box center [513, 216] width 39 height 14
click at [507, 212] on button "Iguales" at bounding box center [592, 216] width 213 height 31
click at [524, 269] on span "Contiene" at bounding box center [578, 276] width 206 height 17
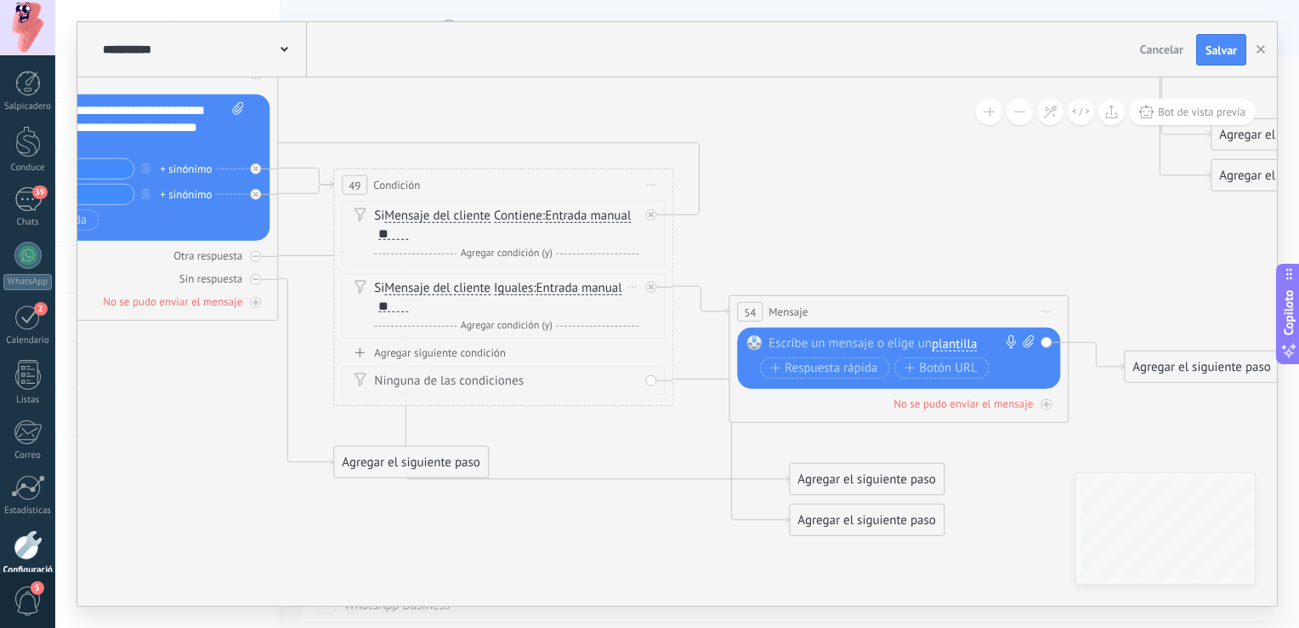
click at [525, 286] on span "Iguales" at bounding box center [513, 288] width 39 height 14
click at [525, 286] on button "Equals" at bounding box center [592, 288] width 213 height 31
click at [542, 344] on span "Contiene" at bounding box center [578, 348] width 206 height 17
drag, startPoint x: 445, startPoint y: 460, endPoint x: 213, endPoint y: 392, distance: 241.1
click at [213, 392] on div "Agregar el siguiente paso" at bounding box center [179, 394] width 154 height 28
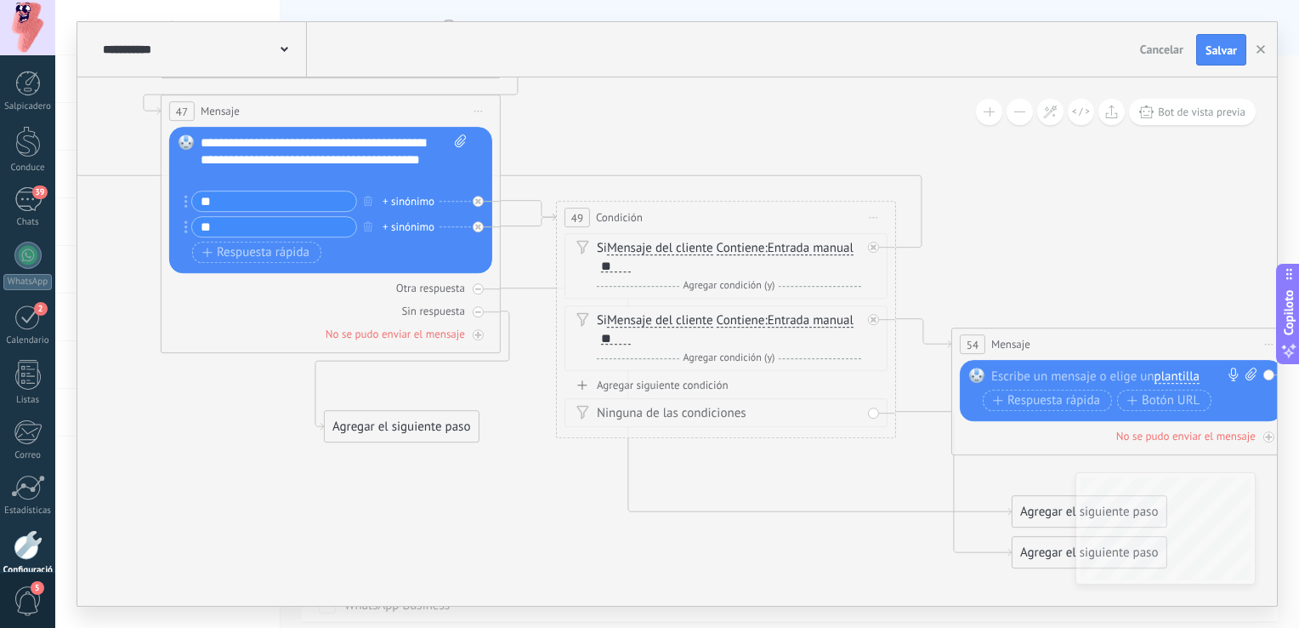
drag, startPoint x: 279, startPoint y: 467, endPoint x: 501, endPoint y: 499, distance: 224.3
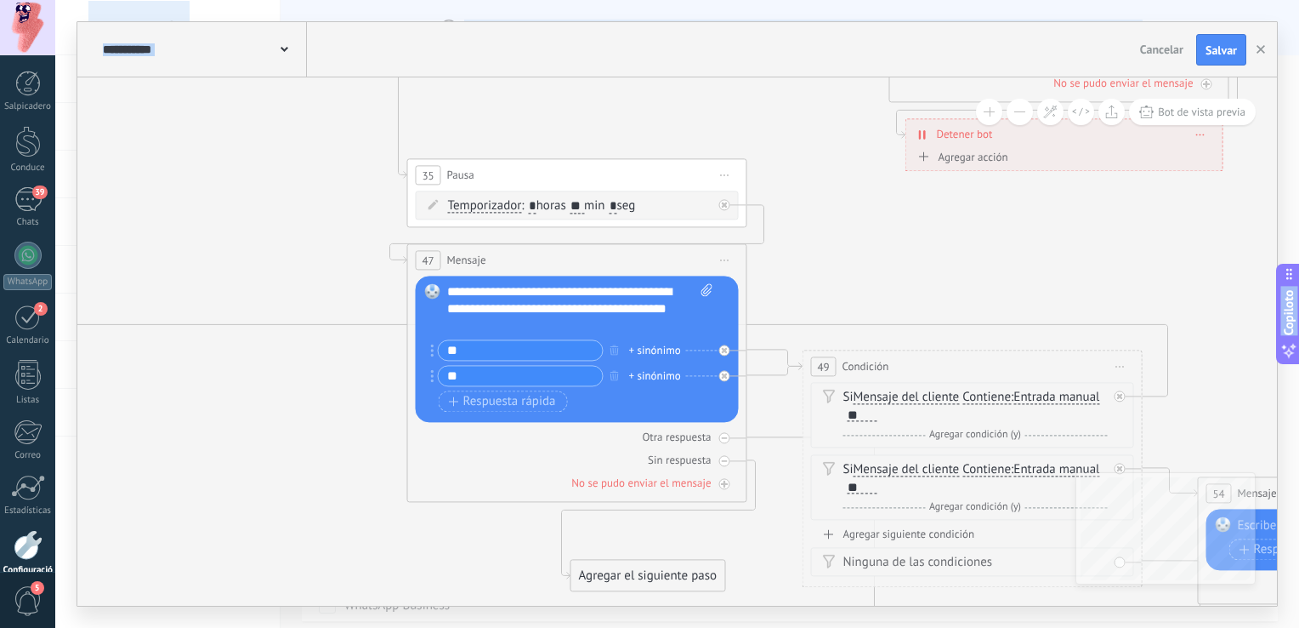
drag, startPoint x: 507, startPoint y: 497, endPoint x: 742, endPoint y: 606, distance: 259.8
click at [769, 627] on html ".abccls-1,.abccls-2{fill-rule:evenodd}.abccls-2{fill:#fff} .abfcls-1{fill:none}…" at bounding box center [649, 314] width 1299 height 628
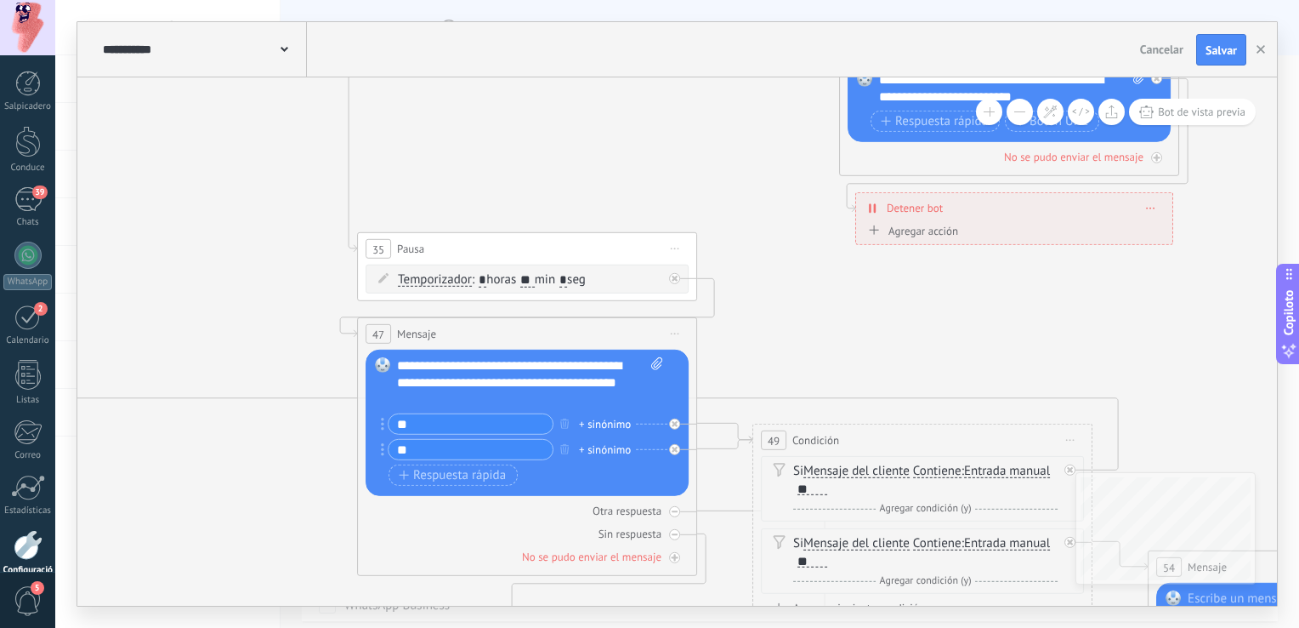
drag, startPoint x: 258, startPoint y: 230, endPoint x: 192, endPoint y: 303, distance: 97.5
click at [192, 303] on icon at bounding box center [983, 69] width 3120 height 2293
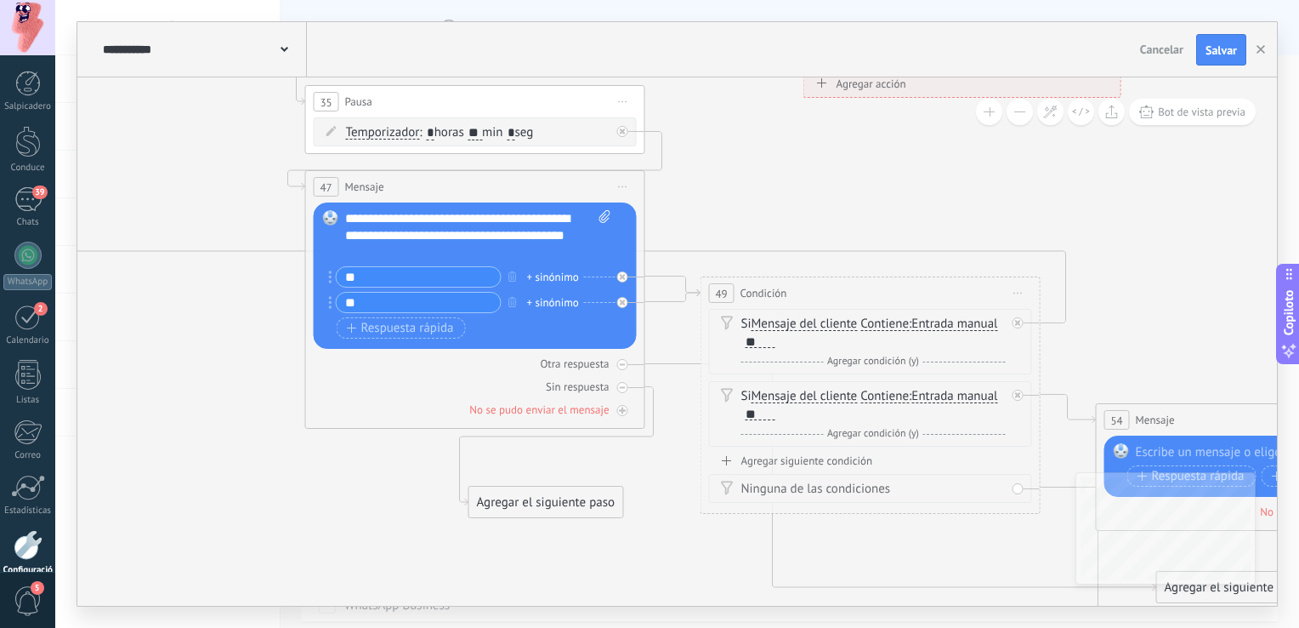
drag, startPoint x: 301, startPoint y: 481, endPoint x: 216, endPoint y: 240, distance: 256.0
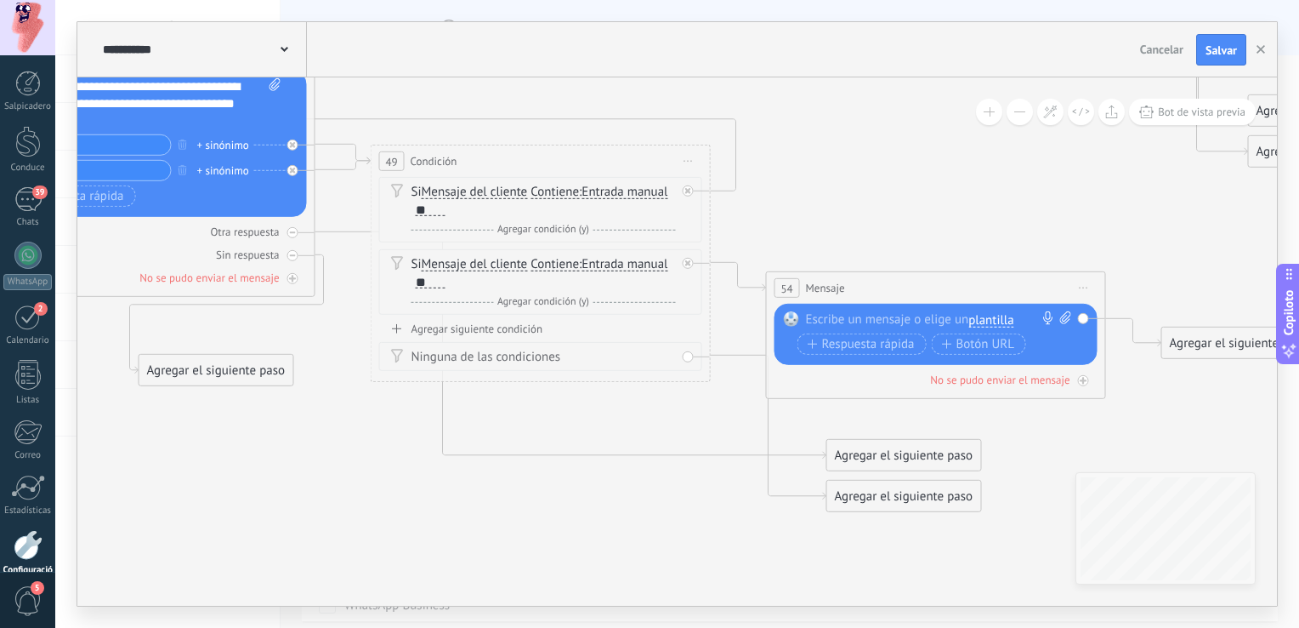
drag, startPoint x: 835, startPoint y: 573, endPoint x: 537, endPoint y: 536, distance: 300.0
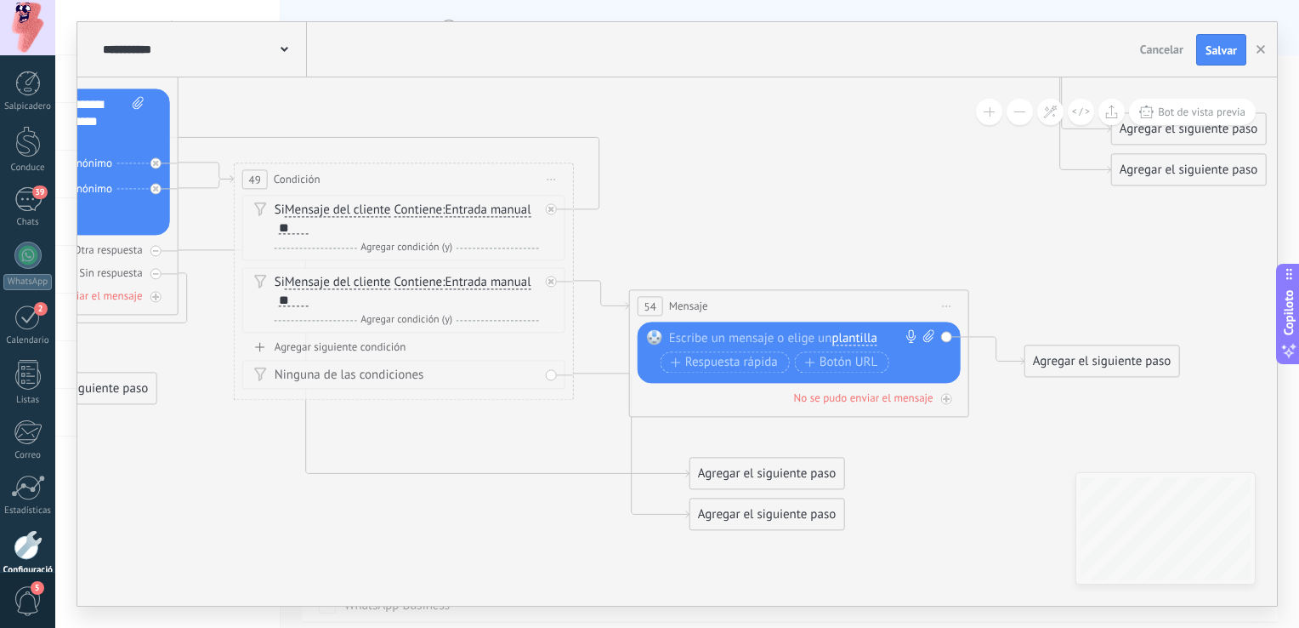
drag, startPoint x: 674, startPoint y: 504, endPoint x: 536, endPoint y: 522, distance: 138.9
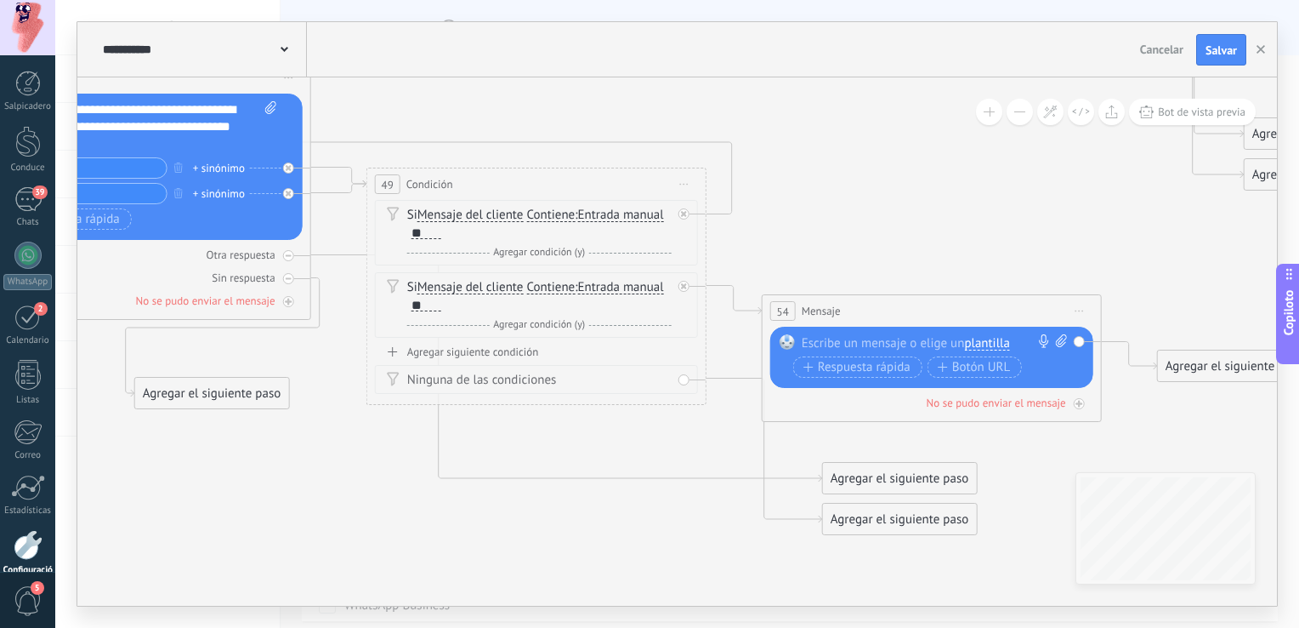
drag, startPoint x: 527, startPoint y: 521, endPoint x: 661, endPoint y: 526, distance: 133.6
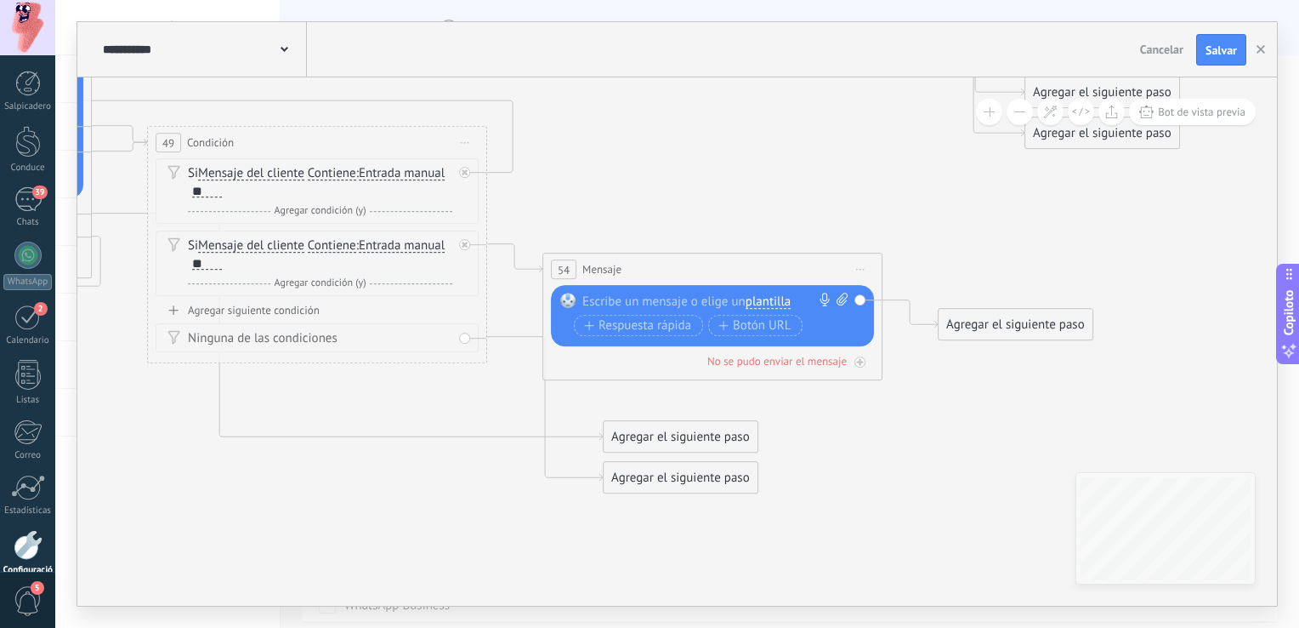
drag, startPoint x: 586, startPoint y: 531, endPoint x: 329, endPoint y: 478, distance: 262.2
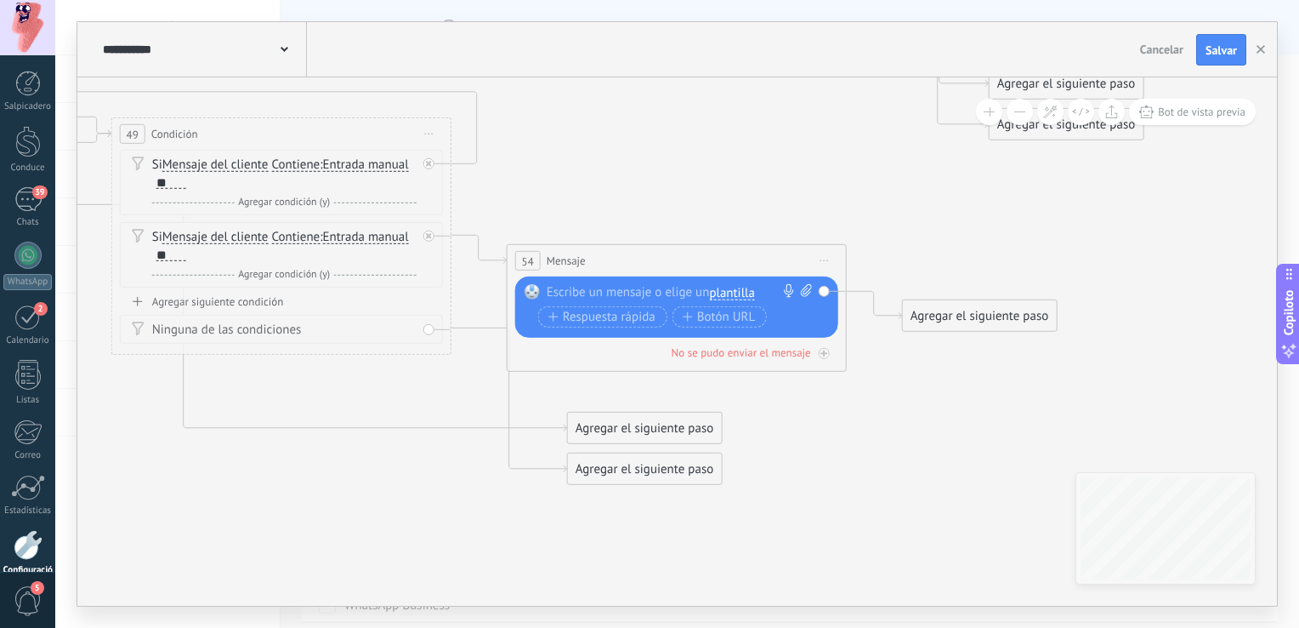
click at [613, 294] on div at bounding box center [673, 292] width 253 height 17
drag, startPoint x: 599, startPoint y: 298, endPoint x: 736, endPoint y: 281, distance: 138.1
click at [736, 281] on div "**********" at bounding box center [676, 306] width 323 height 61
click at [585, 292] on div "**********" at bounding box center [680, 292] width 267 height 17
drag, startPoint x: 600, startPoint y: 296, endPoint x: 759, endPoint y: 281, distance: 159.8
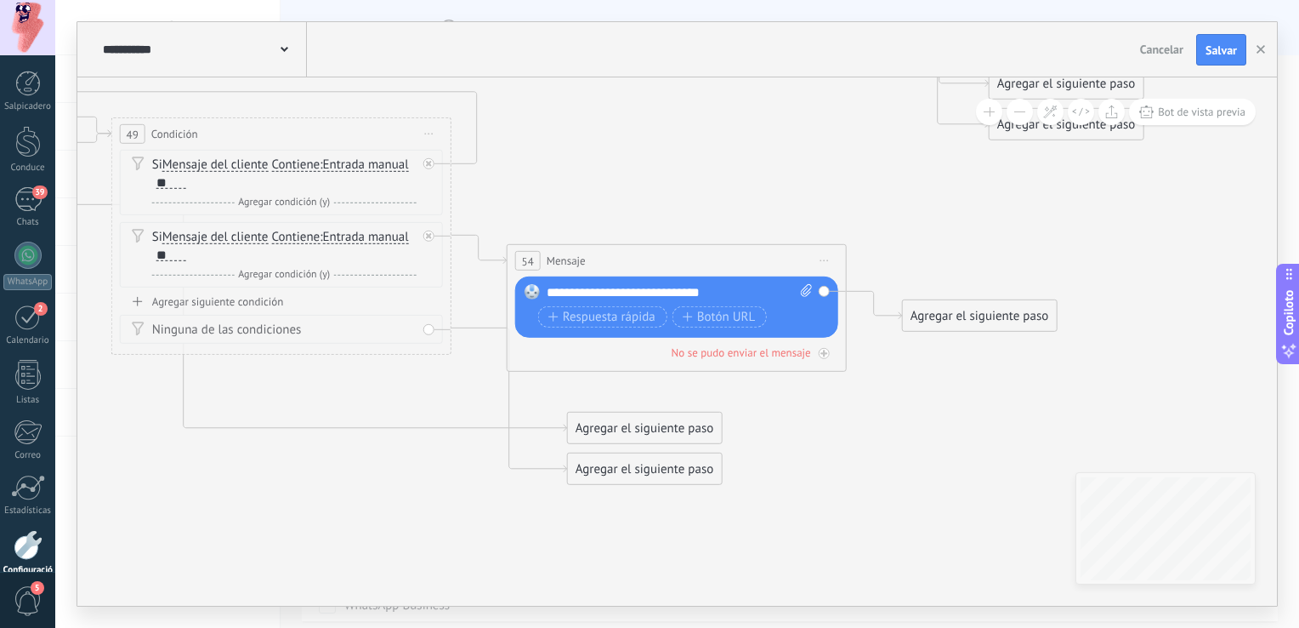
click at [759, 281] on div "**********" at bounding box center [676, 306] width 323 height 61
click at [752, 289] on div "**********" at bounding box center [680, 292] width 267 height 17
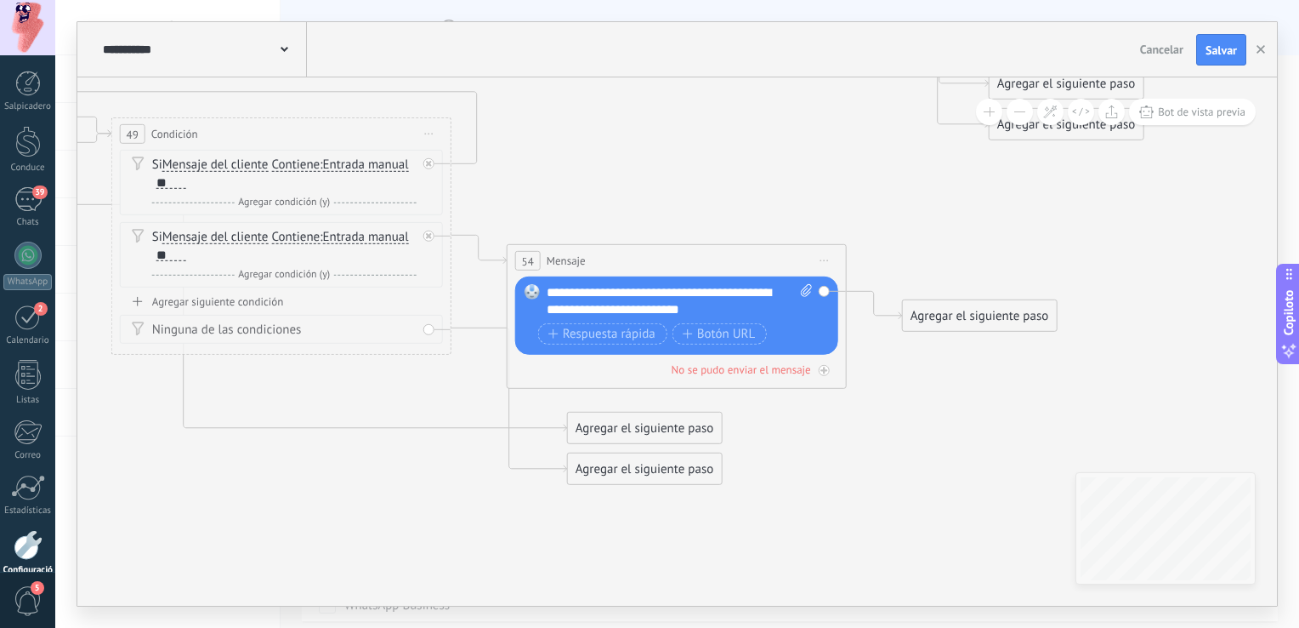
click at [749, 311] on div "**********" at bounding box center [680, 301] width 267 height 34
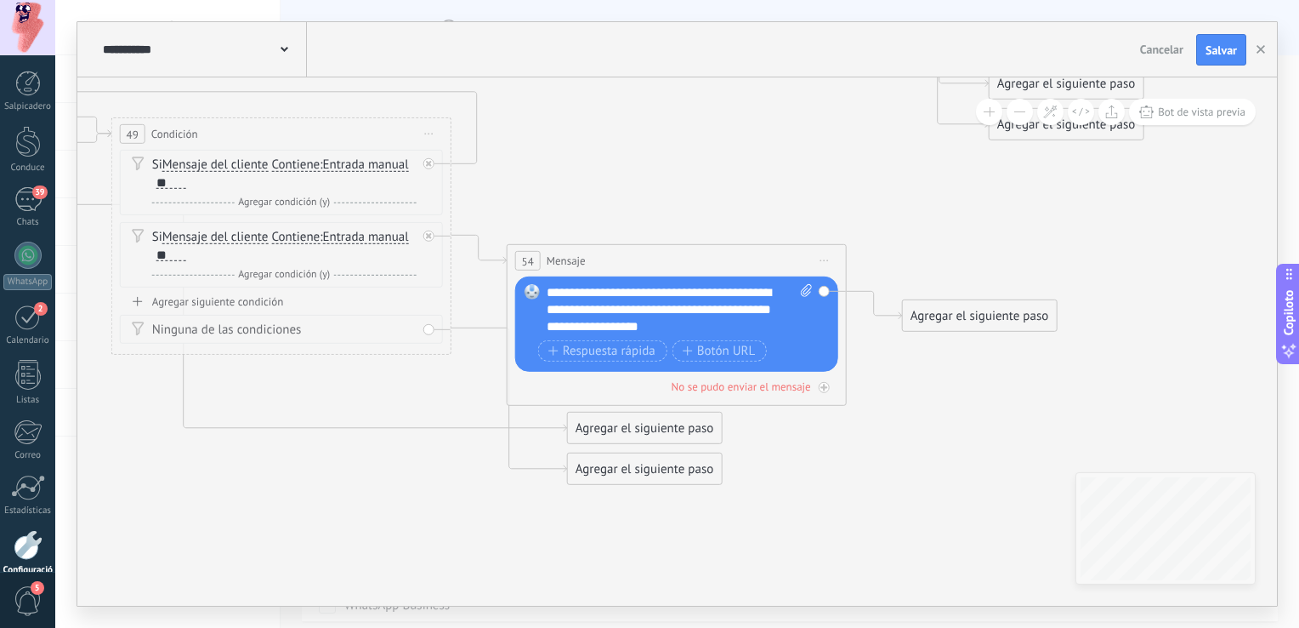
click at [934, 328] on div "Agregar el siguiente paso" at bounding box center [980, 316] width 154 height 28
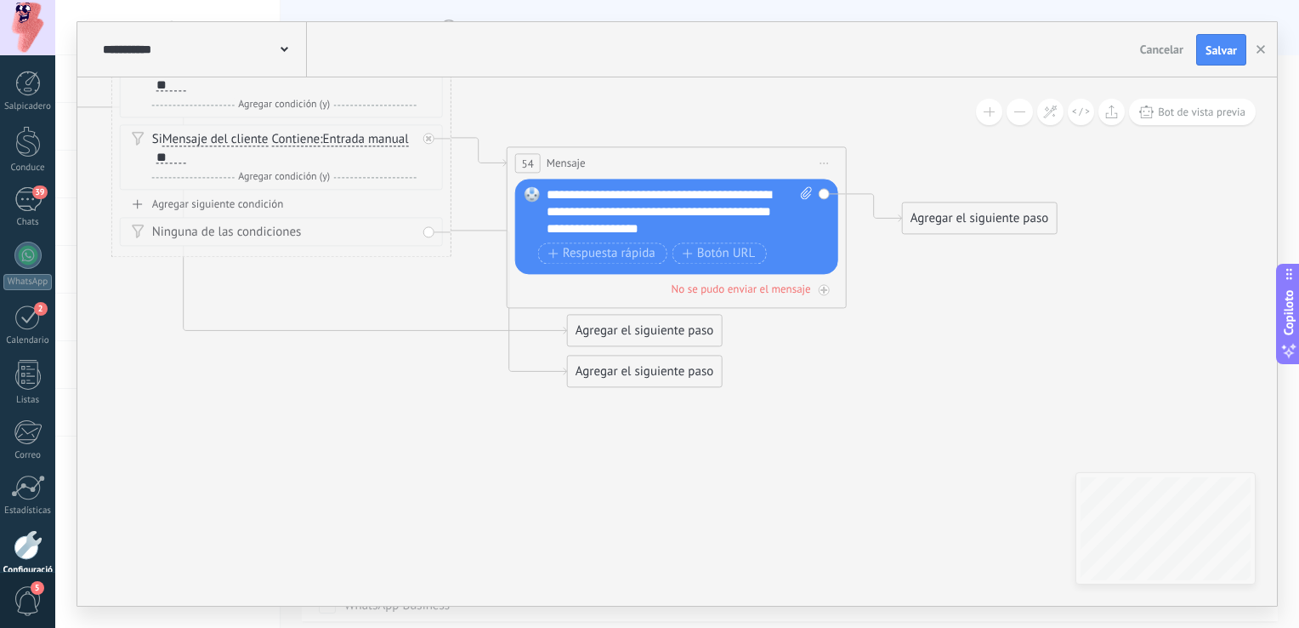
click at [942, 212] on div "Agregar el siguiente paso" at bounding box center [980, 219] width 154 height 28
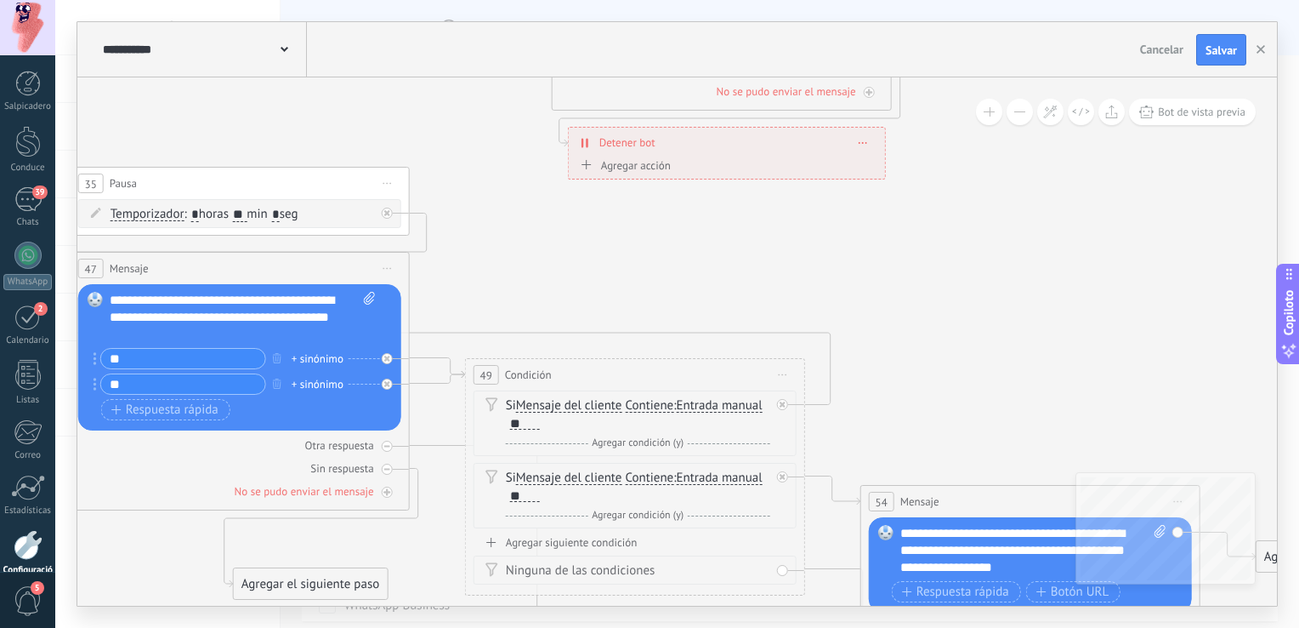
drag, startPoint x: 531, startPoint y: 253, endPoint x: 886, endPoint y: 306, distance: 359.3
click at [886, 306] on icon at bounding box center [696, 4] width 3120 height 2293
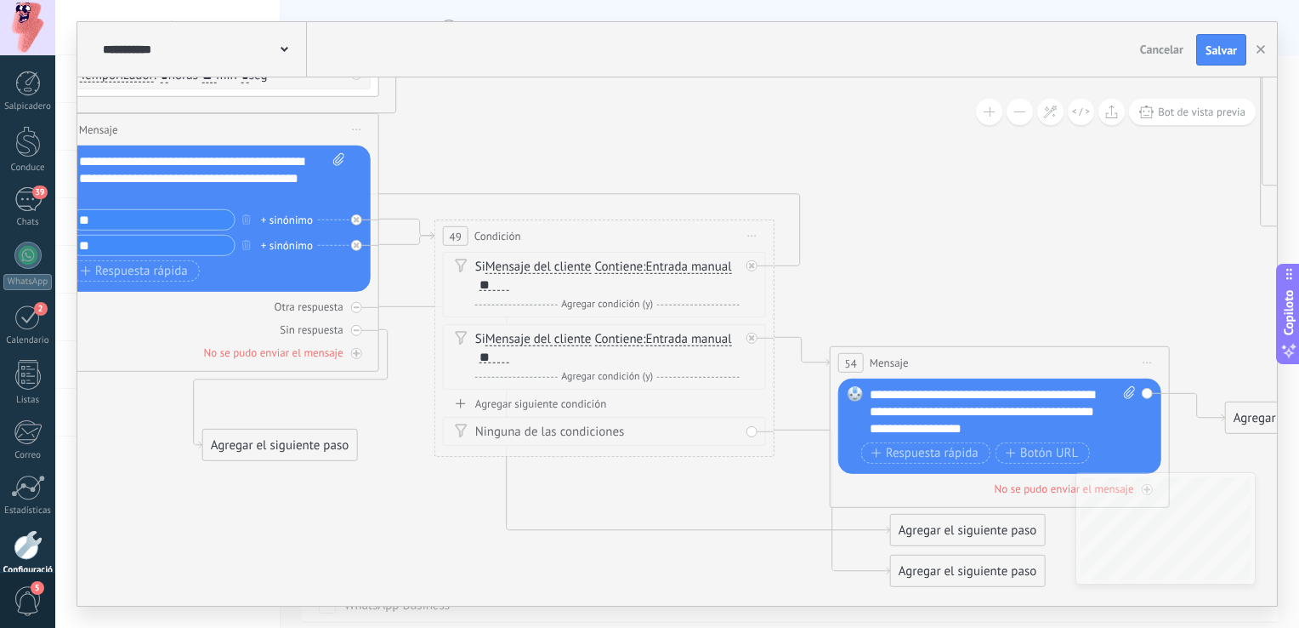
drag, startPoint x: 990, startPoint y: 349, endPoint x: 952, endPoint y: 185, distance: 167.7
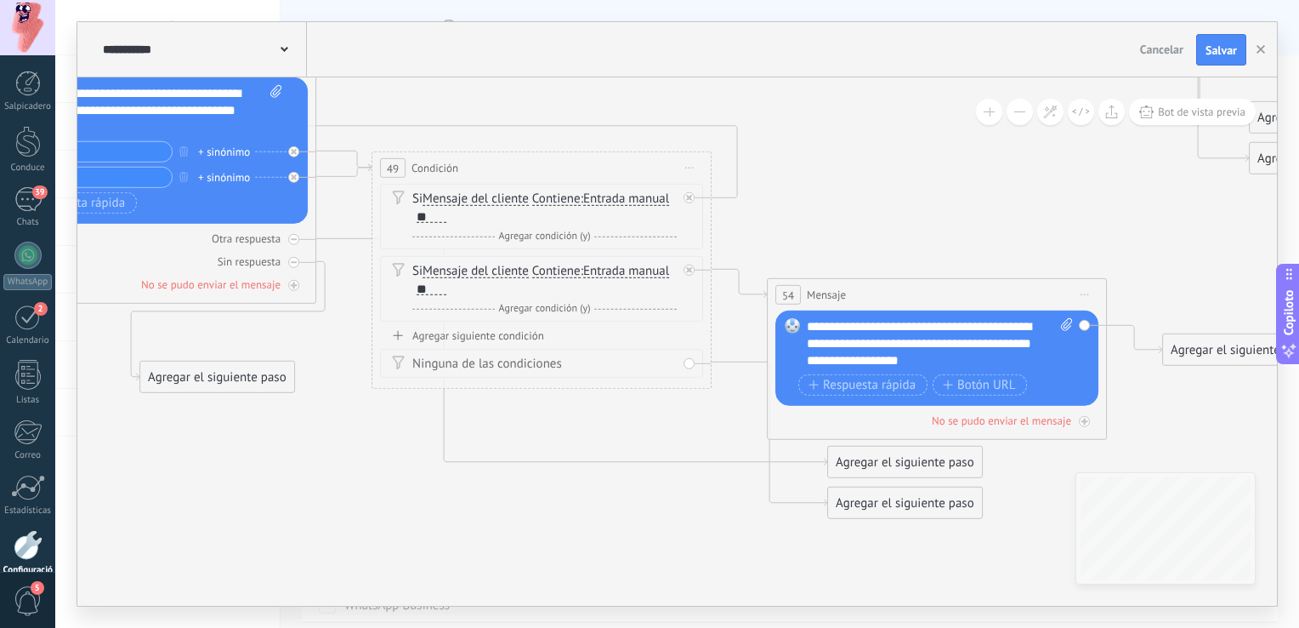
drag, startPoint x: 742, startPoint y: 557, endPoint x: 585, endPoint y: 435, distance: 199.4
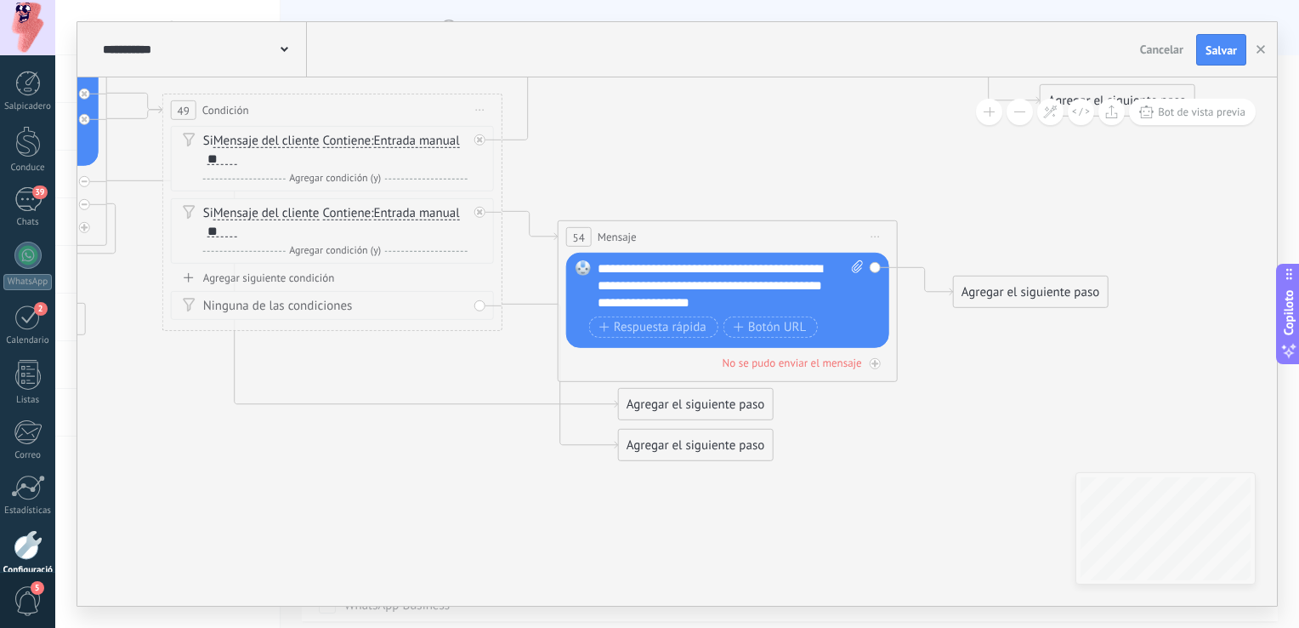
drag, startPoint x: 941, startPoint y: 529, endPoint x: 771, endPoint y: 507, distance: 171.5
click at [1225, 49] on span "Salvar" at bounding box center [1221, 50] width 31 height 12
click at [1265, 56] on button "button" at bounding box center [1261, 50] width 26 height 32
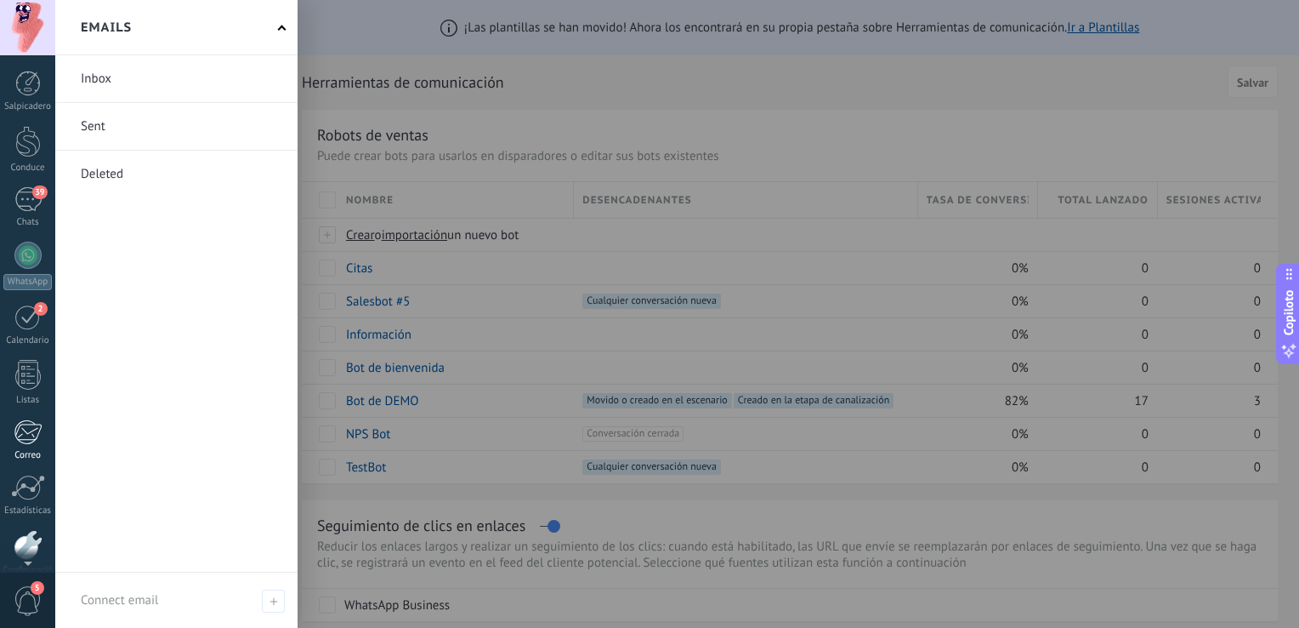
scroll to position [89, 0]
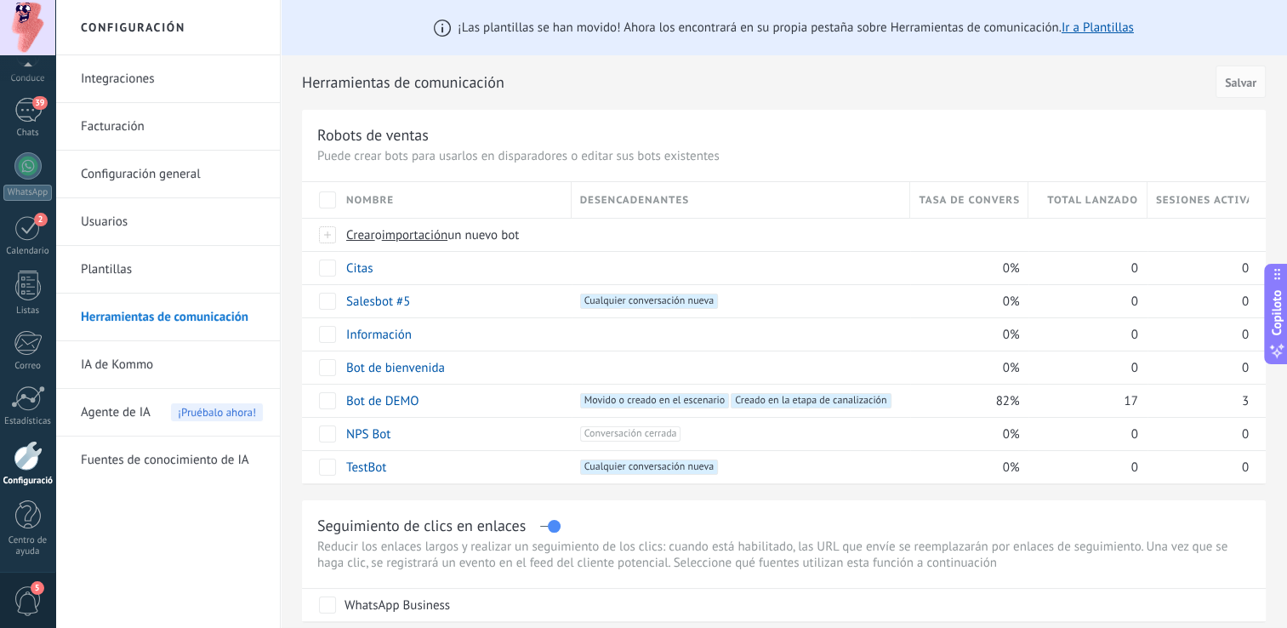
click at [229, 277] on link "Plantillas" at bounding box center [172, 270] width 182 height 48
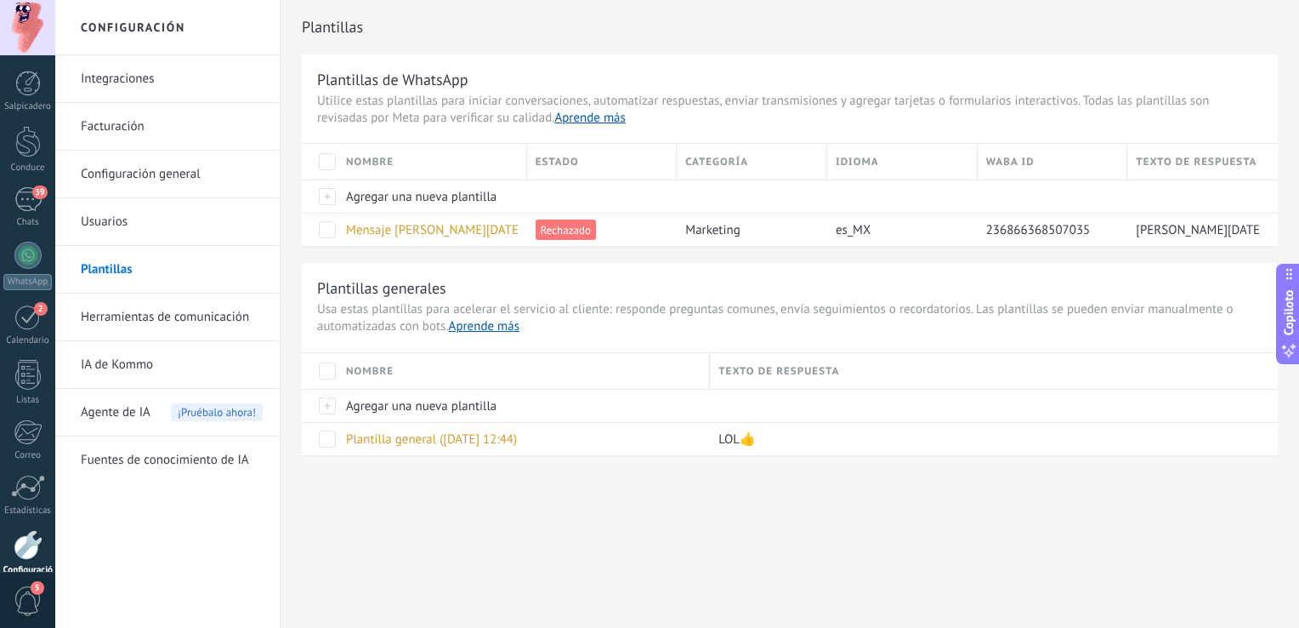
click at [181, 315] on link "Herramientas de comunicación" at bounding box center [172, 317] width 182 height 48
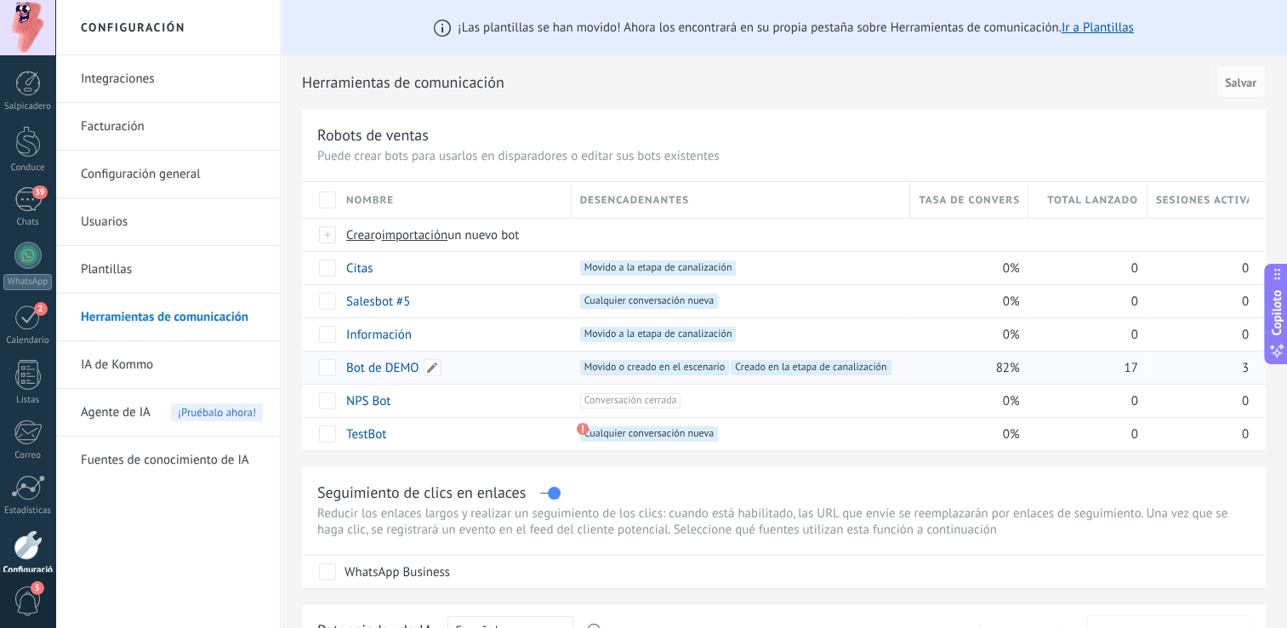
click at [375, 362] on link "Bot de DEMO" at bounding box center [382, 368] width 73 height 16
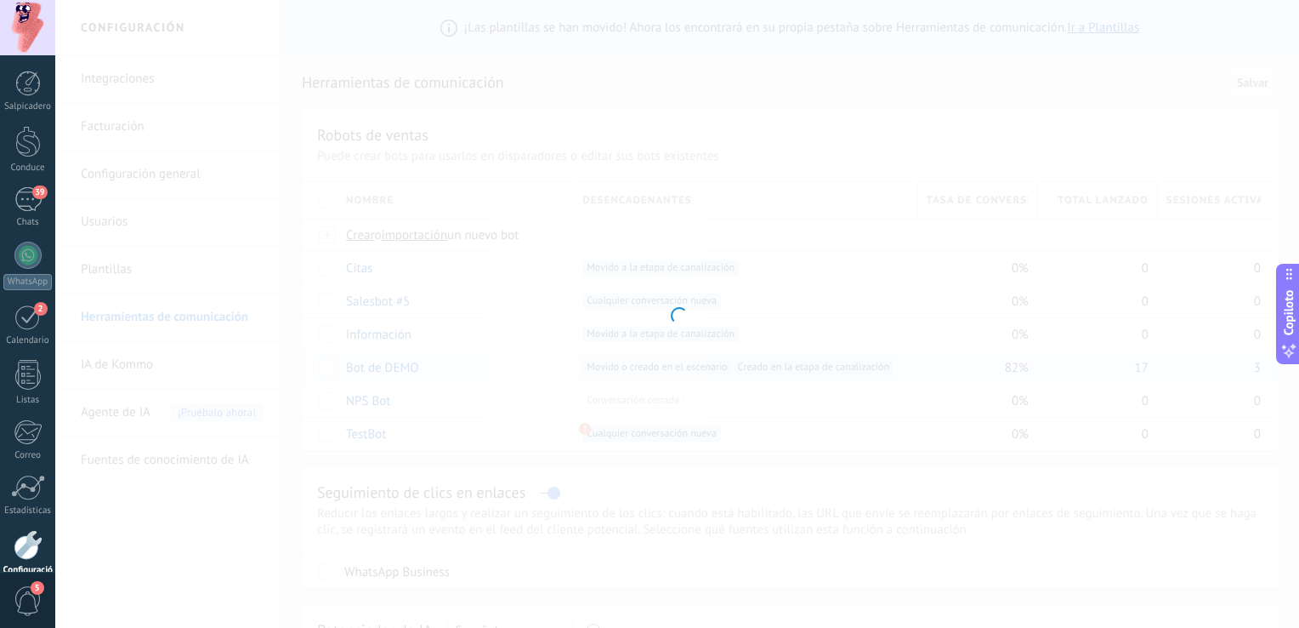
type input "**********"
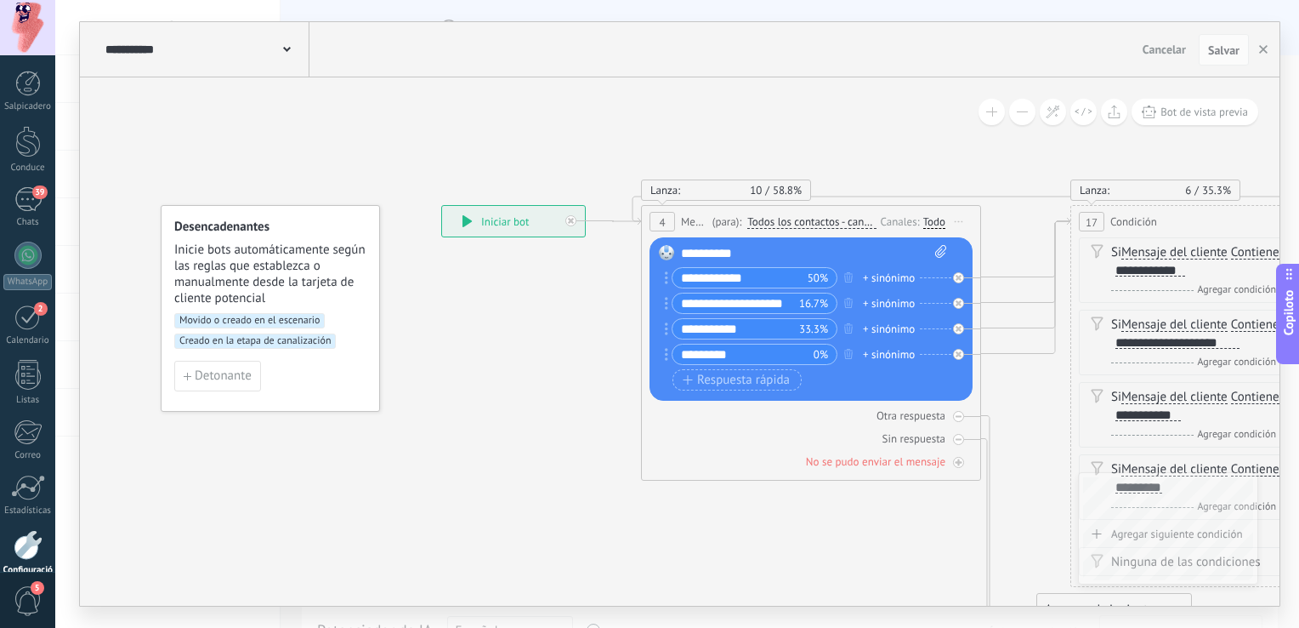
click at [286, 27] on div "**********" at bounding box center [205, 49] width 208 height 54
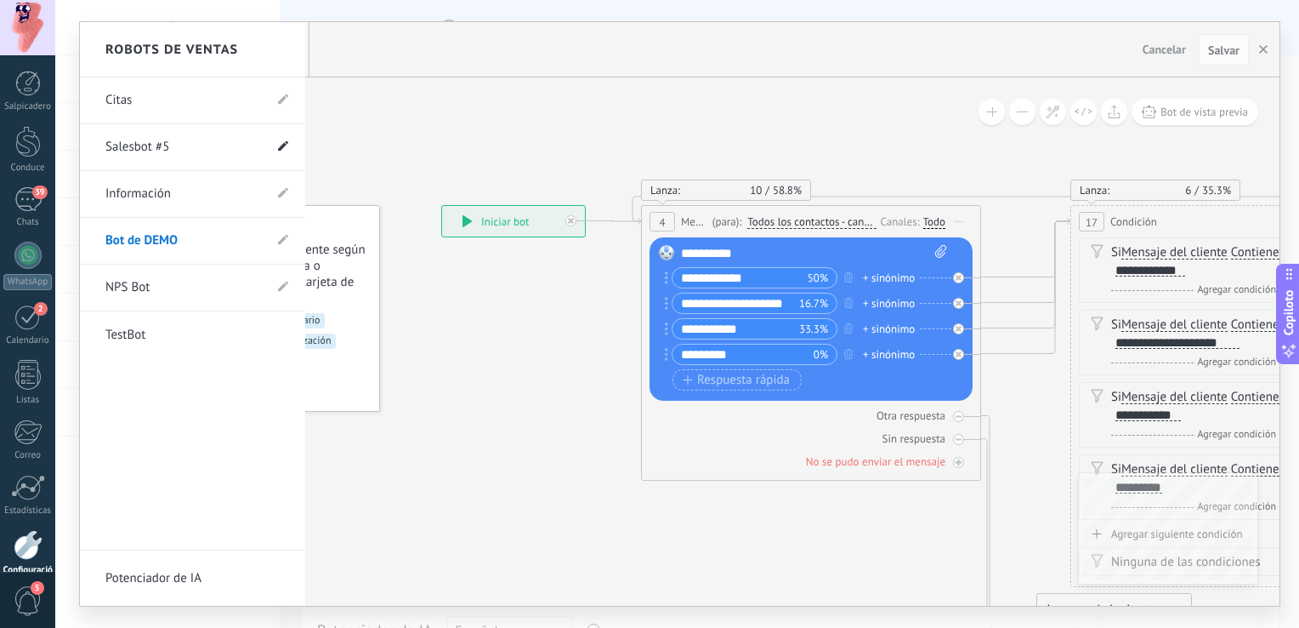
click at [287, 150] on icon at bounding box center [283, 146] width 10 height 10
click at [196, 145] on input "**********" at bounding box center [166, 147] width 122 height 27
type input "**********"
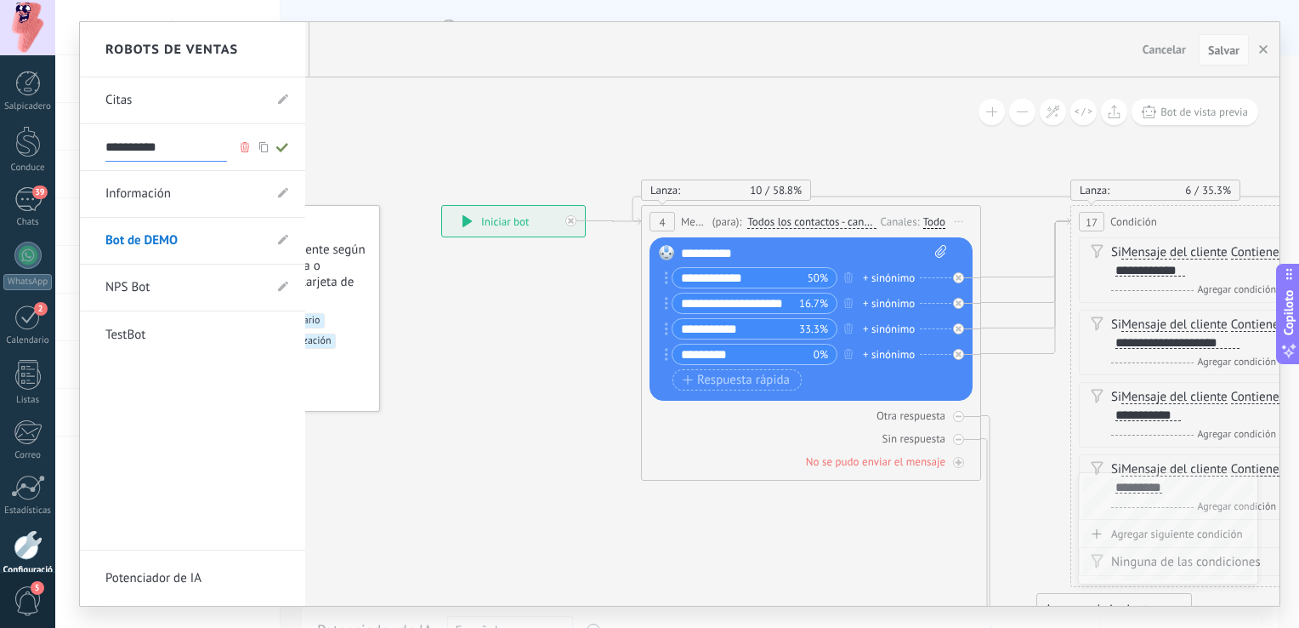
click at [285, 149] on icon at bounding box center [282, 147] width 19 height 10
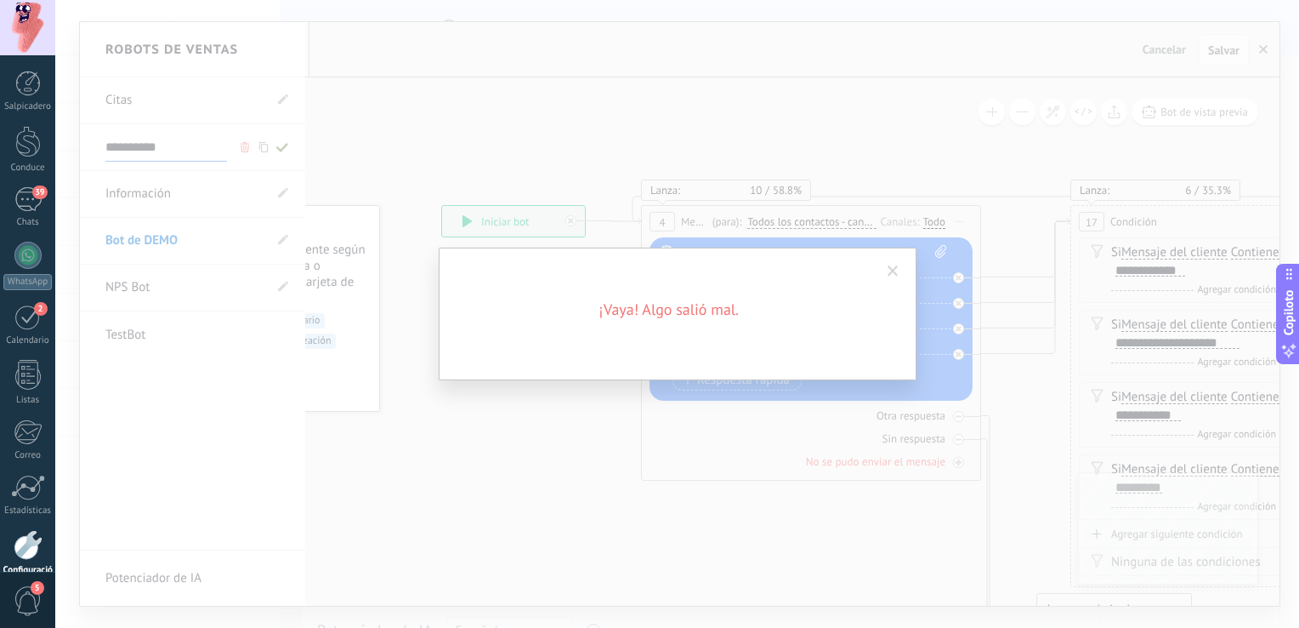
click at [559, 156] on div "¡Vaya! Algo salió mal." at bounding box center [677, 314] width 1244 height 628
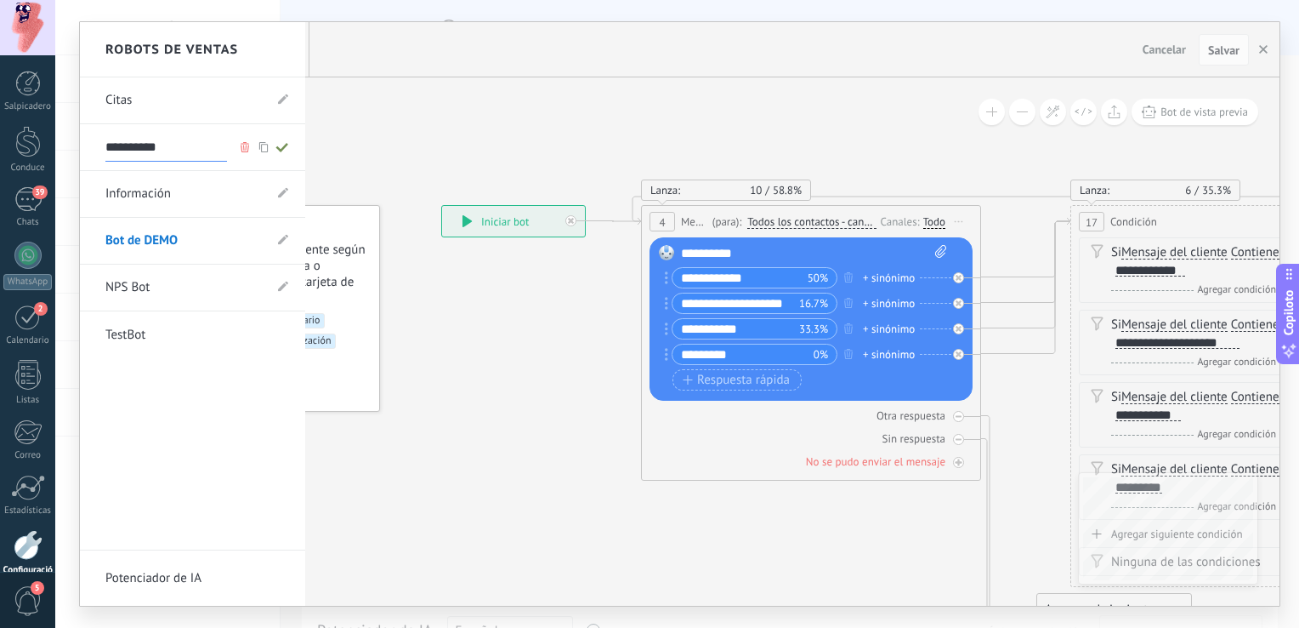
click at [432, 145] on div at bounding box center [680, 313] width 1200 height 583
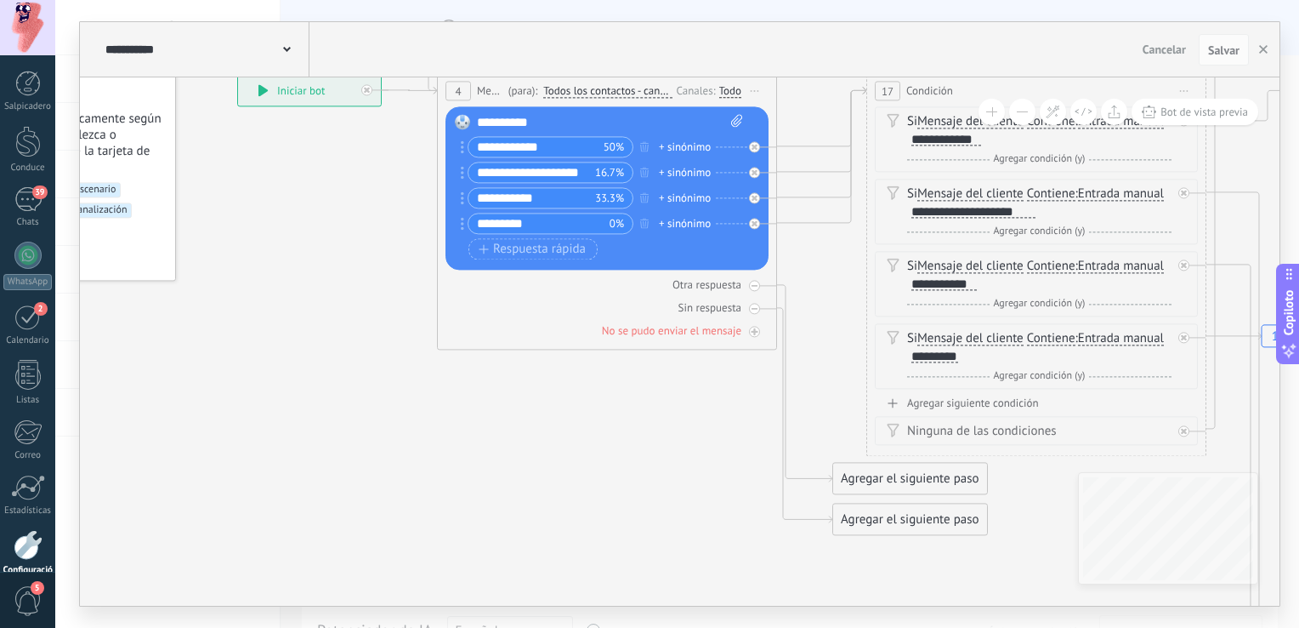
drag, startPoint x: 573, startPoint y: 500, endPoint x: 338, endPoint y: 343, distance: 283.3
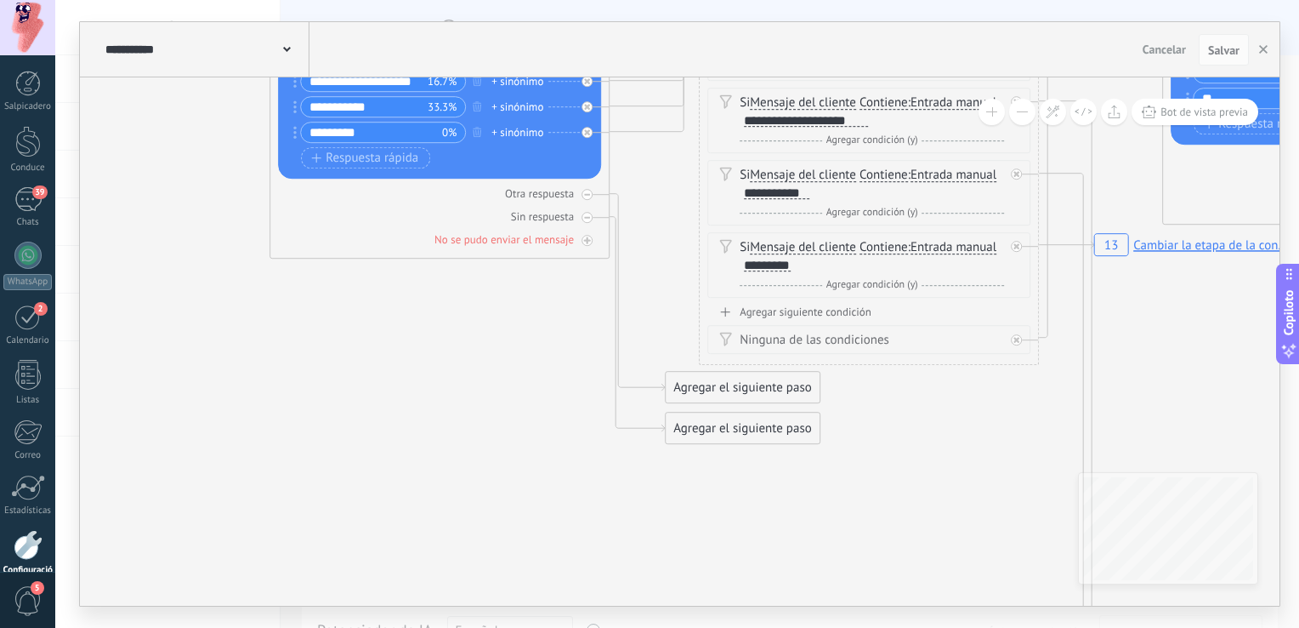
drag, startPoint x: 607, startPoint y: 475, endPoint x: 475, endPoint y: 405, distance: 150.3
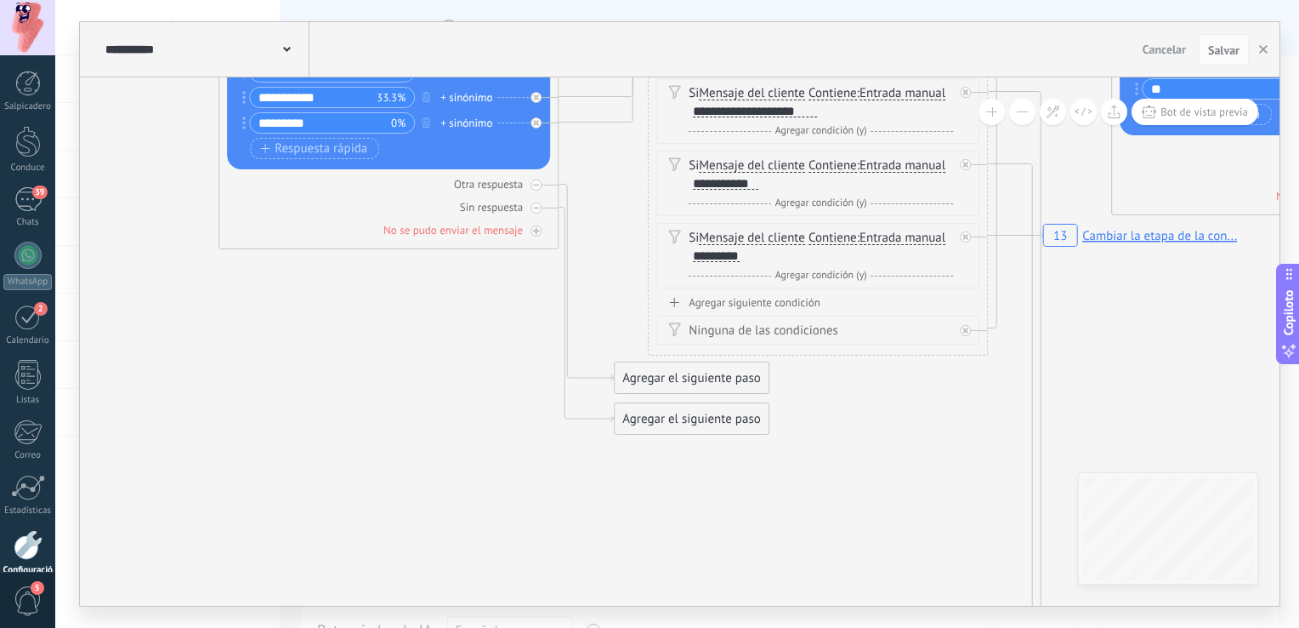
drag, startPoint x: 859, startPoint y: 472, endPoint x: 713, endPoint y: 440, distance: 148.8
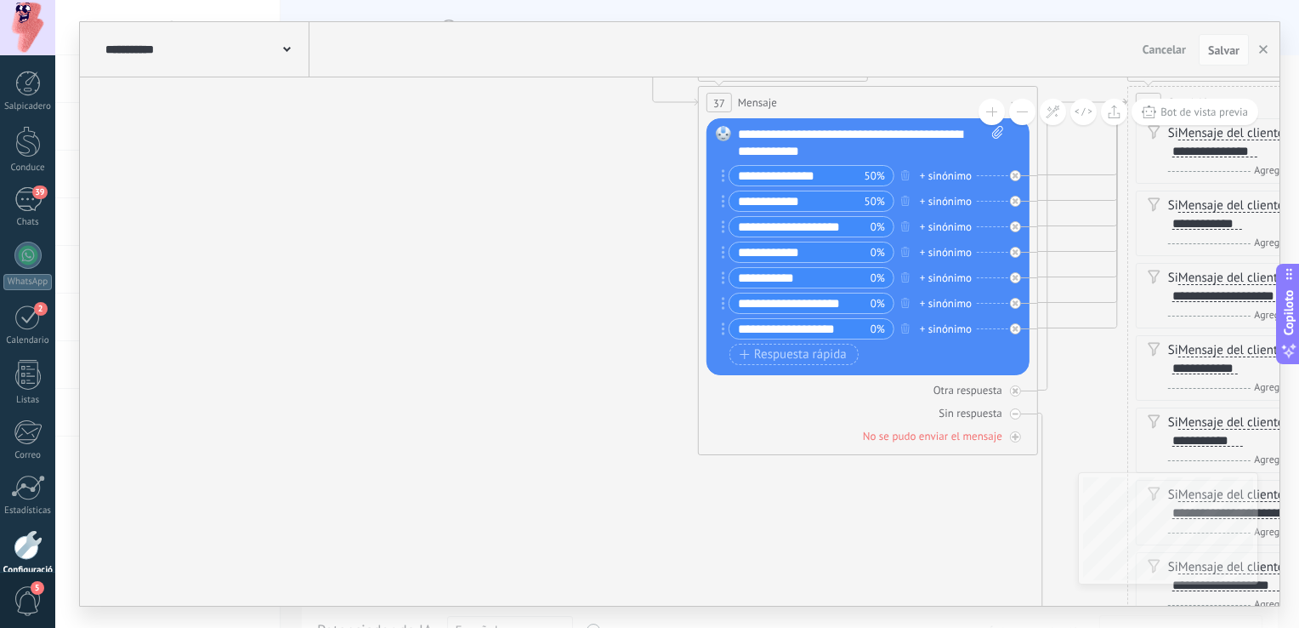
drag, startPoint x: 745, startPoint y: 495, endPoint x: 497, endPoint y: 329, distance: 298.6
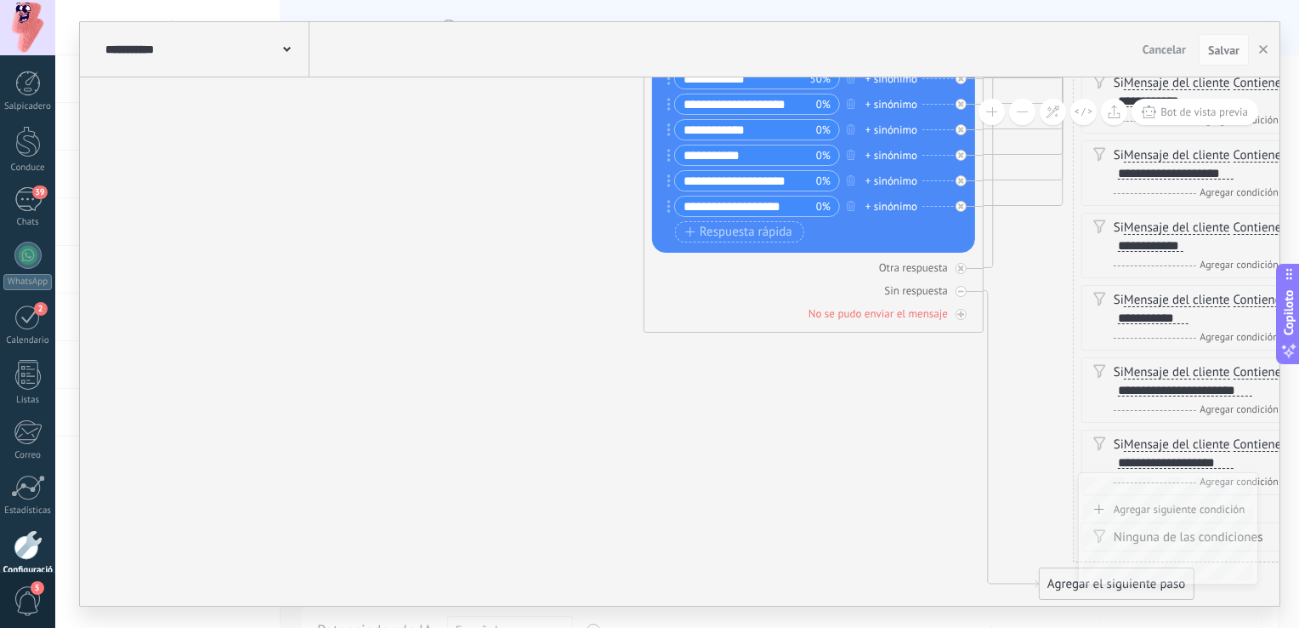
drag, startPoint x: 840, startPoint y: 440, endPoint x: 637, endPoint y: 393, distance: 208.7
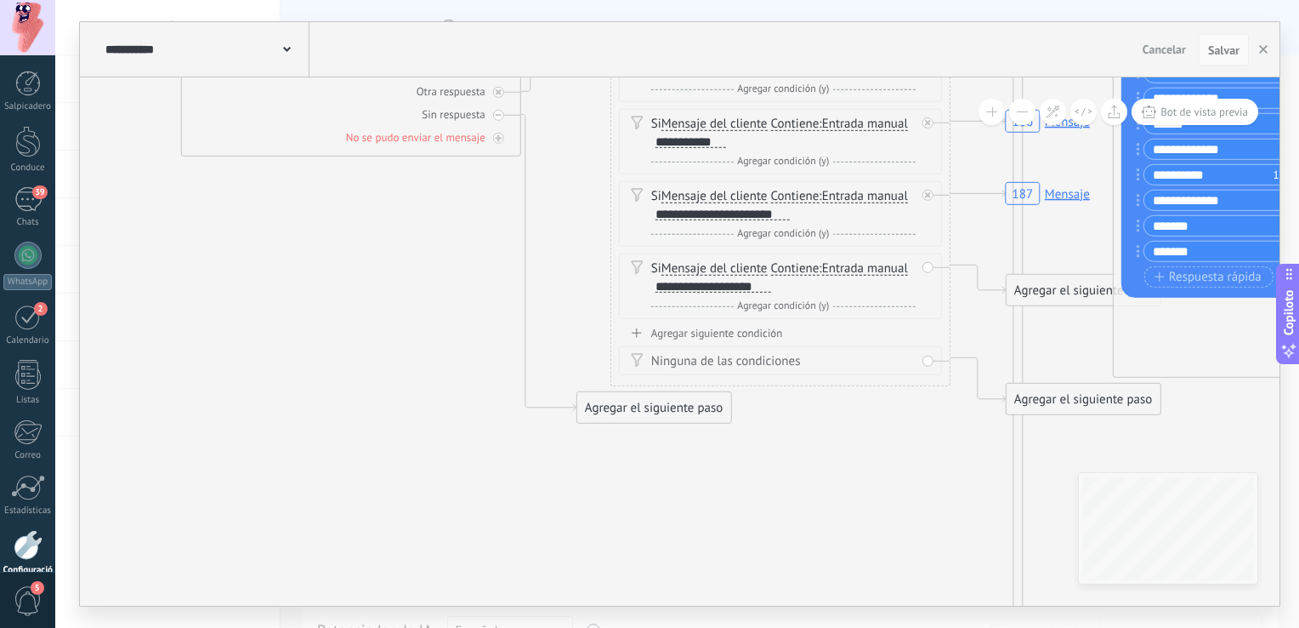
drag, startPoint x: 586, startPoint y: 502, endPoint x: 514, endPoint y: 415, distance: 112.4
drag, startPoint x: 930, startPoint y: 491, endPoint x: 813, endPoint y: 469, distance: 119.4
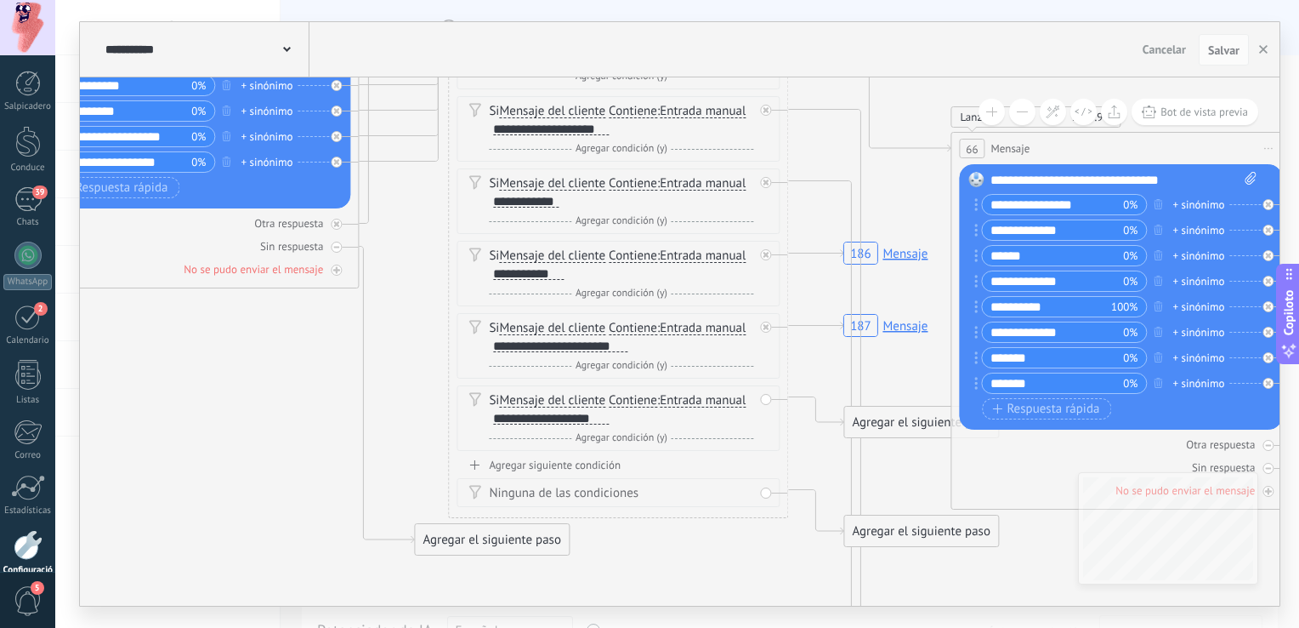
drag, startPoint x: 679, startPoint y: 412, endPoint x: 753, endPoint y: 532, distance: 141.6
click at [731, 553] on icon "13 Cambiar la etapa de la con... 186 Mensaje 187 Mensaje" at bounding box center [1298, 525] width 5527 height 4695
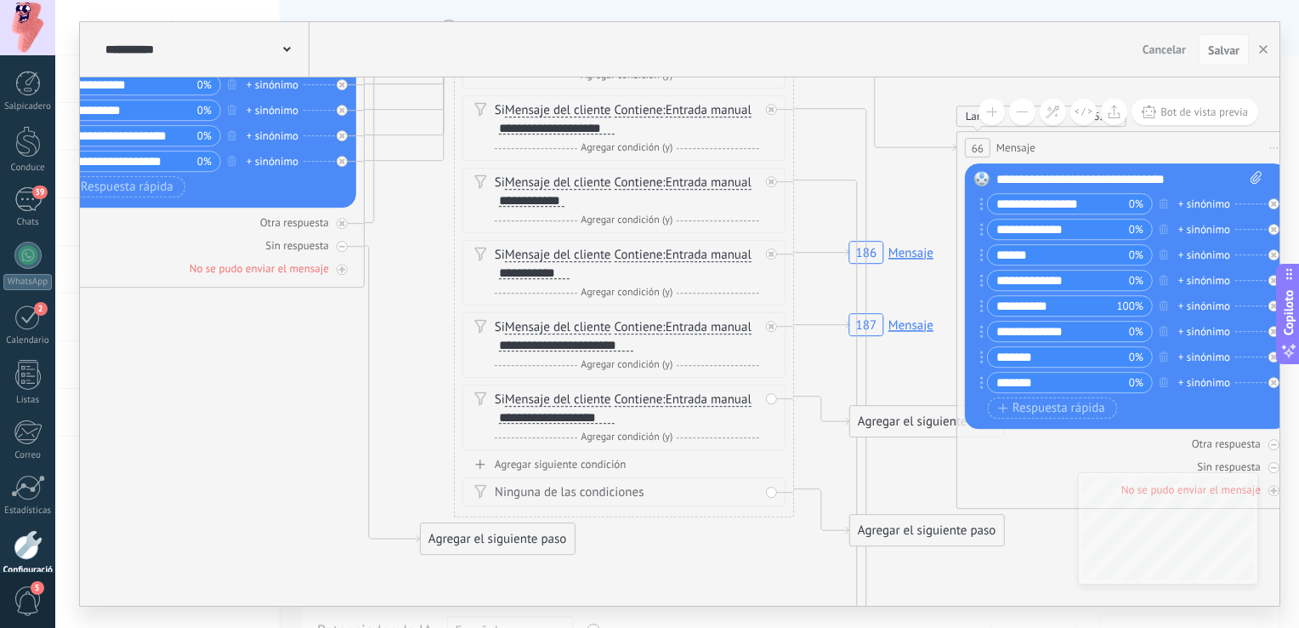
click at [917, 249] on rect at bounding box center [891, 252] width 94 height 32
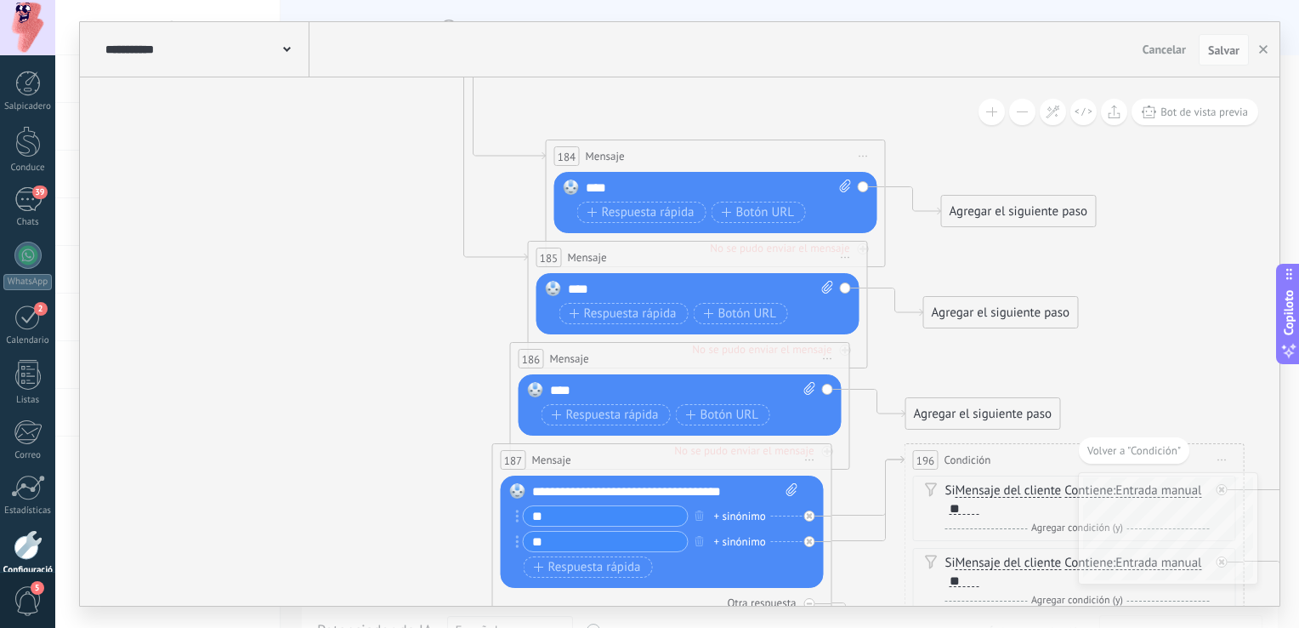
click at [227, 36] on div "**********" at bounding box center [205, 49] width 208 height 54
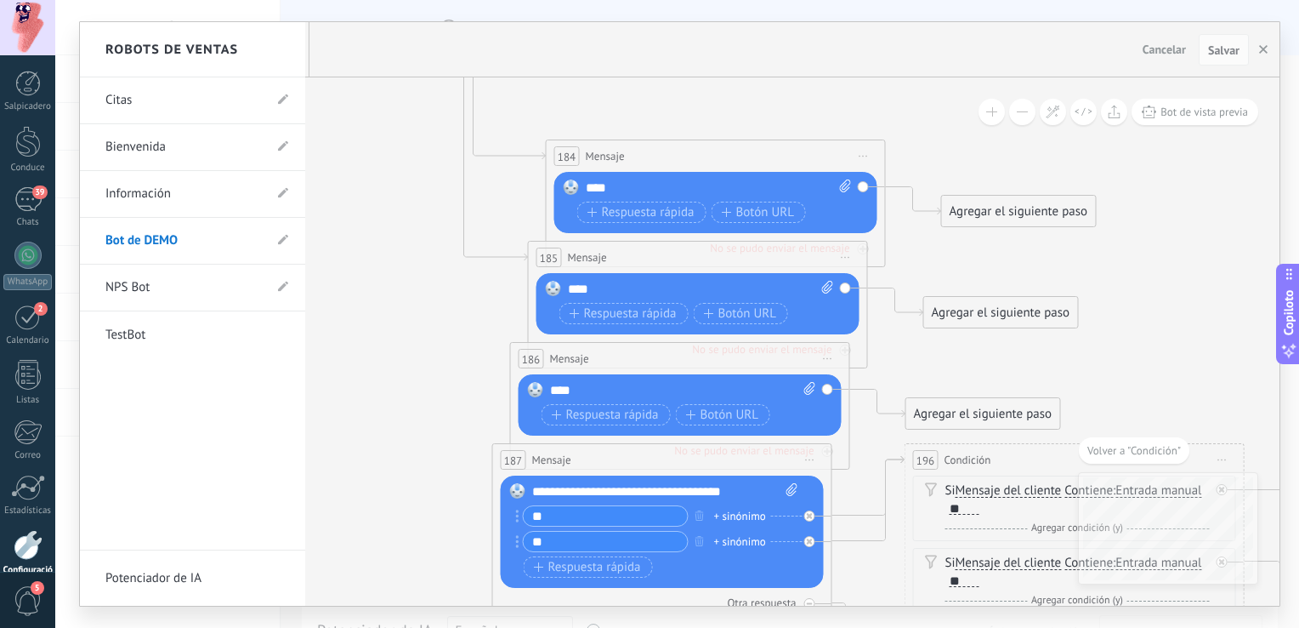
click at [206, 142] on link "Bienvenida" at bounding box center [183, 147] width 157 height 48
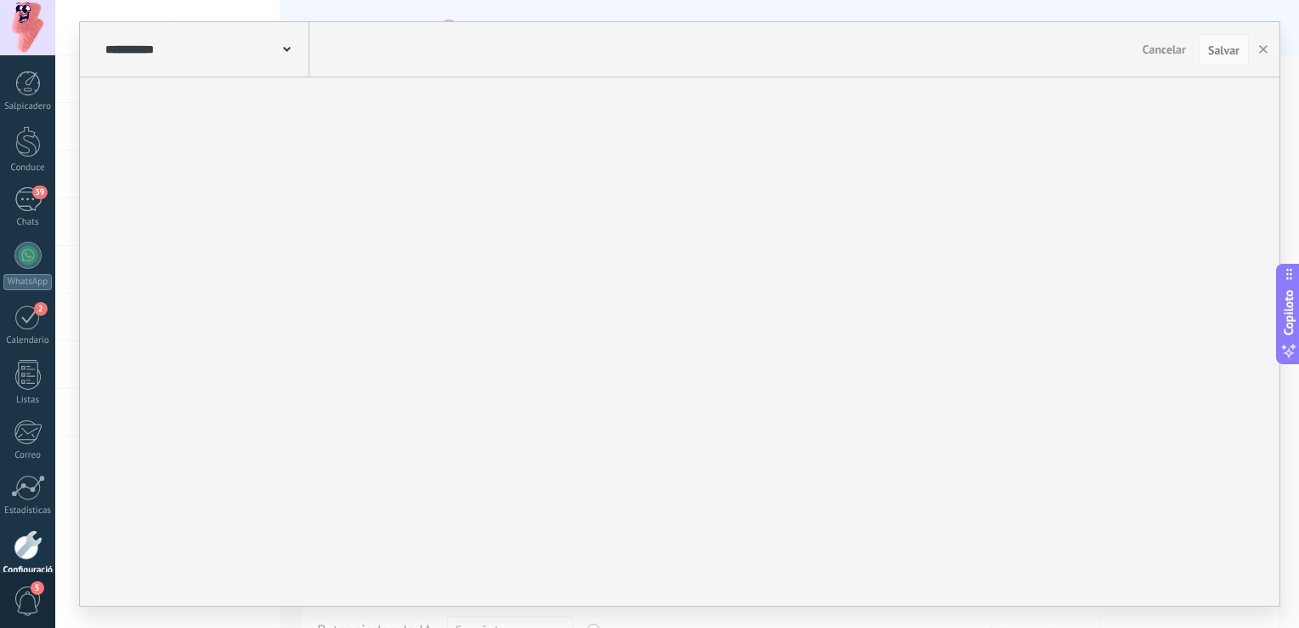
type input "**********"
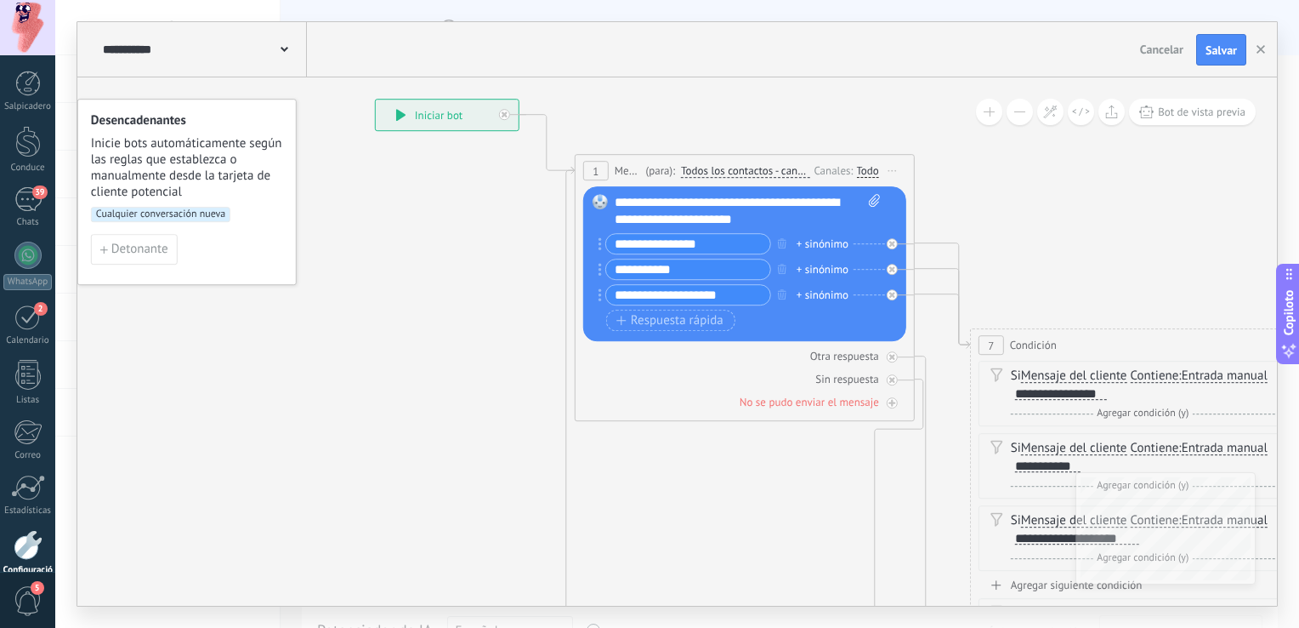
drag, startPoint x: 537, startPoint y: 344, endPoint x: 342, endPoint y: 34, distance: 365.7
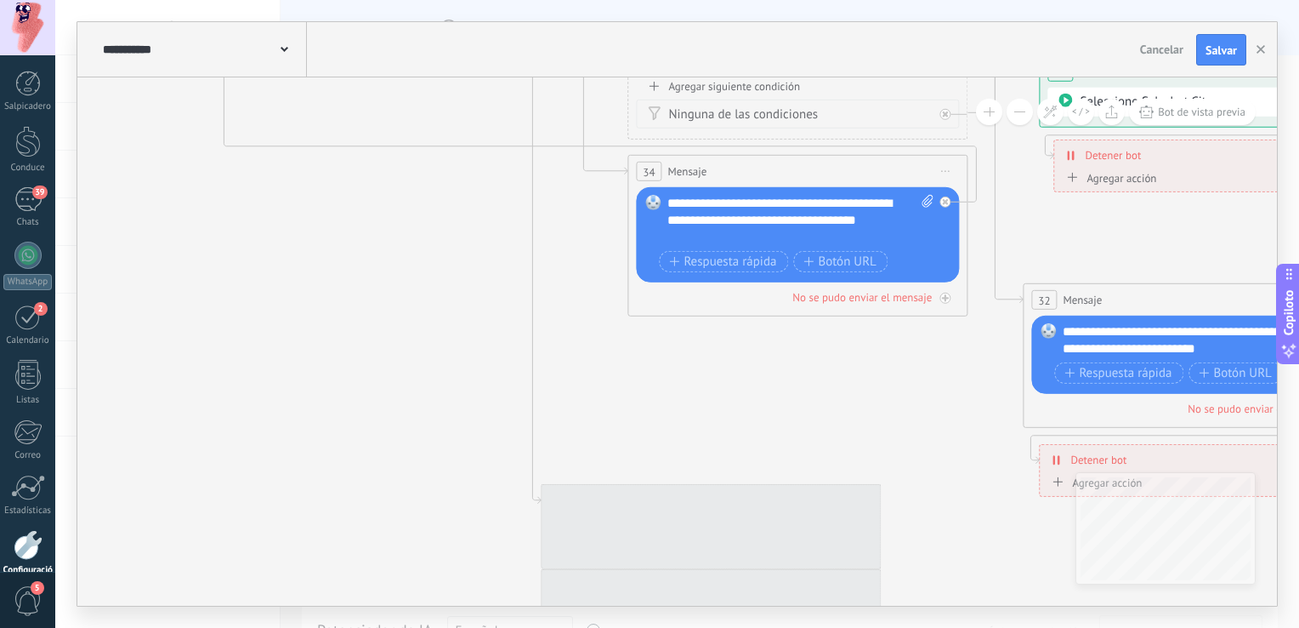
drag, startPoint x: 531, startPoint y: 407, endPoint x: 399, endPoint y: 175, distance: 267.4
click at [397, 173] on icon at bounding box center [1093, 281] width 2972 height 2213
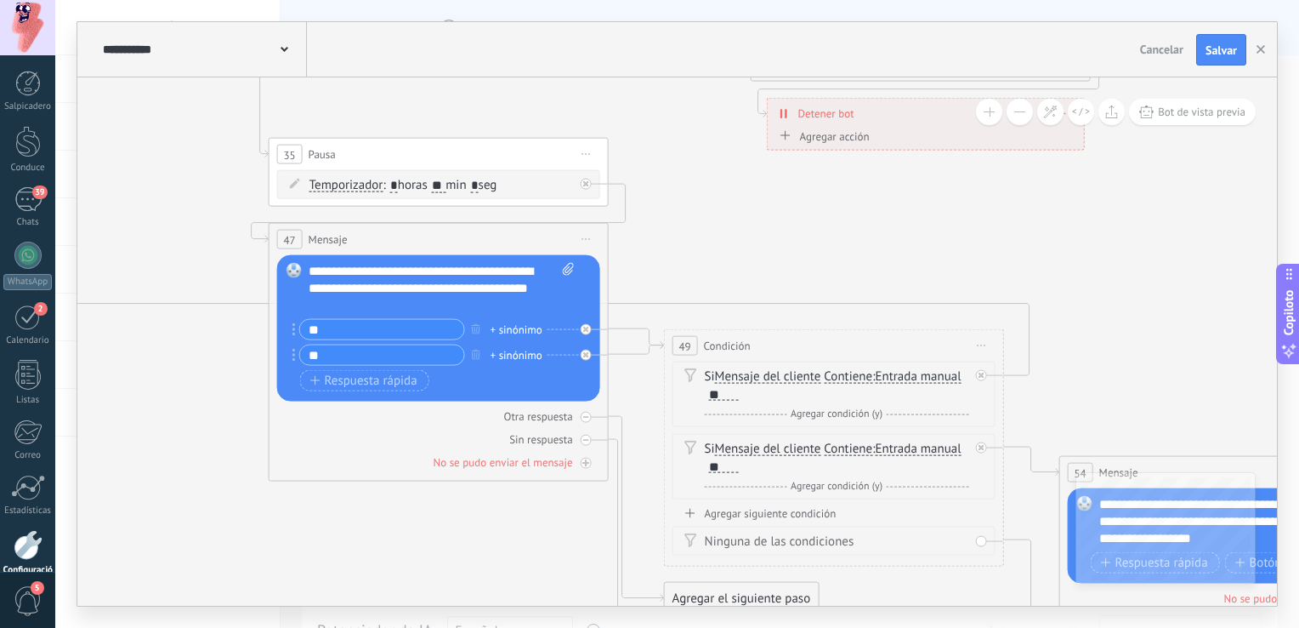
drag, startPoint x: 949, startPoint y: 386, endPoint x: 671, endPoint y: 9, distance: 468.9
click at [674, 41] on div "**********" at bounding box center [677, 313] width 1200 height 583
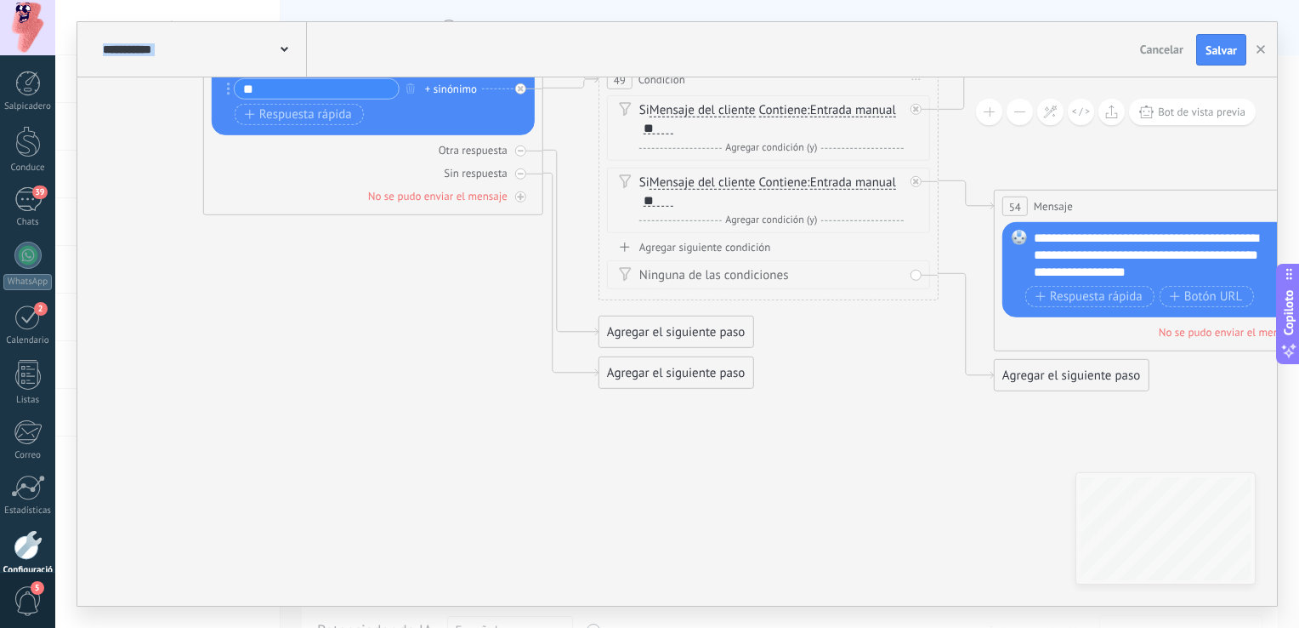
drag, startPoint x: 457, startPoint y: 515, endPoint x: 371, endPoint y: 219, distance: 309.0
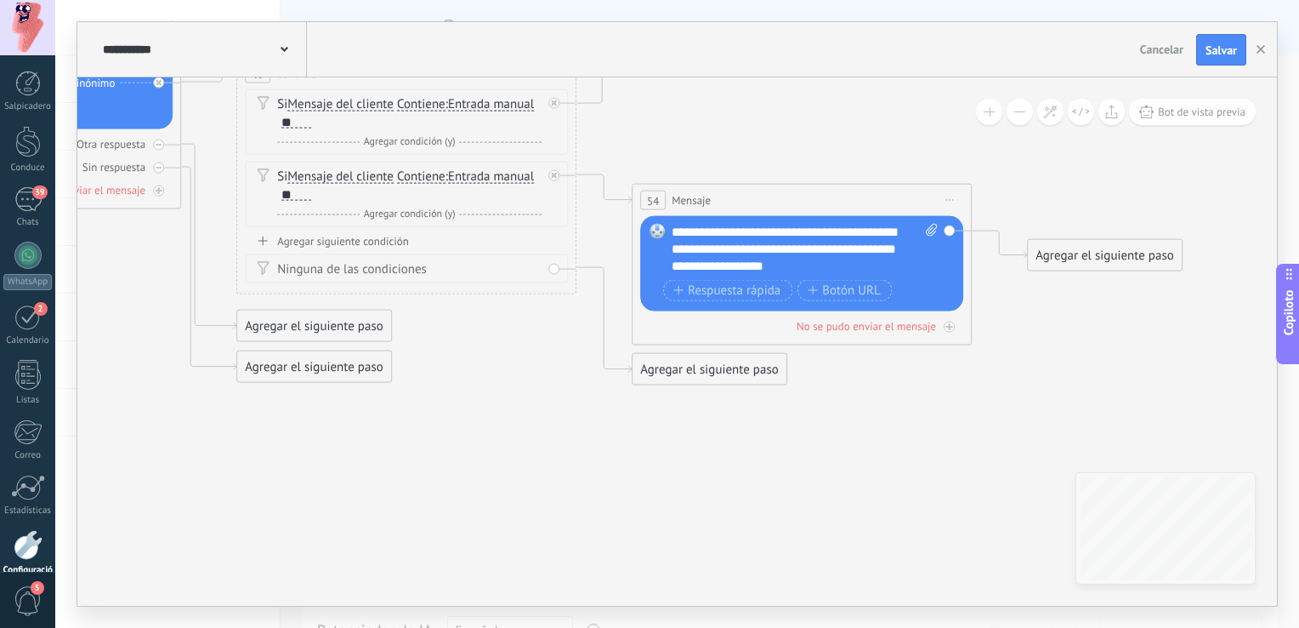
drag, startPoint x: 1106, startPoint y: 378, endPoint x: 671, endPoint y: 430, distance: 438.5
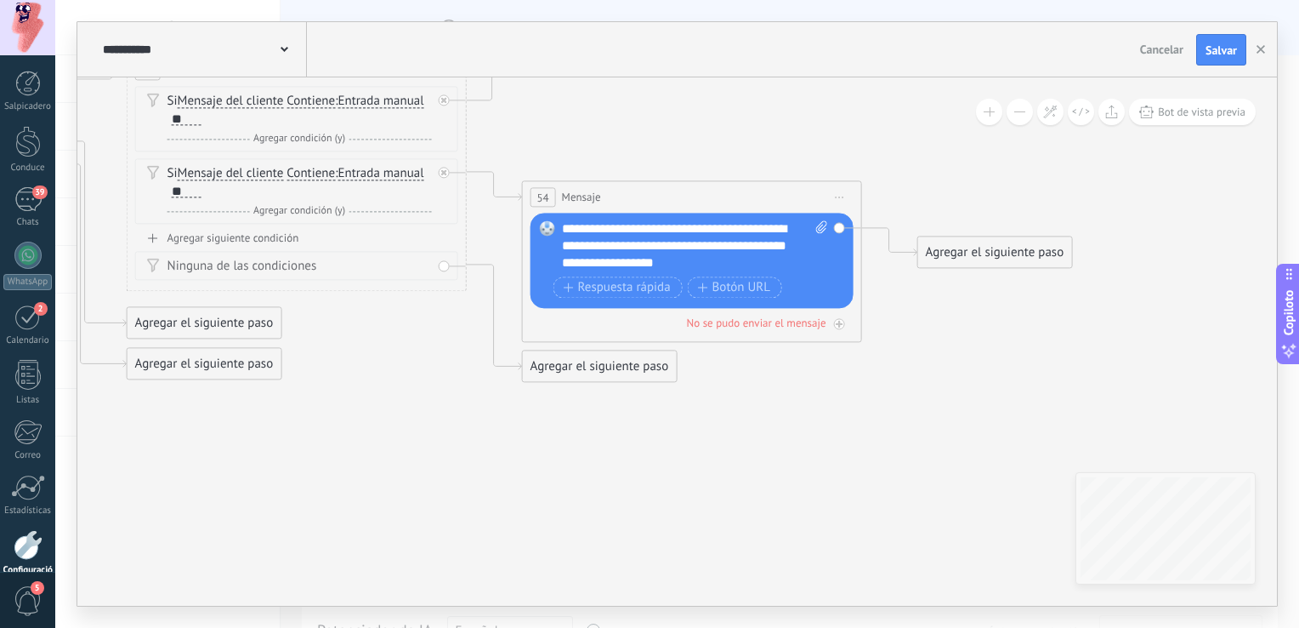
click at [974, 250] on div "Agregar el siguiente paso" at bounding box center [995, 253] width 154 height 28
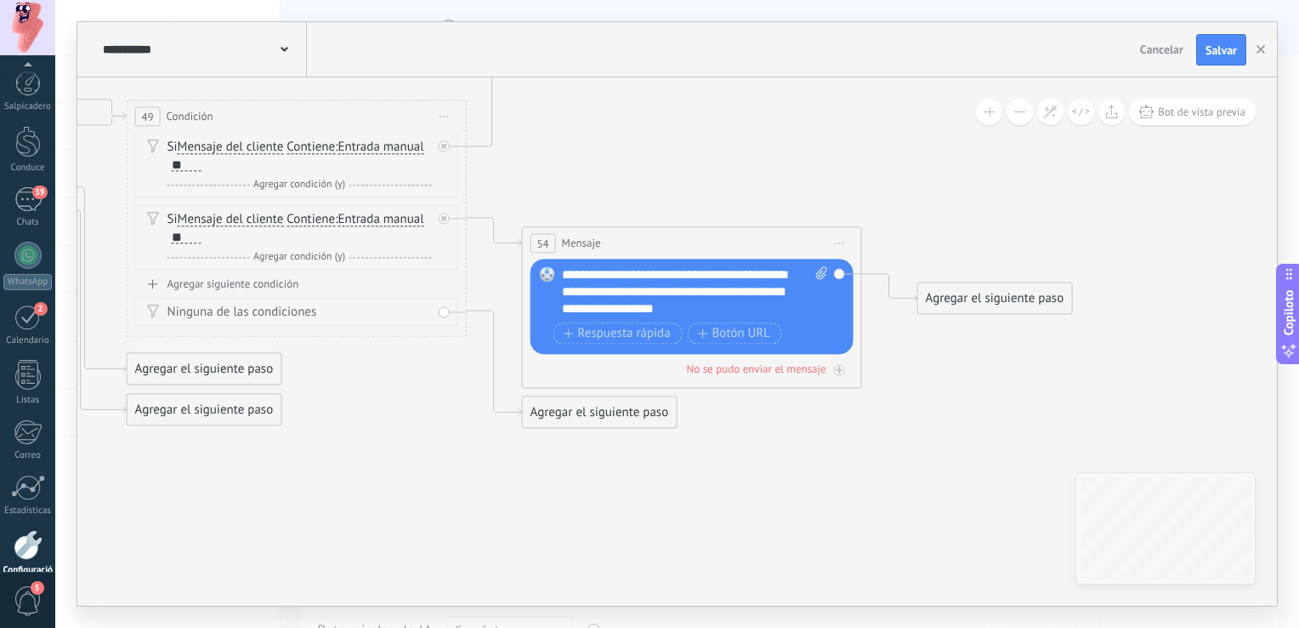
scroll to position [89, 0]
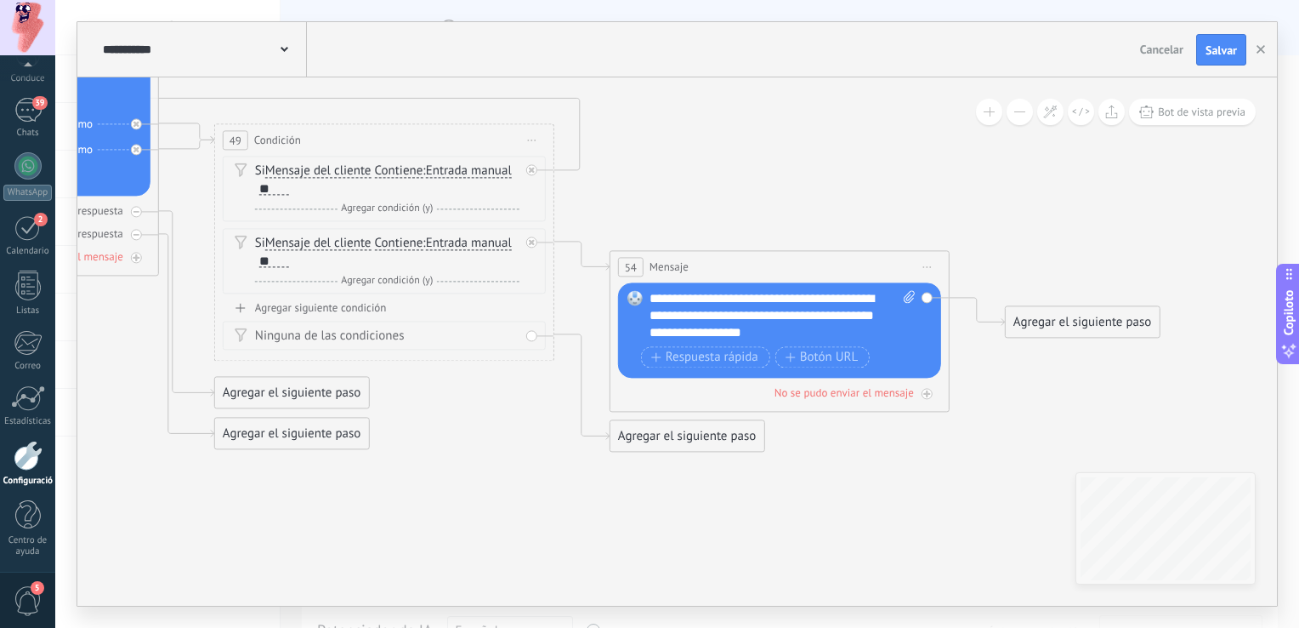
drag, startPoint x: 399, startPoint y: 449, endPoint x: 603, endPoint y: 473, distance: 205.5
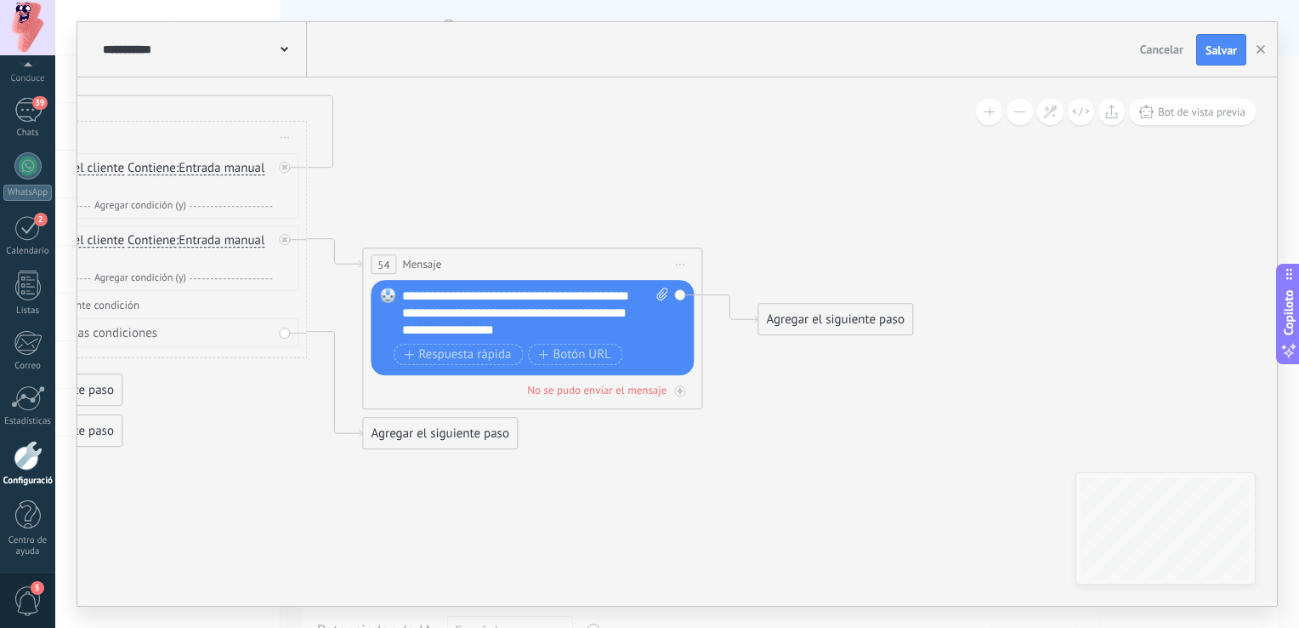
drag, startPoint x: 1017, startPoint y: 473, endPoint x: 465, endPoint y: 406, distance: 555.9
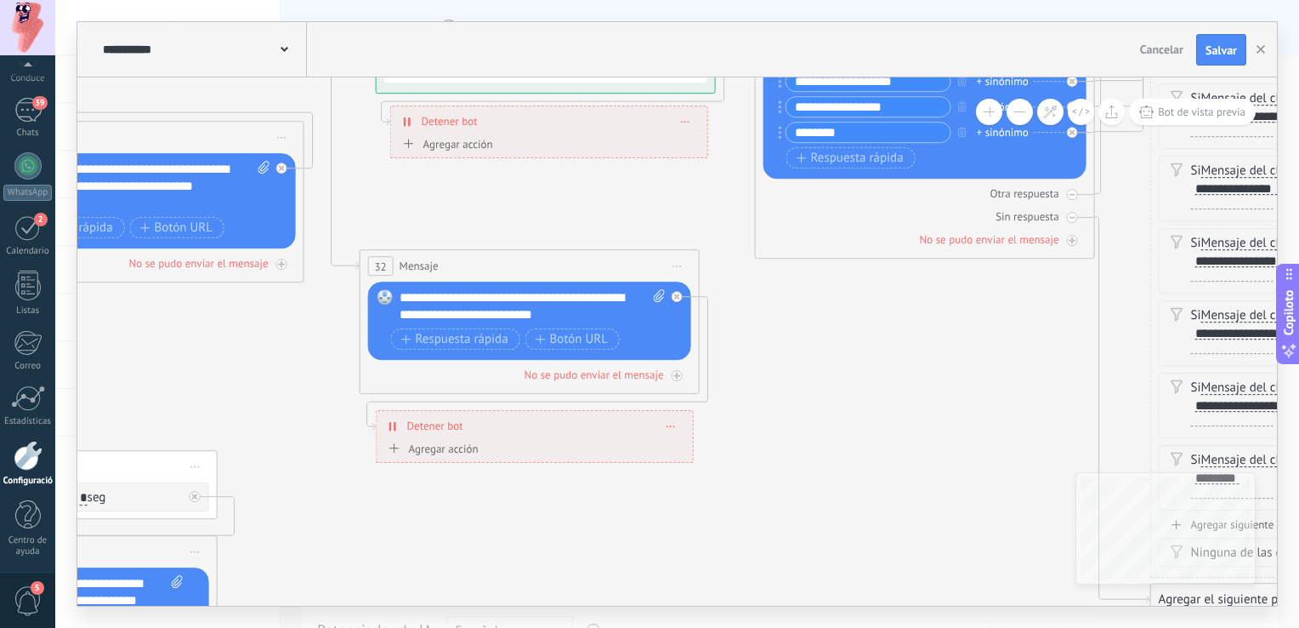
drag, startPoint x: 485, startPoint y: 393, endPoint x: 963, endPoint y: 399, distance: 478.8
click at [963, 399] on icon at bounding box center [504, 252] width 3120 height 2221
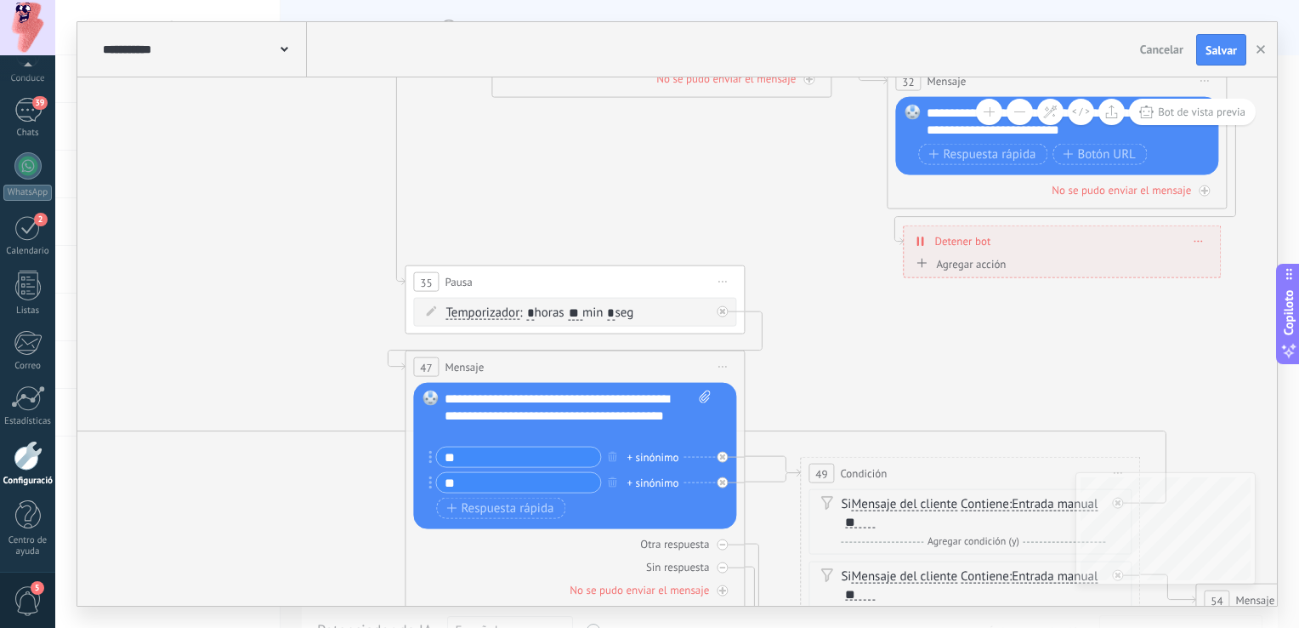
drag, startPoint x: 552, startPoint y: 478, endPoint x: 936, endPoint y: 304, distance: 421.7
click at [929, 314] on icon at bounding box center [1031, 67] width 3120 height 2221
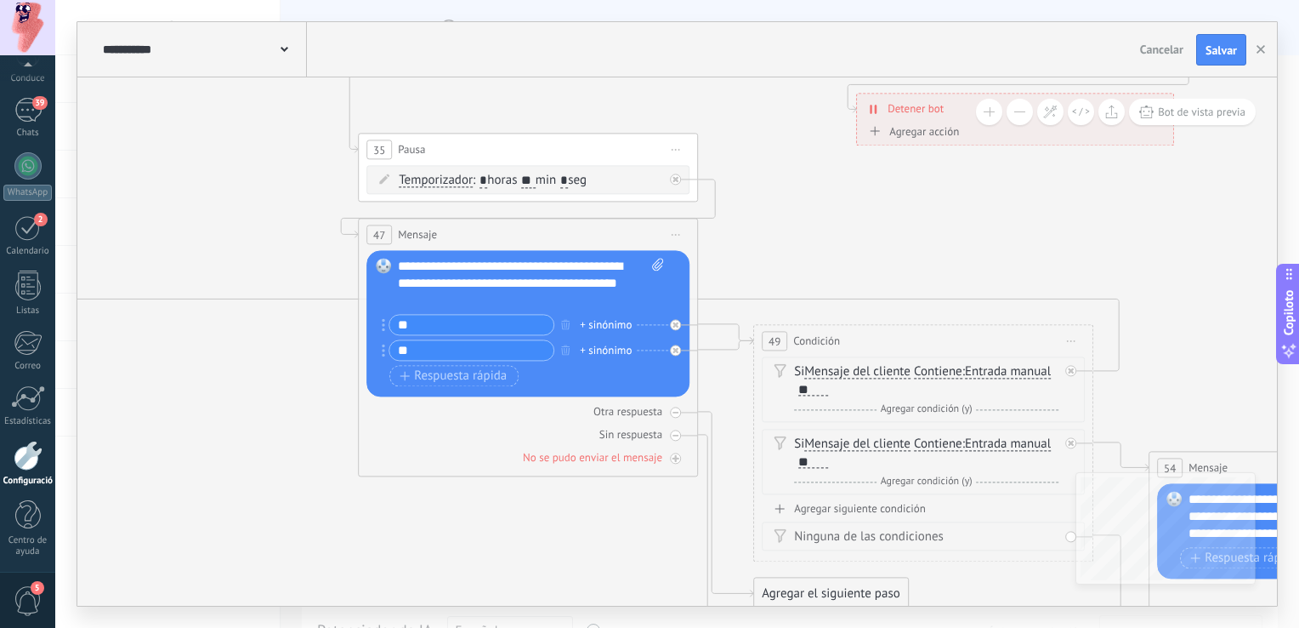
drag, startPoint x: 891, startPoint y: 359, endPoint x: 821, endPoint y: 202, distance: 171.3
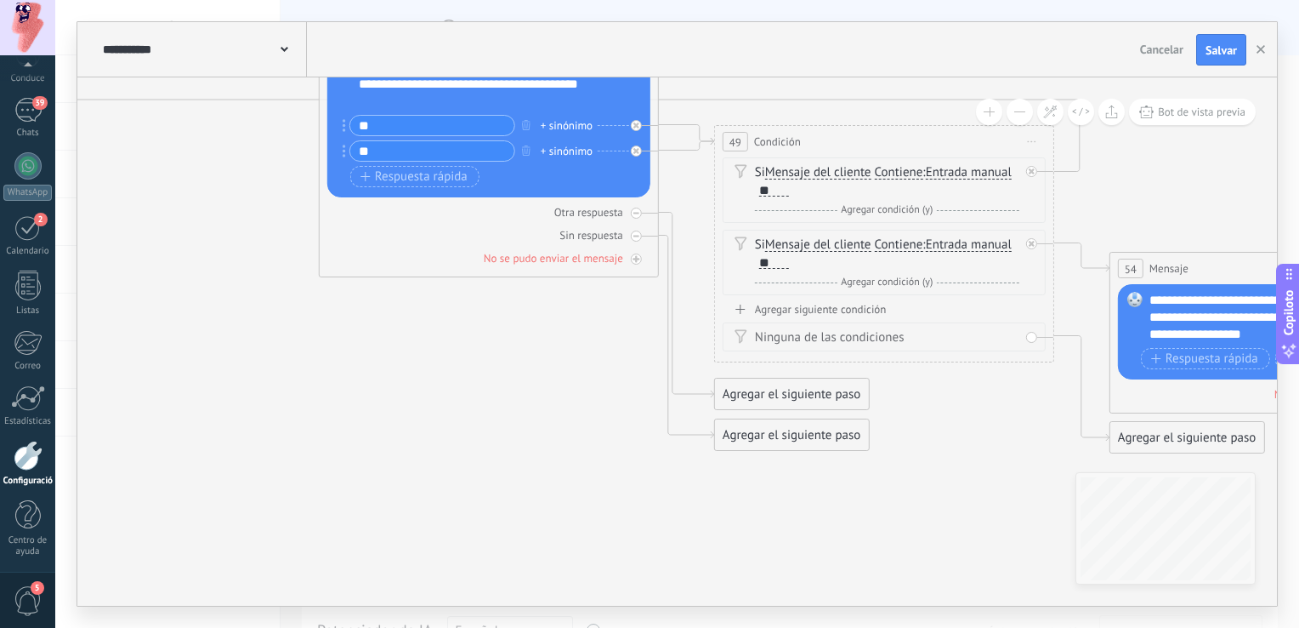
drag, startPoint x: 626, startPoint y: 520, endPoint x: 599, endPoint y: 345, distance: 176.4
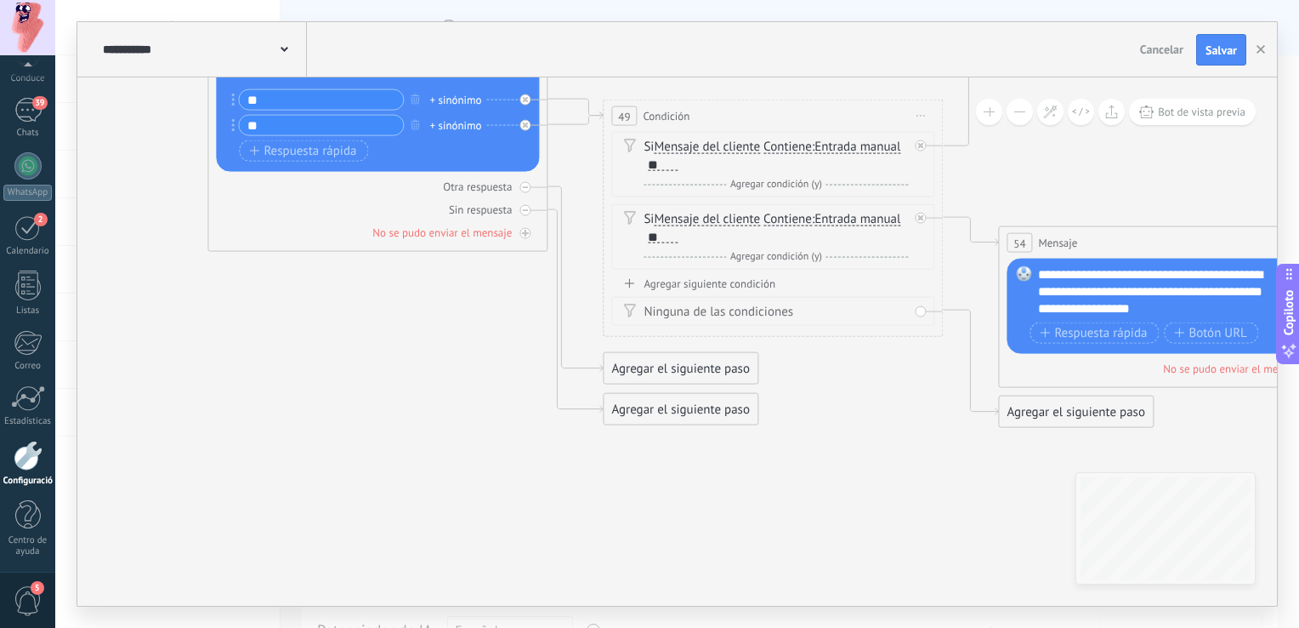
drag, startPoint x: 921, startPoint y: 492, endPoint x: 508, endPoint y: 376, distance: 429.4
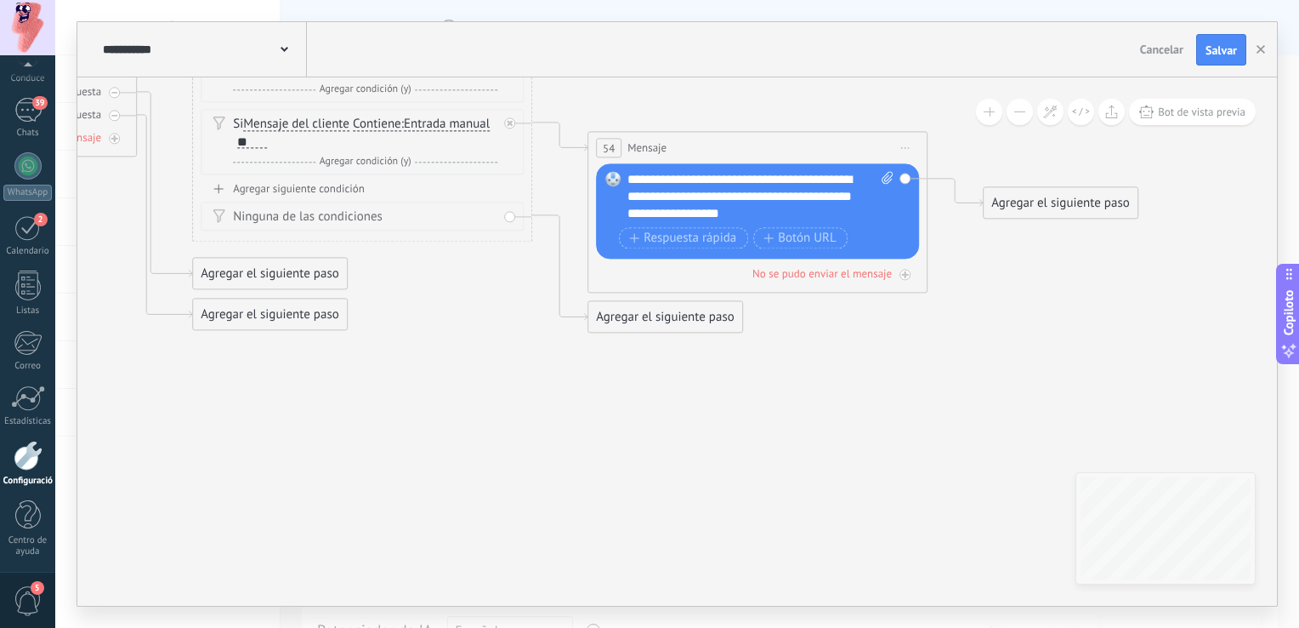
drag, startPoint x: 866, startPoint y: 472, endPoint x: 781, endPoint y: 488, distance: 86.6
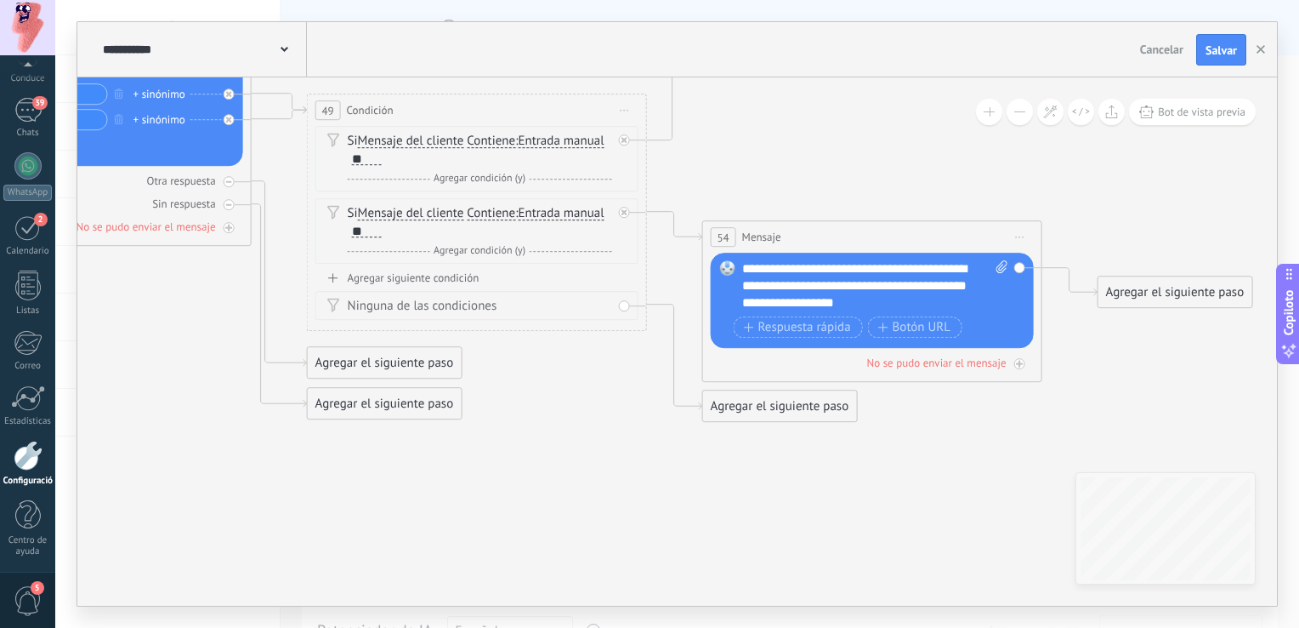
drag, startPoint x: 565, startPoint y: 418, endPoint x: 709, endPoint y: 520, distance: 177.0
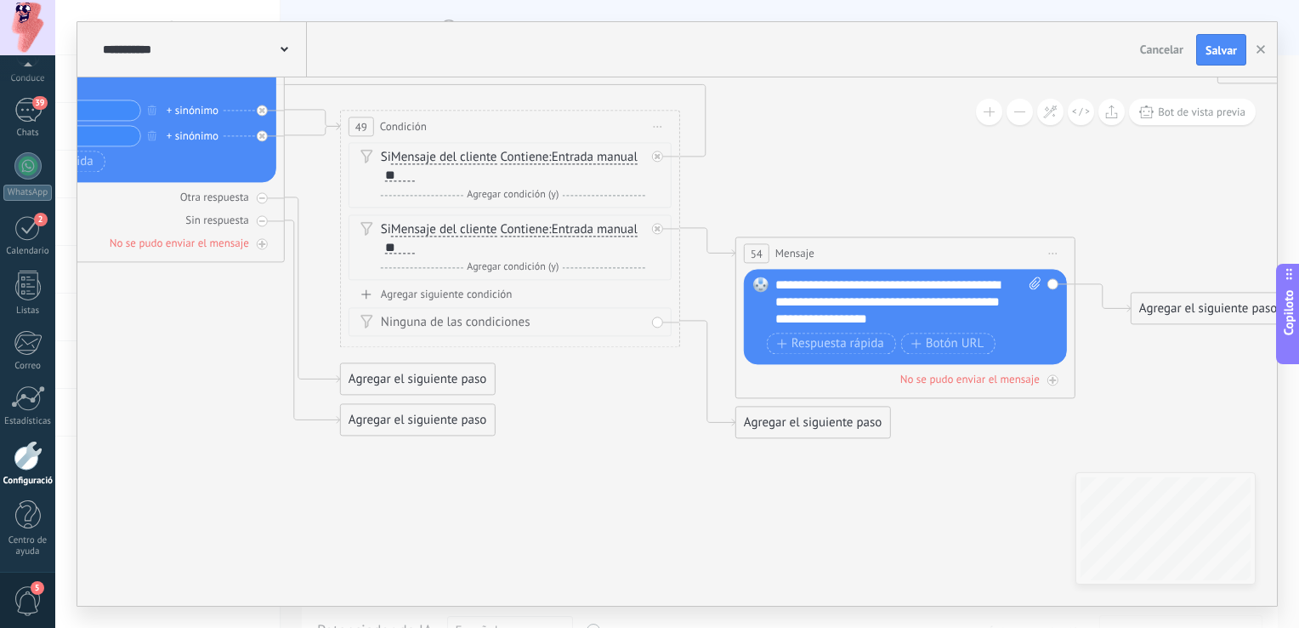
click at [1167, 301] on div "Agregar el siguiente paso" at bounding box center [1209, 309] width 154 height 28
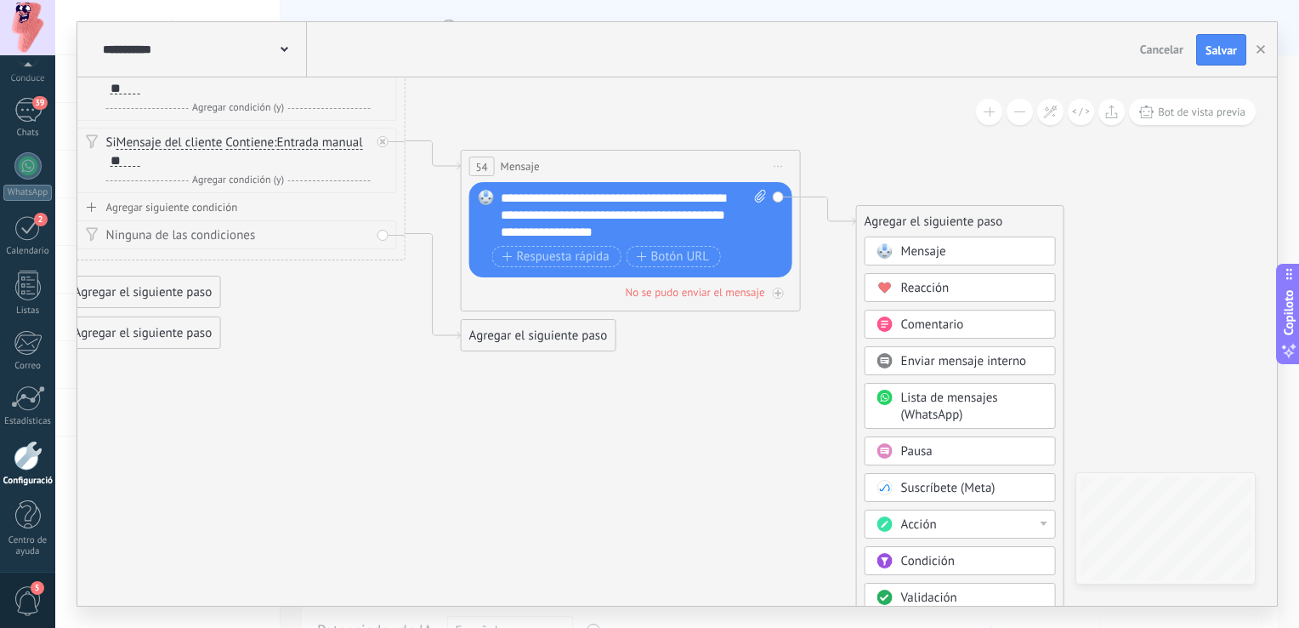
drag, startPoint x: 1048, startPoint y: 453, endPoint x: 806, endPoint y: 363, distance: 257.8
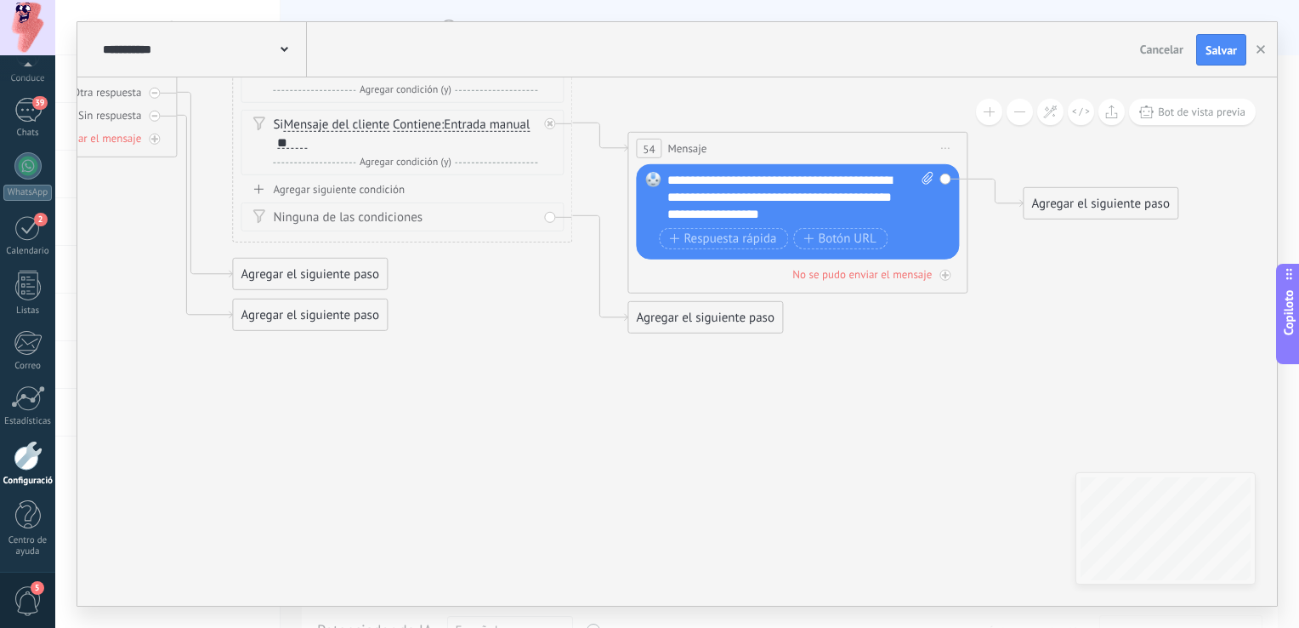
drag, startPoint x: 401, startPoint y: 409, endPoint x: 552, endPoint y: 448, distance: 156.3
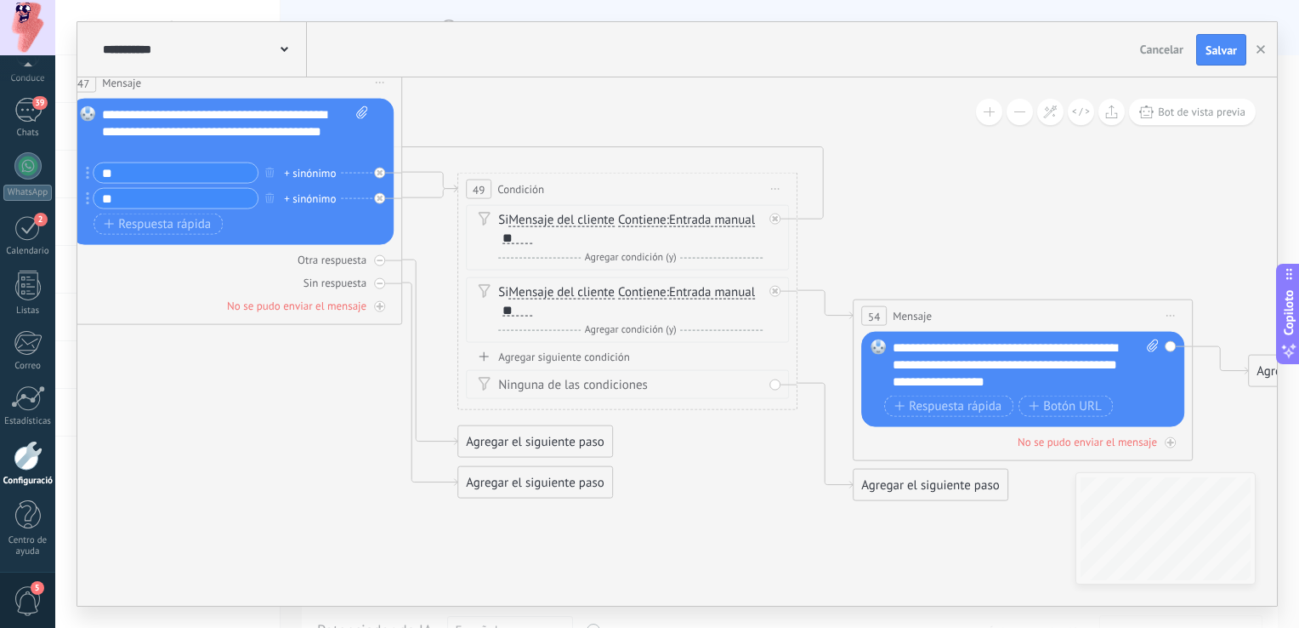
drag, startPoint x: 642, startPoint y: 484, endPoint x: 742, endPoint y: 495, distance: 100.1
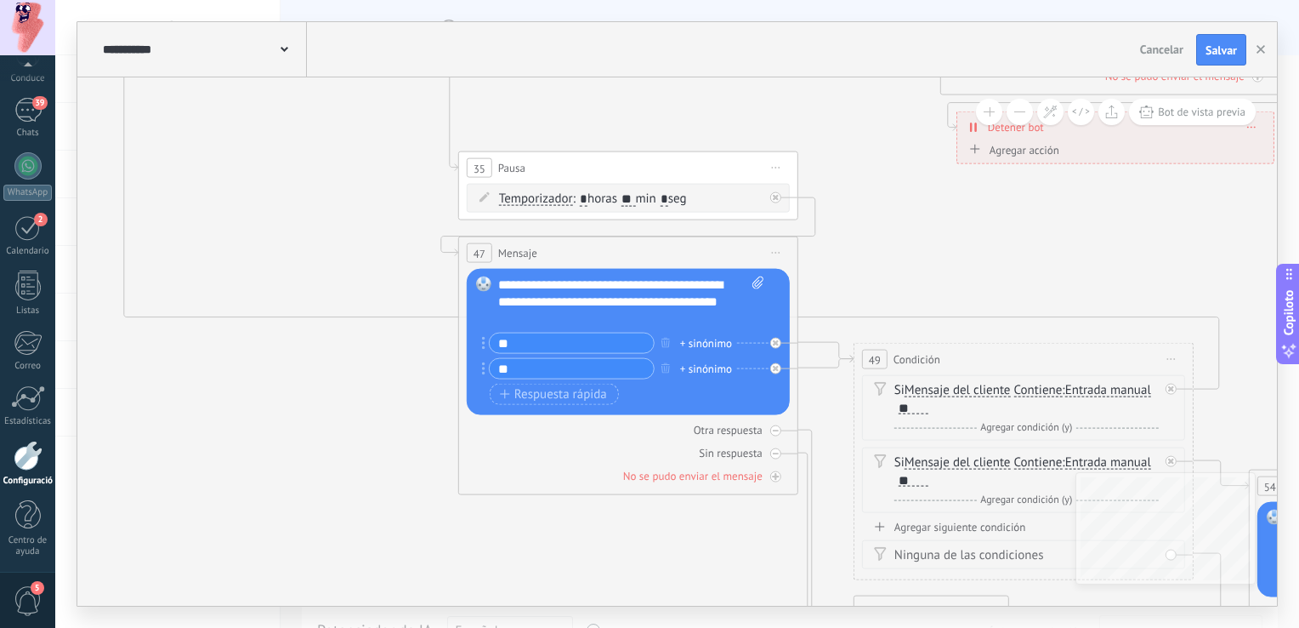
drag, startPoint x: 221, startPoint y: 386, endPoint x: 617, endPoint y: 554, distance: 430.6
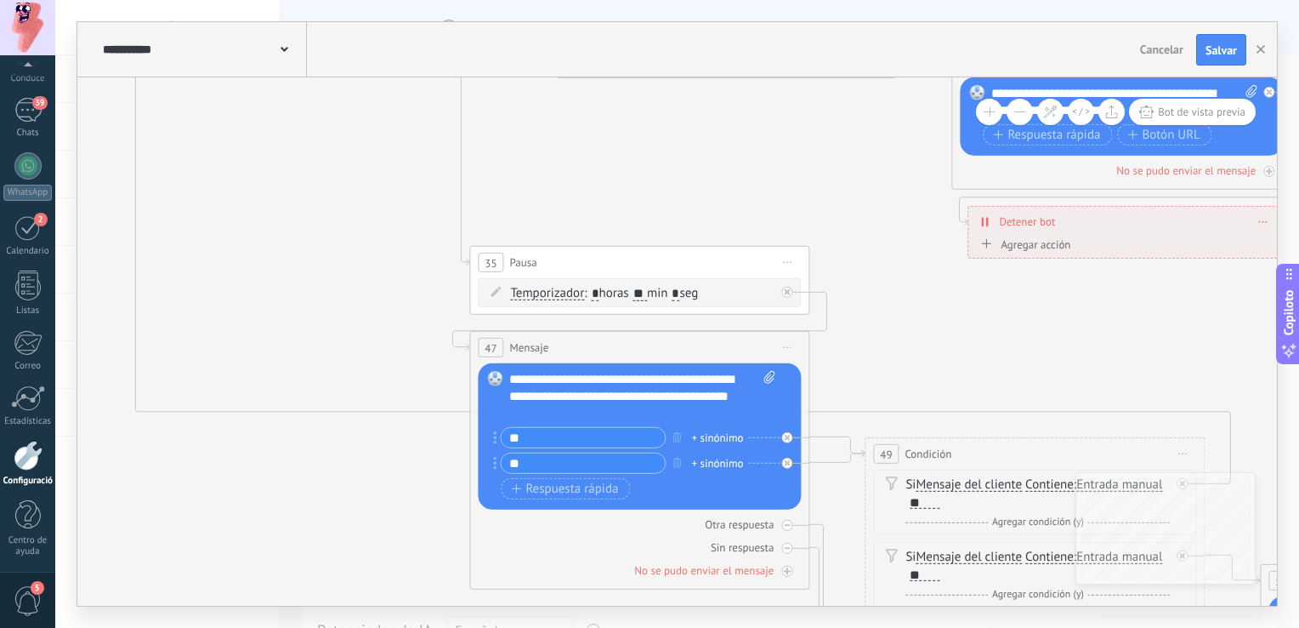
drag, startPoint x: 327, startPoint y: 369, endPoint x: 337, endPoint y: 464, distance: 95.8
click at [337, 464] on icon at bounding box center [1096, 47] width 3120 height 2221
click at [1210, 46] on span "Salvar" at bounding box center [1221, 50] width 31 height 12
click at [1255, 46] on button "button" at bounding box center [1261, 49] width 26 height 31
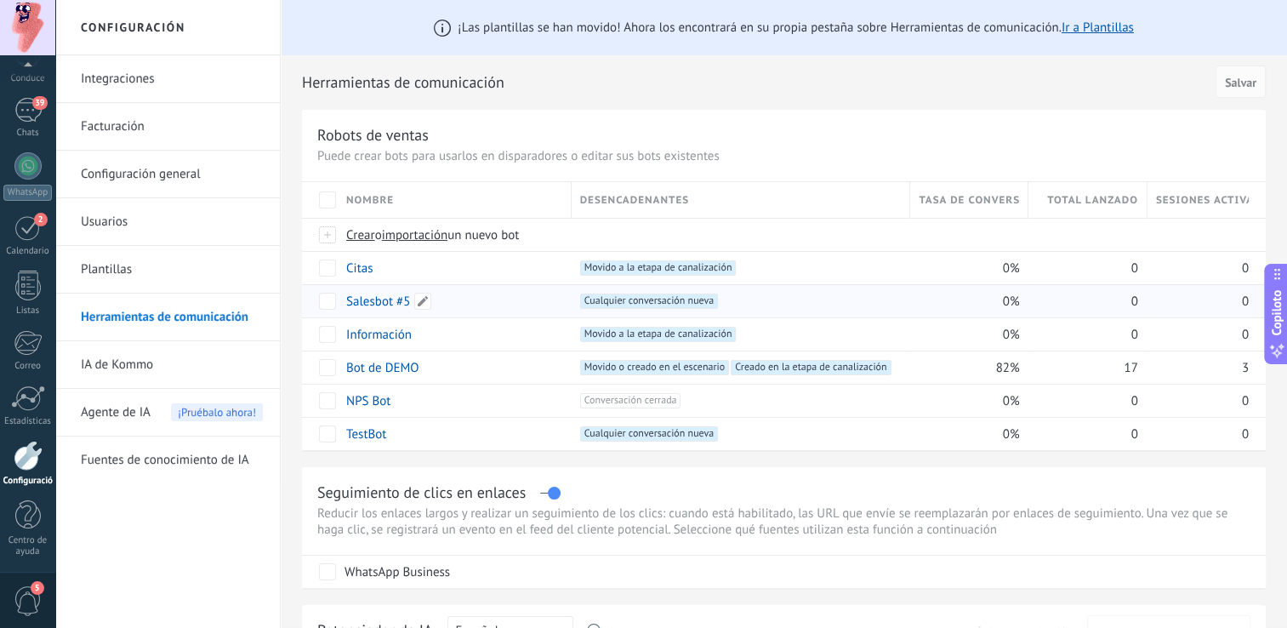
click at [388, 302] on link "Salesbot #5" at bounding box center [378, 301] width 64 height 16
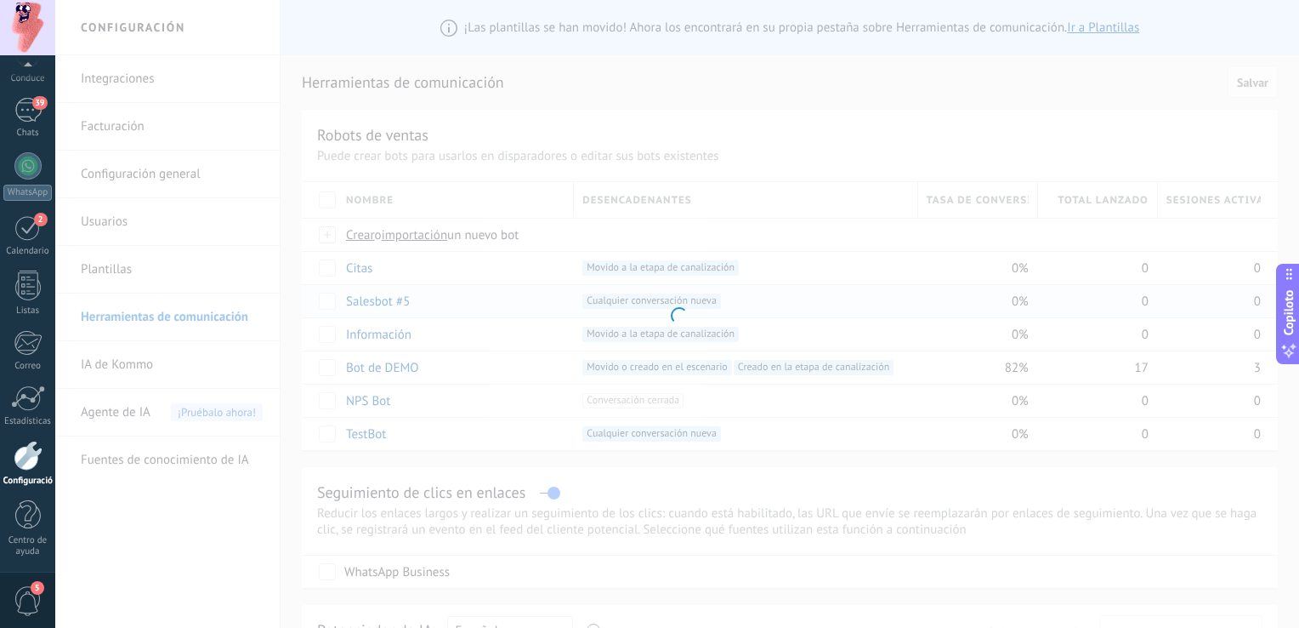
type input "**********"
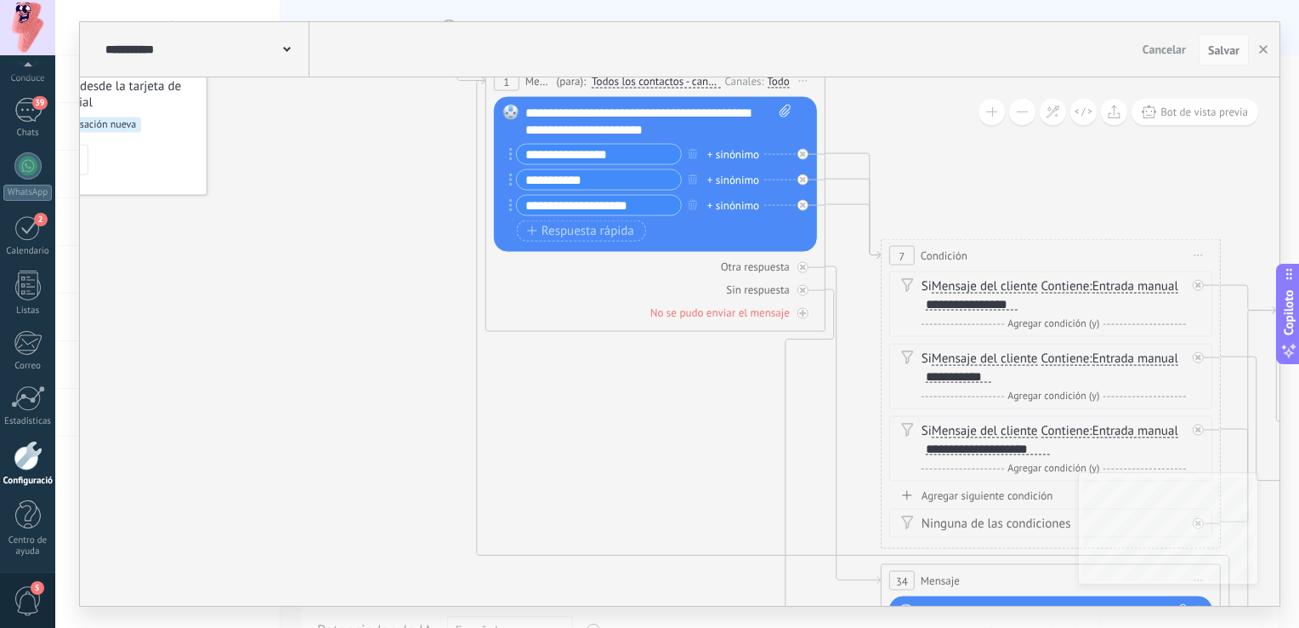
drag, startPoint x: 518, startPoint y: 387, endPoint x: 249, endPoint y: -63, distance: 524.0
click at [249, 0] on html ".abccls-1,.abccls-2{fill-rule:evenodd}.abccls-2{fill:#fff} .abfcls-1{fill:none}…" at bounding box center [649, 314] width 1299 height 628
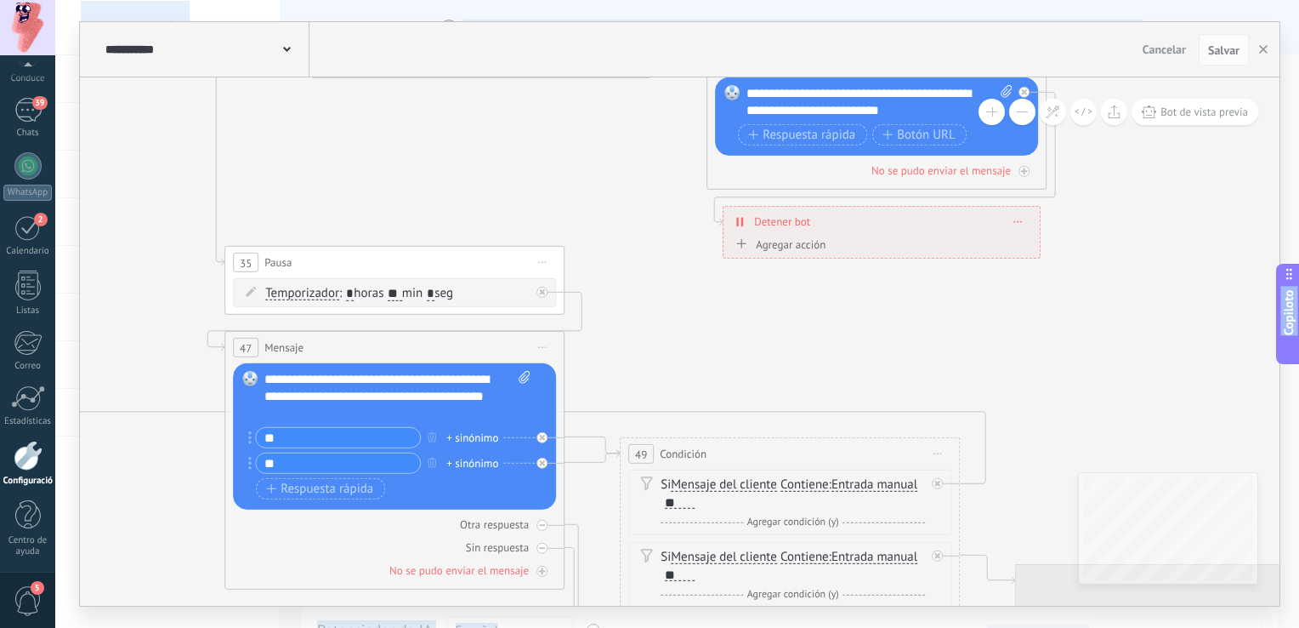
drag, startPoint x: 765, startPoint y: 445, endPoint x: 44, endPoint y: -63, distance: 881.9
click at [44, 0] on html ".abccls-1,.abccls-2{fill-rule:evenodd}.abccls-2{fill:#fff} .abfcls-1{fill:none}…" at bounding box center [649, 314] width 1299 height 628
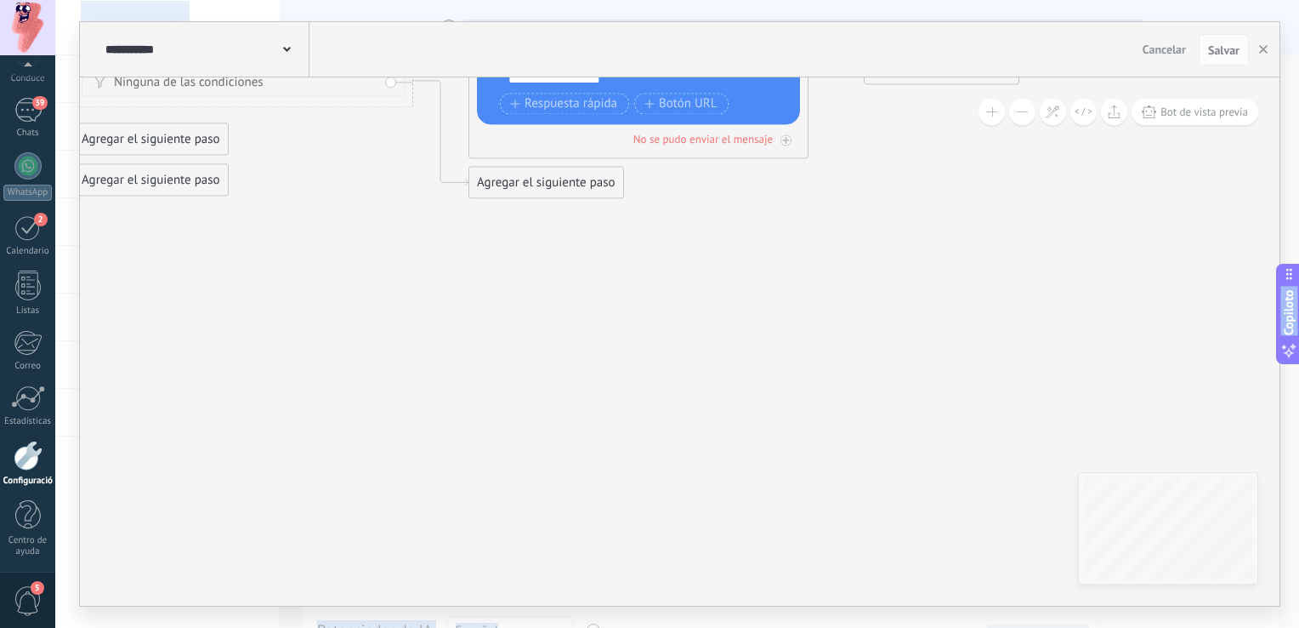
drag, startPoint x: 813, startPoint y: 259, endPoint x: 622, endPoint y: -63, distance: 374.1
click at [622, 0] on html ".abccls-1,.abccls-2{fill-rule:evenodd}.abccls-2{fill:#fff} .abfcls-1{fill:none}…" at bounding box center [649, 314] width 1299 height 628
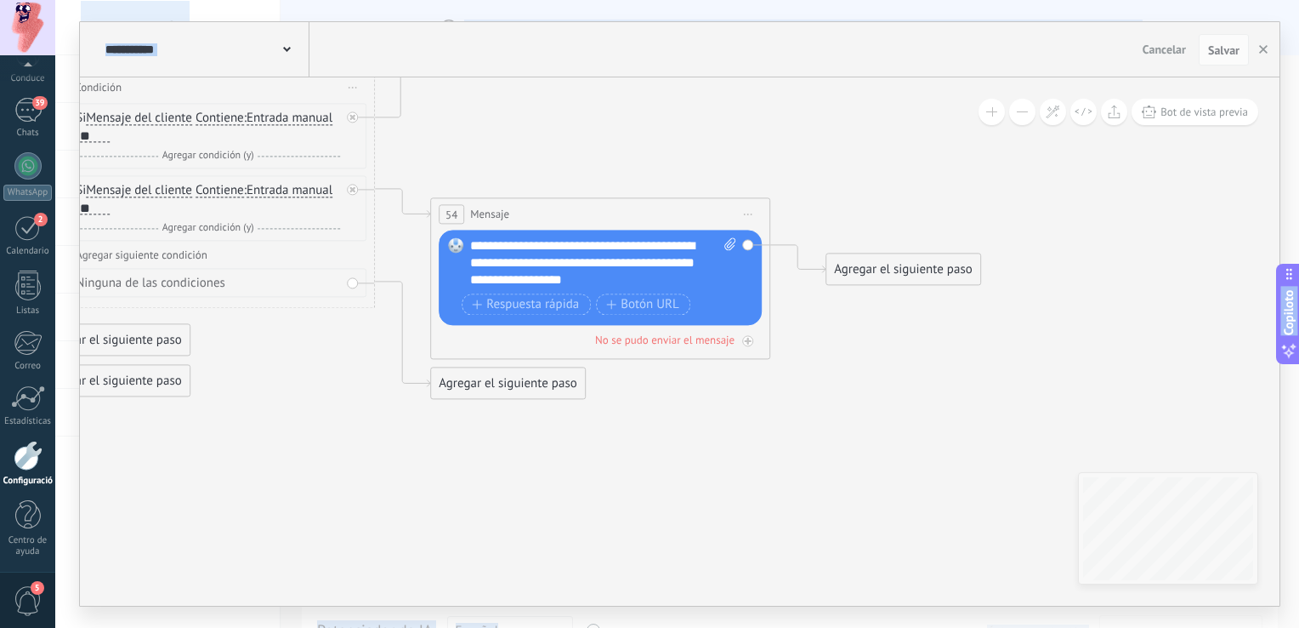
drag, startPoint x: 993, startPoint y: 439, endPoint x: 959, endPoint y: 639, distance: 203.6
click at [959, 627] on html ".abccls-1,.abccls-2{fill-rule:evenodd}.abccls-2{fill:#fff} .abfcls-1{fill:none}…" at bounding box center [649, 314] width 1299 height 628
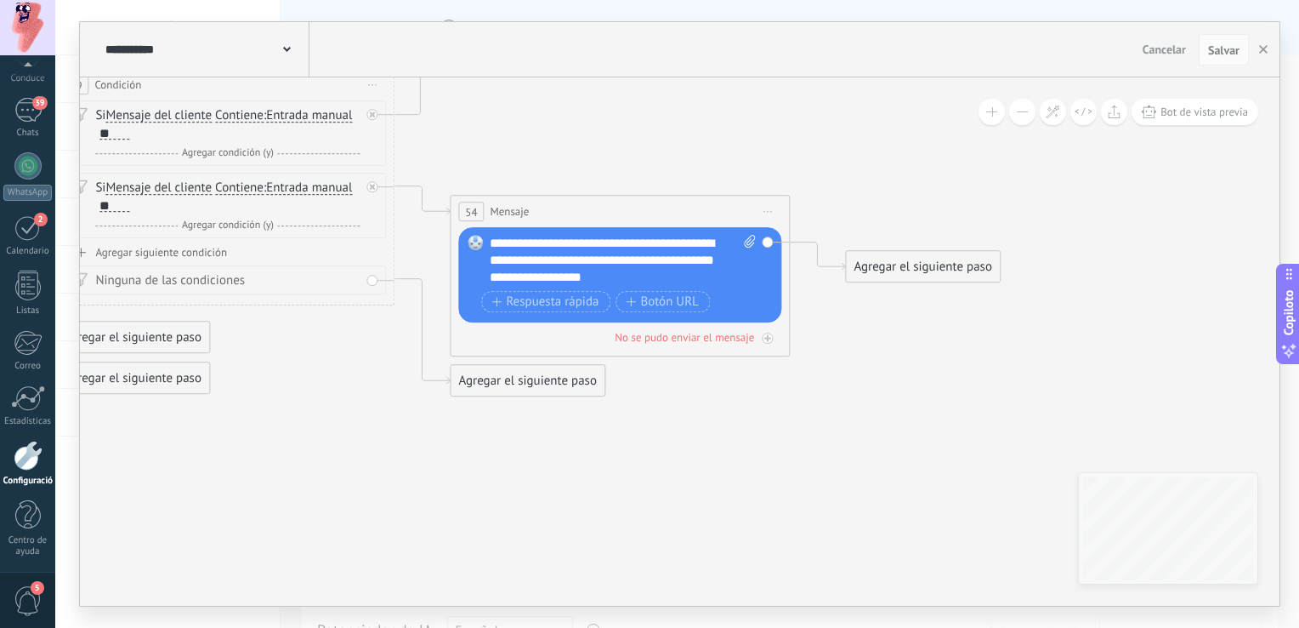
drag, startPoint x: 938, startPoint y: 338, endPoint x: 976, endPoint y: 333, distance: 38.6
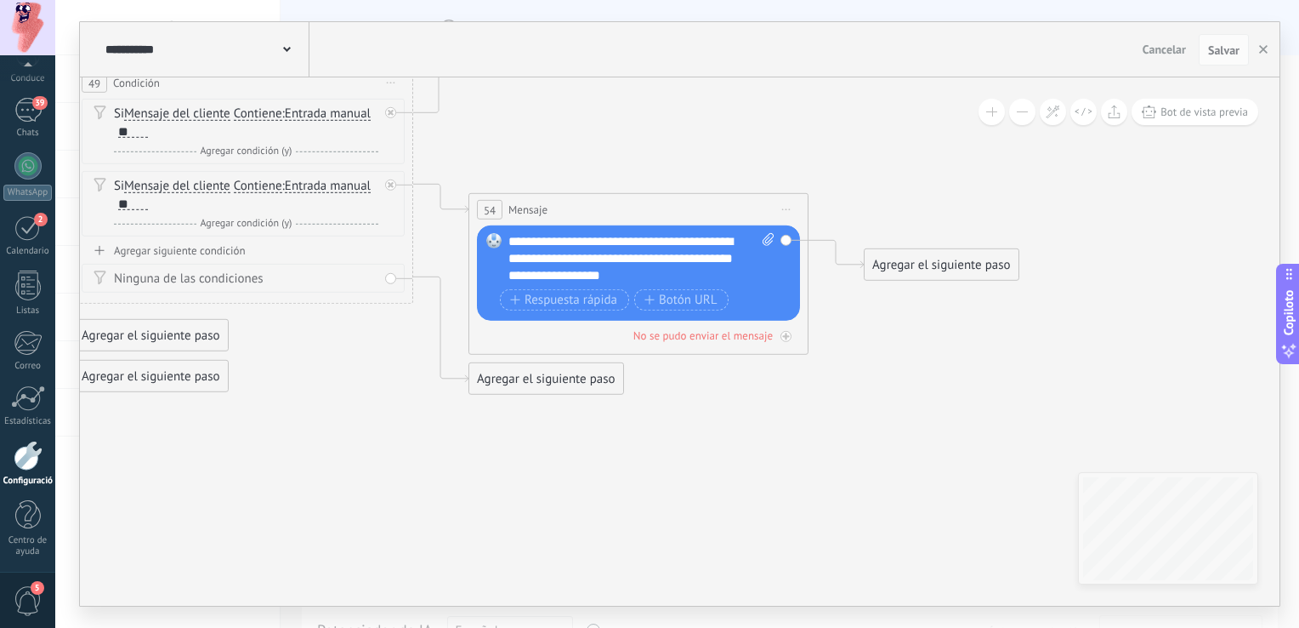
click at [170, 60] on div "**********" at bounding box center [205, 49] width 208 height 54
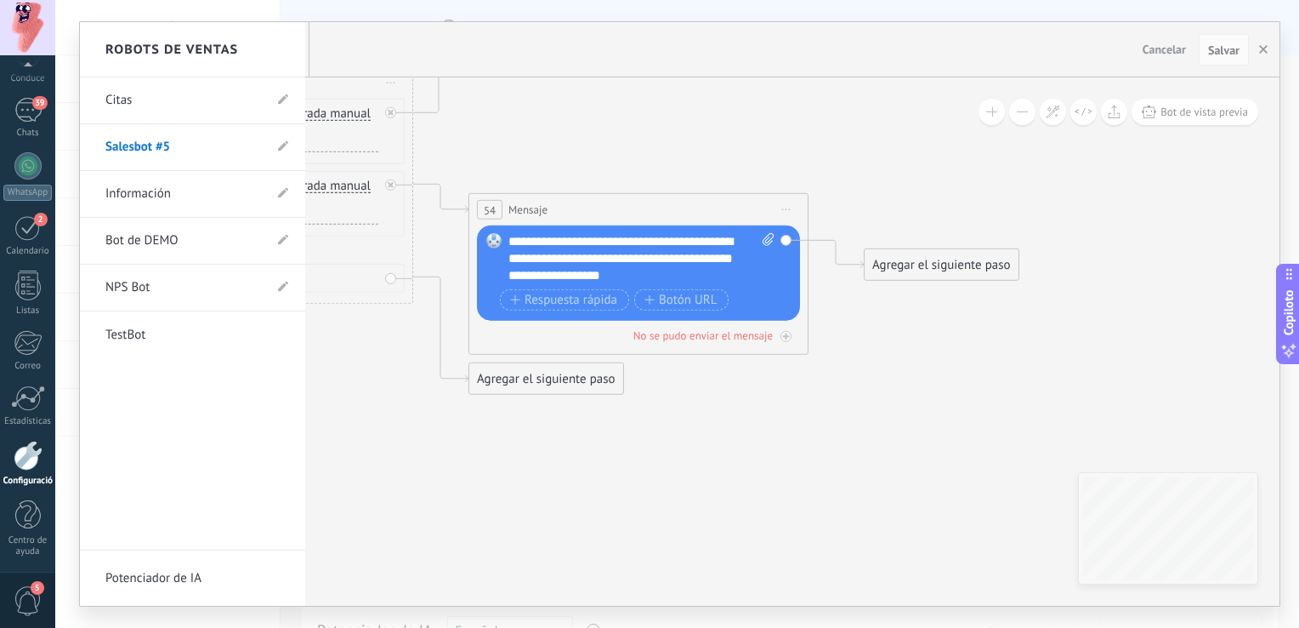
click at [600, 103] on div at bounding box center [680, 313] width 1200 height 583
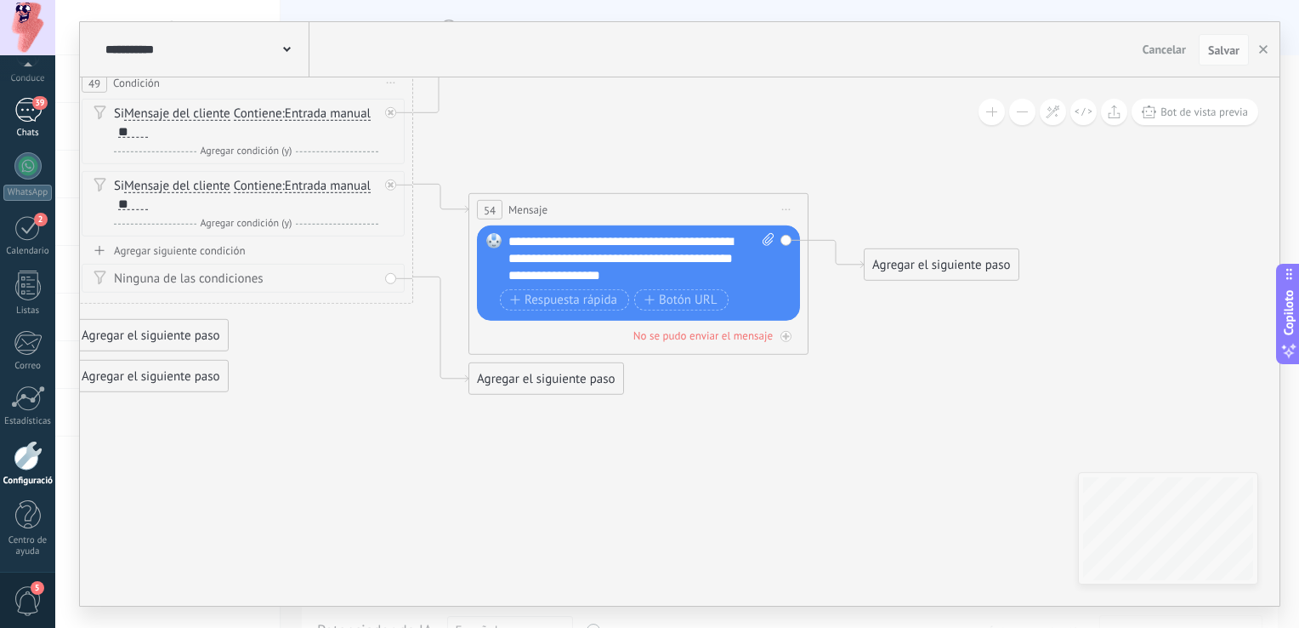
click at [37, 122] on link "39 Chats" at bounding box center [27, 118] width 55 height 41
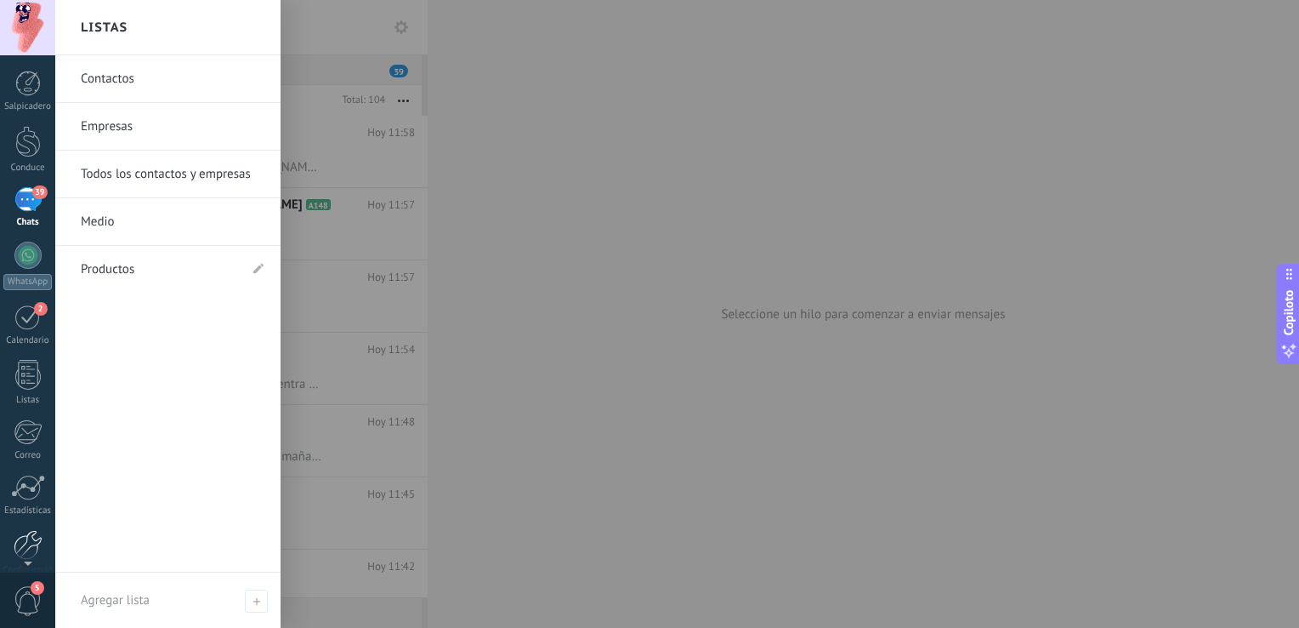
click at [28, 539] on div at bounding box center [28, 545] width 29 height 30
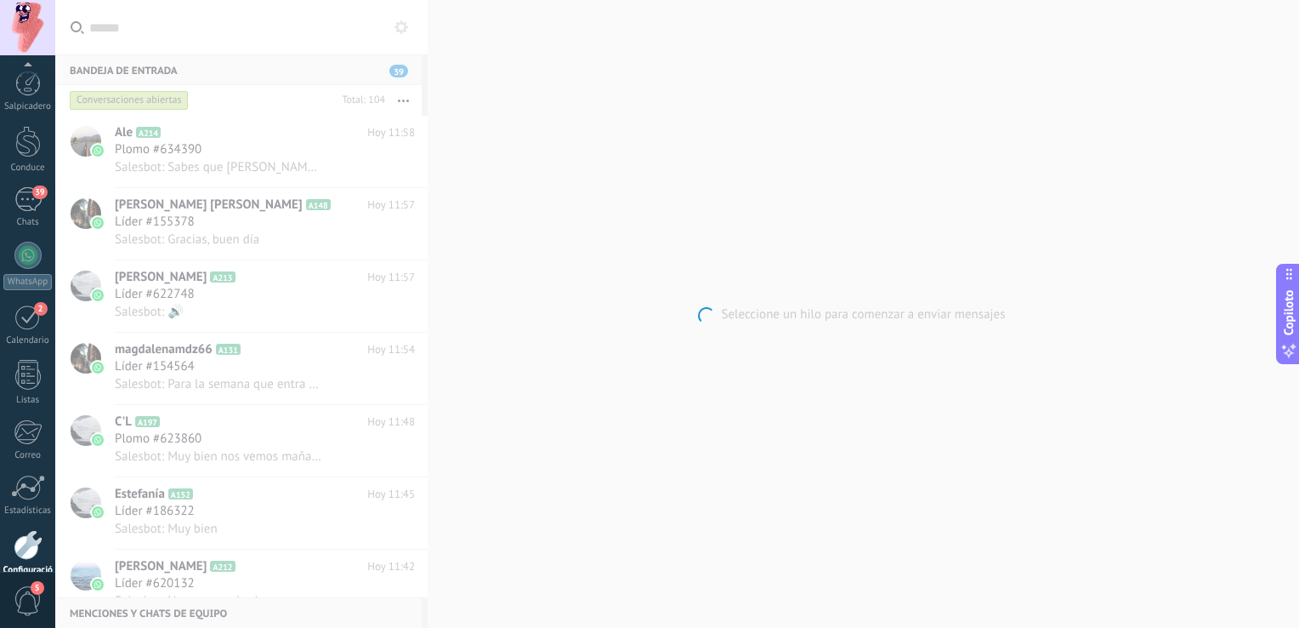
scroll to position [89, 0]
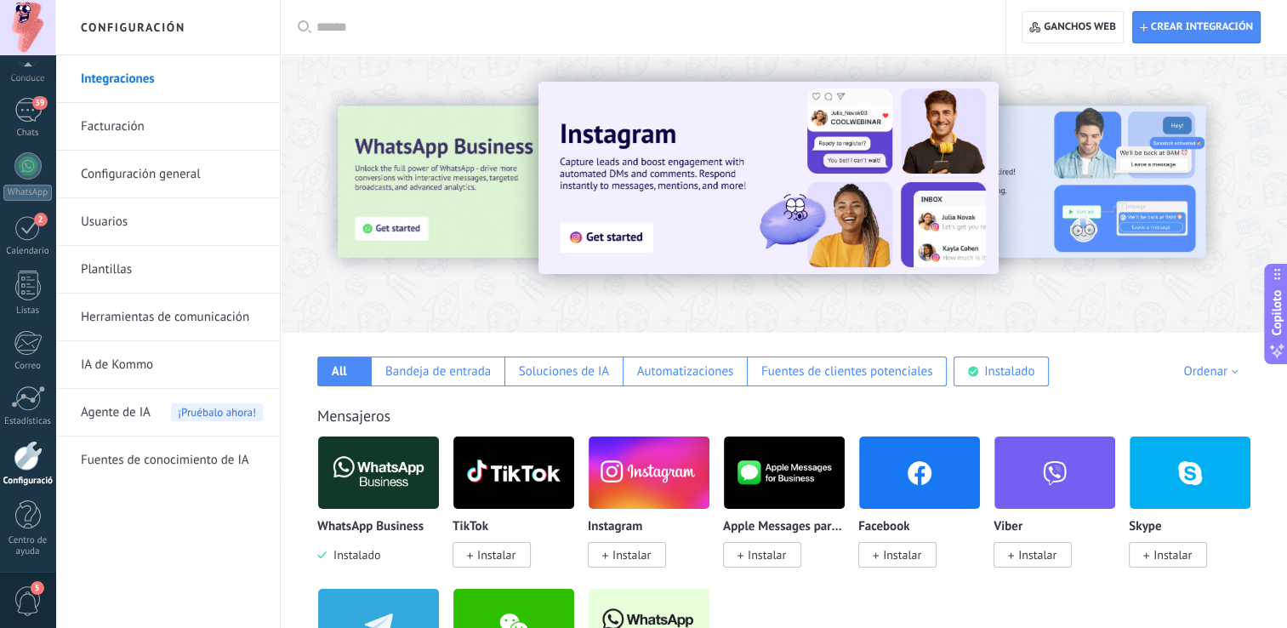
click at [194, 321] on link "Herramientas de comunicación" at bounding box center [172, 317] width 182 height 48
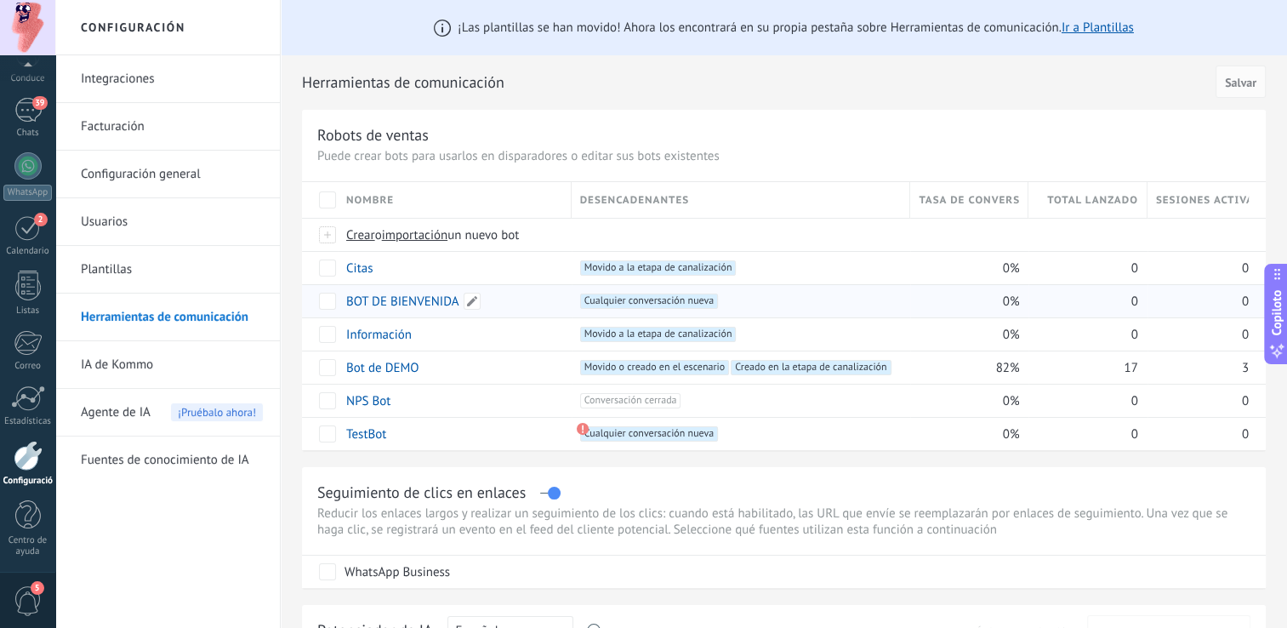
click at [435, 294] on link "BOT DE BIENVENIDA" at bounding box center [402, 301] width 112 height 16
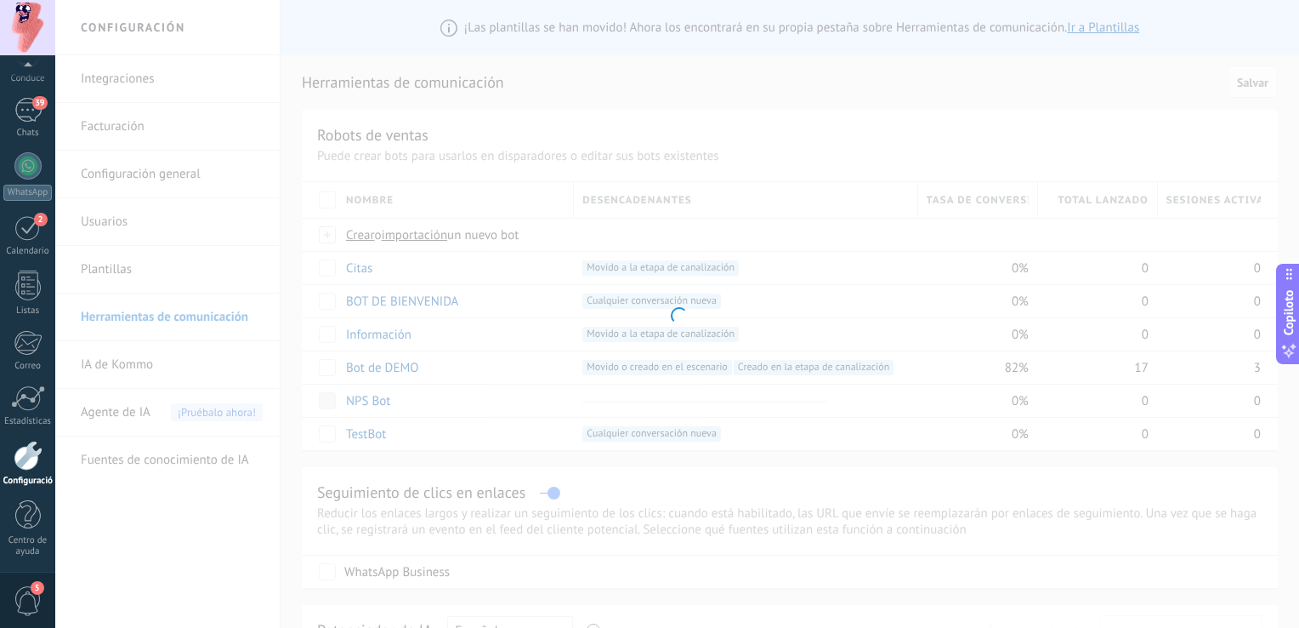
type input "**********"
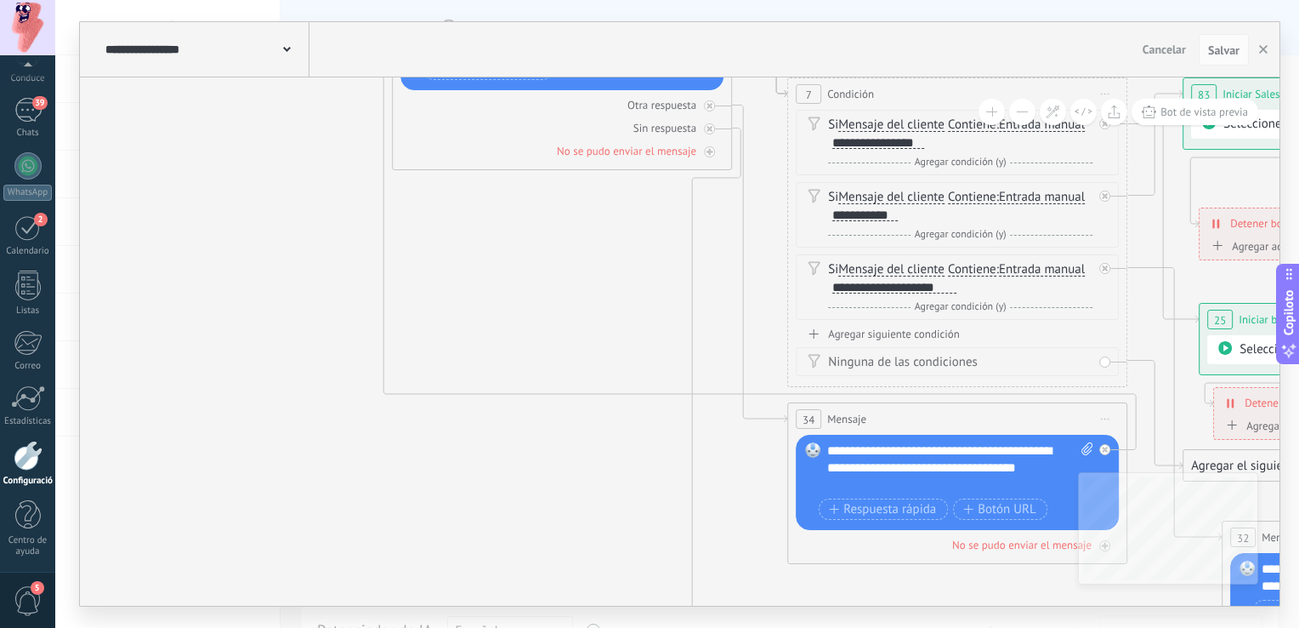
drag, startPoint x: 528, startPoint y: 435, endPoint x: 277, endPoint y: 68, distance: 444.8
click at [278, 73] on div "**********" at bounding box center [680, 313] width 1200 height 583
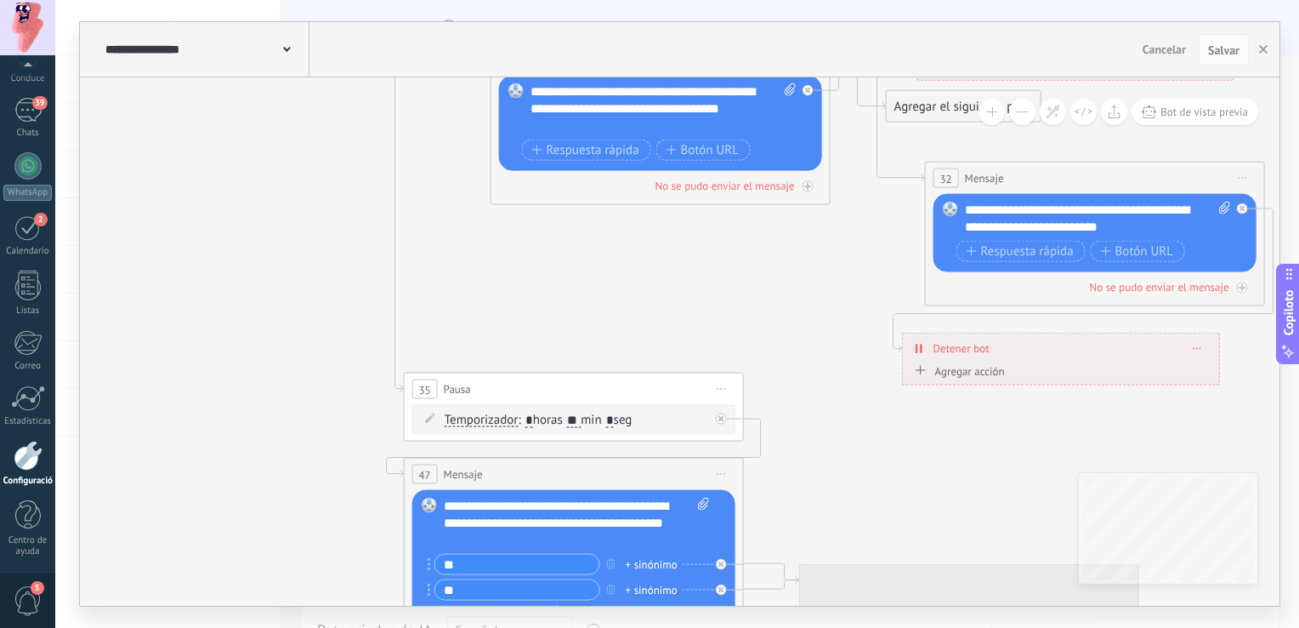
drag, startPoint x: 572, startPoint y: 456, endPoint x: 242, endPoint y: 13, distance: 552.9
click at [186, 0] on html ".abccls-1,.abccls-2{fill-rule:evenodd}.abccls-2{fill:#fff} .abfcls-1{fill:none}…" at bounding box center [649, 314] width 1299 height 628
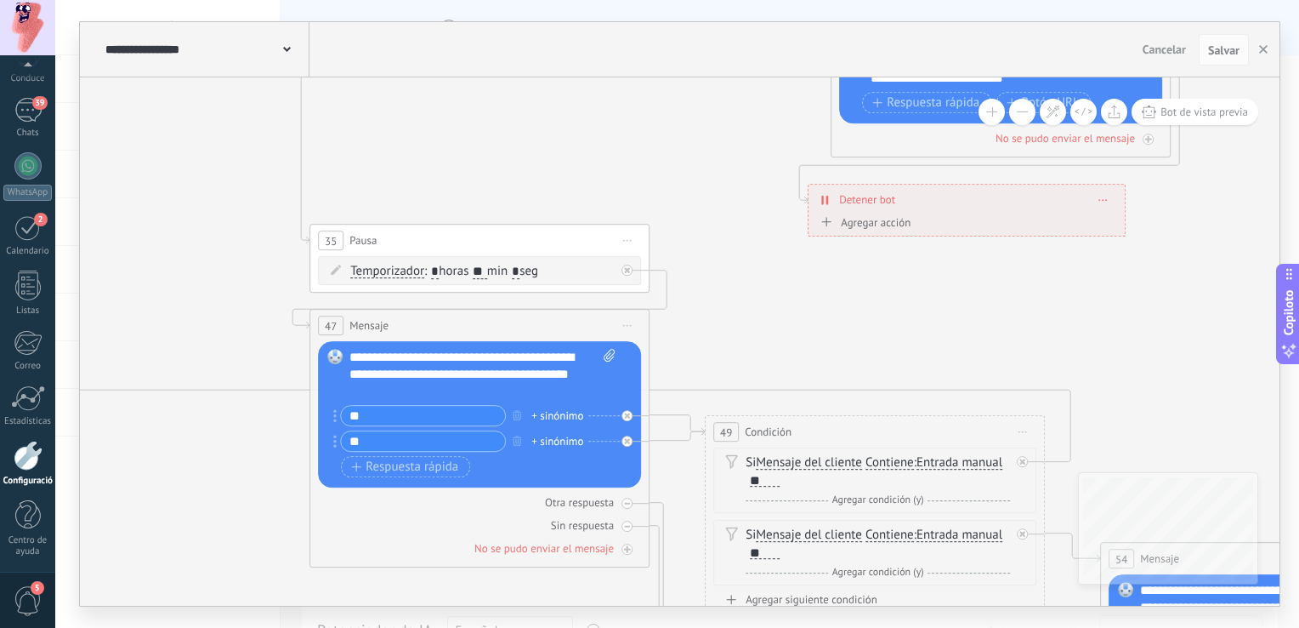
drag, startPoint x: 886, startPoint y: 291, endPoint x: 1071, endPoint y: 338, distance: 190.4
click at [525, 96] on icon at bounding box center [862, 43] width 2972 height 2254
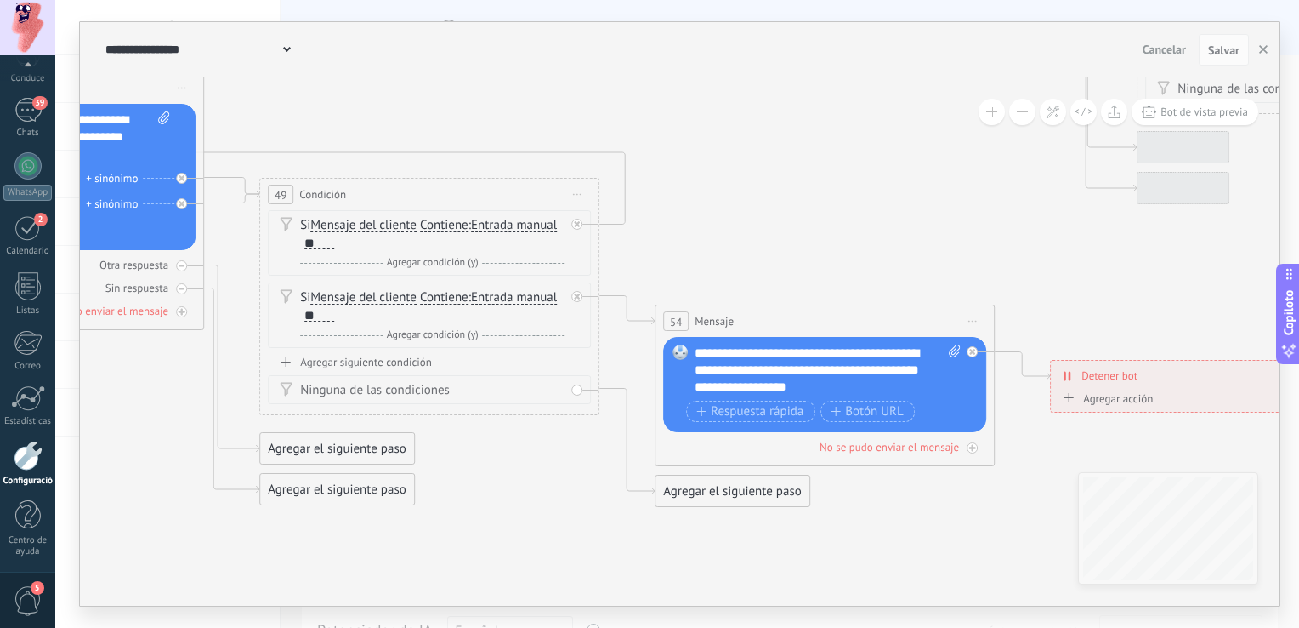
drag, startPoint x: 1071, startPoint y: 338, endPoint x: 639, endPoint y: 217, distance: 448.6
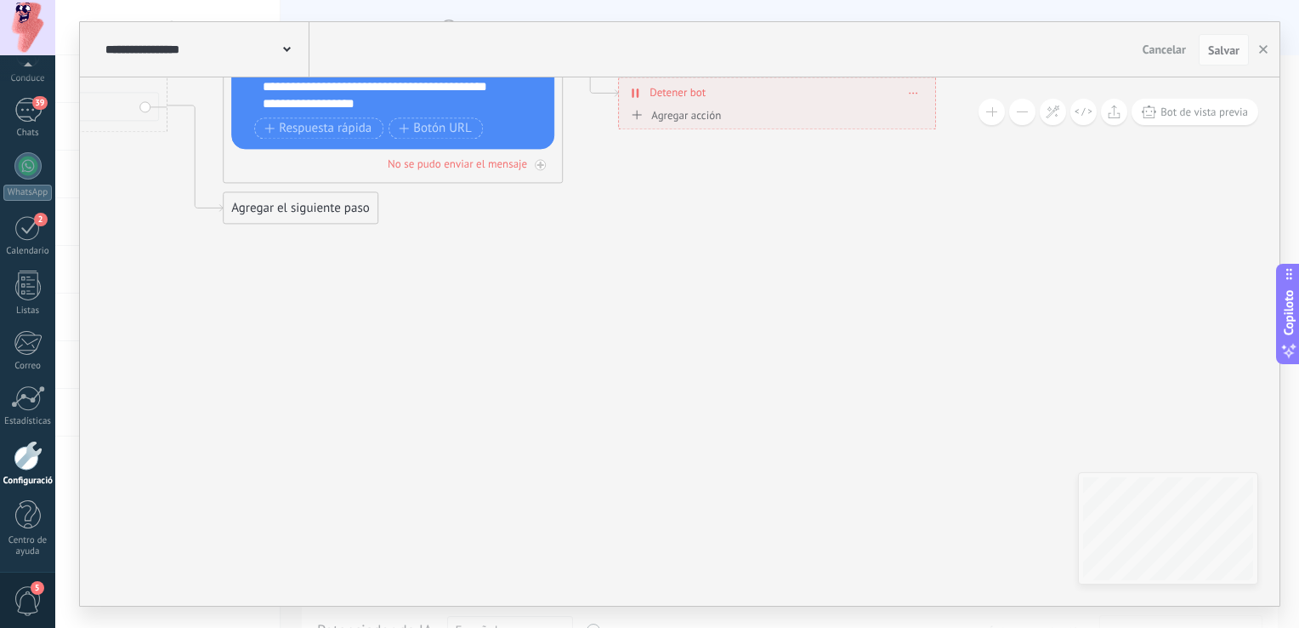
click at [323, 222] on div "Agregar el siguiente paso" at bounding box center [301, 209] width 154 height 28
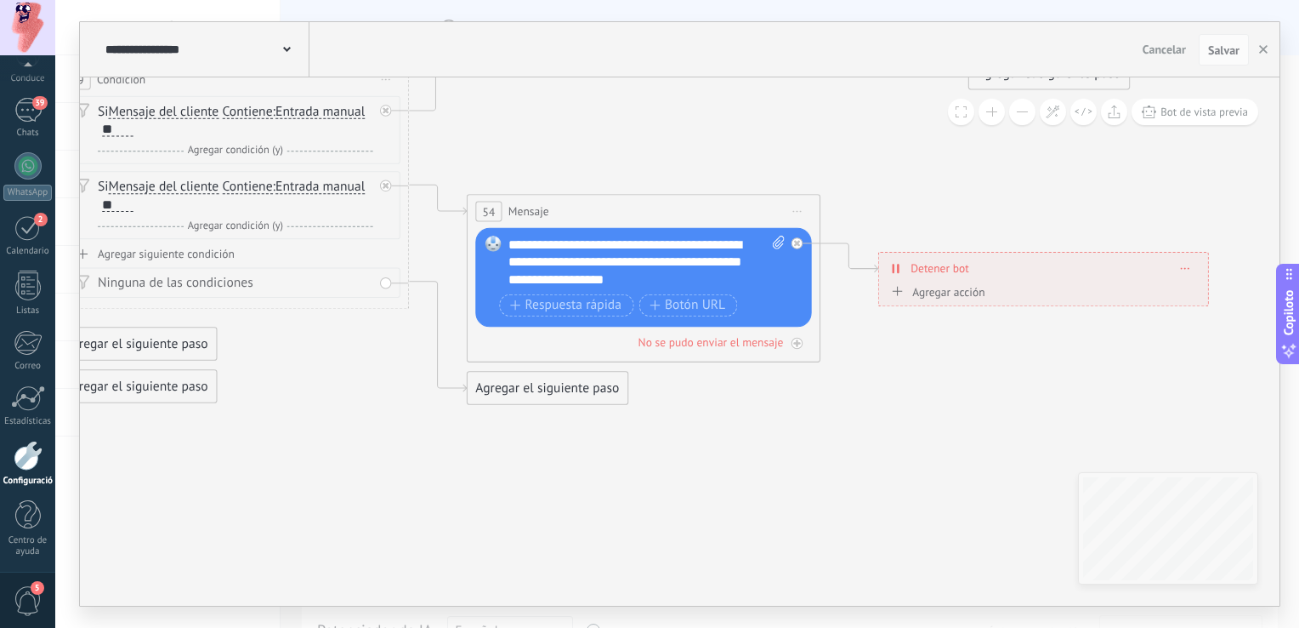
drag, startPoint x: 337, startPoint y: 486, endPoint x: 662, endPoint y: 549, distance: 331.0
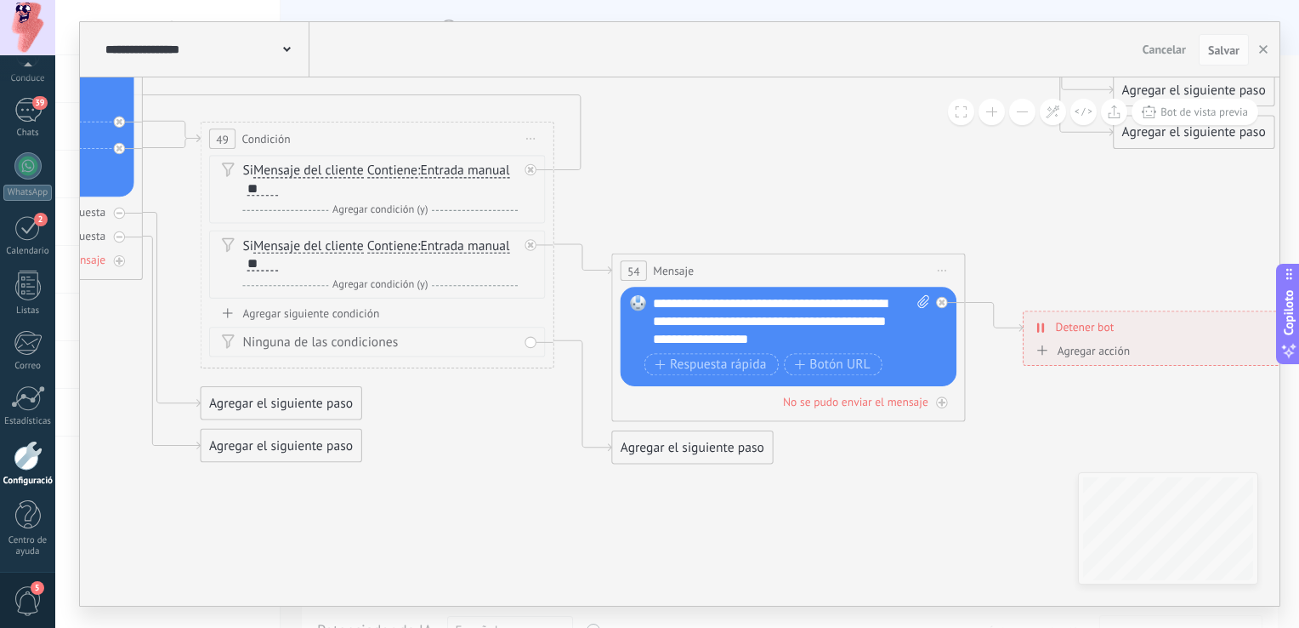
drag, startPoint x: 346, startPoint y: 475, endPoint x: 680, endPoint y: 577, distance: 349.4
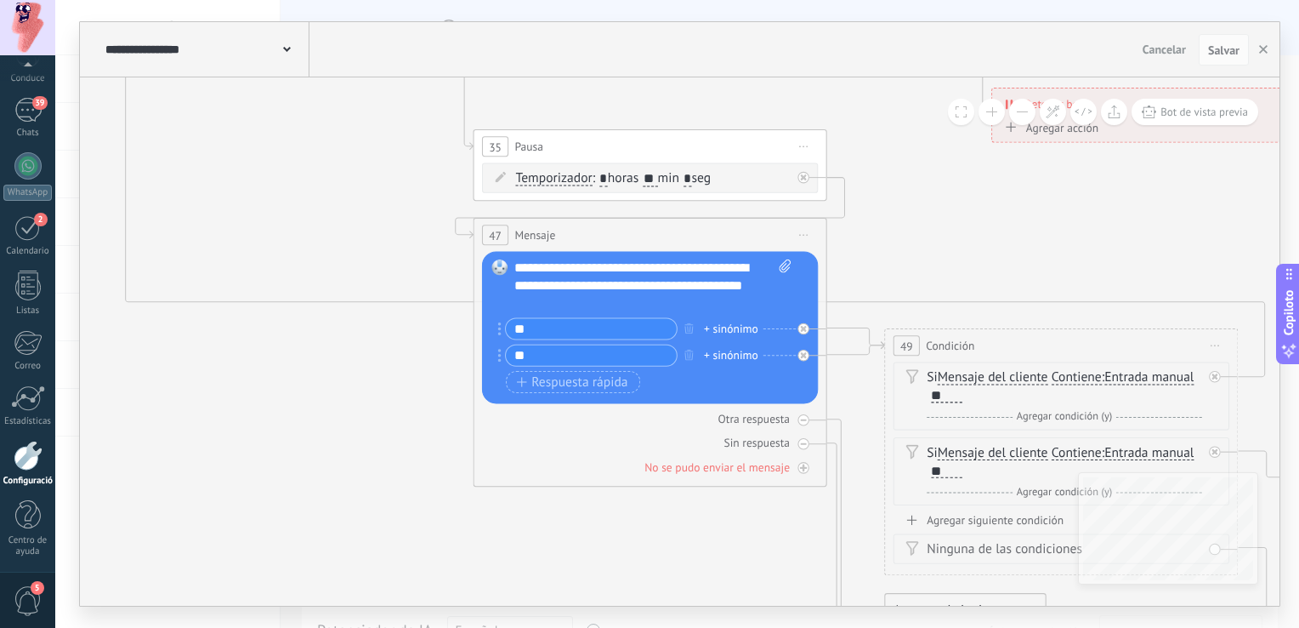
drag, startPoint x: 281, startPoint y: 418, endPoint x: 699, endPoint y: 568, distance: 444.6
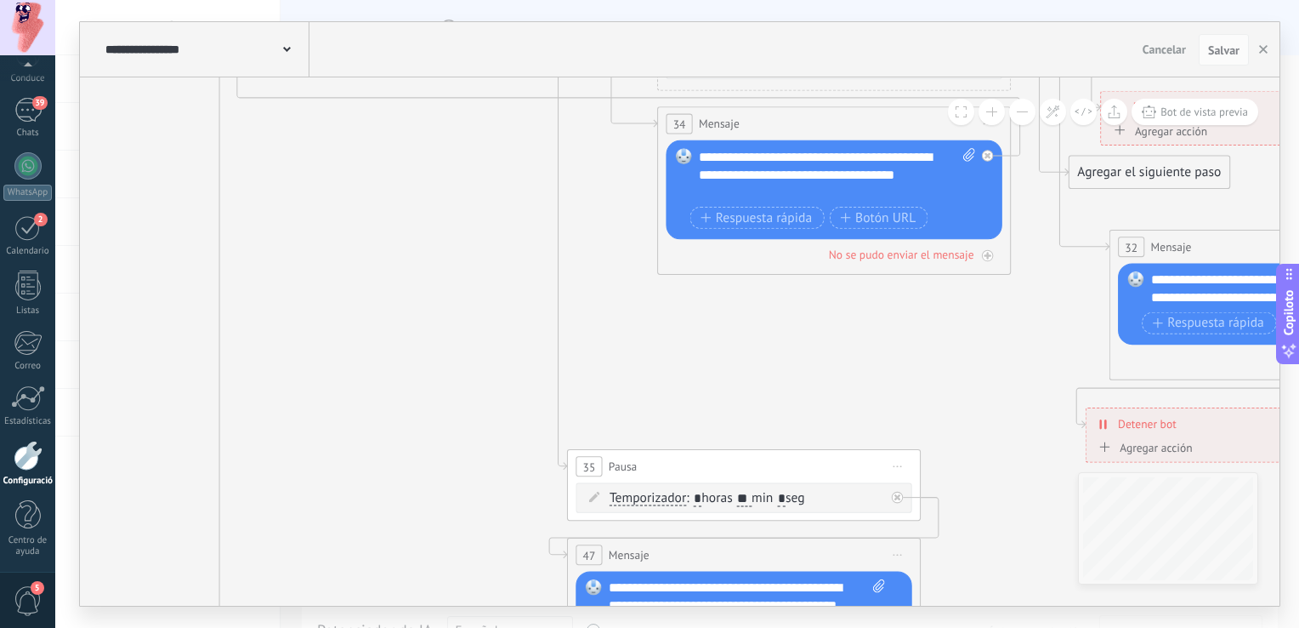
drag, startPoint x: 354, startPoint y: 158, endPoint x: 449, endPoint y: 432, distance: 289.9
click at [433, 460] on icon at bounding box center [1219, 260] width 3246 height 2345
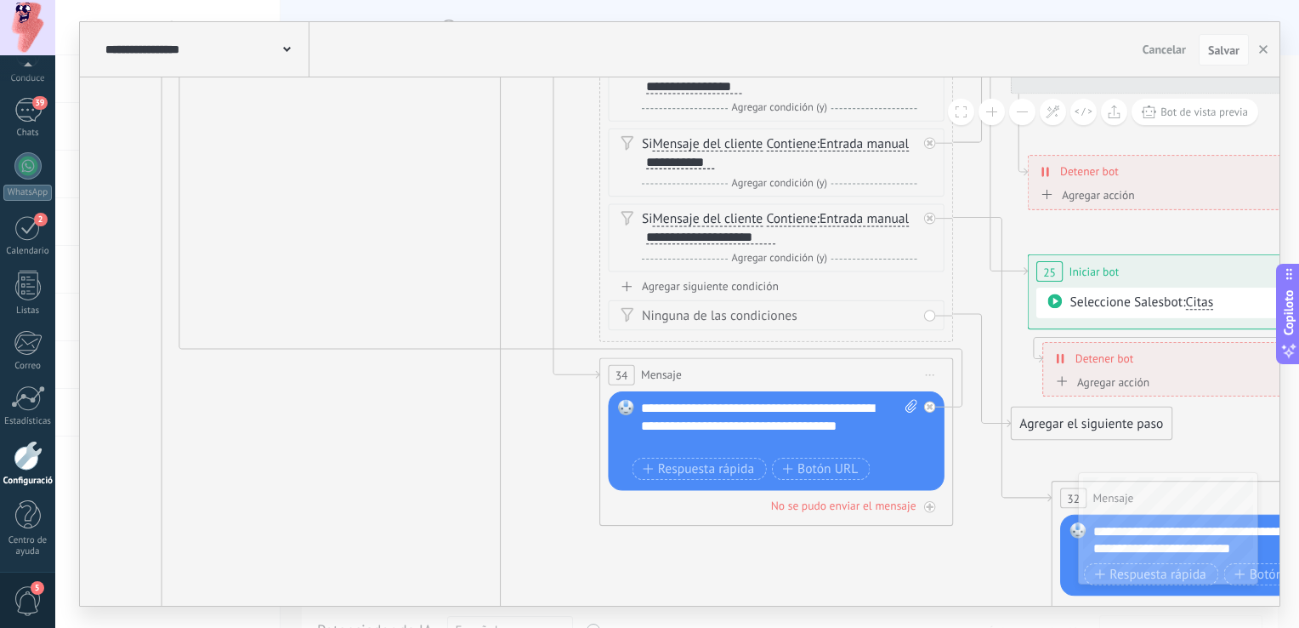
drag, startPoint x: 439, startPoint y: 288, endPoint x: 384, endPoint y: 530, distance: 247.6
click at [384, 530] on icon at bounding box center [1161, 510] width 3246 height 2345
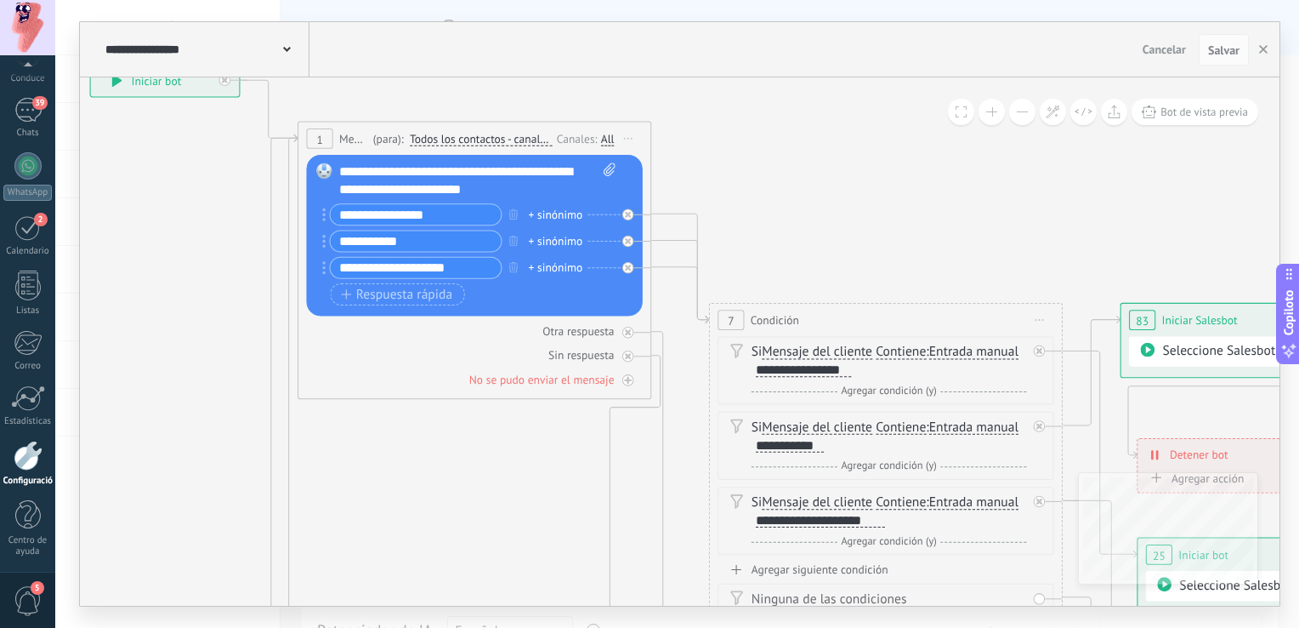
drag, startPoint x: 340, startPoint y: 234, endPoint x: 461, endPoint y: 517, distance: 307.8
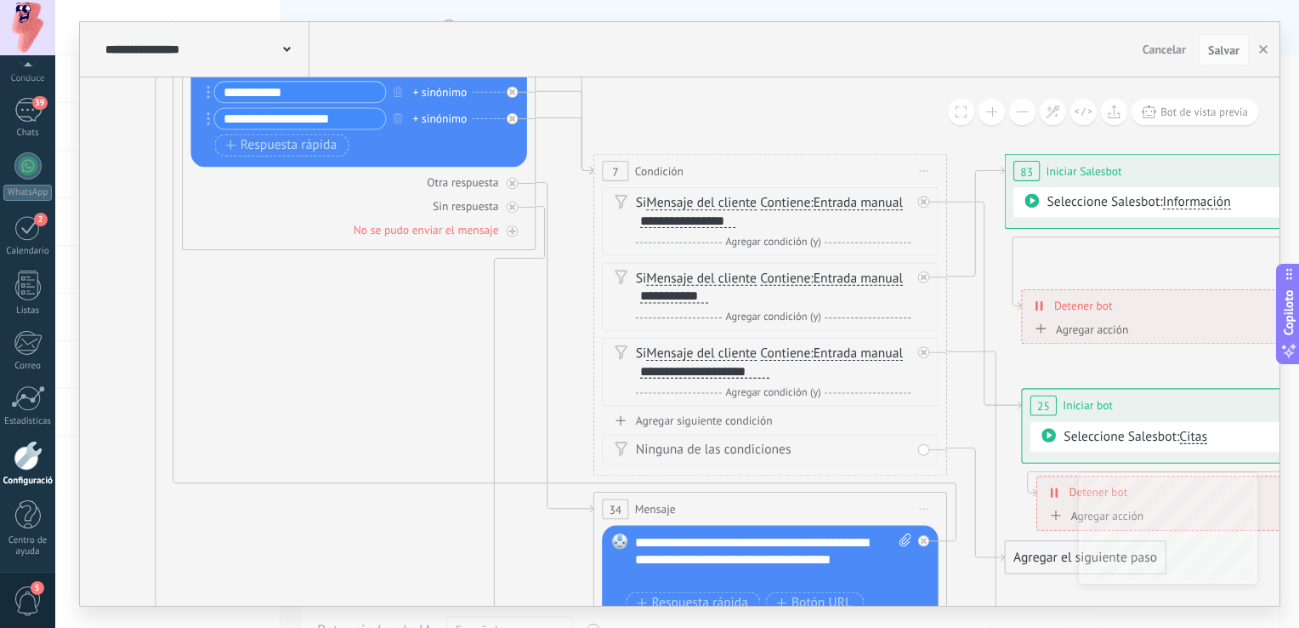
drag, startPoint x: 835, startPoint y: 236, endPoint x: 708, endPoint y: 83, distance: 198.6
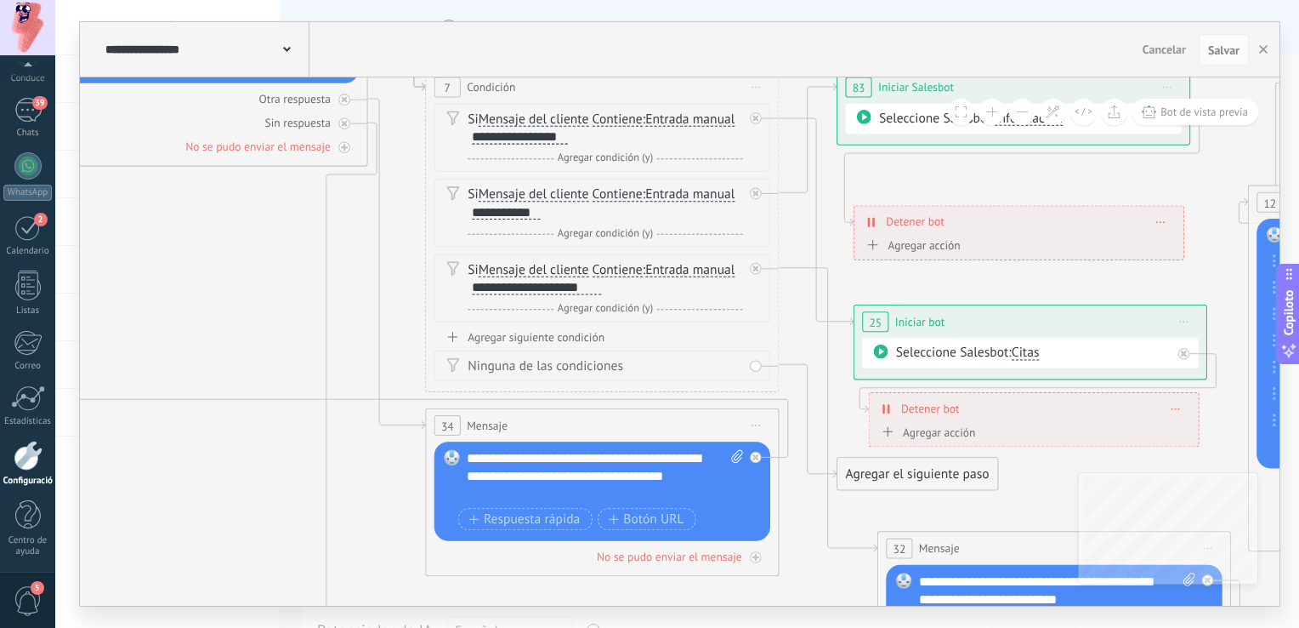
drag, startPoint x: 855, startPoint y: 111, endPoint x: 687, endPoint y: 28, distance: 187.9
click at [687, 28] on div "**********" at bounding box center [680, 313] width 1200 height 583
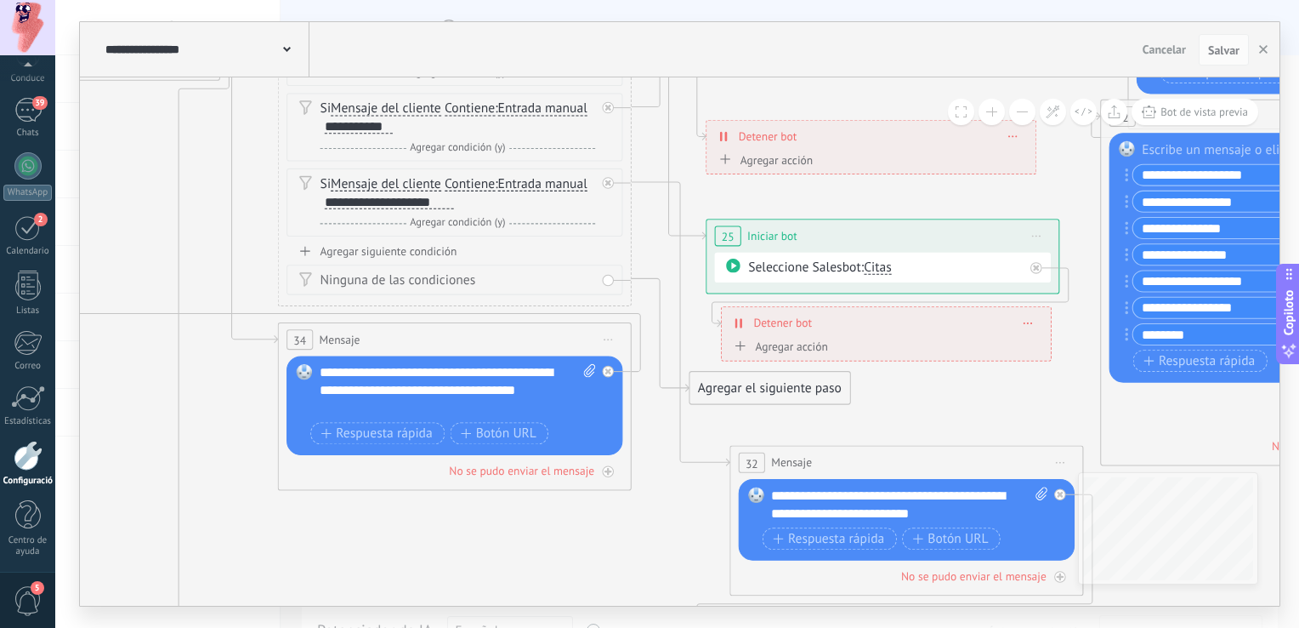
drag, startPoint x: 1204, startPoint y: 273, endPoint x: 1054, endPoint y: 186, distance: 173.0
click at [1054, 186] on icon at bounding box center [839, 476] width 3246 height 2345
click at [691, 459] on icon at bounding box center [679, 323] width 98 height 283
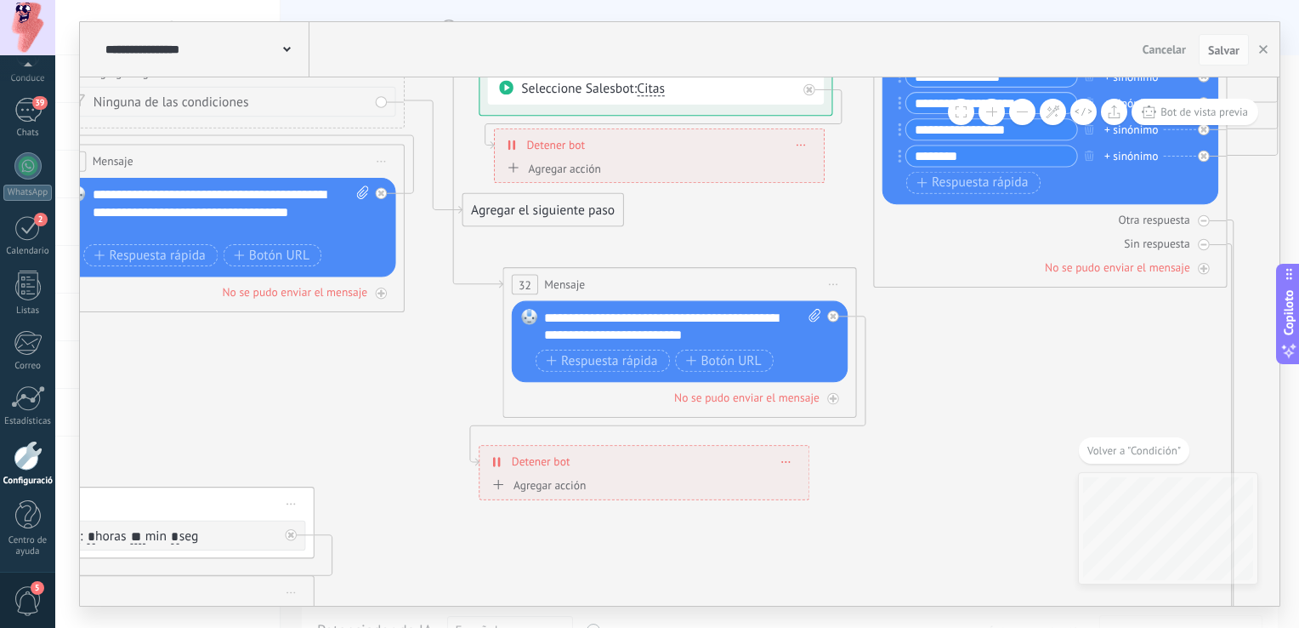
click at [901, 480] on icon at bounding box center [612, 297] width 3246 height 2345
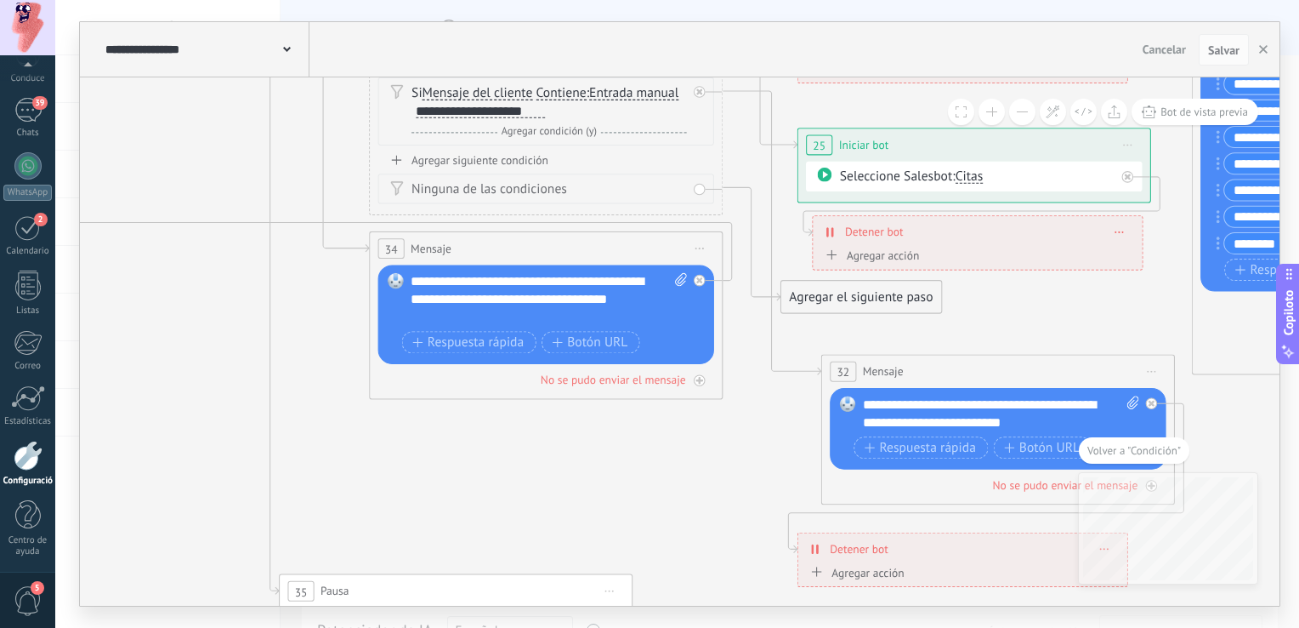
drag, startPoint x: 307, startPoint y: 378, endPoint x: 628, endPoint y: 464, distance: 332.7
click at [628, 464] on icon at bounding box center [931, 385] width 3246 height 2345
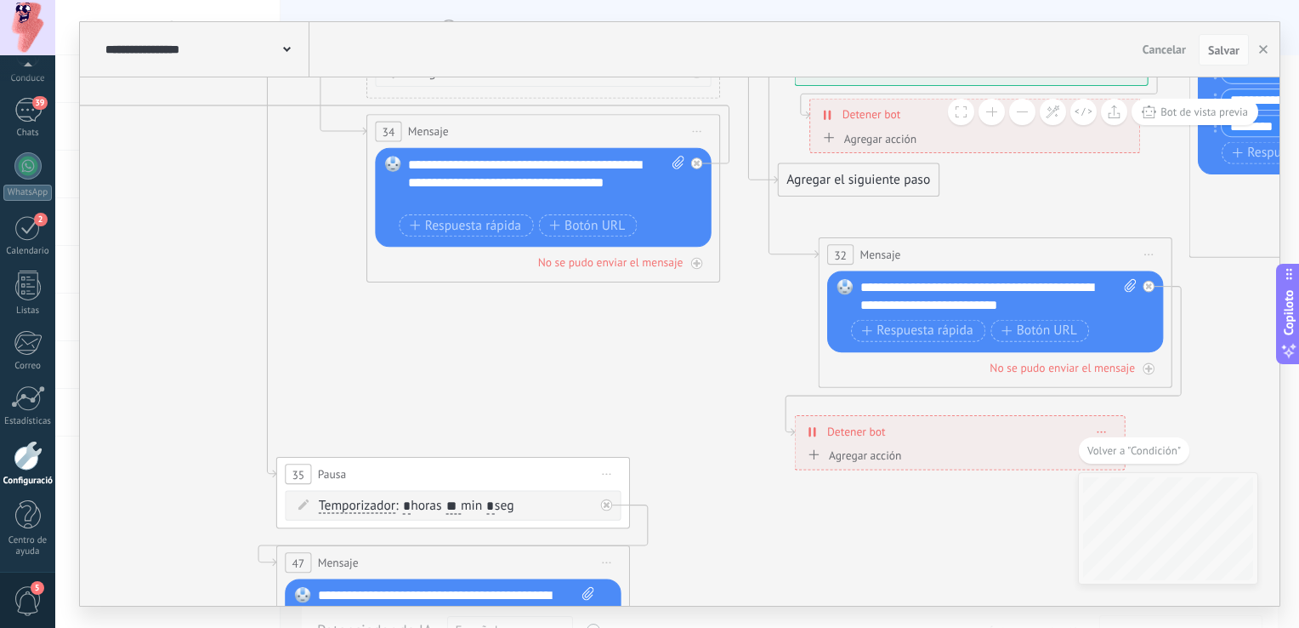
drag, startPoint x: 596, startPoint y: 452, endPoint x: 591, endPoint y: 337, distance: 115.8
click at [591, 337] on icon at bounding box center [927, 267] width 3246 height 2345
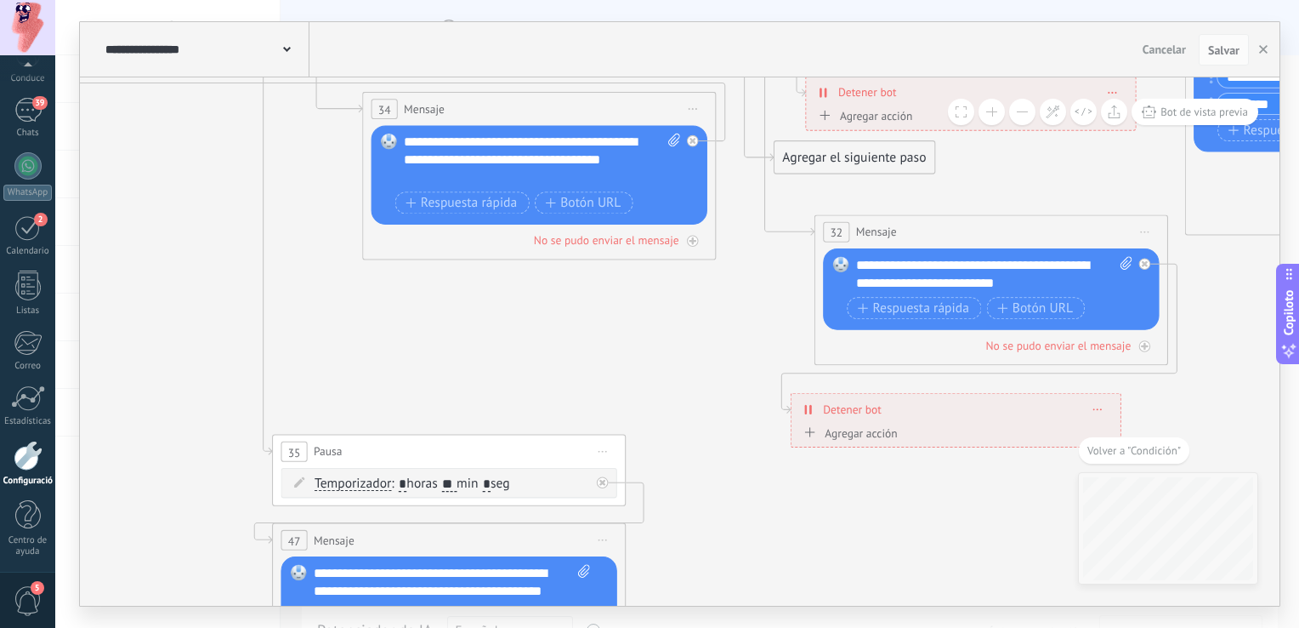
drag, startPoint x: 504, startPoint y: 379, endPoint x: 561, endPoint y: 235, distance: 155.4
click at [561, 235] on icon at bounding box center [924, 245] width 3246 height 2345
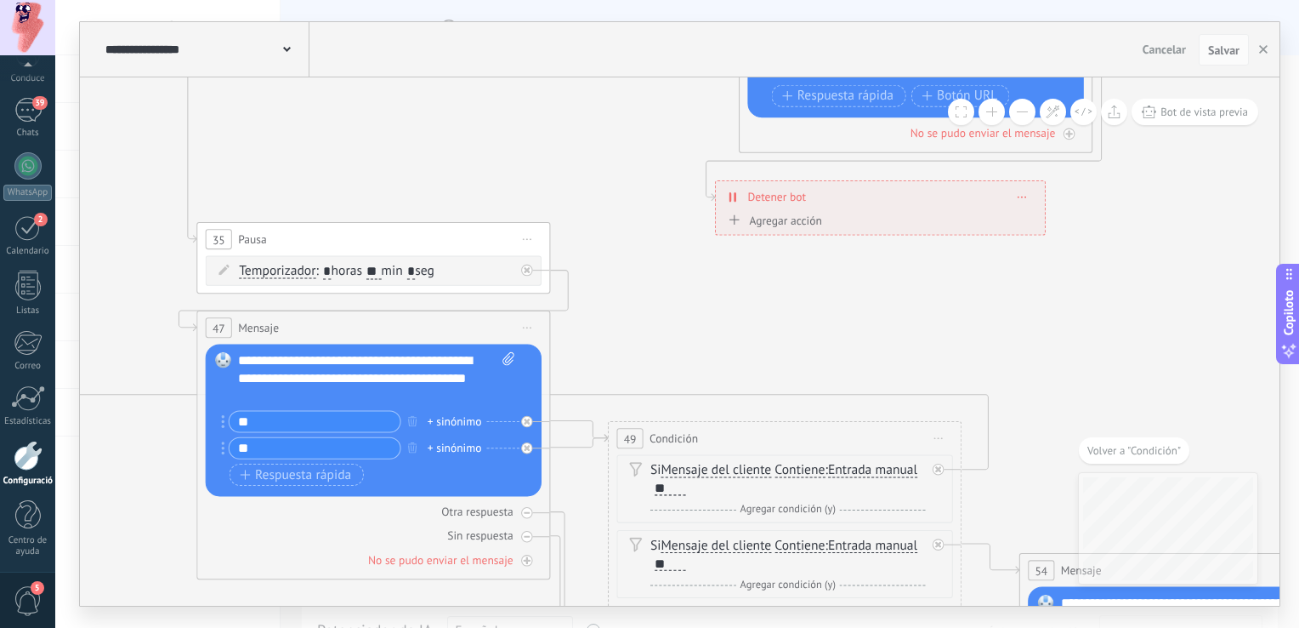
drag, startPoint x: 878, startPoint y: 388, endPoint x: 748, endPoint y: 309, distance: 151.5
click at [748, 309] on icon at bounding box center [848, 32] width 3246 height 2345
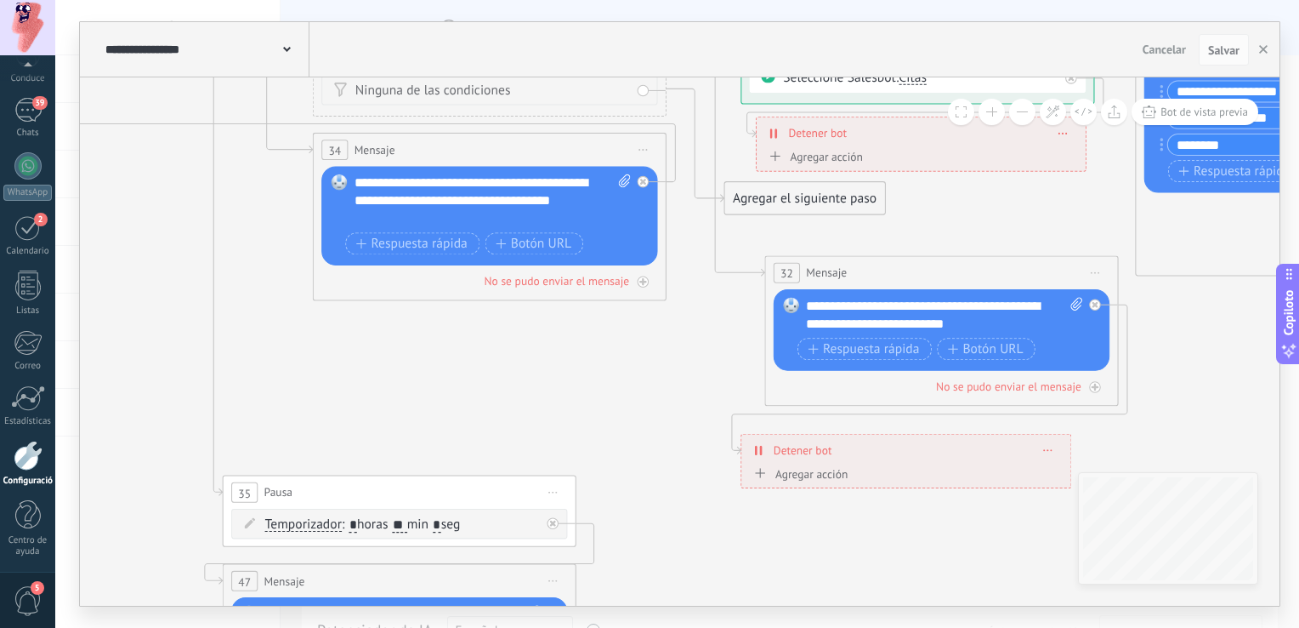
drag, startPoint x: 645, startPoint y: 325, endPoint x: 671, endPoint y: 578, distance: 254.7
click at [671, 578] on icon at bounding box center [874, 286] width 3246 height 2345
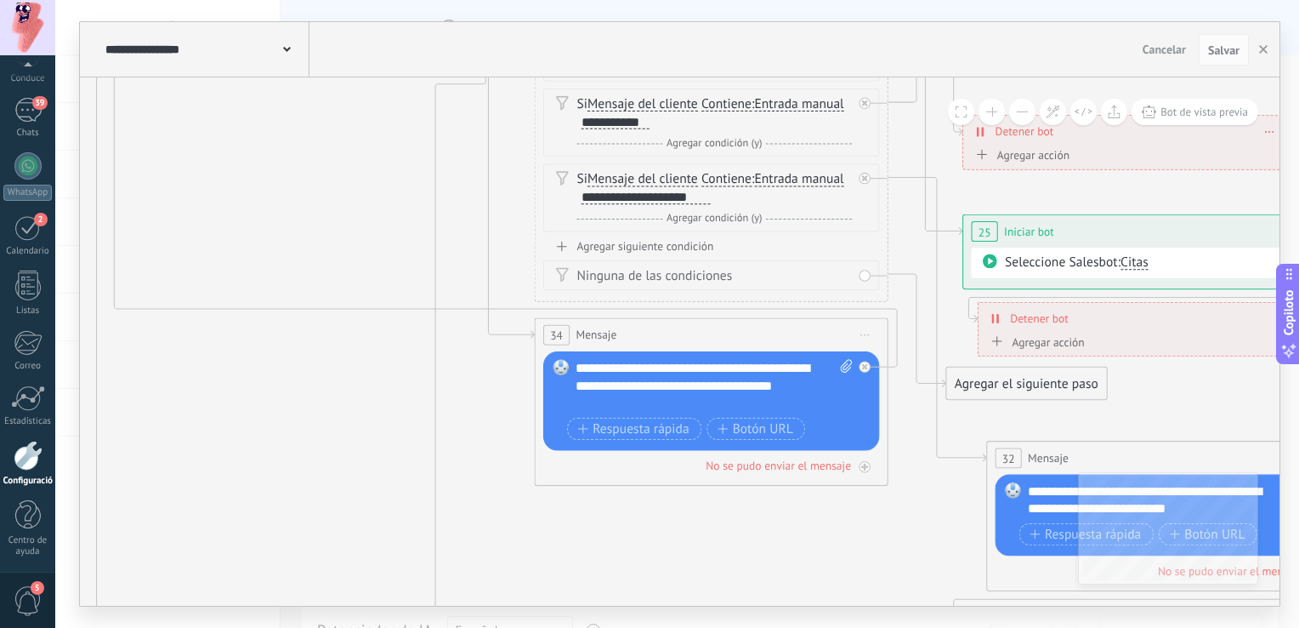
drag, startPoint x: 579, startPoint y: 349, endPoint x: 799, endPoint y: 511, distance: 273.7
click at [799, 511] on icon at bounding box center [1096, 470] width 3246 height 2345
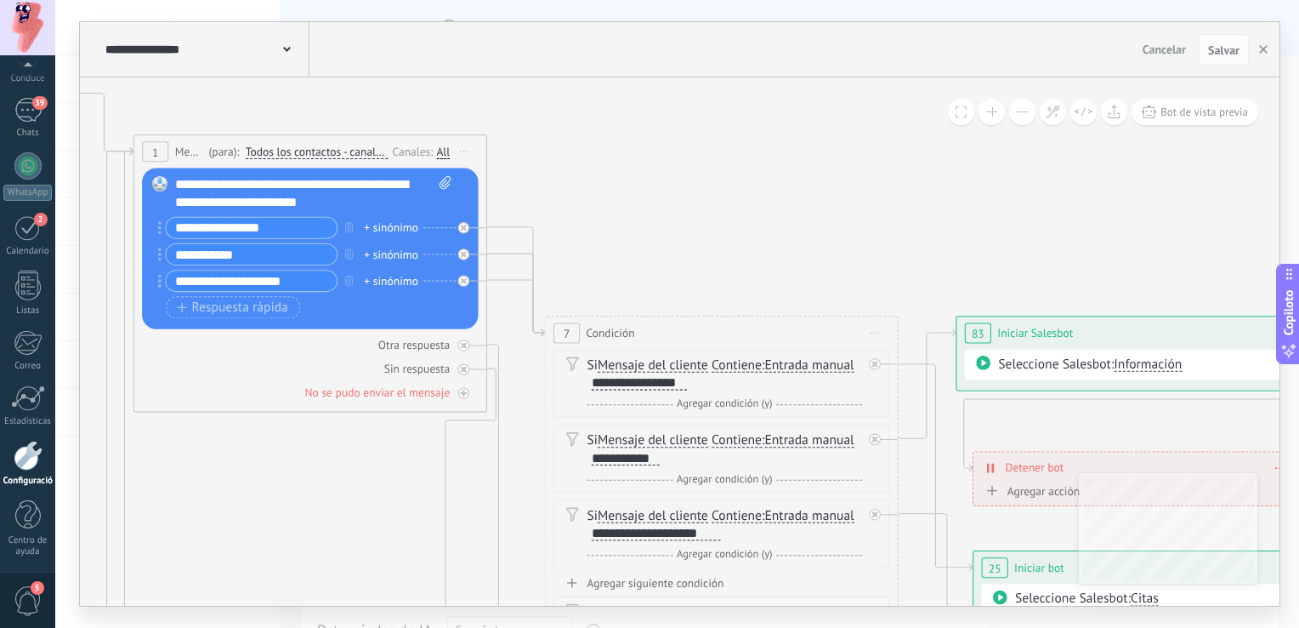
drag, startPoint x: 303, startPoint y: 190, endPoint x: 313, endPoint y: 527, distance: 336.9
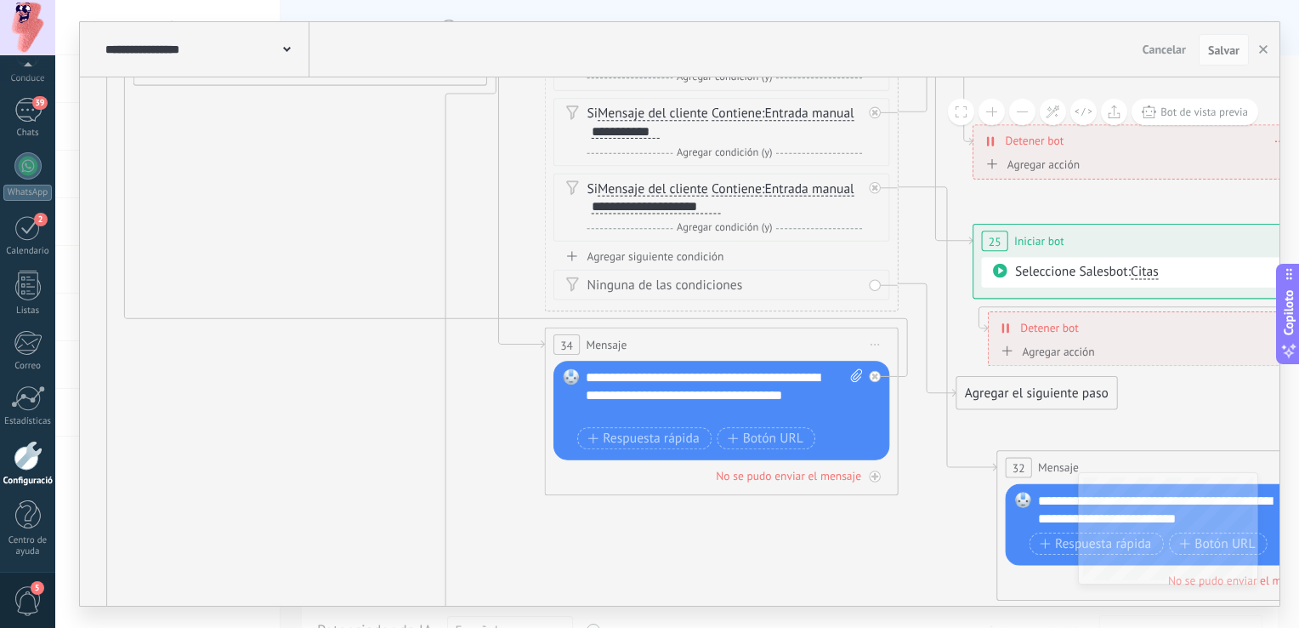
click at [645, 415] on div "**********" at bounding box center [724, 395] width 277 height 53
click at [297, 488] on icon at bounding box center [1106, 481] width 3246 height 2345
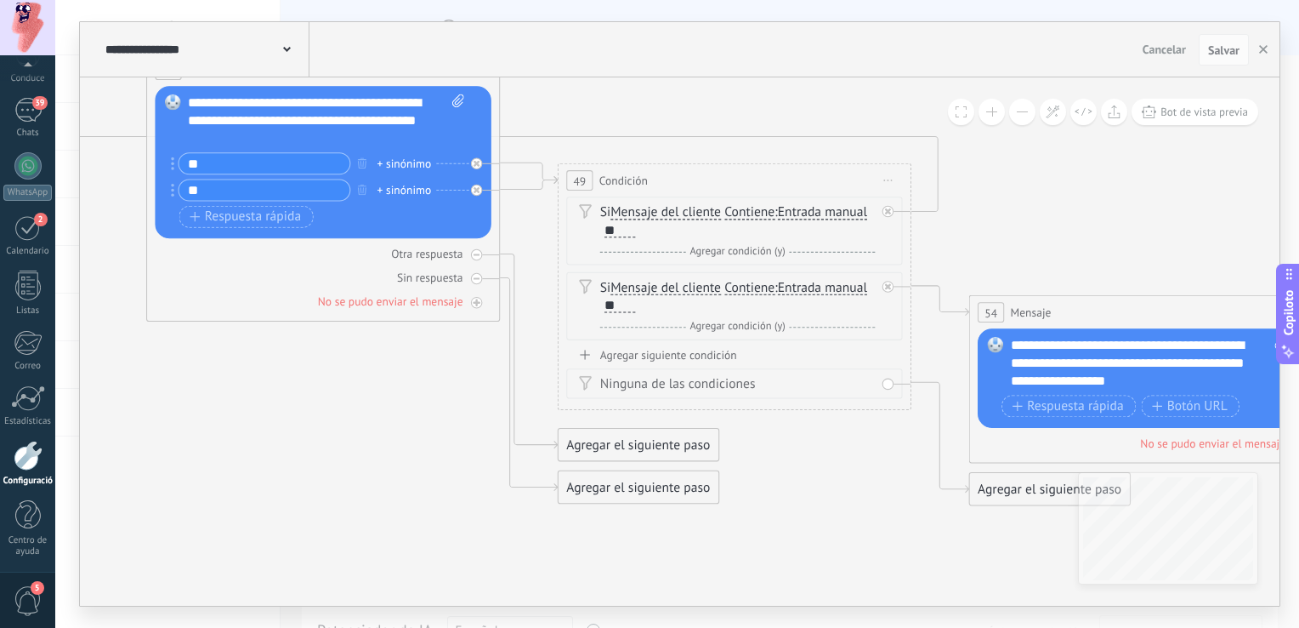
drag, startPoint x: 728, startPoint y: 523, endPoint x: 398, endPoint y: 378, distance: 360.2
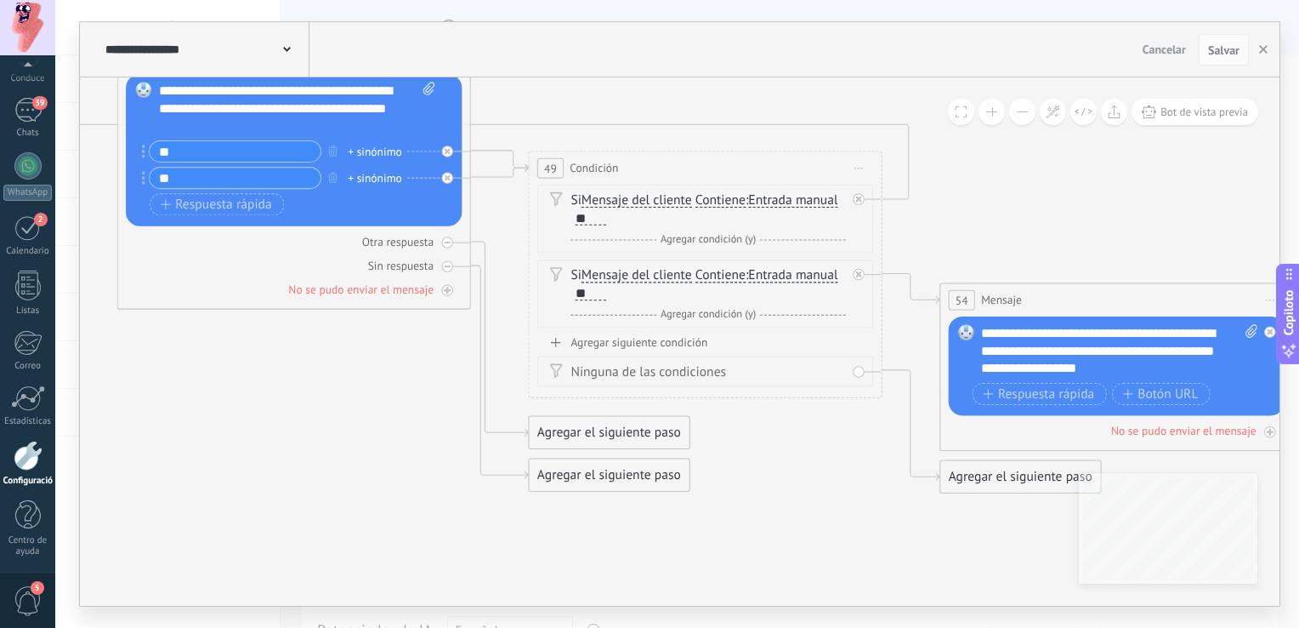
click at [260, 38] on div "**********" at bounding box center [205, 49] width 208 height 54
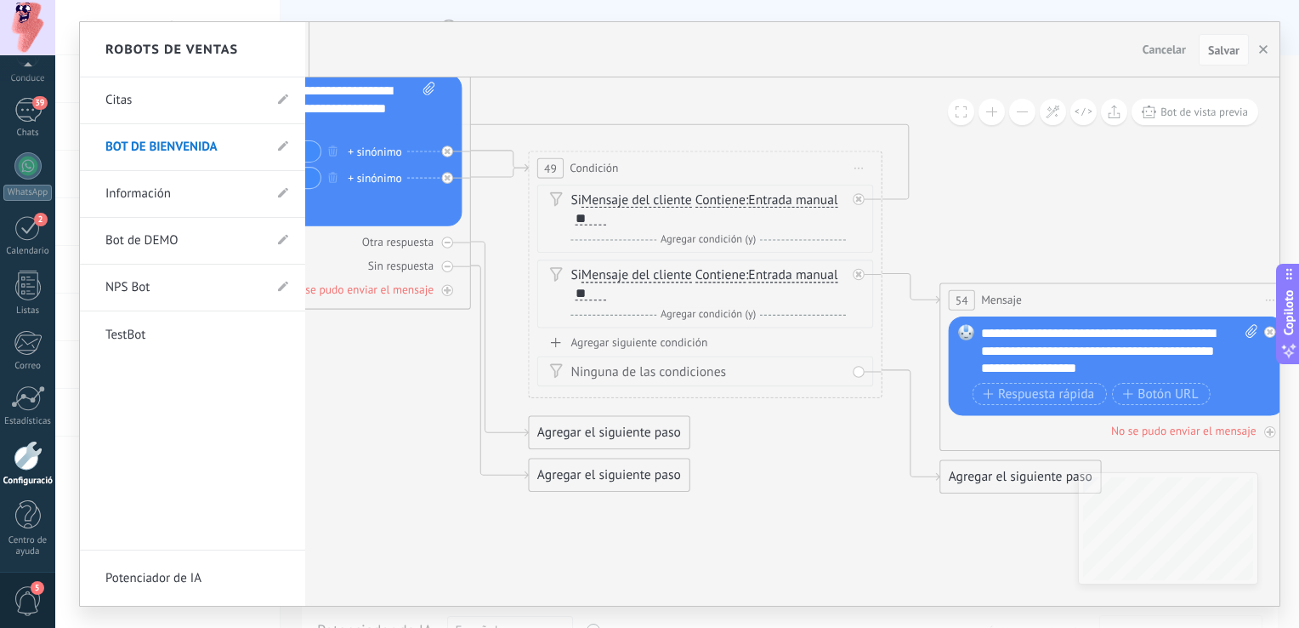
click at [190, 200] on link "Información" at bounding box center [183, 194] width 157 height 48
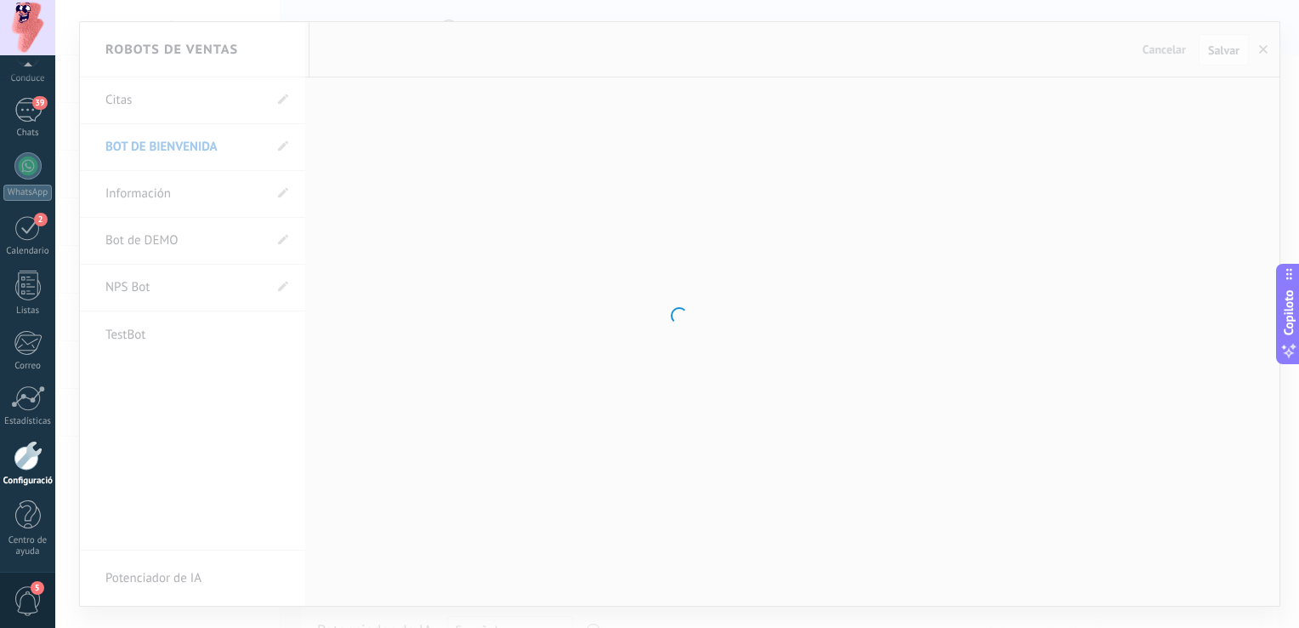
type input "**********"
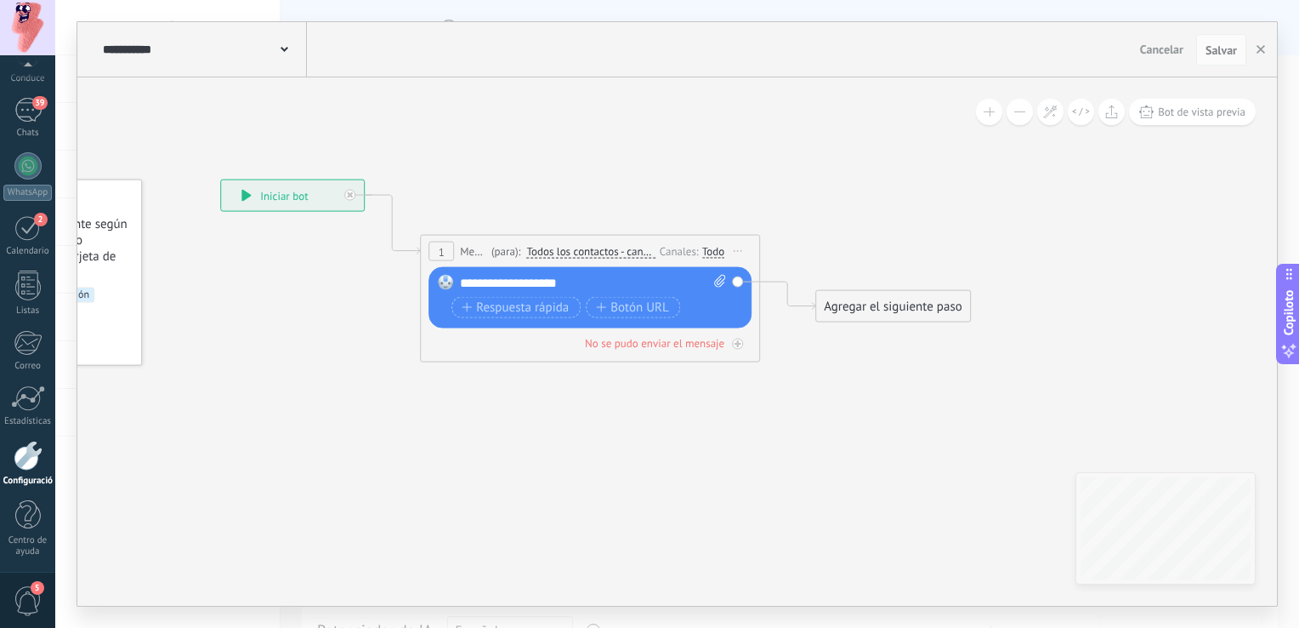
drag, startPoint x: 786, startPoint y: 426, endPoint x: 567, endPoint y: 400, distance: 220.1
click at [567, 400] on icon at bounding box center [564, 270] width 1538 height 1032
click at [526, 282] on div "**********" at bounding box center [593, 283] width 267 height 17
click at [587, 280] on div "**********" at bounding box center [593, 283] width 267 height 17
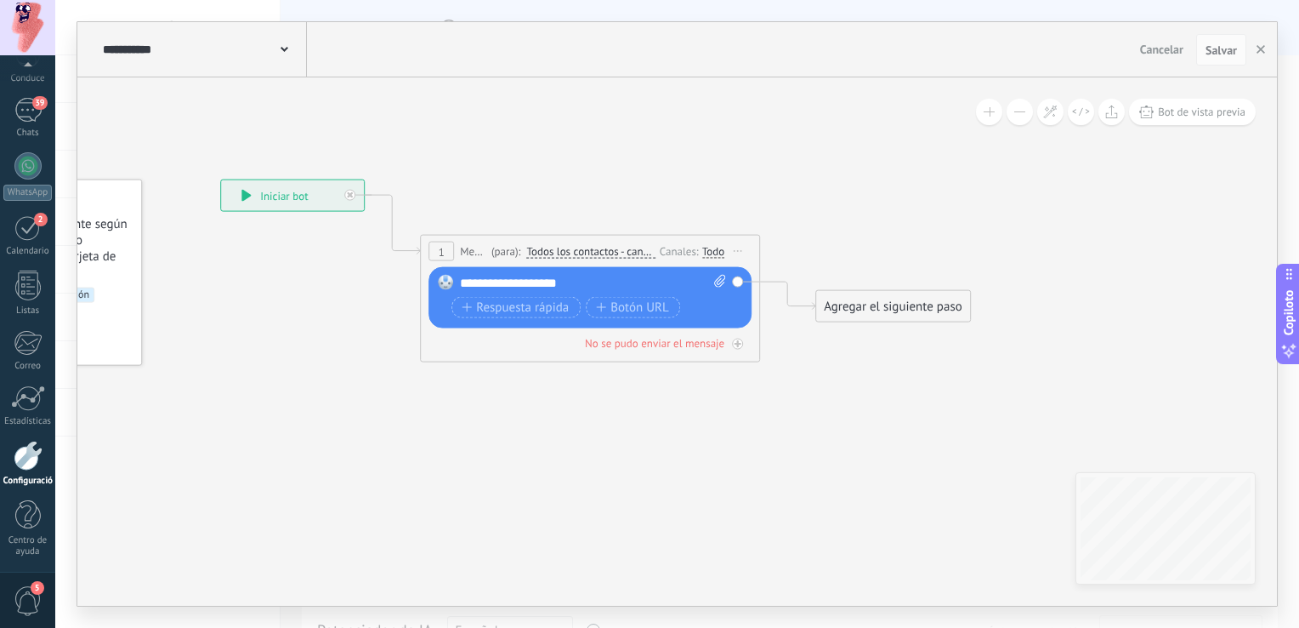
click at [587, 280] on div "**********" at bounding box center [593, 283] width 267 height 17
click at [560, 284] on div "**********" at bounding box center [593, 283] width 267 height 17
click at [912, 298] on div "Agregar el siguiente paso" at bounding box center [893, 307] width 154 height 28
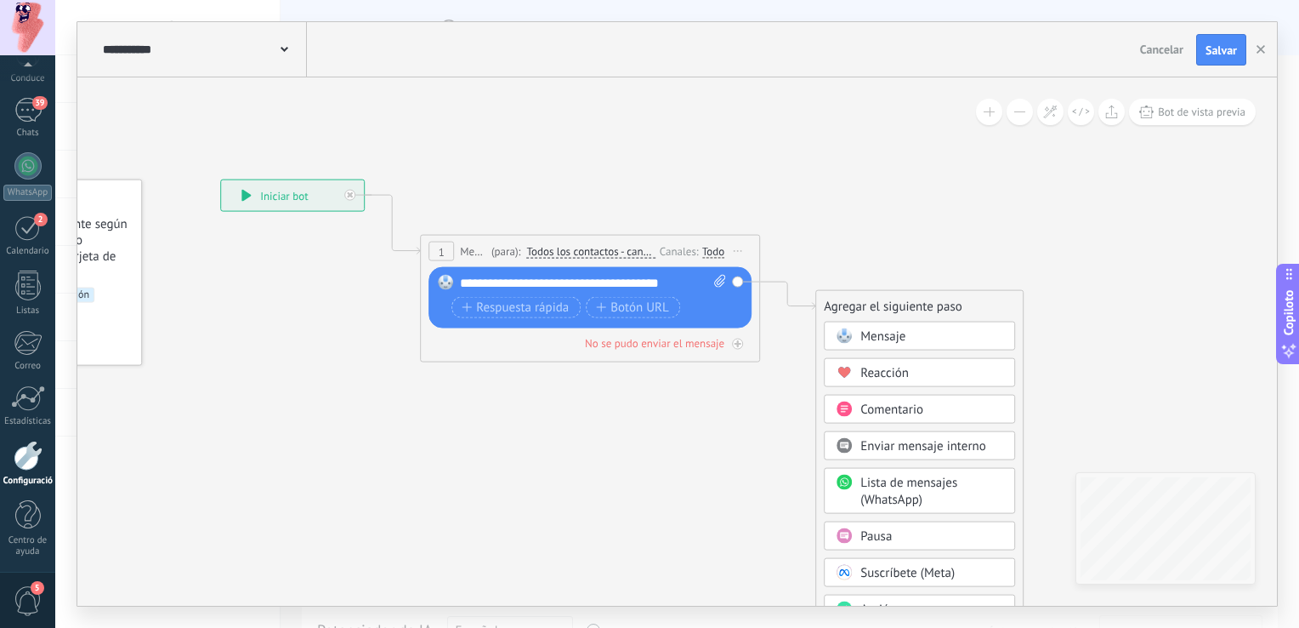
click at [893, 343] on span "Mensaje" at bounding box center [883, 336] width 45 height 16
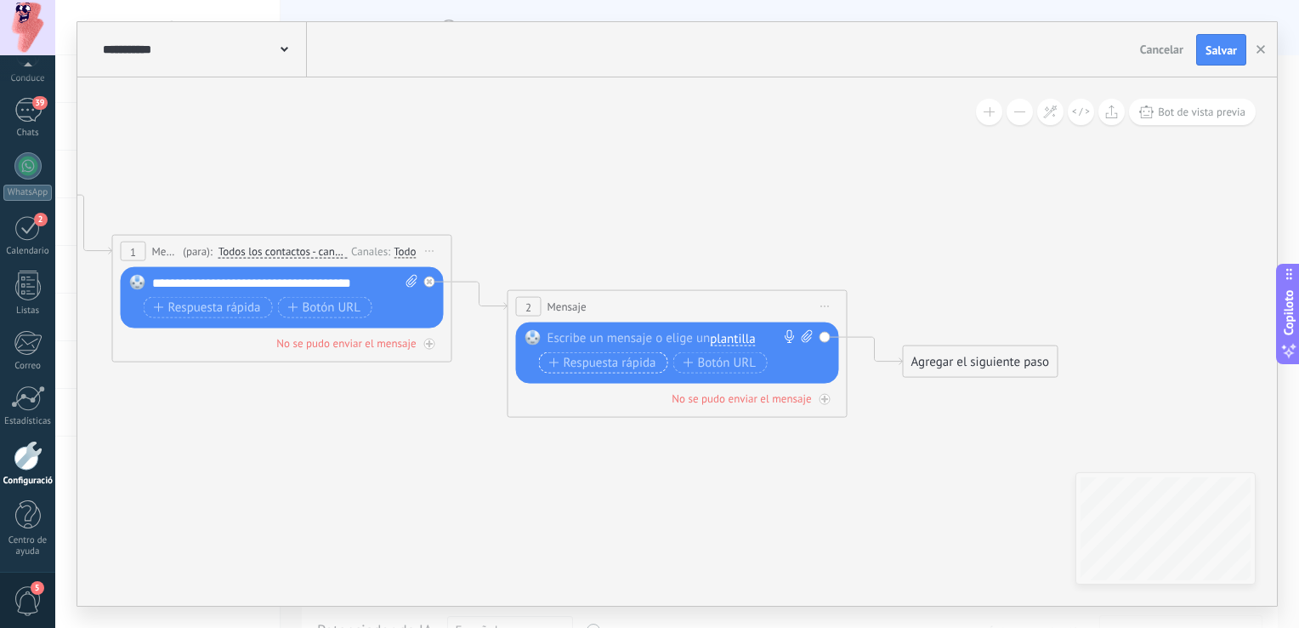
click at [599, 361] on font "Respuesta rápida" at bounding box center [610, 363] width 93 height 14
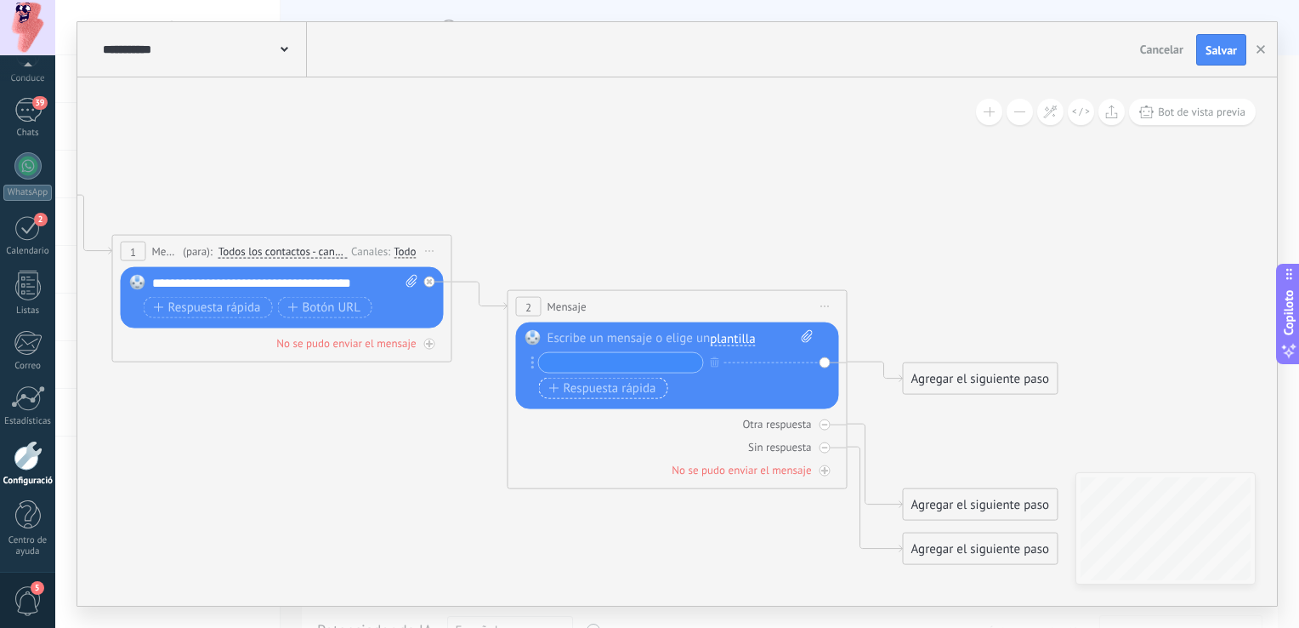
click at [599, 361] on input "text" at bounding box center [621, 363] width 164 height 20
type input "**********"
click at [645, 393] on font "Respuesta rápida" at bounding box center [610, 389] width 93 height 14
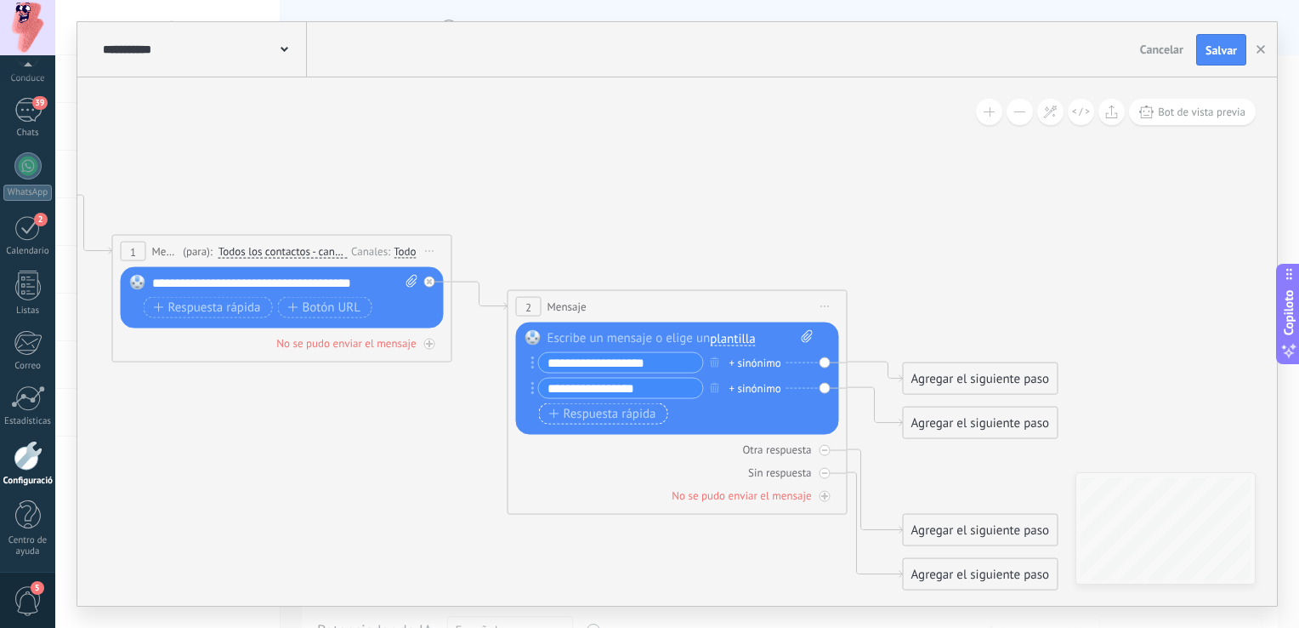
type input "**********"
click at [593, 416] on font "Respuesta rápida" at bounding box center [610, 414] width 93 height 14
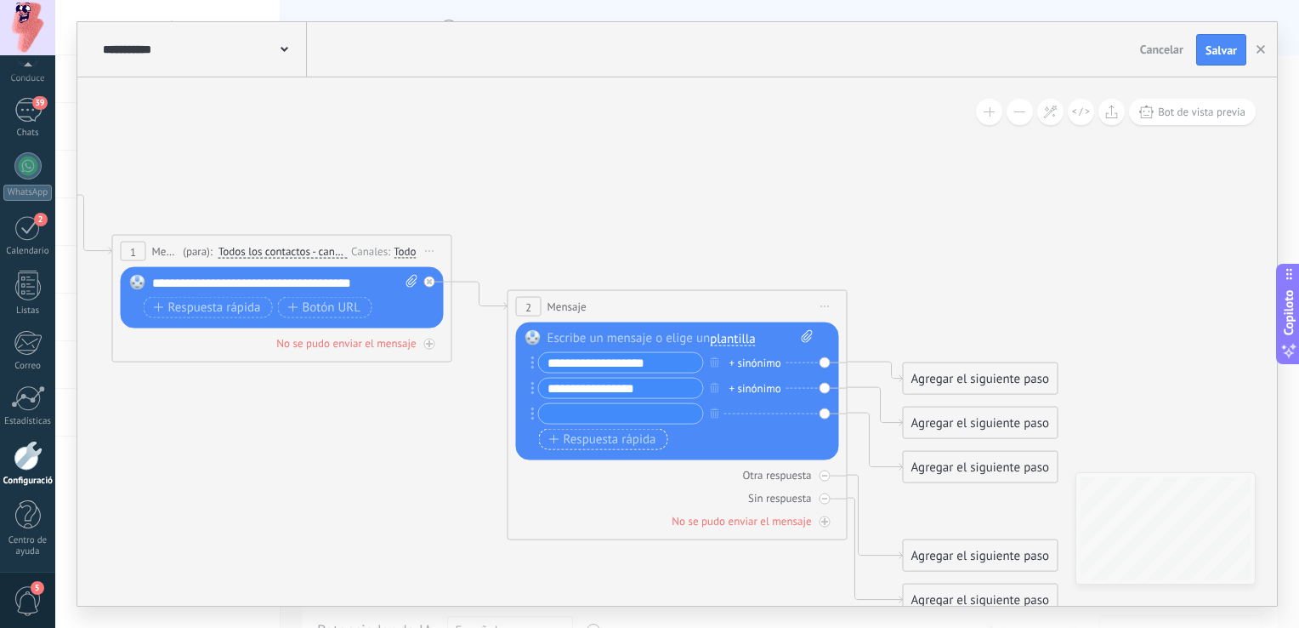
click at [593, 416] on input "text" at bounding box center [621, 414] width 164 height 20
type input "**********"
click at [608, 443] on font "Respuesta rápida" at bounding box center [610, 440] width 93 height 14
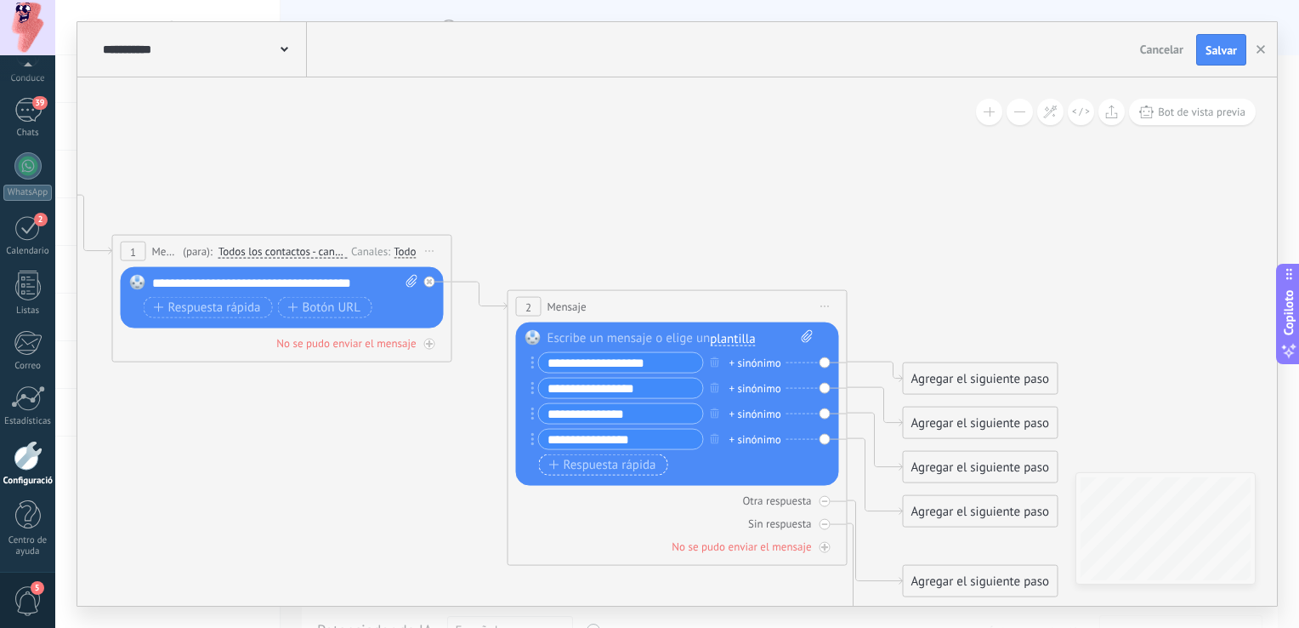
type input "**********"
click at [604, 464] on font "Respuesta rápida" at bounding box center [610, 465] width 93 height 14
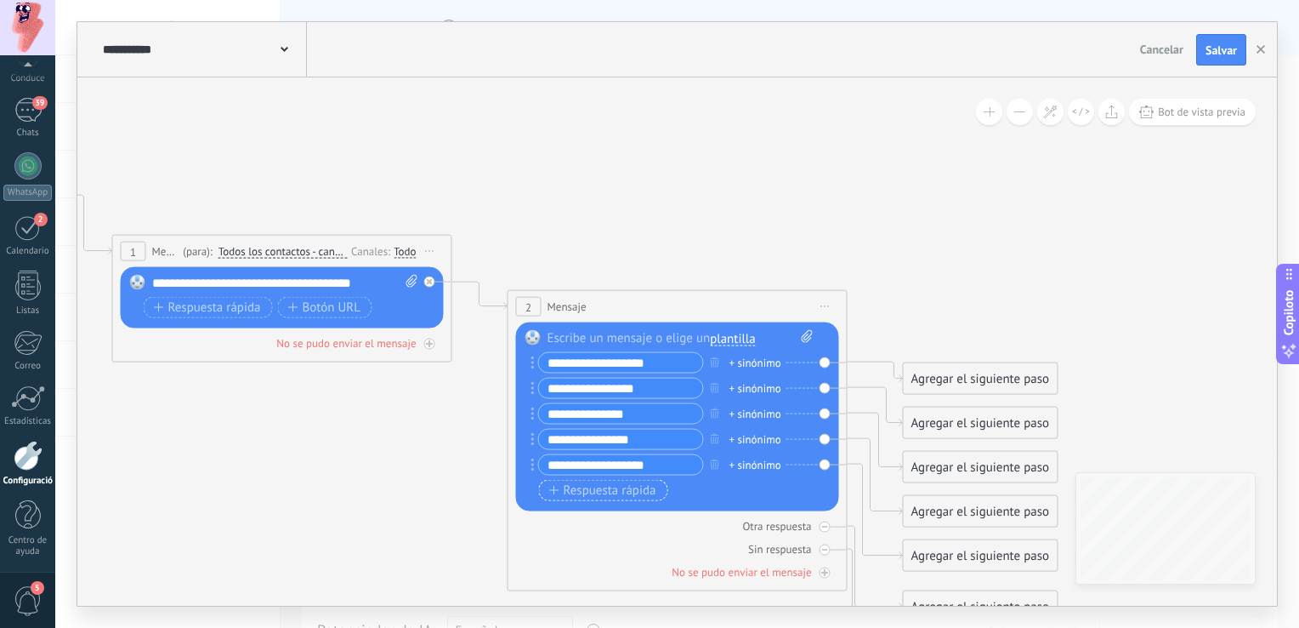
type input "**********"
click at [608, 492] on font "Respuesta rápida" at bounding box center [610, 491] width 93 height 14
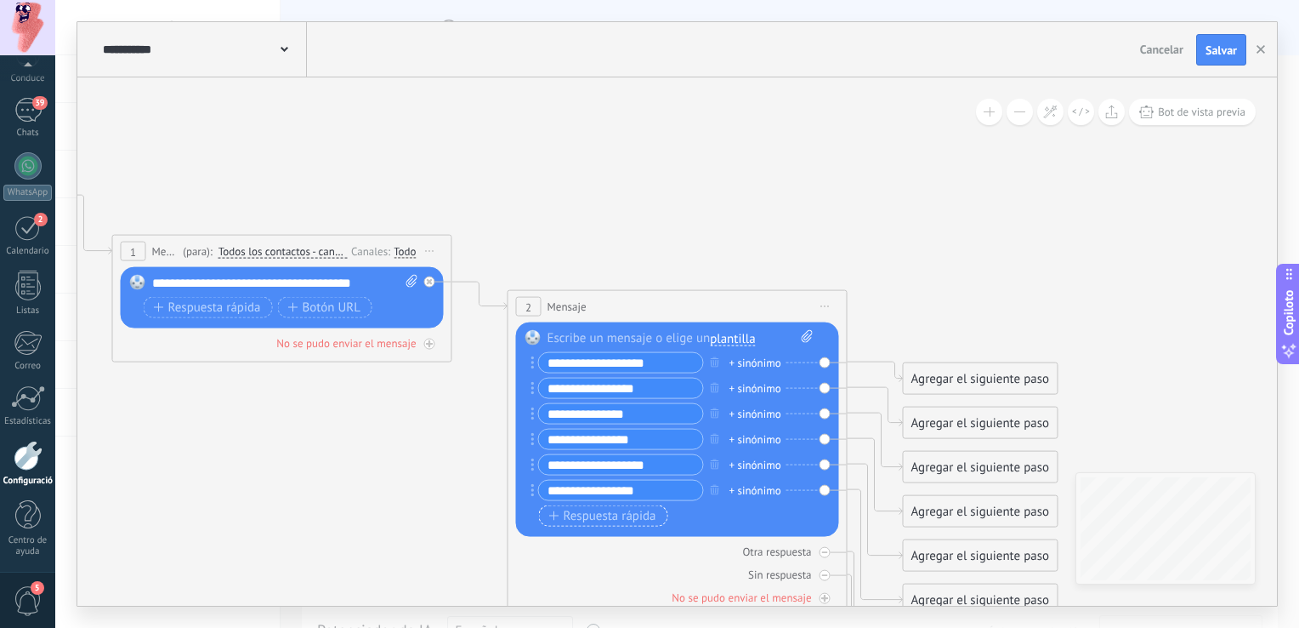
type input "**********"
click at [605, 521] on font "Respuesta rápida" at bounding box center [610, 516] width 93 height 14
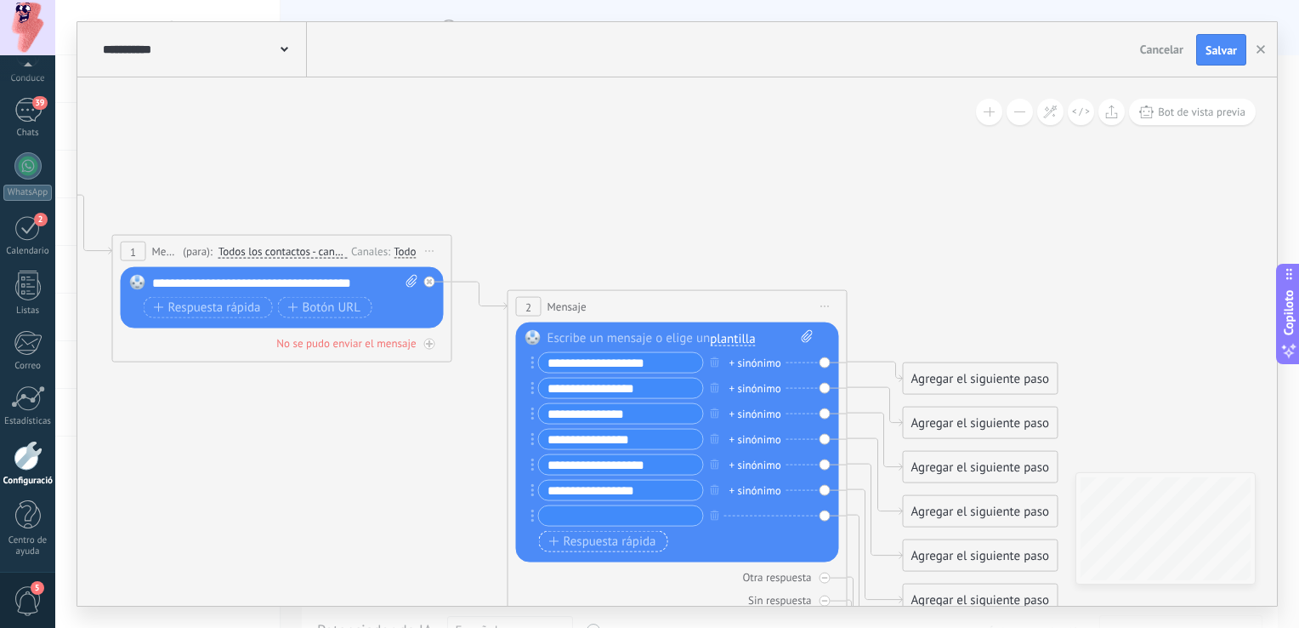
click at [605, 521] on input "text" at bounding box center [621, 516] width 164 height 20
type input "********"
click at [1008, 261] on icon at bounding box center [454, 463] width 1934 height 1419
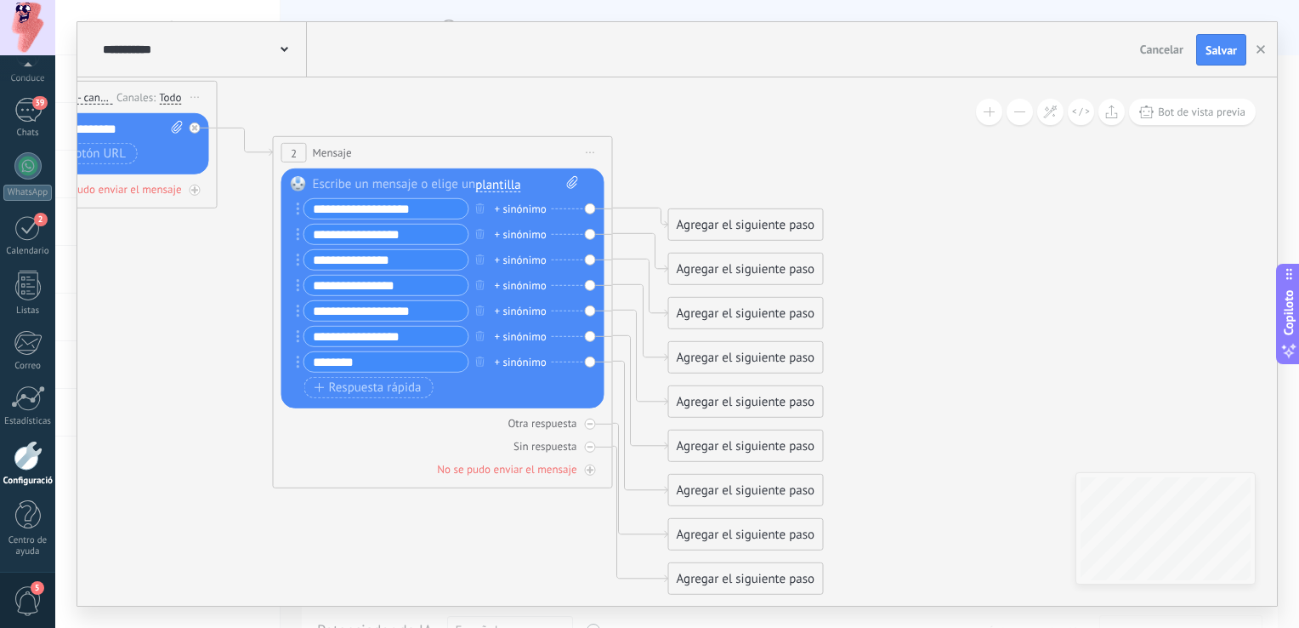
drag, startPoint x: 1109, startPoint y: 363, endPoint x: 871, endPoint y: 209, distance: 283.5
click at [871, 209] on icon at bounding box center [220, 309] width 1934 height 1419
click at [712, 225] on div "Agregar el siguiente paso" at bounding box center [743, 225] width 154 height 28
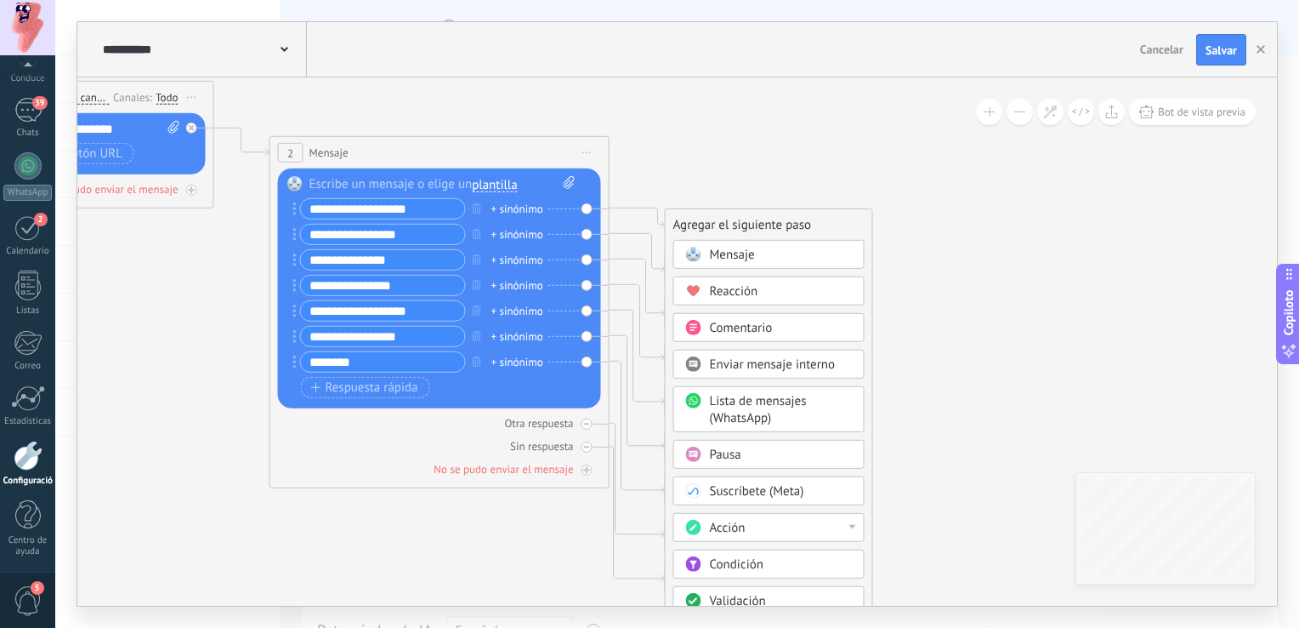
click at [753, 563] on span "Condición" at bounding box center [737, 564] width 54 height 16
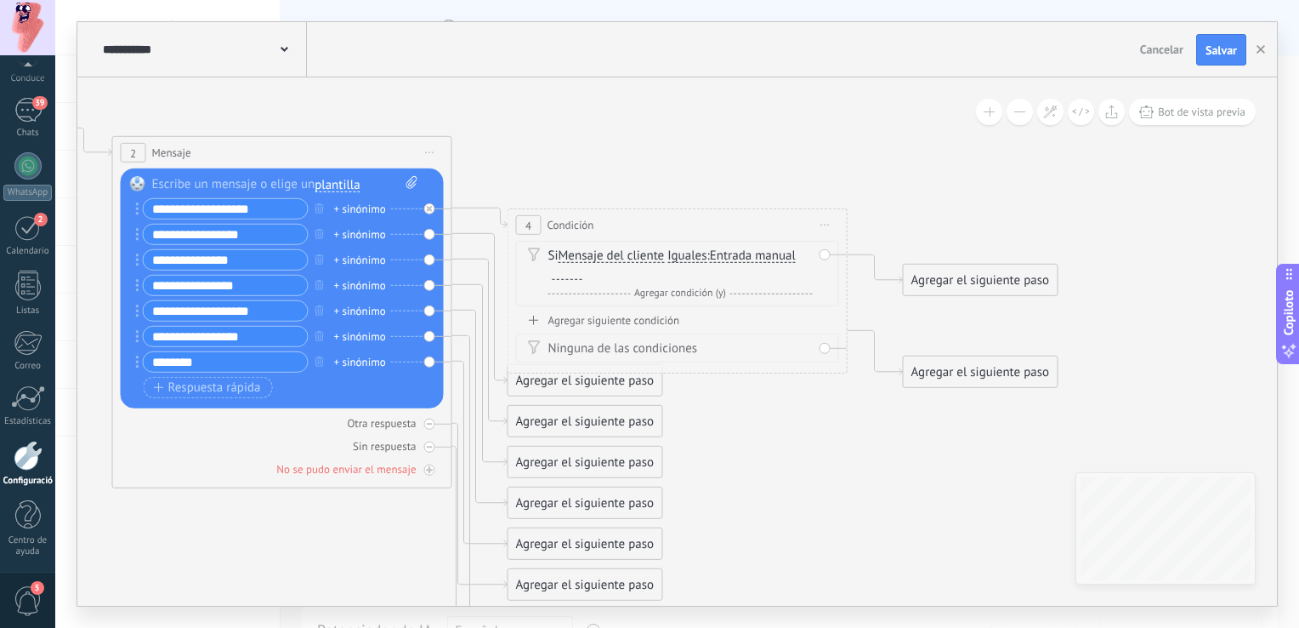
drag, startPoint x: 268, startPoint y: 206, endPoint x: 139, endPoint y: 207, distance: 128.4
click at [139, 206] on div "**********" at bounding box center [222, 208] width 173 height 21
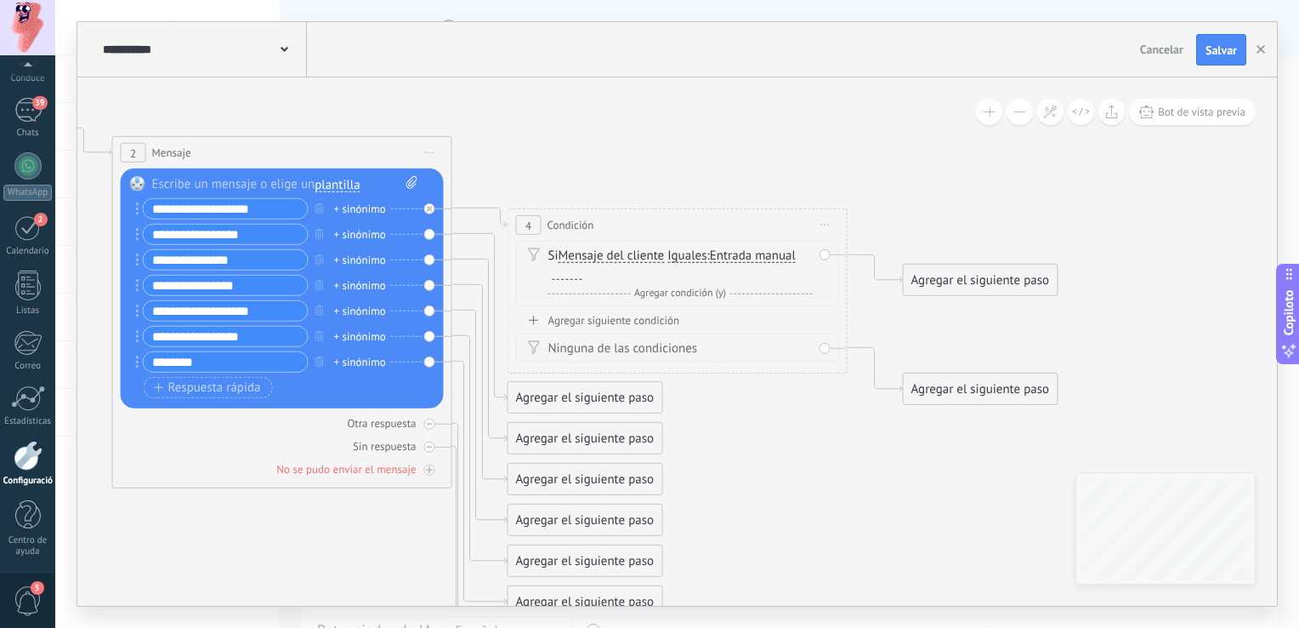
drag, startPoint x: 265, startPoint y: 209, endPoint x: 145, endPoint y: 200, distance: 120.3
click at [145, 200] on div "**********" at bounding box center [226, 208] width 166 height 21
type input "**********"
click at [564, 270] on div at bounding box center [568, 273] width 30 height 14
paste div
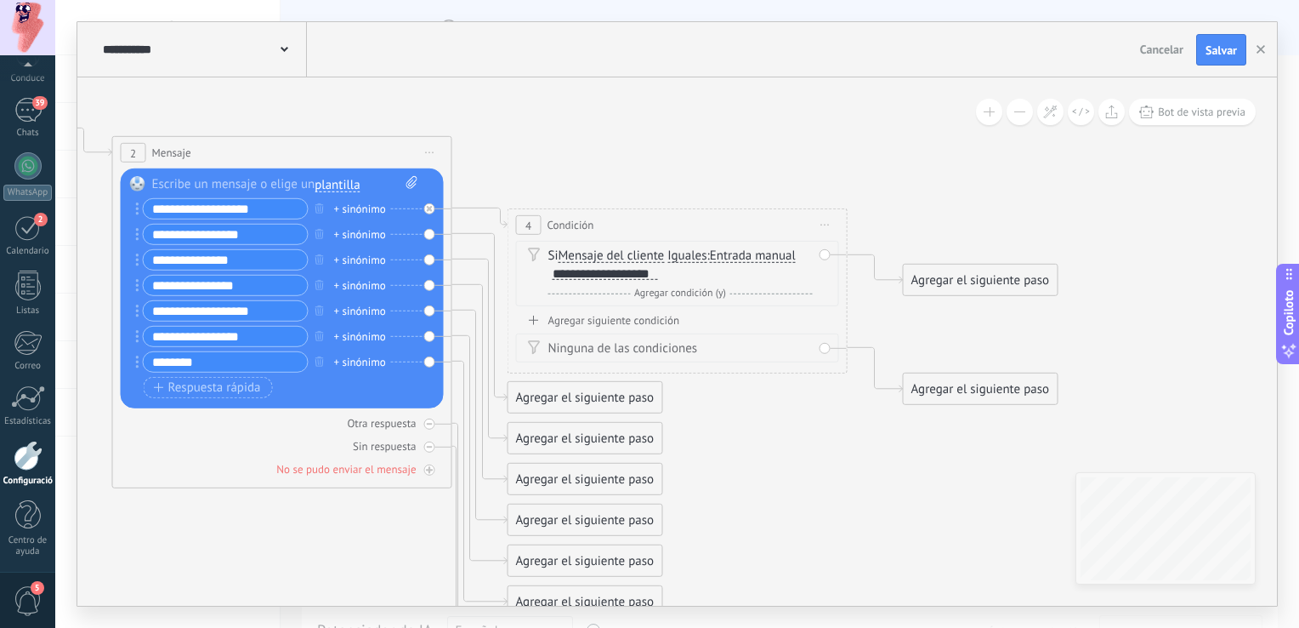
click at [591, 315] on font "Agregar siguiente condición" at bounding box center [614, 320] width 132 height 14
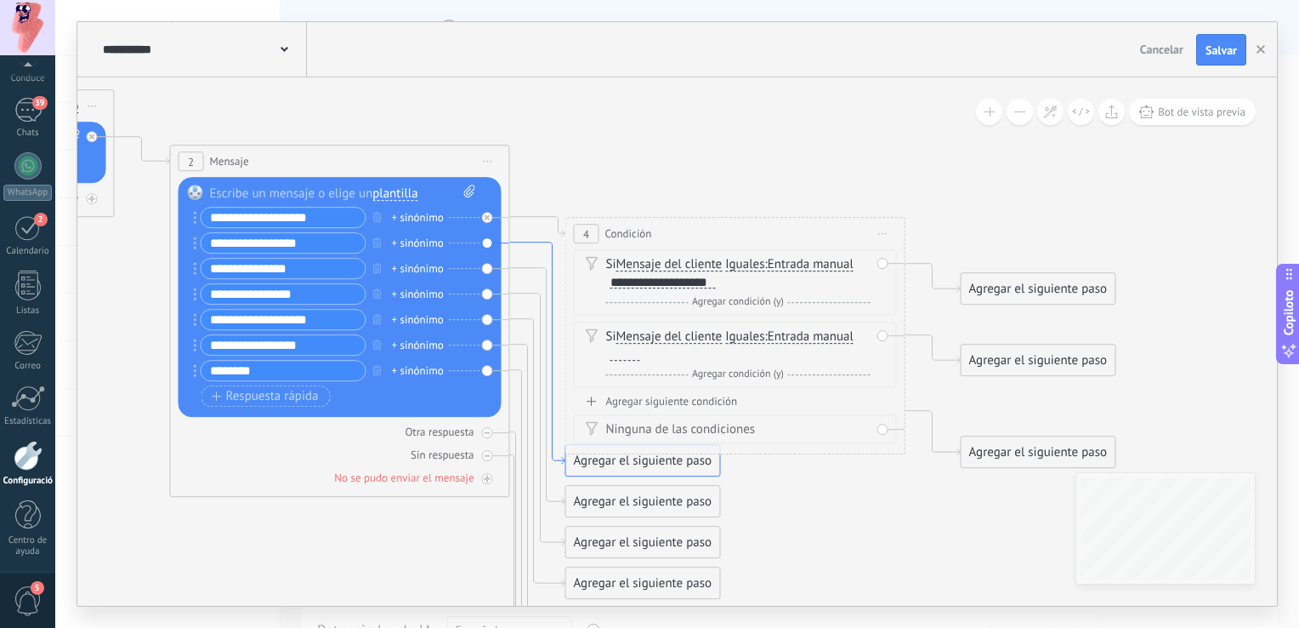
drag, startPoint x: 474, startPoint y: 236, endPoint x: 531, endPoint y: 244, distance: 58.4
click at [531, 244] on icon at bounding box center [537, 353] width 55 height 222
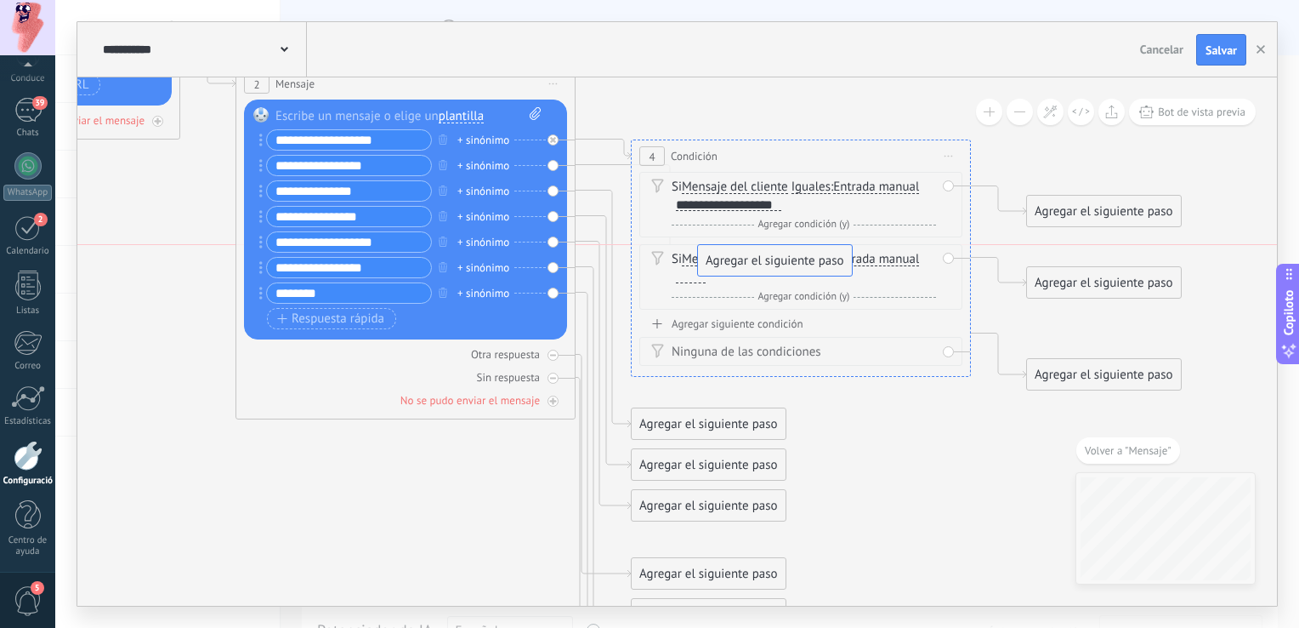
drag, startPoint x: 735, startPoint y: 384, endPoint x: 802, endPoint y: 257, distance: 143.4
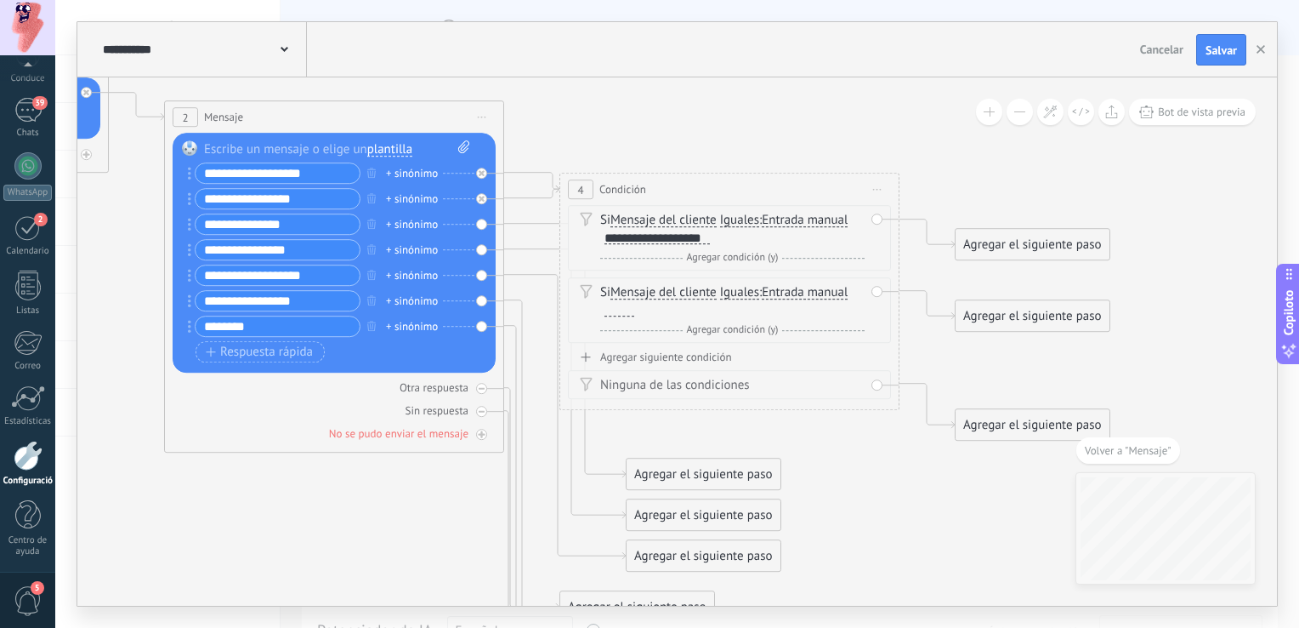
drag, startPoint x: 905, startPoint y: 113, endPoint x: 843, endPoint y: 148, distance: 71.2
click at [843, 148] on icon at bounding box center [308, 368] width 2329 height 1606
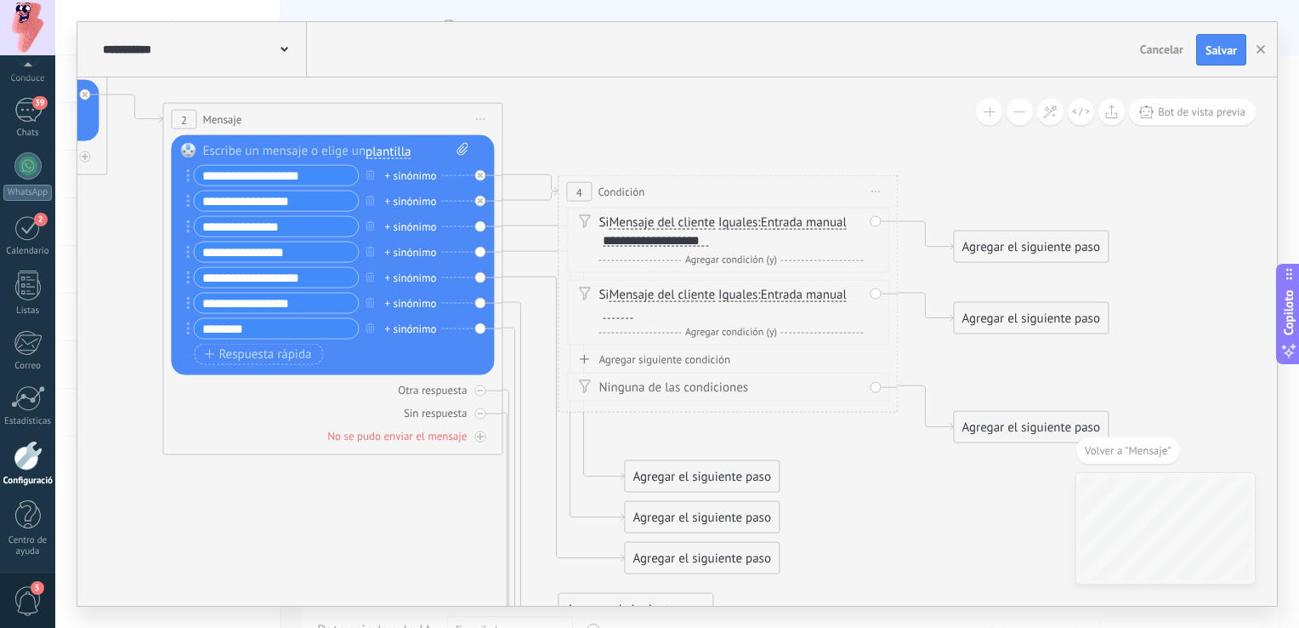
click at [279, 196] on input "**********" at bounding box center [276, 201] width 164 height 20
click at [281, 204] on input "**********" at bounding box center [276, 201] width 164 height 20
click at [281, 231] on input "**********" at bounding box center [276, 227] width 164 height 20
click at [250, 228] on input "**********" at bounding box center [276, 227] width 164 height 20
click at [253, 247] on input "**********" at bounding box center [276, 252] width 164 height 20
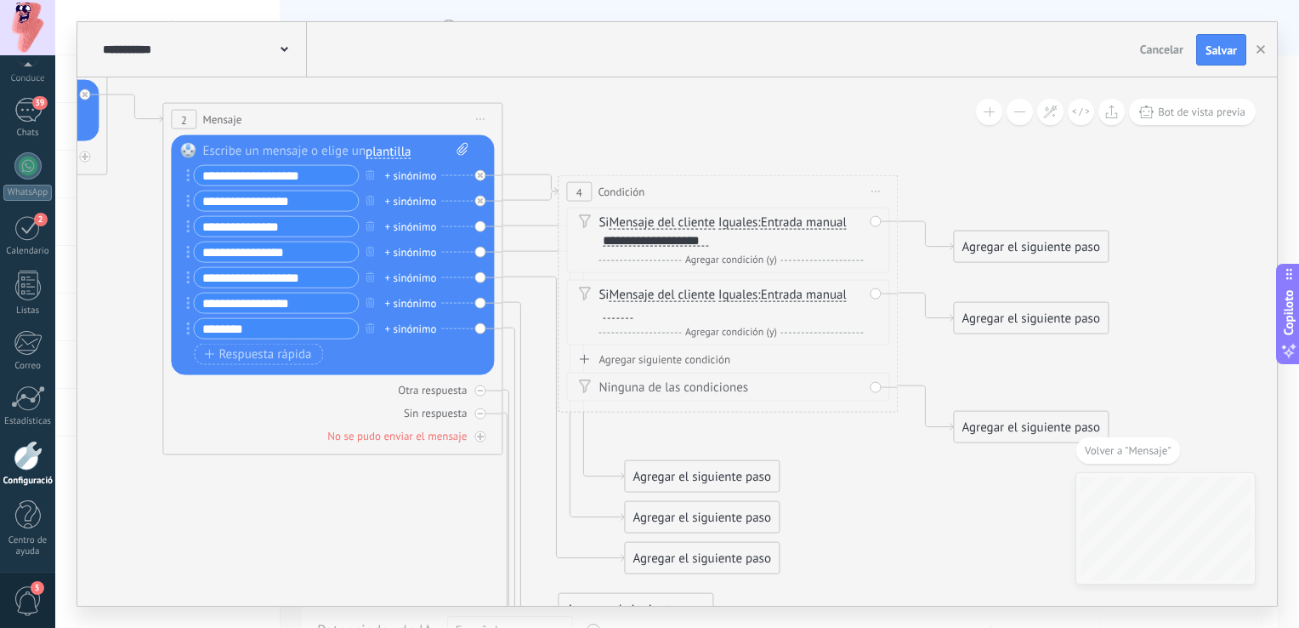
click at [263, 226] on input "**********" at bounding box center [276, 227] width 164 height 20
drag, startPoint x: 263, startPoint y: 226, endPoint x: 221, endPoint y: 221, distance: 42.0
click at [283, 225] on input "**********" at bounding box center [276, 227] width 164 height 20
click at [288, 226] on input "**********" at bounding box center [276, 227] width 164 height 20
click at [289, 228] on input "**********" at bounding box center [276, 227] width 164 height 20
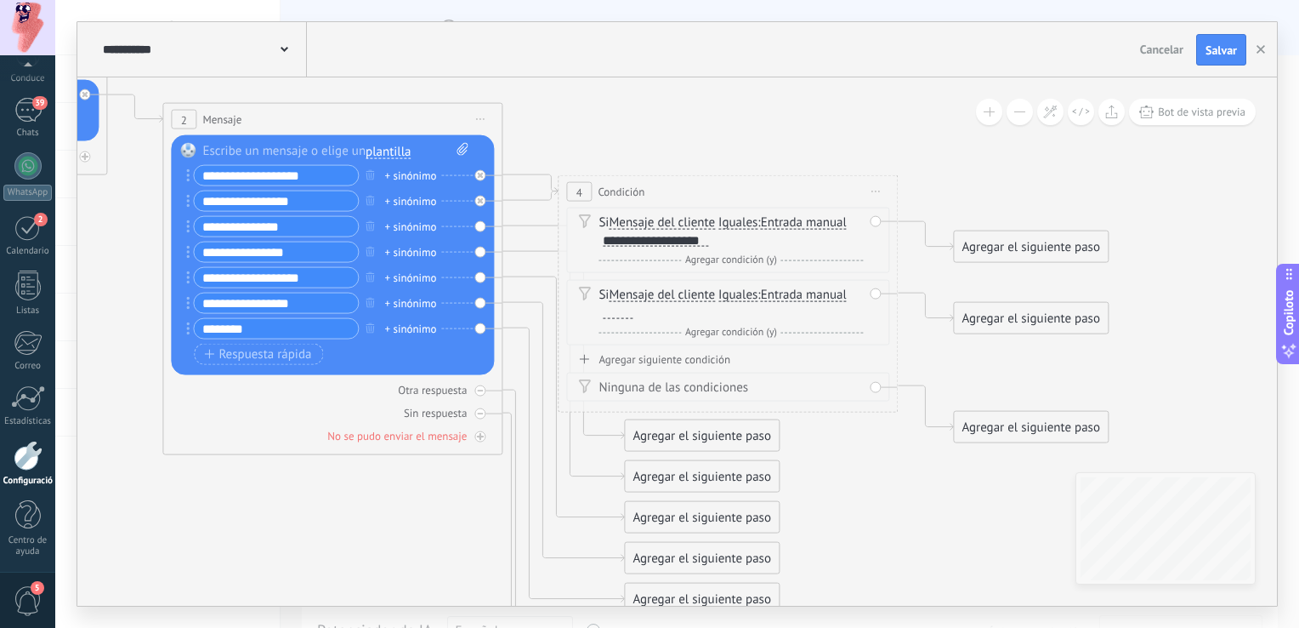
click at [289, 228] on input "**********" at bounding box center [276, 227] width 164 height 20
click at [304, 229] on input "**********" at bounding box center [276, 227] width 164 height 20
click at [285, 226] on input "**********" at bounding box center [276, 227] width 164 height 20
type input "**********"
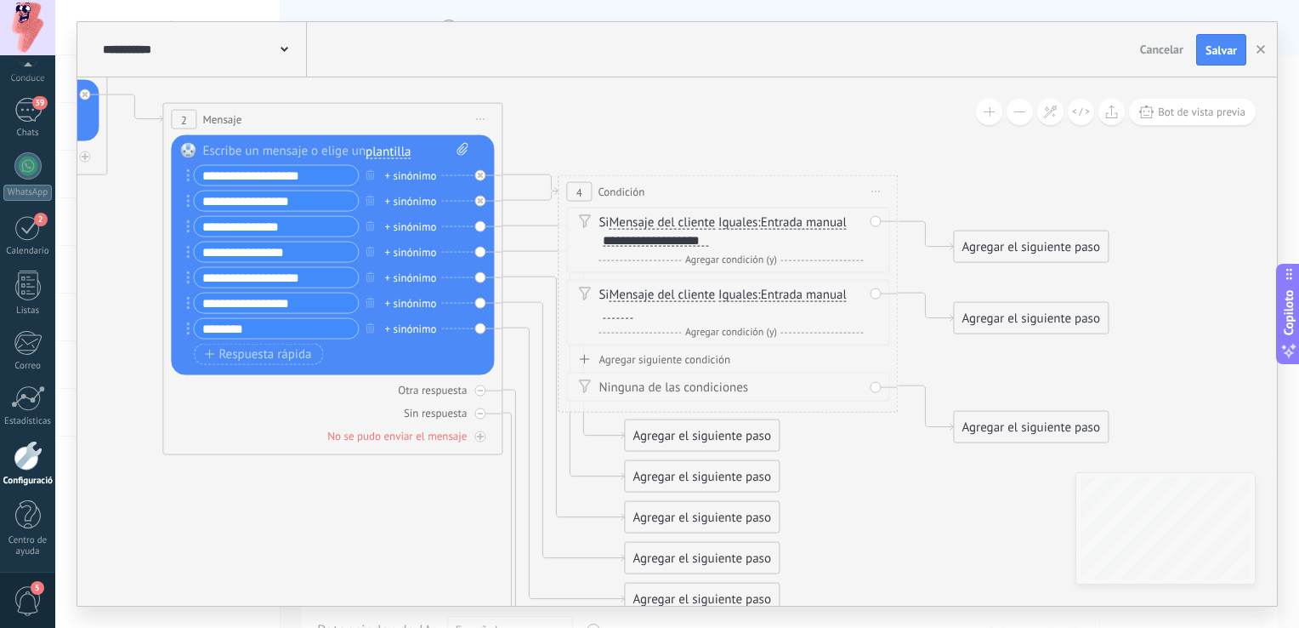
click at [302, 202] on input "**********" at bounding box center [276, 201] width 164 height 20
paste input "*"
drag, startPoint x: 309, startPoint y: 202, endPoint x: 195, endPoint y: 201, distance: 114.0
click at [195, 201] on input "**********" at bounding box center [276, 201] width 164 height 20
type input "**********"
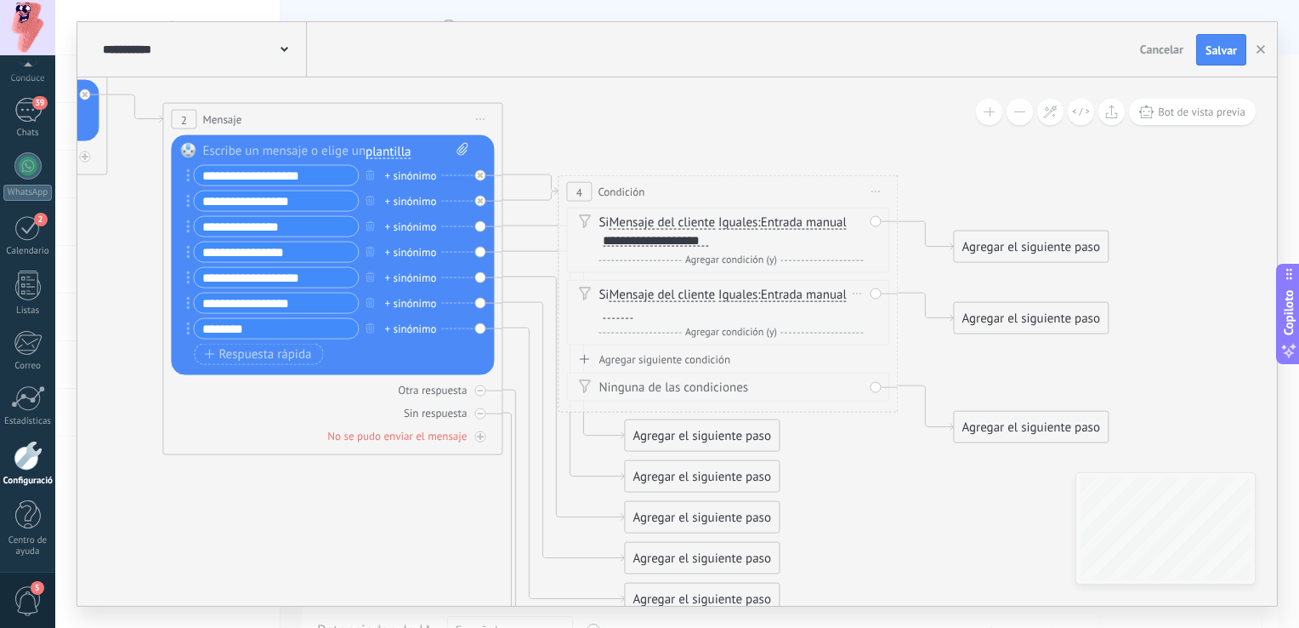
click at [609, 314] on div at bounding box center [618, 312] width 30 height 14
paste div
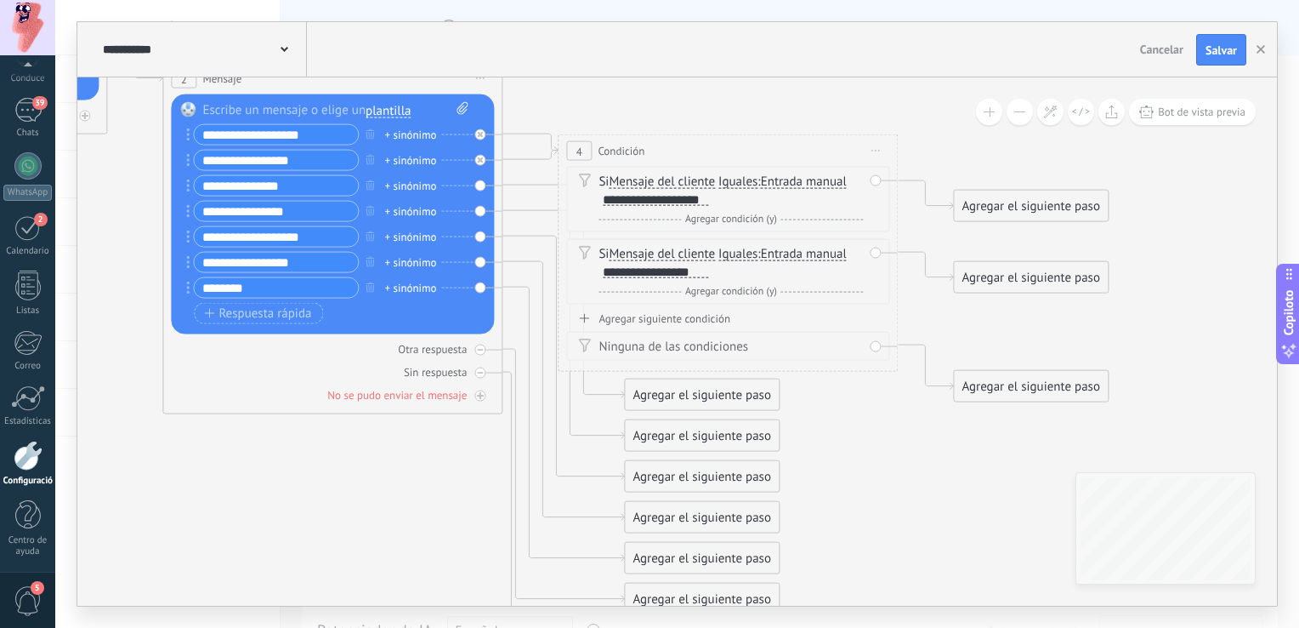
click at [649, 315] on font "Agregar siguiente condición" at bounding box center [665, 318] width 132 height 14
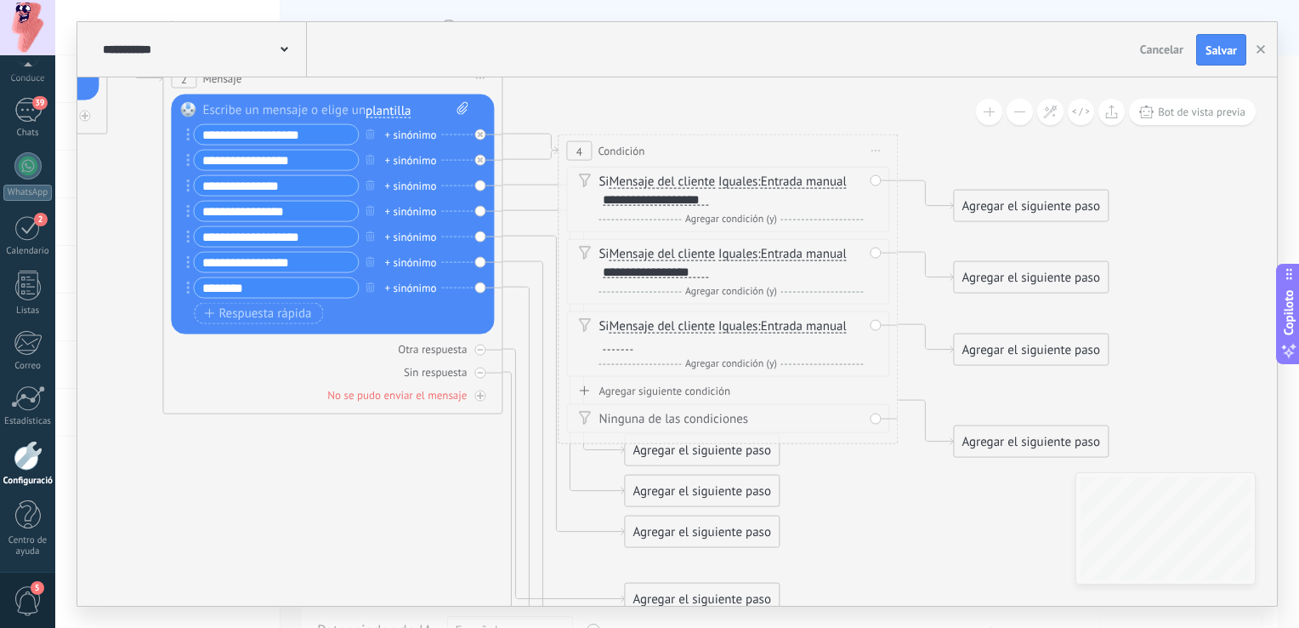
drag, startPoint x: 315, startPoint y: 185, endPoint x: 198, endPoint y: 185, distance: 117.4
click at [198, 185] on input "**********" at bounding box center [276, 186] width 164 height 20
click at [622, 289] on div "And Agregar condición (y)" at bounding box center [731, 291] width 264 height 17
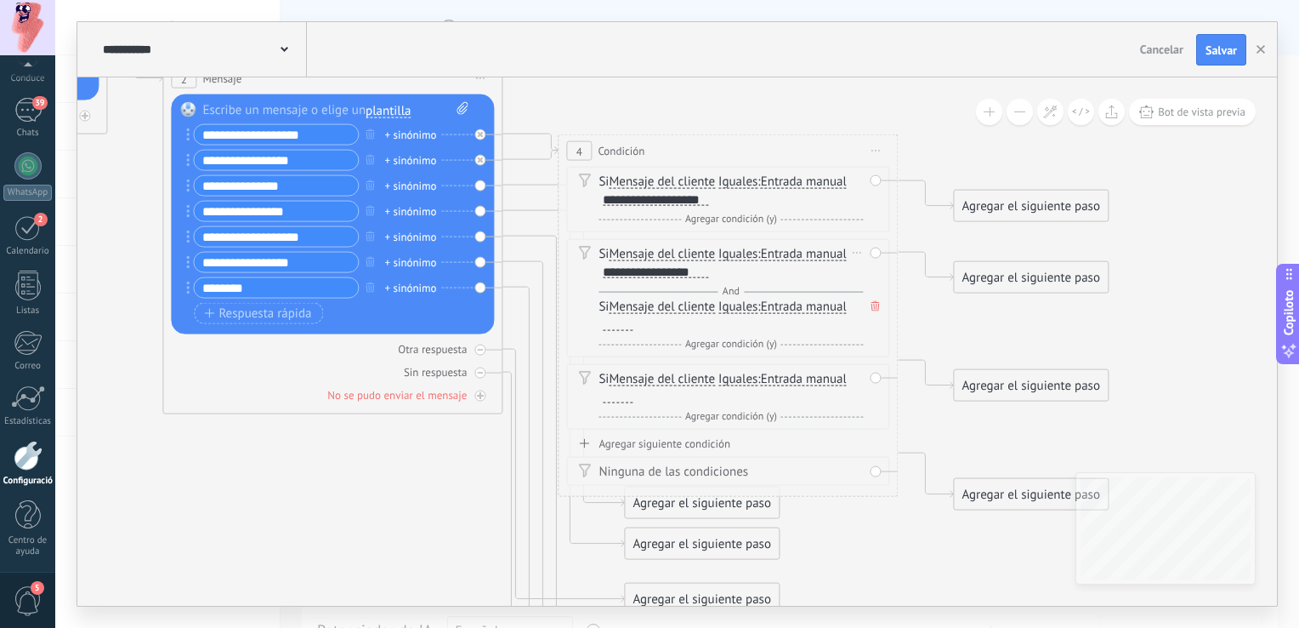
click at [611, 325] on div at bounding box center [618, 324] width 30 height 14
paste div
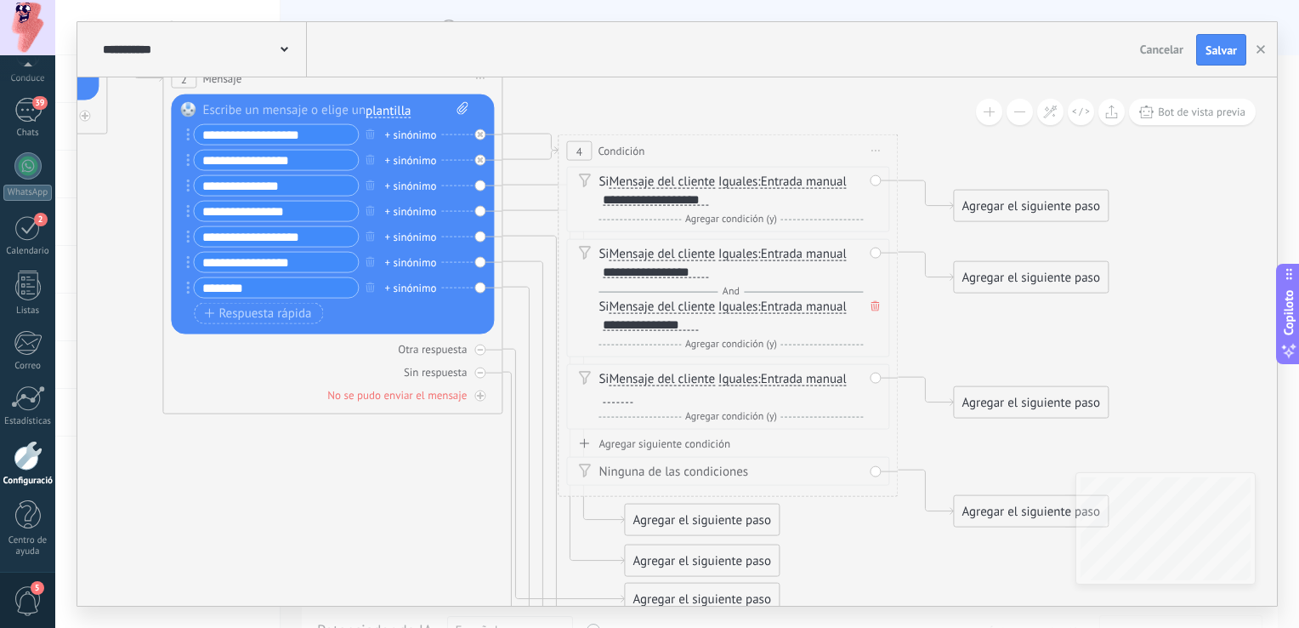
drag, startPoint x: 304, startPoint y: 213, endPoint x: 190, endPoint y: 214, distance: 114.0
click at [190, 214] on div "**********" at bounding box center [272, 211] width 173 height 21
click at [627, 395] on div at bounding box center [618, 396] width 30 height 14
paste div
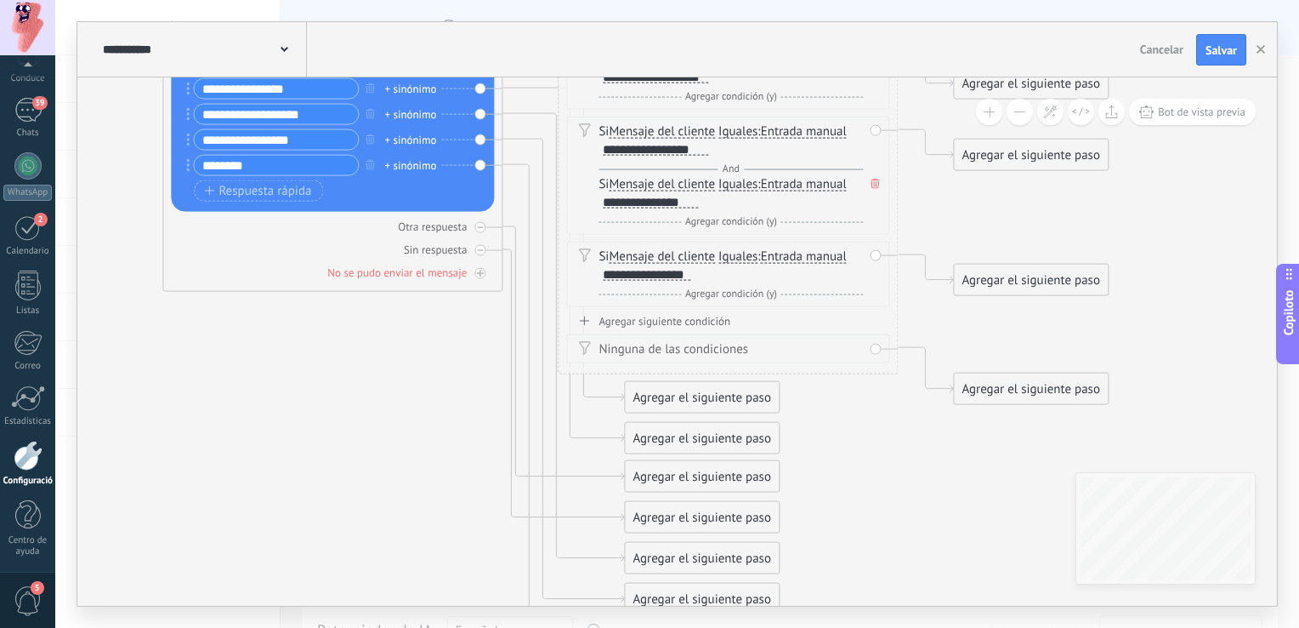
click at [604, 314] on font "Agregar siguiente condición" at bounding box center [665, 321] width 132 height 14
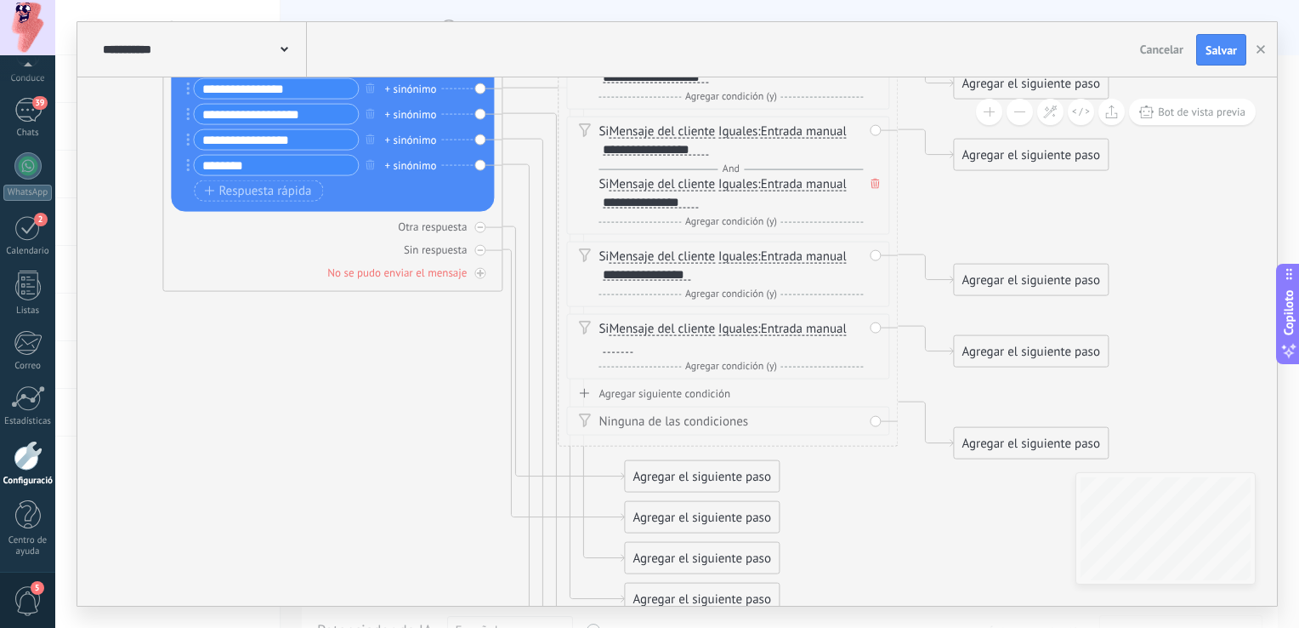
drag, startPoint x: 321, startPoint y: 108, endPoint x: 197, endPoint y: 111, distance: 123.4
click at [197, 111] on input "**********" at bounding box center [276, 115] width 164 height 20
click at [619, 345] on div at bounding box center [618, 346] width 30 height 14
paste div
click at [629, 393] on font "Agregar siguiente condición" at bounding box center [665, 393] width 132 height 14
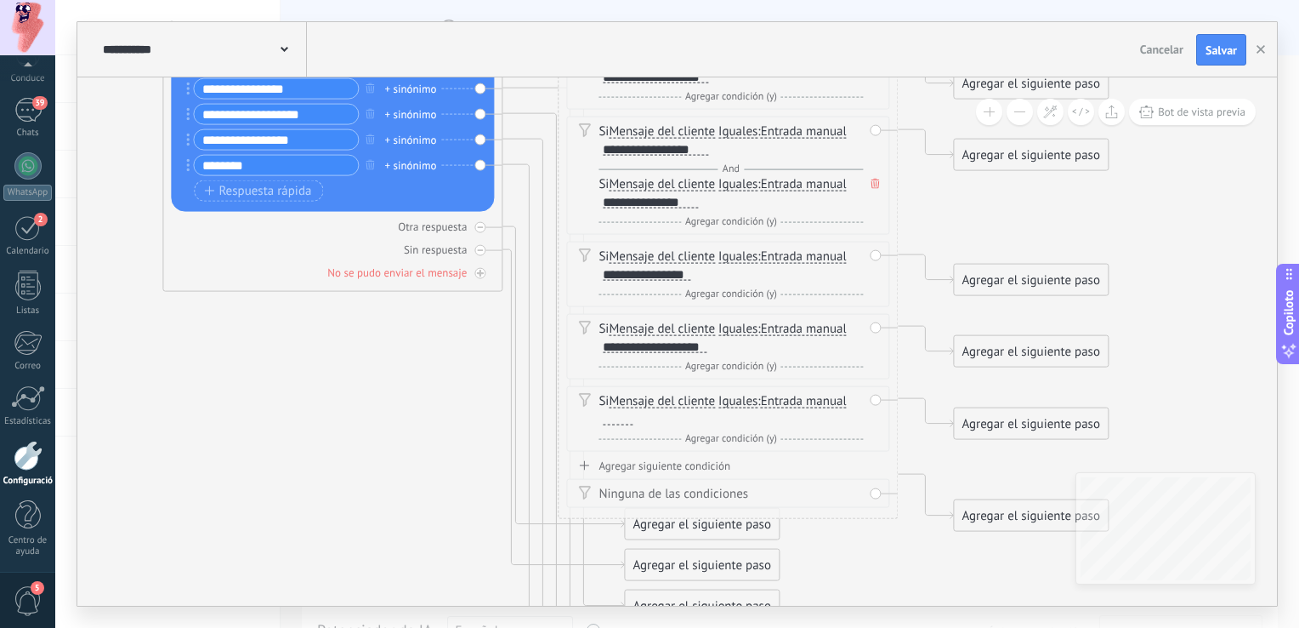
drag, startPoint x: 253, startPoint y: 166, endPoint x: 196, endPoint y: 167, distance: 56.1
click at [196, 167] on input "********" at bounding box center [276, 166] width 164 height 20
drag, startPoint x: 312, startPoint y: 138, endPoint x: 202, endPoint y: 134, distance: 110.6
click at [202, 134] on input "**********" at bounding box center [276, 140] width 164 height 20
click at [622, 415] on div at bounding box center [618, 419] width 30 height 14
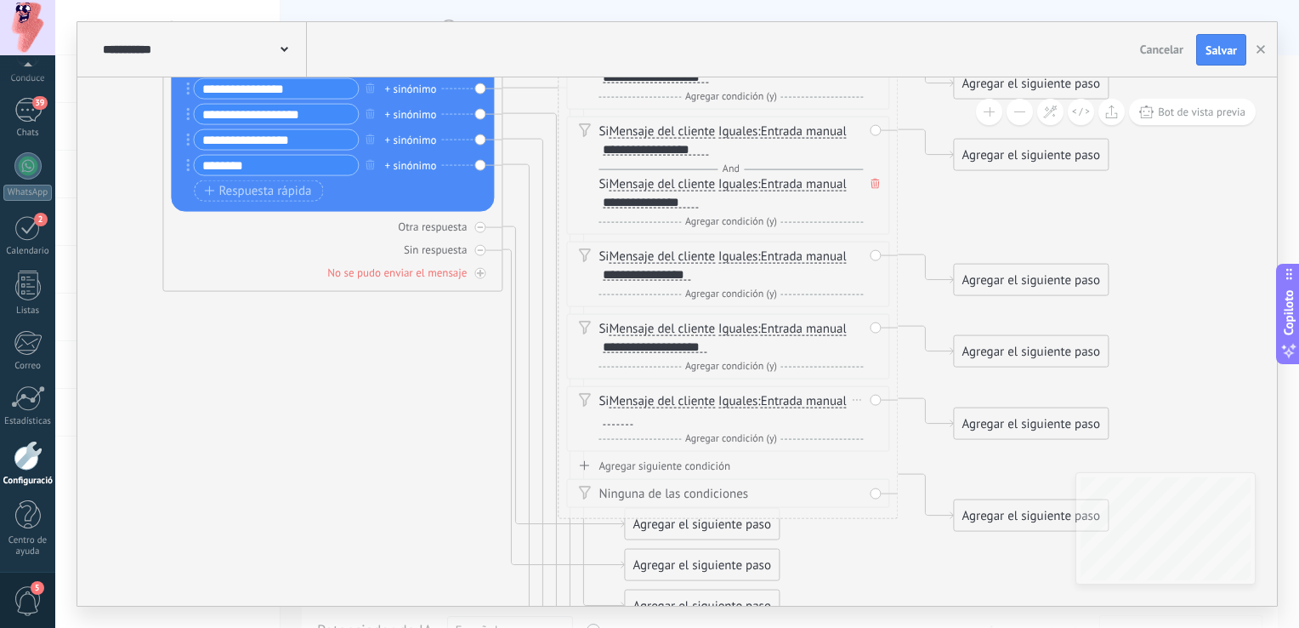
paste div
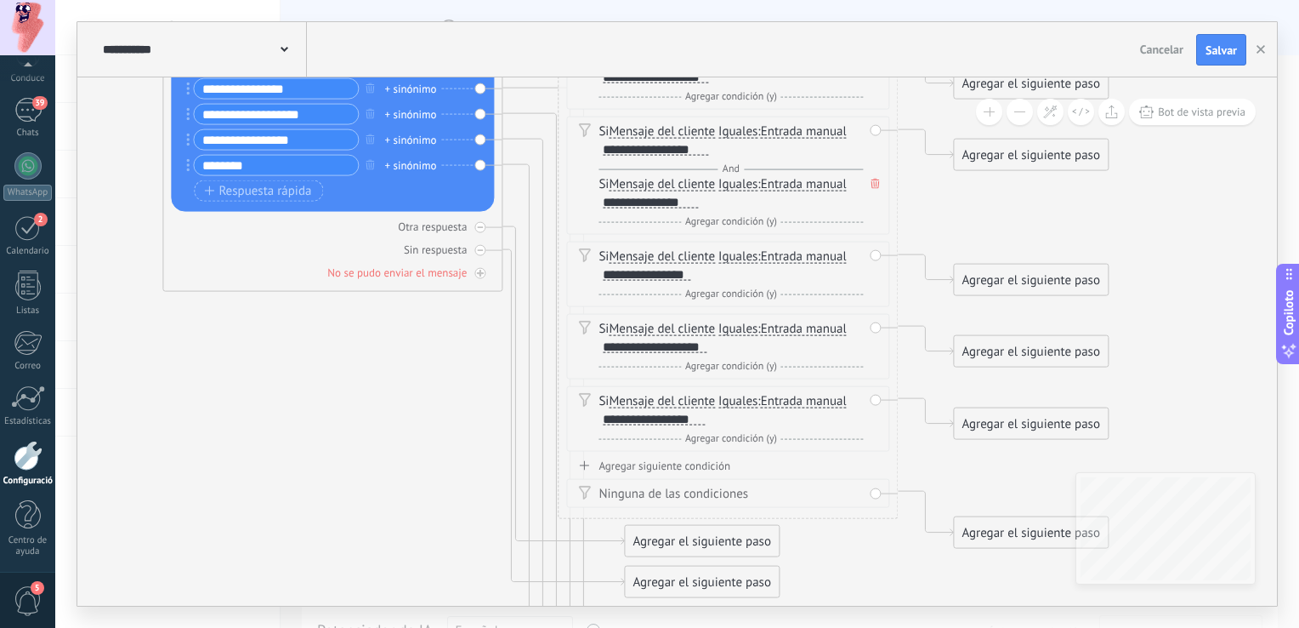
click at [636, 460] on font "Agregar siguiente condición" at bounding box center [665, 465] width 132 height 14
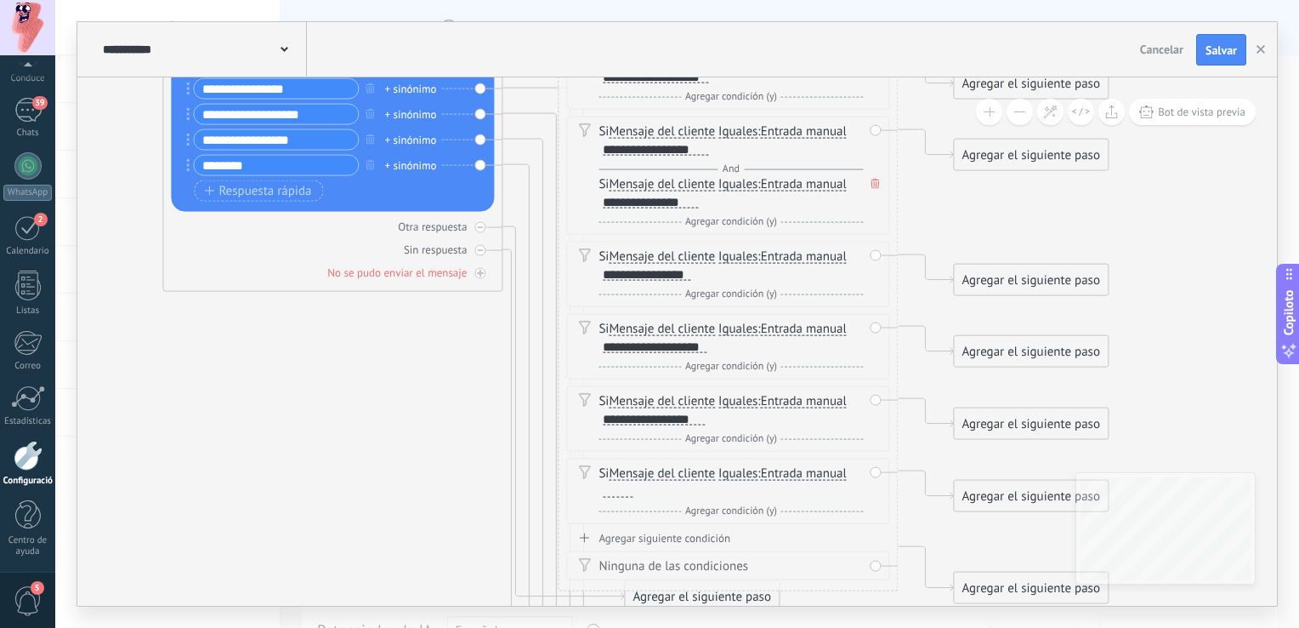
drag, startPoint x: 254, startPoint y: 170, endPoint x: 203, endPoint y: 165, distance: 51.3
click at [203, 165] on input "********" at bounding box center [276, 166] width 164 height 20
click at [622, 485] on div at bounding box center [618, 491] width 30 height 14
paste div
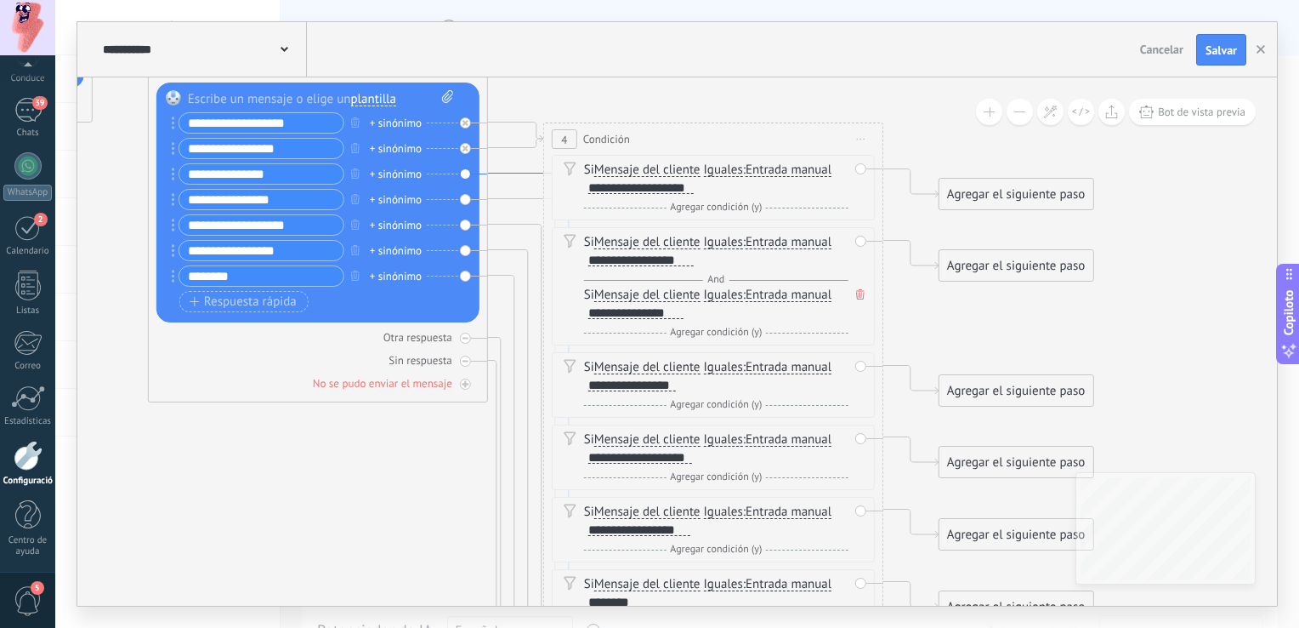
drag, startPoint x: 510, startPoint y: 230, endPoint x: 486, endPoint y: 172, distance: 62.5
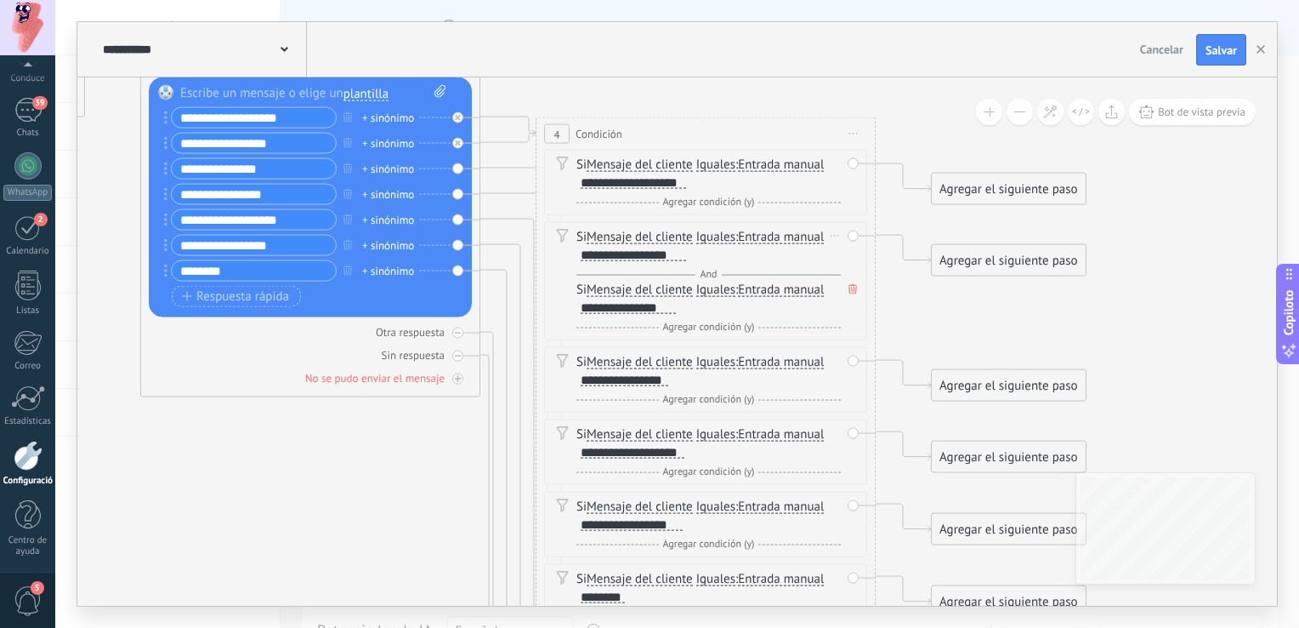
drag, startPoint x: 651, startPoint y: 464, endPoint x: 616, endPoint y: 241, distance: 226.4
click at [616, 242] on div "Si Mensaje del cliente Mensaje del cliente Comentario del cliente Cliente Códig…" at bounding box center [705, 393] width 323 height 486
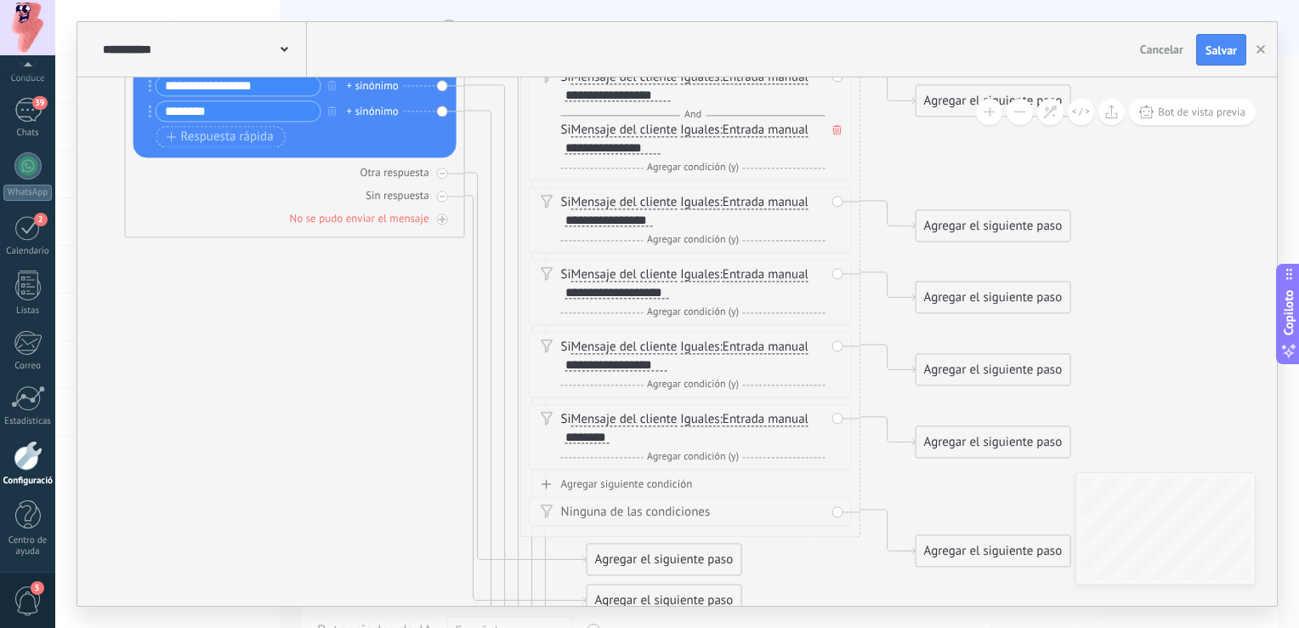
drag, startPoint x: 435, startPoint y: 390, endPoint x: 423, endPoint y: 267, distance: 124.0
click at [423, 277] on icon at bounding box center [269, 289] width 2329 height 1878
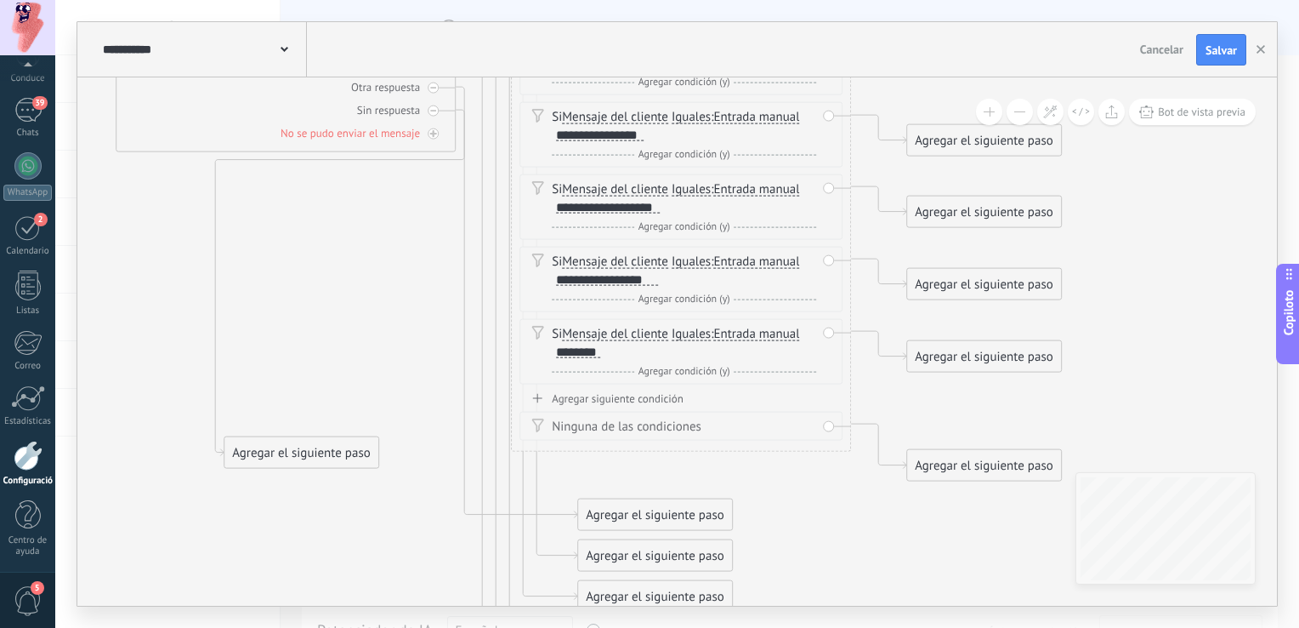
drag, startPoint x: 644, startPoint y: 471, endPoint x: 291, endPoint y: 451, distance: 353.5
click at [291, 451] on div "Agregar el siguiente paso" at bounding box center [302, 453] width 154 height 28
drag, startPoint x: 654, startPoint y: 512, endPoint x: 311, endPoint y: 508, distance: 342.7
click at [309, 509] on div "Agregar el siguiente paso" at bounding box center [310, 515] width 154 height 28
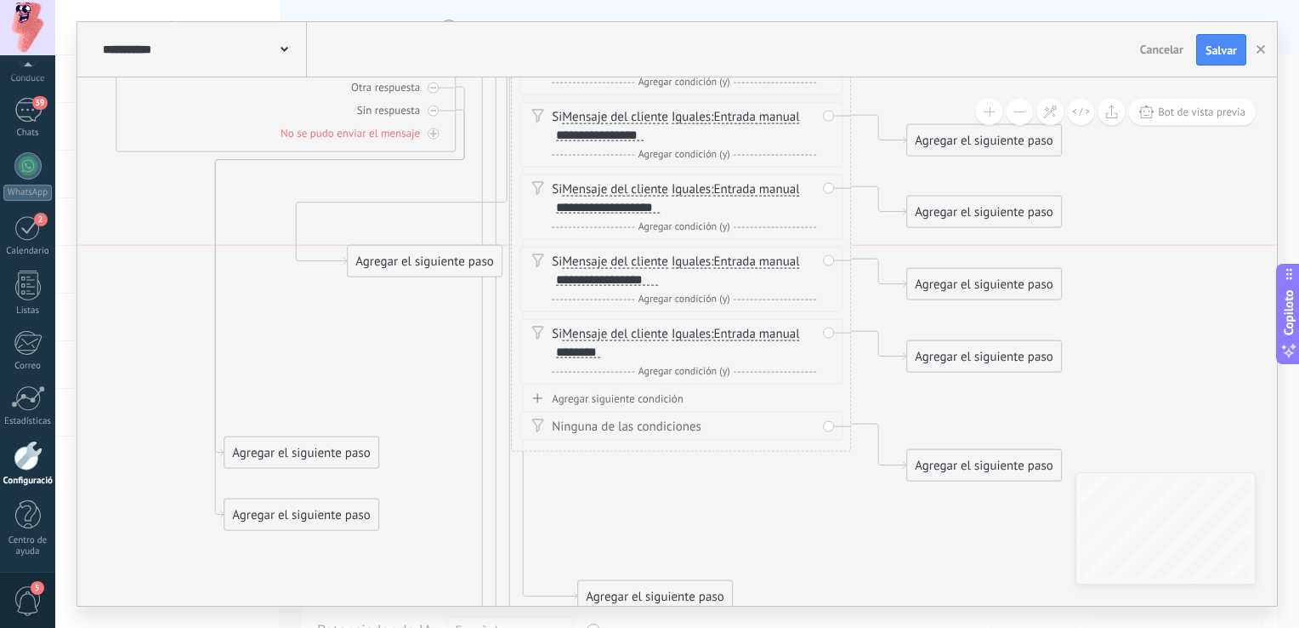
drag, startPoint x: 655, startPoint y: 559, endPoint x: 417, endPoint y: 266, distance: 377.2
click at [421, 266] on div "Agregar el siguiente paso" at bounding box center [425, 261] width 154 height 28
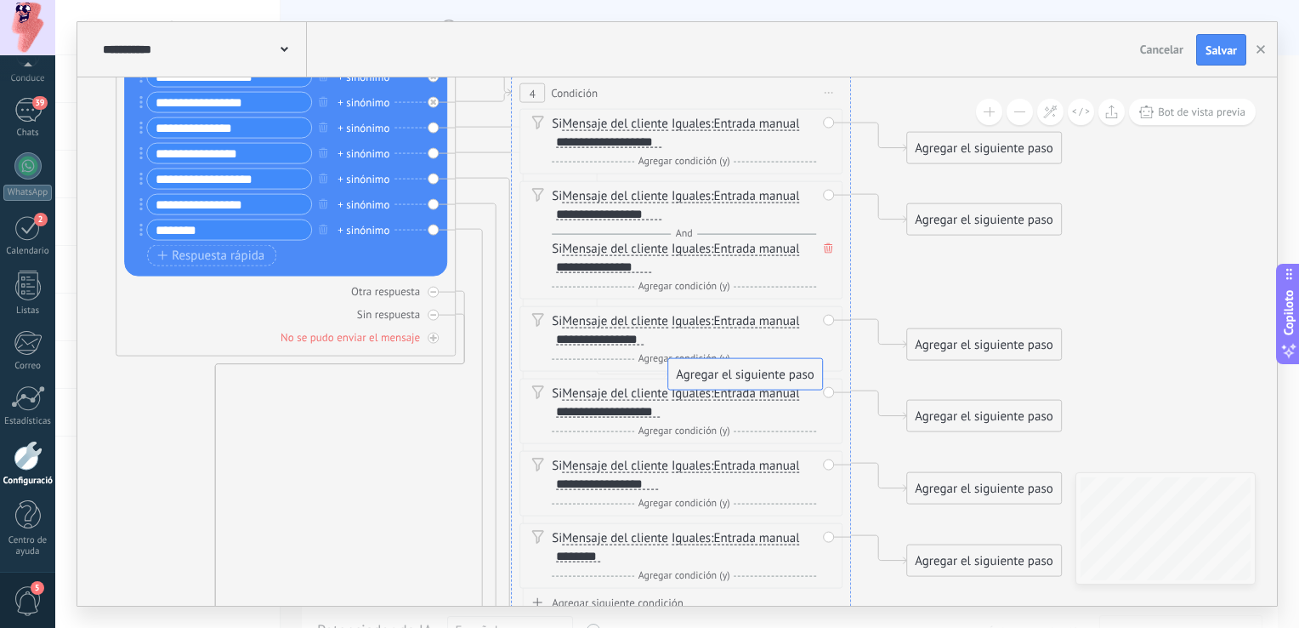
drag, startPoint x: 452, startPoint y: 462, endPoint x: 782, endPoint y: 372, distance: 342.9
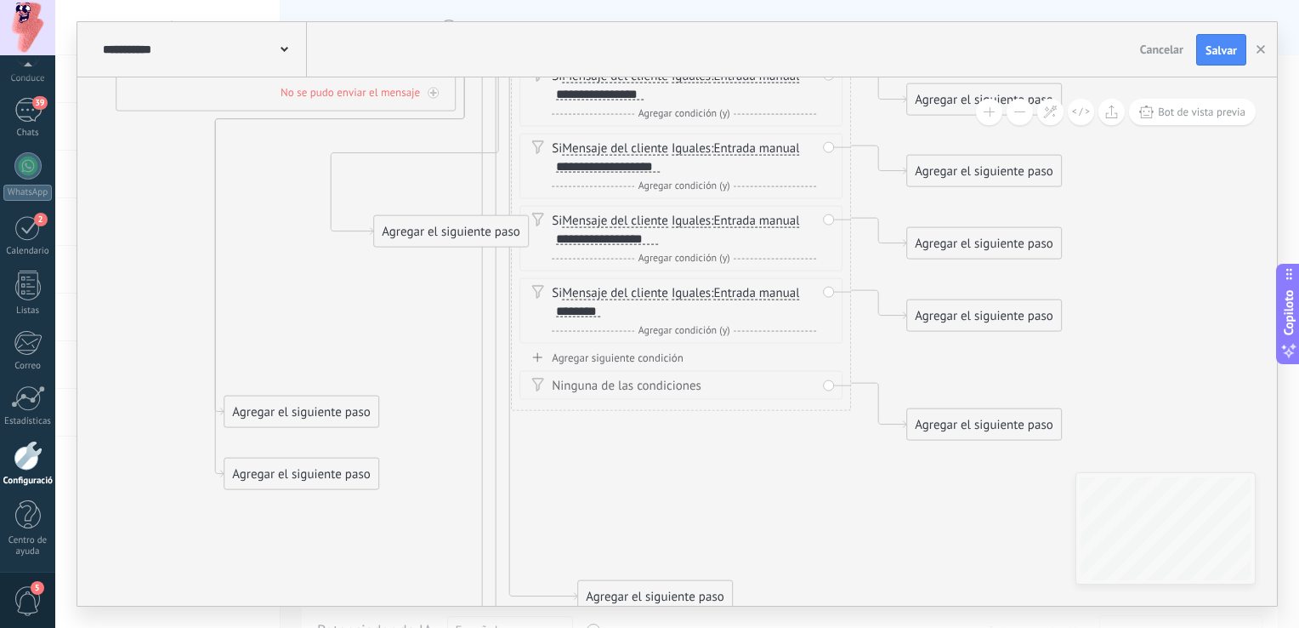
drag, startPoint x: 644, startPoint y: 560, endPoint x: 434, endPoint y: 260, distance: 366.4
click at [440, 236] on div "Agregar el siguiente paso" at bounding box center [451, 232] width 154 height 28
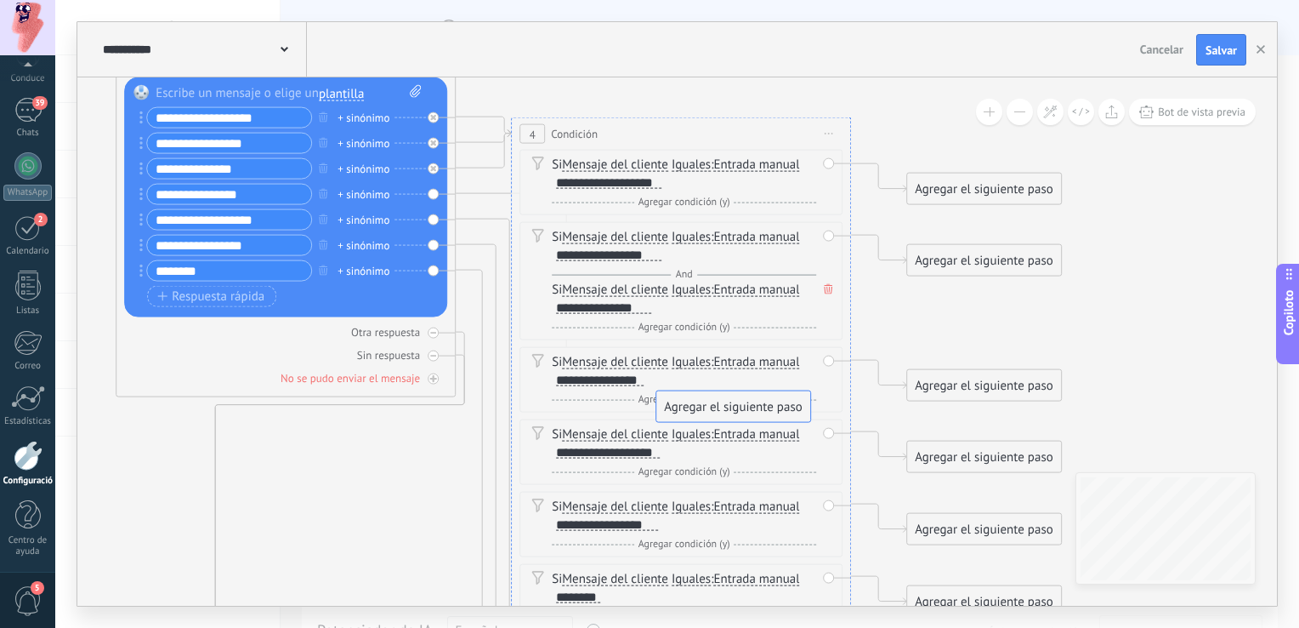
drag, startPoint x: 449, startPoint y: 522, endPoint x: 731, endPoint y: 412, distance: 303.2
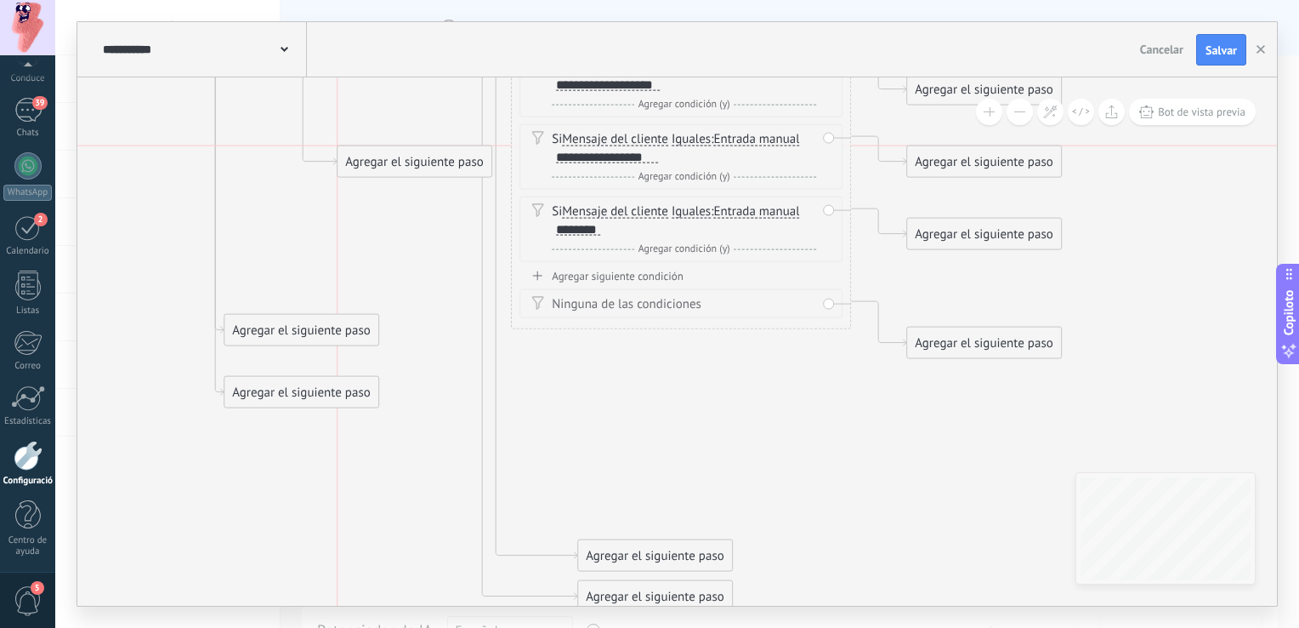
drag, startPoint x: 674, startPoint y: 509, endPoint x: 421, endPoint y: 145, distance: 443.5
click at [441, 148] on div "Agregar el siguiente paso" at bounding box center [415, 162] width 154 height 28
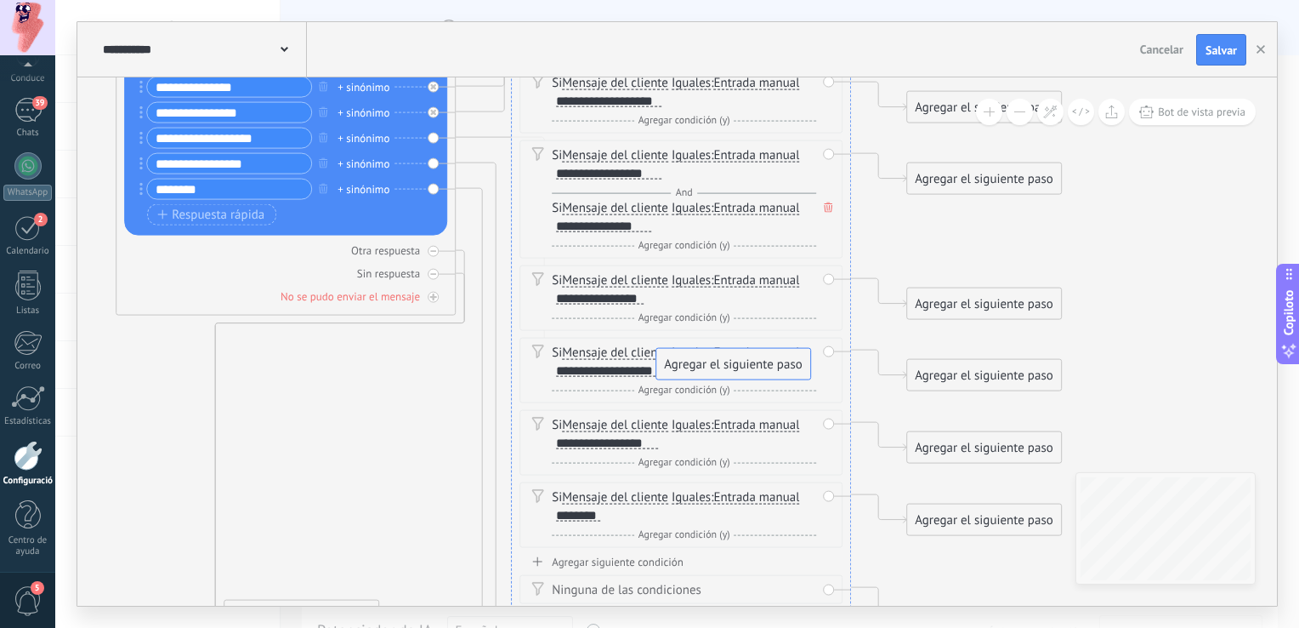
drag, startPoint x: 429, startPoint y: 445, endPoint x: 748, endPoint y: 371, distance: 328.2
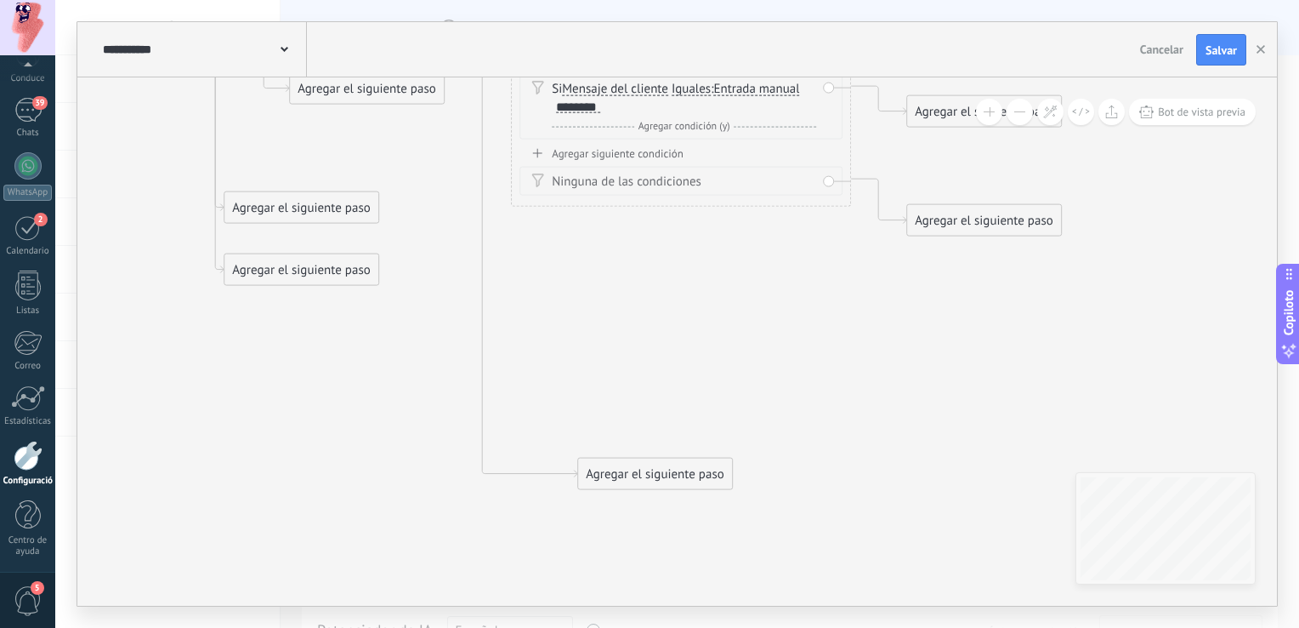
drag, startPoint x: 693, startPoint y: 440, endPoint x: 406, endPoint y: 98, distance: 446.7
click at [406, 98] on div "Agregar el siguiente paso" at bounding box center [367, 89] width 154 height 28
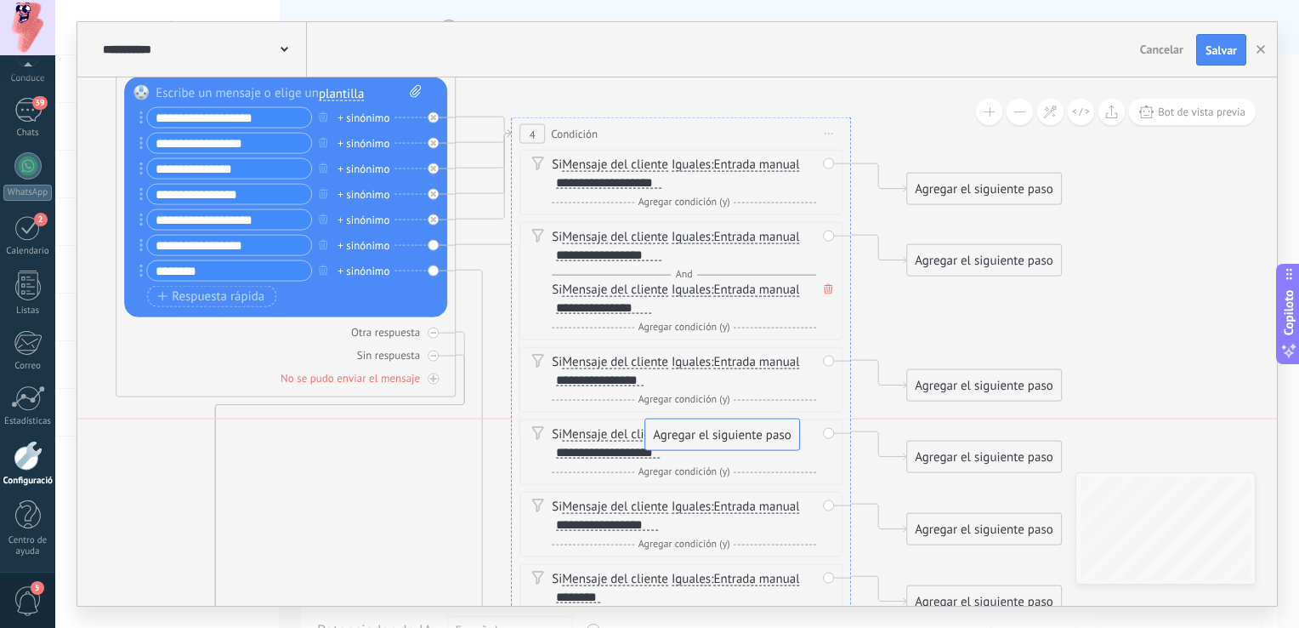
drag, startPoint x: 367, startPoint y: 582, endPoint x: 720, endPoint y: 444, distance: 379.6
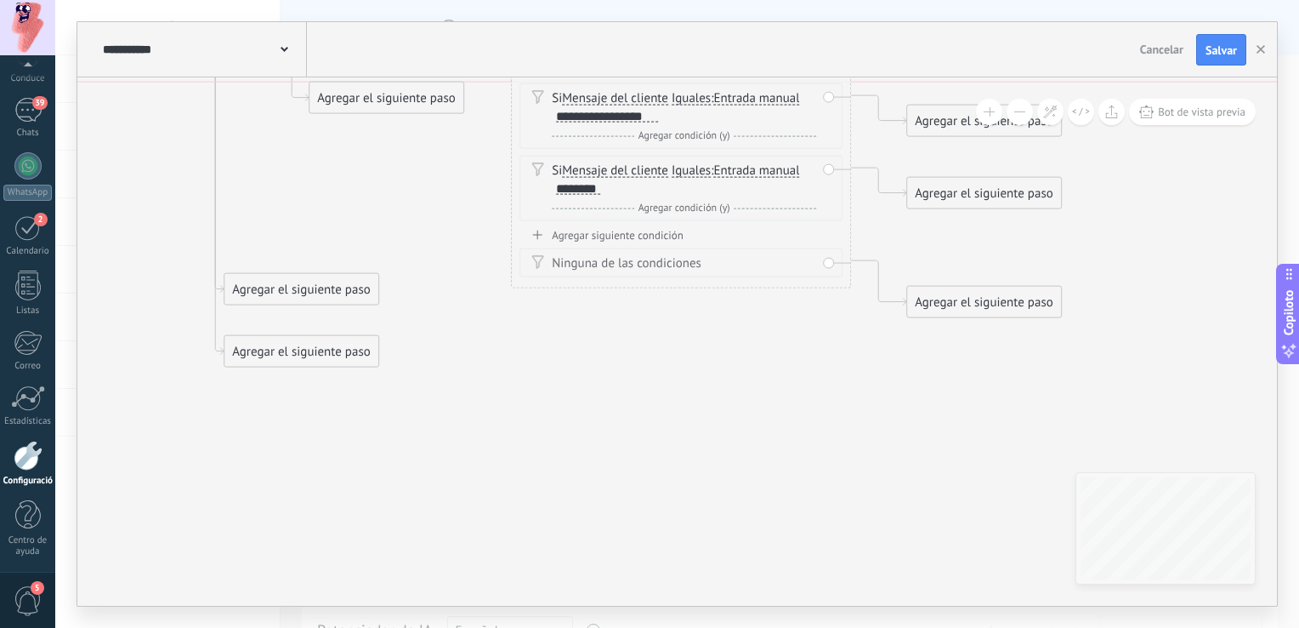
drag, startPoint x: 667, startPoint y: 550, endPoint x: 411, endPoint y: 108, distance: 510.9
click at [411, 108] on div "Agregar el siguiente paso" at bounding box center [387, 98] width 154 height 28
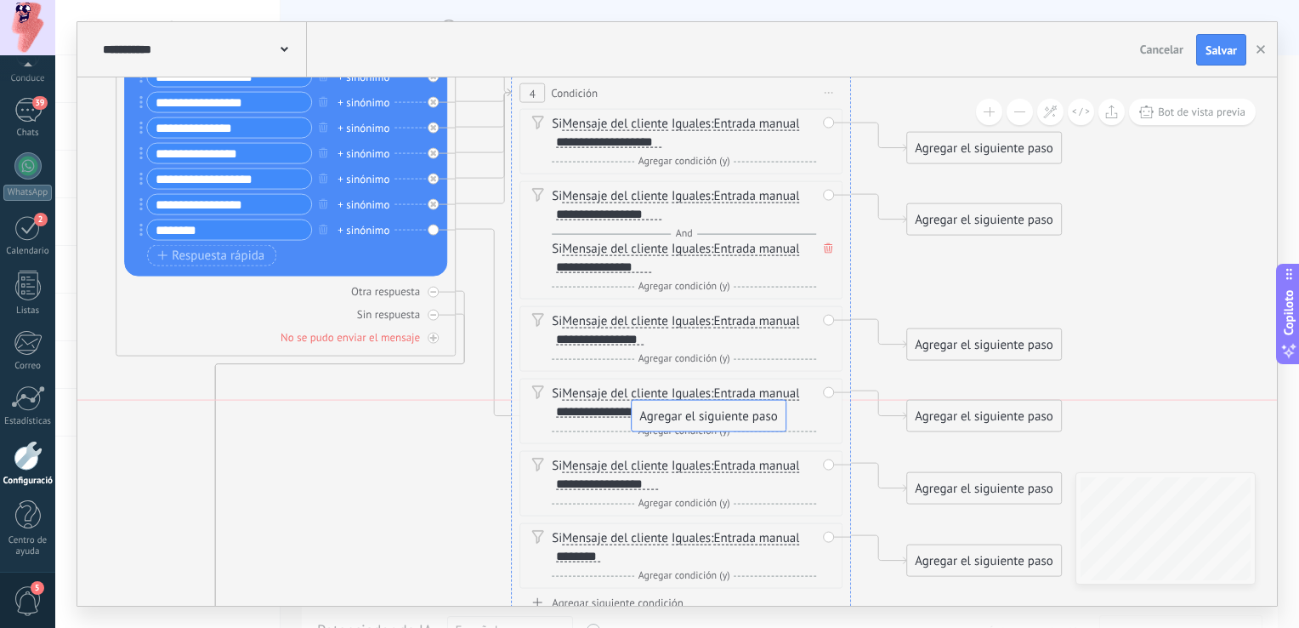
drag, startPoint x: 445, startPoint y: 486, endPoint x: 755, endPoint y: 427, distance: 315.9
click at [1152, 247] on icon at bounding box center [259, 314] width 2329 height 1691
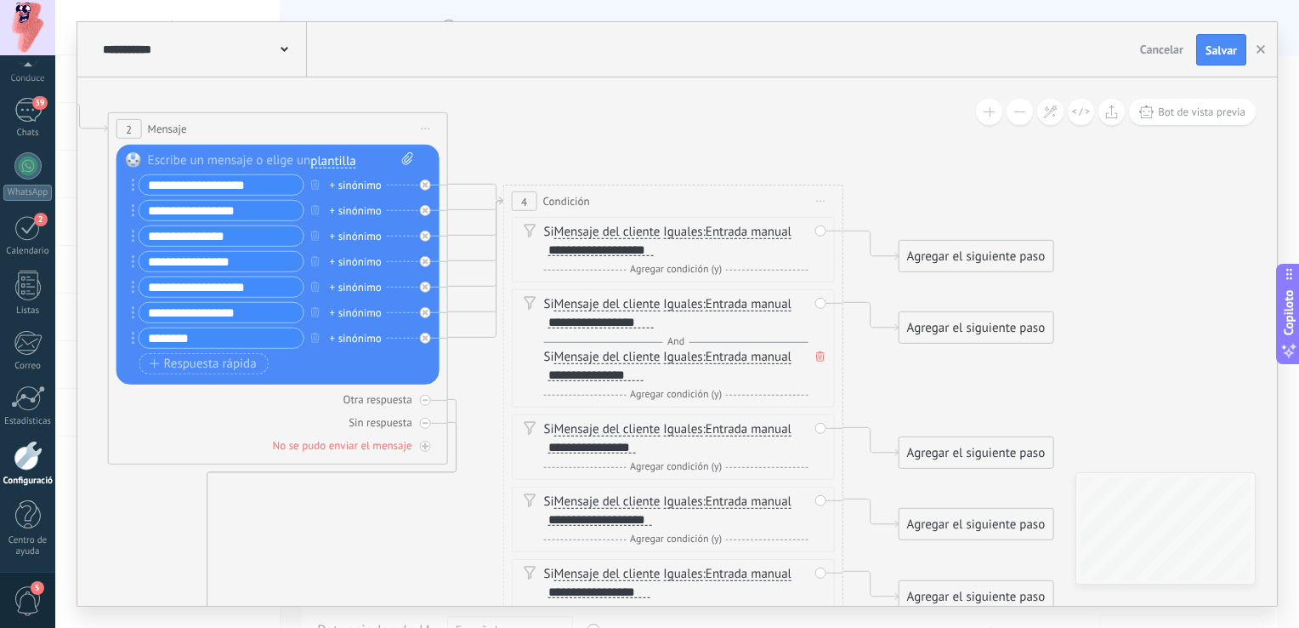
drag, startPoint x: 489, startPoint y: 299, endPoint x: 480, endPoint y: 367, distance: 67.7
click at [480, 367] on icon at bounding box center [252, 422] width 2329 height 1691
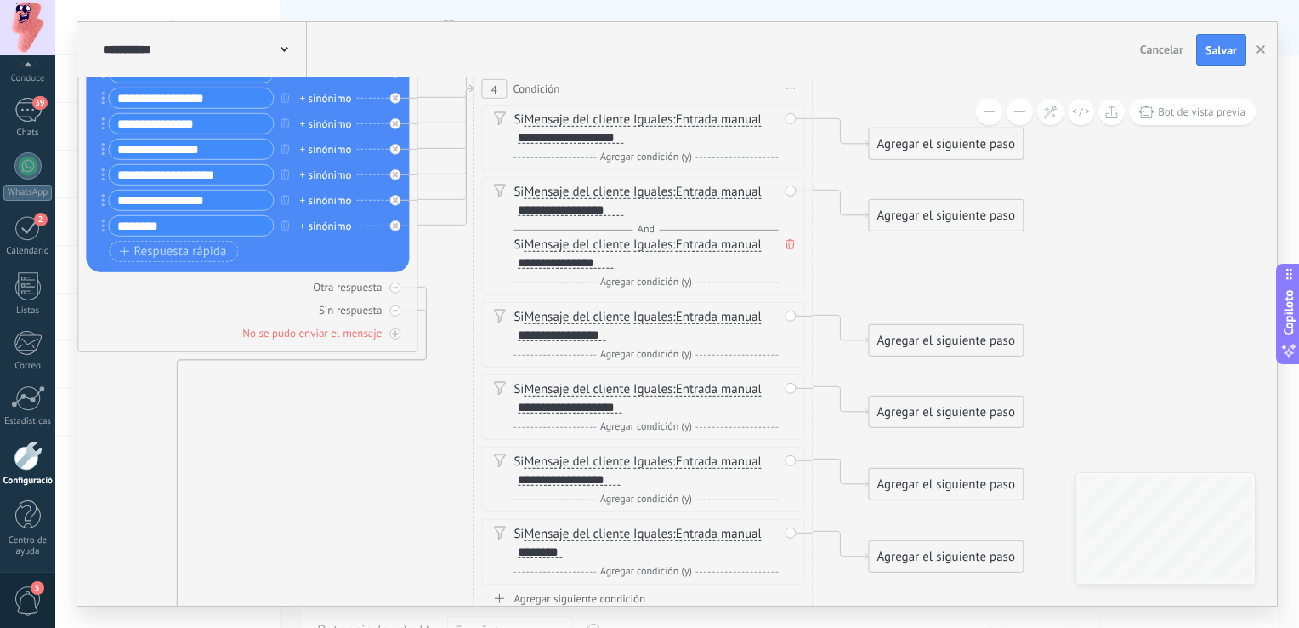
drag, startPoint x: 925, startPoint y: 386, endPoint x: 891, endPoint y: 282, distance: 109.2
click at [891, 282] on icon at bounding box center [221, 309] width 2329 height 1691
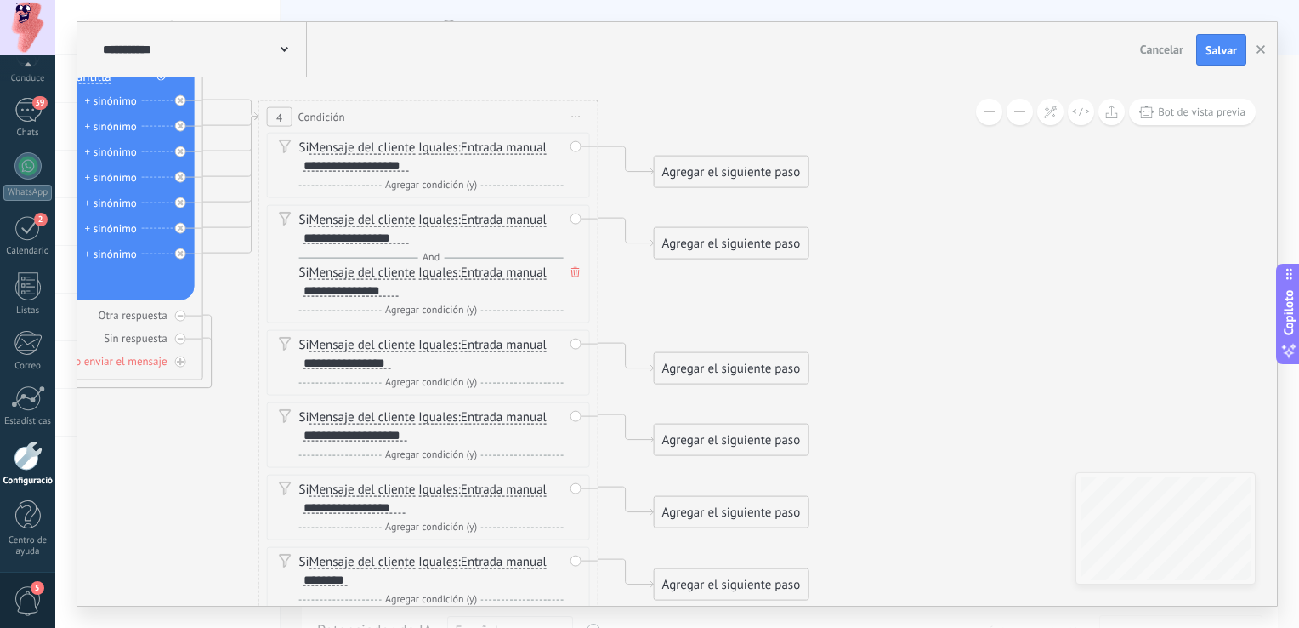
drag, startPoint x: 952, startPoint y: 286, endPoint x: 656, endPoint y: 304, distance: 296.5
click at [658, 304] on icon at bounding box center [7, 337] width 2329 height 1691
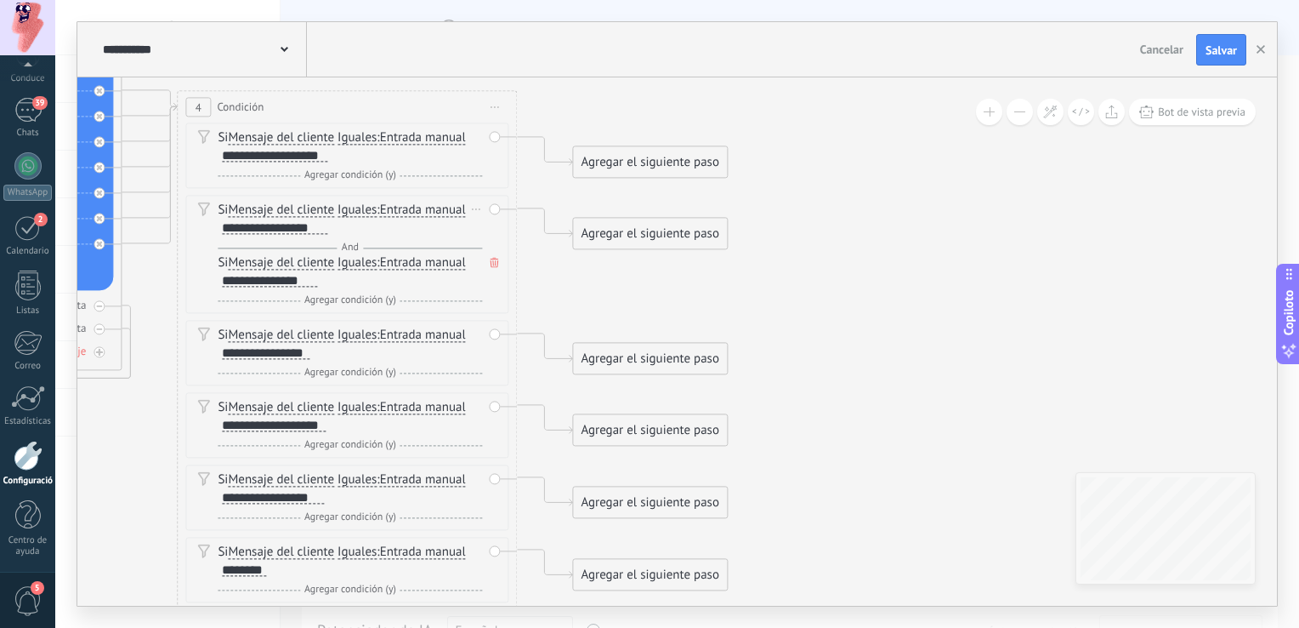
click at [492, 263] on icon at bounding box center [494, 263] width 9 height 10
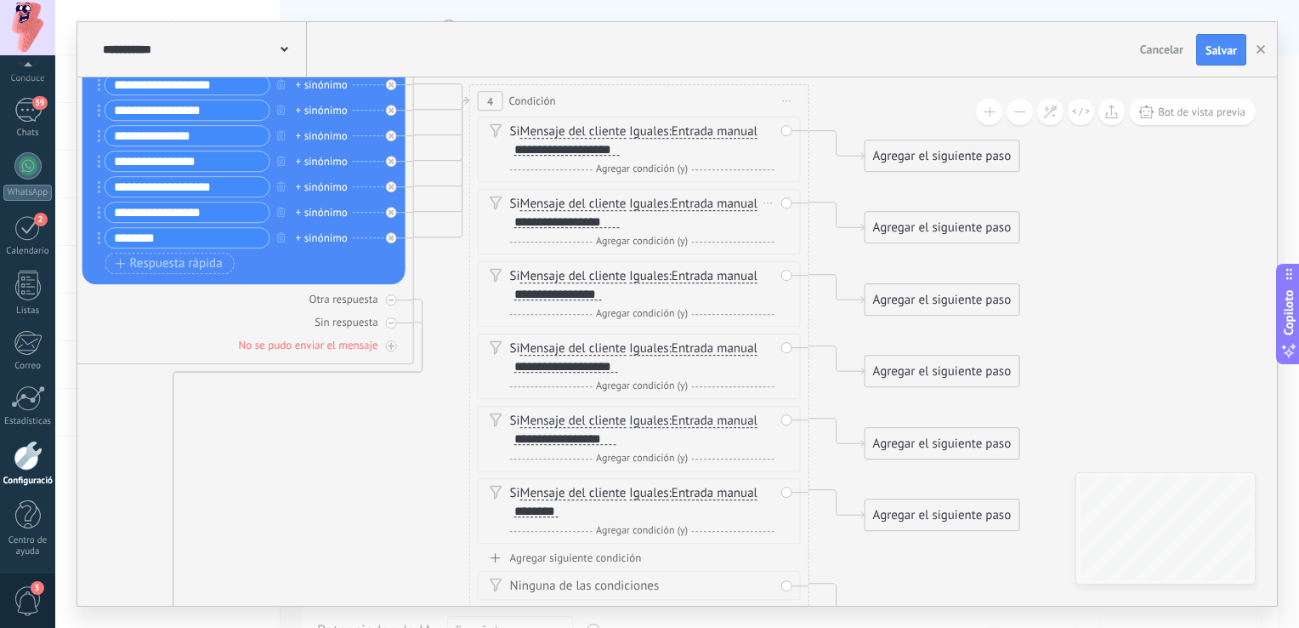
drag, startPoint x: 861, startPoint y: 312, endPoint x: 1174, endPoint y: 307, distance: 313.0
click at [1174, 307] on icon at bounding box center [218, 322] width 2329 height 1691
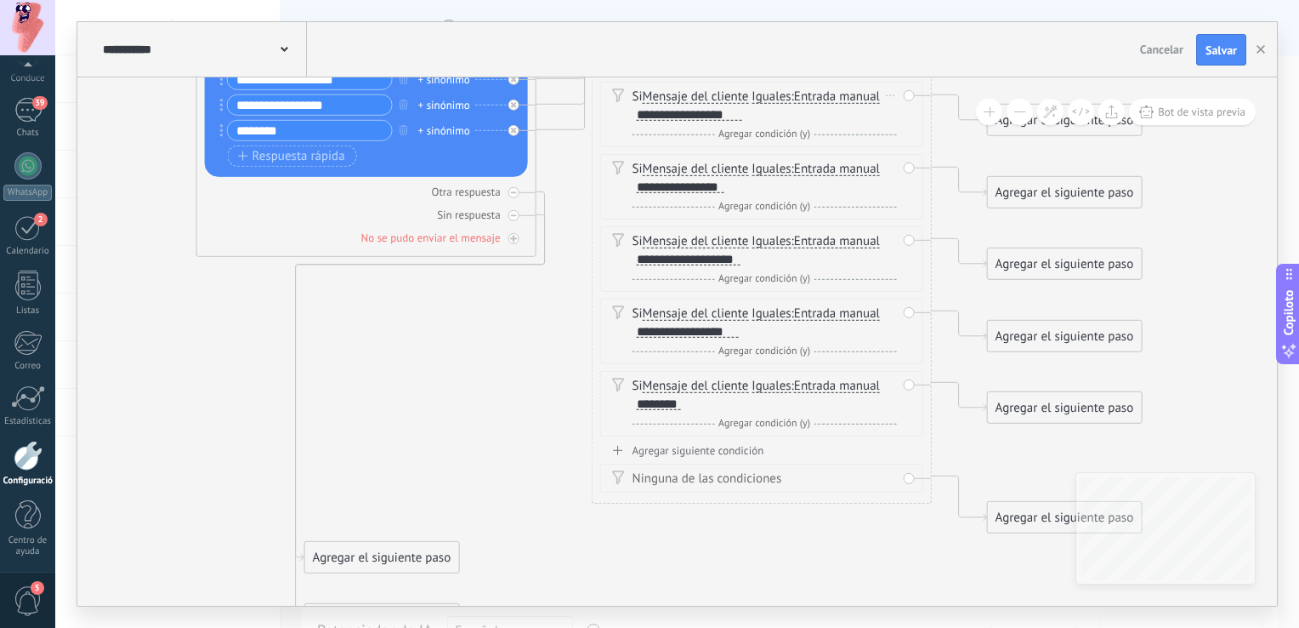
drag, startPoint x: 418, startPoint y: 452, endPoint x: 519, endPoint y: 344, distance: 147.4
click at [519, 344] on icon at bounding box center [340, 214] width 2329 height 1691
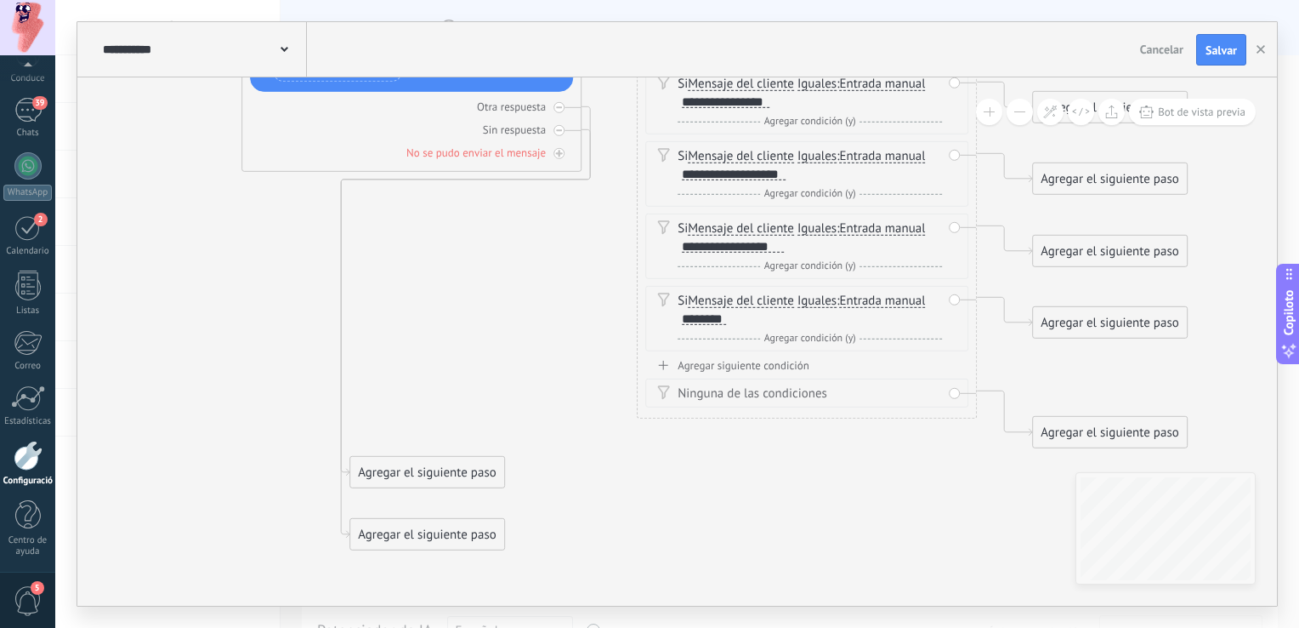
drag, startPoint x: 522, startPoint y: 412, endPoint x: 568, endPoint y: 327, distance: 96.6
click at [568, 327] on icon at bounding box center [385, 129] width 2329 height 1691
drag, startPoint x: 417, startPoint y: 468, endPoint x: 449, endPoint y: 219, distance: 251.2
click at [449, 219] on div "Agregar el siguiente paso" at bounding box center [465, 228] width 154 height 28
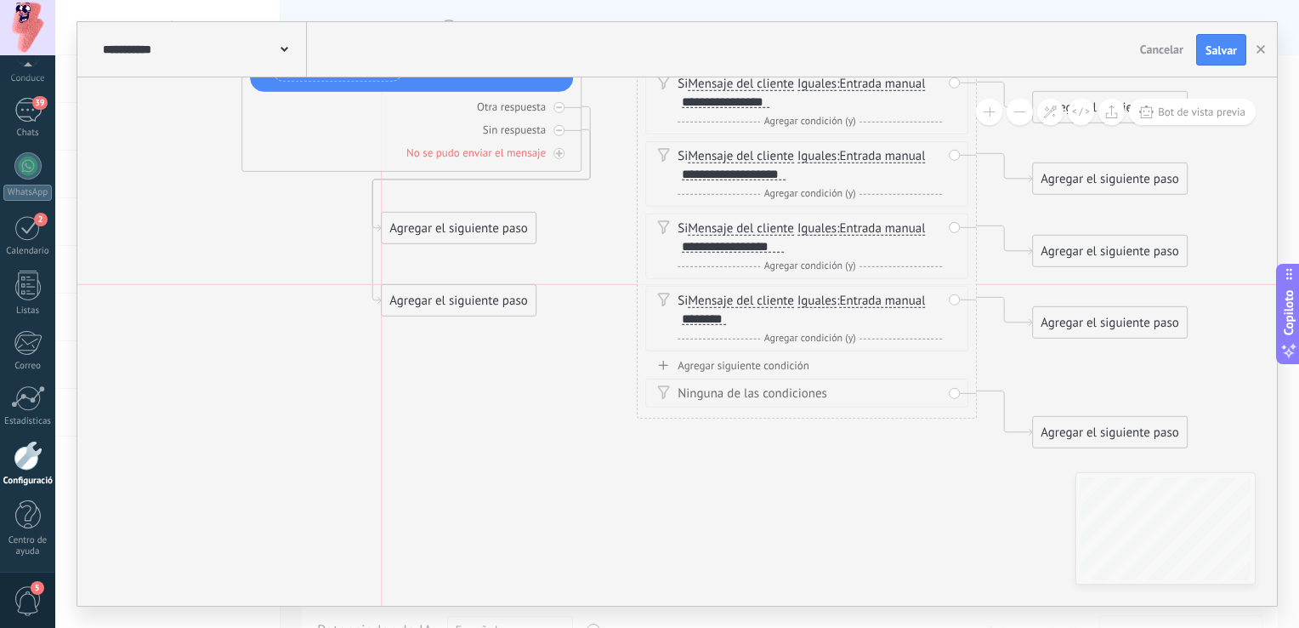
drag, startPoint x: 412, startPoint y: 526, endPoint x: 440, endPoint y: 294, distance: 233.7
click at [440, 294] on div "Agregar el siguiente paso" at bounding box center [459, 301] width 154 height 28
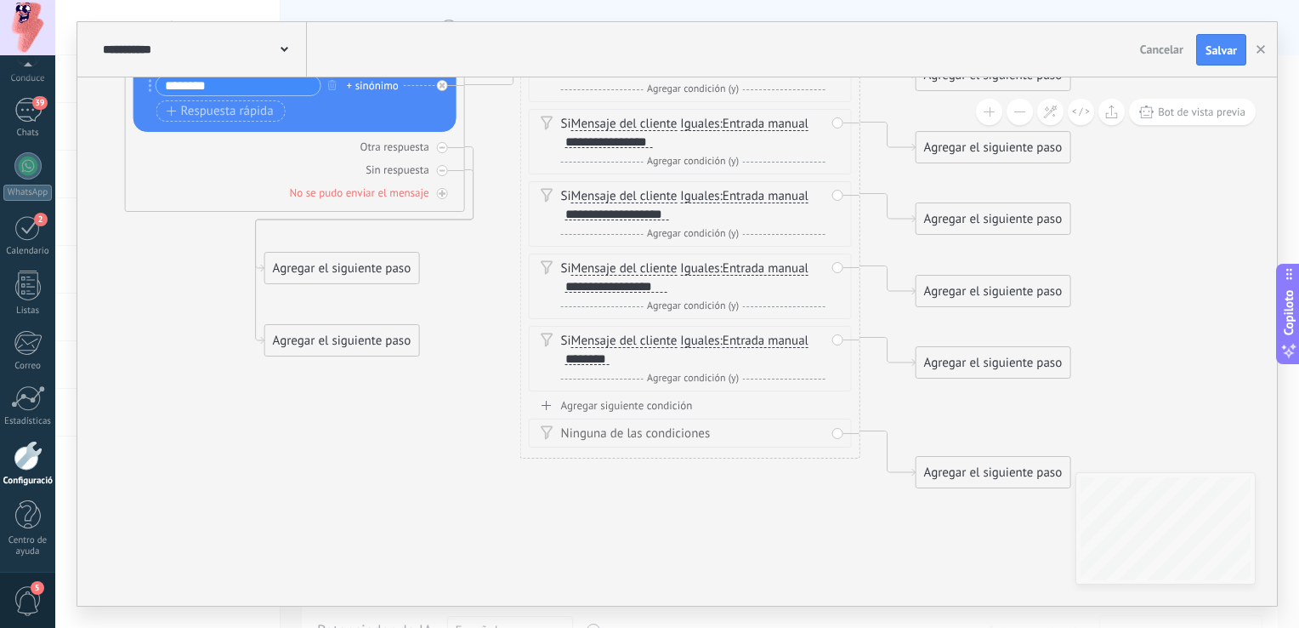
drag, startPoint x: 878, startPoint y: 522, endPoint x: 731, endPoint y: 574, distance: 155.2
click at [731, 574] on icon at bounding box center [269, 118] width 2329 height 1589
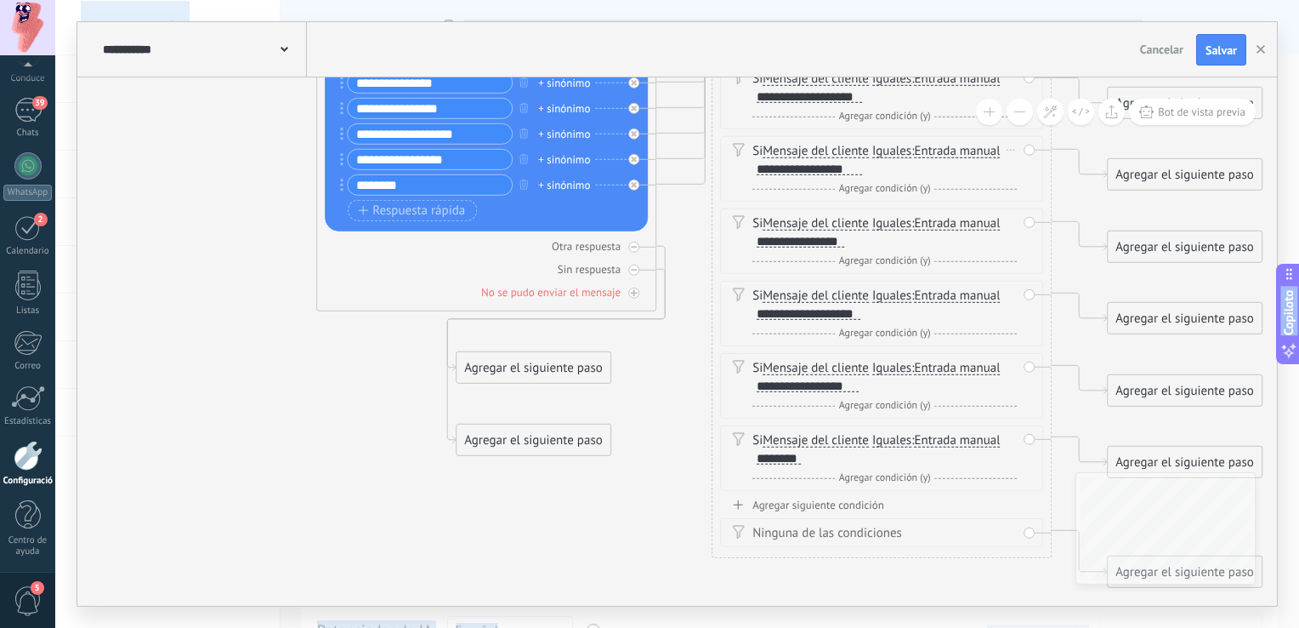
drag, startPoint x: 381, startPoint y: 502, endPoint x: 1040, endPoint y: 633, distance: 671.9
click at [1040, 627] on html ".abccls-1,.abccls-2{fill-rule:evenodd}.abccls-2{fill:#fff} .abfcls-1{fill:none}…" at bounding box center [649, 314] width 1299 height 628
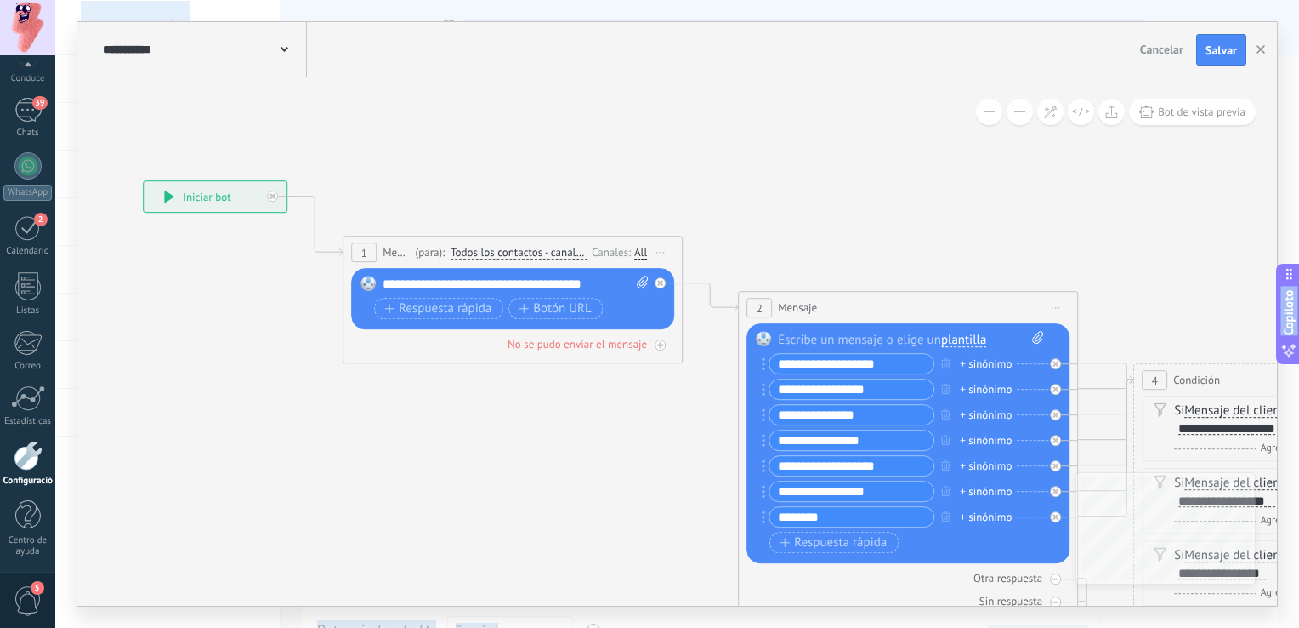
drag, startPoint x: 726, startPoint y: 352, endPoint x: 711, endPoint y: 647, distance: 295.5
click at [711, 627] on html ".abccls-1,.abccls-2{fill-rule:evenodd}.abccls-2{fill:#fff} .abfcls-1{fill:none}…" at bounding box center [649, 314] width 1299 height 628
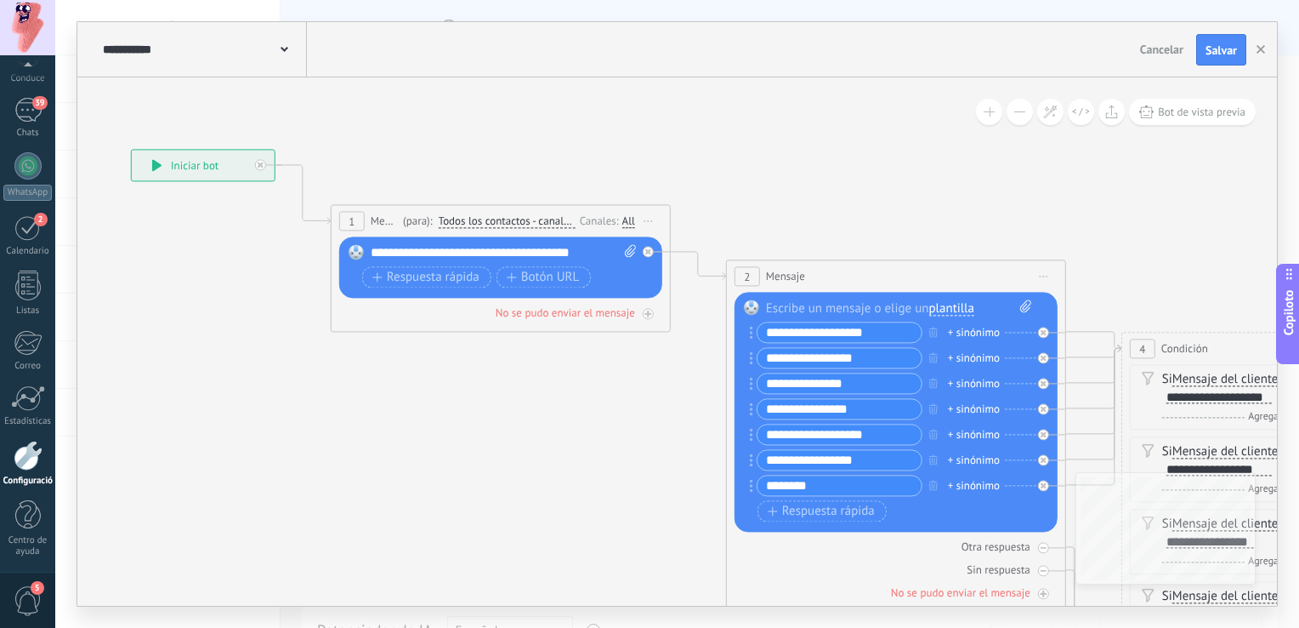
drag, startPoint x: 629, startPoint y: 503, endPoint x: 405, endPoint y: 34, distance: 520.3
click at [405, 34] on div "**********" at bounding box center [677, 313] width 1200 height 583
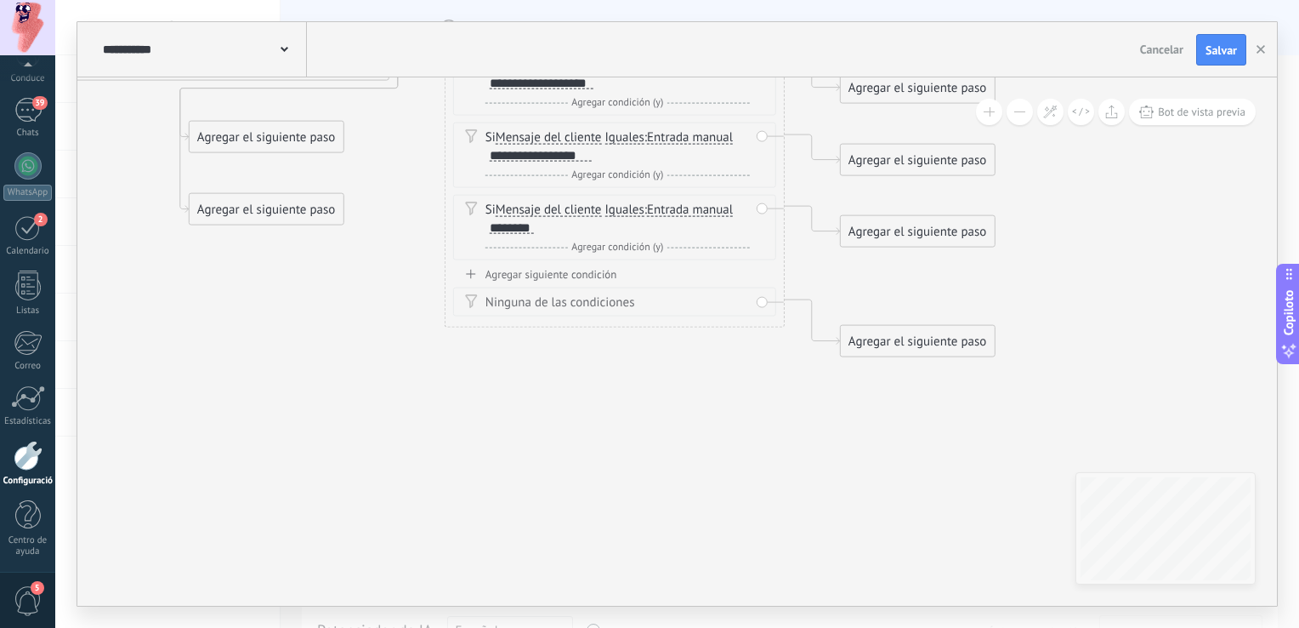
drag, startPoint x: 714, startPoint y: 444, endPoint x: 156, endPoint y: 325, distance: 570.4
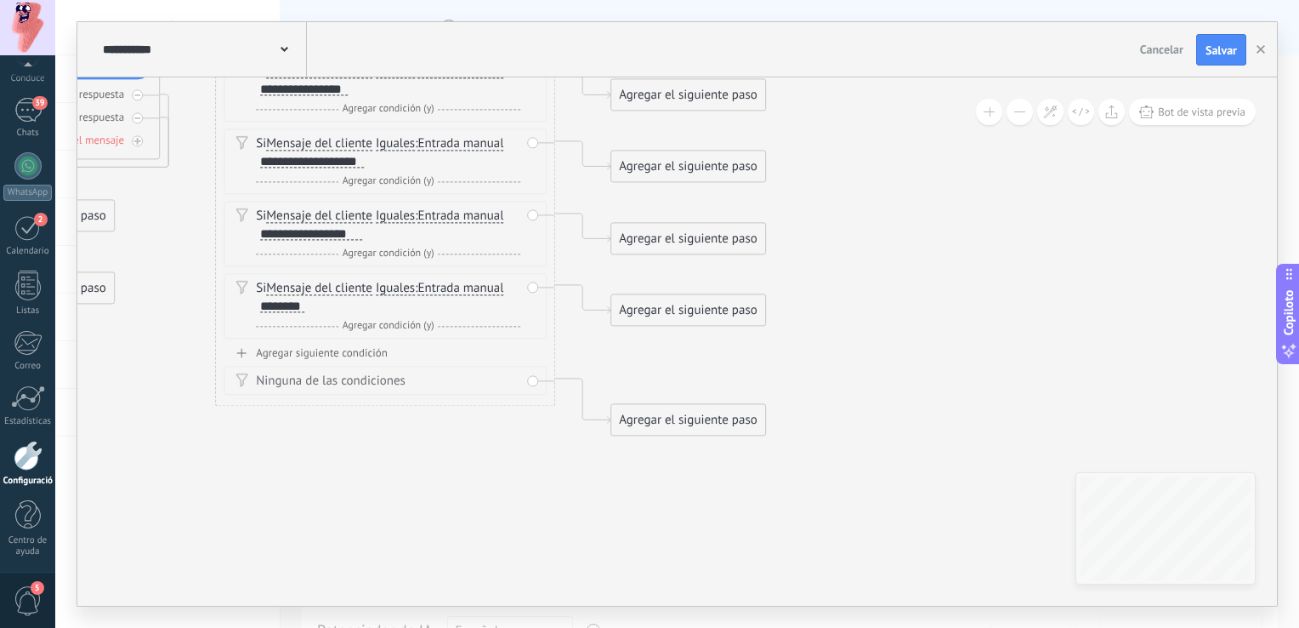
drag, startPoint x: 634, startPoint y: 456, endPoint x: 552, endPoint y: 565, distance: 136.6
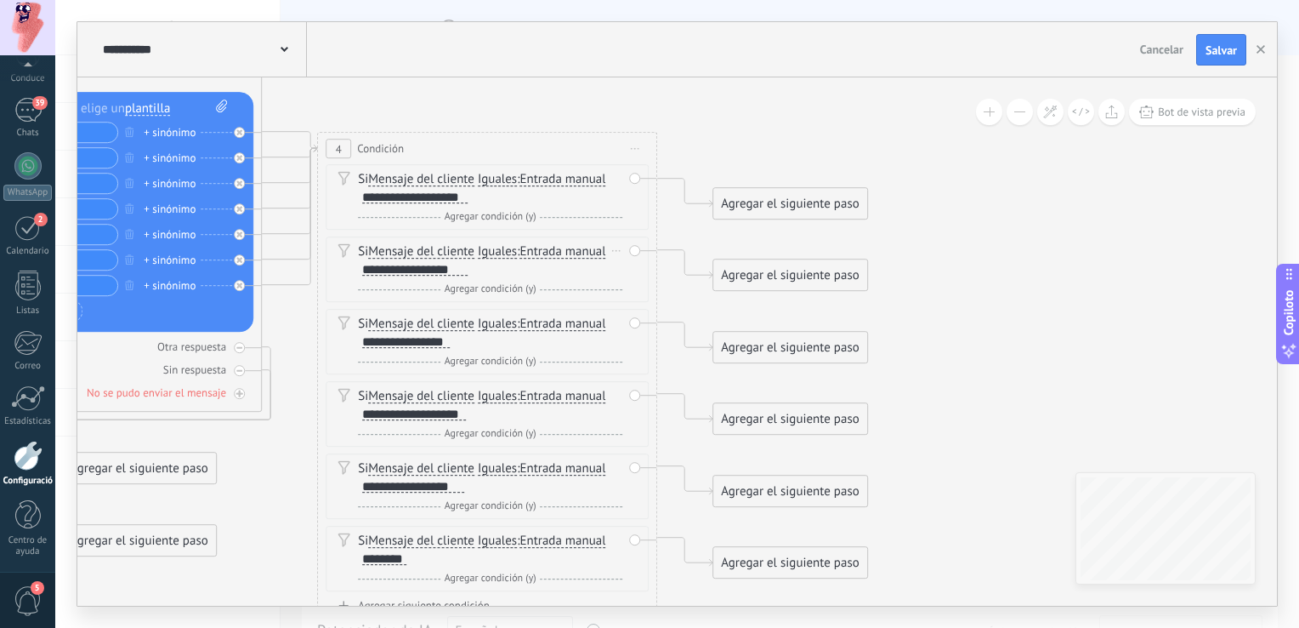
drag, startPoint x: 885, startPoint y: 289, endPoint x: 1052, endPoint y: 434, distance: 220.6
click at [1052, 434] on icon at bounding box center [65, 319] width 2329 height 1589
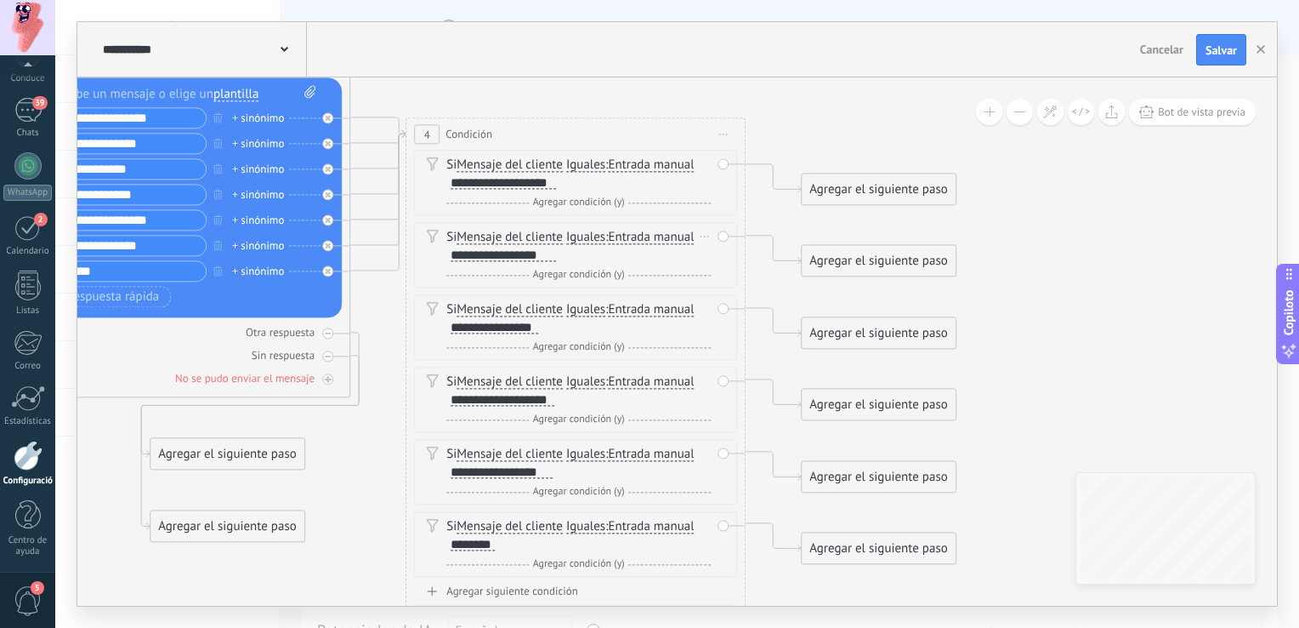
drag, startPoint x: 934, startPoint y: 231, endPoint x: 1018, endPoint y: 241, distance: 84.7
click at [1018, 241] on icon at bounding box center [154, 304] width 2329 height 1589
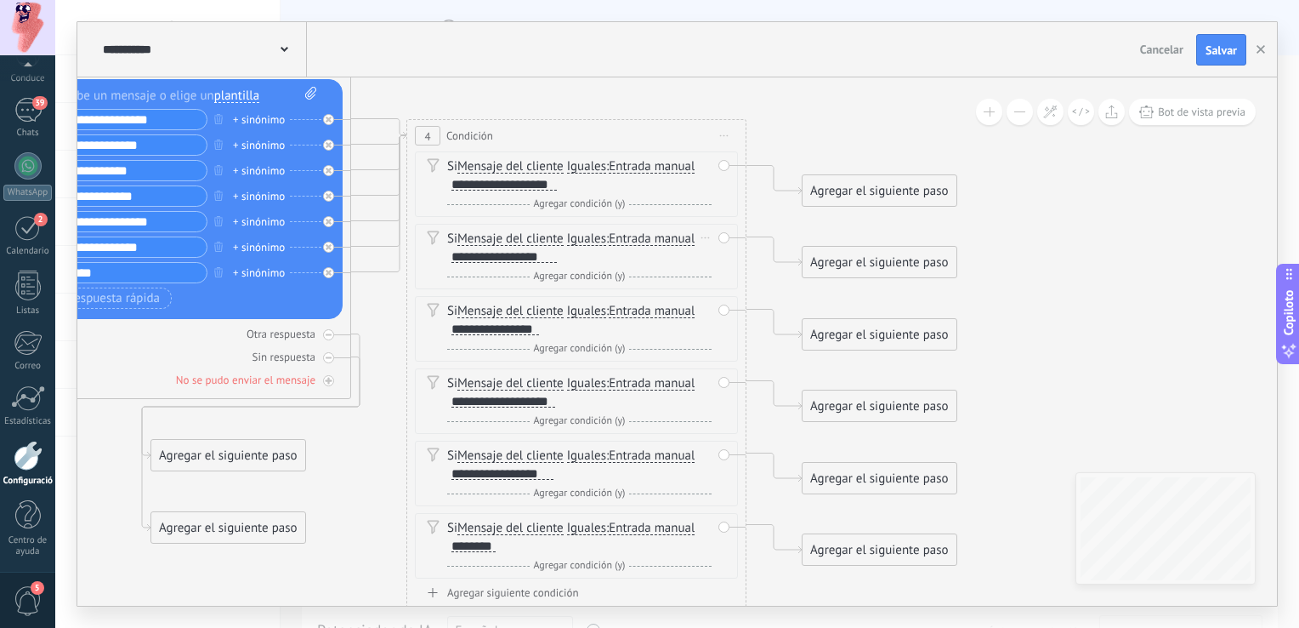
click at [905, 181] on div "Agregar el siguiente paso" at bounding box center [880, 191] width 154 height 28
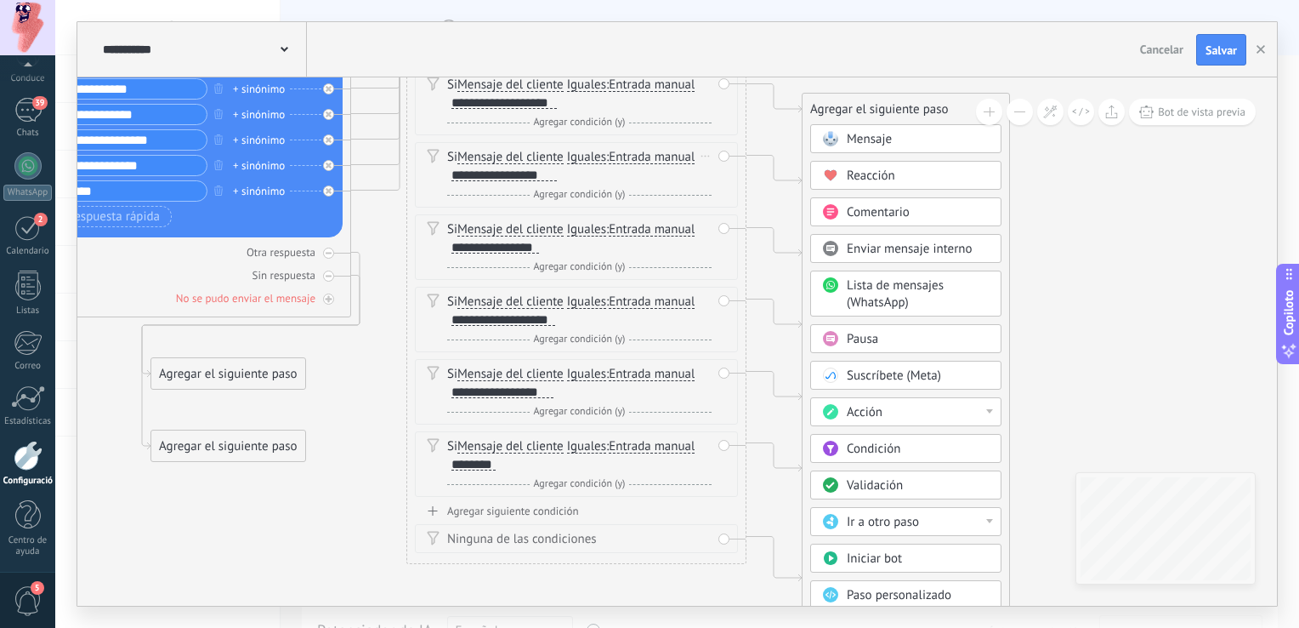
click at [901, 142] on div "Mensaje" at bounding box center [918, 139] width 143 height 17
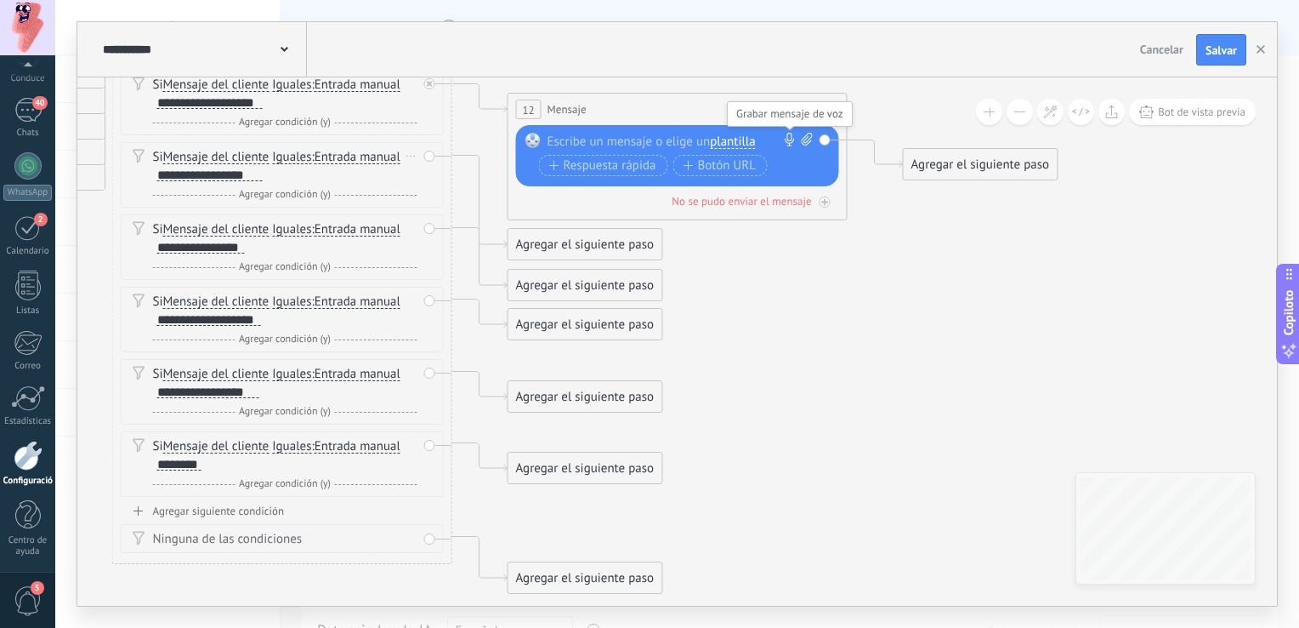
click at [787, 143] on icon at bounding box center [790, 140] width 14 height 14
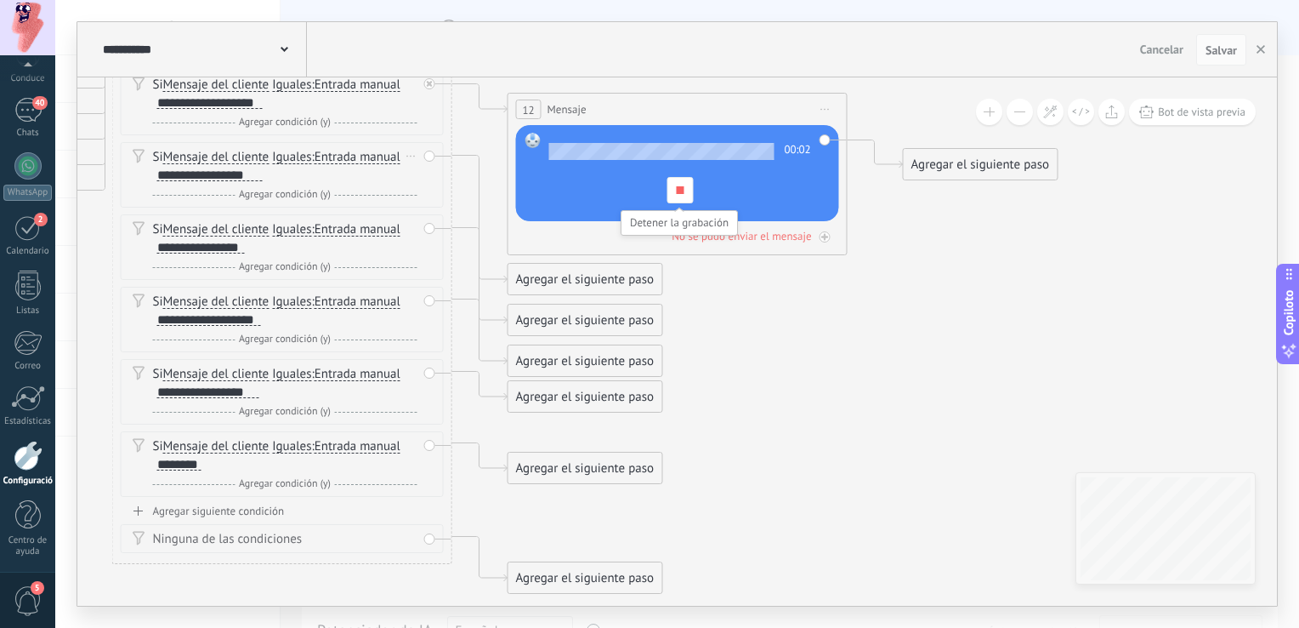
click at [673, 189] on div at bounding box center [680, 190] width 26 height 26
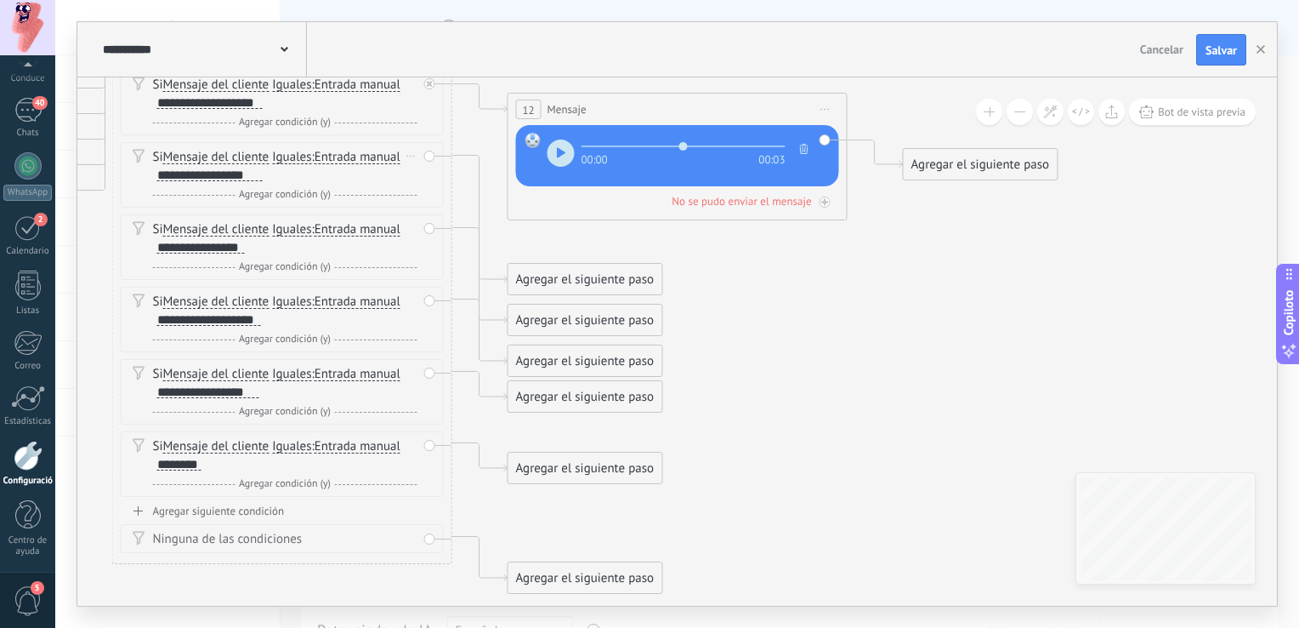
click at [559, 145] on button "button" at bounding box center [561, 152] width 27 height 27
type input "****"
click at [806, 149] on icon "button" at bounding box center [804, 149] width 9 height 10
click at [809, 145] on icon at bounding box center [807, 139] width 11 height 13
click input "Subir" at bounding box center [0, 0] width 0 height 0
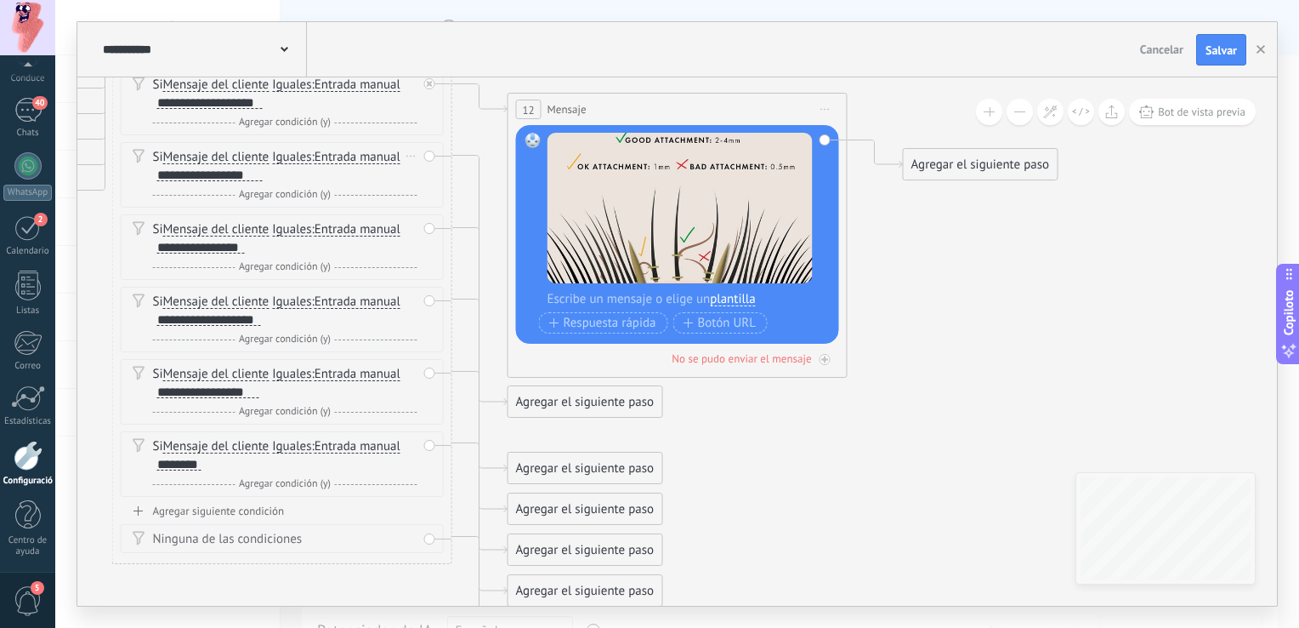
click at [604, 302] on div at bounding box center [689, 298] width 282 height 17
click at [1214, 55] on span "Salvar" at bounding box center [1221, 50] width 31 height 12
click at [618, 298] on div at bounding box center [689, 298] width 282 height 17
click at [586, 294] on div "***" at bounding box center [689, 298] width 283 height 17
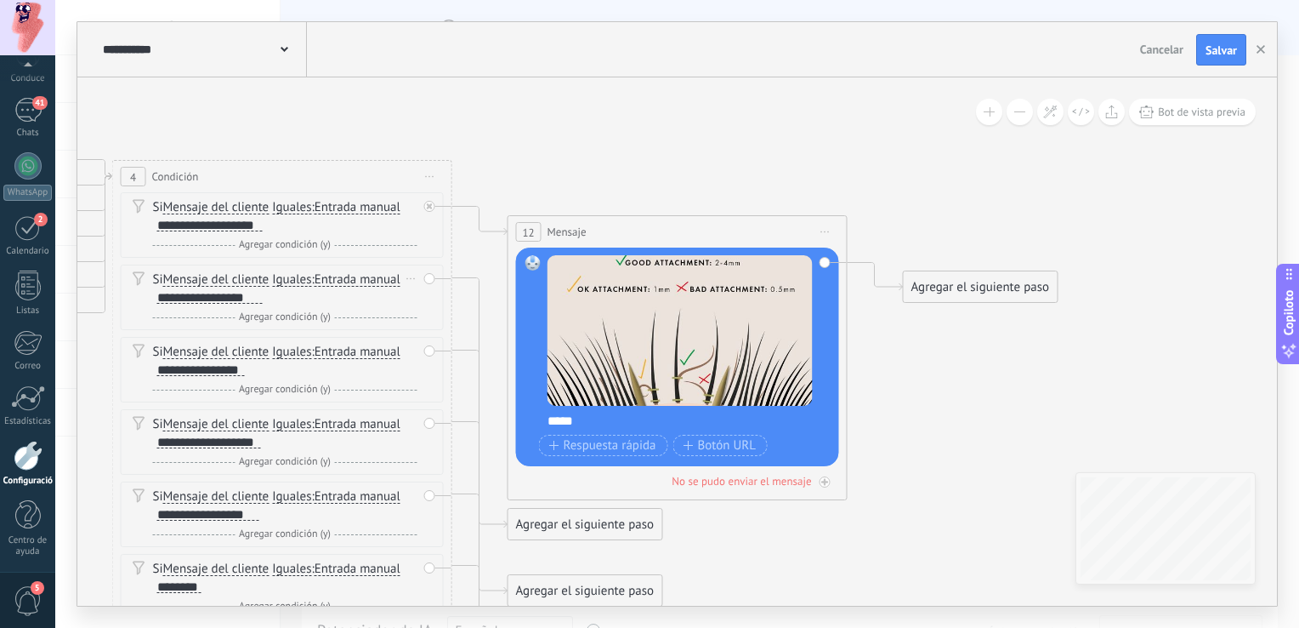
click at [994, 389] on icon at bounding box center [58, 346] width 2725 height 1589
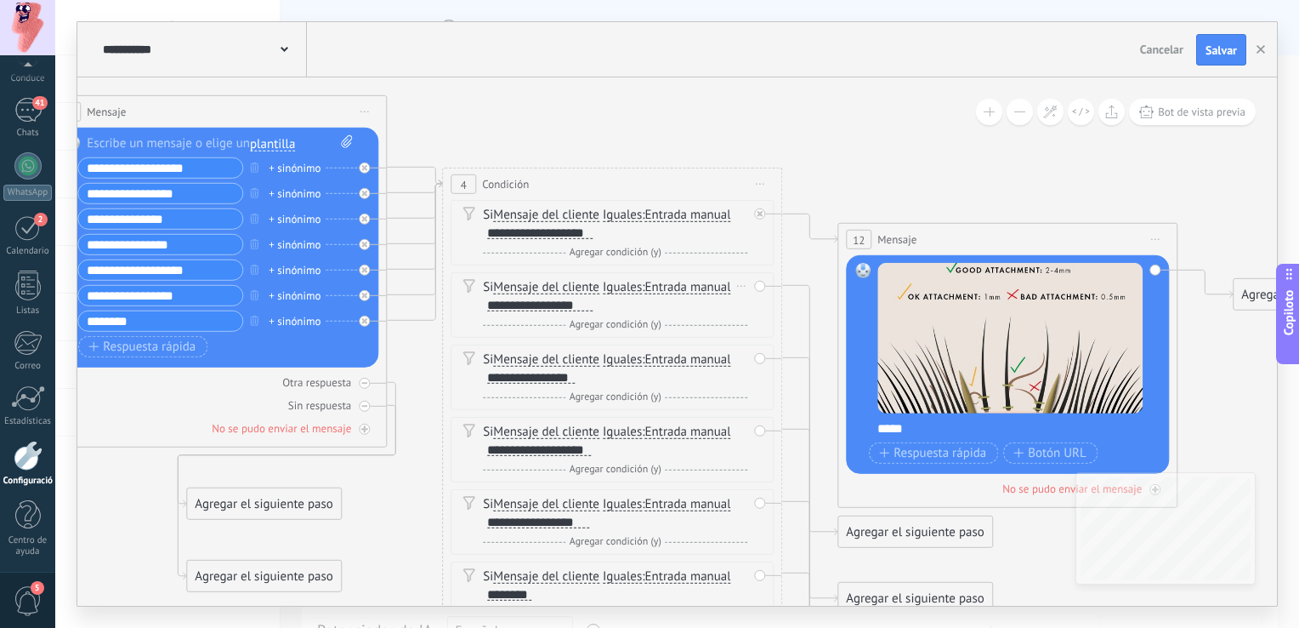
drag, startPoint x: 554, startPoint y: 125, endPoint x: 908, endPoint y: 134, distance: 354.7
click at [908, 134] on icon at bounding box center [388, 354] width 2725 height 1589
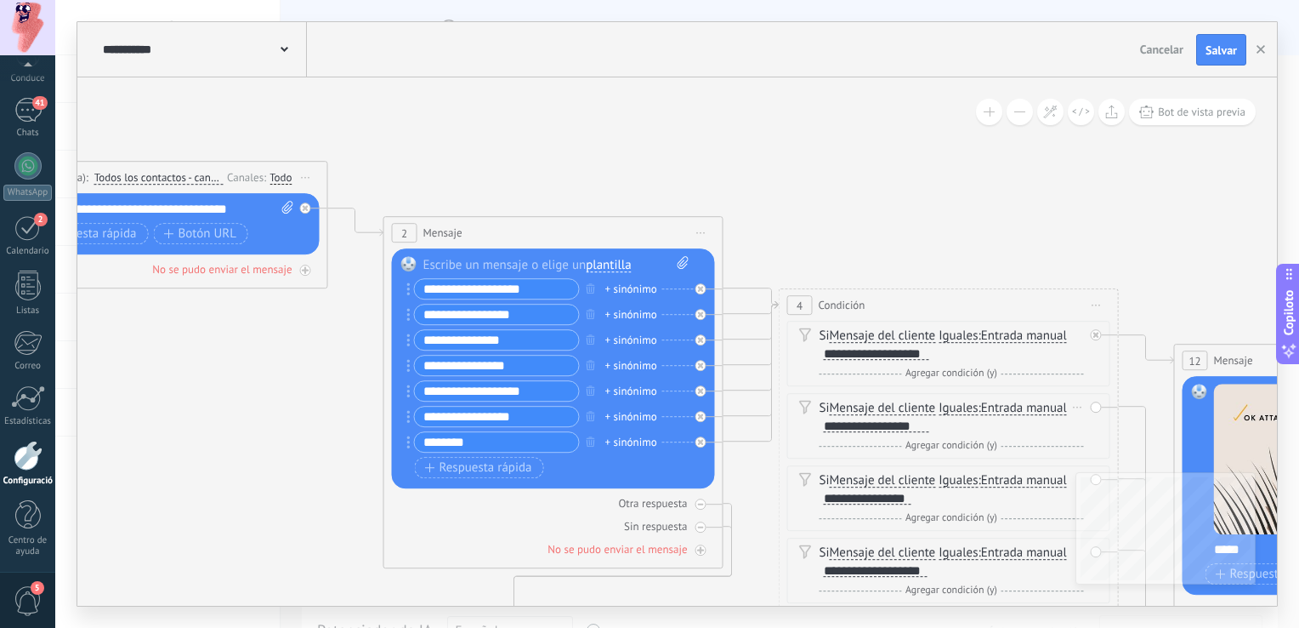
drag, startPoint x: 574, startPoint y: 133, endPoint x: 884, endPoint y: 252, distance: 332.4
click at [884, 252] on icon at bounding box center [725, 475] width 2725 height 1589
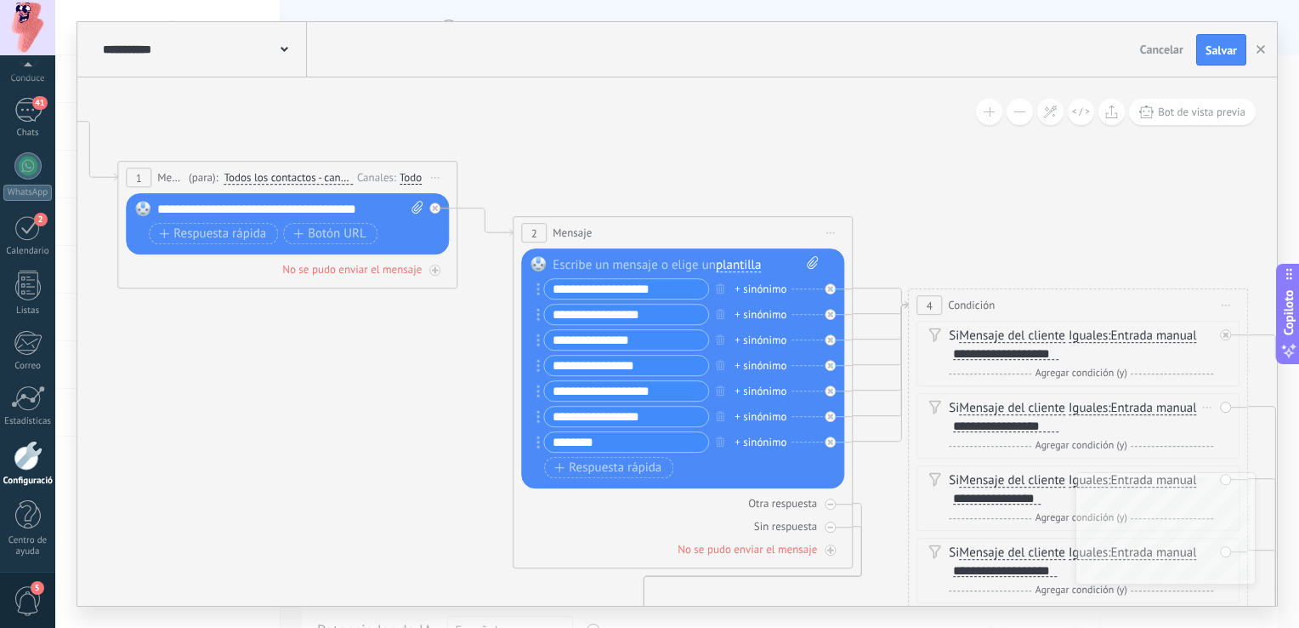
drag, startPoint x: 660, startPoint y: 162, endPoint x: 795, endPoint y: 162, distance: 135.2
click at [795, 162] on icon at bounding box center [854, 475] width 2725 height 1589
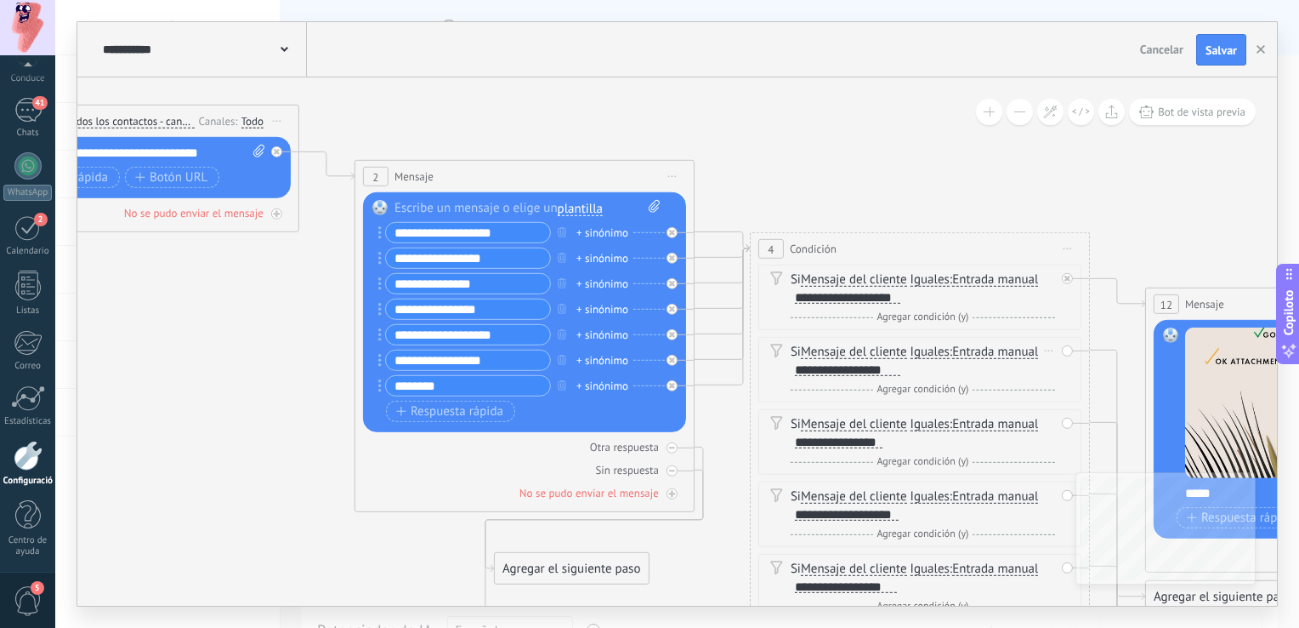
drag, startPoint x: 1020, startPoint y: 209, endPoint x: 858, endPoint y: 151, distance: 172.4
click at [858, 151] on icon at bounding box center [696, 418] width 2725 height 1589
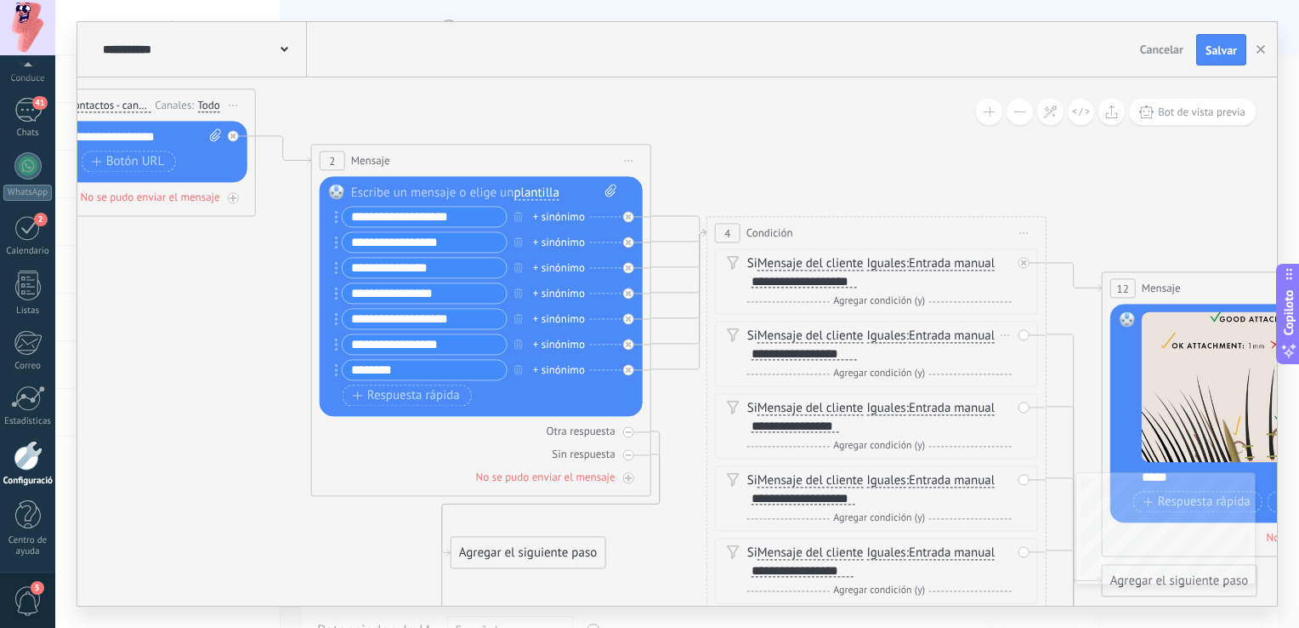
drag, startPoint x: 1147, startPoint y: 174, endPoint x: 1105, endPoint y: 159, distance: 45.2
click at [1105, 159] on icon at bounding box center [653, 403] width 2725 height 1589
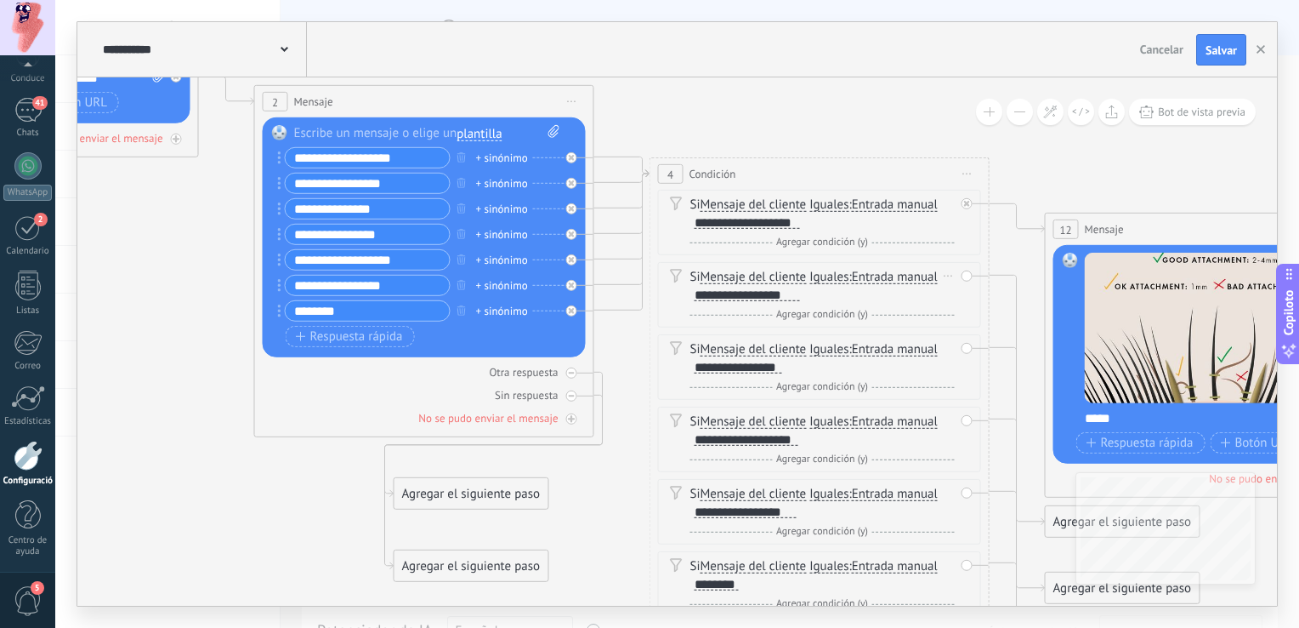
drag, startPoint x: 949, startPoint y: 193, endPoint x: 888, endPoint y: 131, distance: 87.2
click at [888, 131] on icon at bounding box center [596, 343] width 2725 height 1589
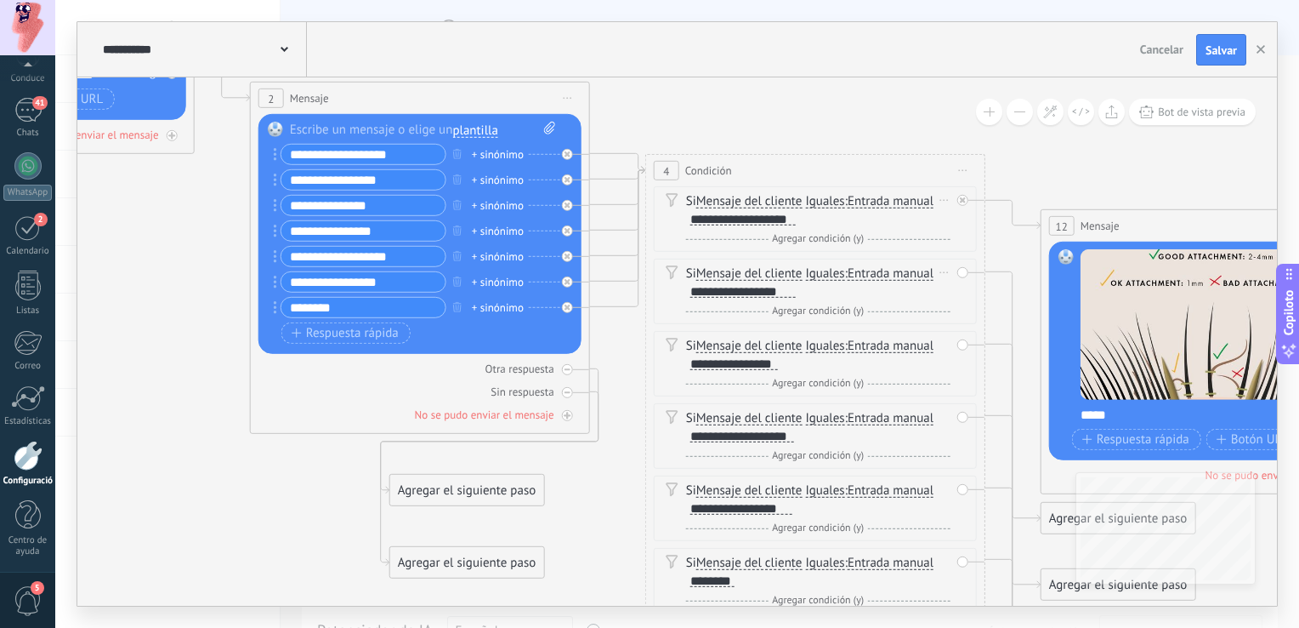
click at [827, 200] on span "Iguales" at bounding box center [824, 202] width 39 height 14
click at [827, 200] on button "Iguales" at bounding box center [903, 201] width 213 height 31
click at [838, 259] on span "Contiene" at bounding box center [890, 261] width 206 height 17
click at [827, 274] on span "Iguales" at bounding box center [824, 274] width 39 height 14
click at [827, 274] on button "Equals" at bounding box center [903, 274] width 213 height 31
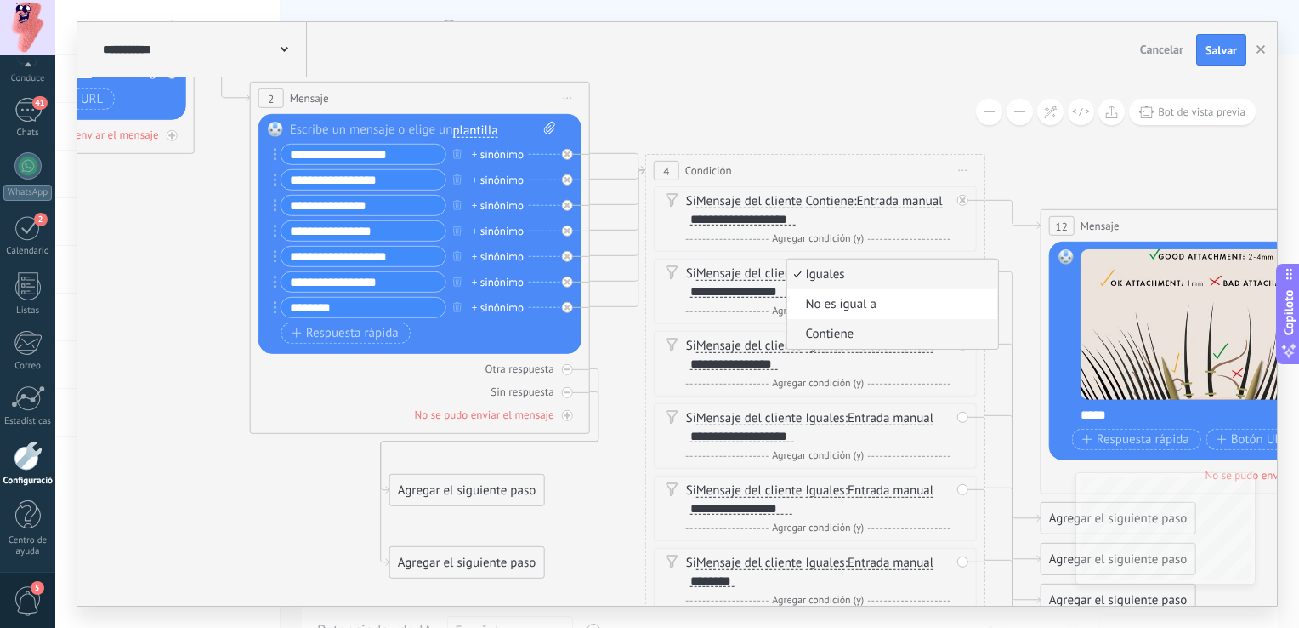
click at [850, 329] on span "Contiene" at bounding box center [890, 334] width 206 height 17
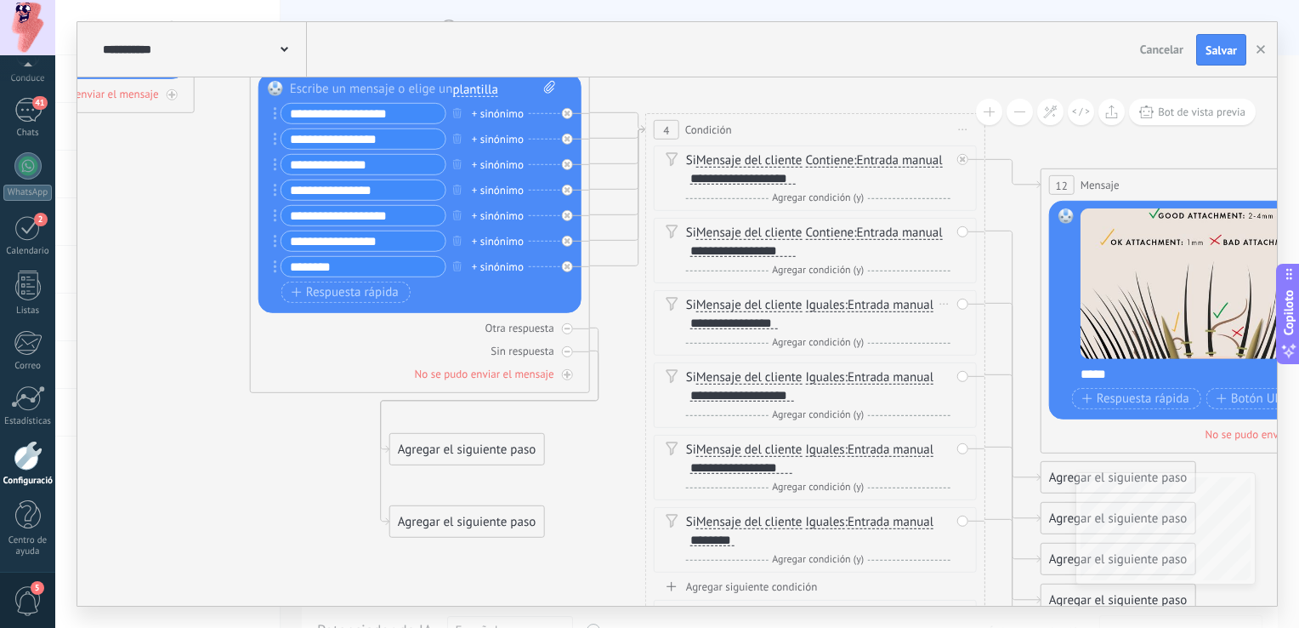
click at [834, 304] on span "Iguales" at bounding box center [824, 305] width 39 height 14
click at [834, 304] on button "Equals" at bounding box center [903, 305] width 213 height 31
click at [839, 359] on span "Contiene" at bounding box center [890, 365] width 206 height 17
click at [839, 379] on span "Iguales" at bounding box center [824, 378] width 39 height 14
click at [839, 379] on button "Equals" at bounding box center [903, 377] width 213 height 31
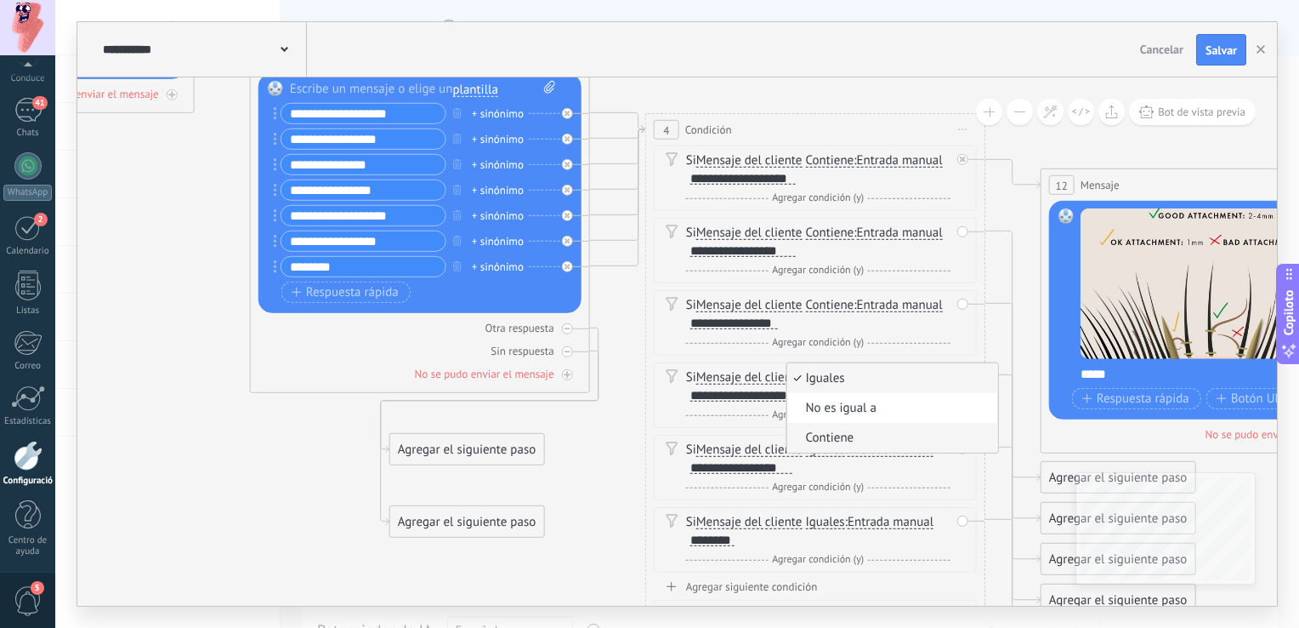
click at [840, 431] on span "Contiene" at bounding box center [890, 437] width 206 height 17
click at [837, 443] on span "Iguales" at bounding box center [824, 450] width 39 height 14
click at [837, 442] on button "Equals" at bounding box center [903, 450] width 213 height 31
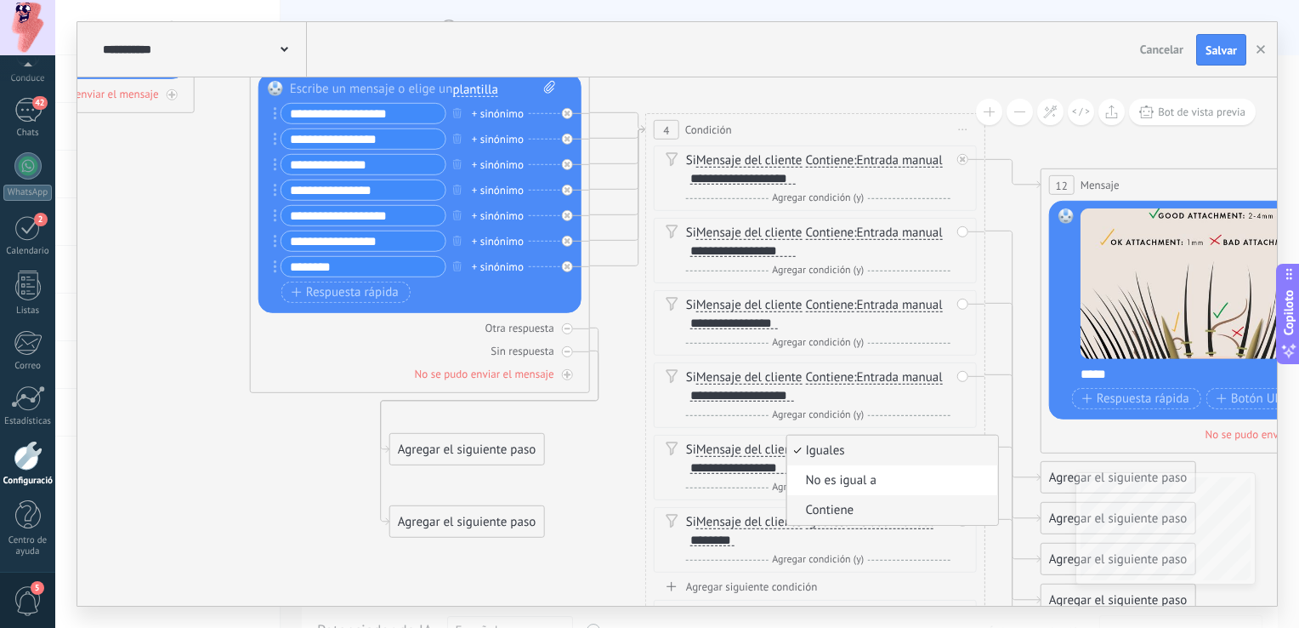
click at [840, 503] on span "Contiene" at bounding box center [890, 510] width 206 height 17
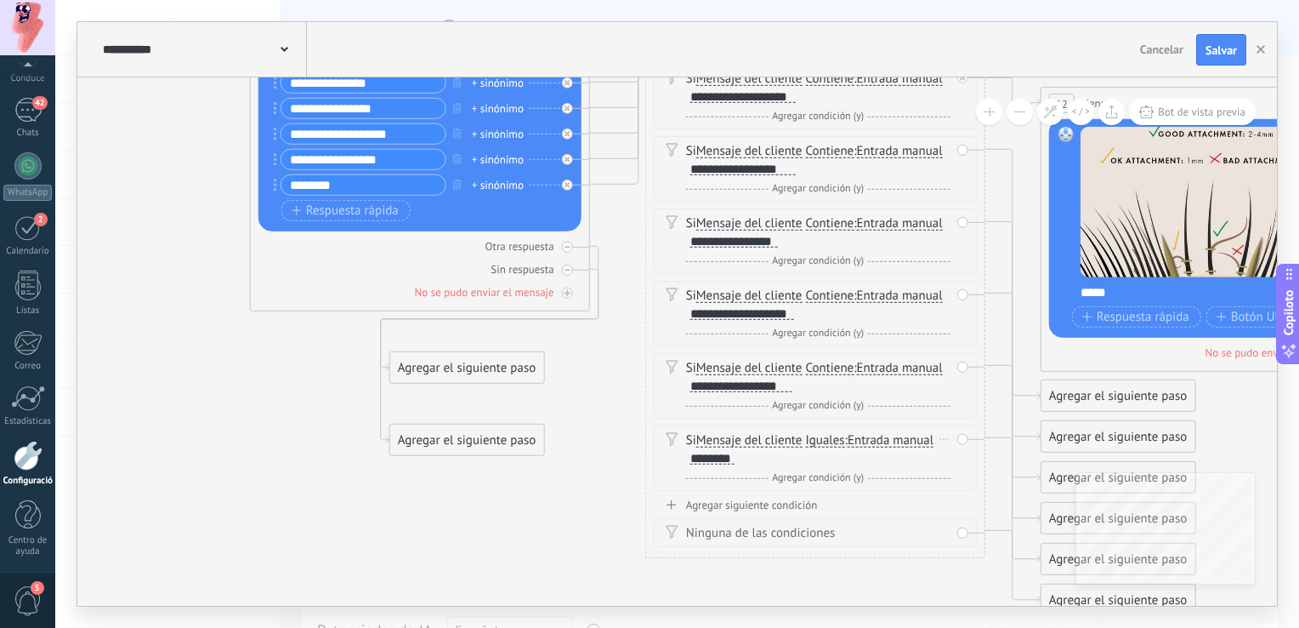
click at [827, 440] on span "Iguales" at bounding box center [824, 441] width 39 height 14
click at [827, 440] on button "Equals" at bounding box center [903, 440] width 213 height 31
click at [849, 493] on span "Contiene" at bounding box center [890, 500] width 206 height 17
click at [298, 376] on icon at bounding box center [592, 217] width 2725 height 1589
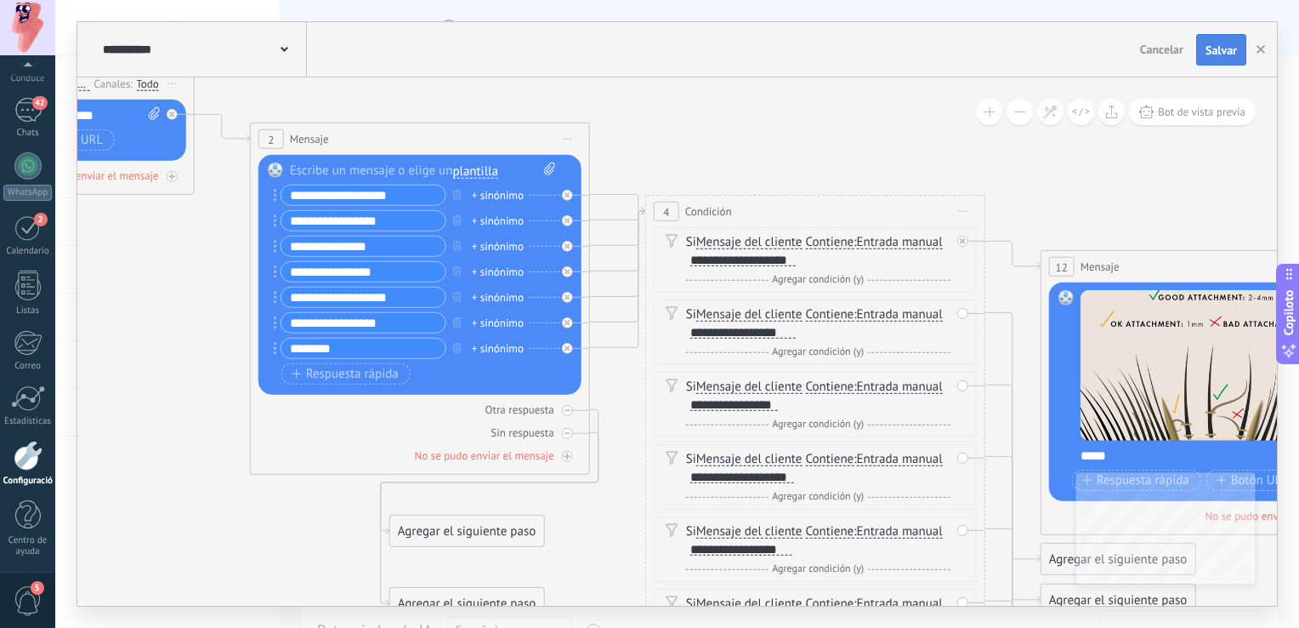
click at [1227, 49] on span "Salvar" at bounding box center [1221, 50] width 31 height 12
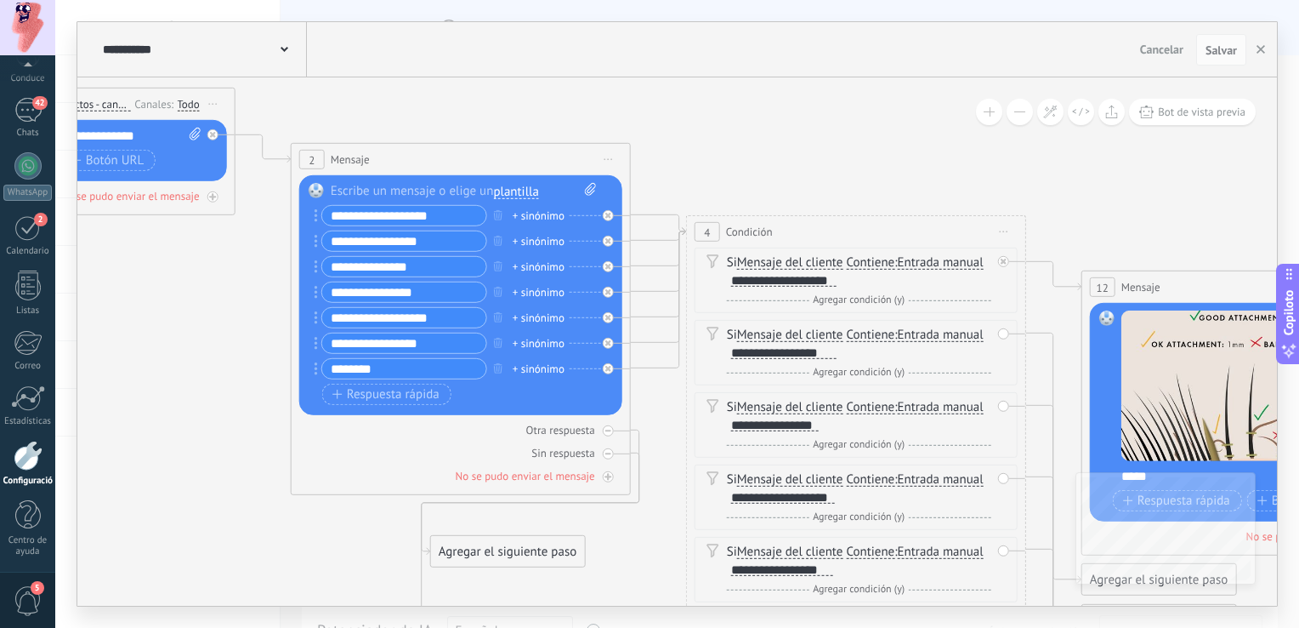
drag, startPoint x: 178, startPoint y: 212, endPoint x: 284, endPoint y: 233, distance: 108.4
click at [284, 233] on icon at bounding box center [632, 401] width 2725 height 1589
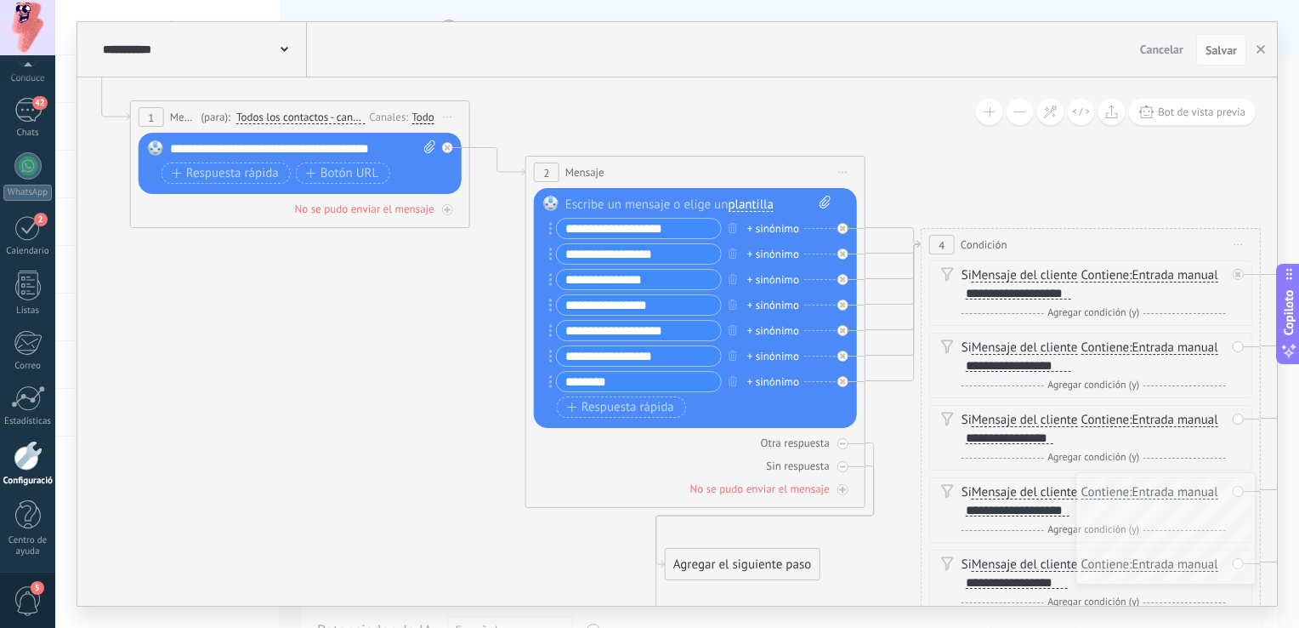
drag, startPoint x: 317, startPoint y: 201, endPoint x: 486, endPoint y: 213, distance: 169.6
click at [486, 213] on icon at bounding box center [867, 414] width 2725 height 1589
click at [503, 165] on icon at bounding box center [497, 162] width 55 height 28
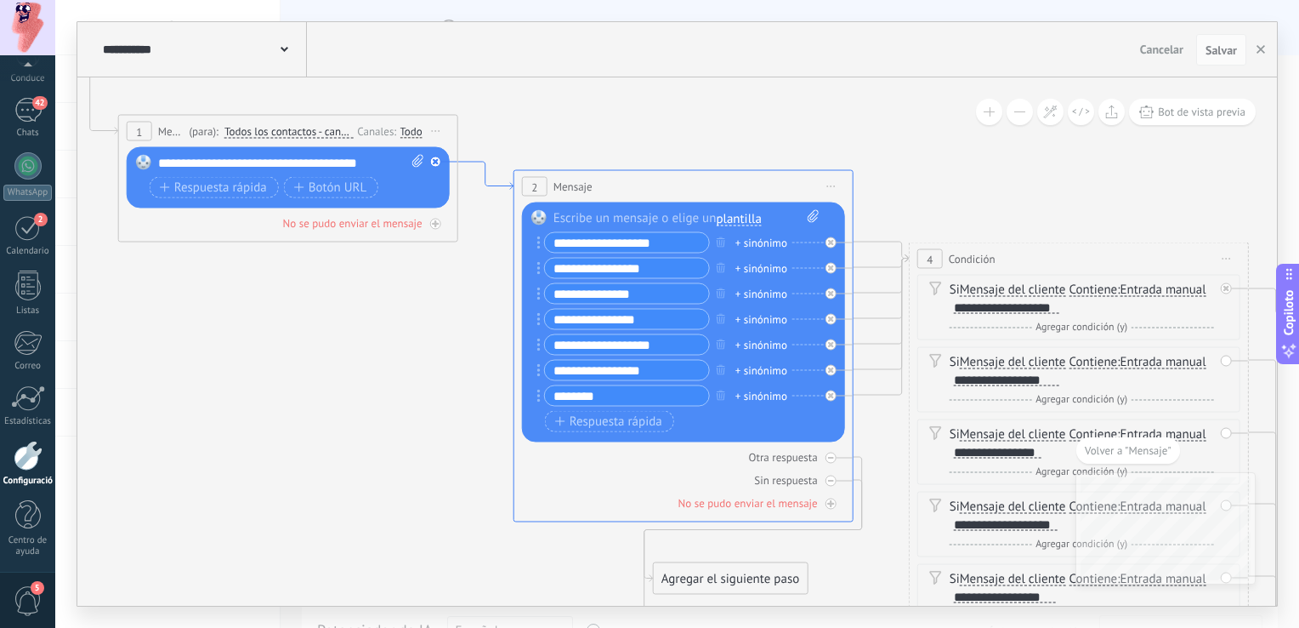
drag, startPoint x: 476, startPoint y: 162, endPoint x: 477, endPoint y: 179, distance: 17.9
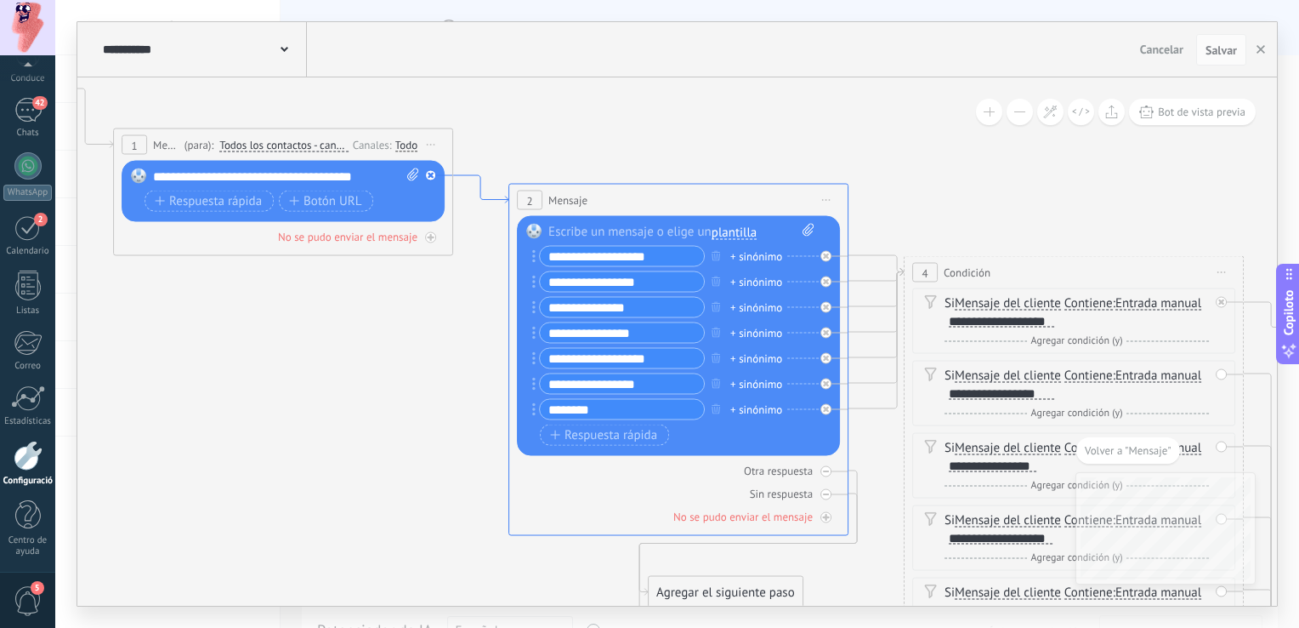
click at [479, 196] on icon at bounding box center [480, 189] width 55 height 28
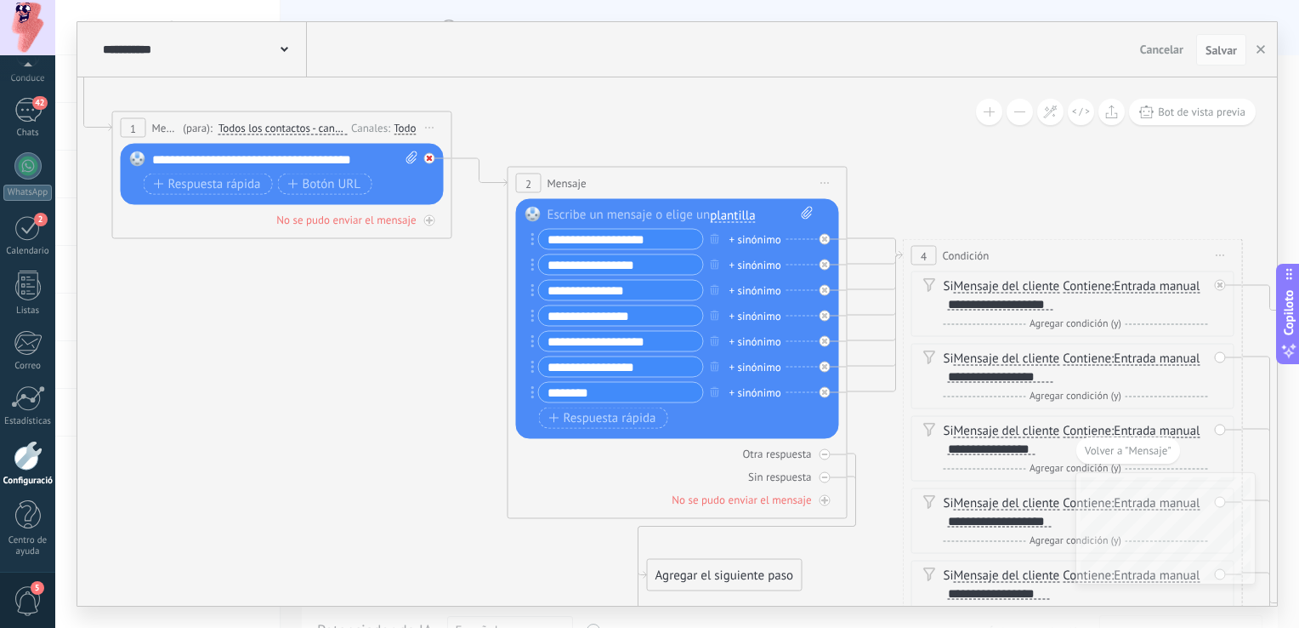
drag, startPoint x: 479, startPoint y: 196, endPoint x: 431, endPoint y: 154, distance: 63.3
click at [431, 154] on div at bounding box center [429, 158] width 11 height 11
drag, startPoint x: 592, startPoint y: 542, endPoint x: 582, endPoint y: 97, distance: 444.9
click at [582, 97] on div "Agregar el siguiente paso" at bounding box center [574, 90] width 154 height 28
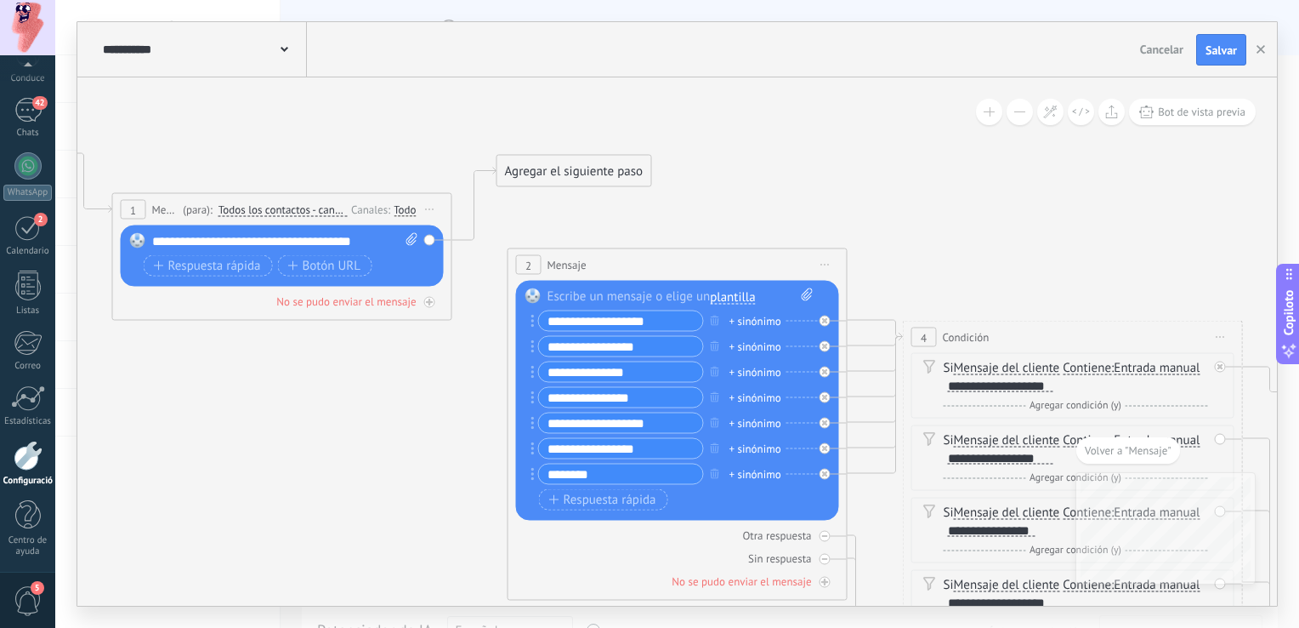
click at [610, 178] on div "Agregar el siguiente paso" at bounding box center [574, 171] width 154 height 28
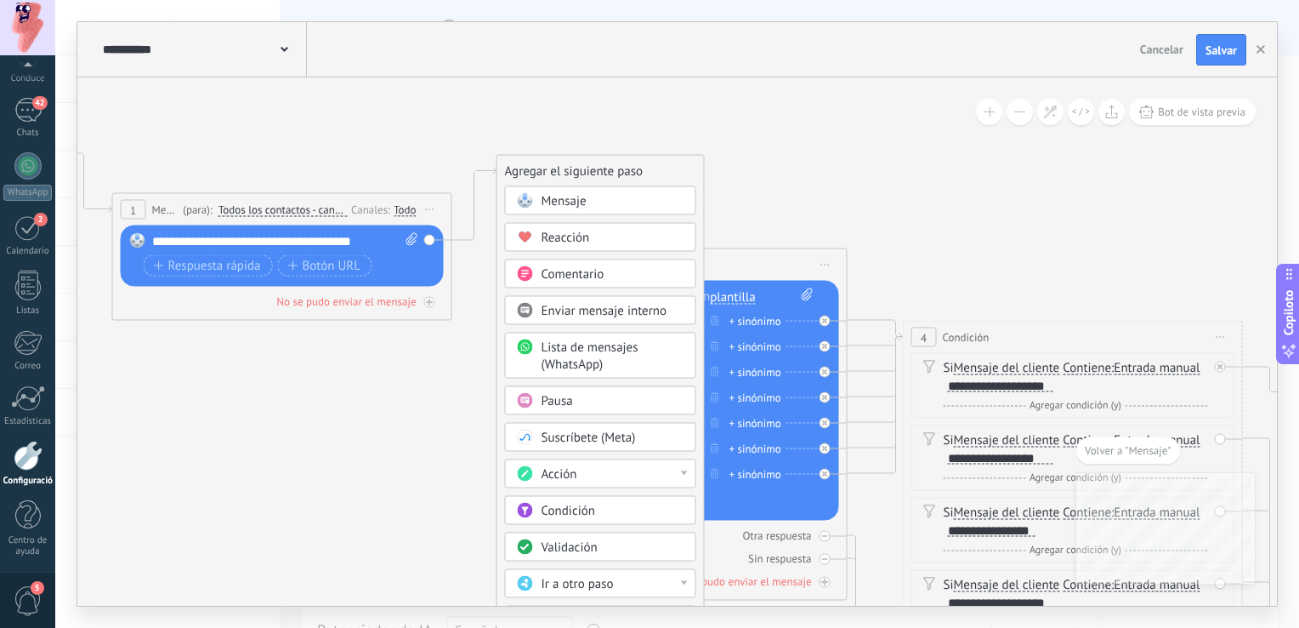
click at [614, 401] on div "Pausa" at bounding box center [613, 401] width 143 height 17
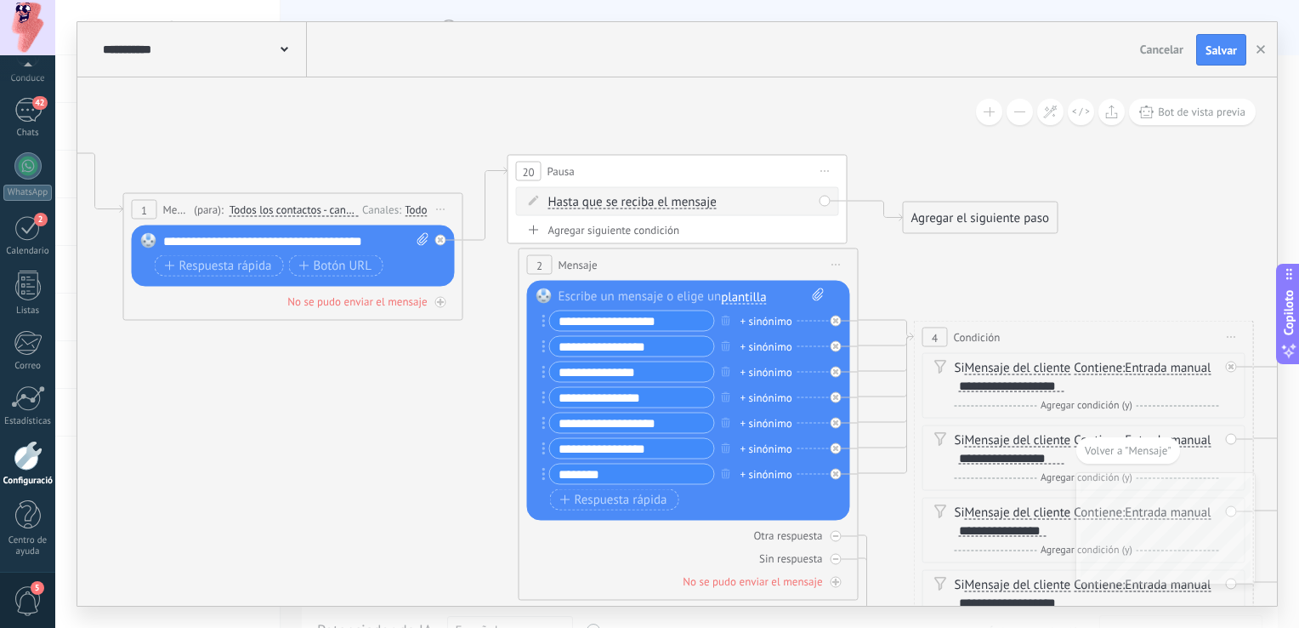
drag, startPoint x: 527, startPoint y: 170, endPoint x: 538, endPoint y: 172, distance: 11.2
click at [528, 171] on span "20" at bounding box center [528, 171] width 12 height 14
click at [681, 203] on span "Hasta que se reciba el mensaje" at bounding box center [632, 203] width 168 height 14
click at [681, 203] on button "Hasta que se reciba el mensaje" at bounding box center [646, 202] width 213 height 31
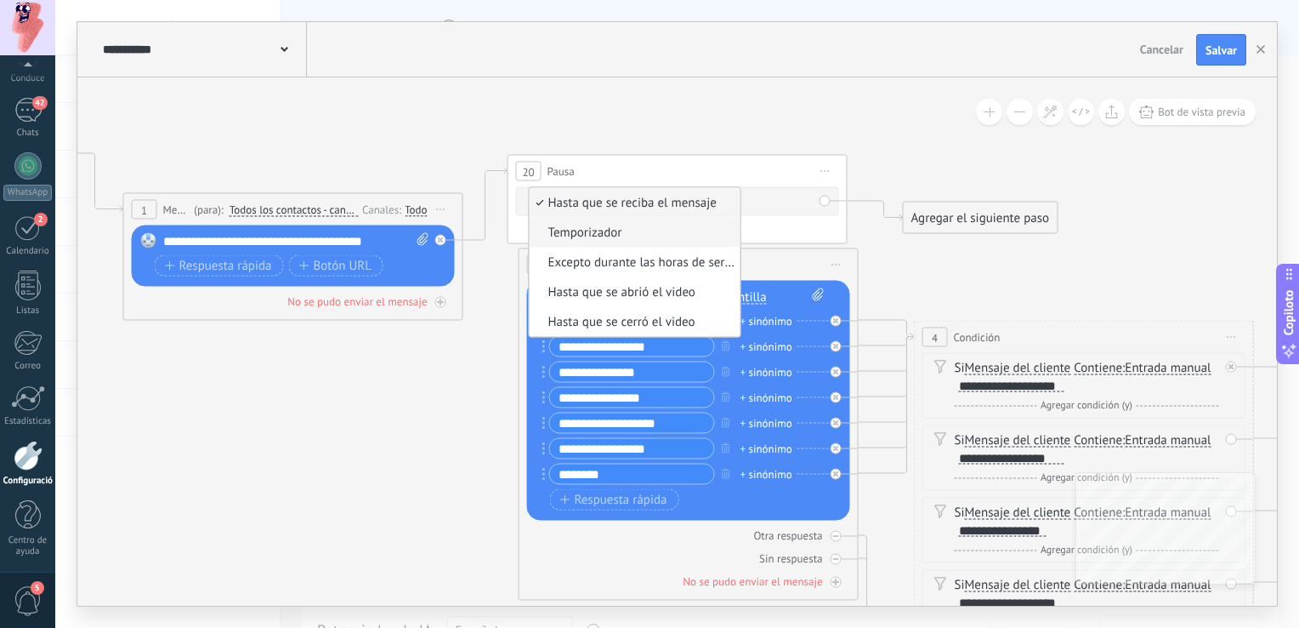
click at [631, 233] on span "Temporizador" at bounding box center [633, 233] width 206 height 17
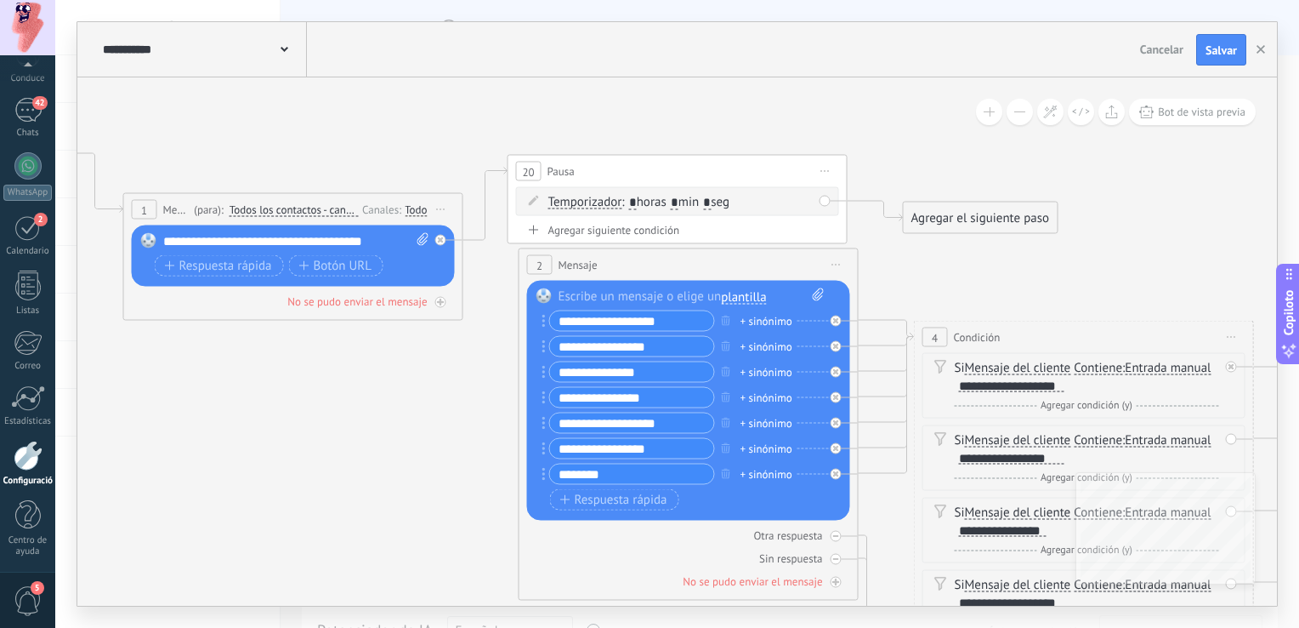
click at [688, 202] on span ": * horas * min * seg" at bounding box center [676, 202] width 108 height 16
click at [687, 194] on span ": * horas * min * seg" at bounding box center [676, 202] width 108 height 16
click at [679, 200] on input "*" at bounding box center [675, 203] width 8 height 14
type input "*"
click at [711, 200] on input "*" at bounding box center [707, 203] width 8 height 14
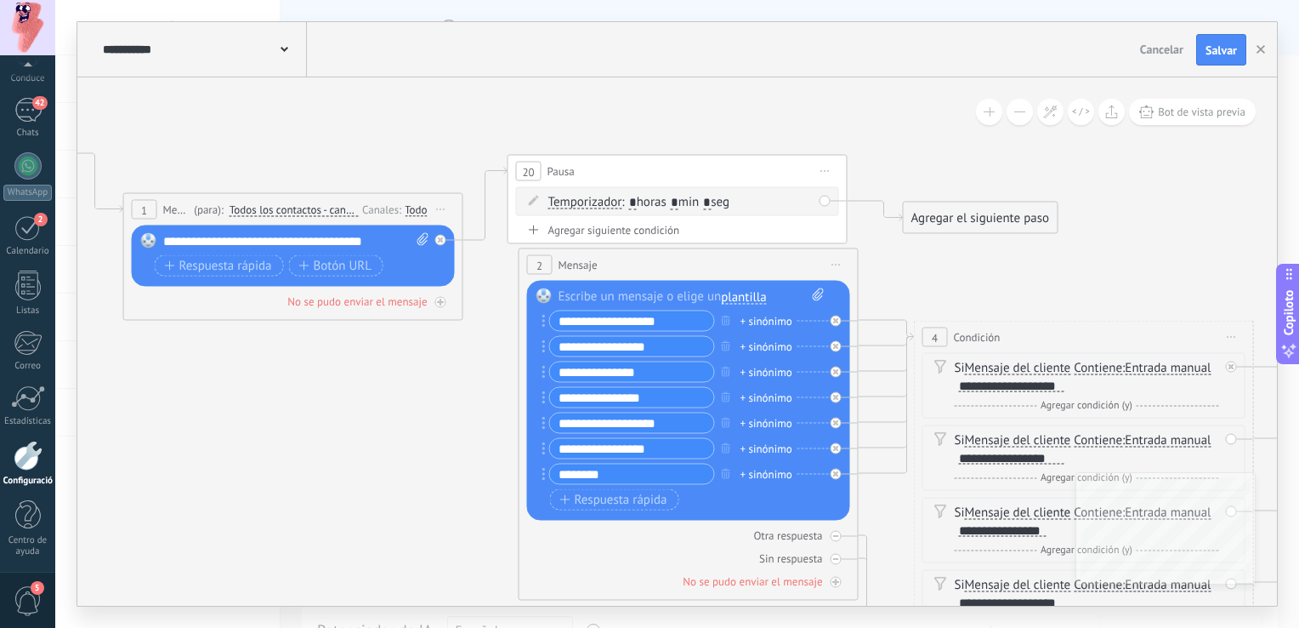
type input "*"
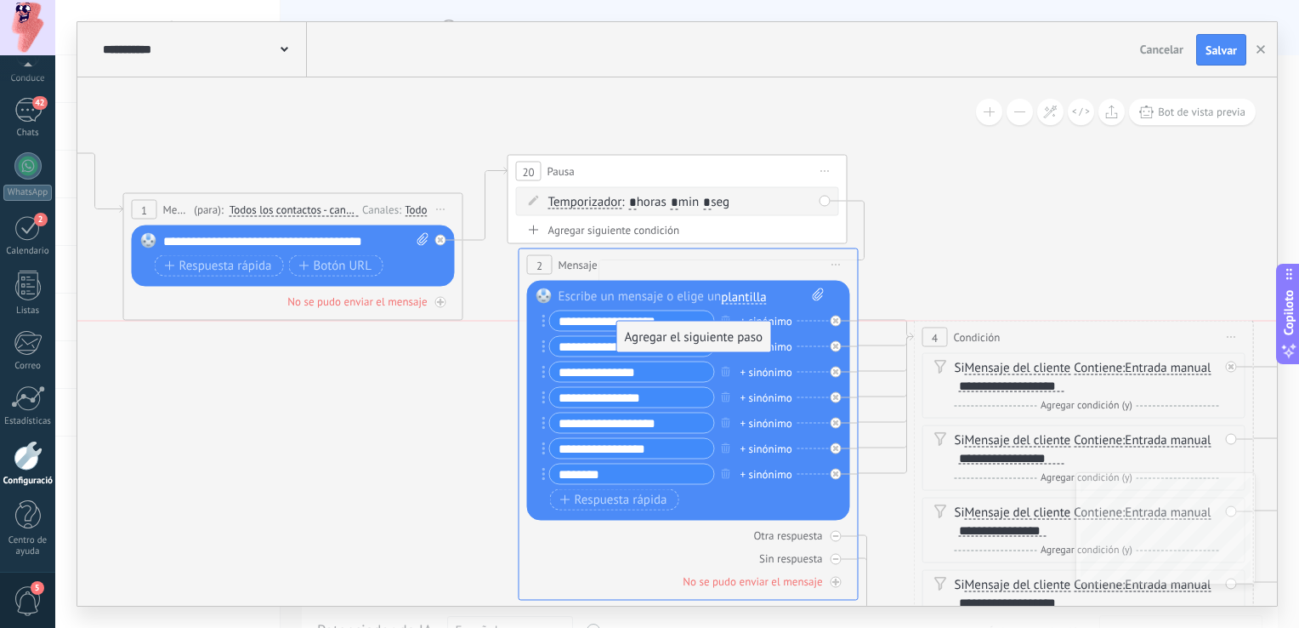
drag, startPoint x: 959, startPoint y: 212, endPoint x: 674, endPoint y: 338, distance: 312.6
click at [1217, 49] on span "Salvar" at bounding box center [1221, 50] width 31 height 12
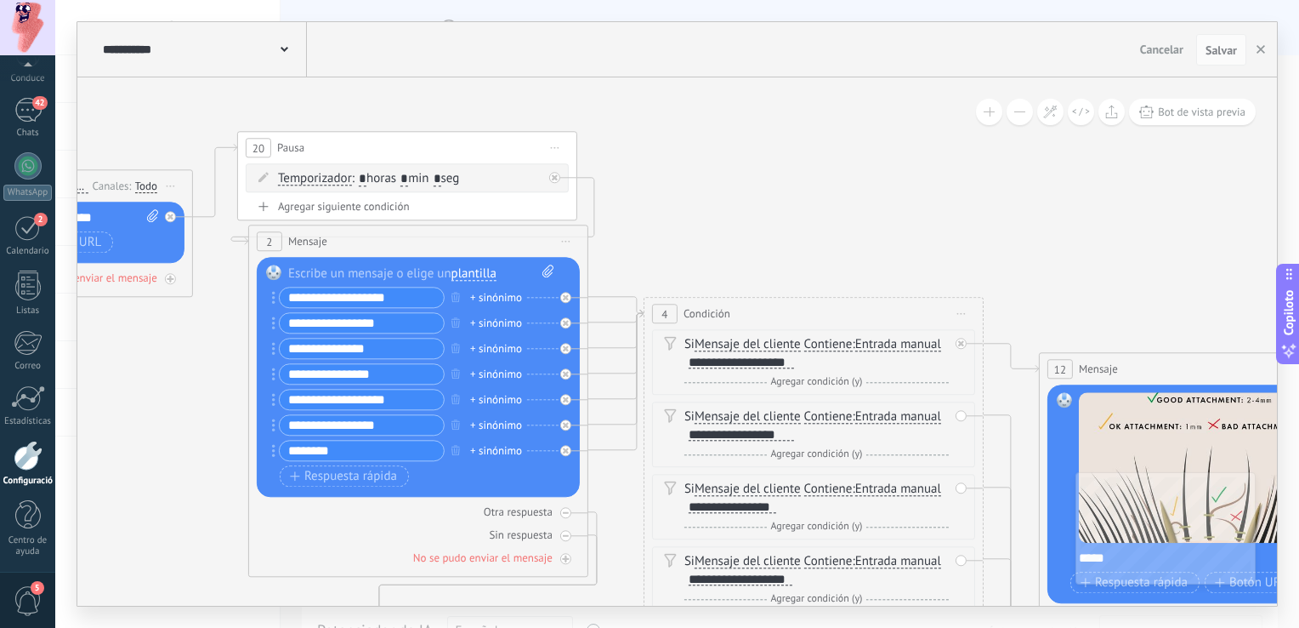
drag, startPoint x: 1071, startPoint y: 262, endPoint x: 714, endPoint y: 246, distance: 357.5
click at [719, 247] on icon at bounding box center [590, 482] width 2725 height 1585
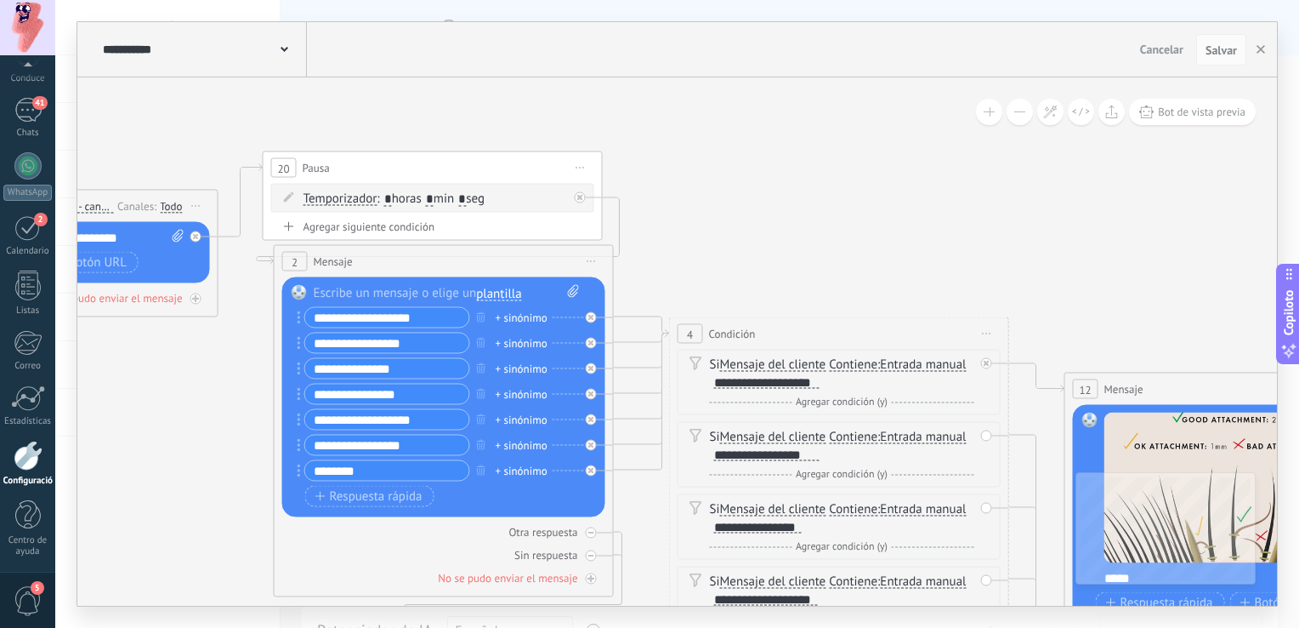
drag, startPoint x: 674, startPoint y: 184, endPoint x: 799, endPoint y: 216, distance: 129.9
click at [817, 198] on icon at bounding box center [615, 501] width 2725 height 1585
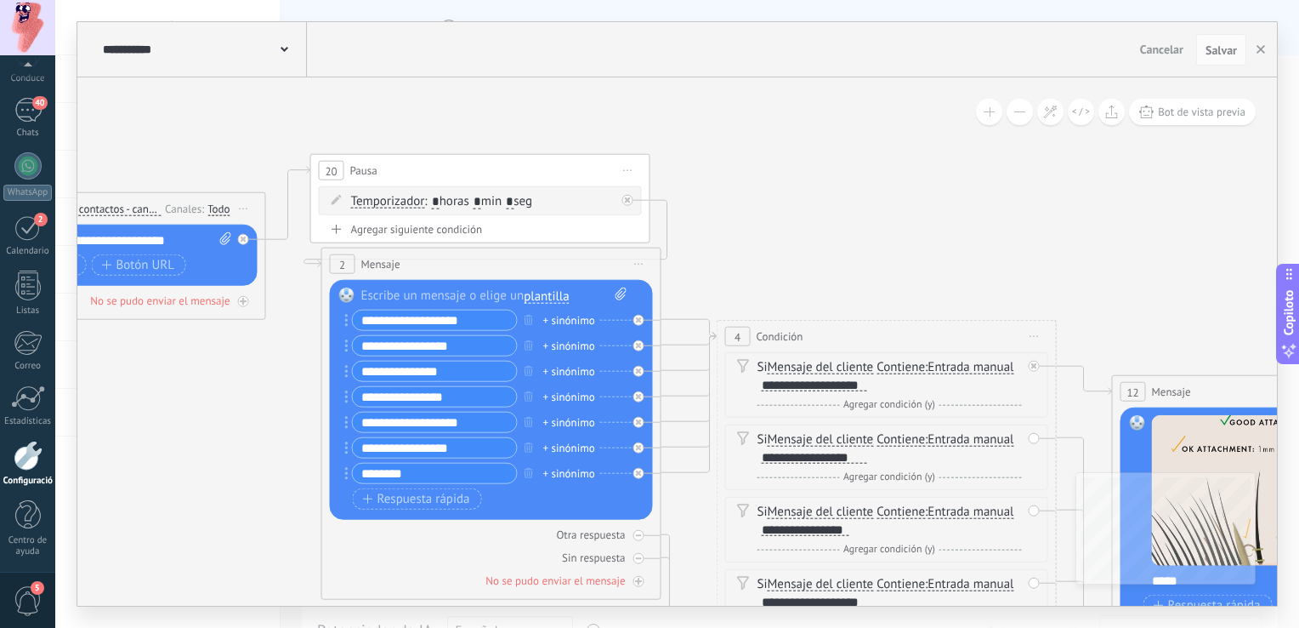
click at [442, 287] on div at bounding box center [494, 295] width 266 height 17
click at [977, 175] on icon at bounding box center [663, 504] width 2725 height 1585
click at [1215, 48] on span "Salvar" at bounding box center [1221, 50] width 31 height 12
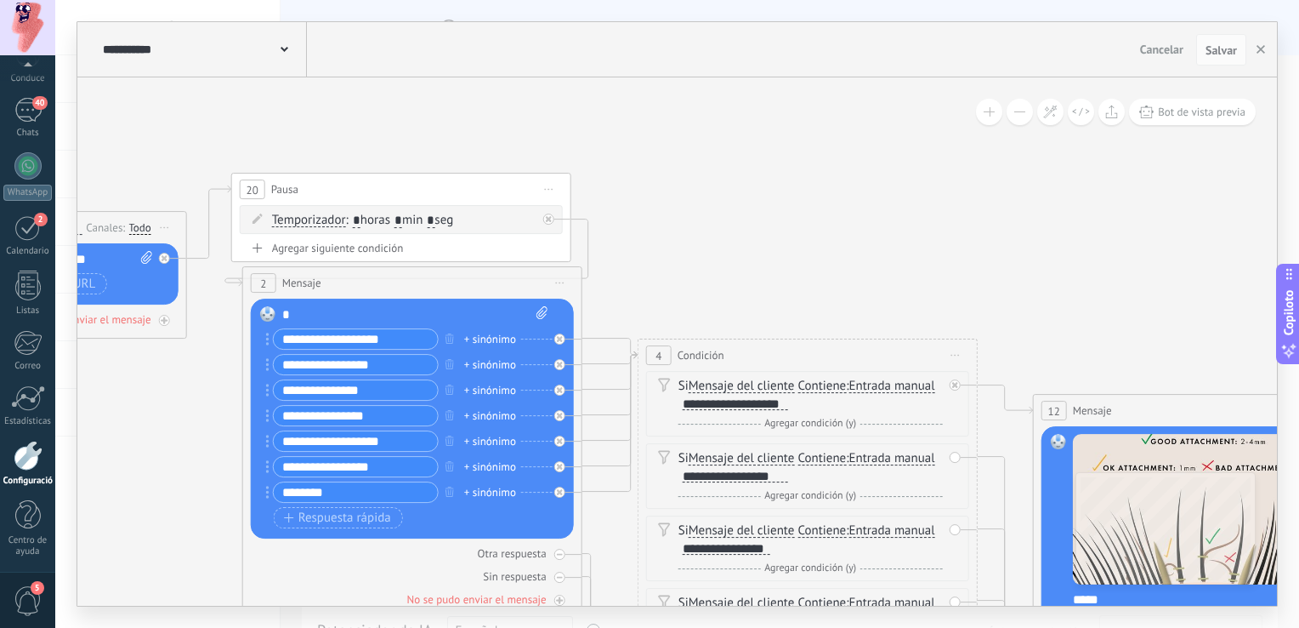
drag, startPoint x: 926, startPoint y: 216, endPoint x: 847, endPoint y: 236, distance: 81.5
click at [847, 236] on icon at bounding box center [584, 523] width 2725 height 1585
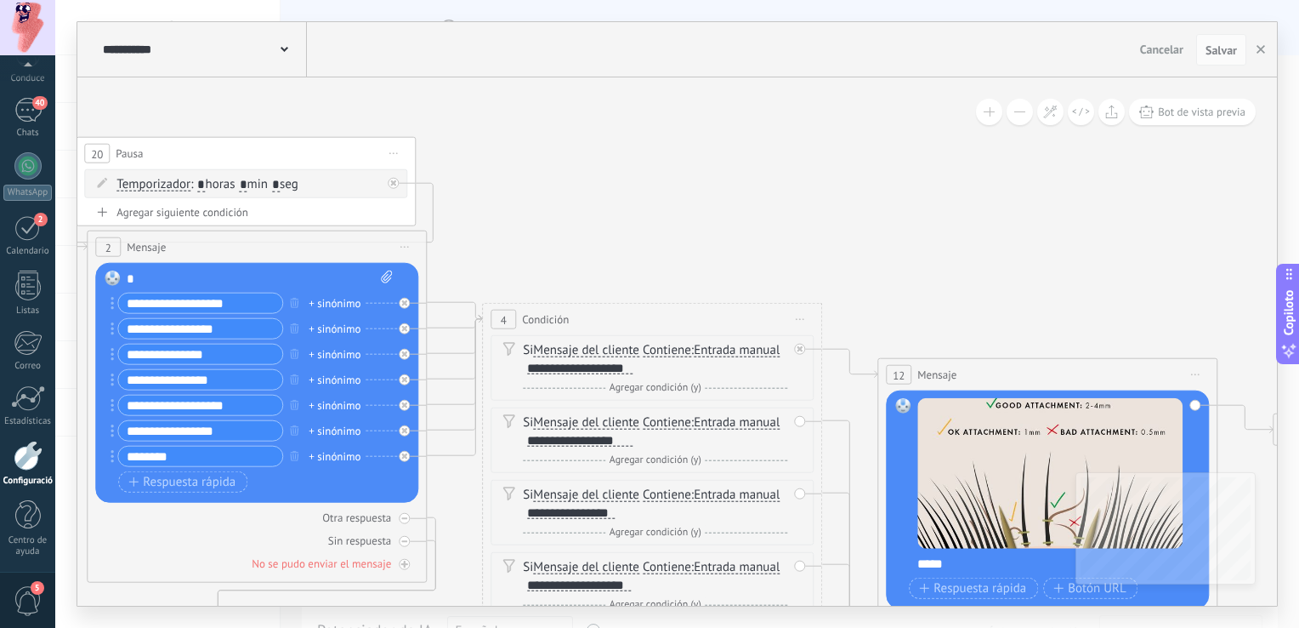
drag, startPoint x: 1189, startPoint y: 257, endPoint x: 932, endPoint y: 123, distance: 289.4
click at [932, 123] on icon at bounding box center [428, 487] width 2725 height 1585
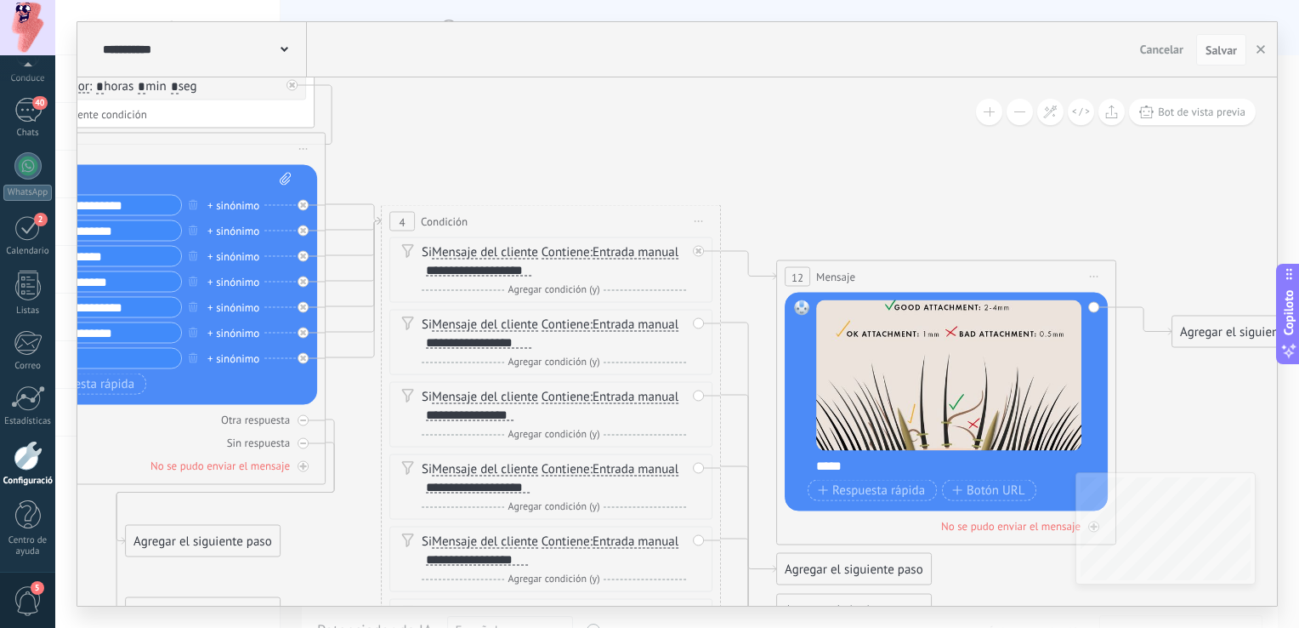
click at [942, 185] on icon at bounding box center [327, 389] width 2725 height 1585
click at [983, 216] on icon at bounding box center [327, 389] width 2725 height 1585
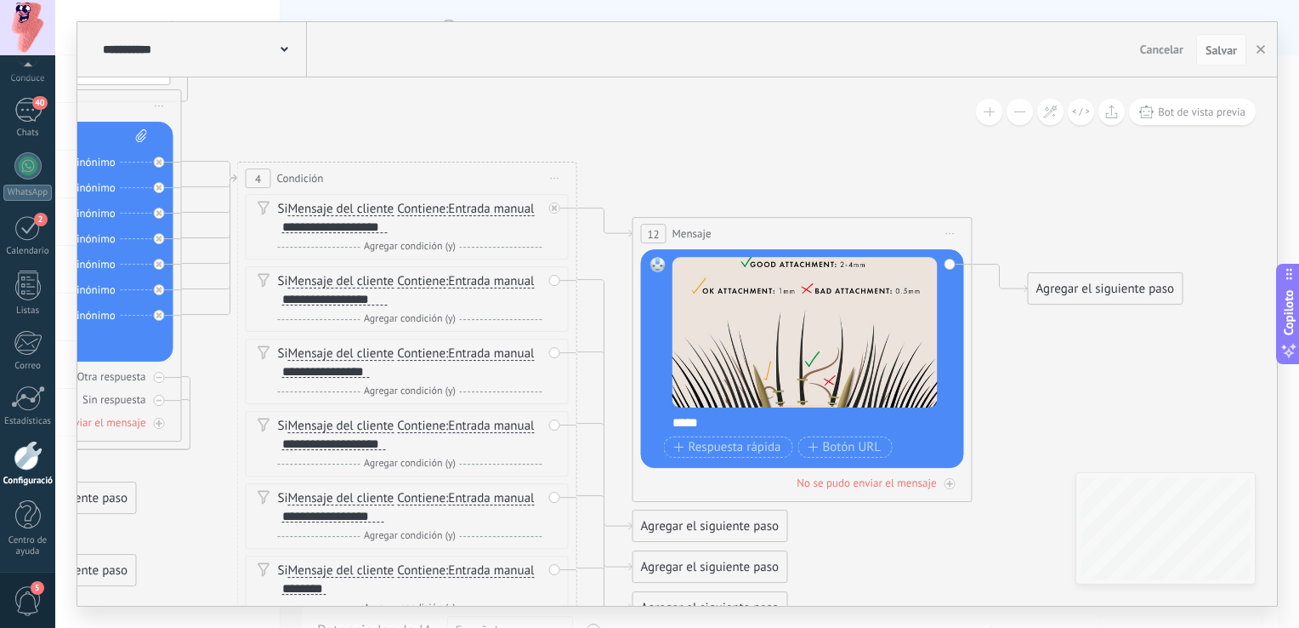
drag, startPoint x: 924, startPoint y: 173, endPoint x: 806, endPoint y: 132, distance: 125.3
click at [802, 128] on icon at bounding box center [183, 346] width 2725 height 1585
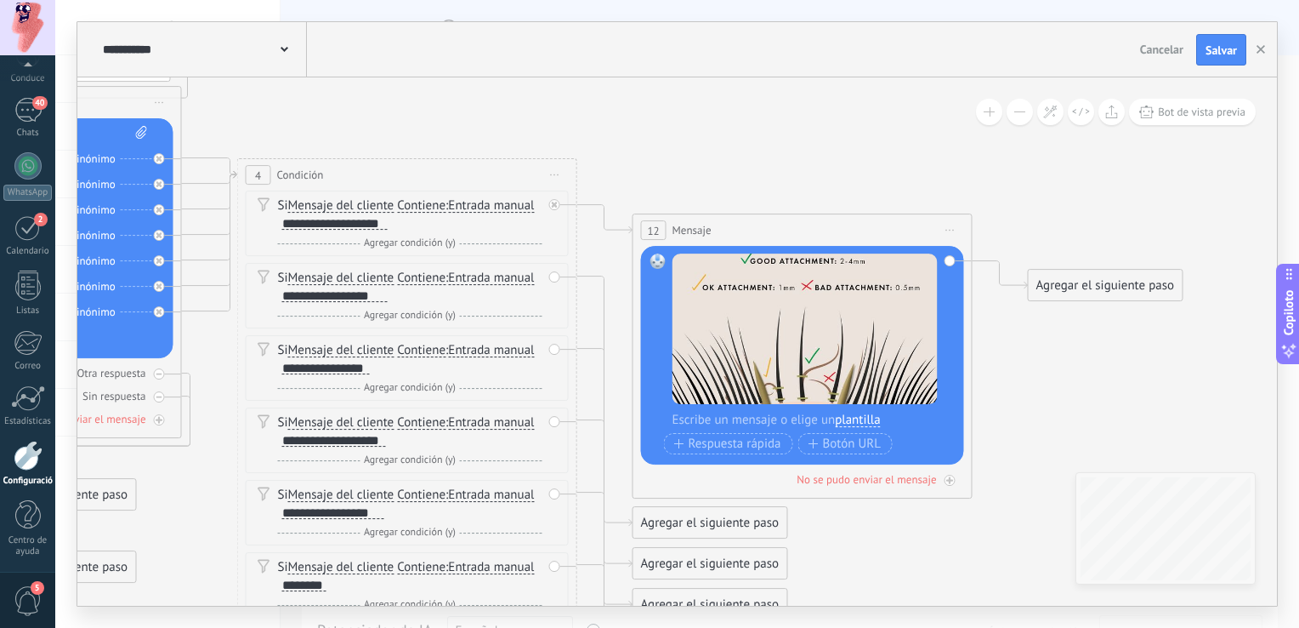
click at [1102, 280] on div "Agregar el siguiente paso" at bounding box center [1106, 286] width 154 height 28
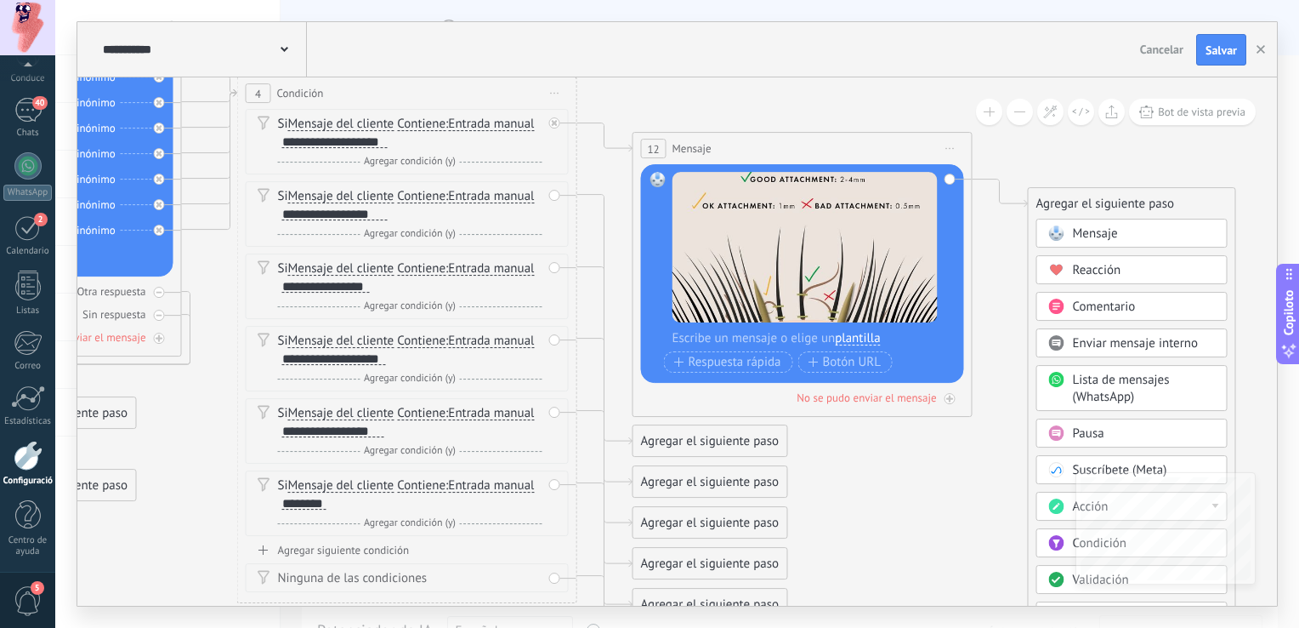
click at [1103, 436] on span "Pausa" at bounding box center [1088, 434] width 31 height 16
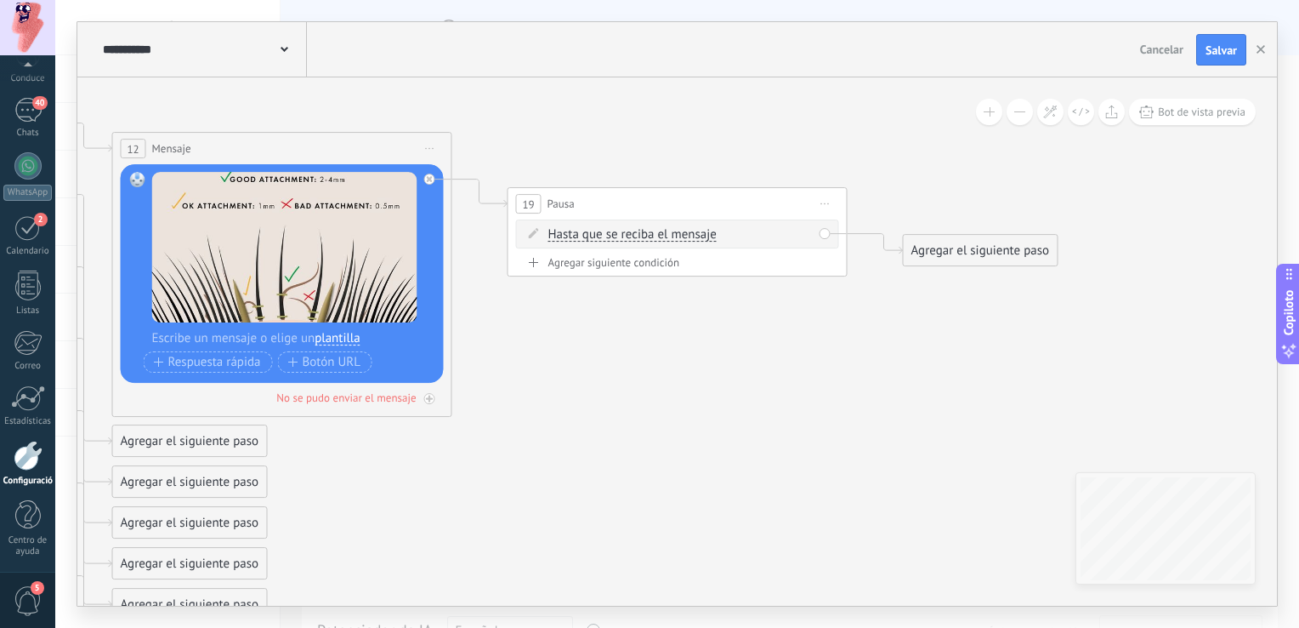
click at [761, 232] on div "Hasta que se reciba el mensaje Hasta que se reciba el mensaje Temporizador Exce…" at bounding box center [680, 235] width 264 height 17
click at [702, 230] on span "Hasta que se reciba el mensaje" at bounding box center [632, 236] width 168 height 14
click at [702, 230] on button "Hasta que se reciba el mensaje" at bounding box center [646, 235] width 213 height 31
click at [634, 264] on span "Temporizador" at bounding box center [633, 266] width 206 height 17
click at [679, 236] on input "*" at bounding box center [675, 236] width 8 height 14
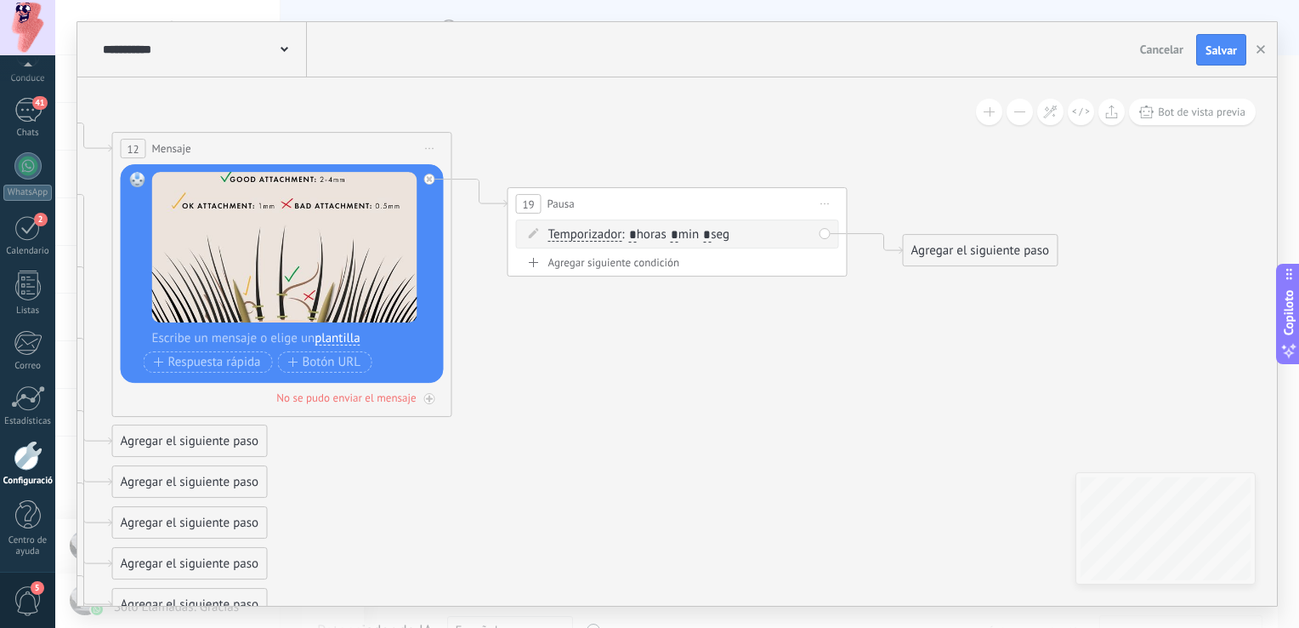
type input "*"
click at [711, 229] on input "*" at bounding box center [707, 236] width 8 height 14
type input "*"
click at [952, 249] on div "Agregar el siguiente paso" at bounding box center [981, 251] width 154 height 28
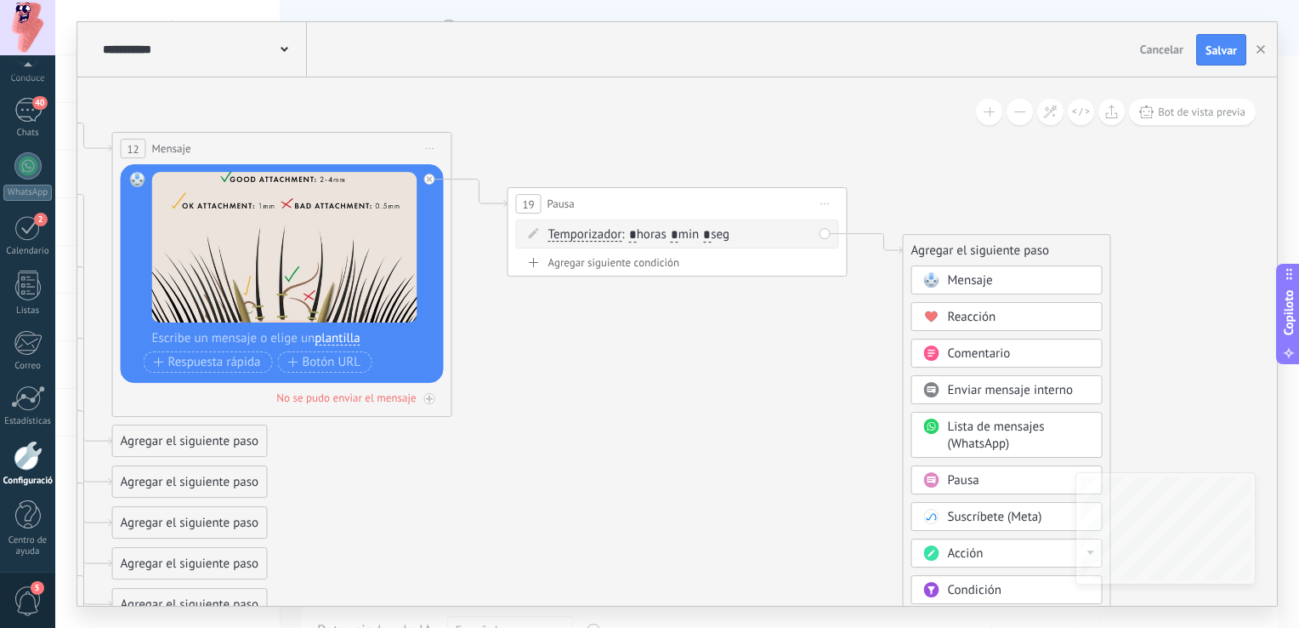
click at [1021, 284] on div "Mensaje" at bounding box center [1019, 281] width 143 height 17
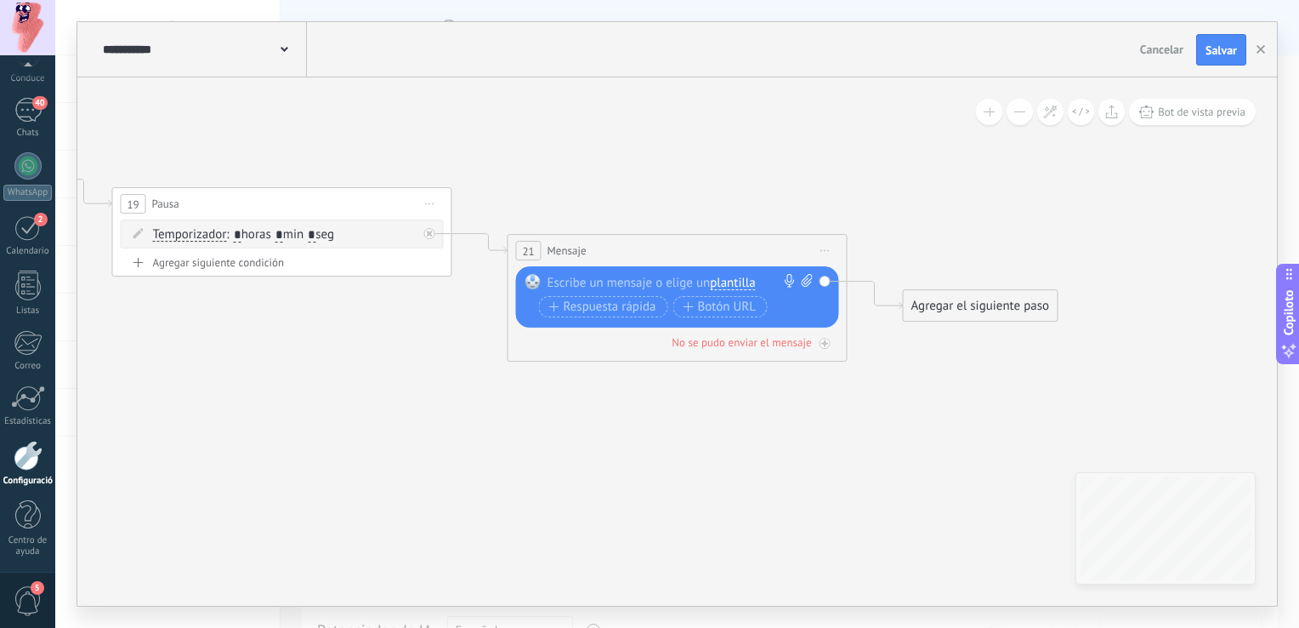
click at [605, 281] on div at bounding box center [674, 283] width 253 height 17
click at [622, 300] on font "Respuesta rápida" at bounding box center [610, 307] width 93 height 14
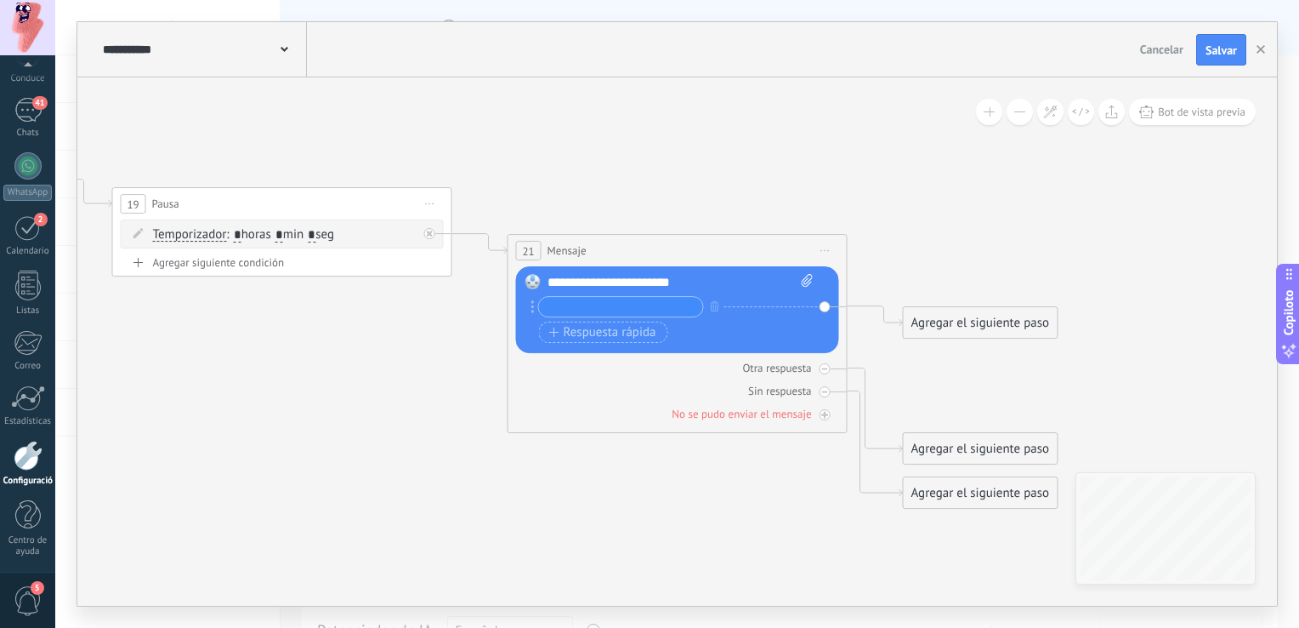
click at [602, 310] on input "text" at bounding box center [621, 308] width 164 height 20
type input "*"
type input "**"
click at [626, 339] on font "Respuesta rápida" at bounding box center [610, 333] width 93 height 14
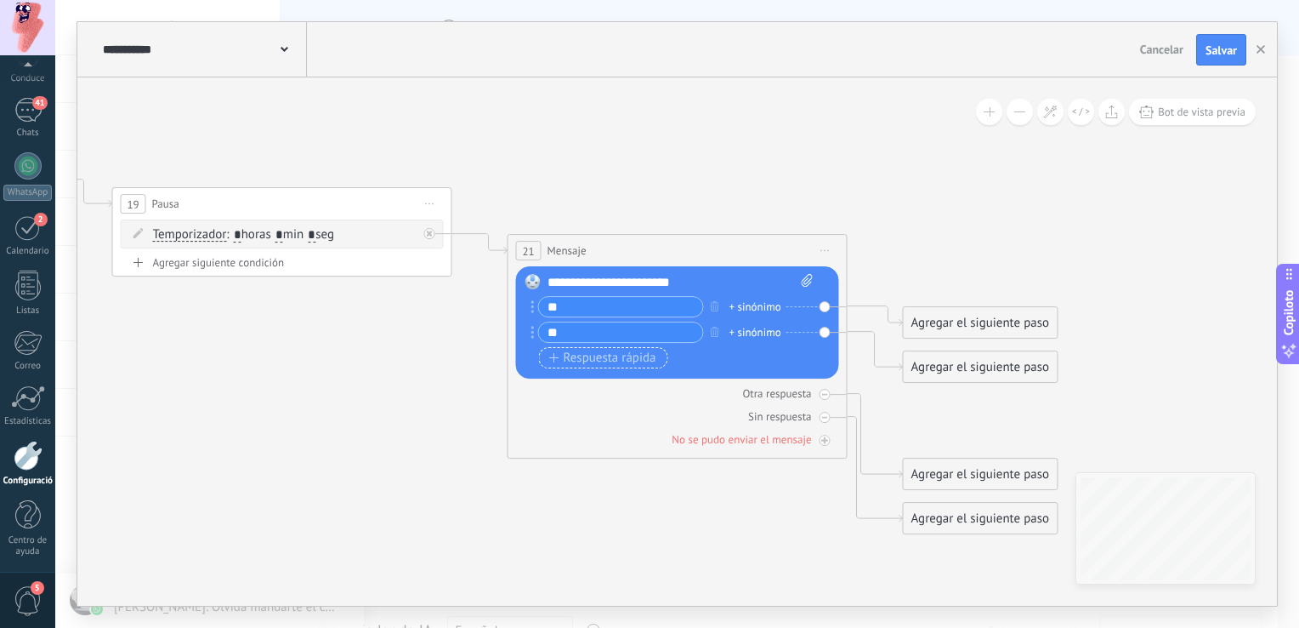
click at [571, 353] on font "Respuesta rápida" at bounding box center [610, 358] width 93 height 14
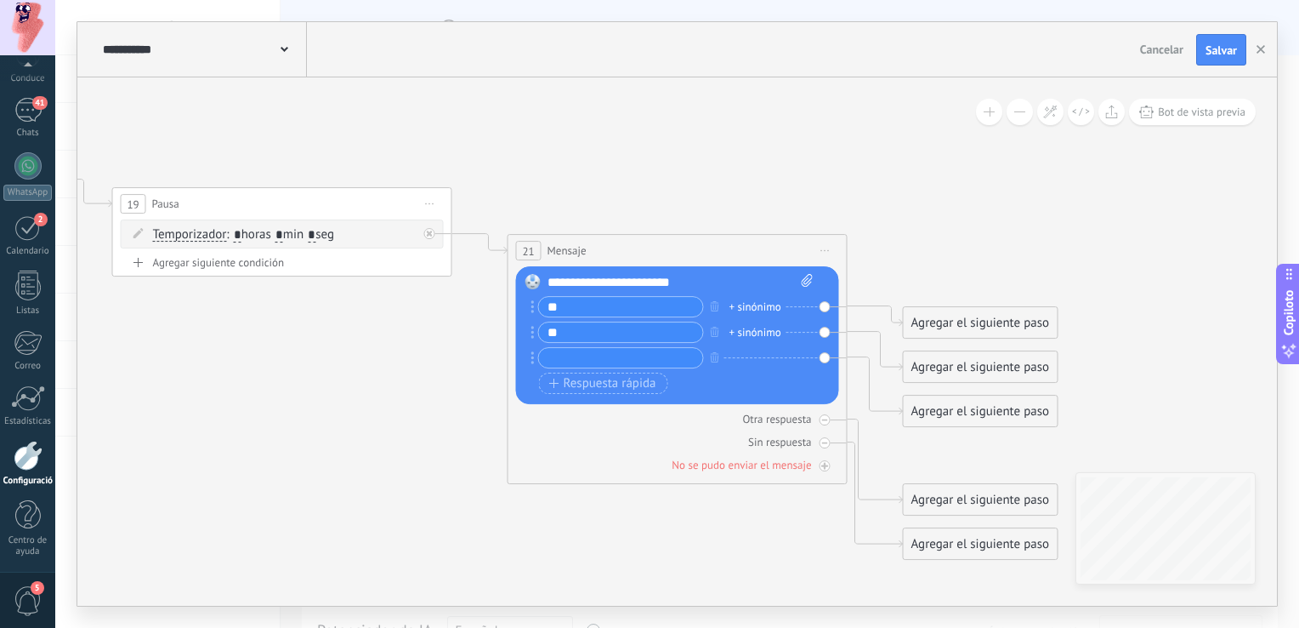
click at [582, 335] on input "**" at bounding box center [621, 333] width 164 height 20
type input "*"
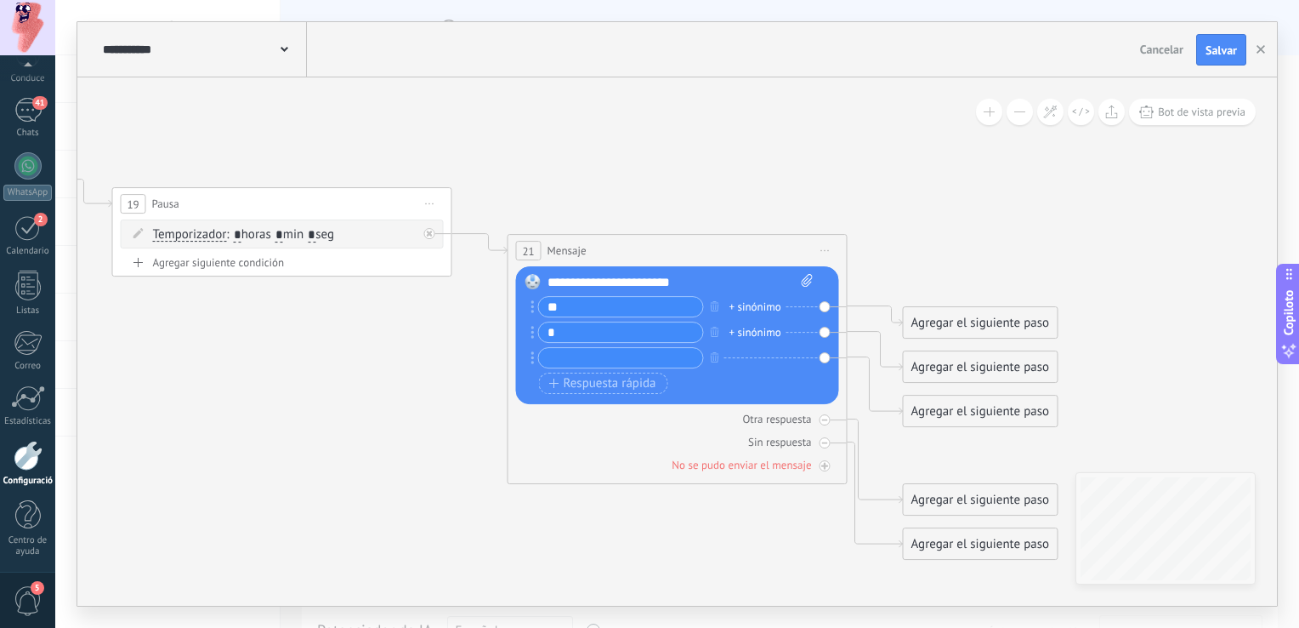
type input "**"
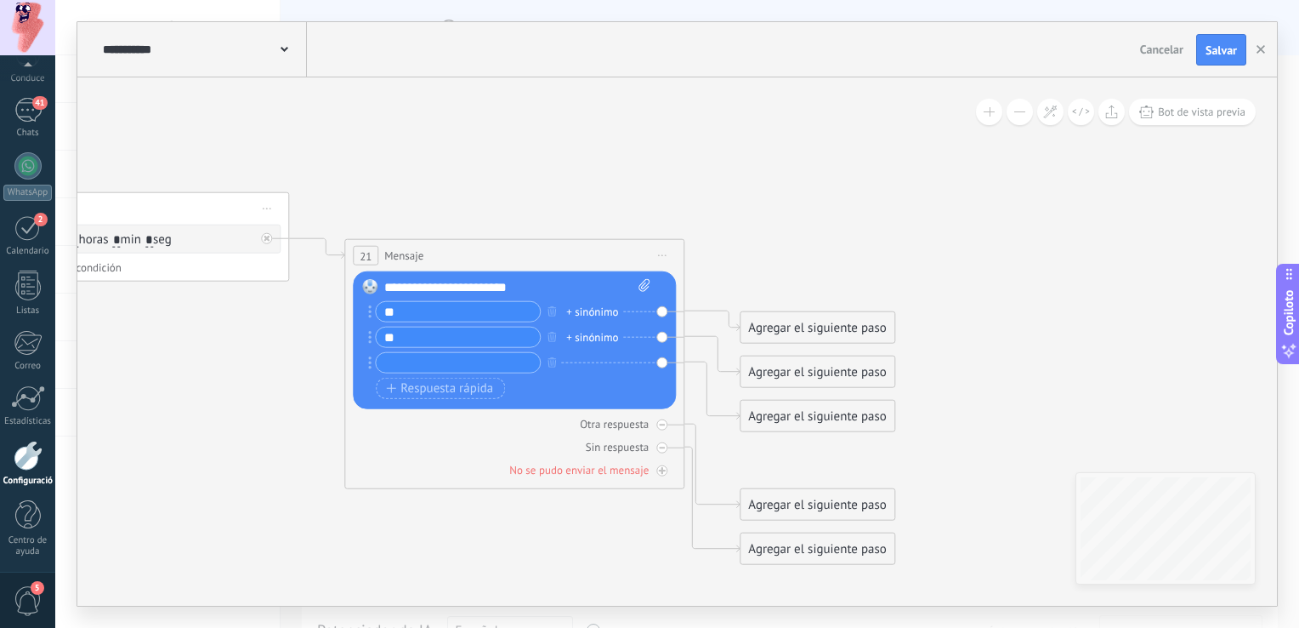
drag, startPoint x: 1118, startPoint y: 271, endPoint x: 945, endPoint y: 272, distance: 173.5
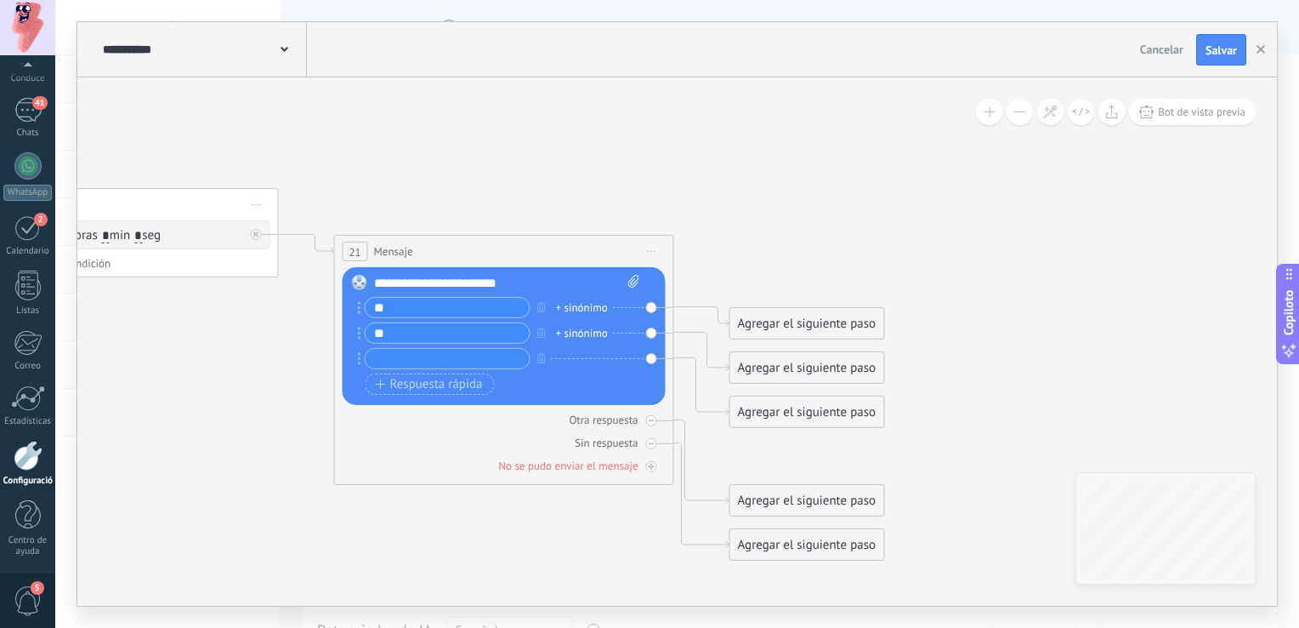
click at [418, 355] on input "text" at bounding box center [448, 359] width 164 height 20
click at [762, 315] on div "Agregar el siguiente paso" at bounding box center [807, 324] width 154 height 28
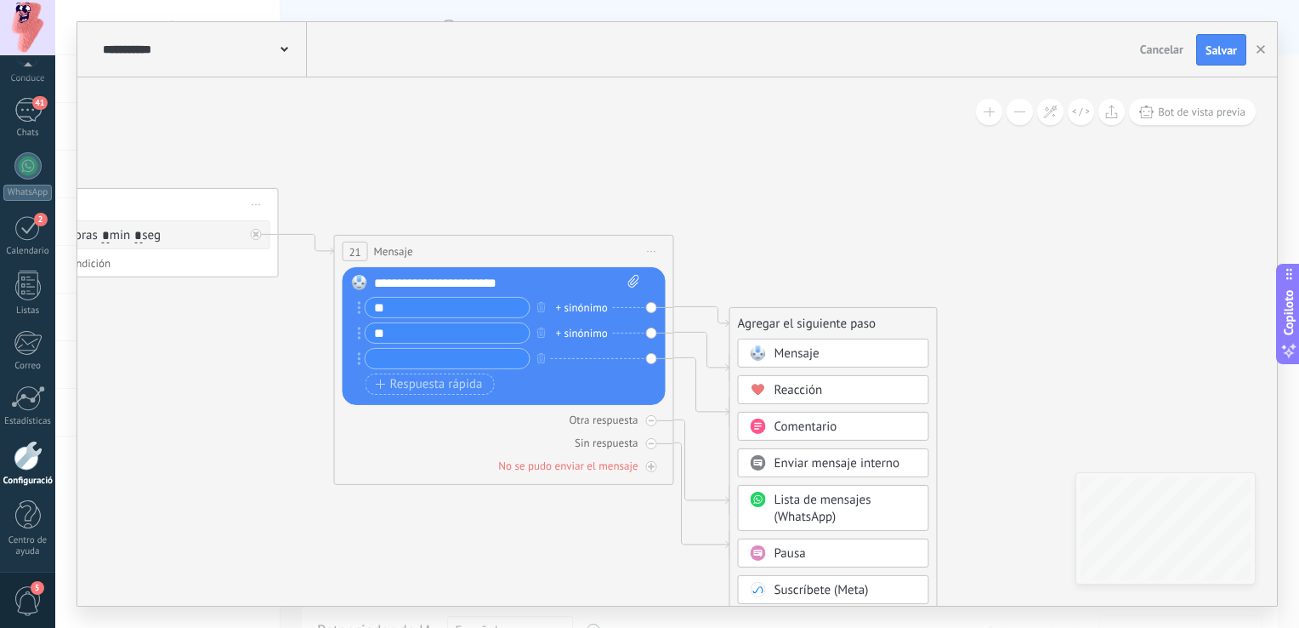
click at [793, 350] on span "Mensaje" at bounding box center [797, 353] width 45 height 16
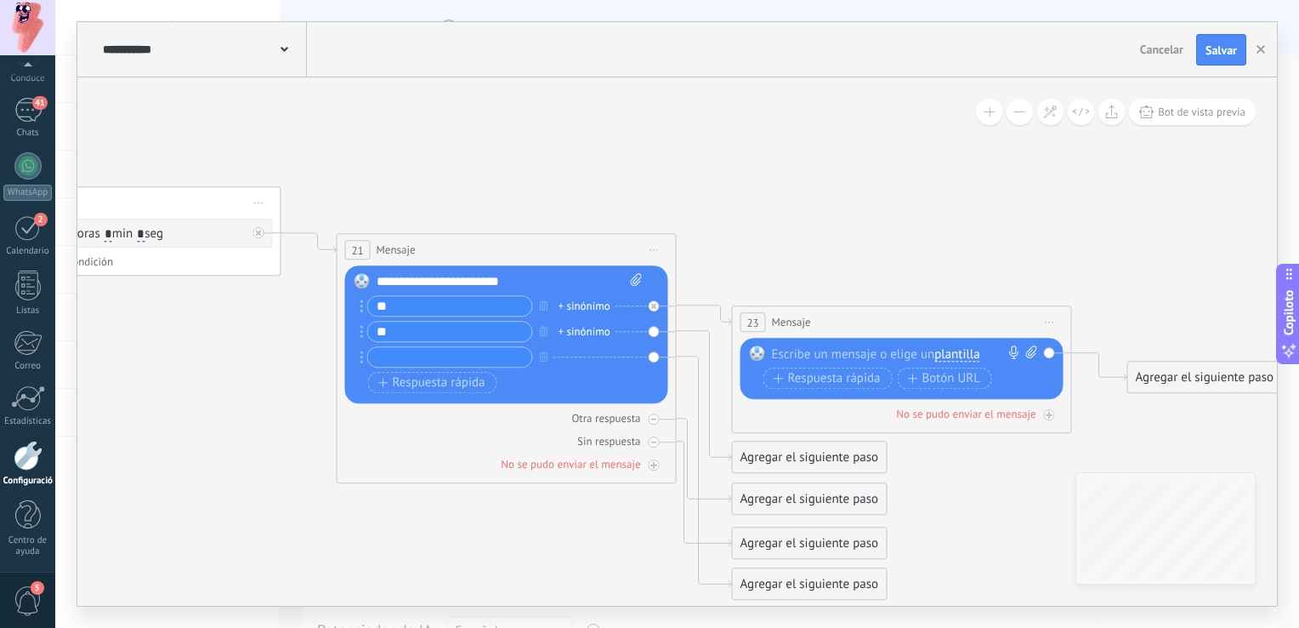
drag, startPoint x: 642, startPoint y: 178, endPoint x: 827, endPoint y: 169, distance: 184.7
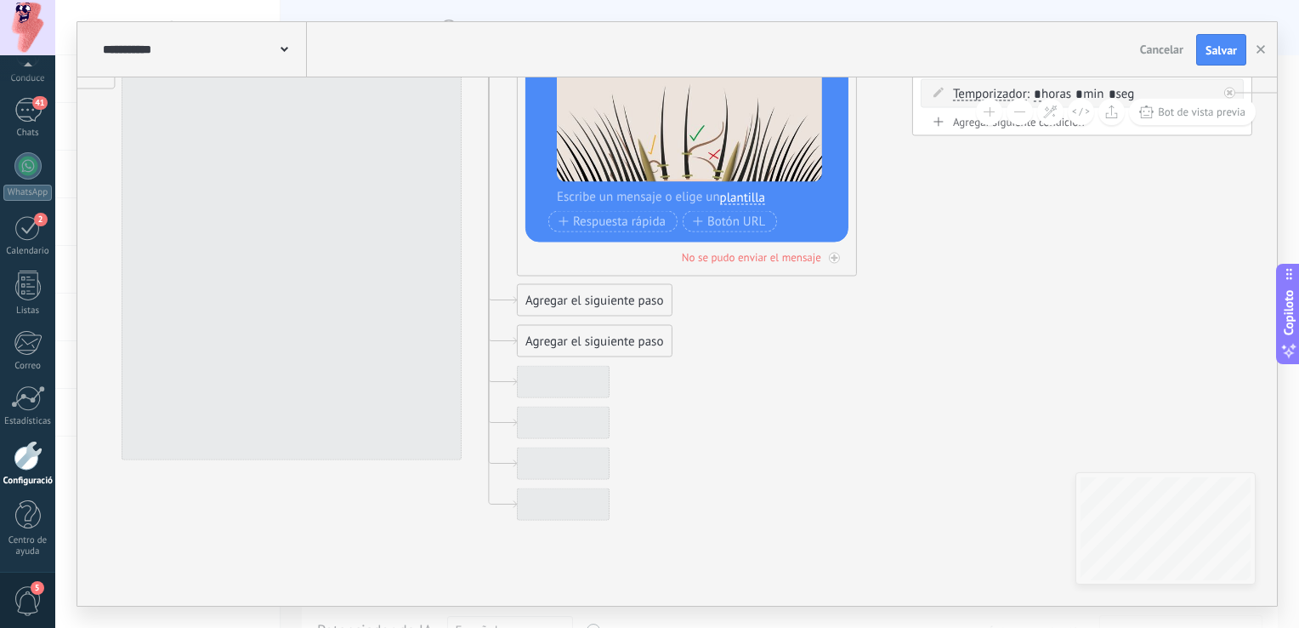
drag, startPoint x: 235, startPoint y: 396, endPoint x: 1207, endPoint y: 262, distance: 981.2
click at [1207, 260] on icon at bounding box center [661, 120] width 3911 height 1585
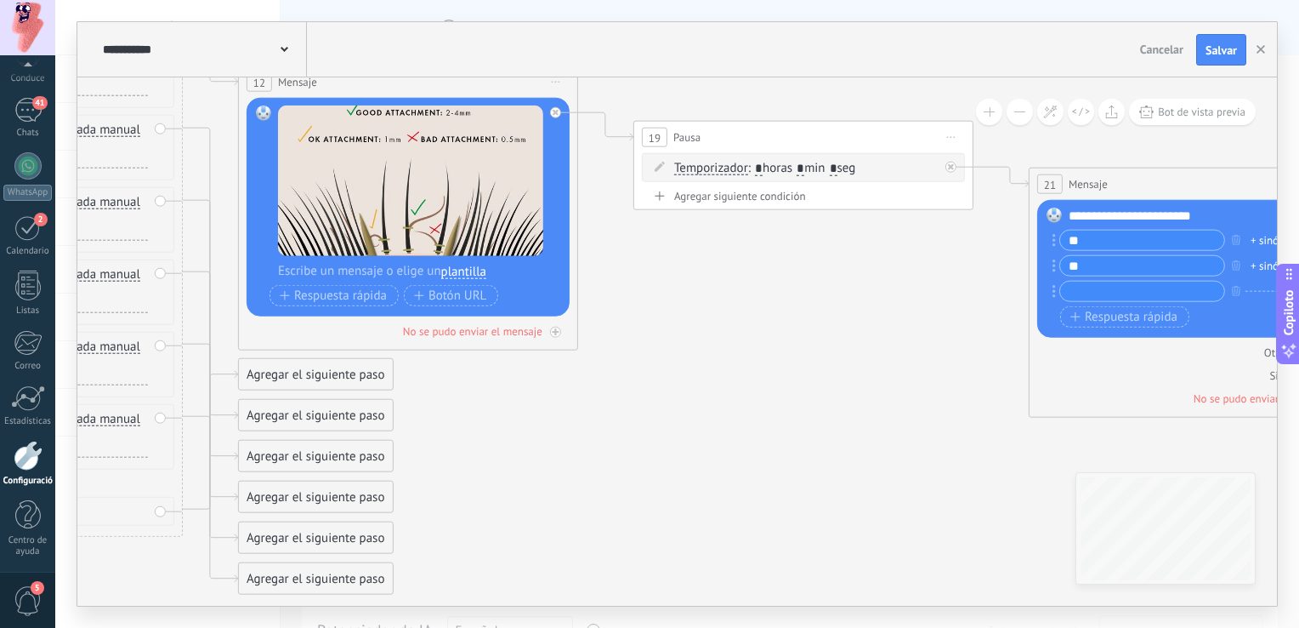
drag, startPoint x: 943, startPoint y: 284, endPoint x: 554, endPoint y: 338, distance: 393.3
click at [554, 338] on icon at bounding box center [382, 194] width 3911 height 1585
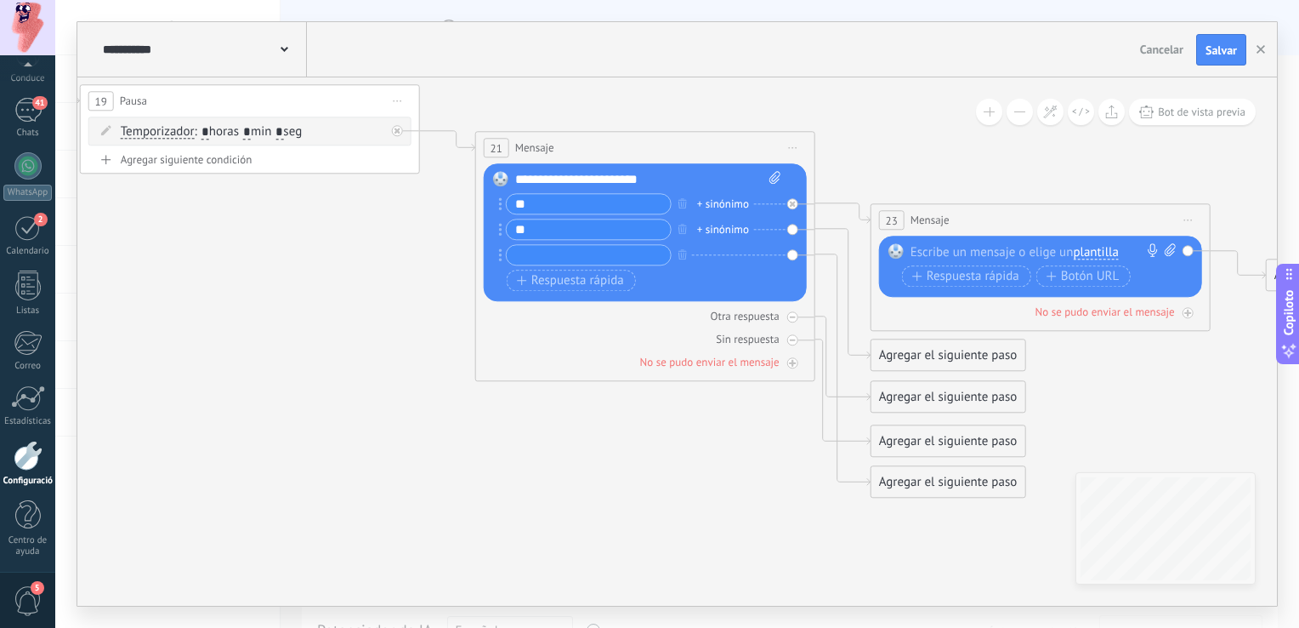
drag, startPoint x: 804, startPoint y: 420, endPoint x: 389, endPoint y: 406, distance: 416.1
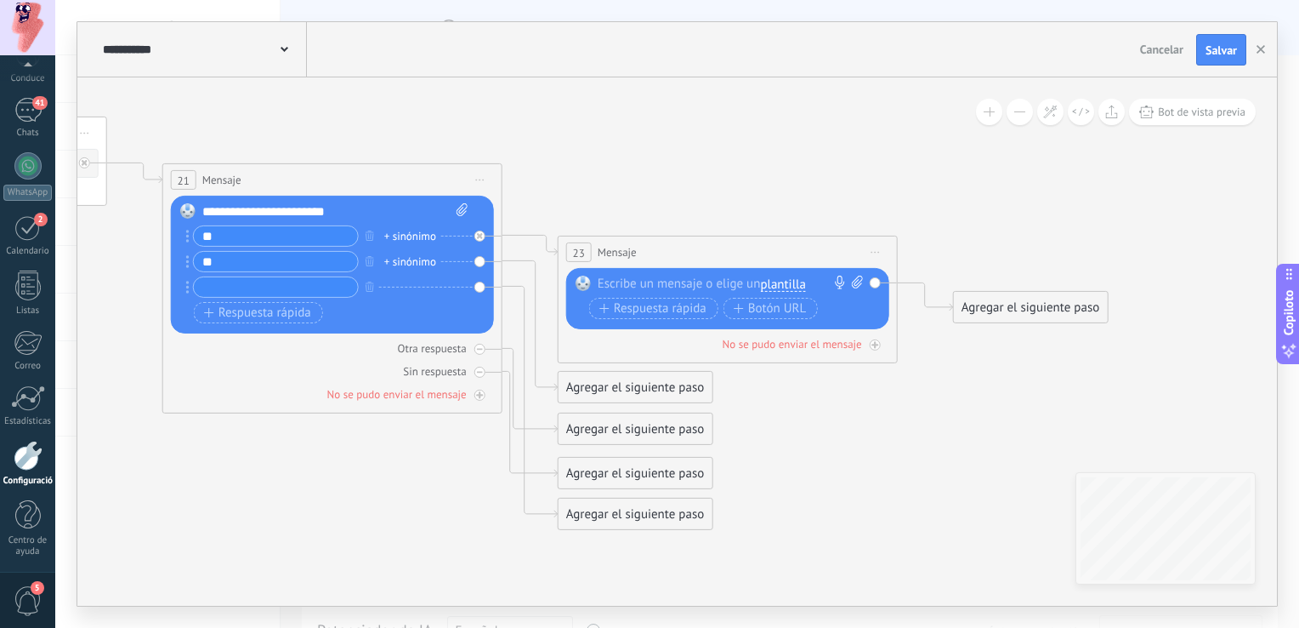
drag, startPoint x: 1048, startPoint y: 372, endPoint x: 751, endPoint y: 402, distance: 298.4
drag, startPoint x: 213, startPoint y: 238, endPoint x: 194, endPoint y: 242, distance: 19.9
click at [194, 242] on input "**" at bounding box center [273, 237] width 164 height 20
click at [616, 281] on div at bounding box center [721, 284] width 253 height 17
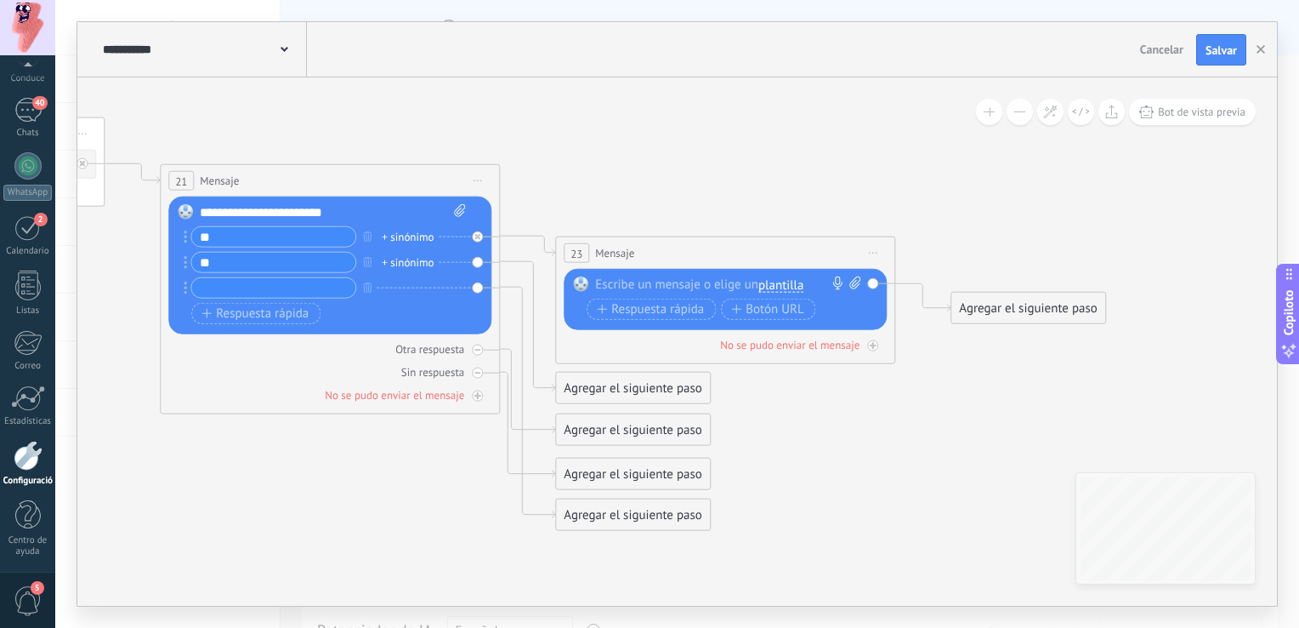
paste div
click at [874, 253] on icon at bounding box center [873, 254] width 9 height 2
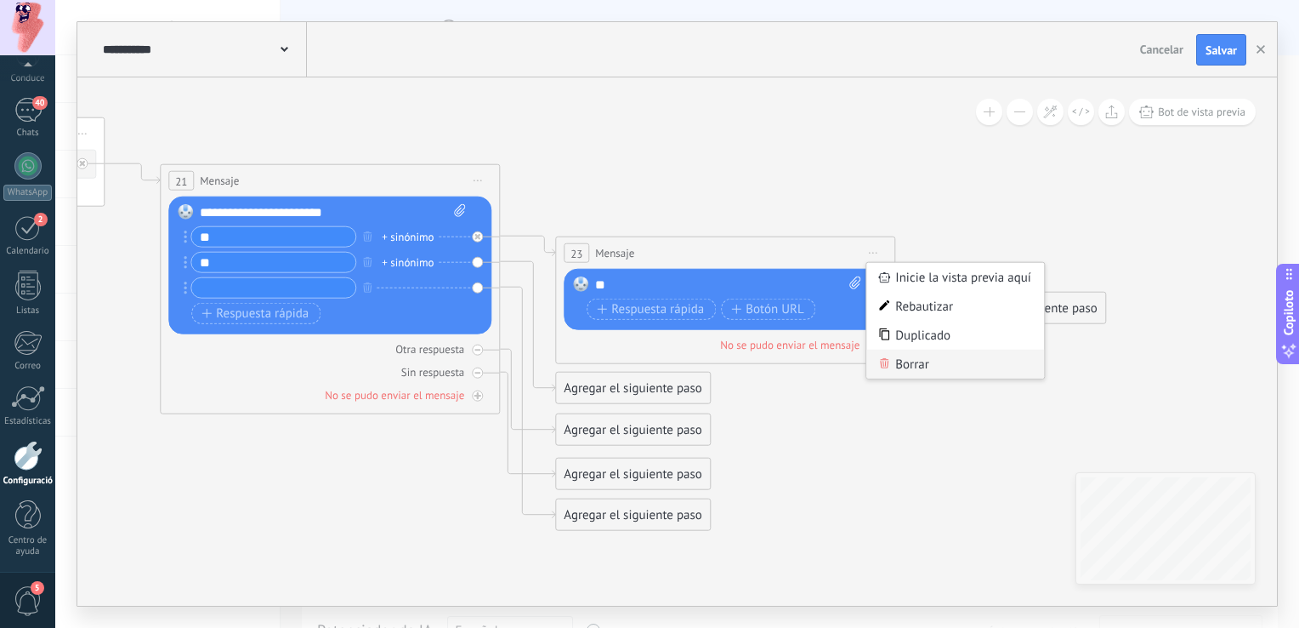
click at [912, 366] on font "Borrar" at bounding box center [912, 364] width 34 height 16
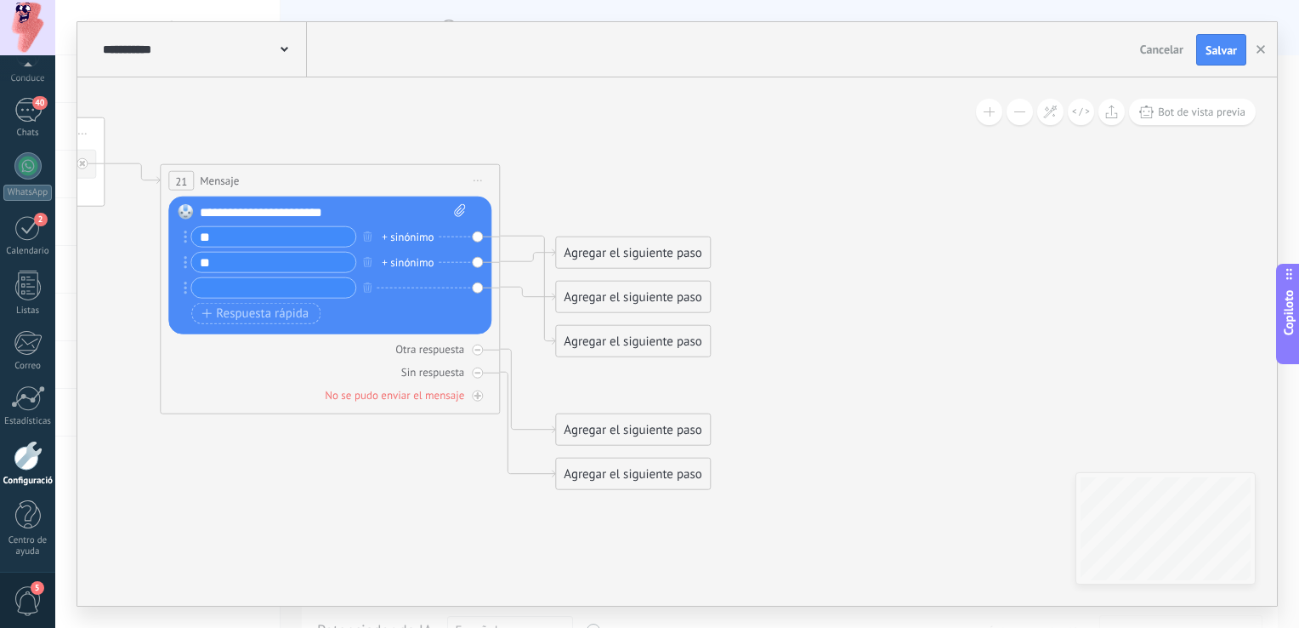
click at [672, 253] on div "Agregar el siguiente paso" at bounding box center [633, 253] width 154 height 28
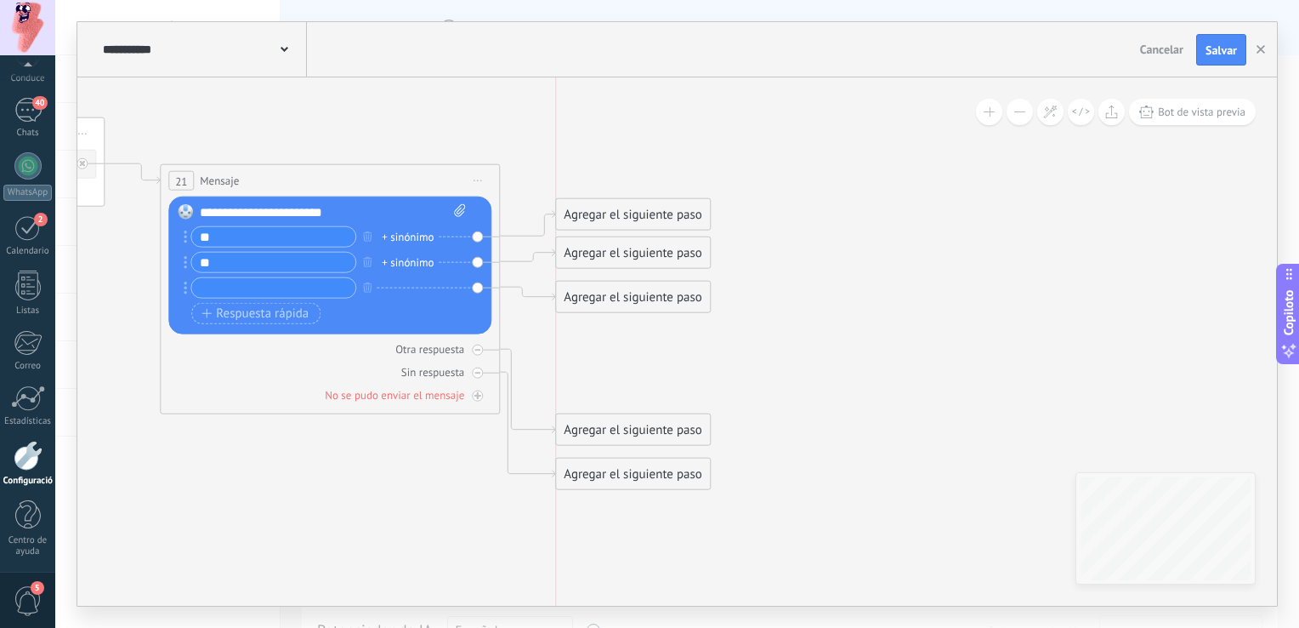
drag, startPoint x: 636, startPoint y: 345, endPoint x: 636, endPoint y: 219, distance: 126.7
click at [636, 219] on div "Agregar el siguiente paso" at bounding box center [633, 215] width 154 height 28
click at [619, 329] on div "Agregar el siguiente paso" at bounding box center [633, 325] width 154 height 28
drag, startPoint x: 634, startPoint y: 260, endPoint x: 634, endPoint y: 285, distance: 24.7
click at [634, 285] on div "Agregar el siguiente paso" at bounding box center [633, 278] width 154 height 28
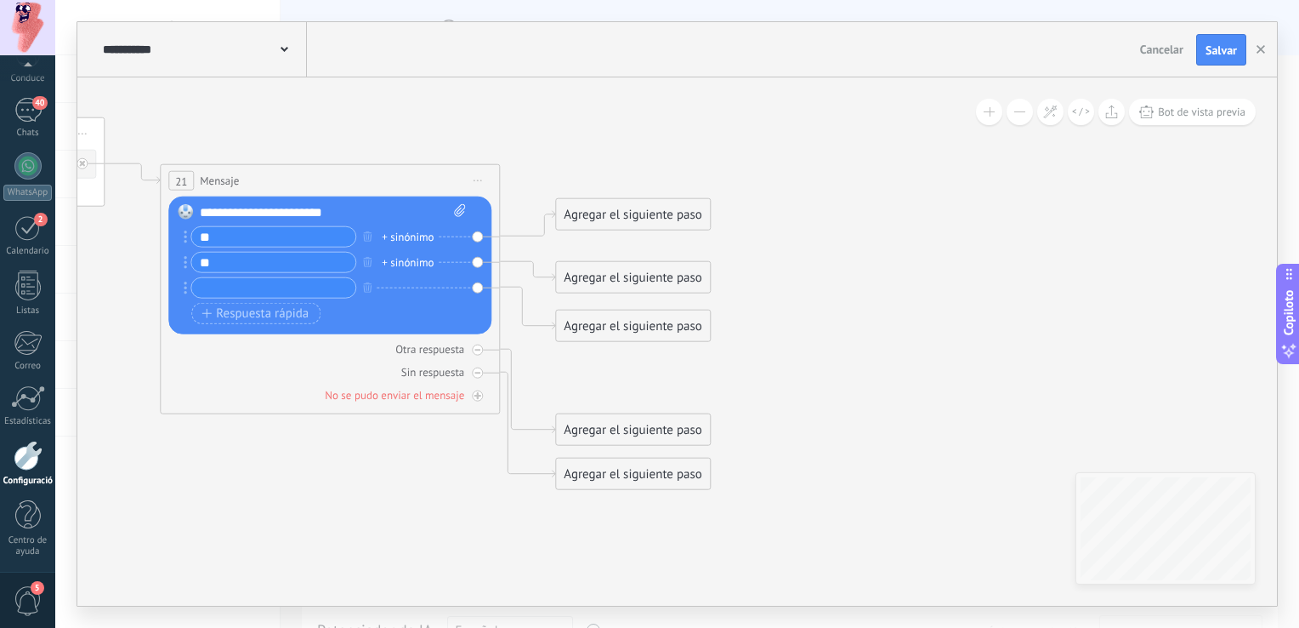
click at [639, 225] on div "Agregar el siguiente paso" at bounding box center [633, 215] width 154 height 28
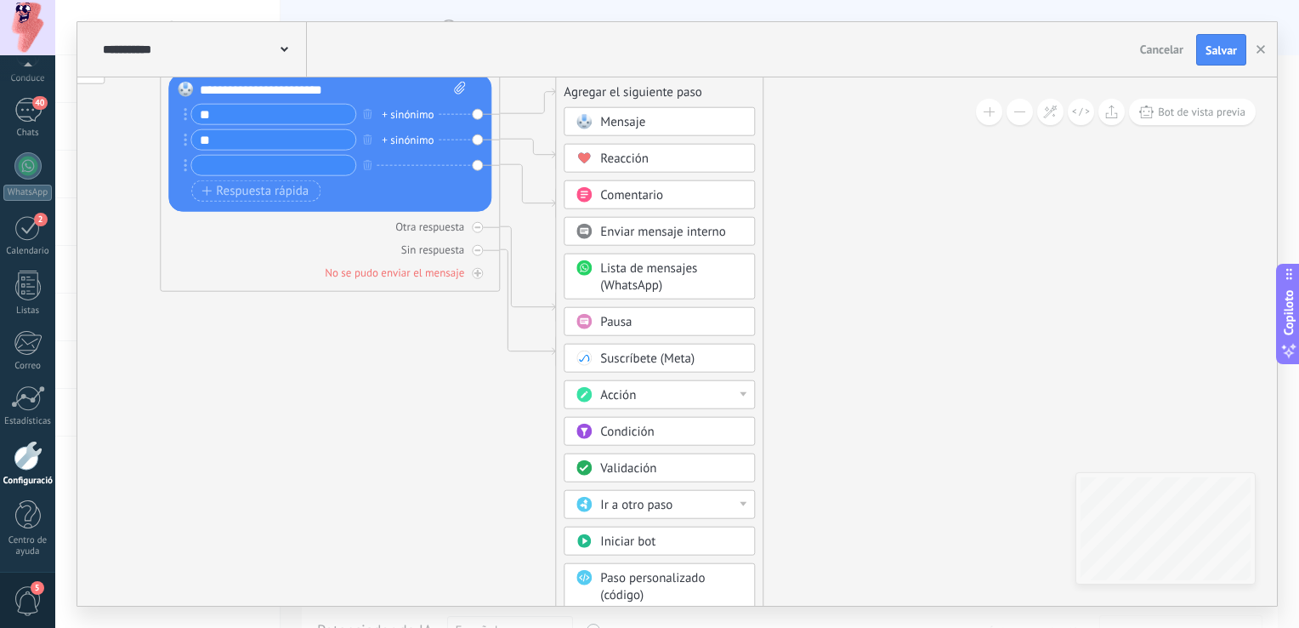
click at [654, 427] on div "Condición" at bounding box center [671, 431] width 143 height 17
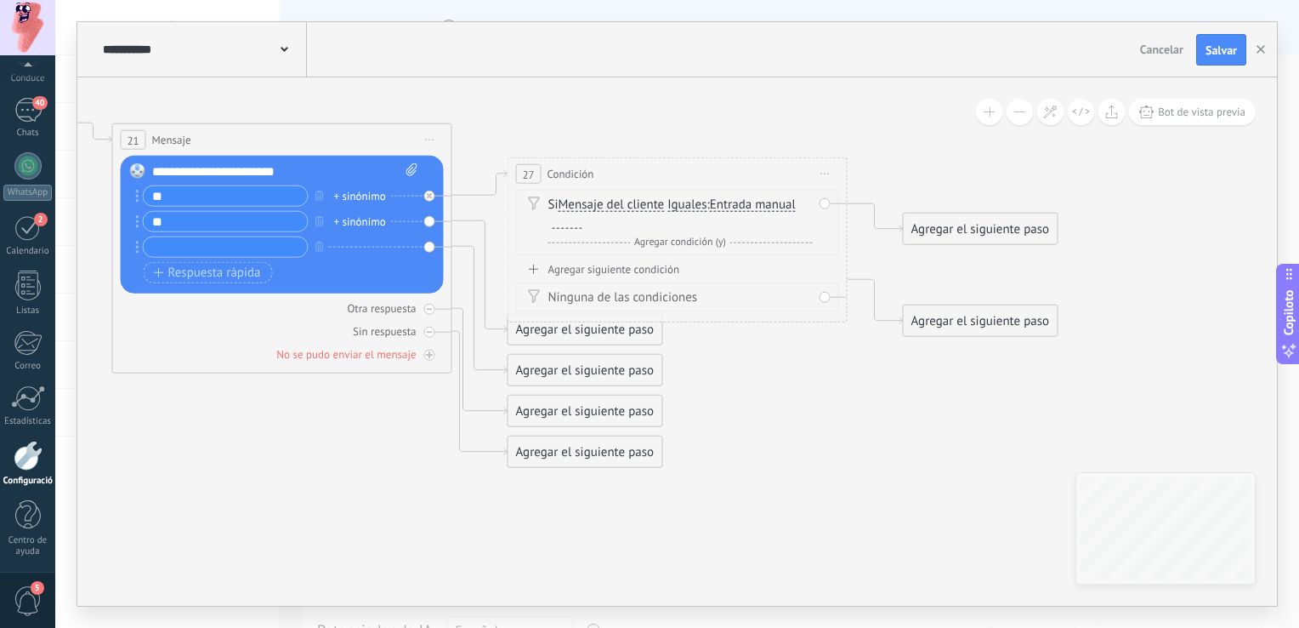
drag, startPoint x: 175, startPoint y: 196, endPoint x: 139, endPoint y: 197, distance: 35.8
click at [139, 197] on div "**" at bounding box center [222, 195] width 173 height 21
click at [577, 226] on div at bounding box center [568, 222] width 30 height 14
paste div
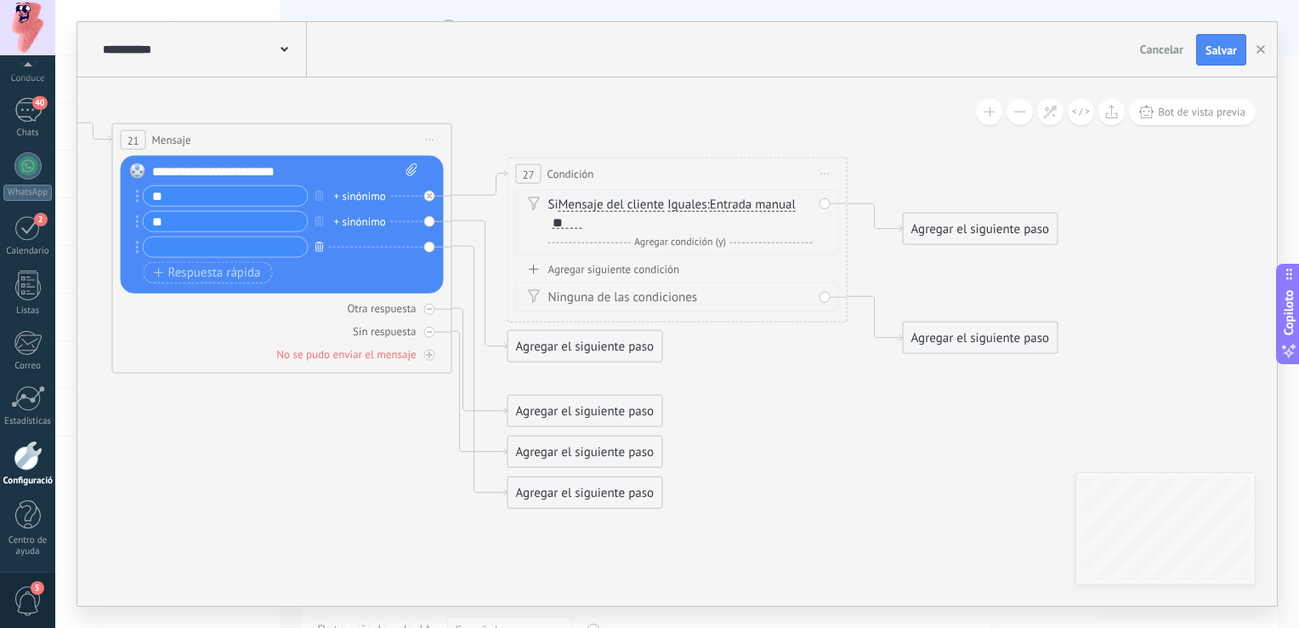
click at [323, 247] on button "button" at bounding box center [319, 246] width 19 height 21
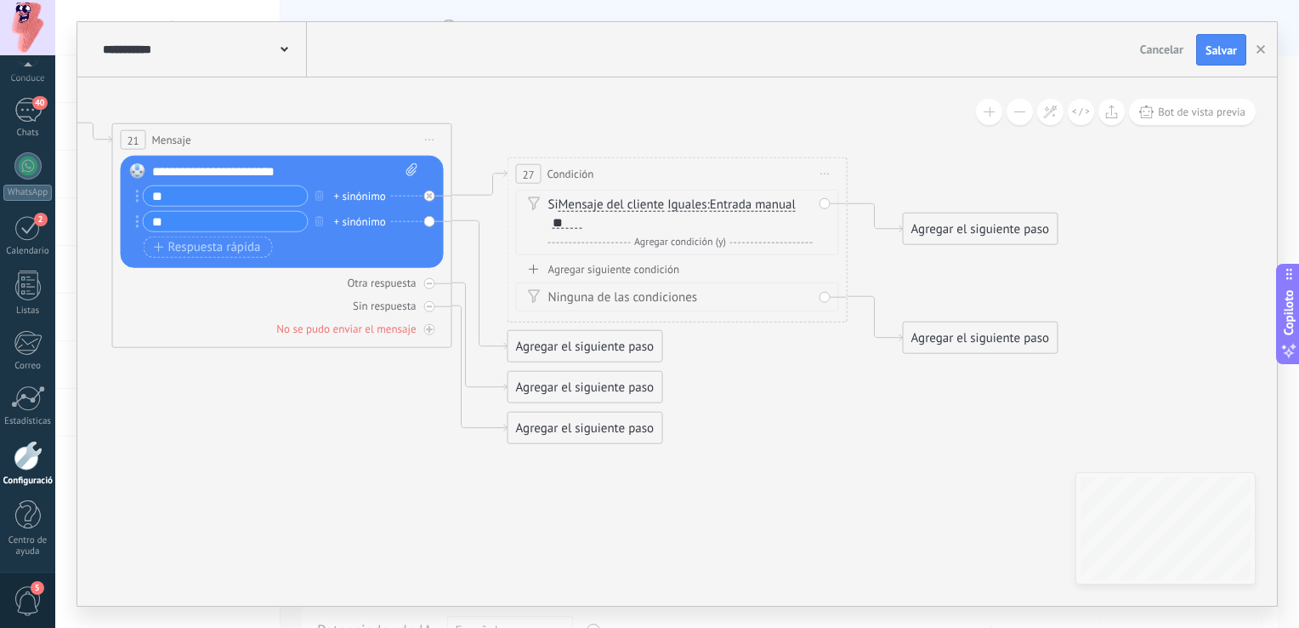
click at [691, 202] on span "Iguales" at bounding box center [687, 205] width 39 height 14
click at [691, 202] on button "Iguales" at bounding box center [765, 205] width 213 height 31
click at [702, 270] on span "Contiene" at bounding box center [752, 265] width 206 height 17
click at [970, 231] on div "Agregar el siguiente paso" at bounding box center [981, 229] width 154 height 28
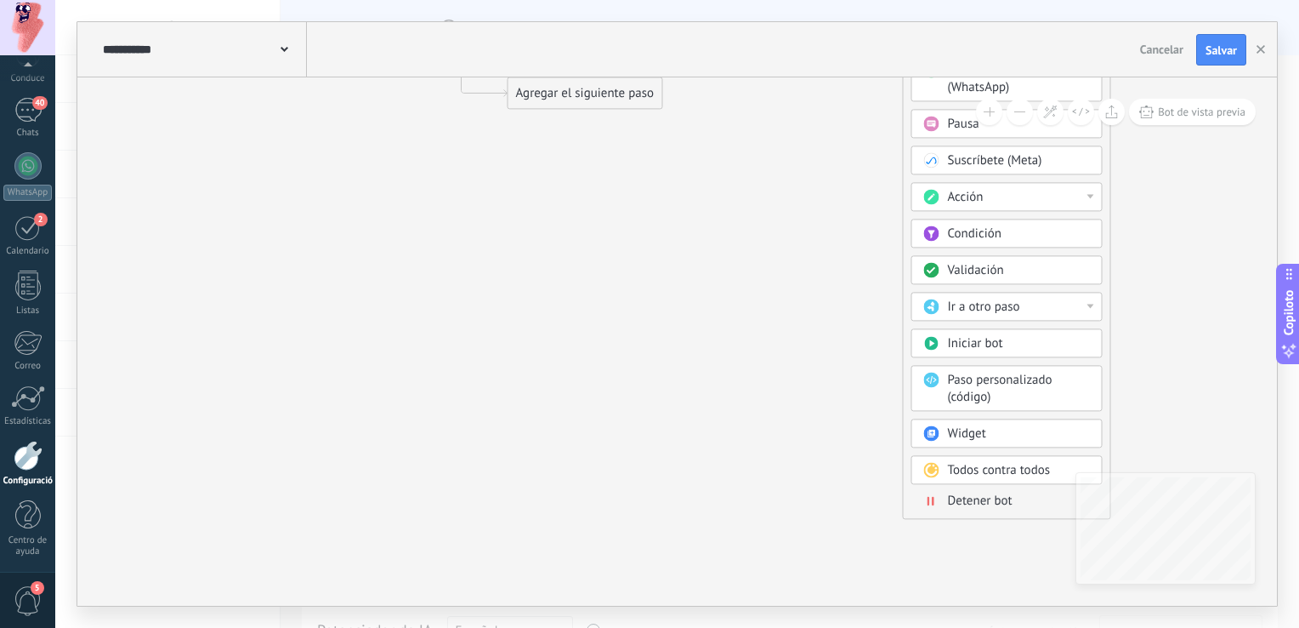
click at [969, 345] on span "Iniciar bot" at bounding box center [975, 344] width 55 height 16
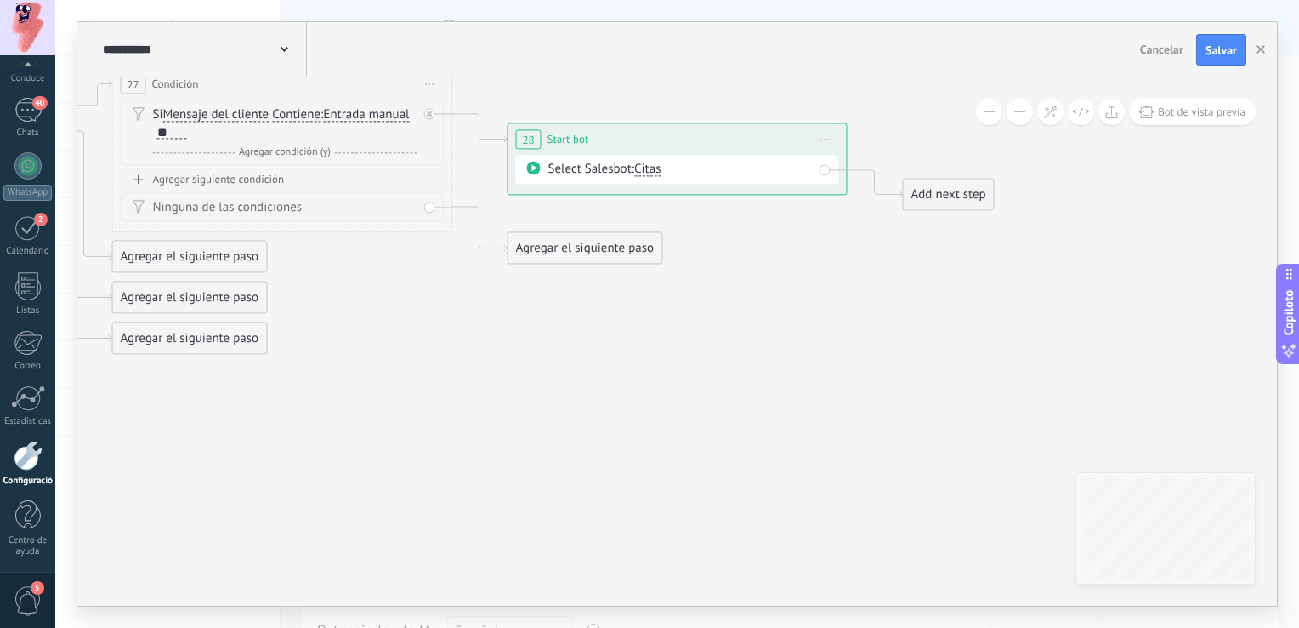
click at [665, 174] on div "Select Salesbot: Citas" at bounding box center [680, 170] width 264 height 17
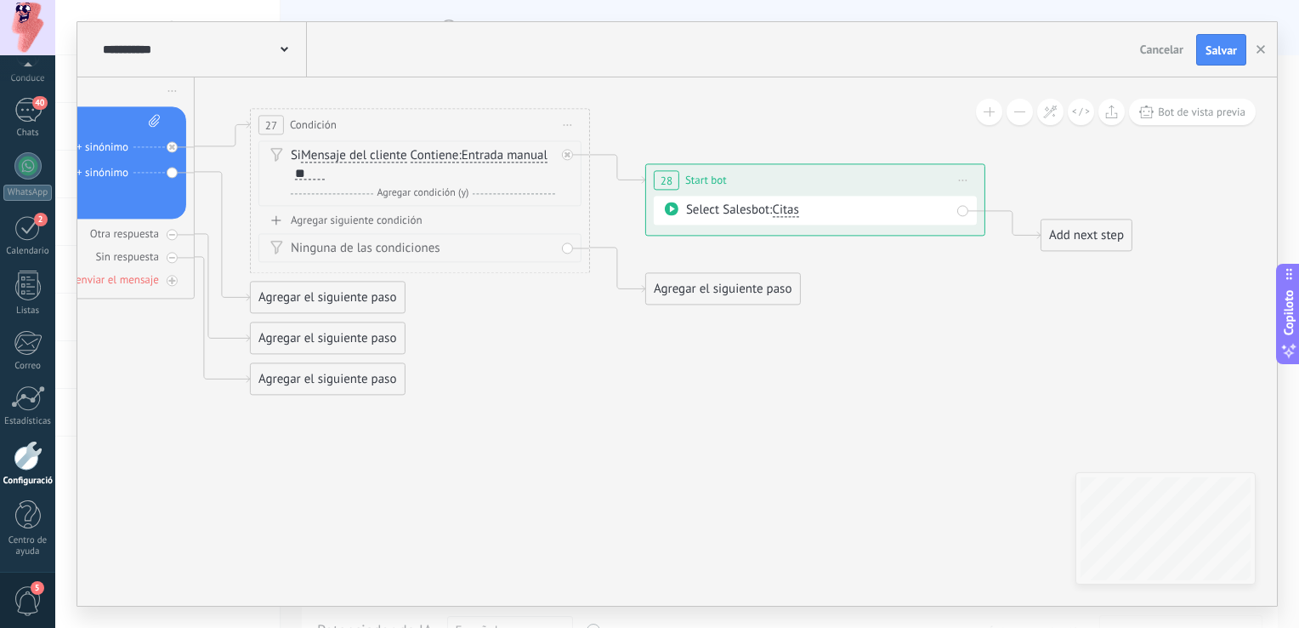
drag, startPoint x: 452, startPoint y: 355, endPoint x: 619, endPoint y: 400, distance: 173.3
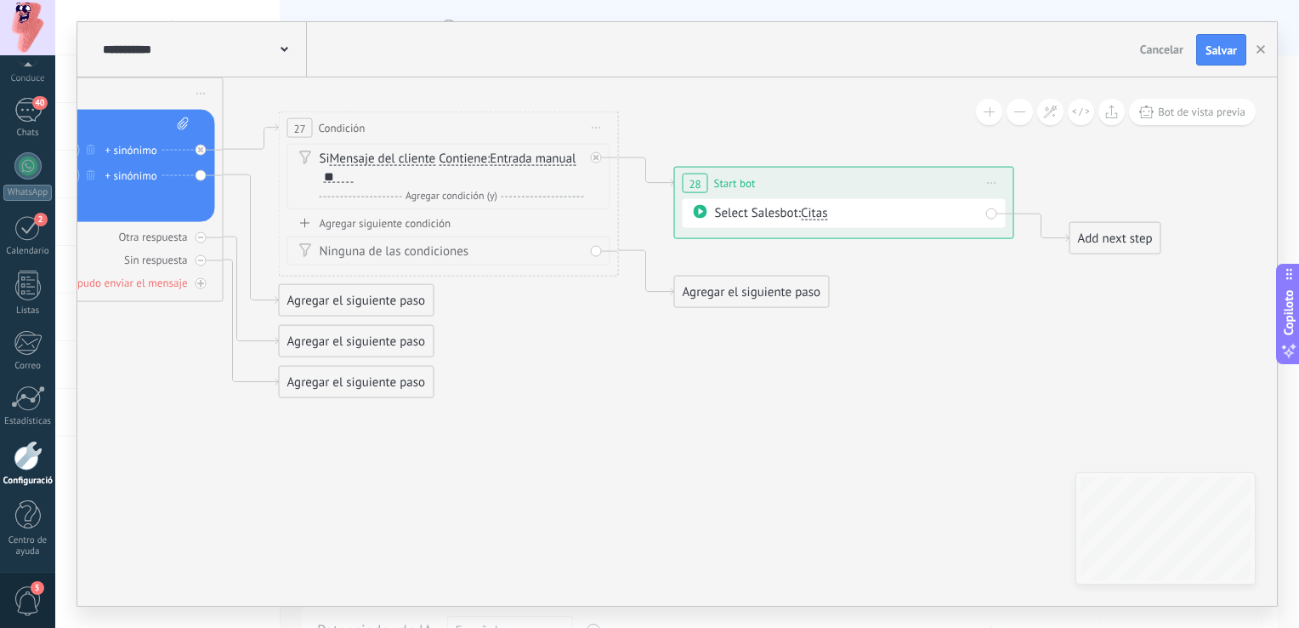
click at [808, 208] on span "Citas" at bounding box center [814, 213] width 26 height 16
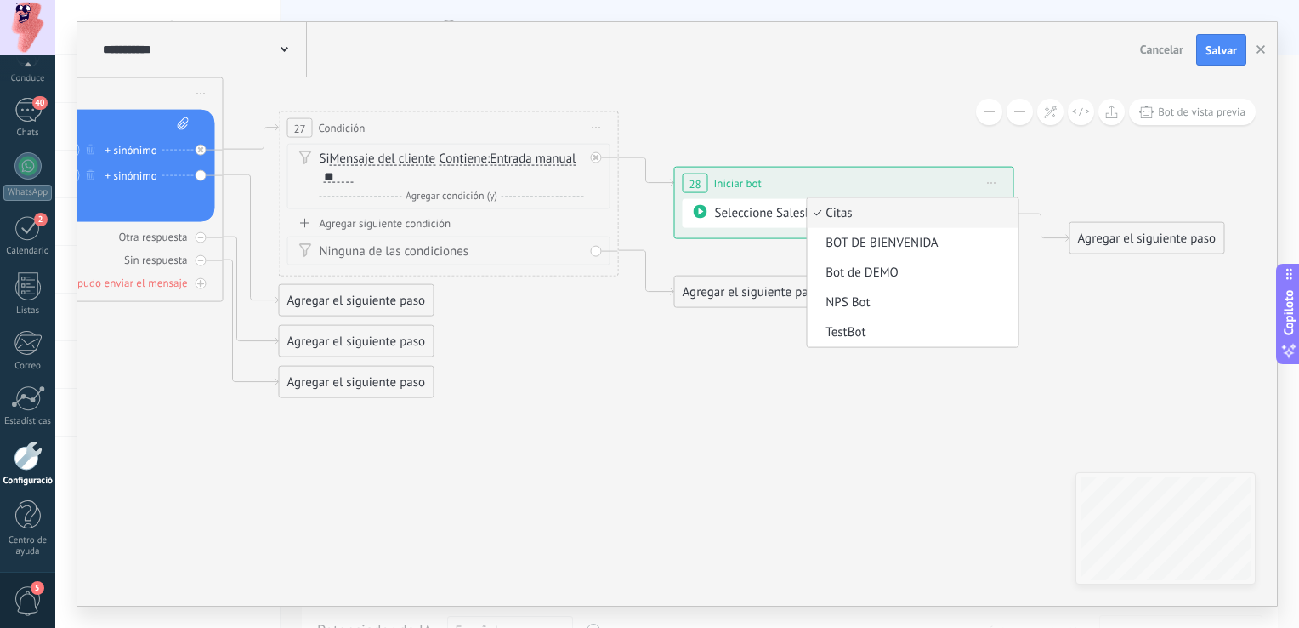
click at [850, 208] on span "Citas" at bounding box center [910, 213] width 206 height 17
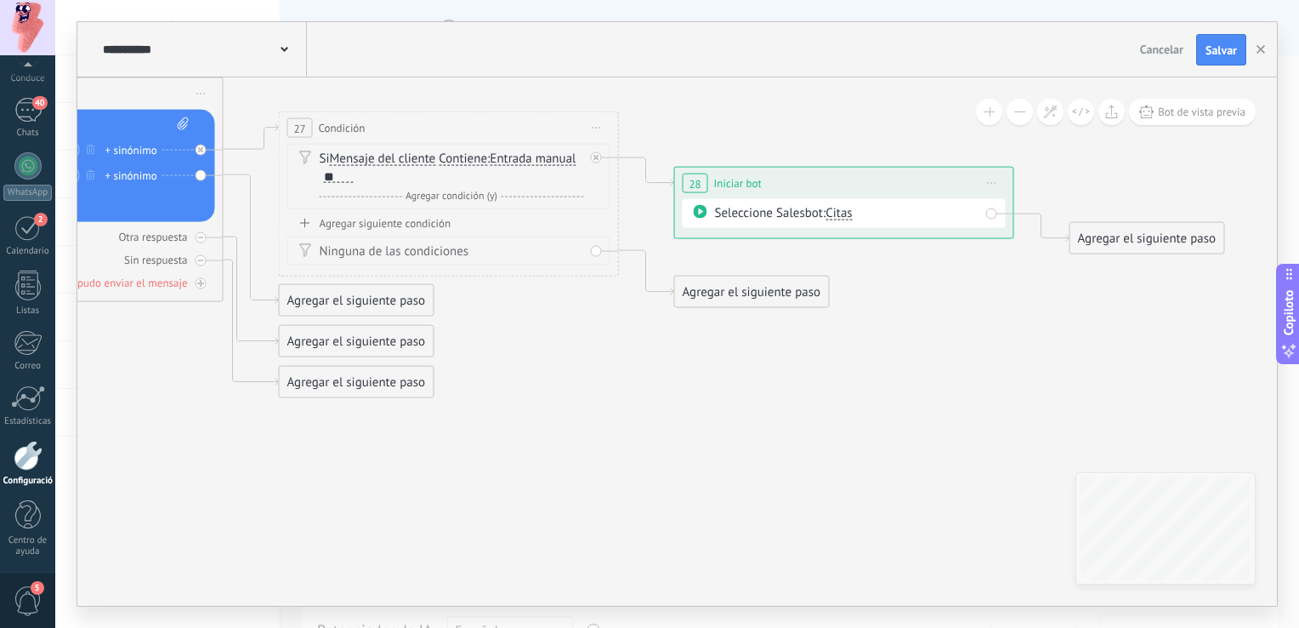
click at [1145, 241] on div "Agregar el siguiente paso" at bounding box center [1148, 239] width 154 height 28
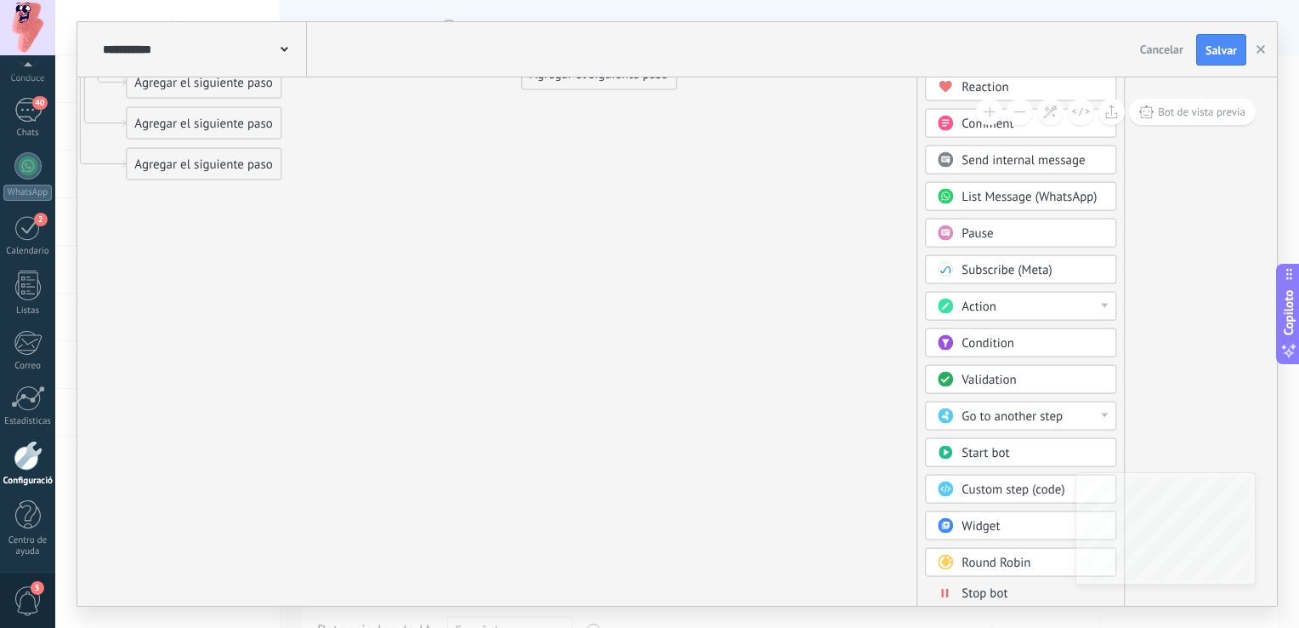
drag, startPoint x: 987, startPoint y: 418, endPoint x: 764, endPoint y: 77, distance: 408.5
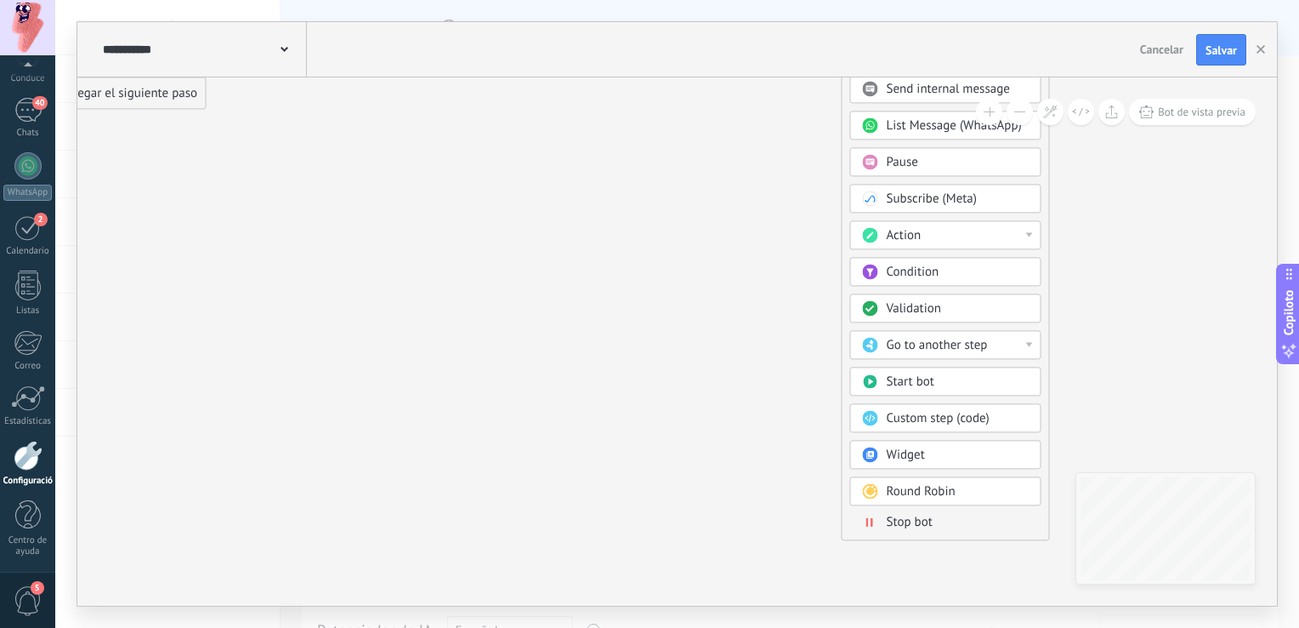
click at [952, 524] on div "Stop bot" at bounding box center [958, 522] width 143 height 17
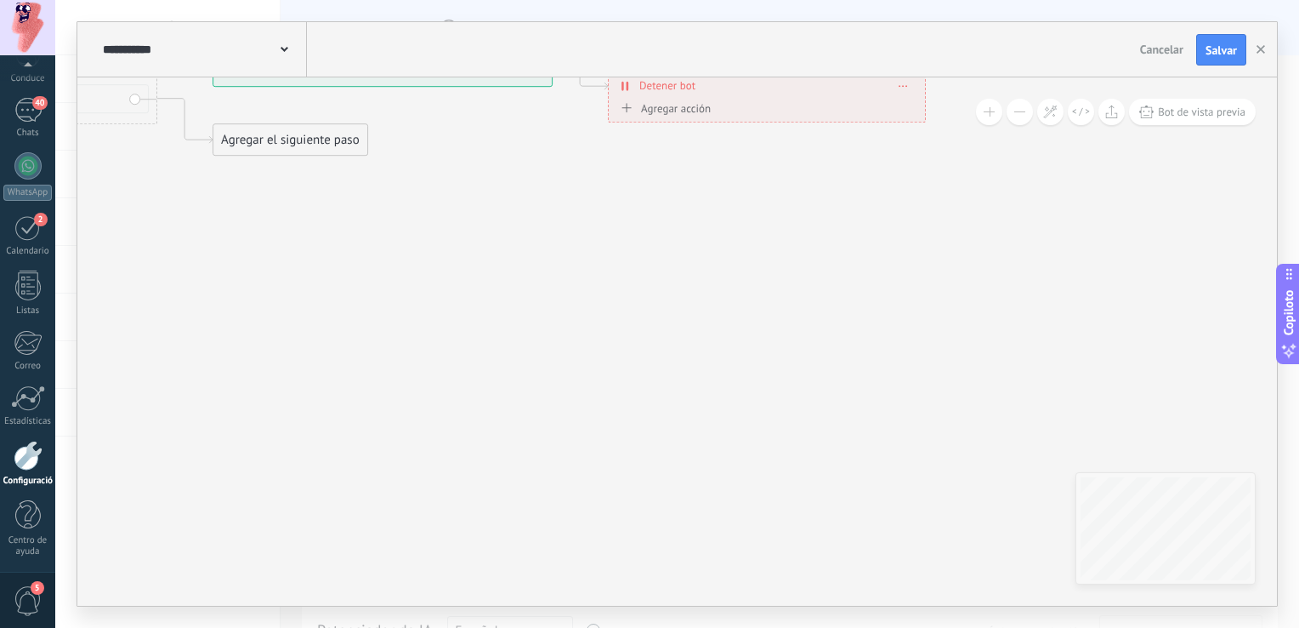
drag, startPoint x: 662, startPoint y: 322, endPoint x: 1043, endPoint y: 552, distance: 445.5
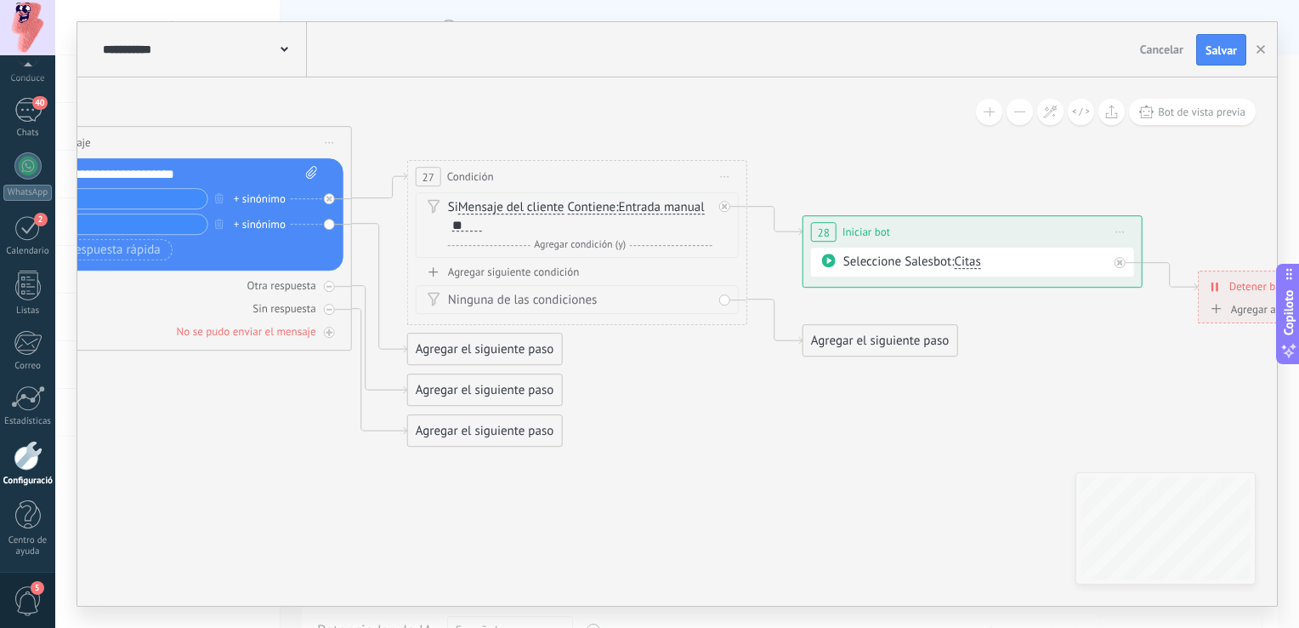
drag, startPoint x: 446, startPoint y: 316, endPoint x: 745, endPoint y: 420, distance: 316.8
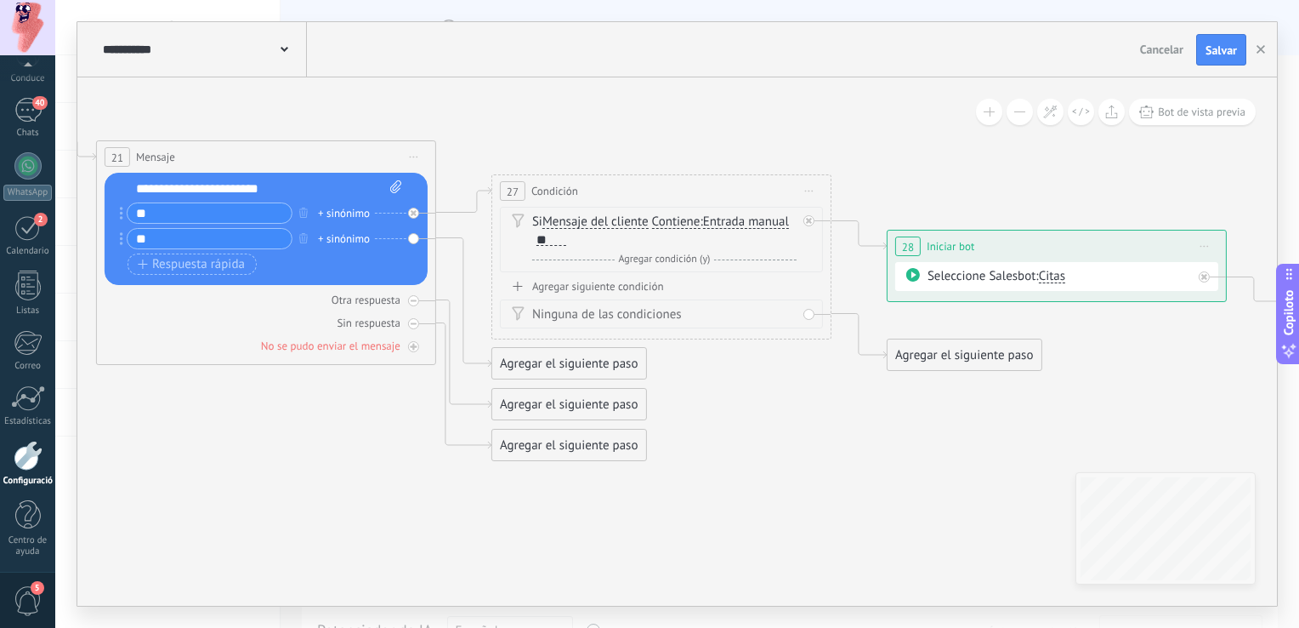
drag, startPoint x: 633, startPoint y: 386, endPoint x: 709, endPoint y: 394, distance: 76.9
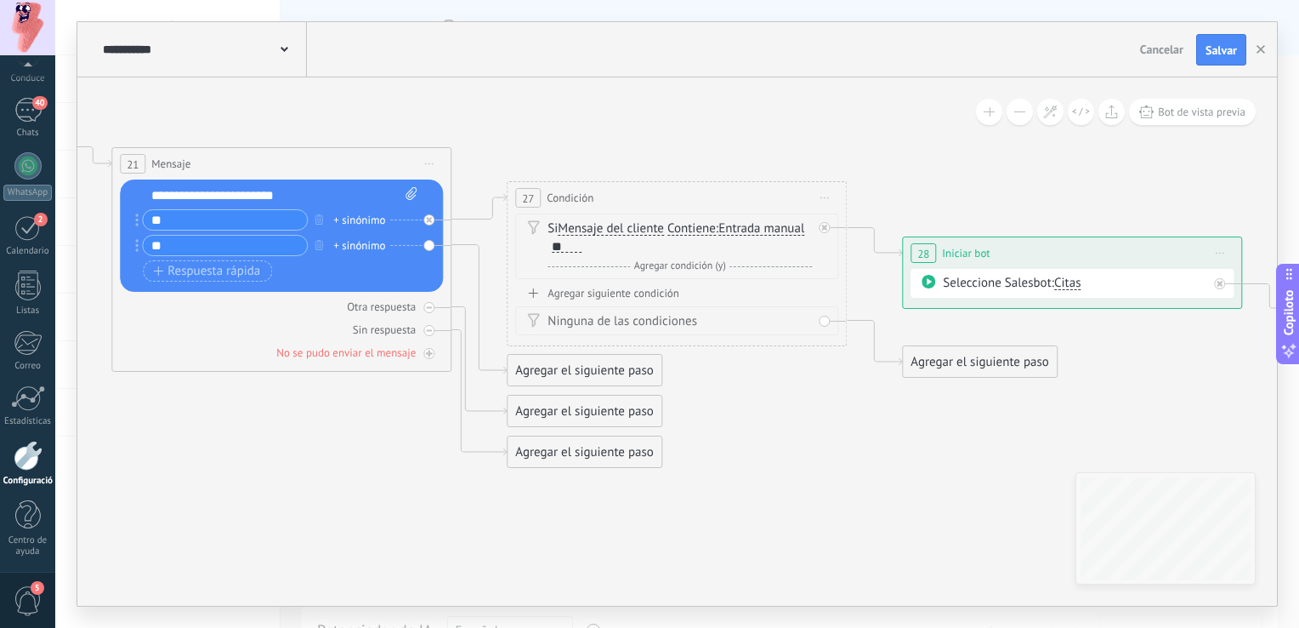
drag, startPoint x: 374, startPoint y: 434, endPoint x: 389, endPoint y: 440, distance: 16.8
click at [645, 296] on font "Agregar siguiente condición" at bounding box center [615, 293] width 132 height 14
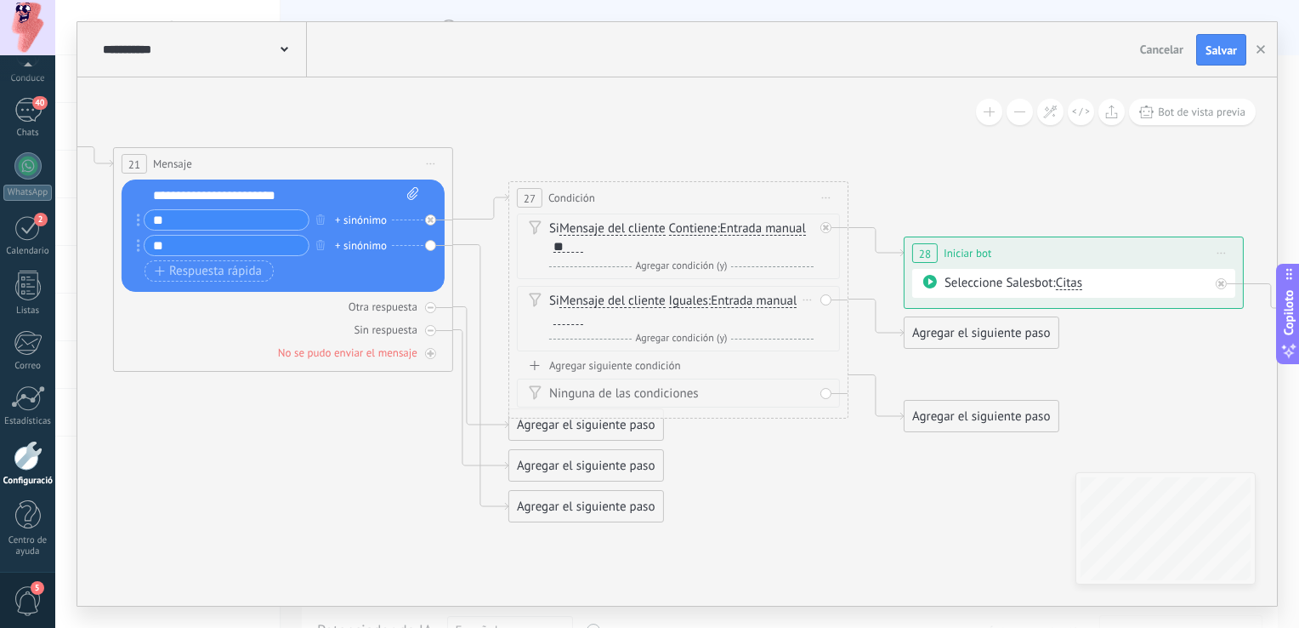
click at [680, 301] on span "Iguales" at bounding box center [688, 301] width 39 height 14
click at [680, 301] on button "Equals" at bounding box center [767, 301] width 213 height 31
click at [694, 359] on span "Contiene" at bounding box center [754, 361] width 206 height 17
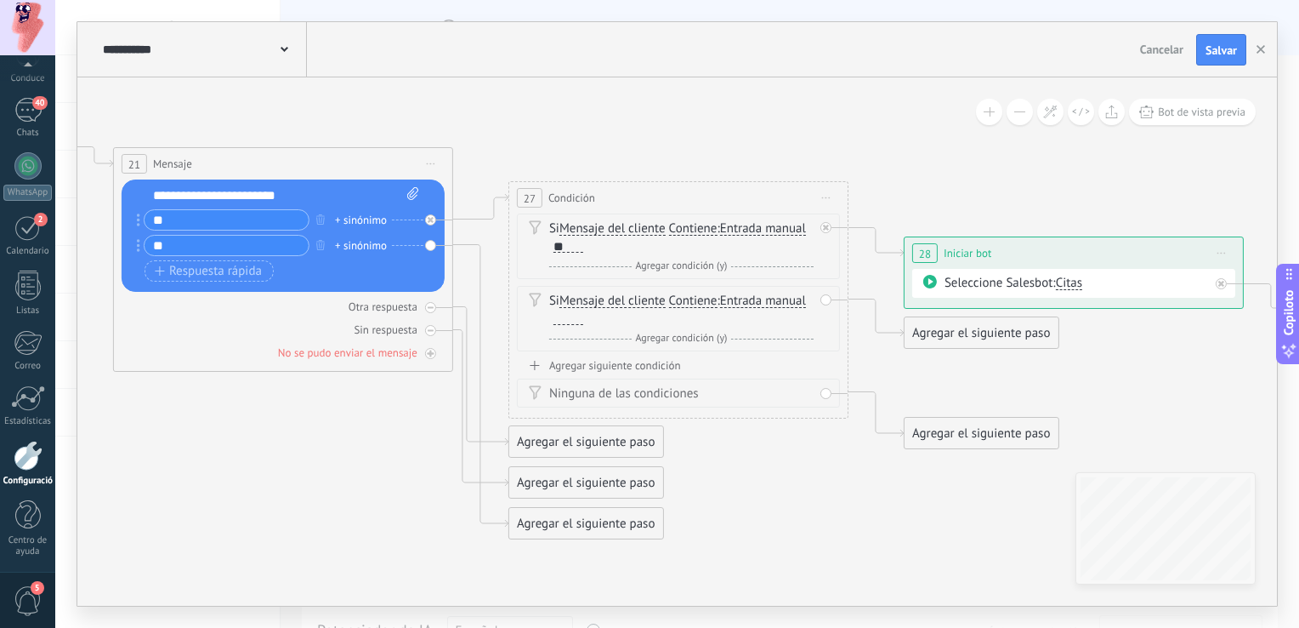
drag, startPoint x: 199, startPoint y: 240, endPoint x: 151, endPoint y: 242, distance: 47.7
click at [151, 242] on input "**" at bounding box center [227, 246] width 164 height 20
click at [559, 315] on div at bounding box center [569, 318] width 30 height 14
paste div
drag, startPoint x: 549, startPoint y: 442, endPoint x: 564, endPoint y: 241, distance: 202.1
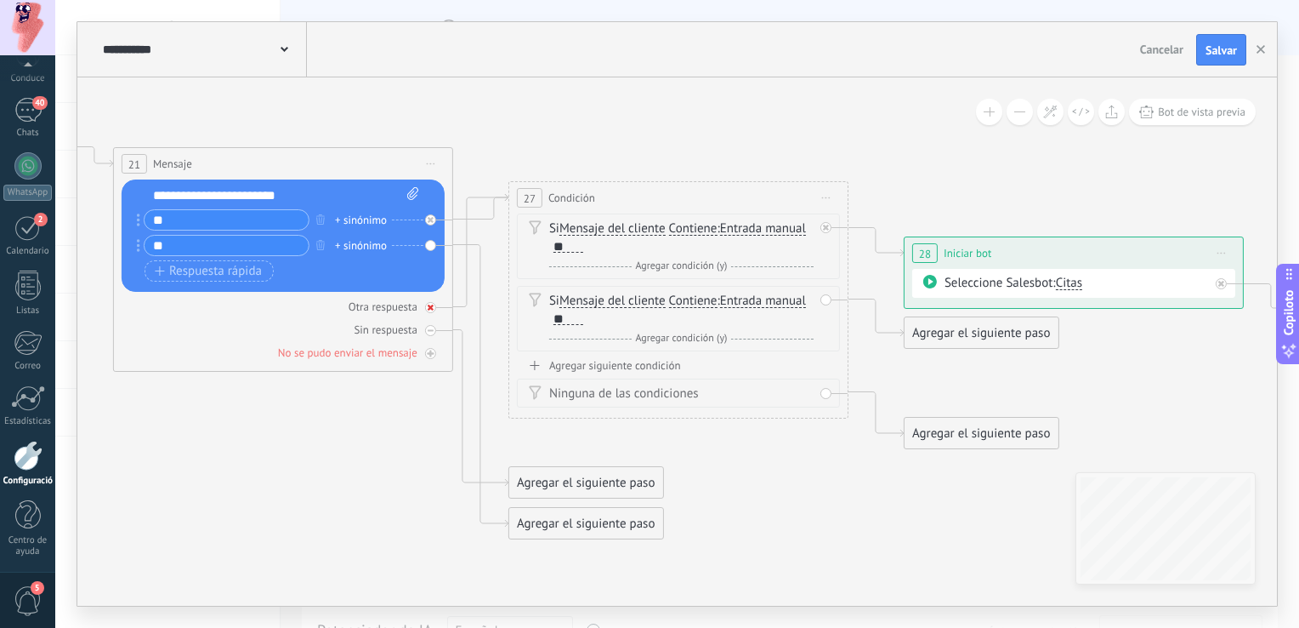
click at [429, 311] on div at bounding box center [430, 307] width 11 height 11
drag, startPoint x: 567, startPoint y: 525, endPoint x: 625, endPoint y: 260, distance: 270.7
drag, startPoint x: 606, startPoint y: 512, endPoint x: 626, endPoint y: 446, distance: 69.2
click at [626, 446] on div "Agregar el siguiente paso" at bounding box center [603, 450] width 154 height 28
drag, startPoint x: 599, startPoint y: 497, endPoint x: 595, endPoint y: 570, distance: 73.2
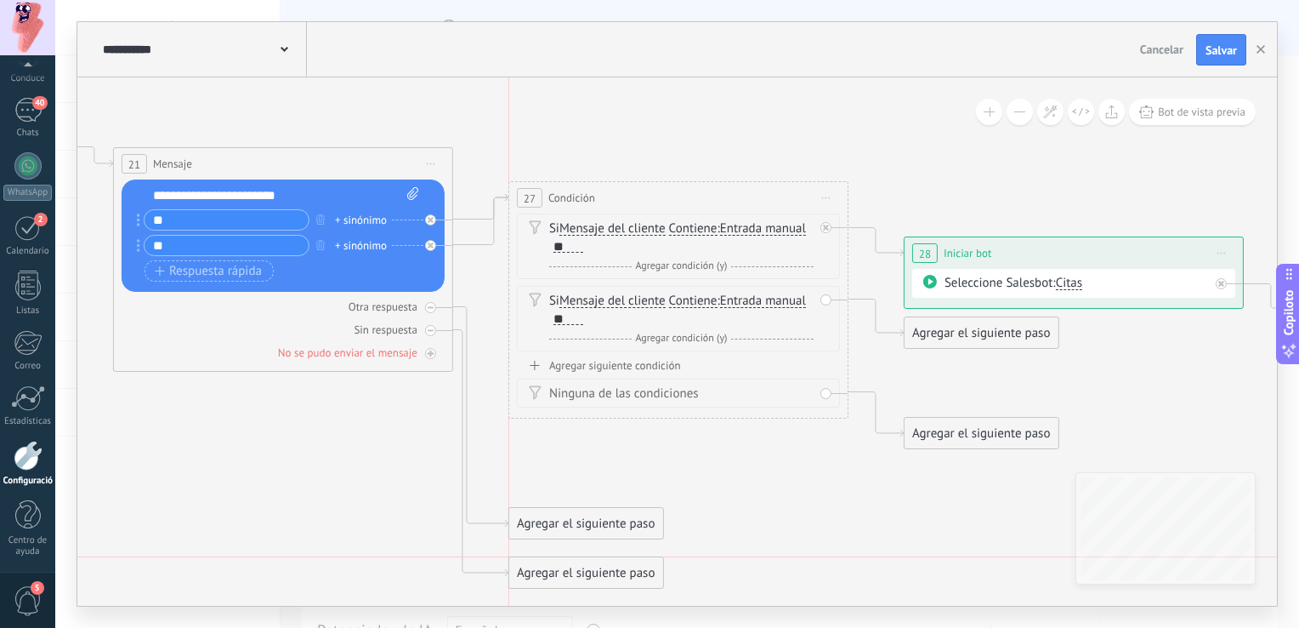
click at [595, 570] on div "Agregar el siguiente paso" at bounding box center [586, 573] width 154 height 28
drag, startPoint x: 598, startPoint y: 520, endPoint x: 604, endPoint y: 450, distance: 70.0
click at [604, 450] on div "Agregar el siguiente paso" at bounding box center [586, 450] width 154 height 28
drag, startPoint x: 594, startPoint y: 566, endPoint x: 594, endPoint y: 519, distance: 47.6
click at [594, 519] on div "Agregar el siguiente paso" at bounding box center [586, 517] width 154 height 28
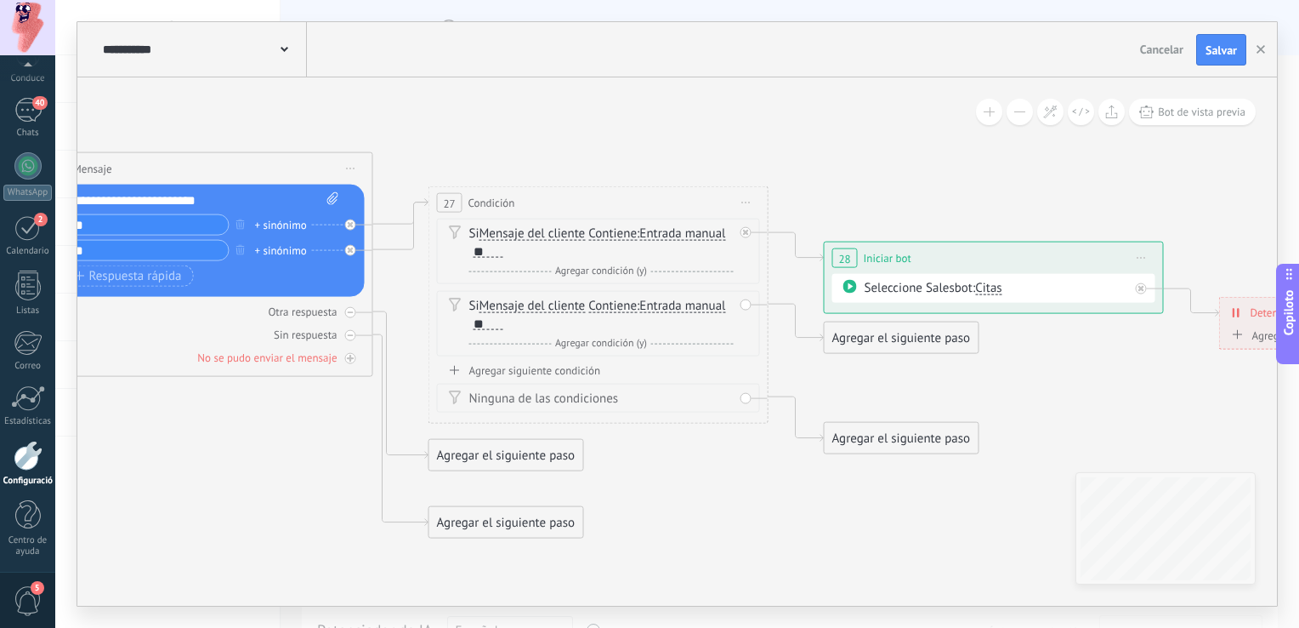
drag, startPoint x: 821, startPoint y: 507, endPoint x: 728, endPoint y: 510, distance: 92.8
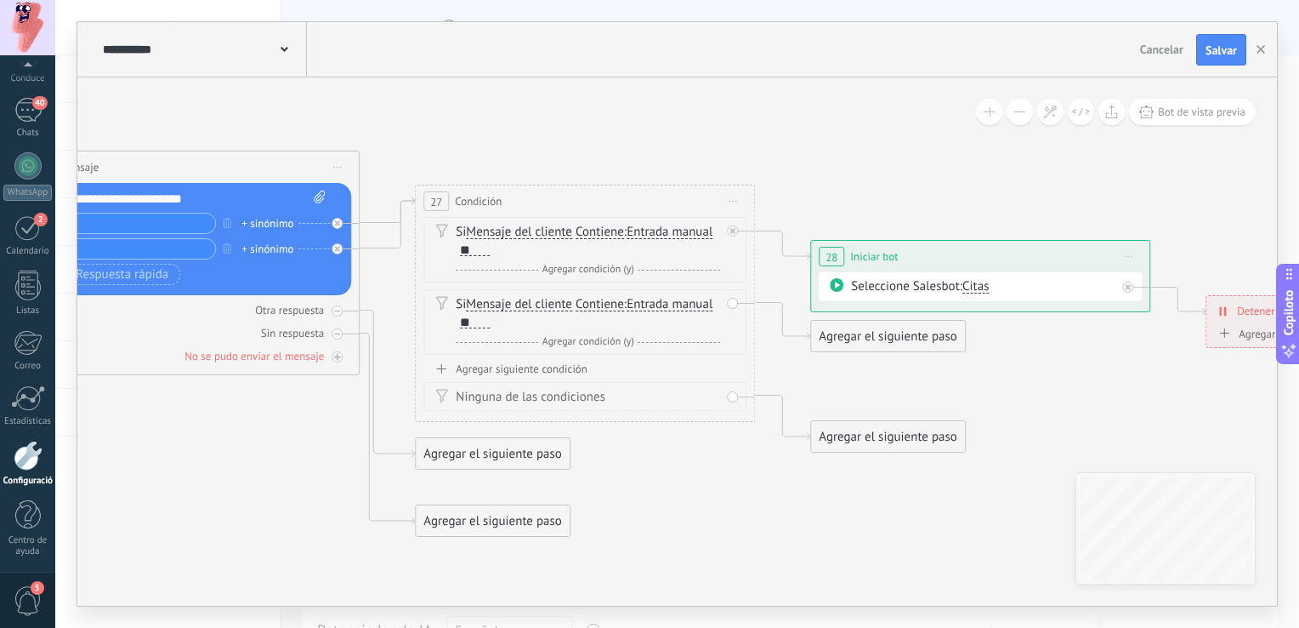
click at [940, 344] on div "Agregar el siguiente paso" at bounding box center [888, 336] width 154 height 28
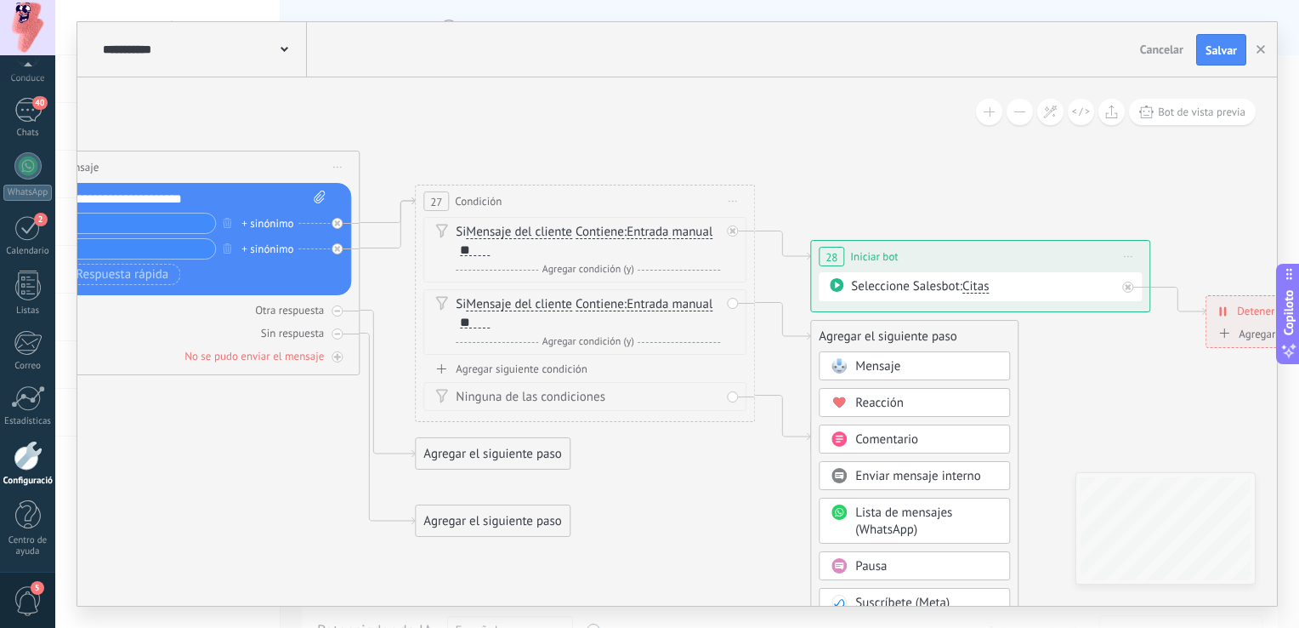
click at [929, 366] on div "Mensaje" at bounding box center [926, 366] width 143 height 17
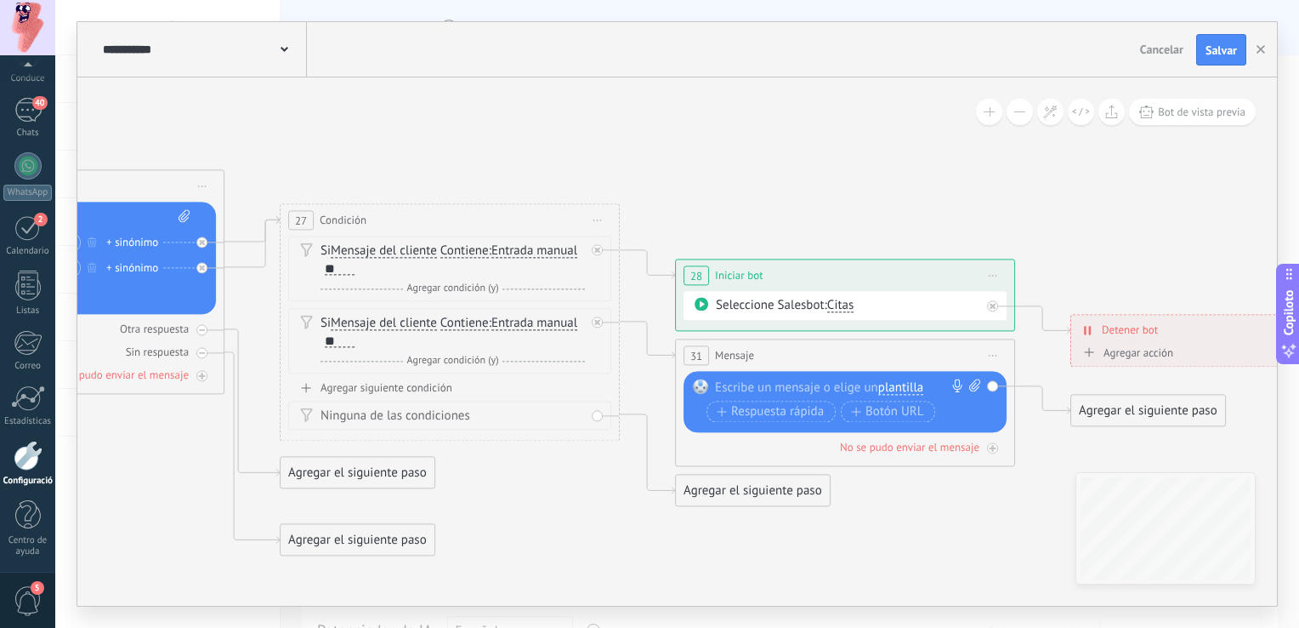
drag, startPoint x: 571, startPoint y: 515, endPoint x: 735, endPoint y: 531, distance: 164.1
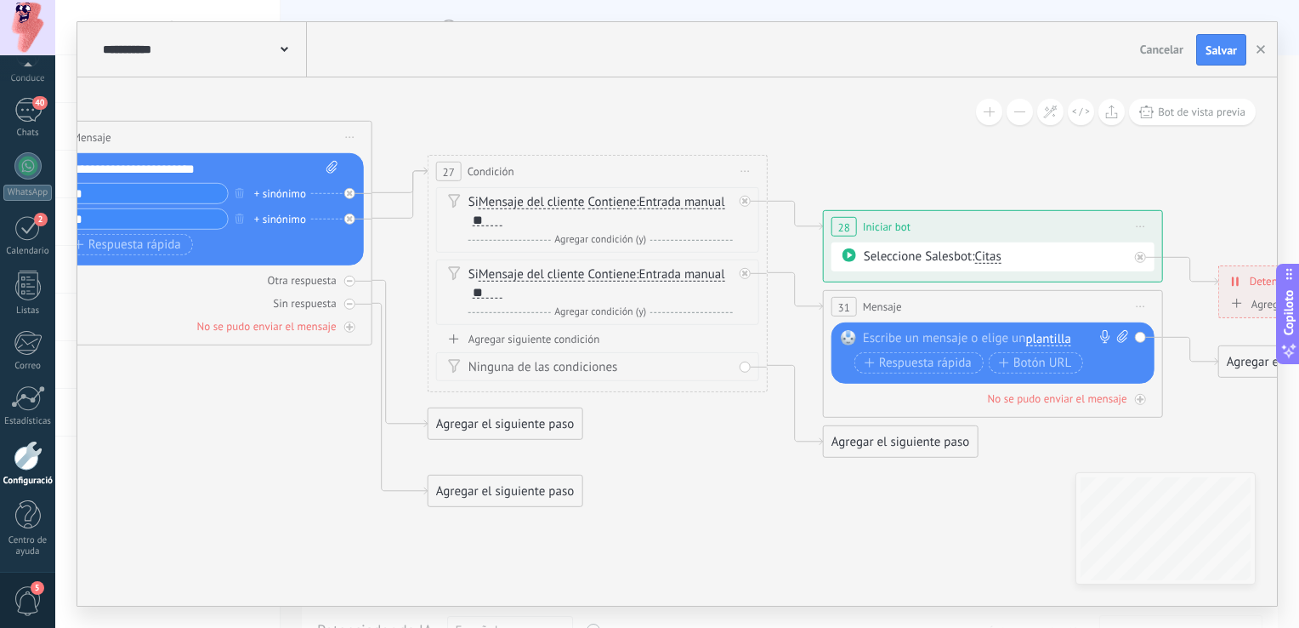
drag, startPoint x: 698, startPoint y: 165, endPoint x: 821, endPoint y: 116, distance: 132.8
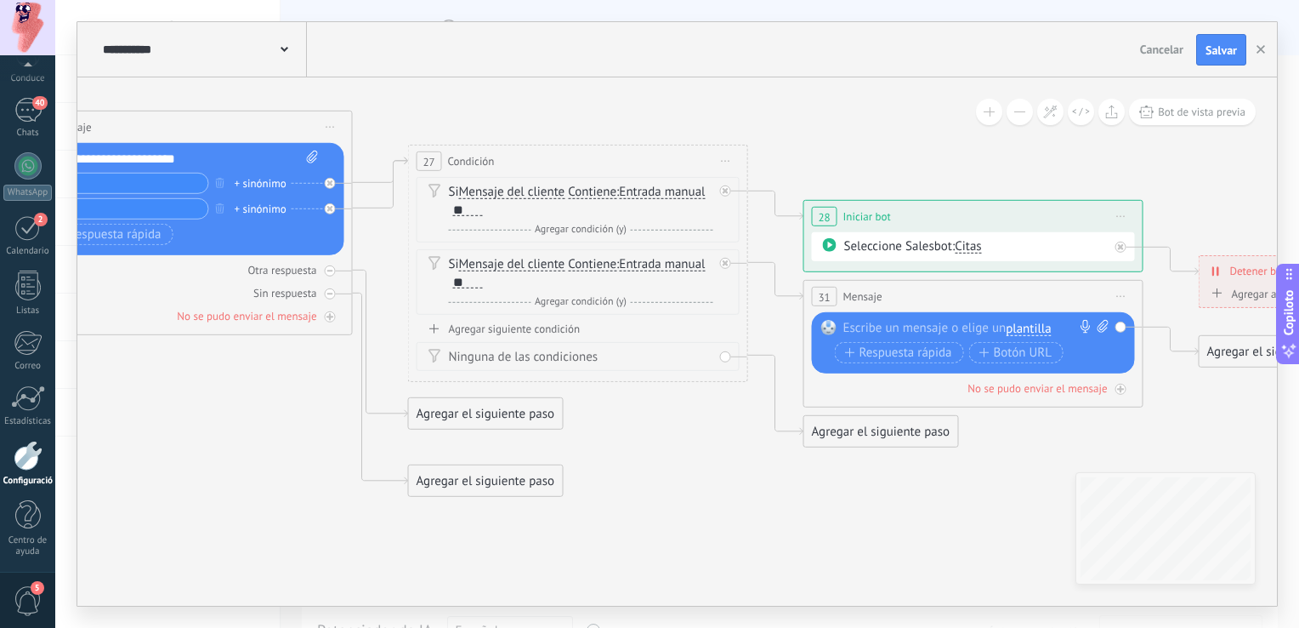
drag, startPoint x: 915, startPoint y: 536, endPoint x: 855, endPoint y: 518, distance: 63.0
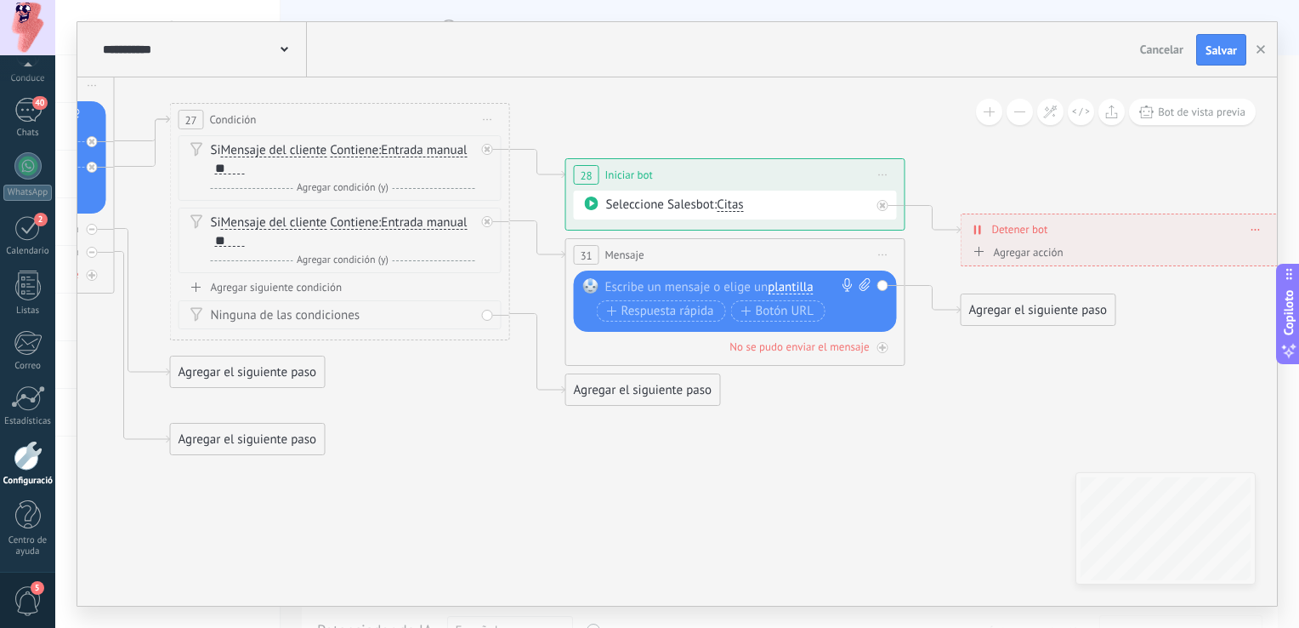
drag, startPoint x: 823, startPoint y: 523, endPoint x: 587, endPoint y: 492, distance: 238.4
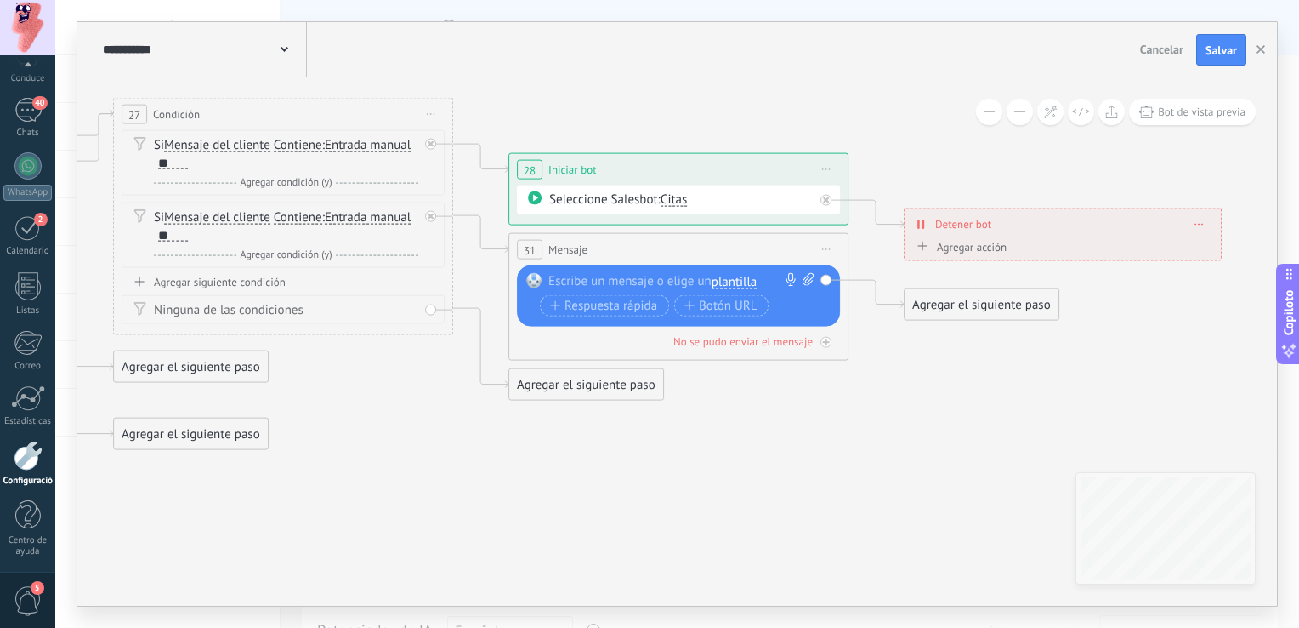
click at [668, 280] on div at bounding box center [674, 281] width 253 height 17
click at [649, 279] on div at bounding box center [674, 281] width 253 height 17
click at [643, 278] on div at bounding box center [674, 281] width 253 height 17
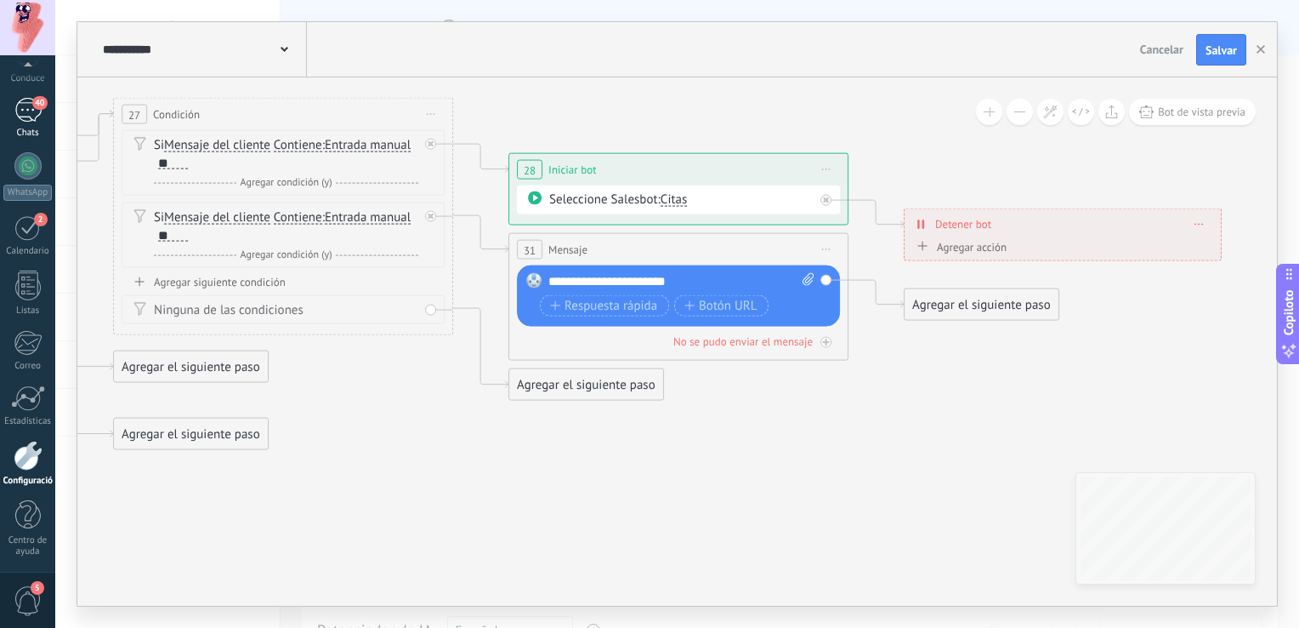
click at [31, 118] on div "40" at bounding box center [27, 110] width 27 height 25
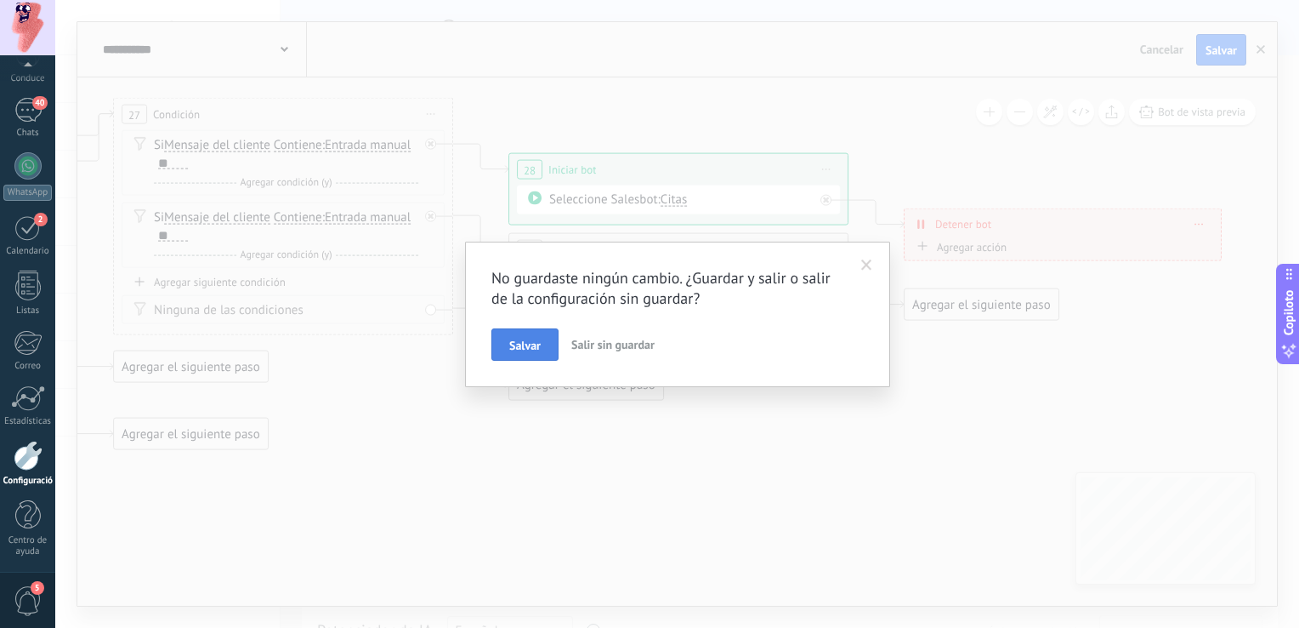
click at [547, 355] on button "Salvar" at bounding box center [525, 344] width 67 height 32
